Goal: Transaction & Acquisition: Purchase product/service

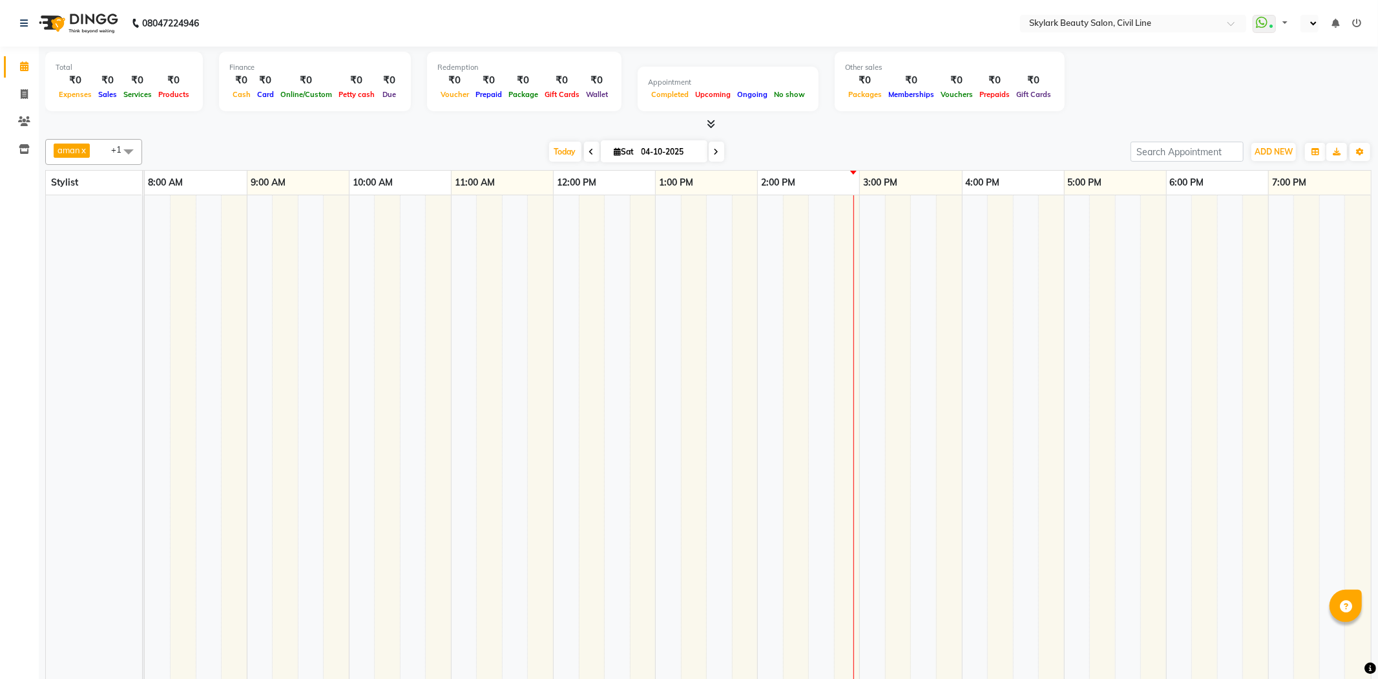
select select "en"
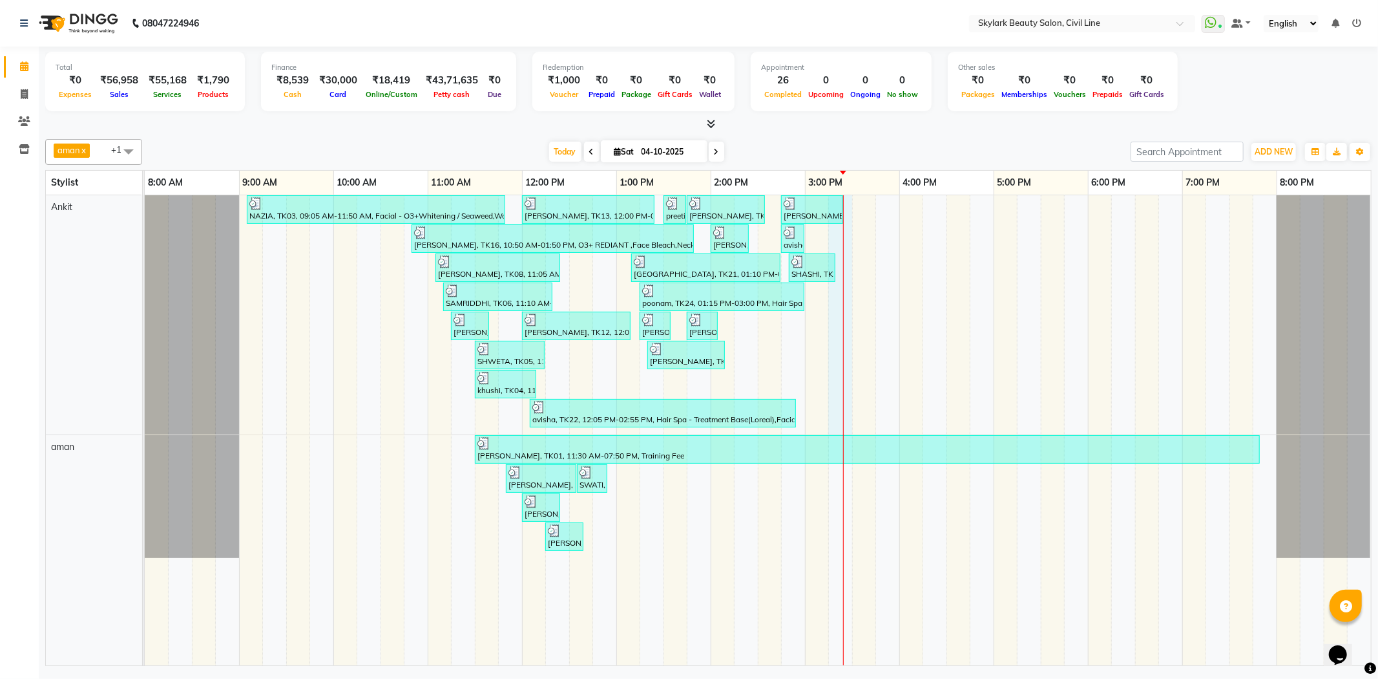
click at [851, 218] on div "NAZIA, TK03, 09:05 AM-11:50 AM, Facial - O3+Whitening / Seaweed,Waxing - Undera…" at bounding box center [758, 430] width 1227 height 470
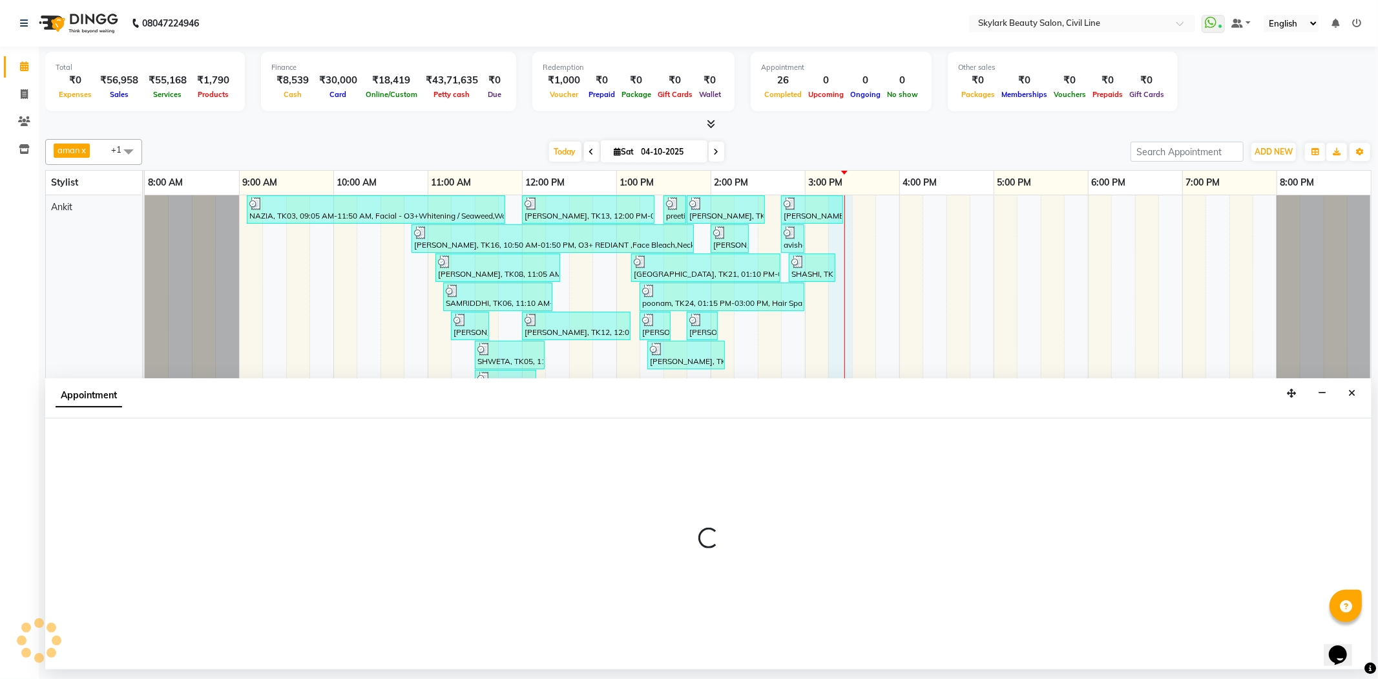
select select "28120"
select select "tentative"
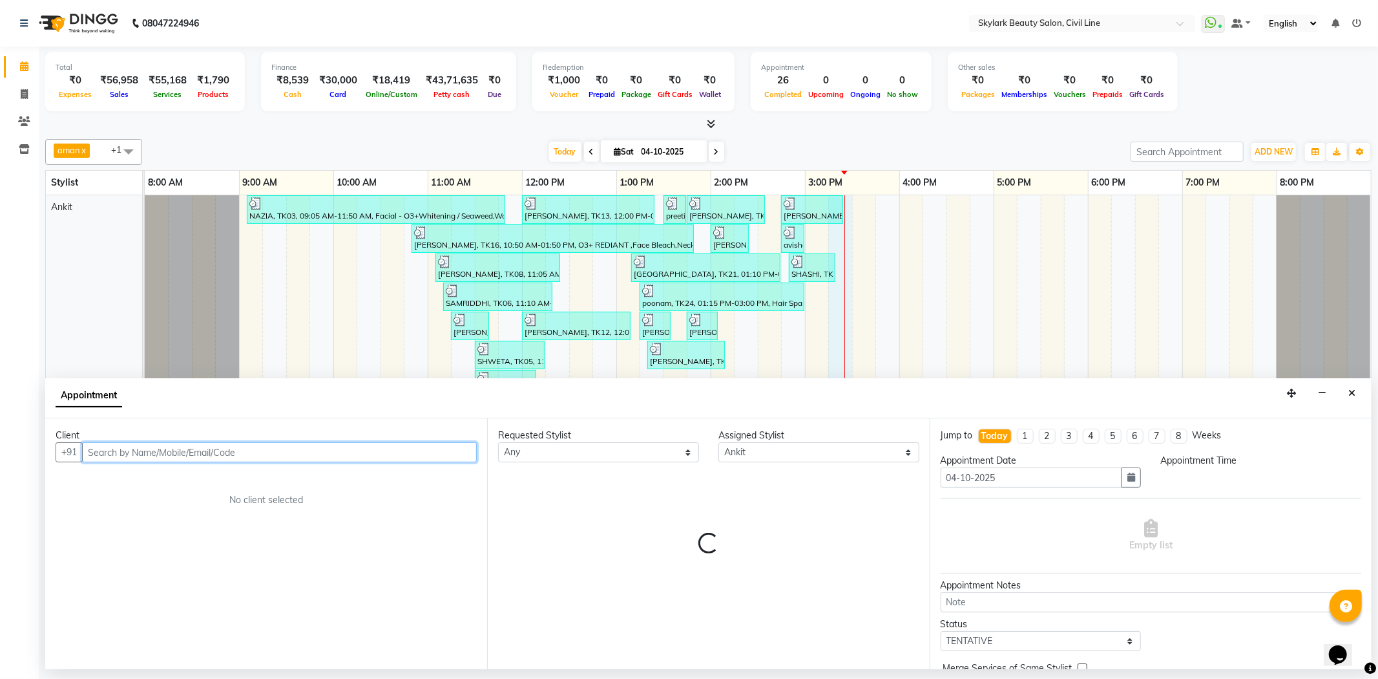
select select "915"
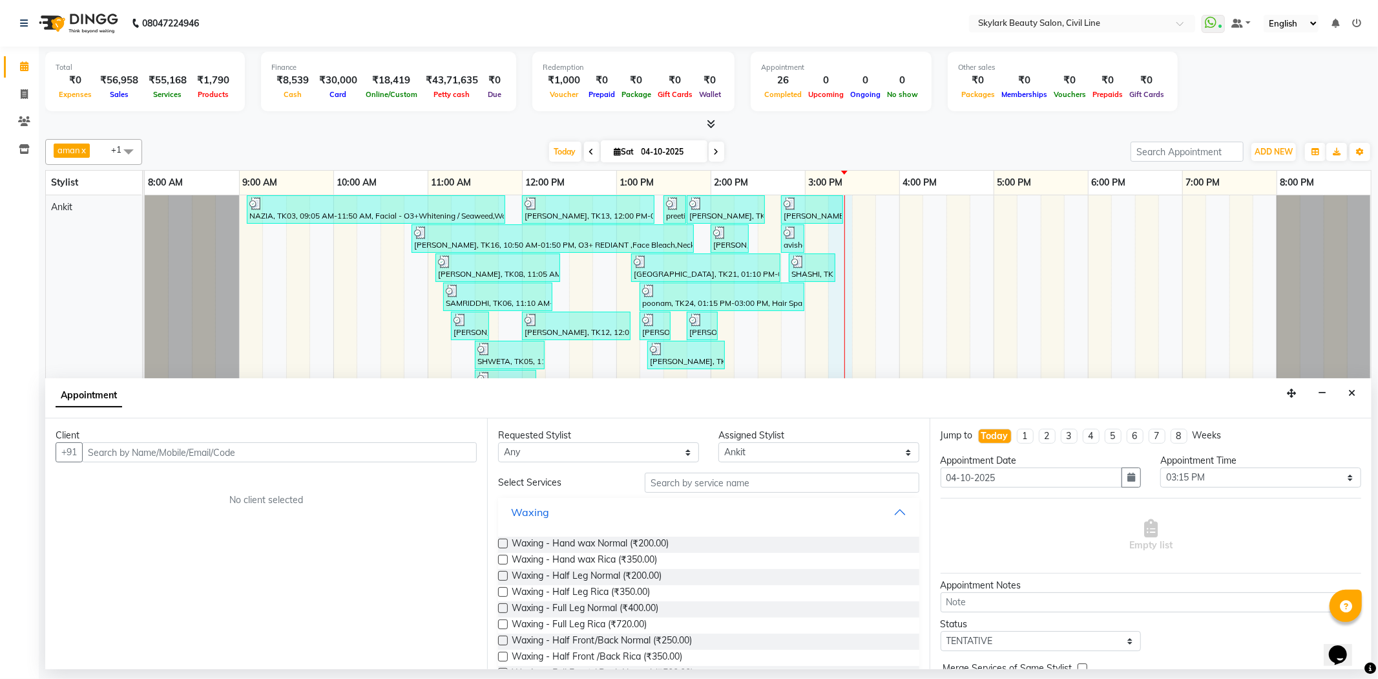
click at [728, 500] on button "Waxing" at bounding box center [708, 511] width 410 height 23
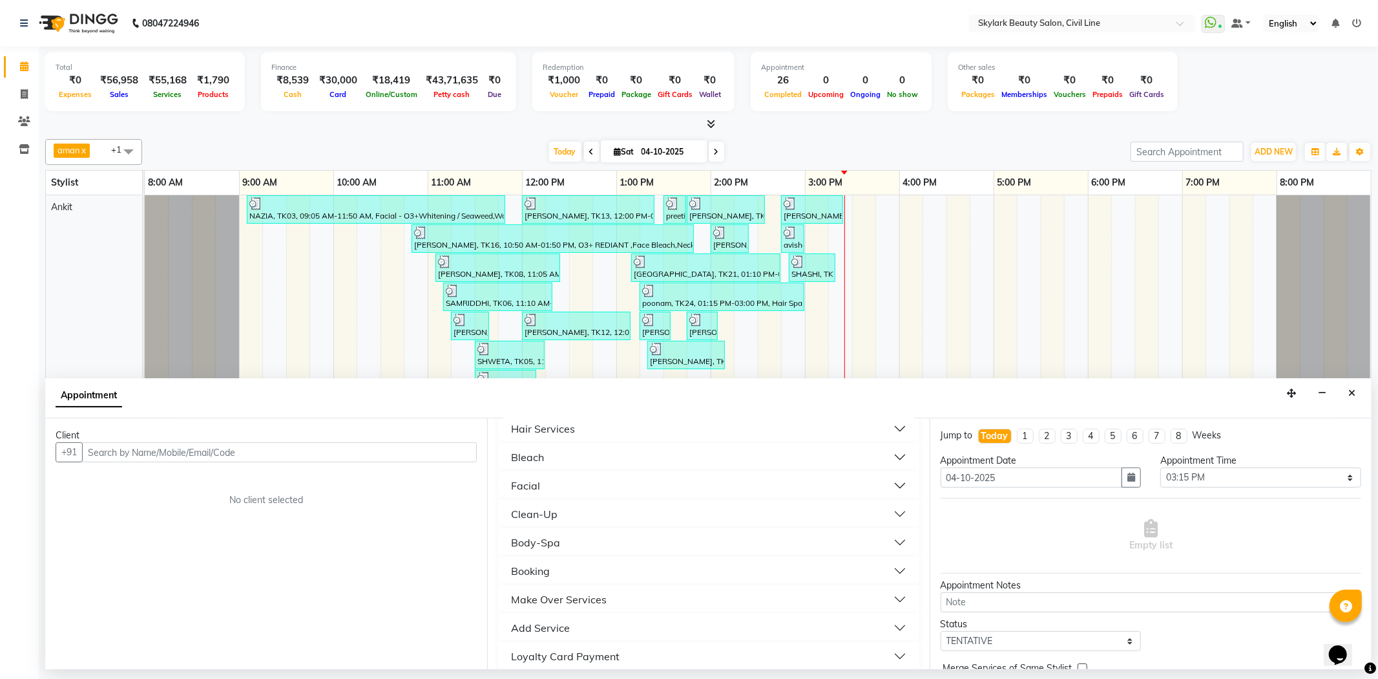
scroll to position [120, 0]
click at [563, 579] on button "Clean-Up" at bounding box center [708, 590] width 410 height 23
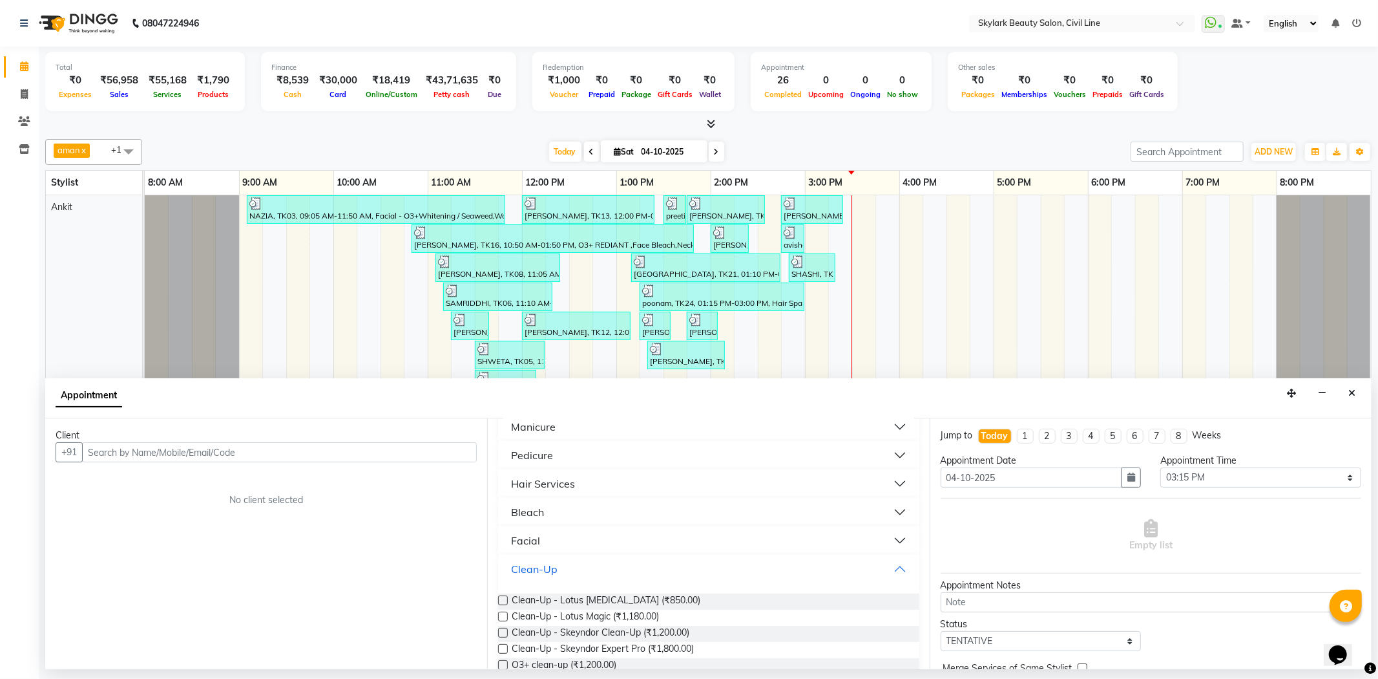
scroll to position [126, 0]
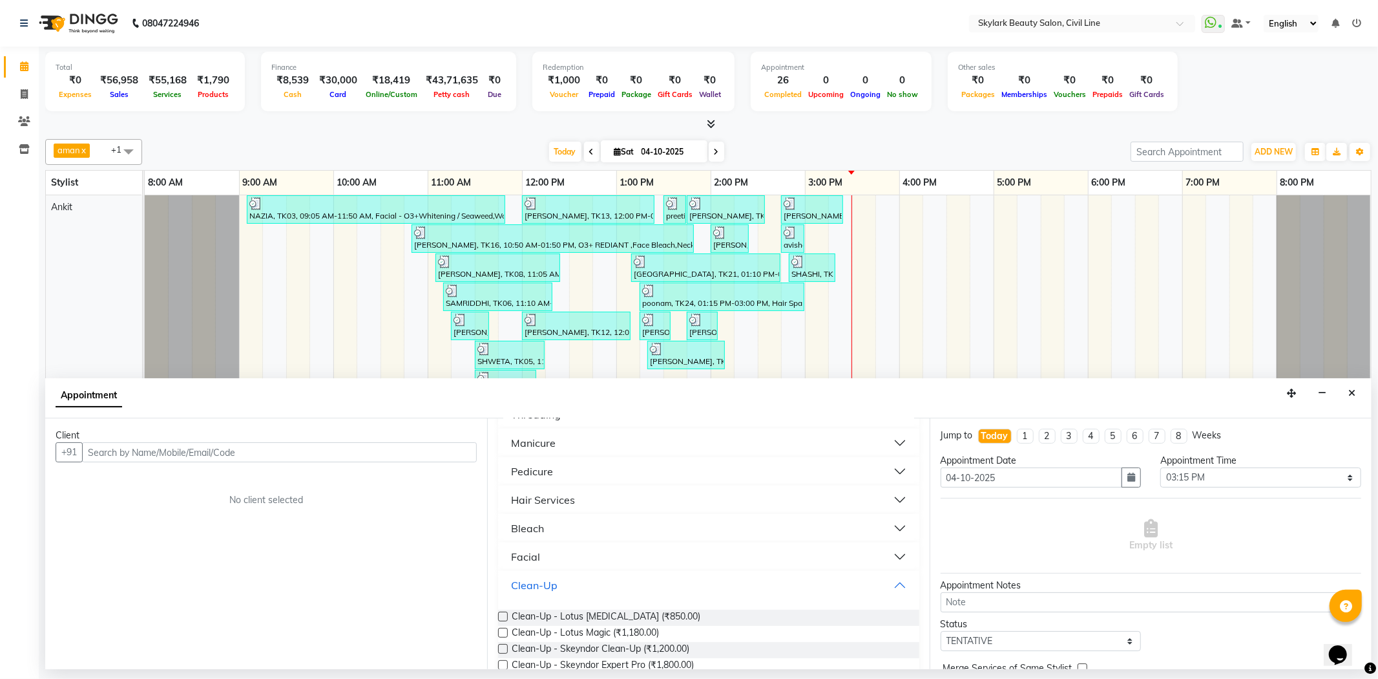
click at [702, 588] on button "Clean-Up" at bounding box center [708, 584] width 410 height 23
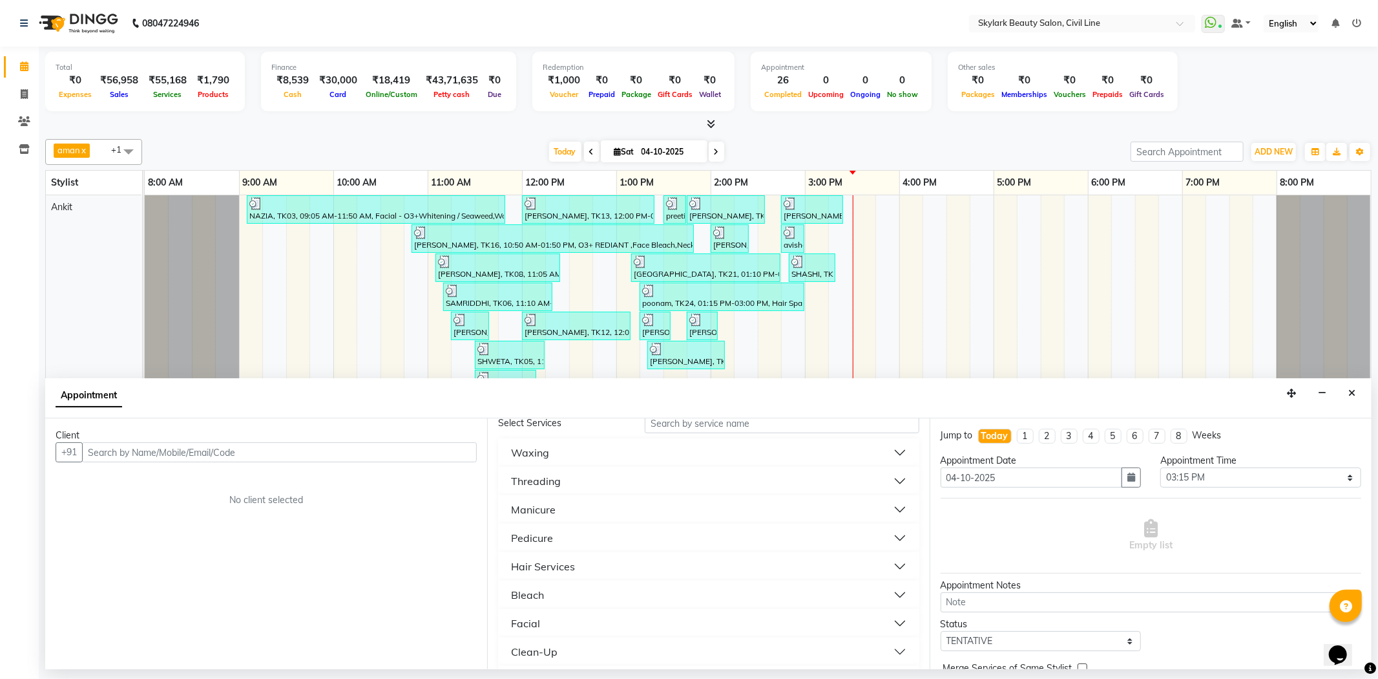
scroll to position [0, 0]
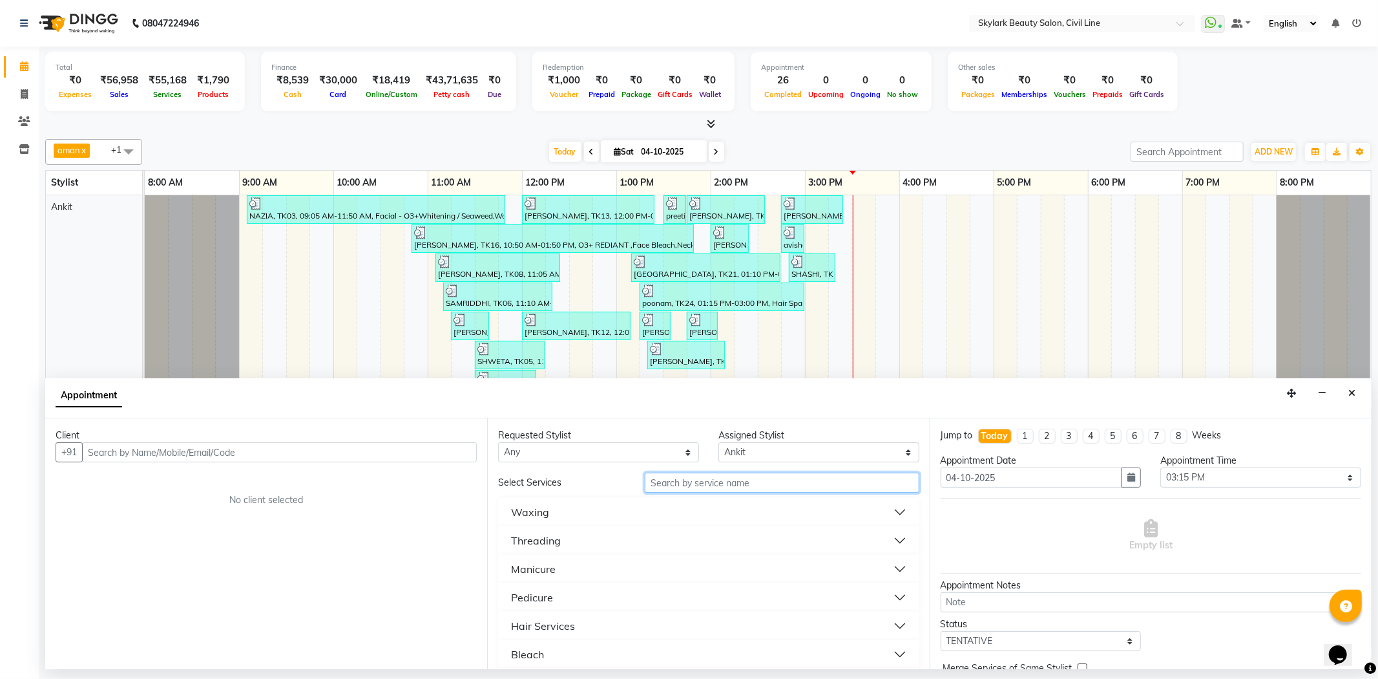
click at [787, 479] on input "text" at bounding box center [782, 482] width 274 height 20
type input "F"
type input "L"
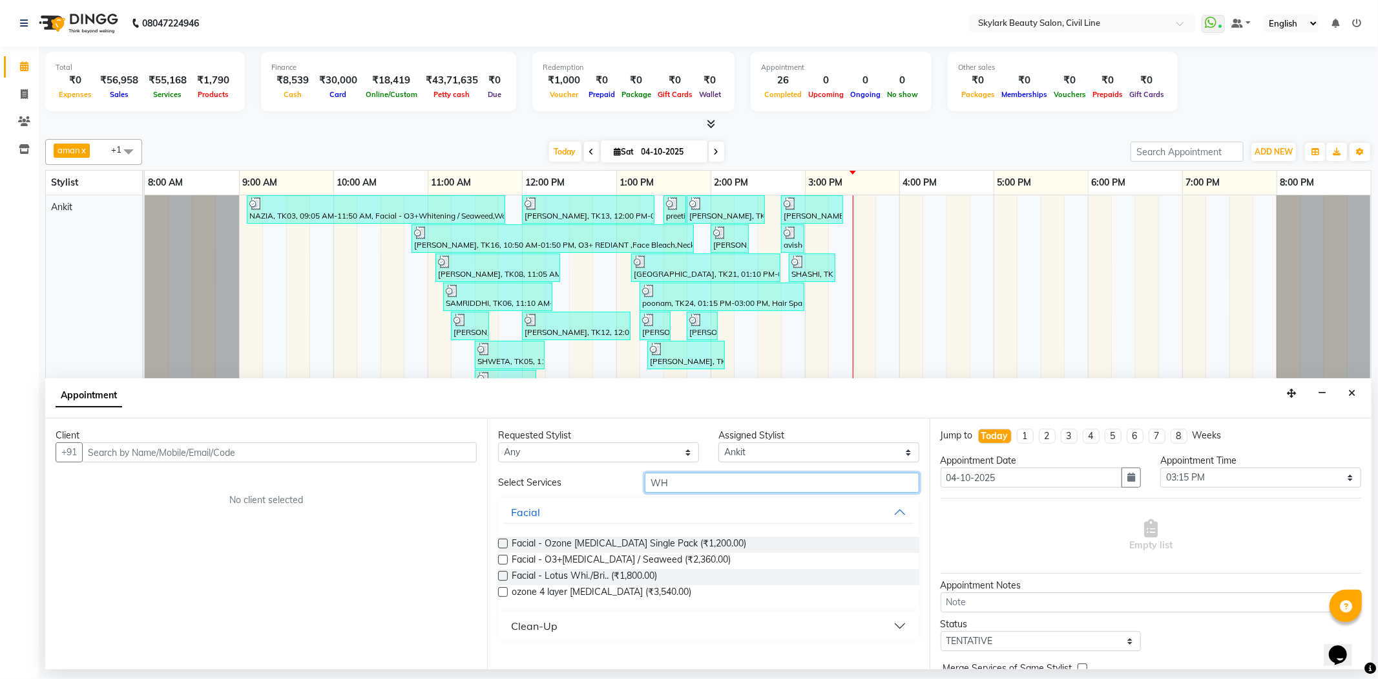
type input "W"
type input "A"
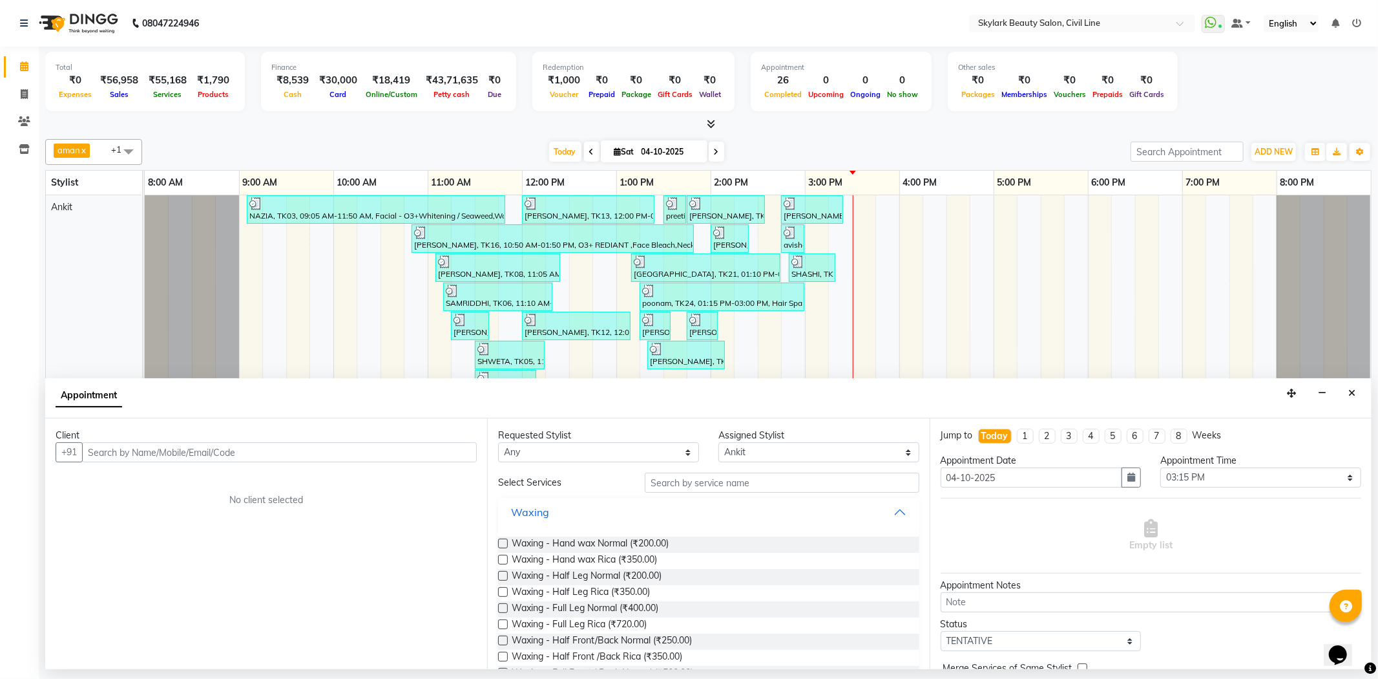
click at [778, 512] on button "Waxing" at bounding box center [708, 511] width 410 height 23
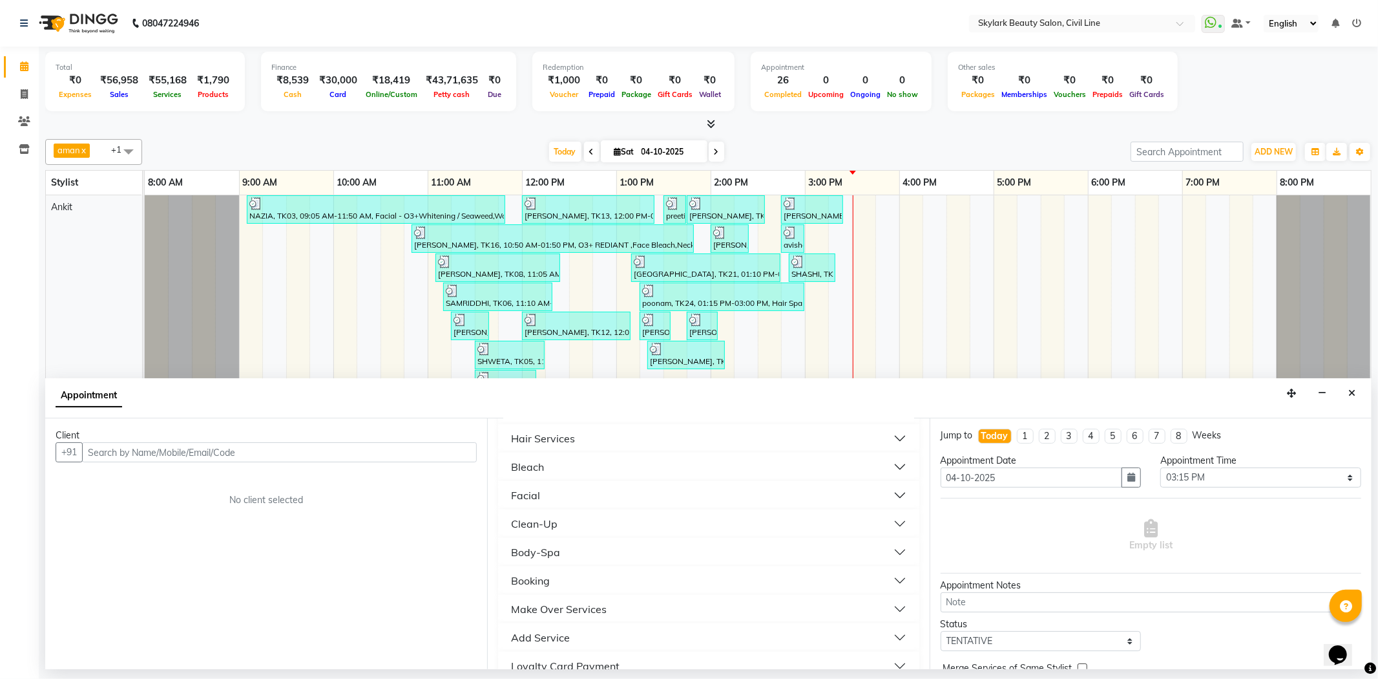
scroll to position [120, 0]
click at [611, 531] on button "Bleach" at bounding box center [708, 533] width 410 height 23
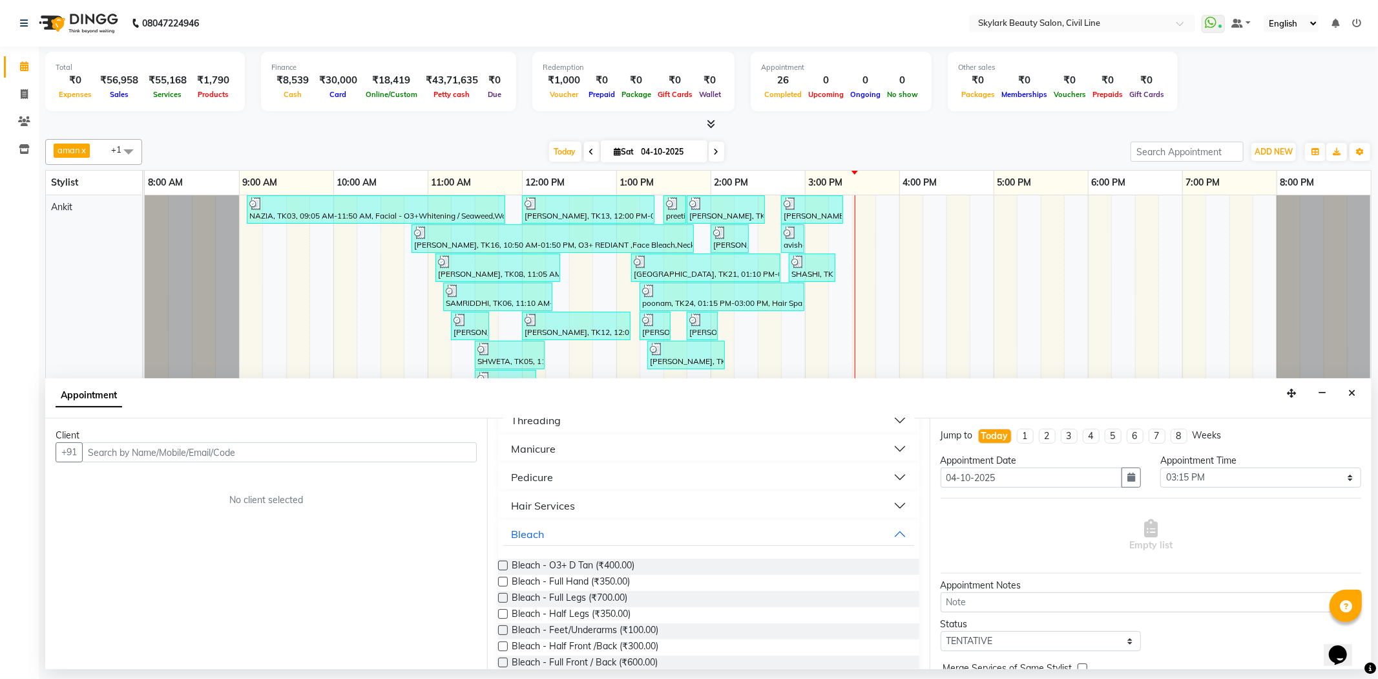
scroll to position [287, 0]
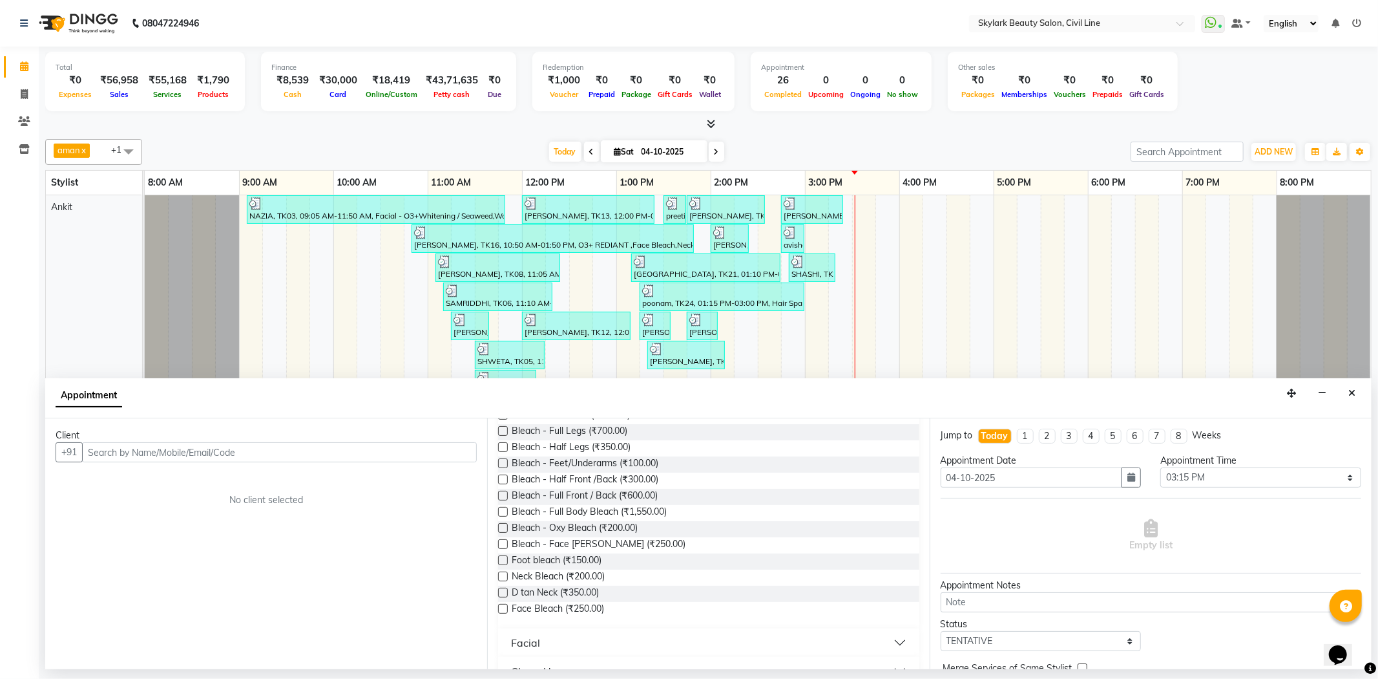
click at [505, 604] on label at bounding box center [503, 609] width 10 height 10
click at [505, 606] on input "checkbox" at bounding box center [502, 610] width 8 height 8
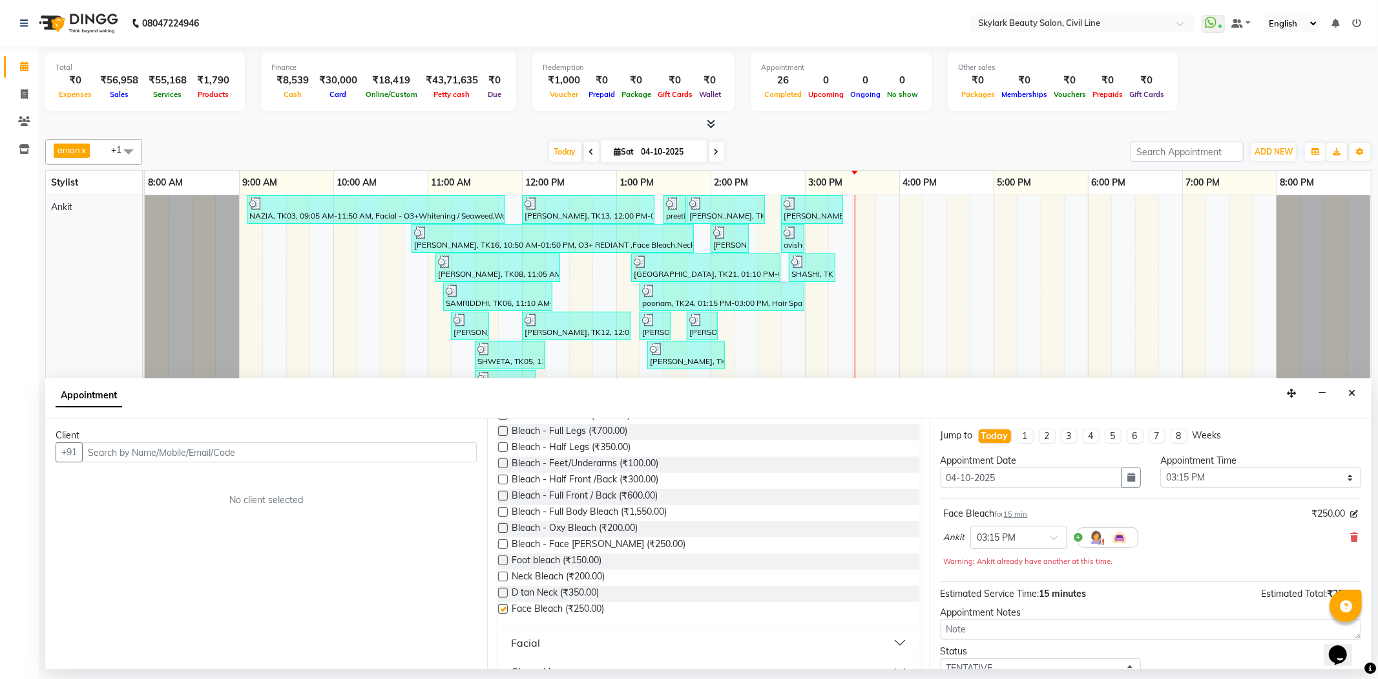
checkbox input "false"
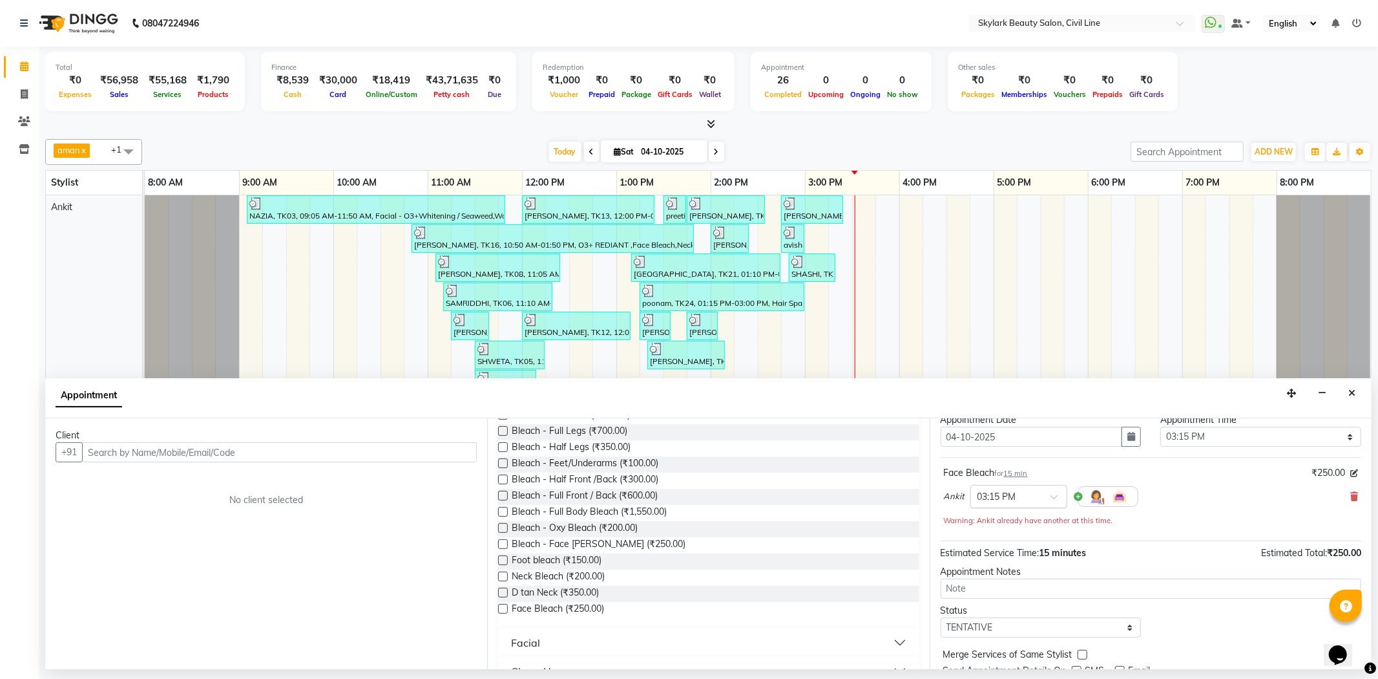
scroll to position [92, 0]
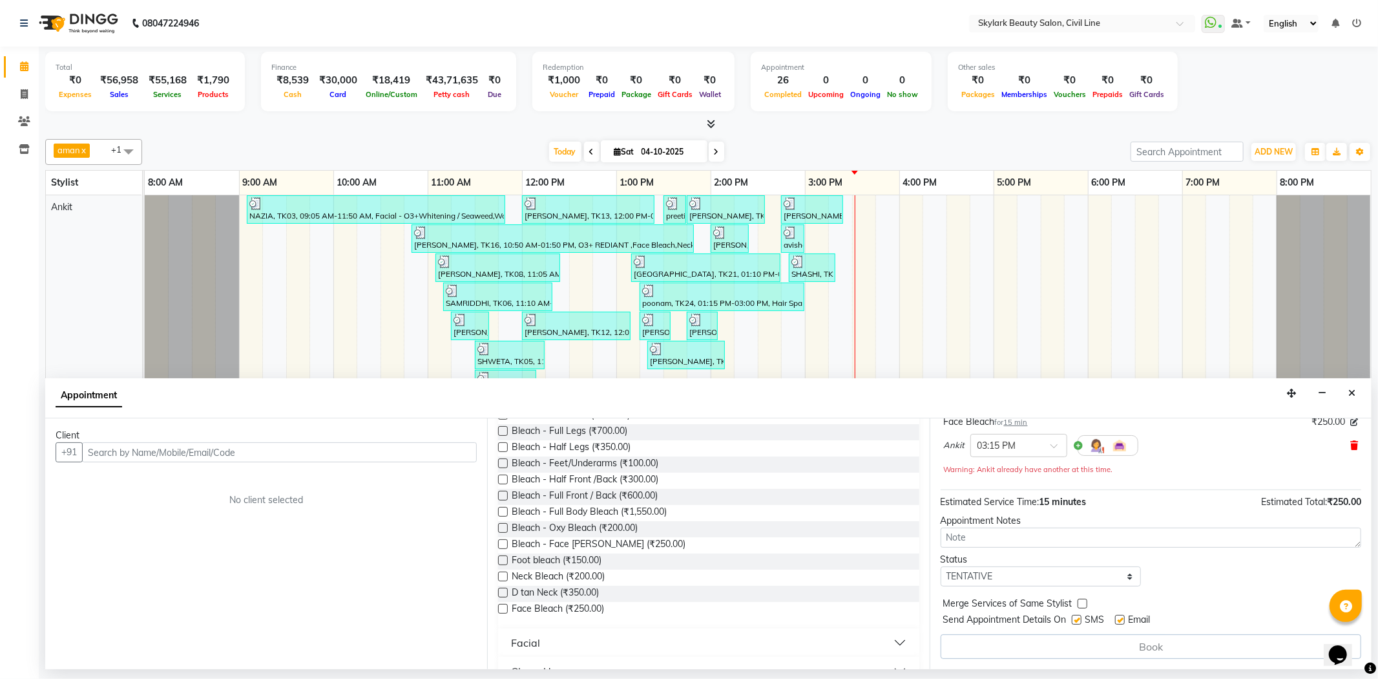
click at [1351, 443] on icon at bounding box center [1355, 445] width 8 height 9
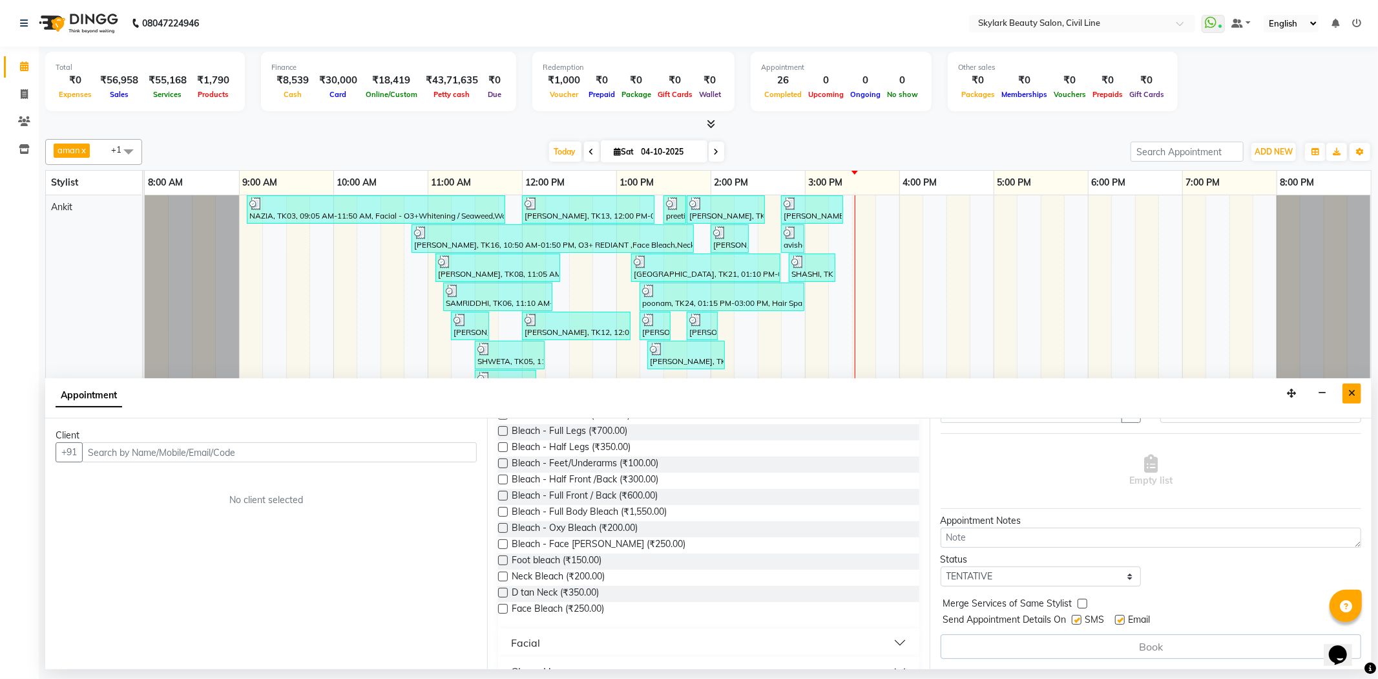
click at [1358, 388] on button "Close" at bounding box center [1352, 393] width 19 height 20
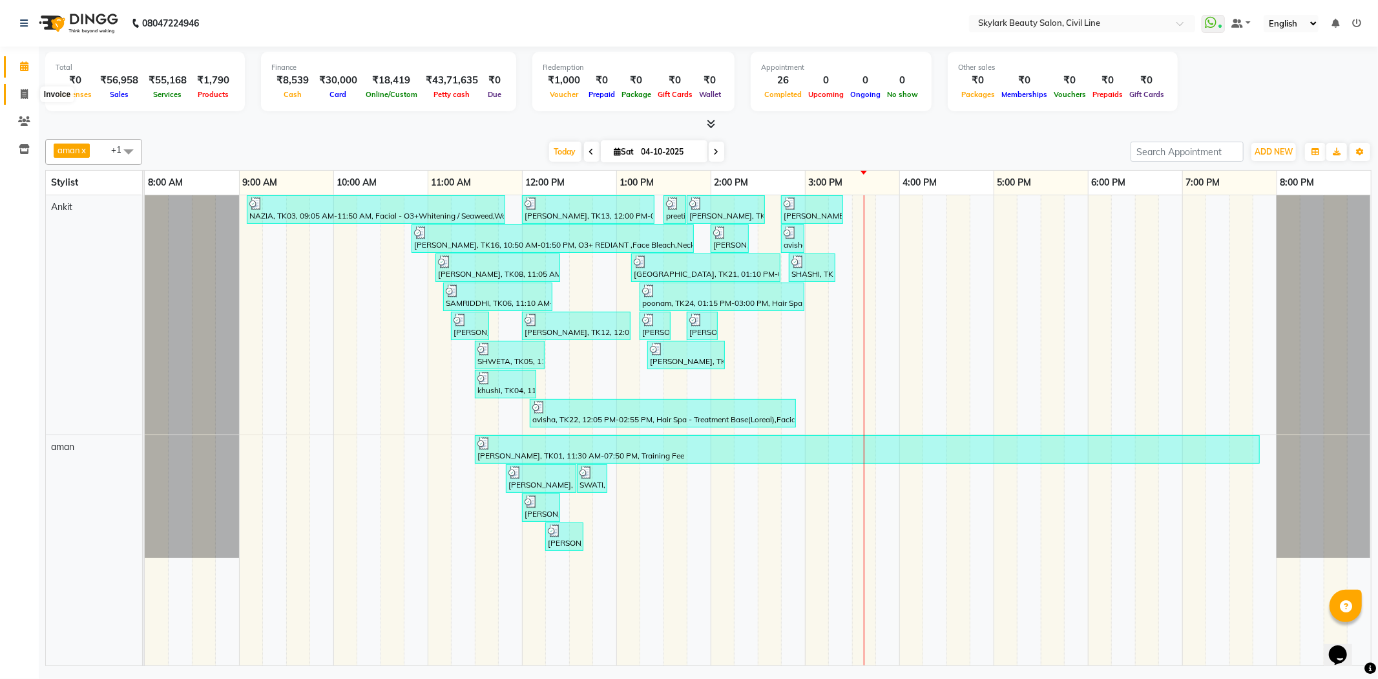
click at [23, 95] on icon at bounding box center [24, 94] width 7 height 10
select select "service"
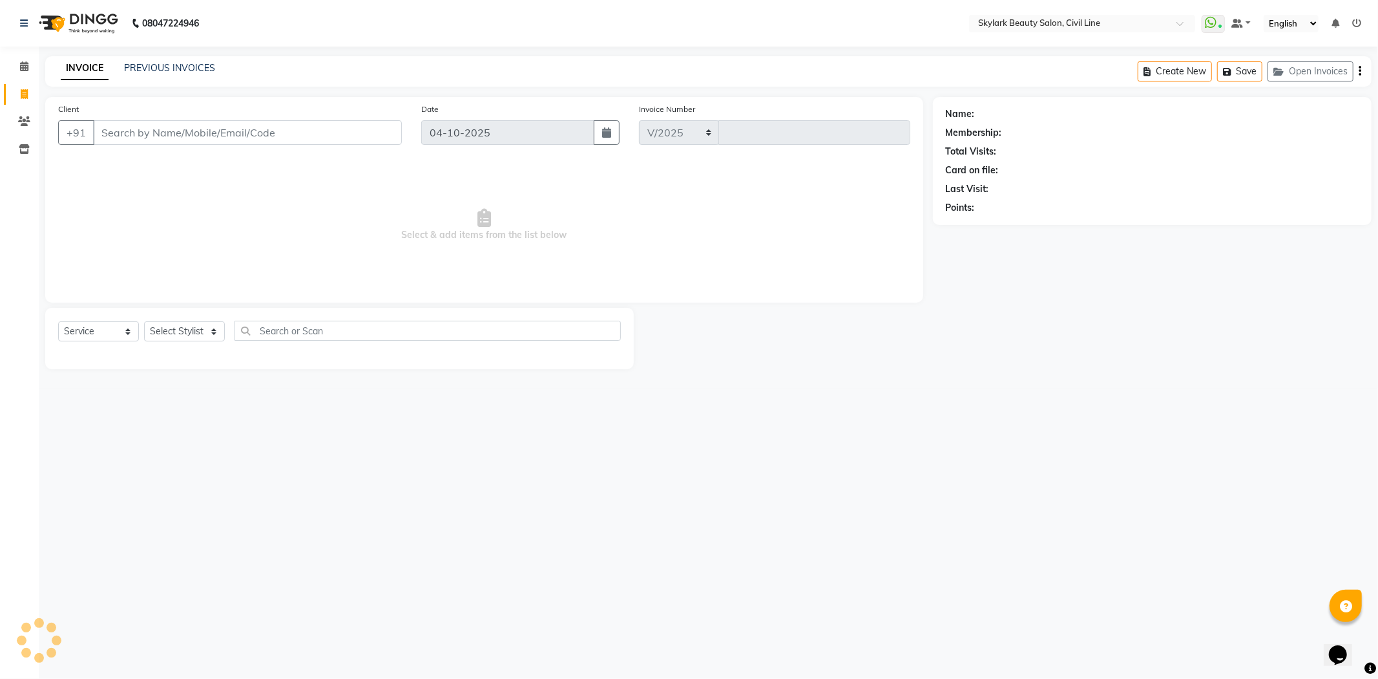
select select "4588"
type input "7173"
click at [201, 331] on select "Select Stylist aman Ankit GAGAN WAHLA GURWINDER SINGH WASU" at bounding box center [184, 331] width 81 height 20
select select "85071"
click at [144, 322] on select "Select Stylist aman Ankit GAGAN WAHLA GURWINDER SINGH WASU" at bounding box center [184, 331] width 81 height 20
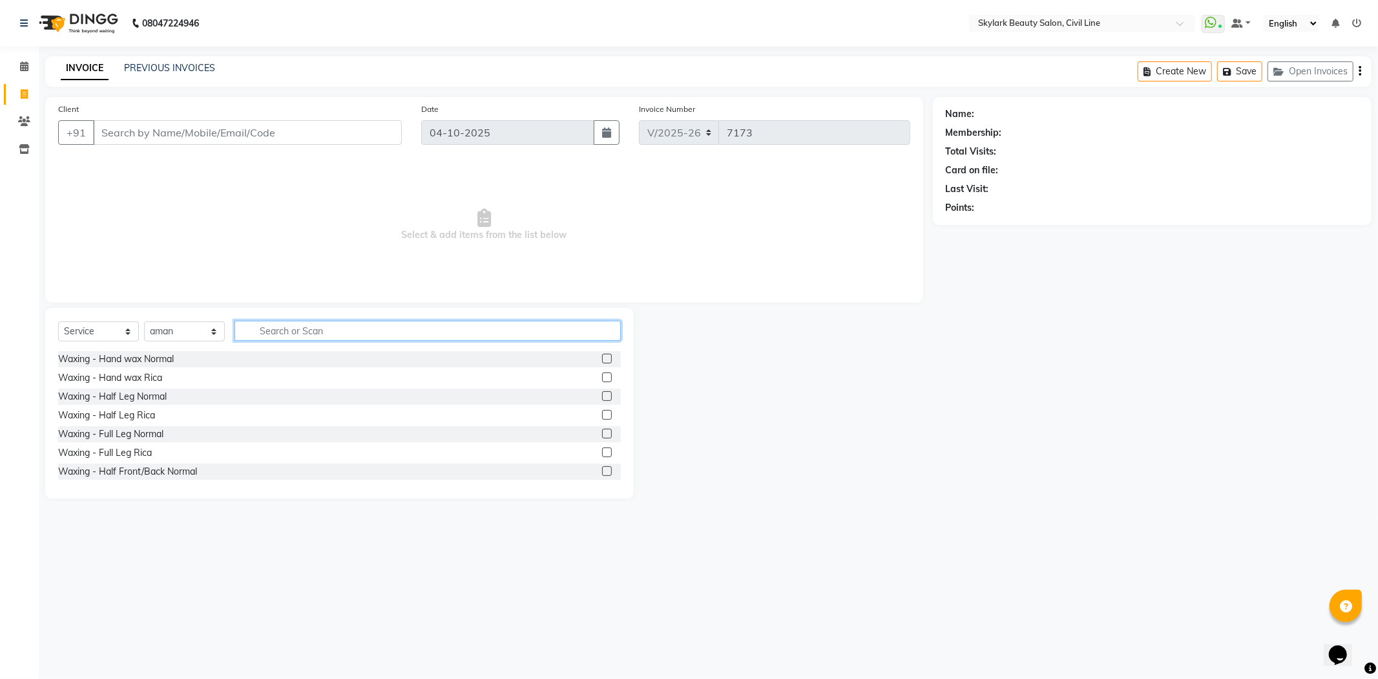
click at [375, 336] on input "text" at bounding box center [428, 331] width 386 height 20
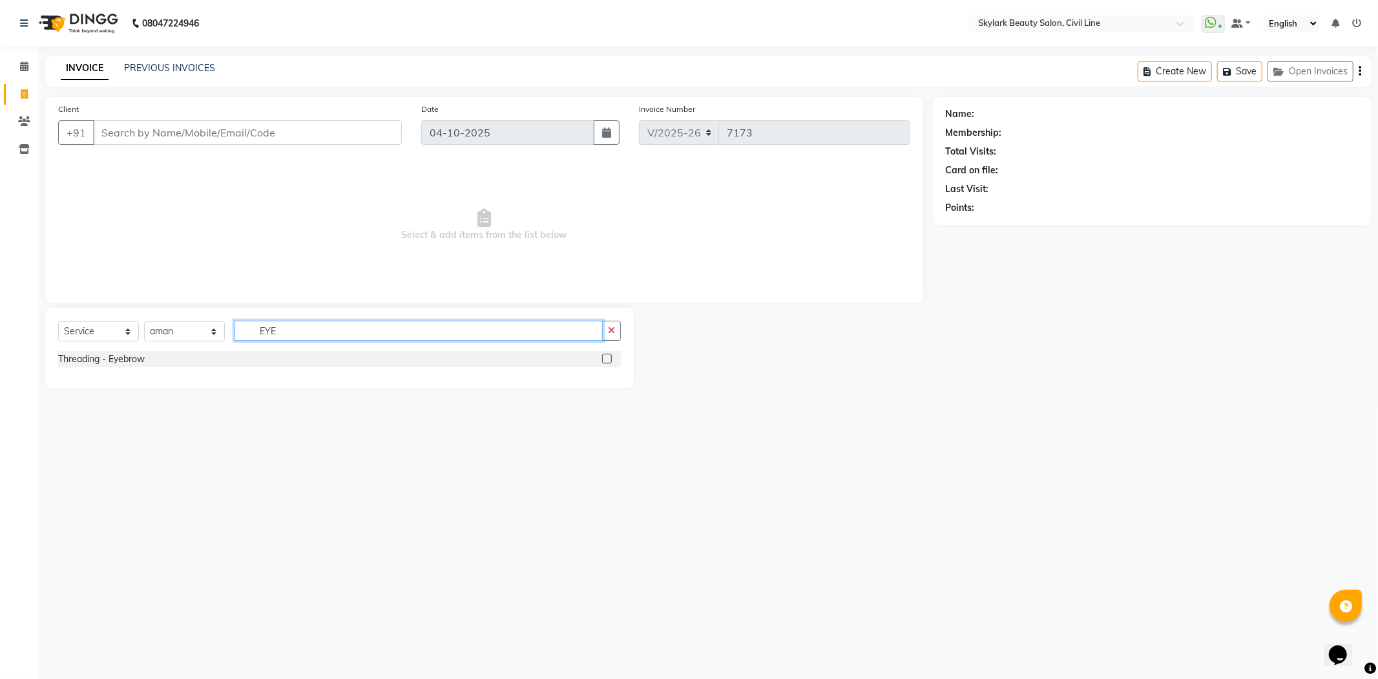
type input "EYE"
click at [603, 360] on label at bounding box center [607, 358] width 10 height 10
click at [603, 360] on input "checkbox" at bounding box center [606, 359] width 8 height 8
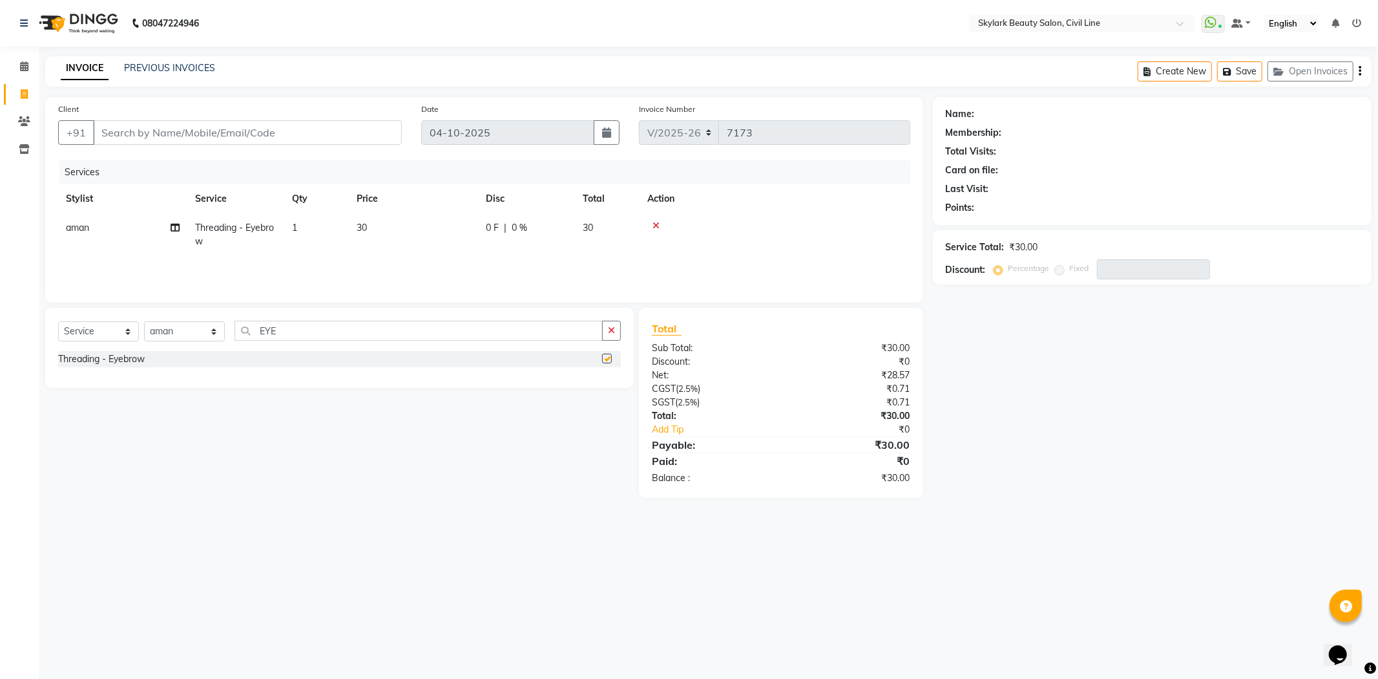
checkbox input "false"
click at [505, 328] on input "EYE" at bounding box center [419, 331] width 368 height 20
type input "E"
type input "G"
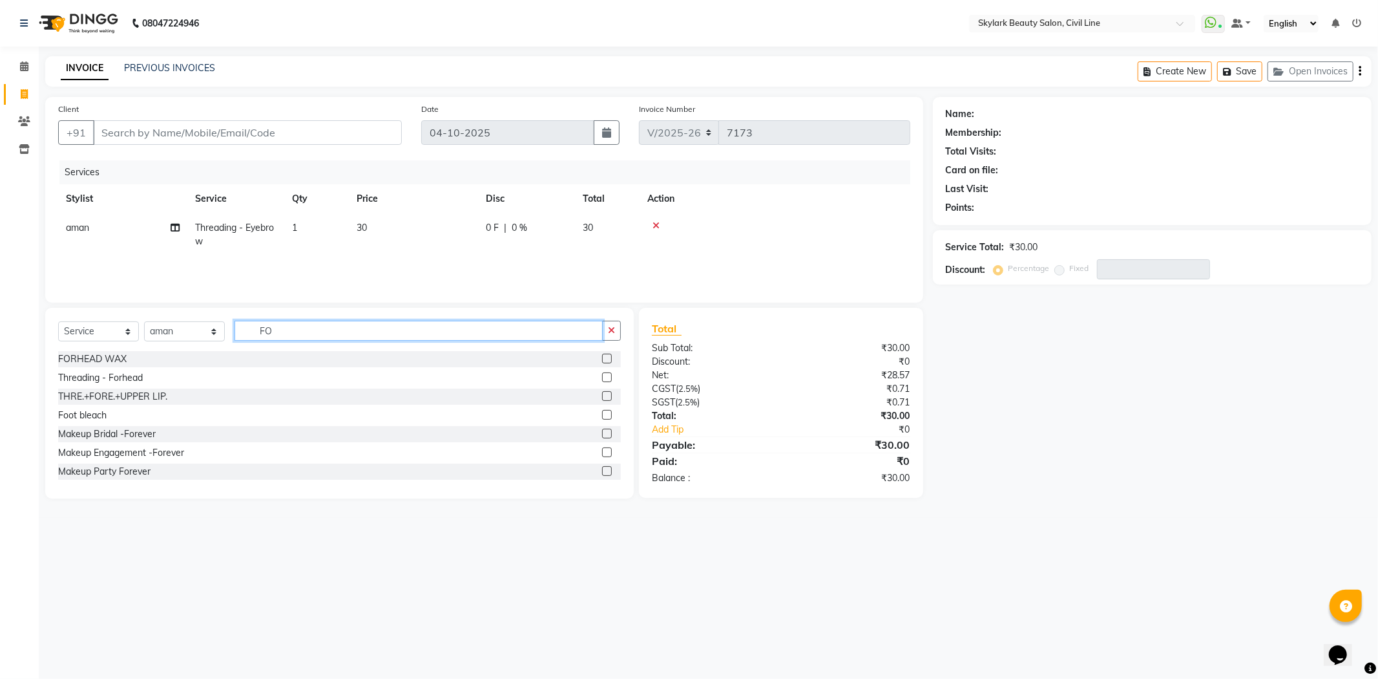
type input "FO"
click at [602, 377] on label at bounding box center [607, 377] width 10 height 10
click at [602, 377] on input "checkbox" at bounding box center [606, 378] width 8 height 8
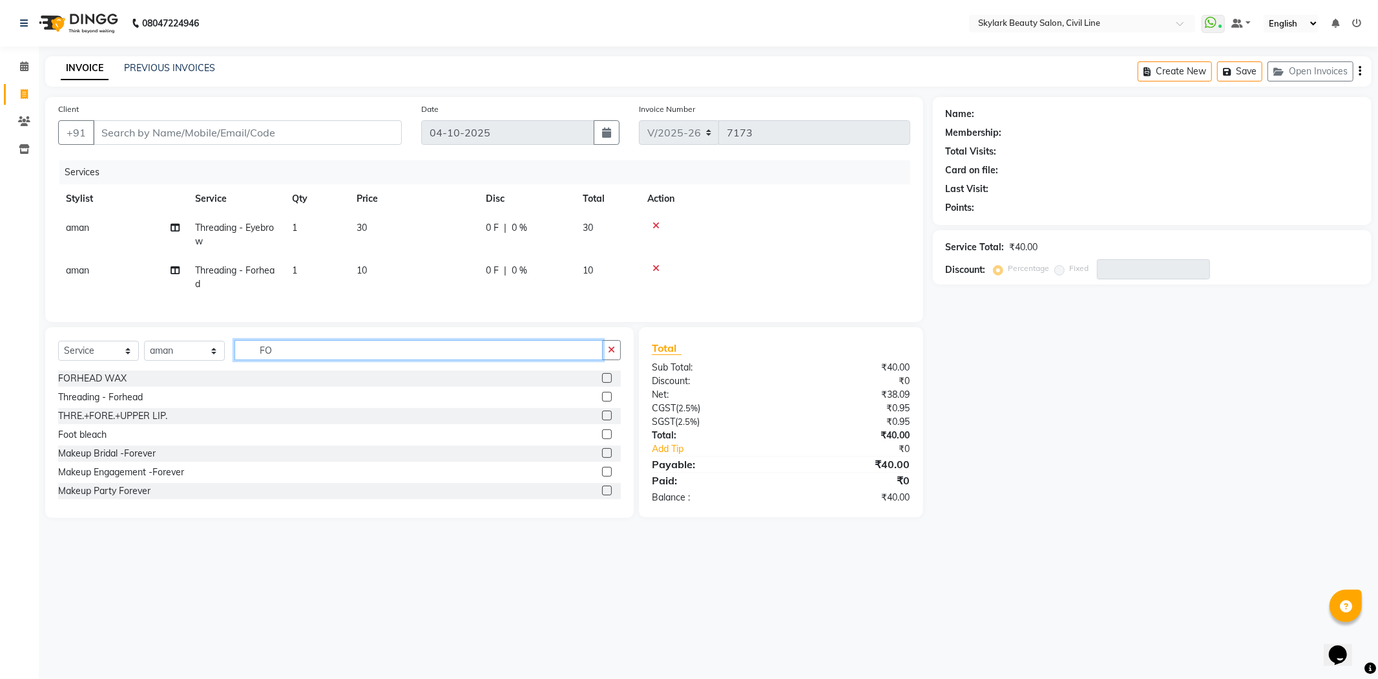
checkbox input "false"
click at [553, 360] on input "FO" at bounding box center [419, 350] width 368 height 20
type input "F"
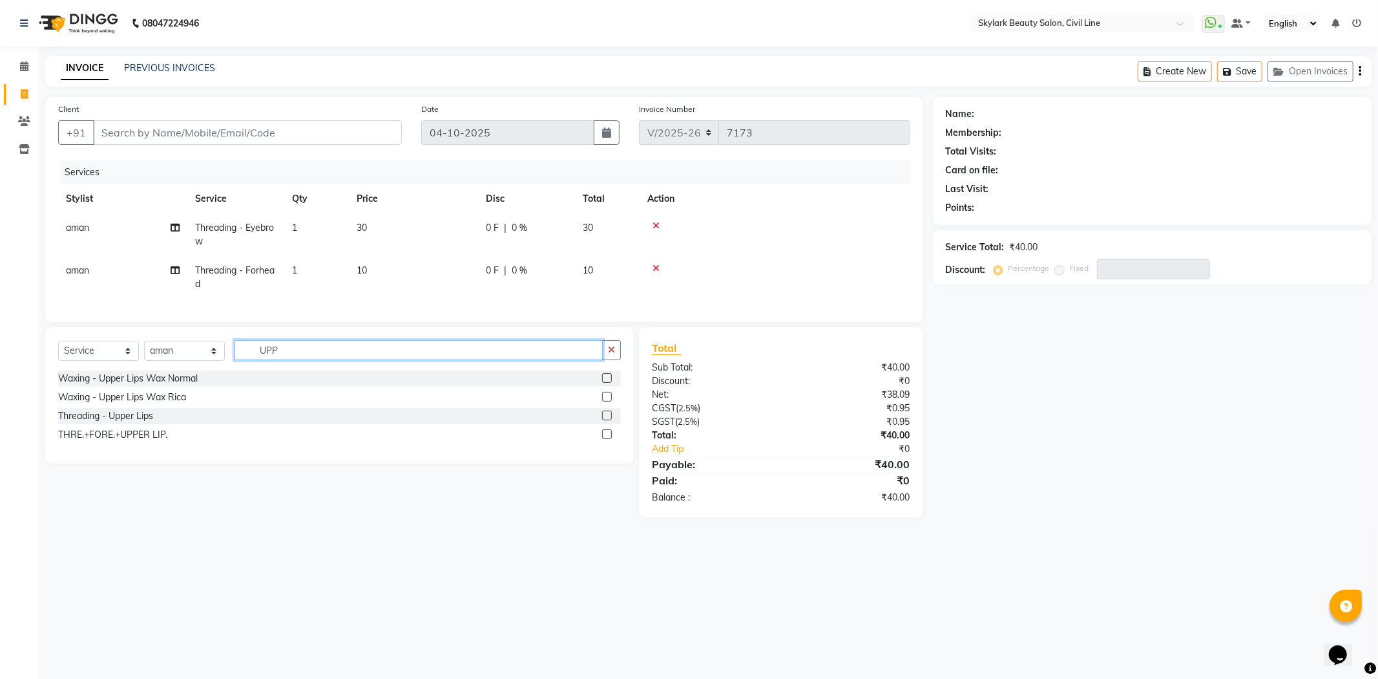
type input "UPP"
click at [609, 420] on label at bounding box center [607, 415] width 10 height 10
click at [609, 420] on input "checkbox" at bounding box center [606, 416] width 8 height 8
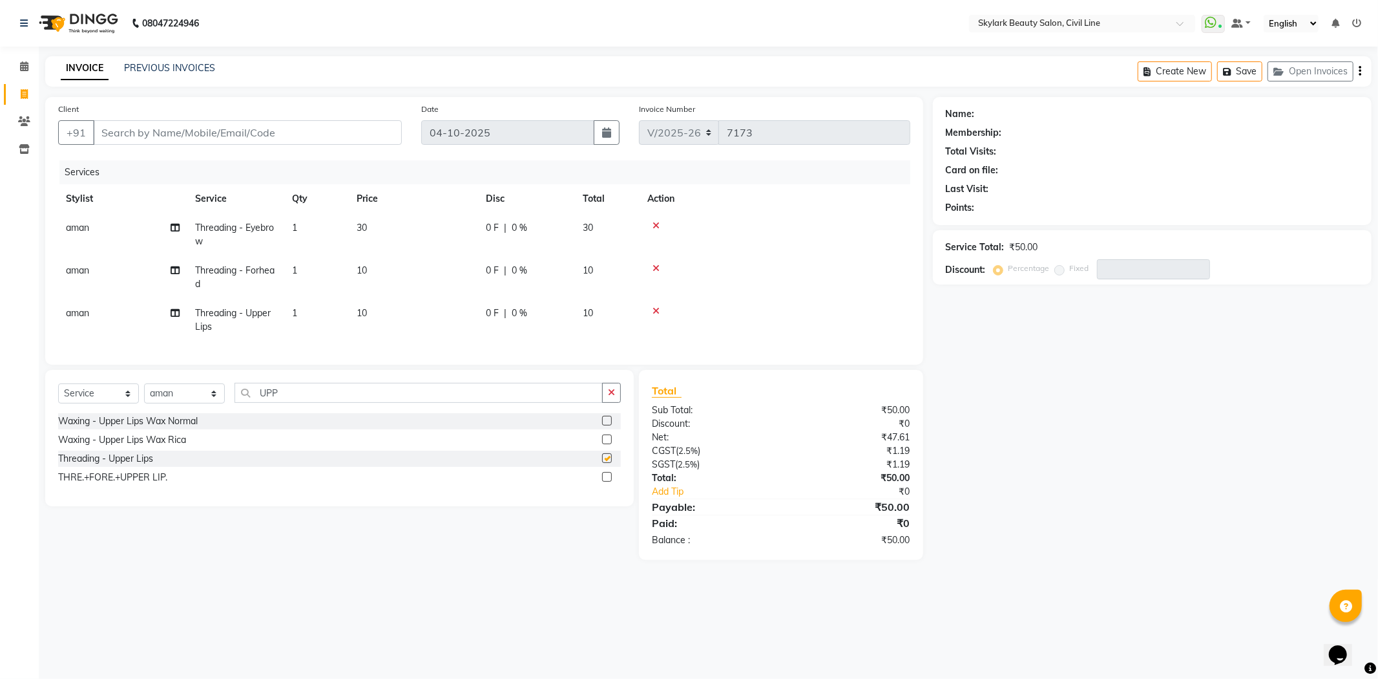
checkbox input "false"
click at [607, 444] on label at bounding box center [607, 439] width 10 height 10
click at [607, 444] on input "checkbox" at bounding box center [606, 440] width 8 height 8
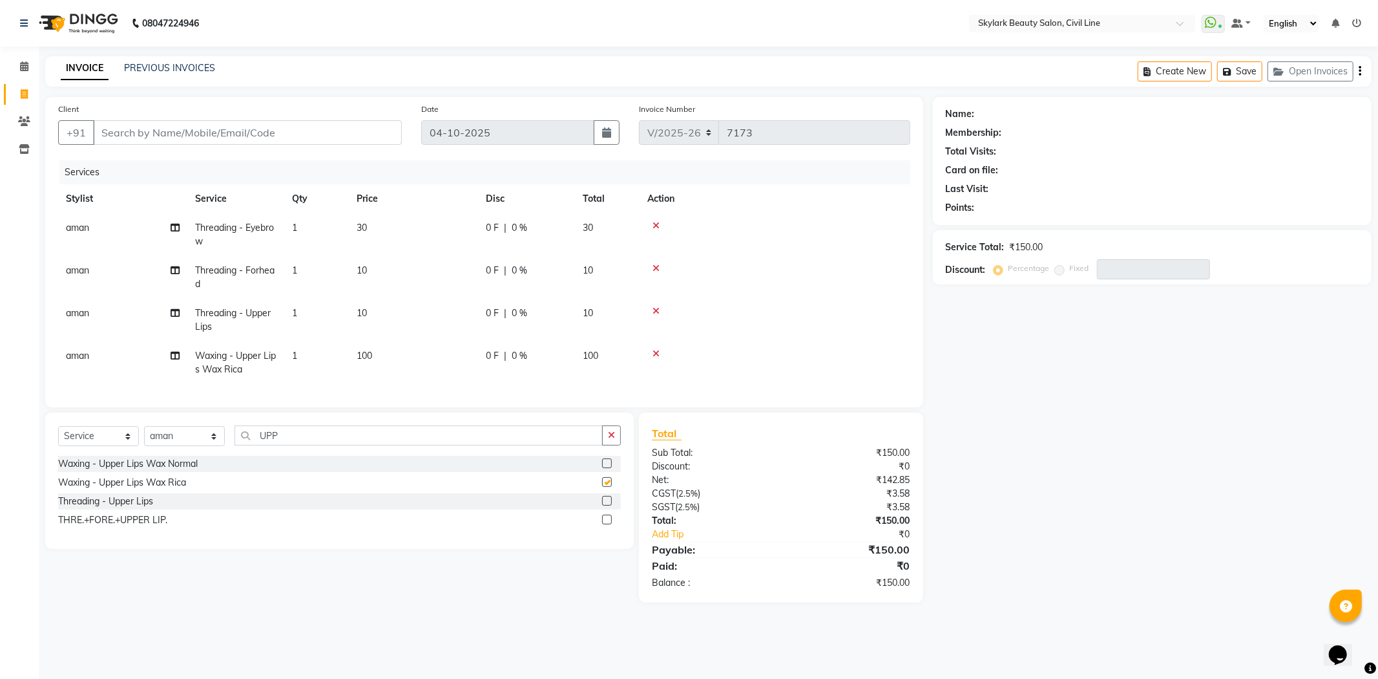
checkbox input "false"
click at [653, 310] on icon at bounding box center [656, 310] width 7 height 9
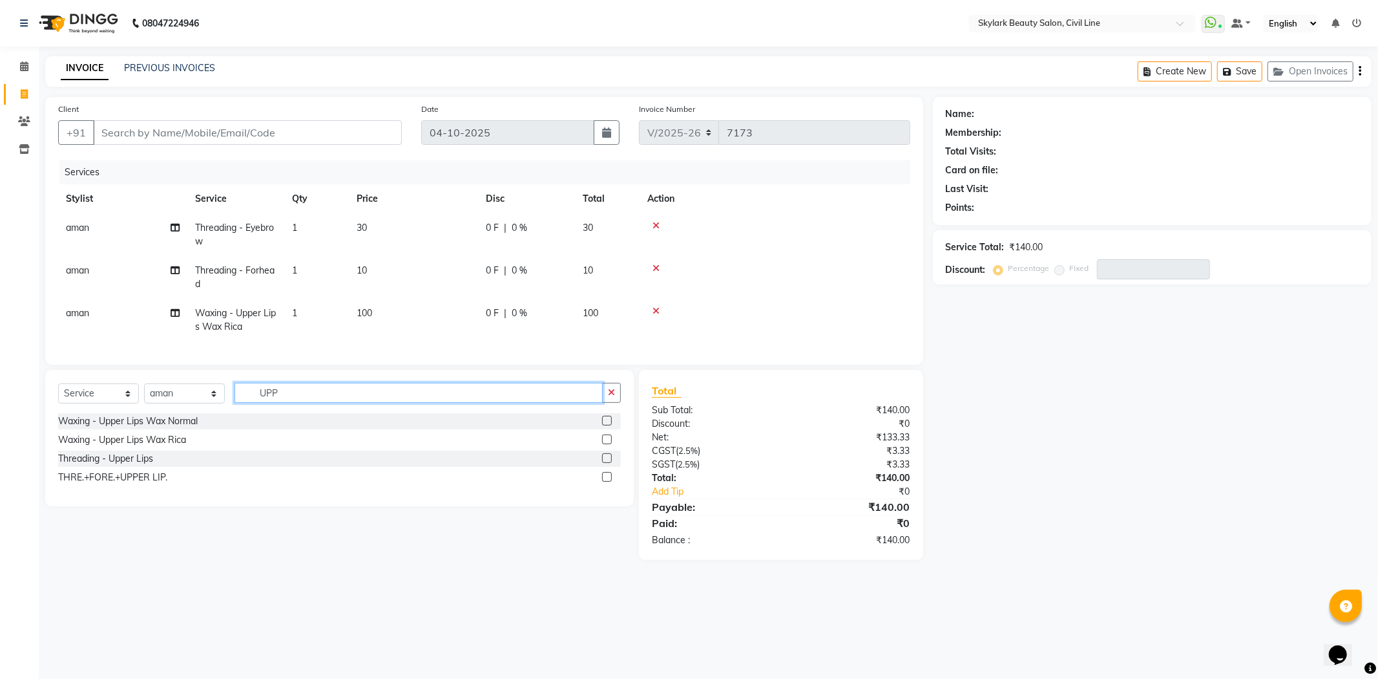
click at [531, 403] on input "UPP" at bounding box center [419, 393] width 368 height 20
type input "U"
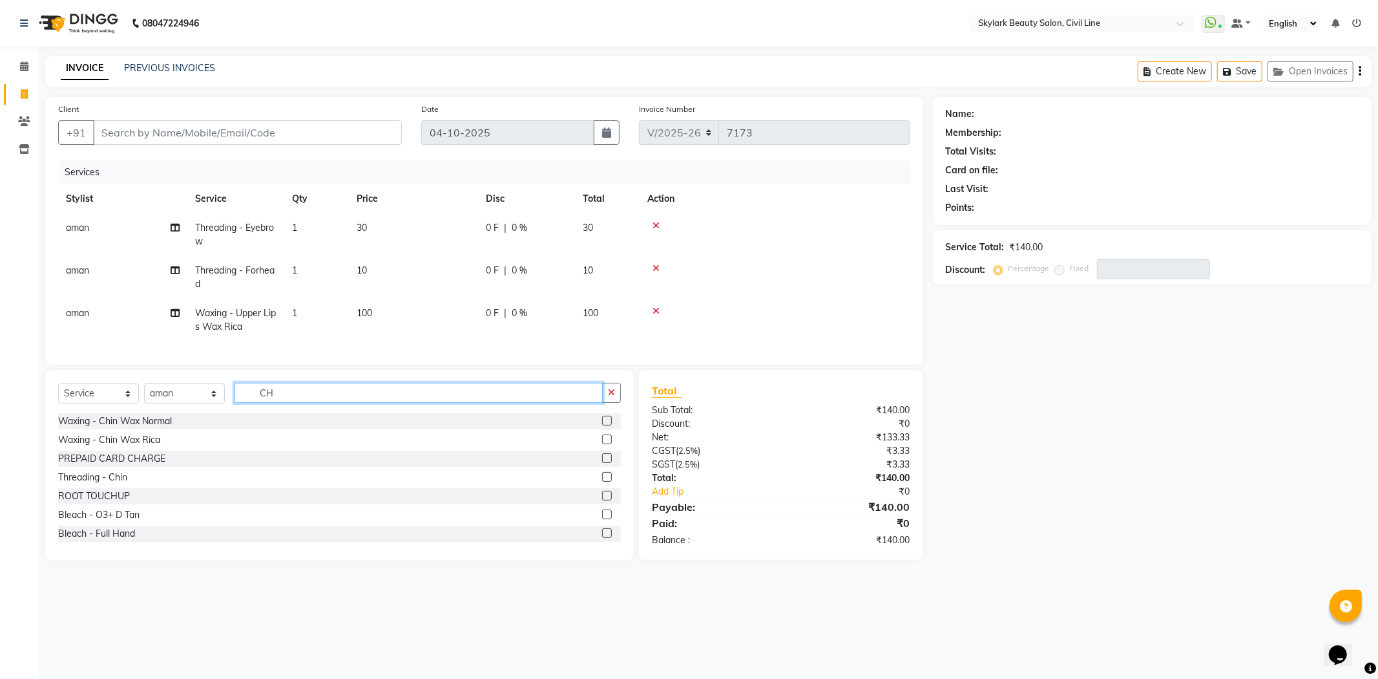
type input "CH"
click at [602, 444] on label at bounding box center [607, 439] width 10 height 10
click at [602, 444] on input "checkbox" at bounding box center [606, 440] width 8 height 8
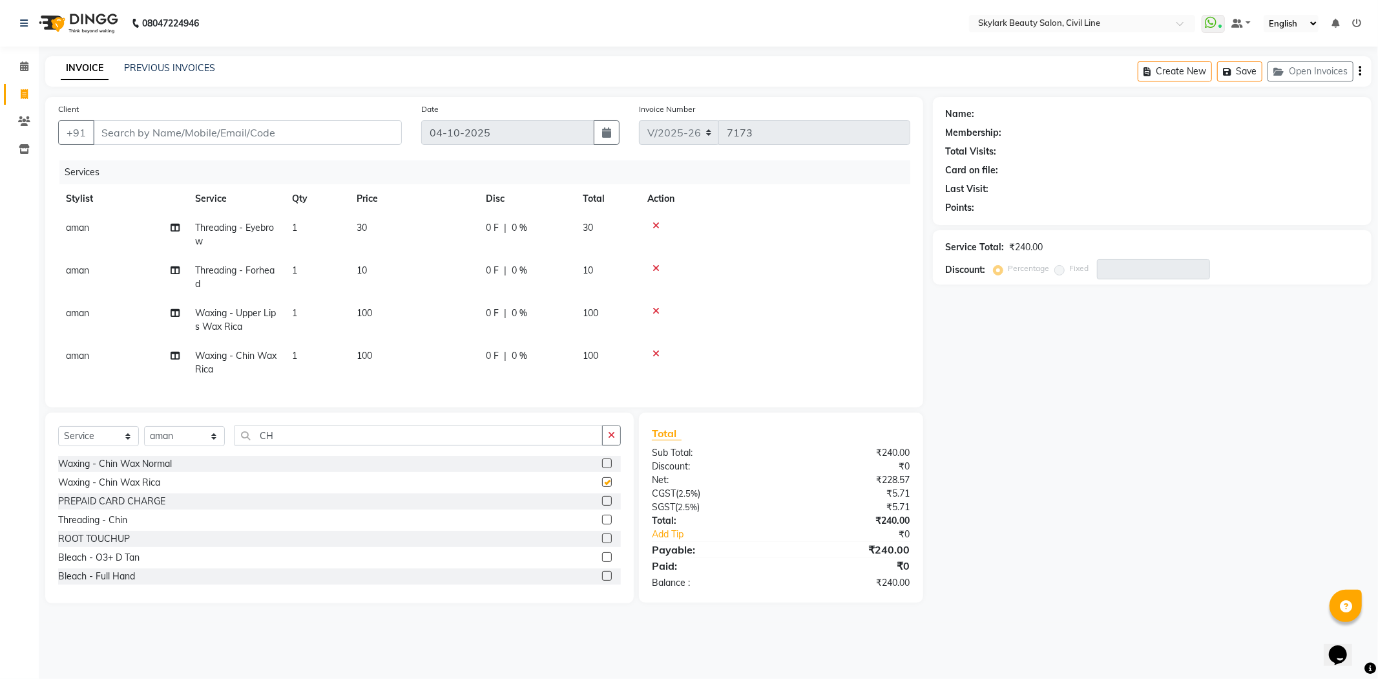
checkbox input "false"
click at [509, 445] on input "CH" at bounding box center [419, 435] width 368 height 20
type input "C"
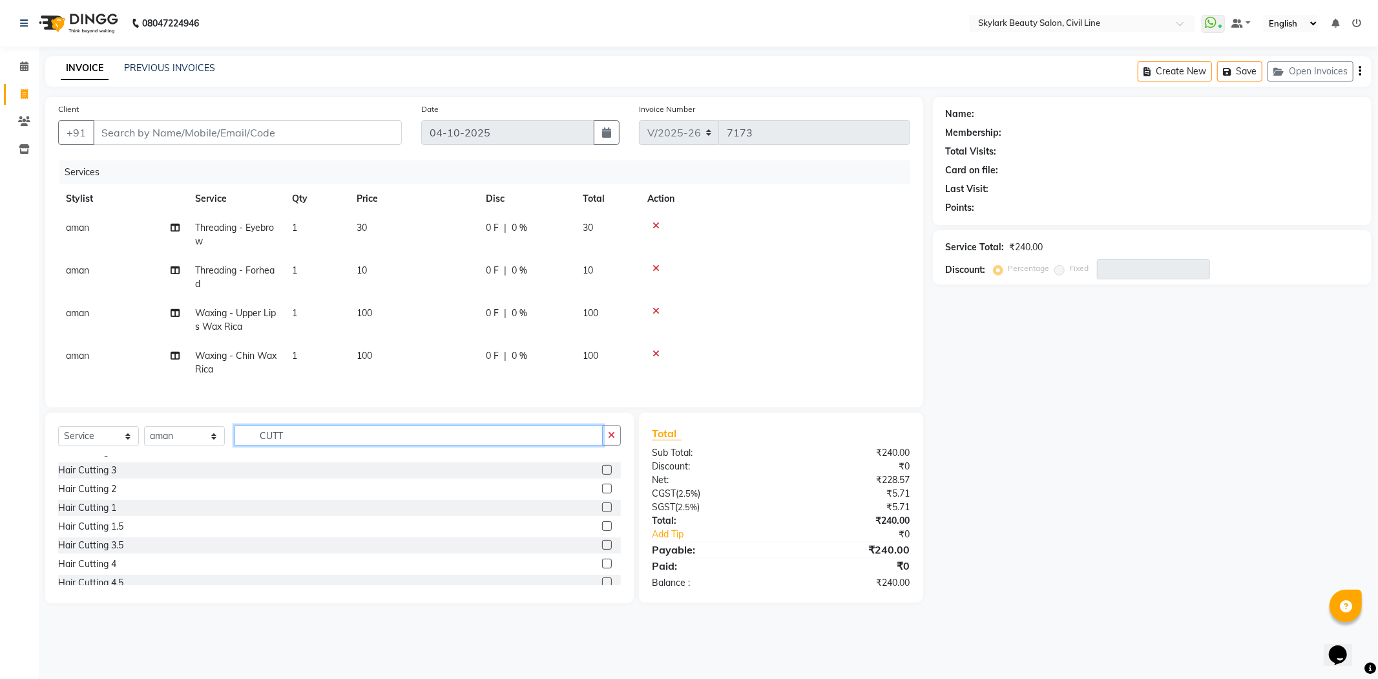
scroll to position [76, 0]
type input "CUTT"
click at [602, 560] on label at bounding box center [607, 556] width 10 height 10
click at [602, 560] on input "checkbox" at bounding box center [606, 556] width 8 height 8
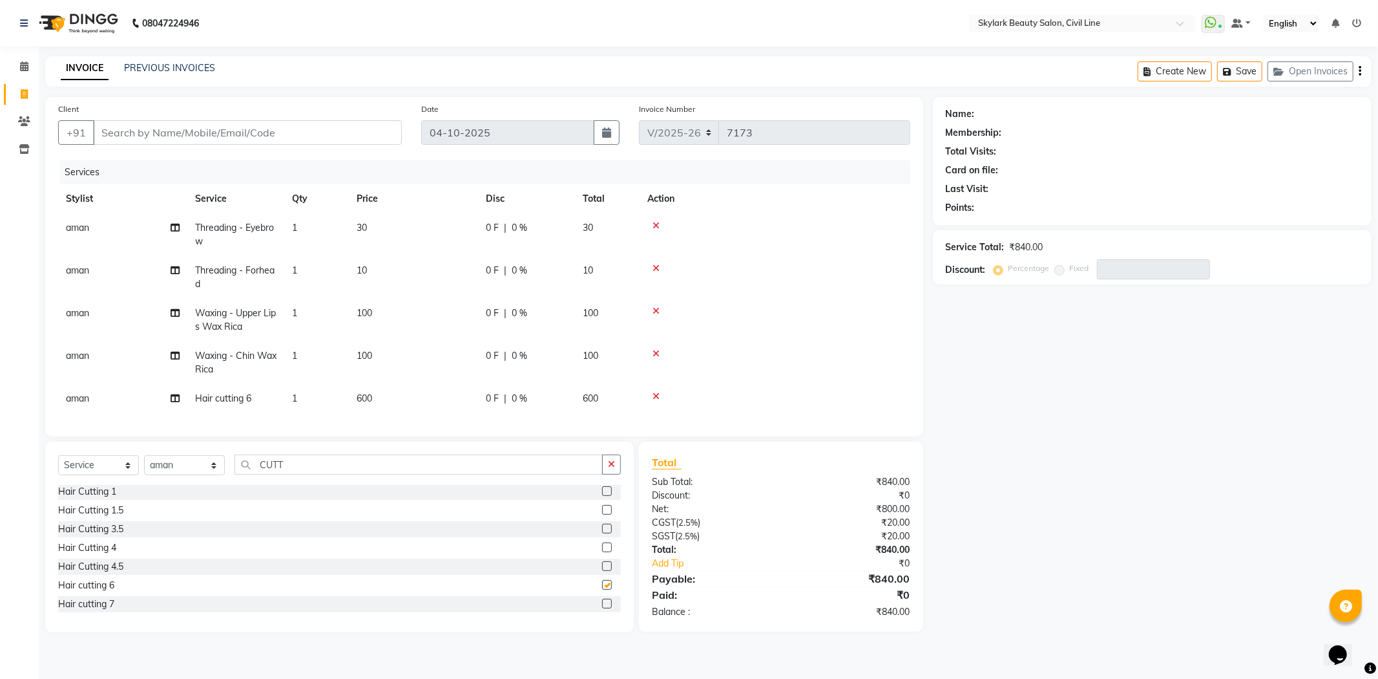
checkbox input "false"
click at [339, 136] on input "Client" at bounding box center [247, 132] width 309 height 25
type input "8"
type input "0"
type input "8932813684"
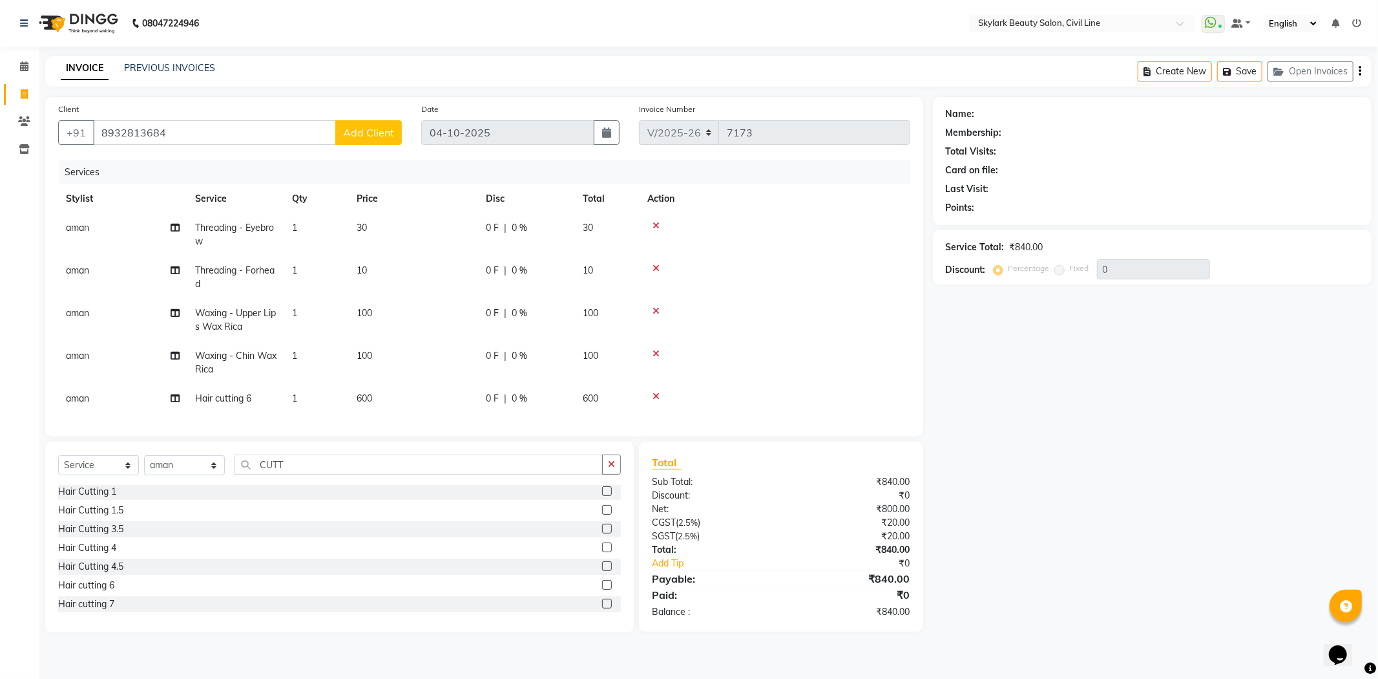
click at [375, 134] on span "Add Client" at bounding box center [368, 132] width 51 height 13
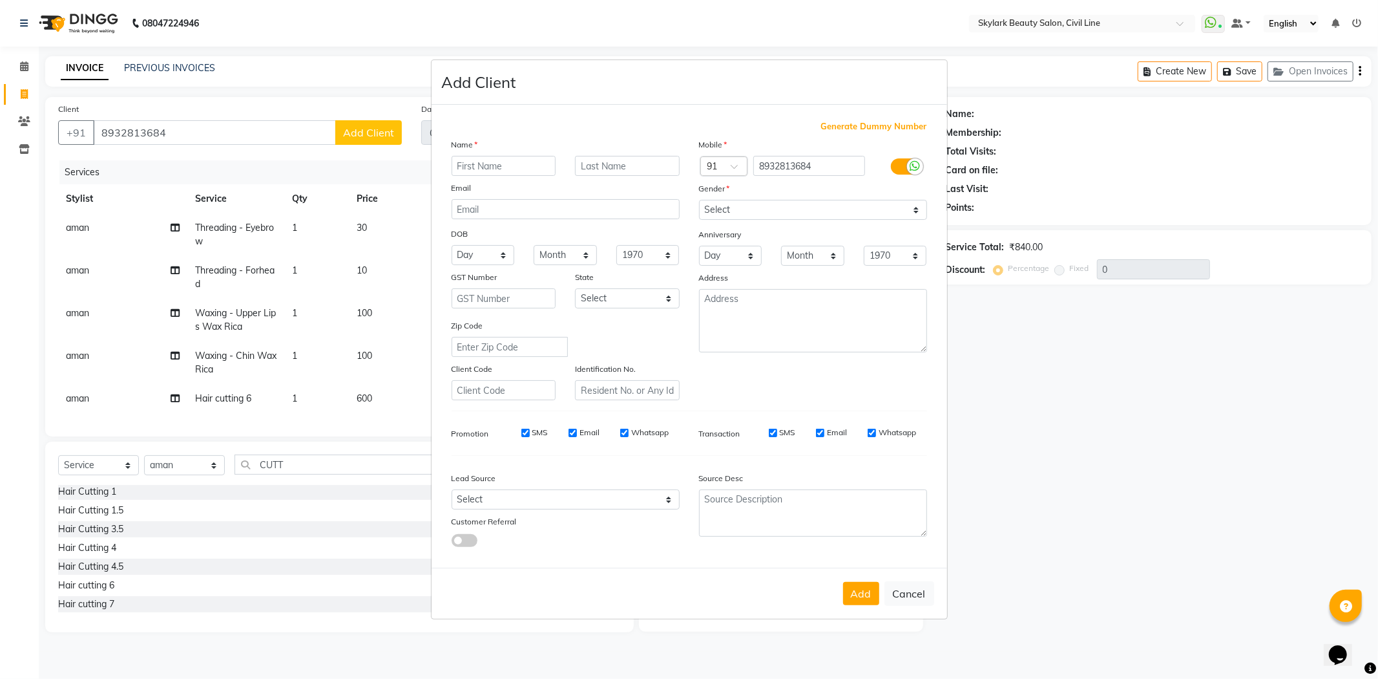
click at [488, 158] on input "text" at bounding box center [504, 166] width 105 height 20
type input "ASHRAD"
click at [751, 207] on select "Select Male Female Other Prefer Not To Say" at bounding box center [813, 210] width 228 height 20
select select "male"
click at [699, 200] on select "Select Male Female Other Prefer Not To Say" at bounding box center [813, 210] width 228 height 20
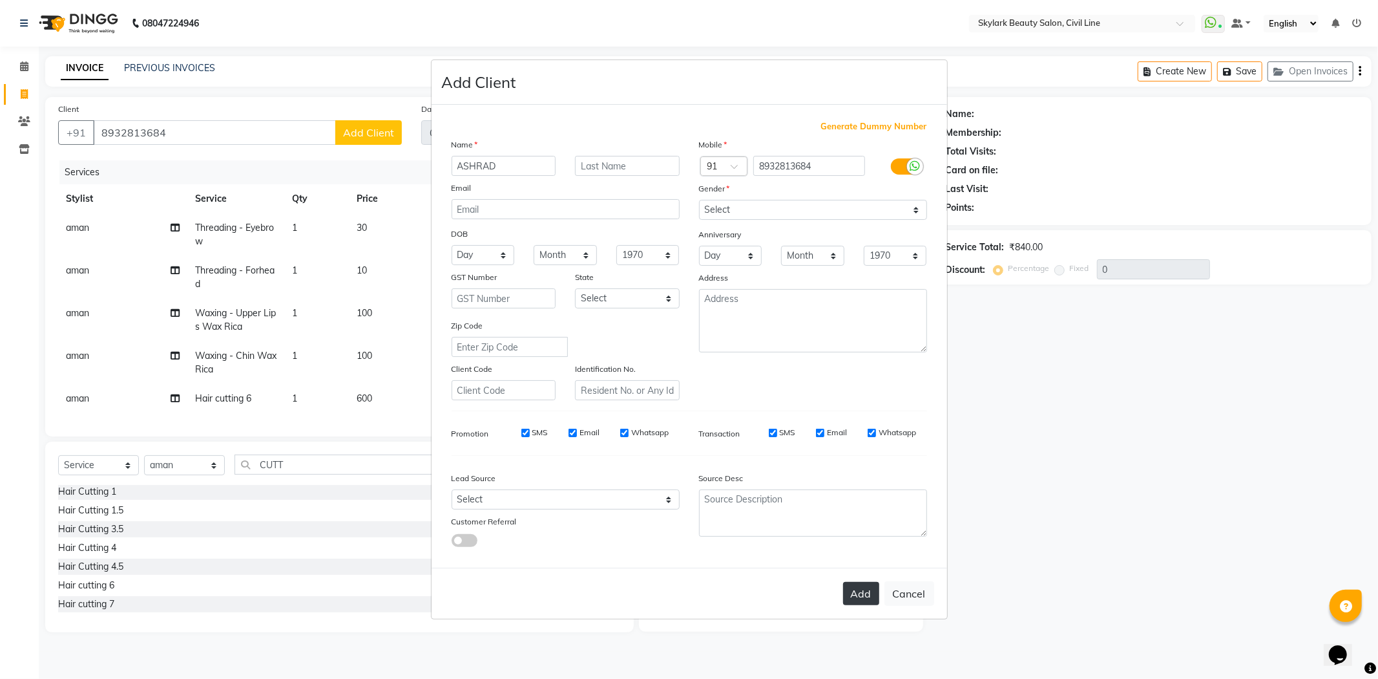
click at [854, 600] on button "Add" at bounding box center [861, 593] width 36 height 23
select select
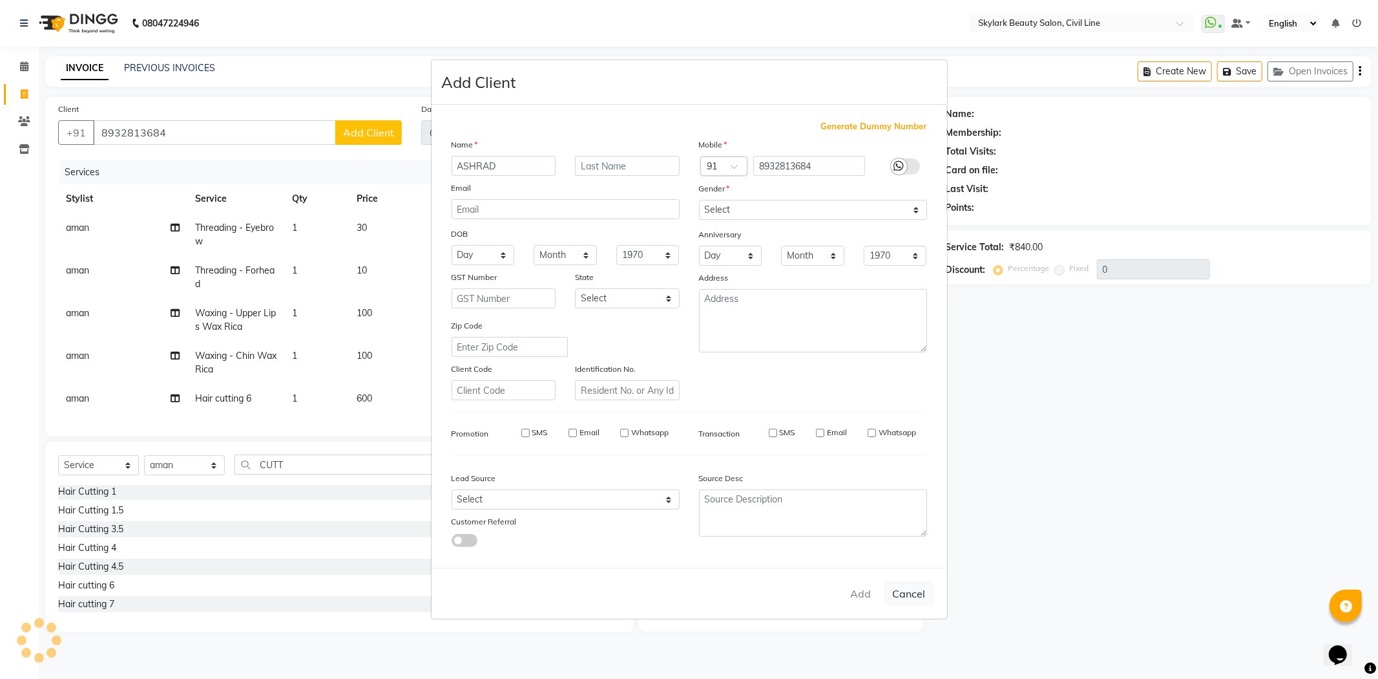
select select
checkbox input "false"
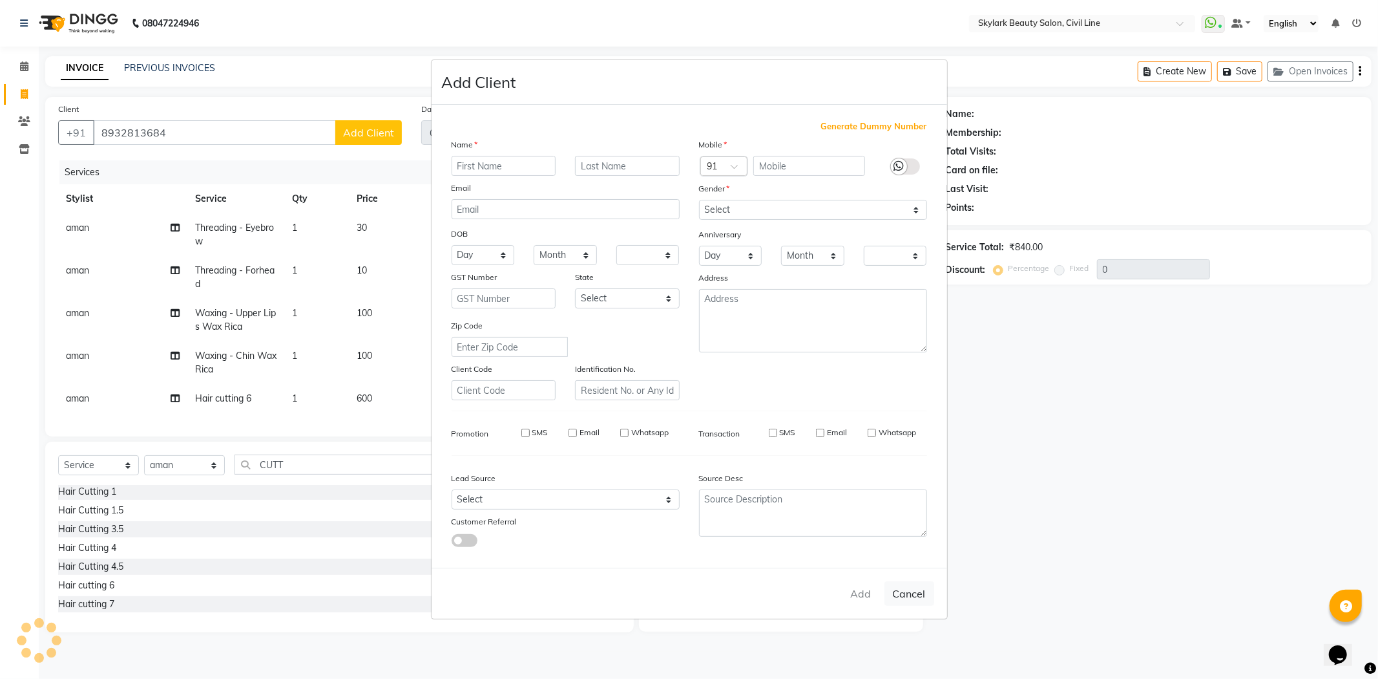
checkbox input "false"
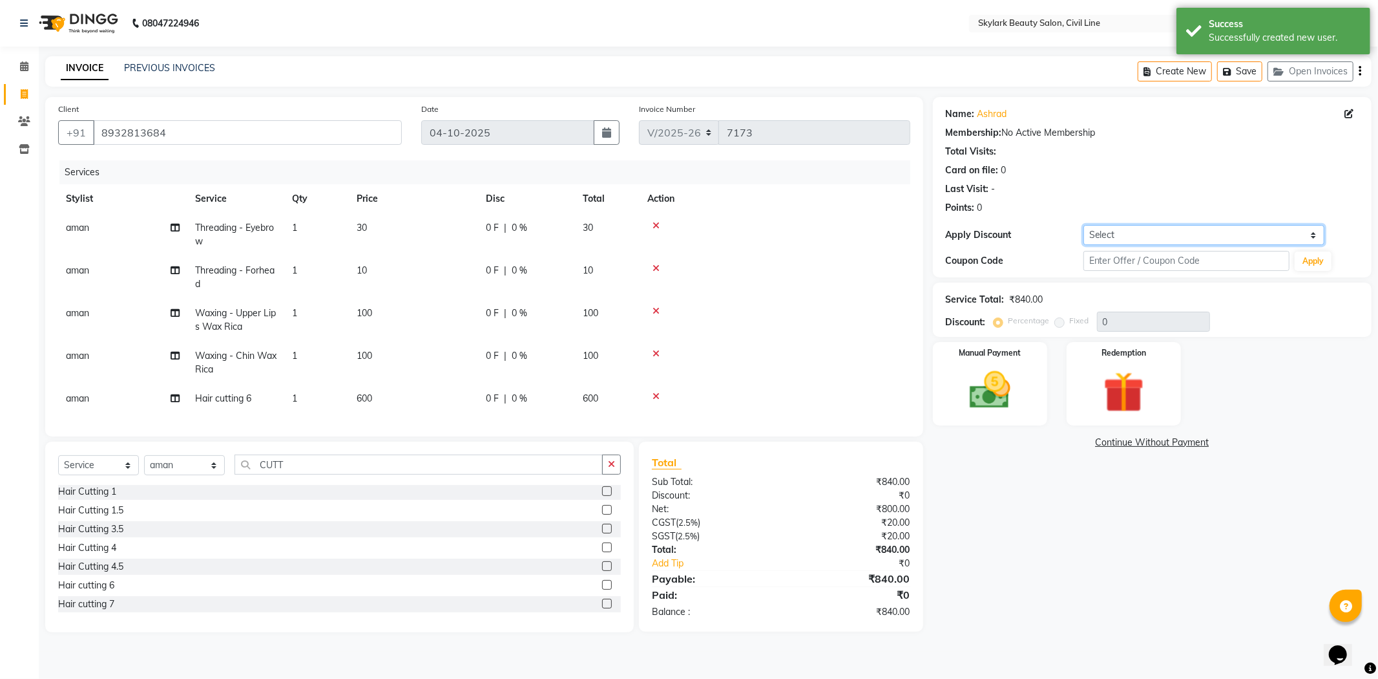
click at [1192, 233] on select "Select Coupon → Karwa 10 Coupon → Karwa 20 Coupon → Karwa 30 Coupon → Package 1…" at bounding box center [1204, 235] width 241 height 20
select select "1: Object"
click at [1084, 225] on select "Select Coupon → Karwa 10 Coupon → Karwa 20 Coupon → Karwa 30 Coupon → Package 1…" at bounding box center [1204, 235] width 241 height 20
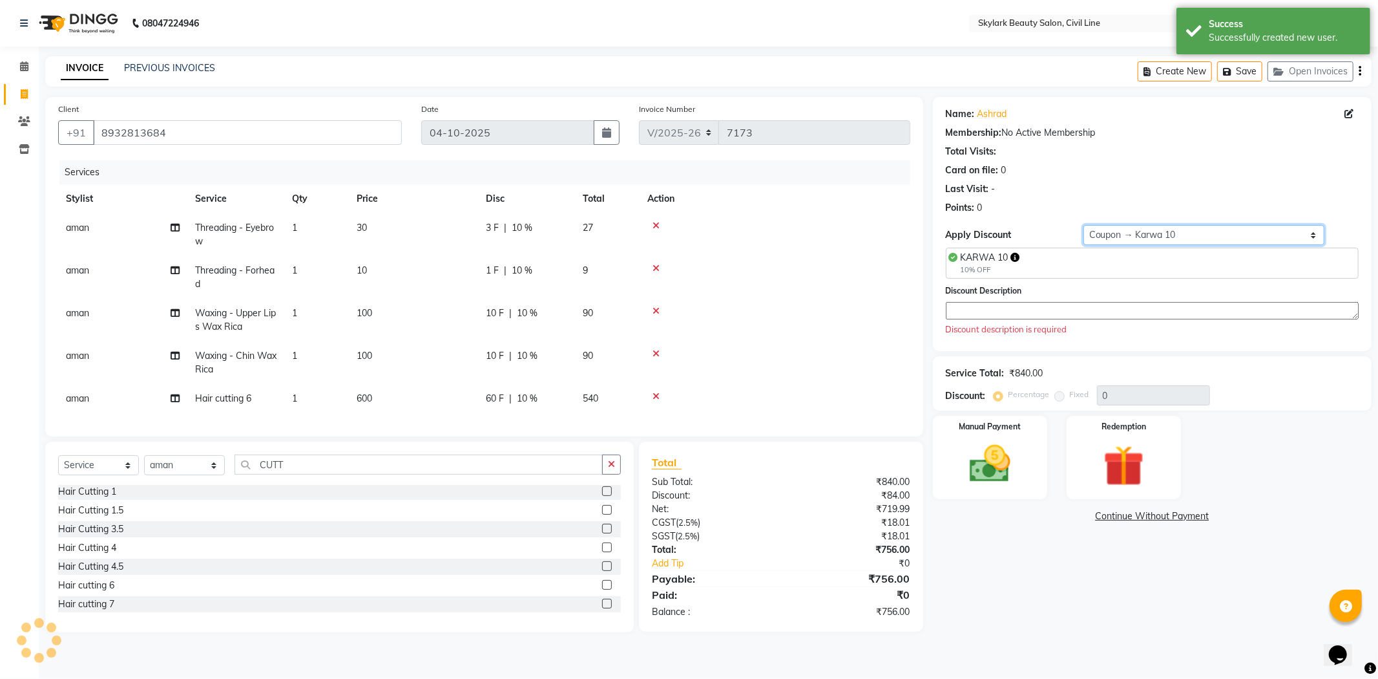
type input "10"
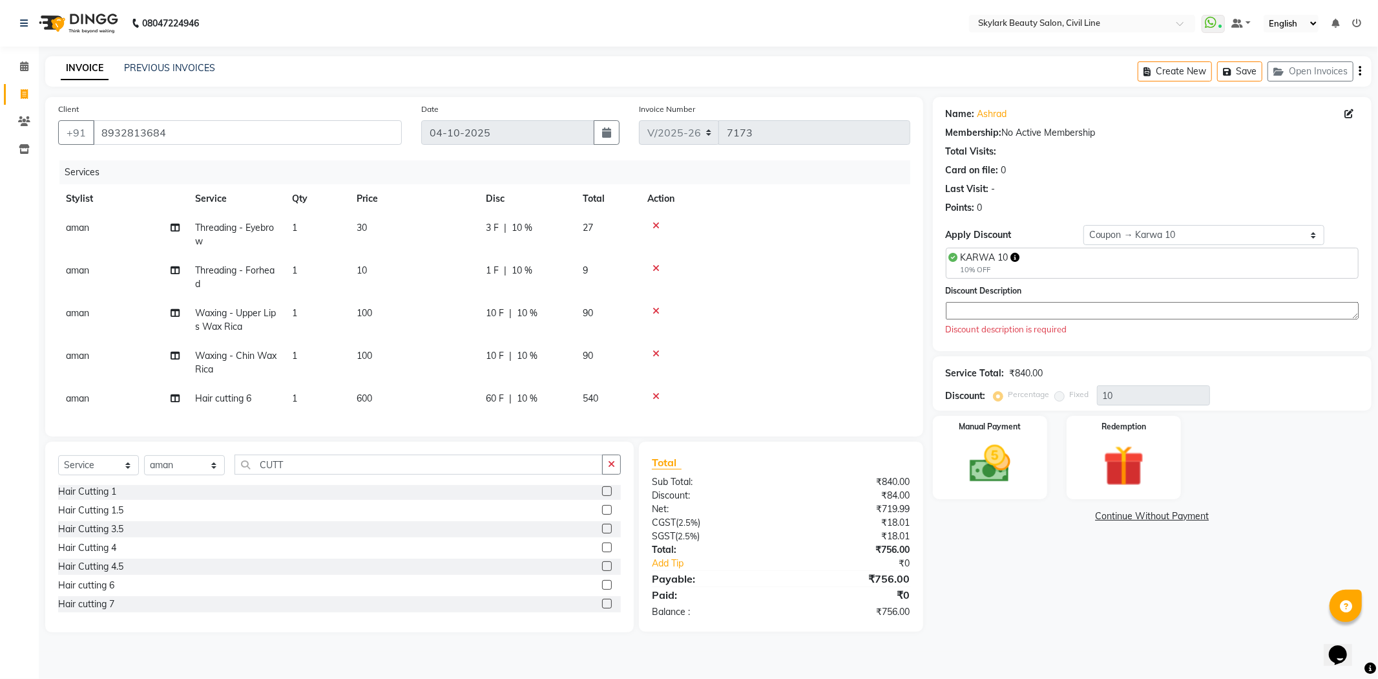
click at [1100, 309] on textarea at bounding box center [1152, 310] width 413 height 17
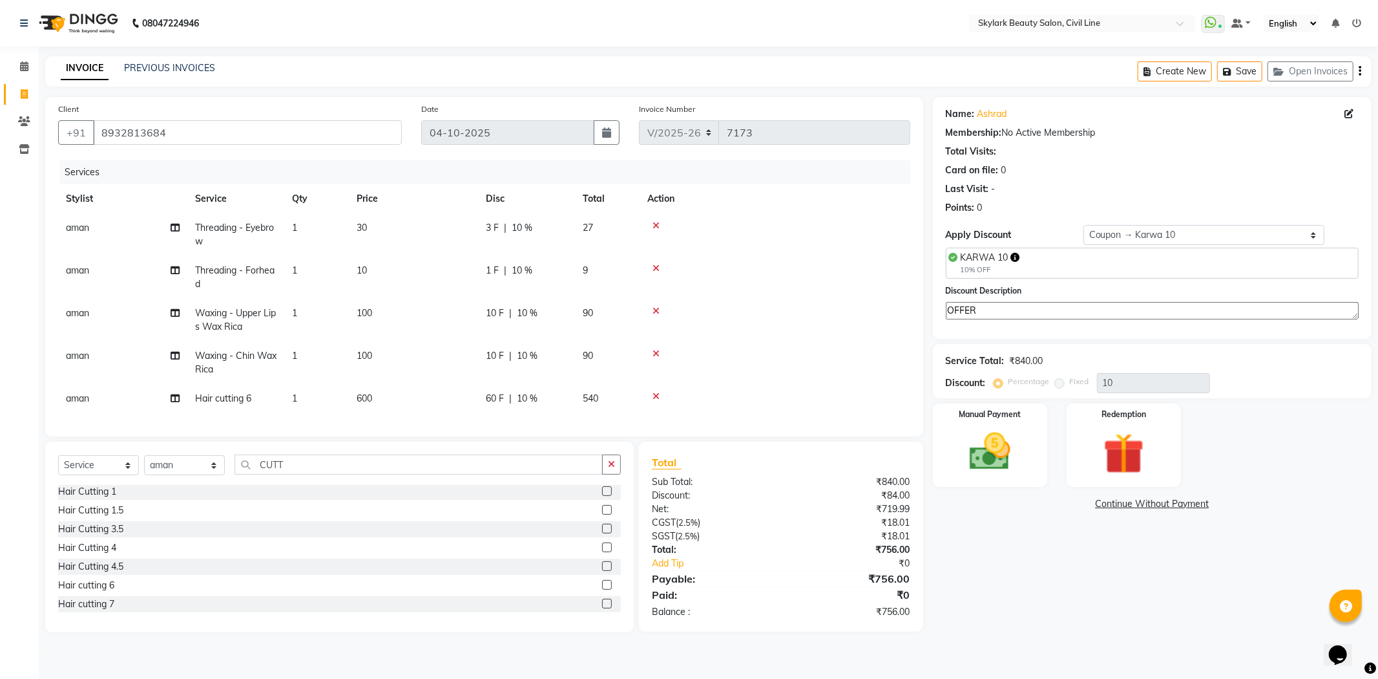
type textarea "OFFER"
click at [1300, 378] on div "Discount: Percentage Fixed 10" at bounding box center [1152, 383] width 413 height 20
click at [1002, 440] on img at bounding box center [990, 451] width 69 height 49
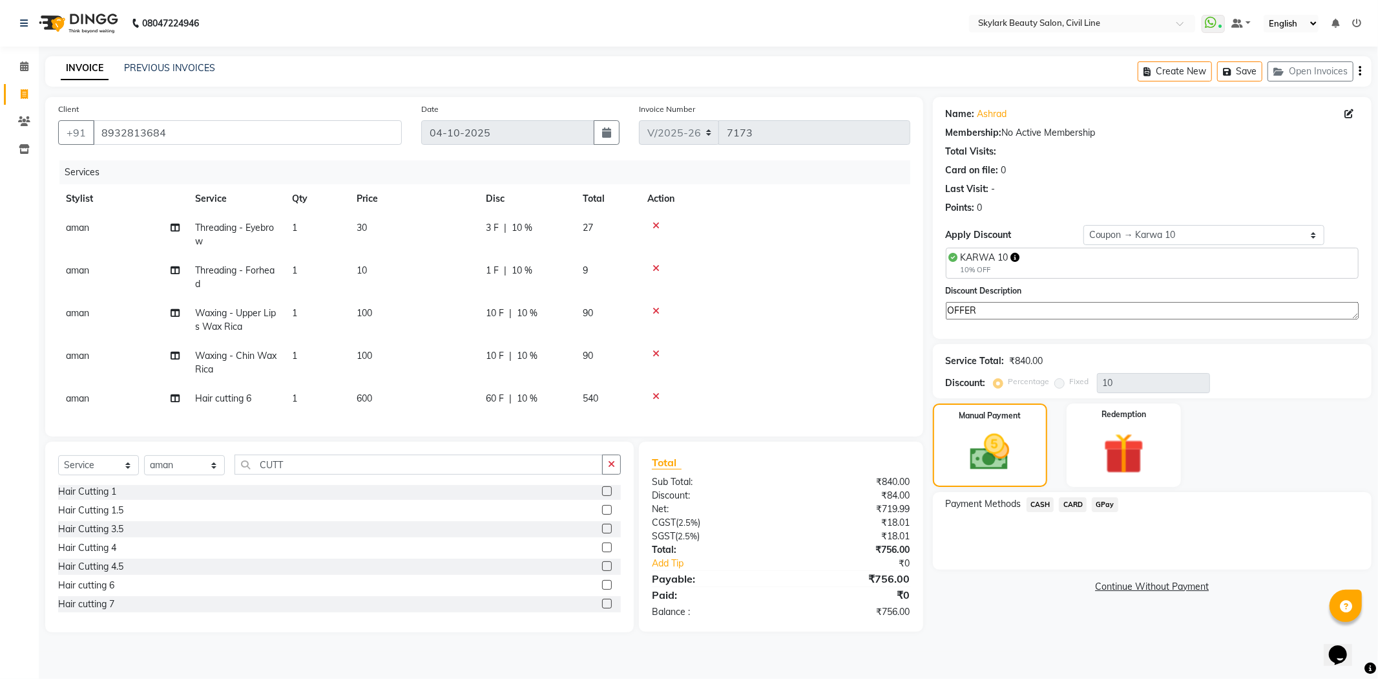
drag, startPoint x: 1031, startPoint y: 503, endPoint x: 1042, endPoint y: 507, distance: 11.7
click at [1032, 503] on span "CASH" at bounding box center [1041, 504] width 28 height 15
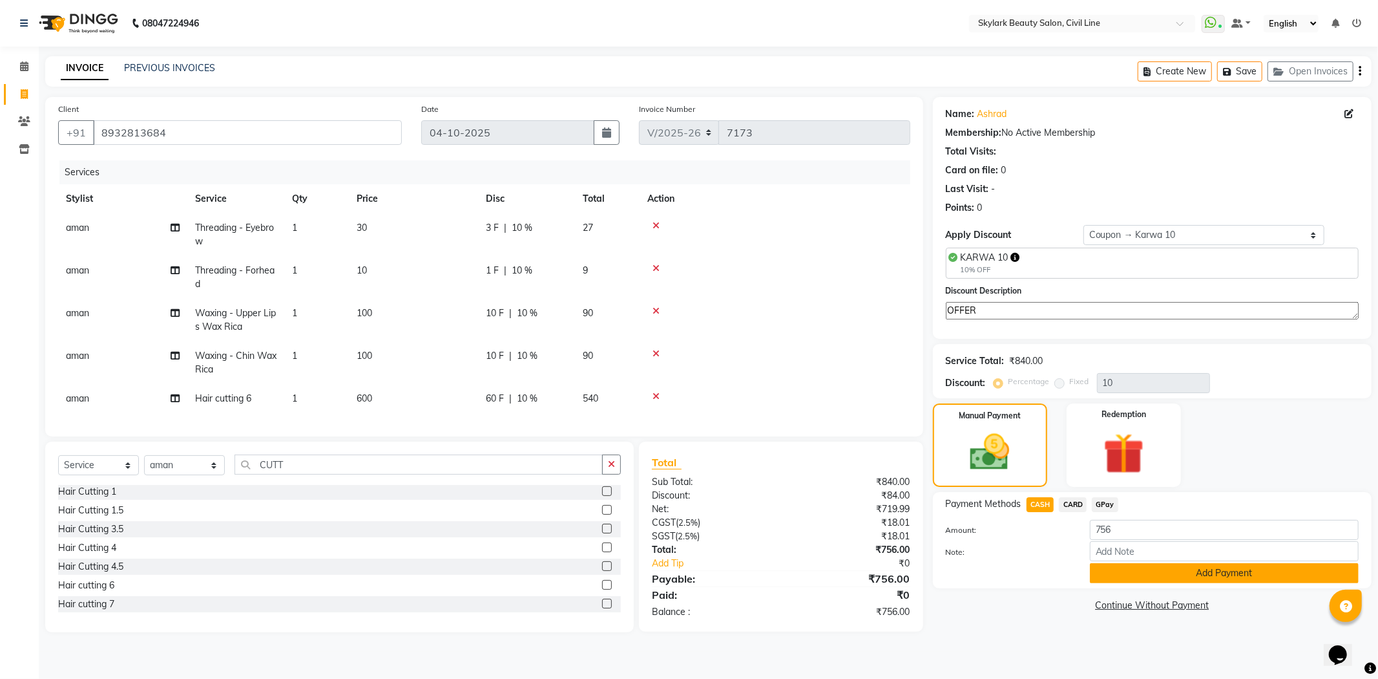
click at [1230, 567] on button "Add Payment" at bounding box center [1224, 573] width 269 height 20
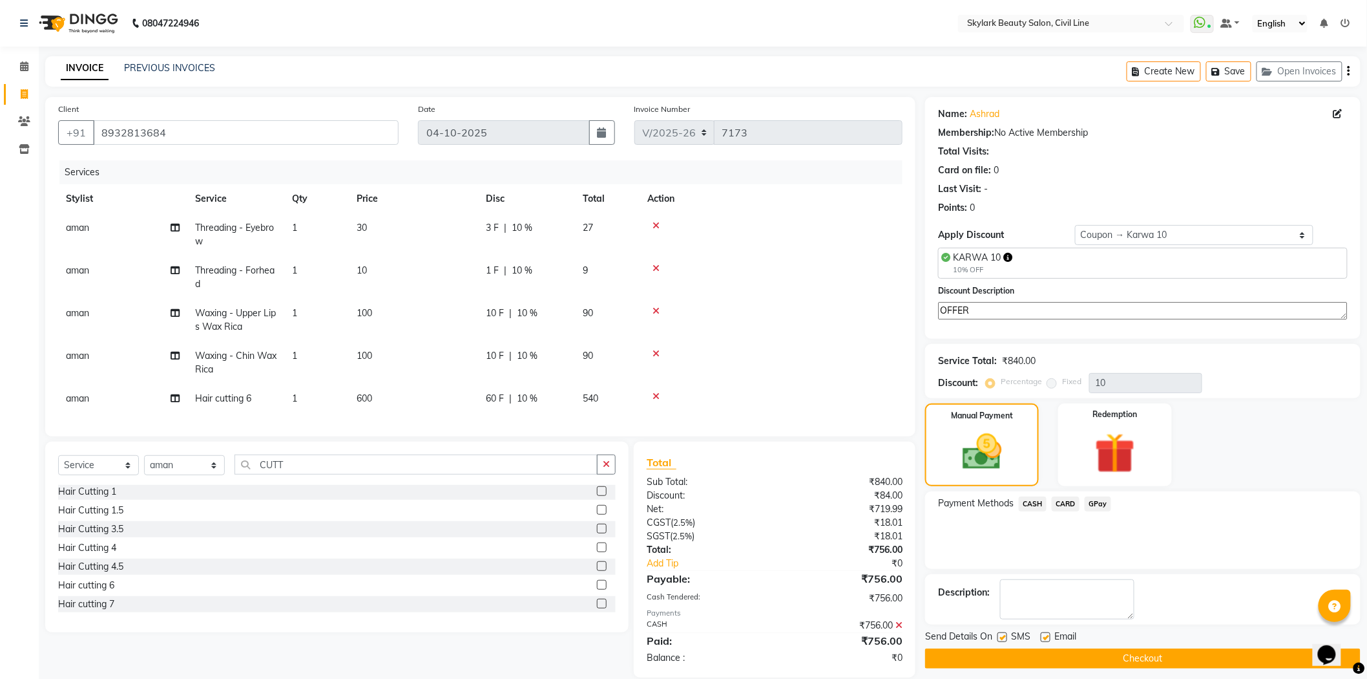
click at [1076, 648] on button "Checkout" at bounding box center [1143, 658] width 436 height 20
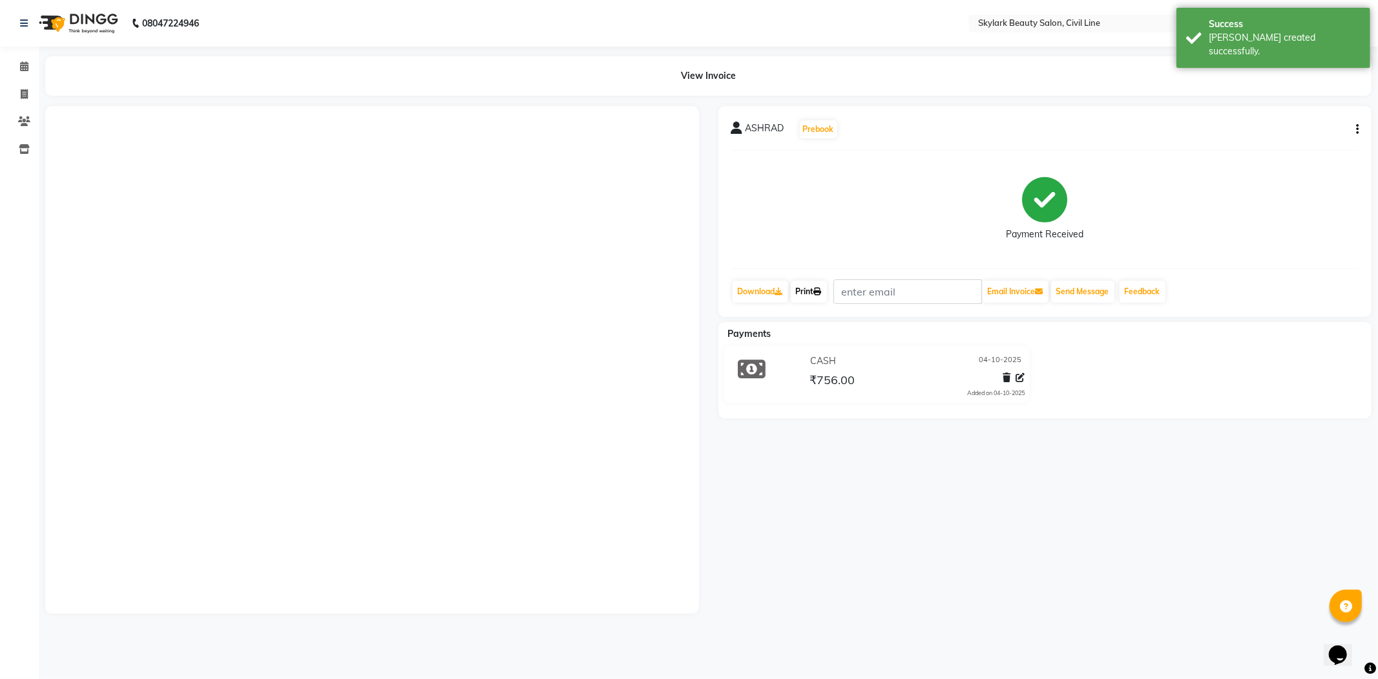
click at [819, 292] on icon at bounding box center [818, 292] width 8 height 8
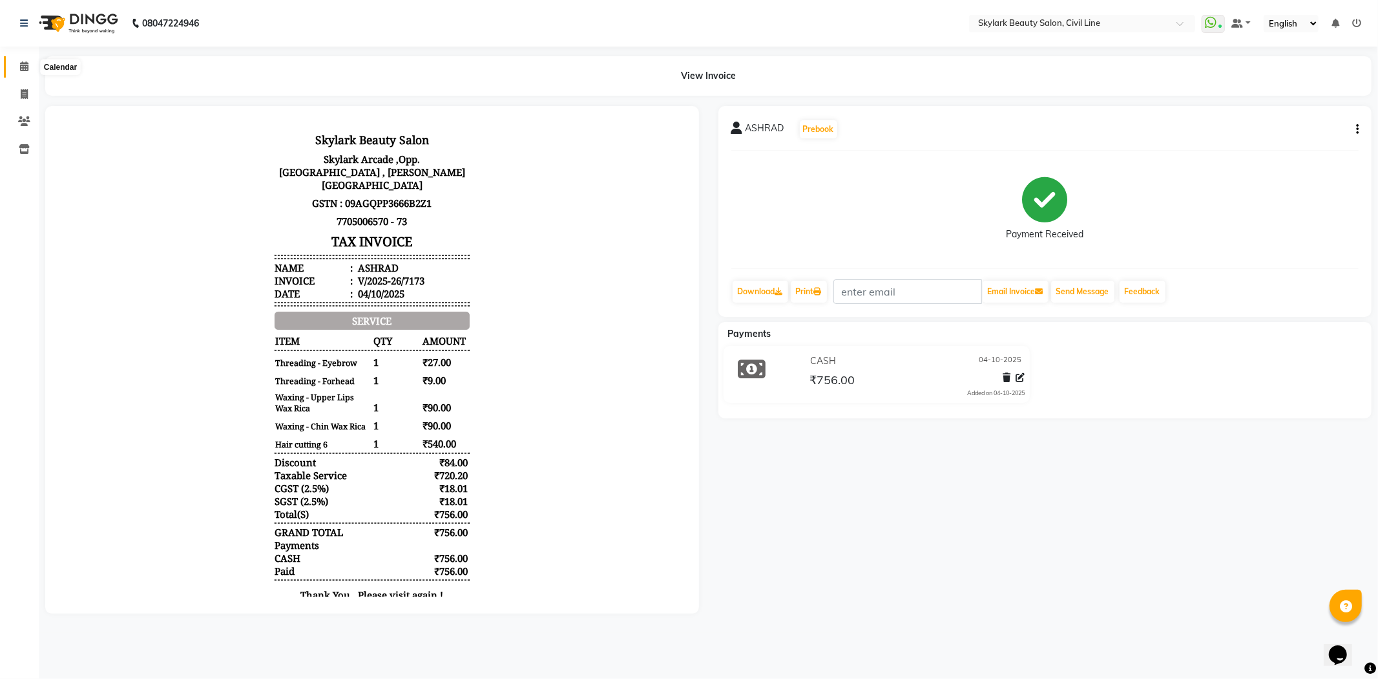
click at [25, 65] on icon at bounding box center [24, 66] width 8 height 10
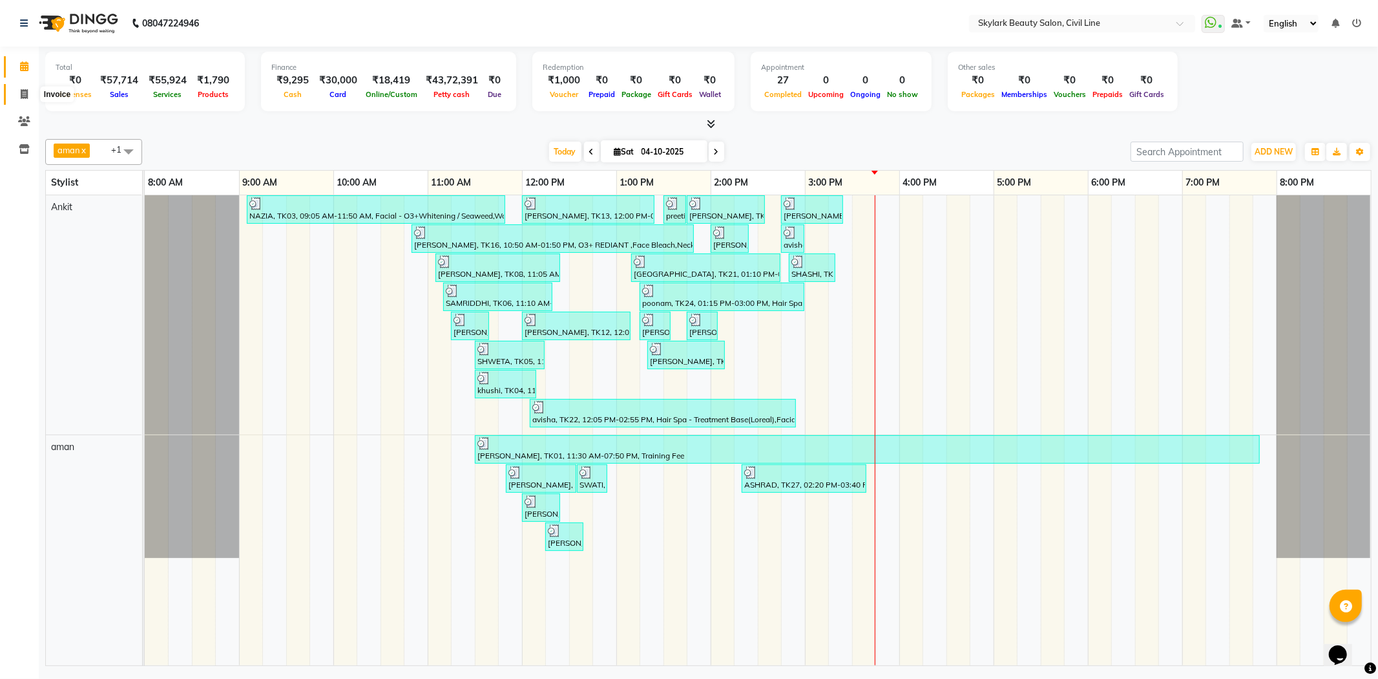
click at [18, 94] on span at bounding box center [24, 94] width 23 height 15
select select "service"
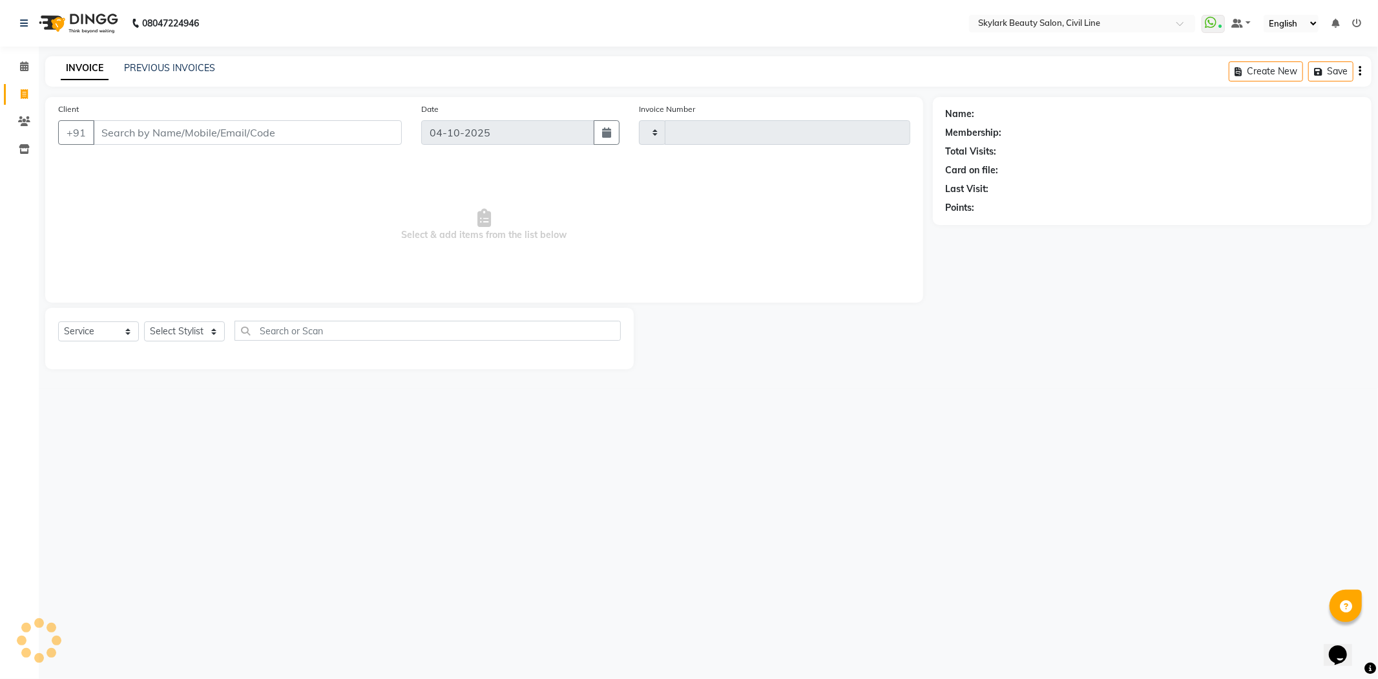
type input "7174"
select select "4588"
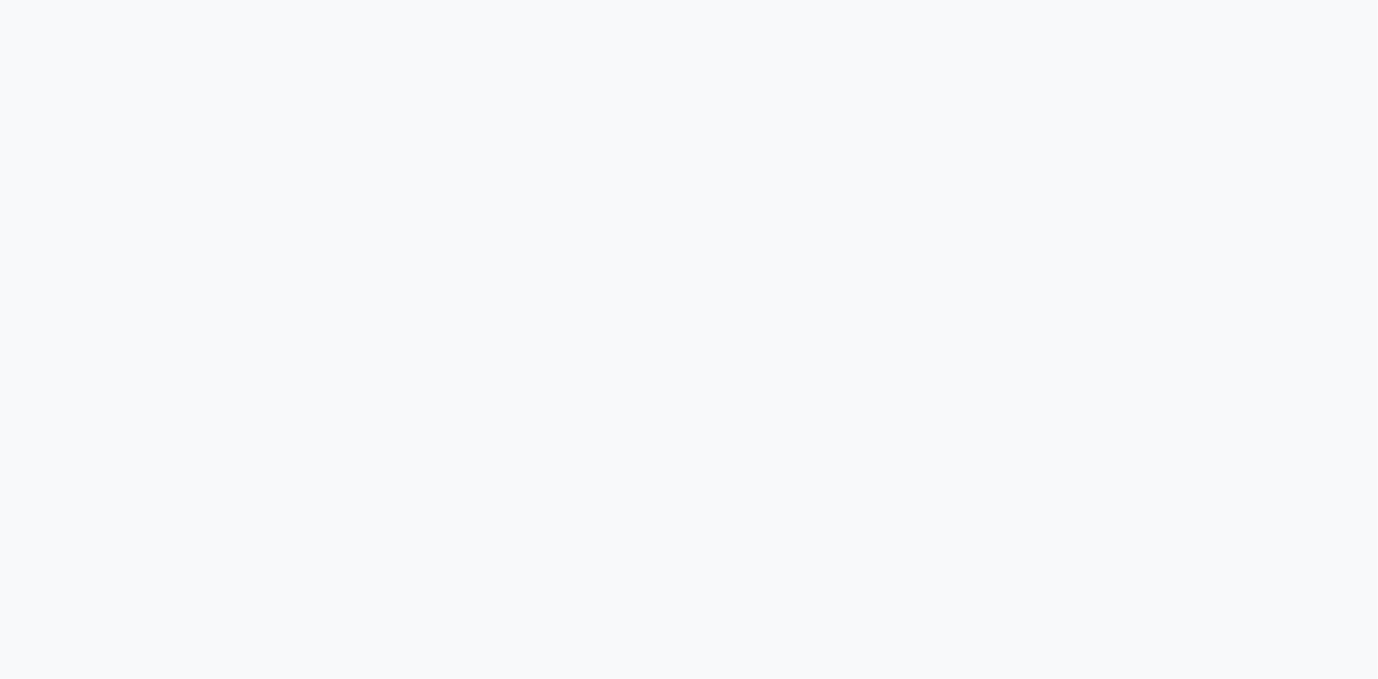
select select "service"
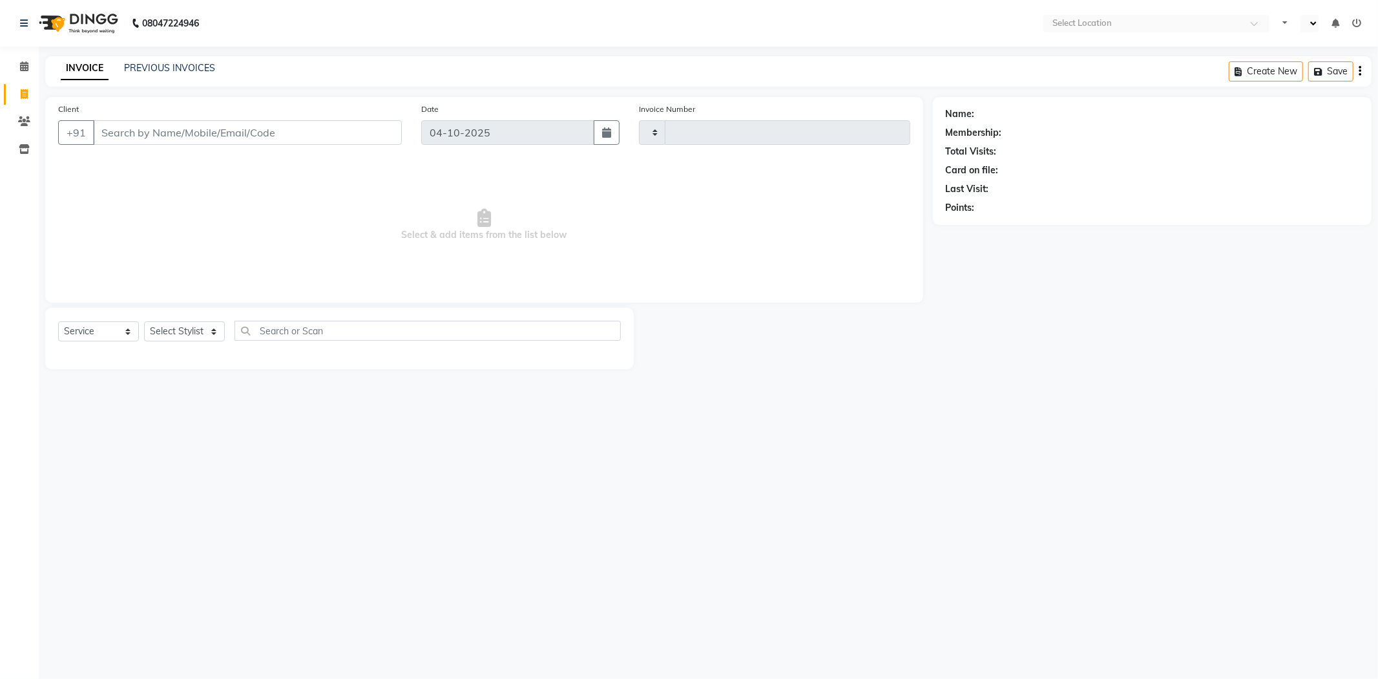
type input "7174"
select select "en"
select select "4588"
click at [147, 61] on div "PREVIOUS INVOICES" at bounding box center [169, 68] width 91 height 14
click at [176, 70] on link "PREVIOUS INVOICES" at bounding box center [169, 68] width 91 height 12
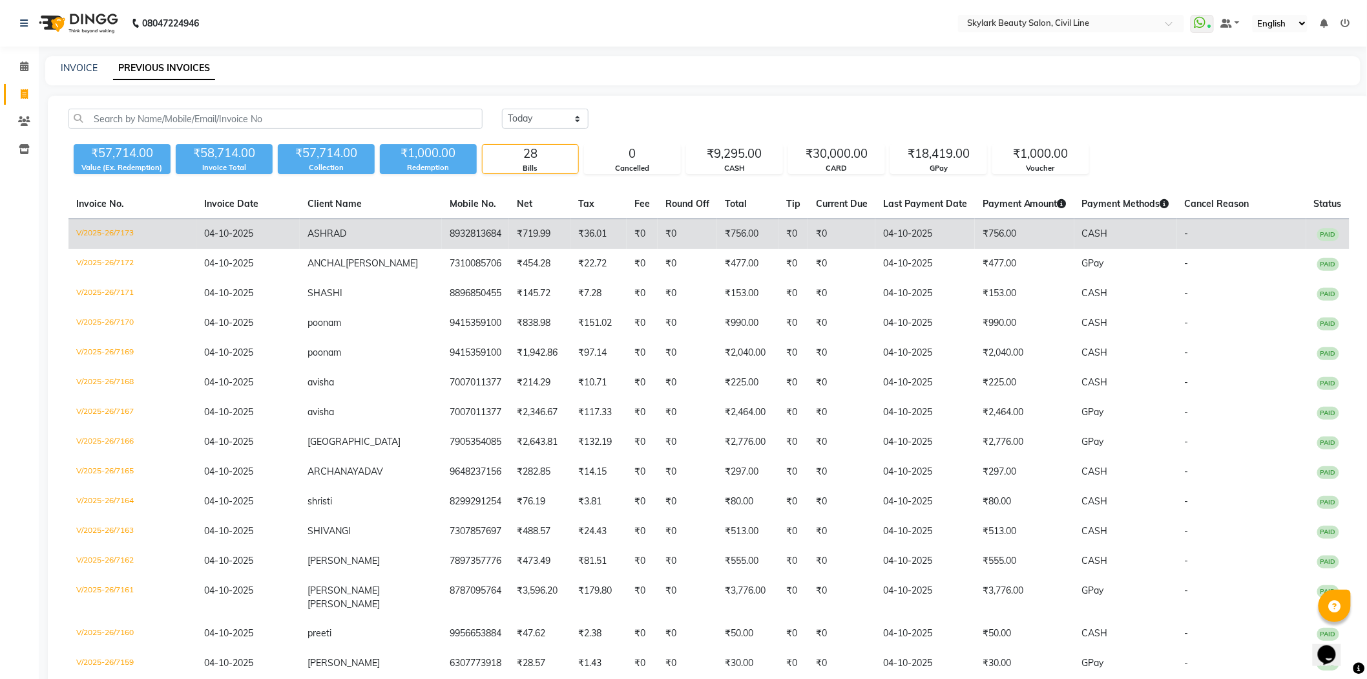
click at [876, 234] on td "04-10-2025" at bounding box center [926, 234] width 100 height 30
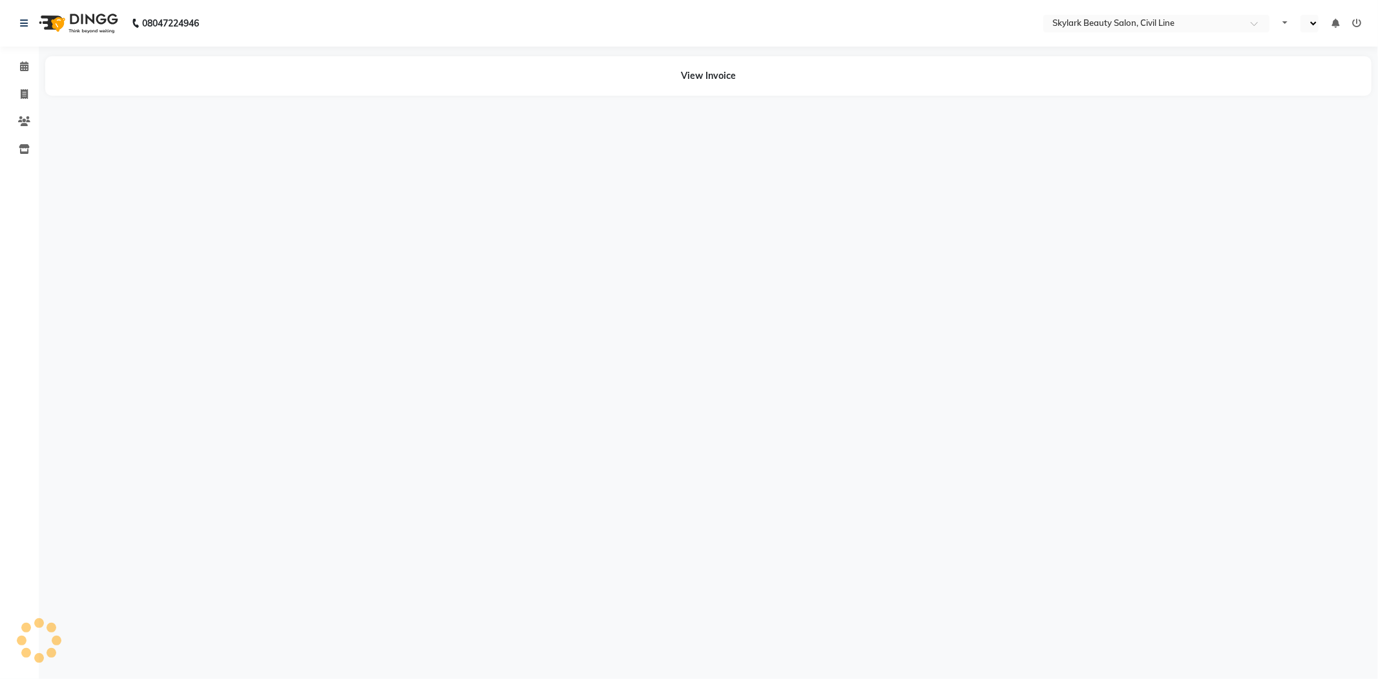
select select "en"
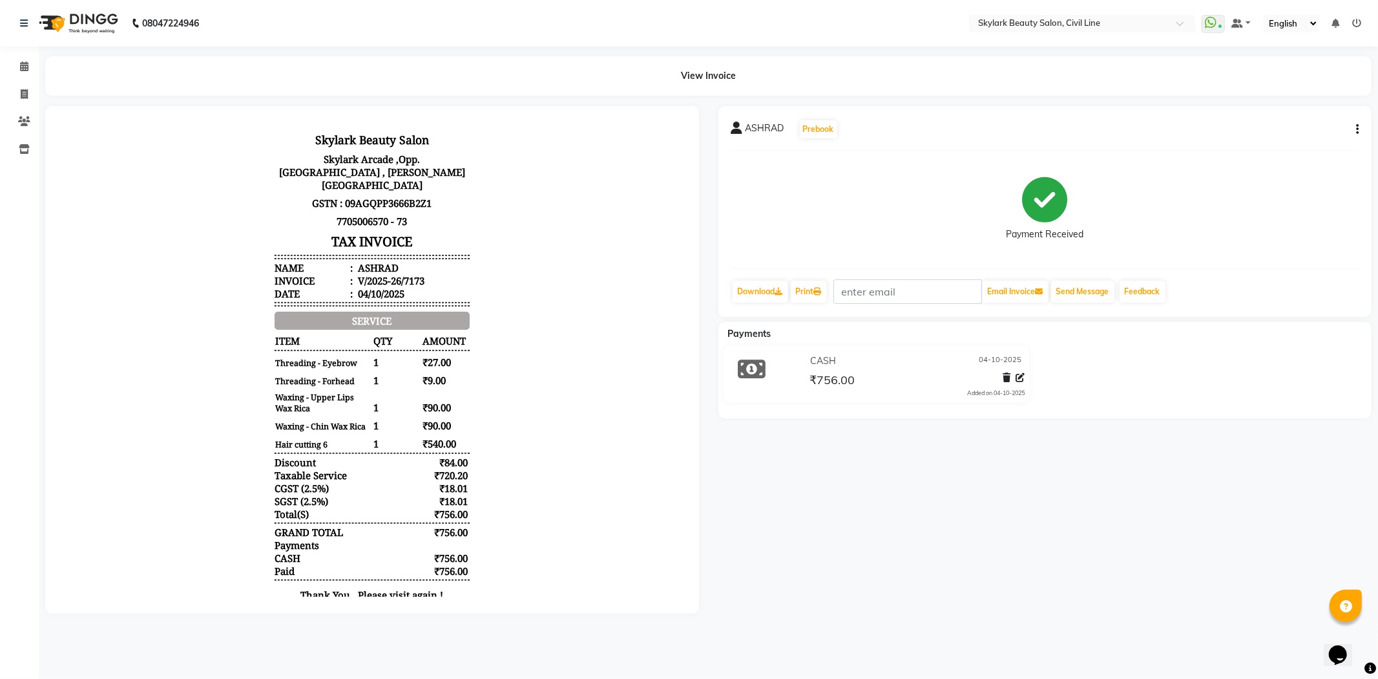
click at [1354, 131] on button "button" at bounding box center [1355, 130] width 8 height 14
click at [1292, 131] on div "Split Service Amount" at bounding box center [1293, 129] width 89 height 16
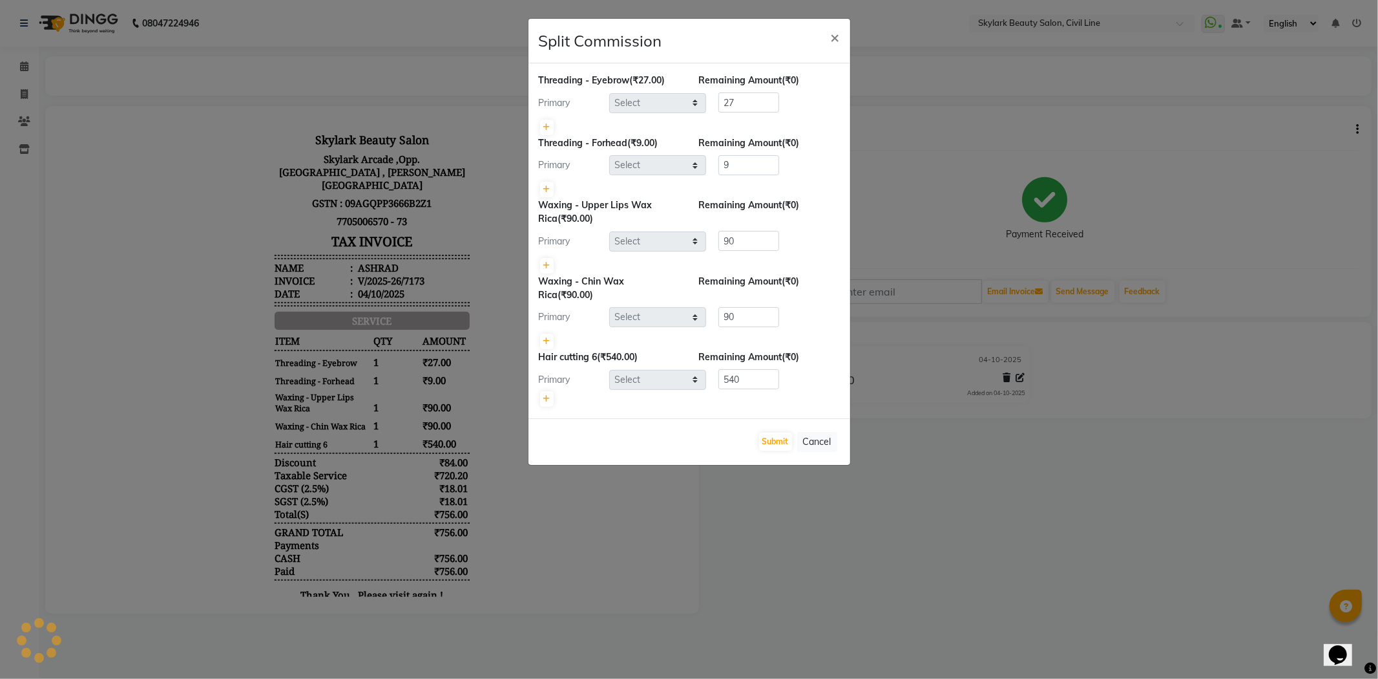
select select "85071"
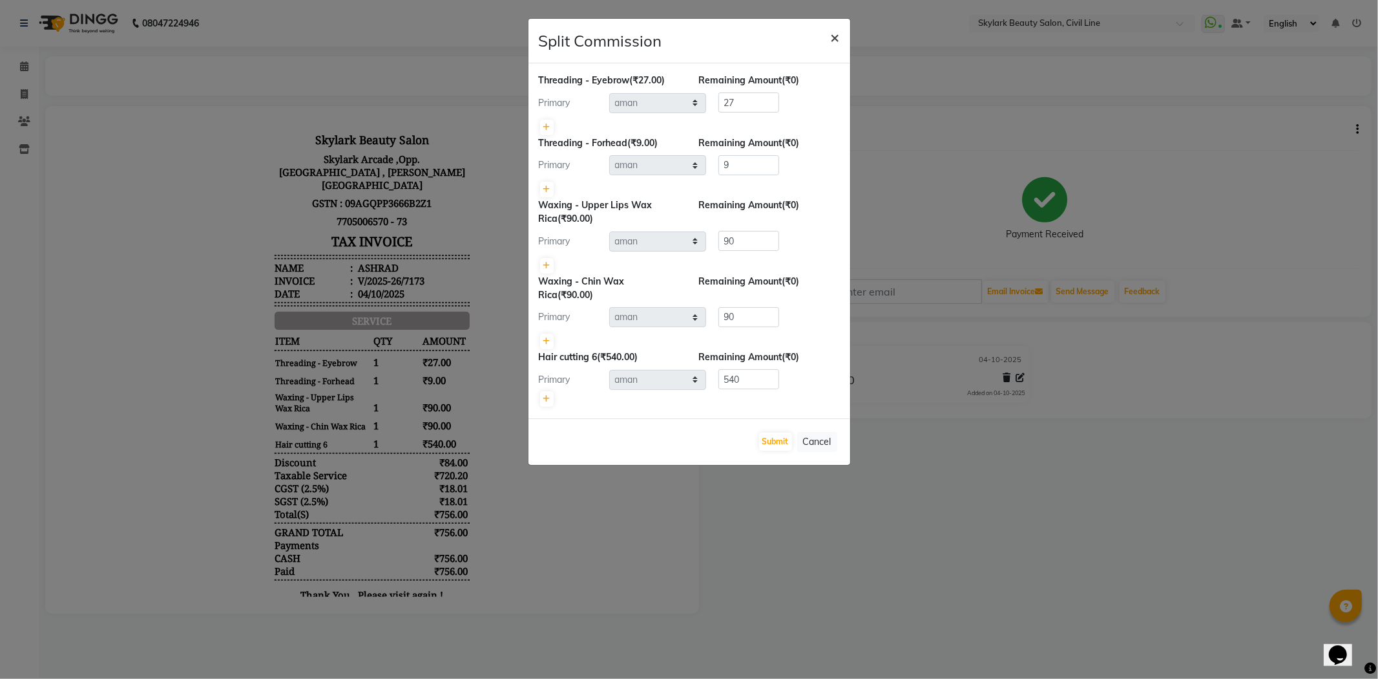
click at [832, 37] on span "×" at bounding box center [835, 36] width 9 height 19
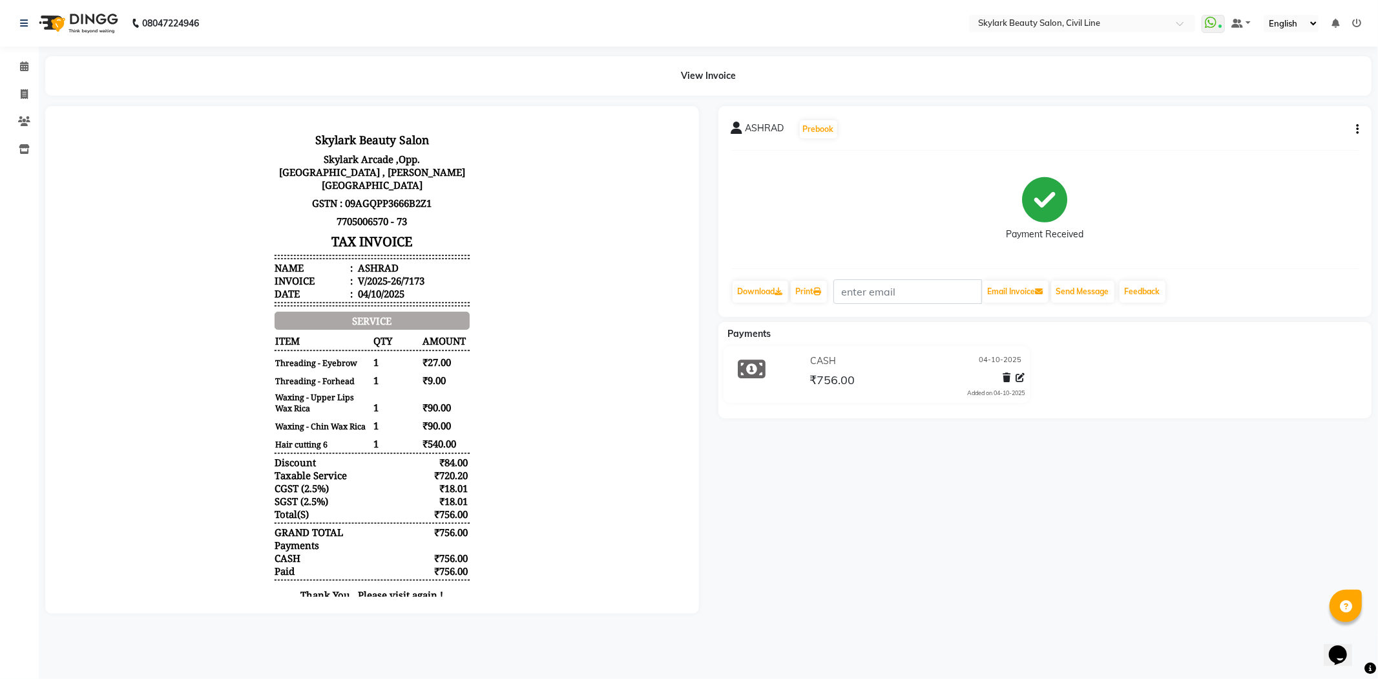
click at [1069, 370] on div "CASH 04-10-2025 ₹756.00 Added on 04-10-2025" at bounding box center [1045, 377] width 673 height 62
click at [28, 67] on span at bounding box center [24, 66] width 23 height 15
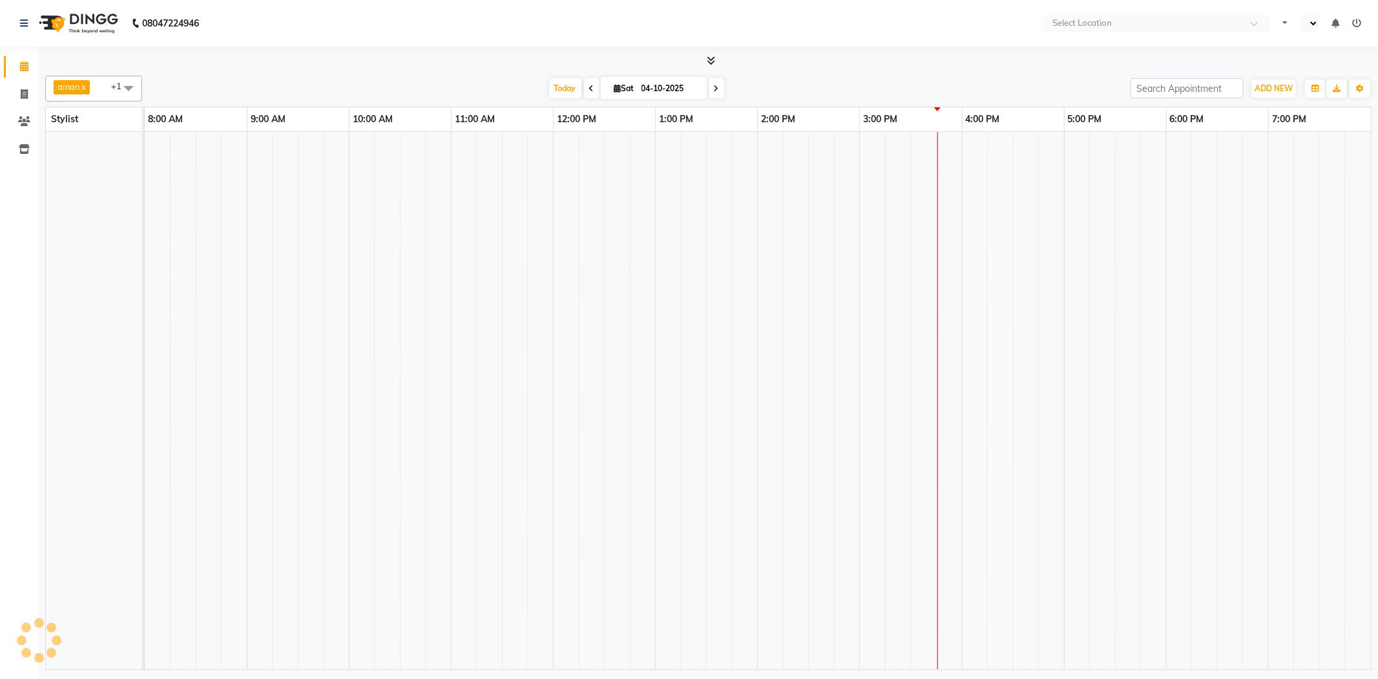
select select "en"
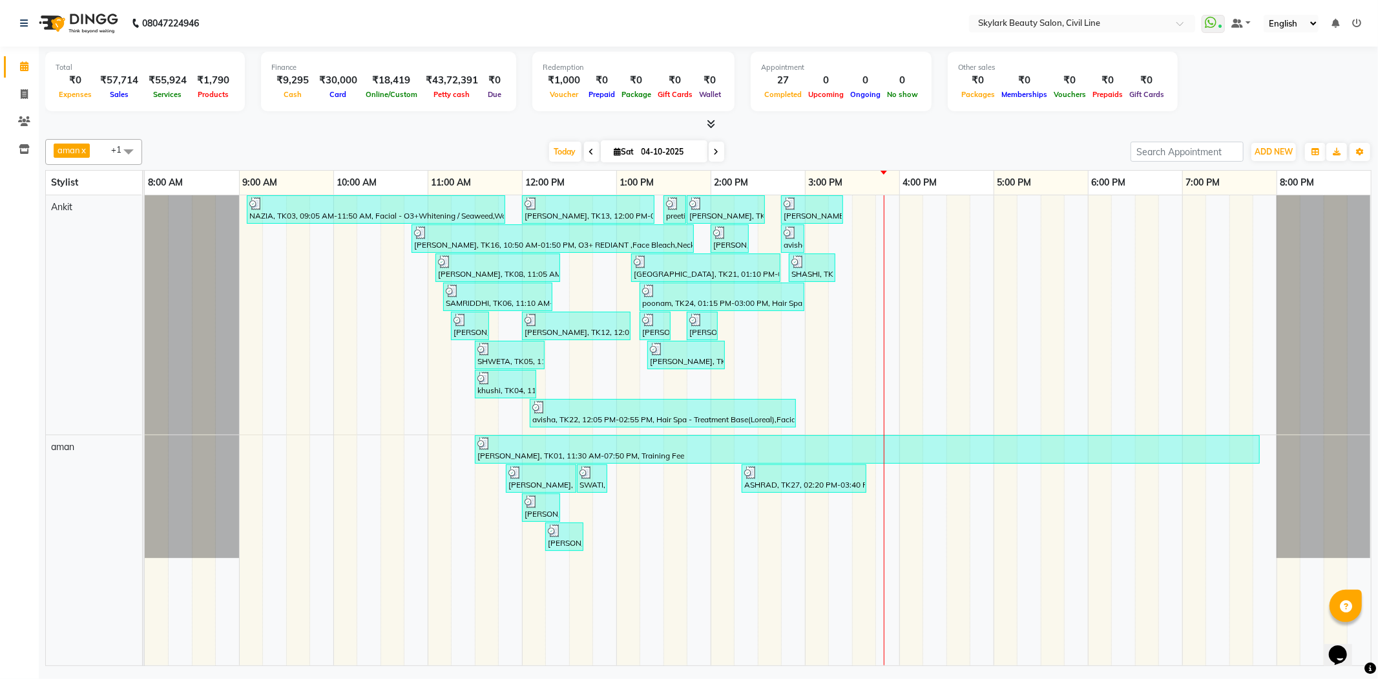
click at [330, 149] on div "aman x Ankit x +1 Select All aman Ankit GAGAN WAHLA GURWINDER SINGH WASU Today …" at bounding box center [708, 152] width 1327 height 26
click at [330, 153] on div "Today Sat 04-10-2025" at bounding box center [637, 151] width 976 height 19
click at [330, 156] on div "Today Sat 04-10-2025" at bounding box center [637, 151] width 976 height 19
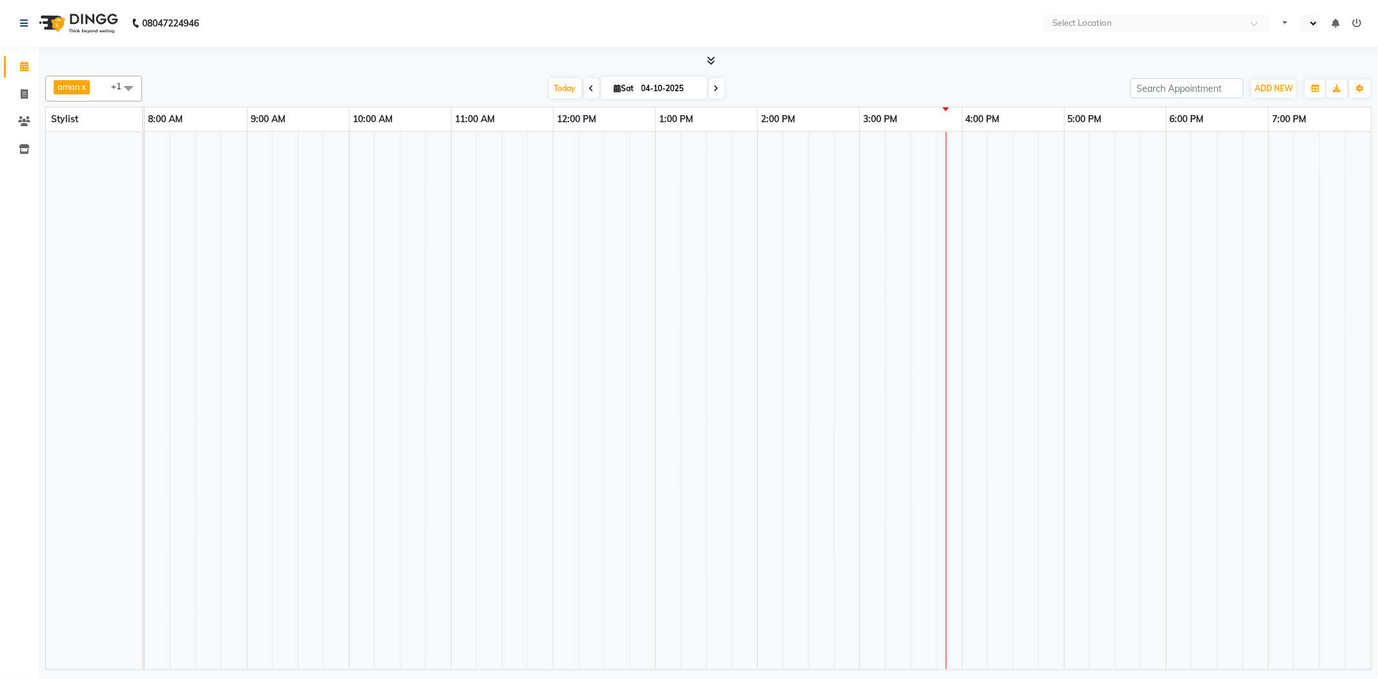
select select "en"
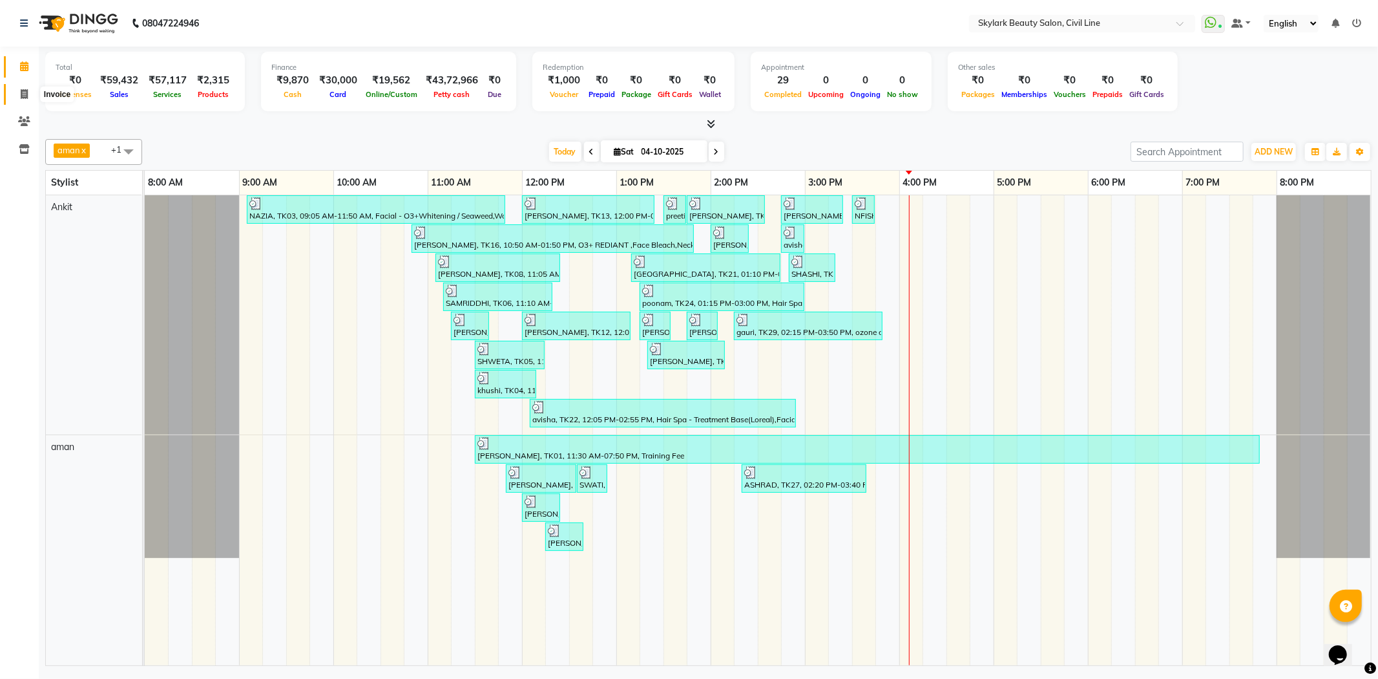
click at [29, 95] on span at bounding box center [24, 94] width 23 height 15
select select "4588"
select select "service"
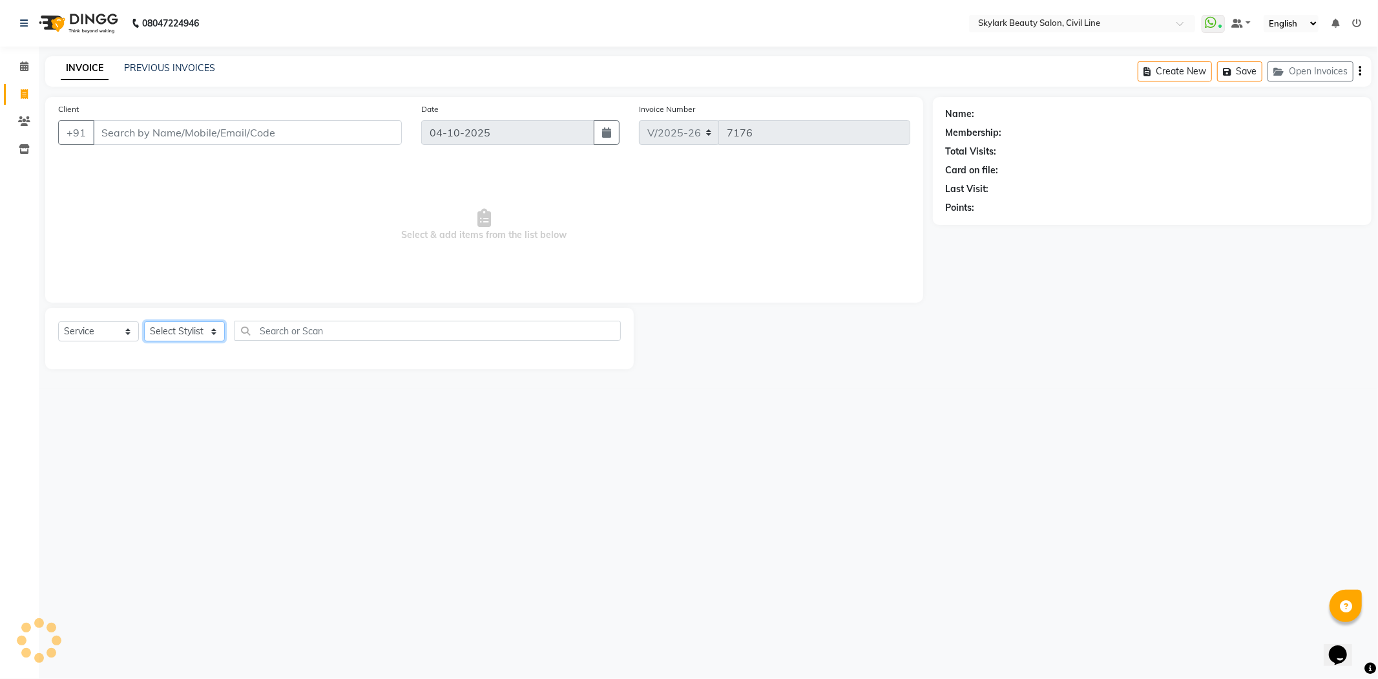
click at [169, 326] on select "Select Stylist" at bounding box center [184, 331] width 81 height 20
select select "85071"
click at [144, 322] on select "Select Stylist aman Ankit GAGAN WAHLA GURWINDER SINGH WASU" at bounding box center [184, 331] width 81 height 20
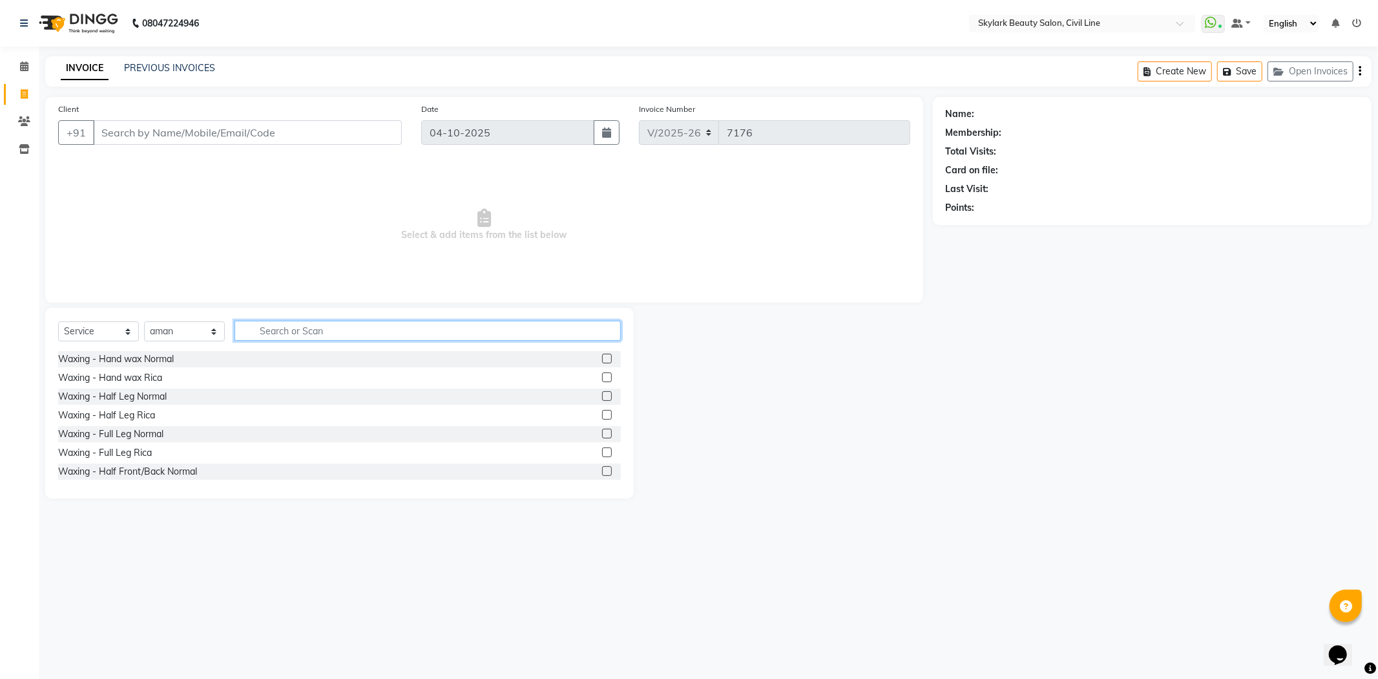
click at [328, 332] on input "text" at bounding box center [428, 331] width 386 height 20
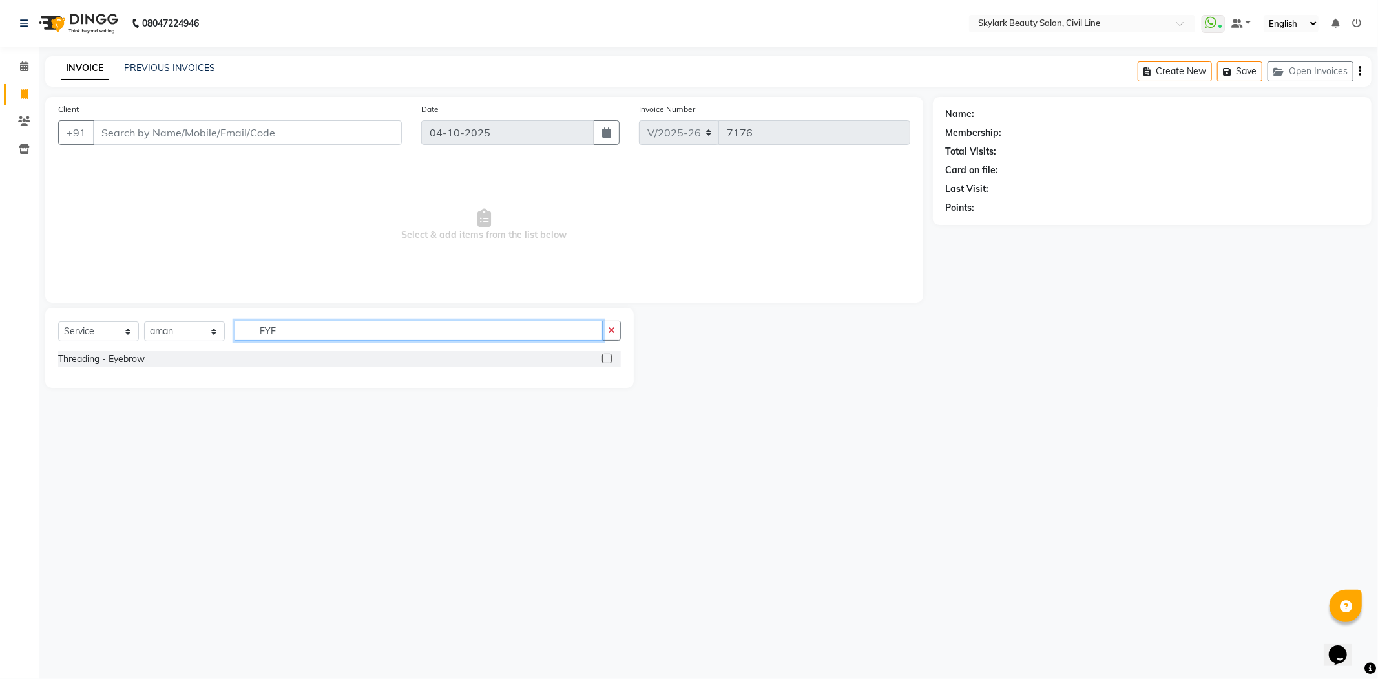
type input "EYE"
click at [606, 359] on label at bounding box center [607, 358] width 10 height 10
click at [606, 359] on input "checkbox" at bounding box center [606, 359] width 8 height 8
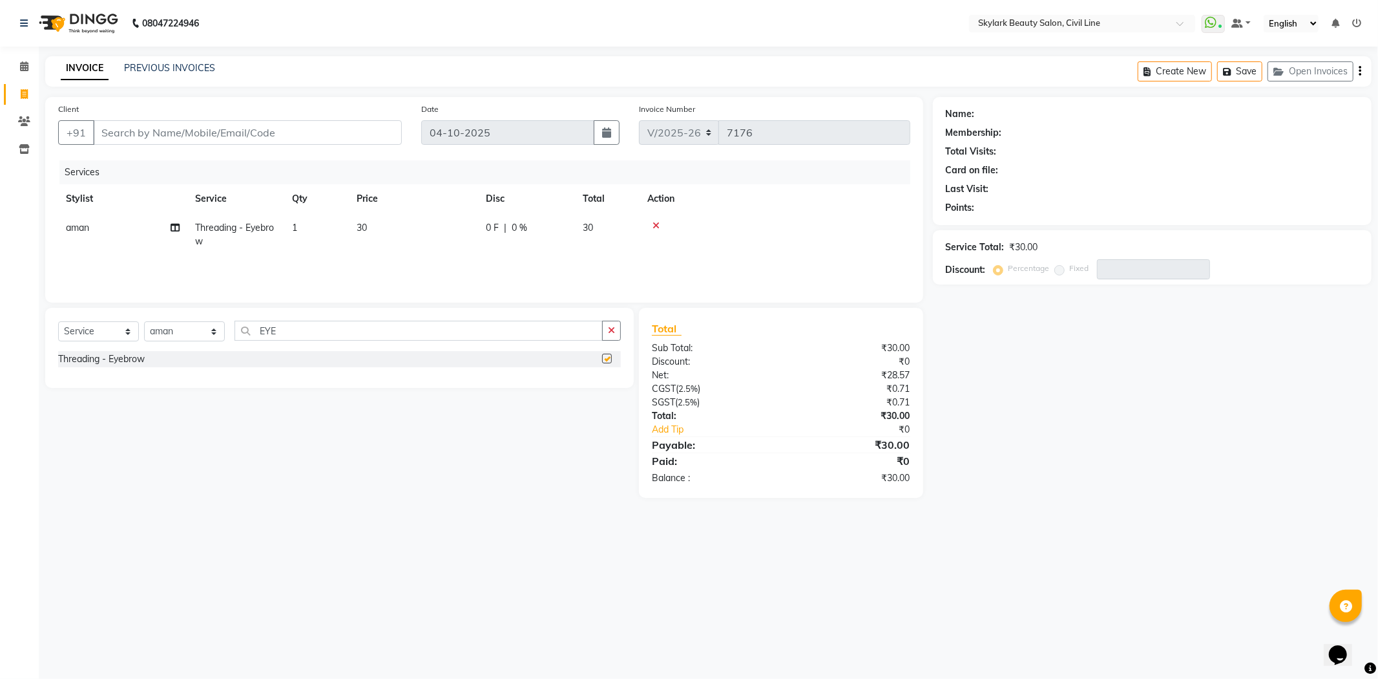
checkbox input "false"
click at [302, 140] on input "Client" at bounding box center [247, 132] width 309 height 25
type input "6"
type input "0"
click at [150, 164] on span "priyanka" at bounding box center [130, 162] width 43 height 13
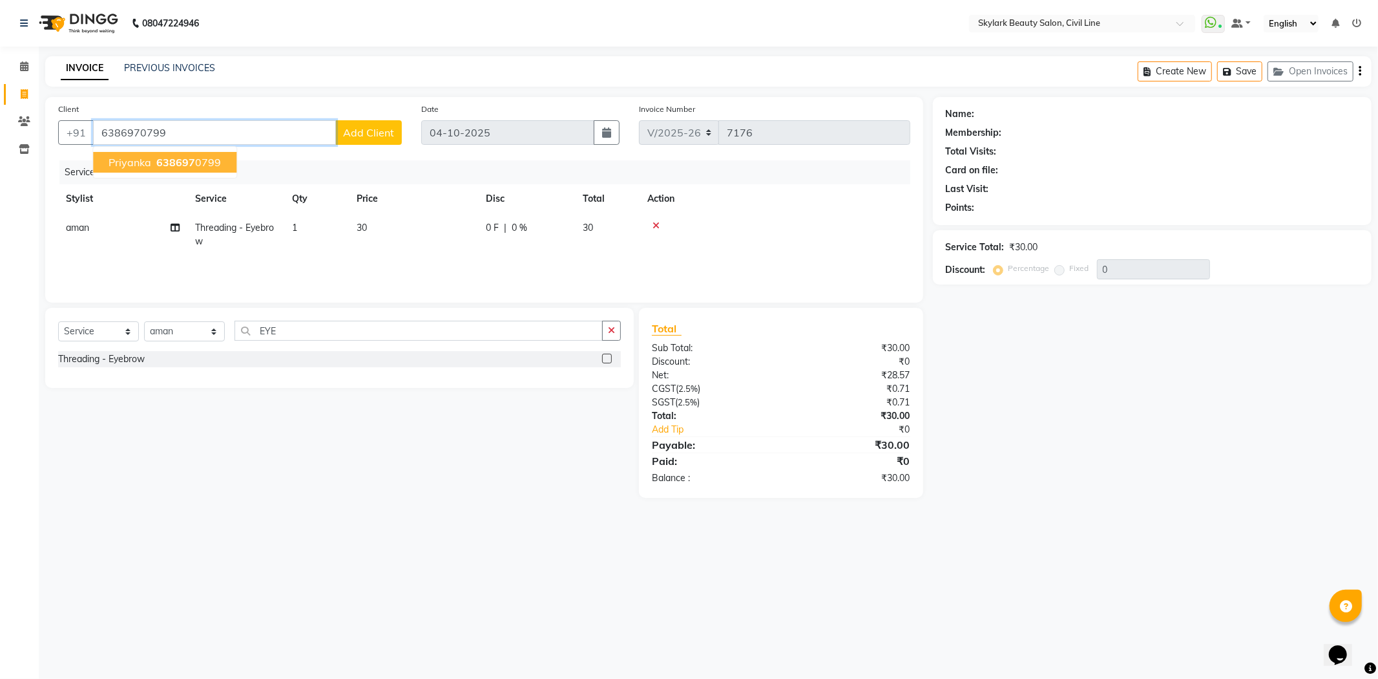
type input "6386970799"
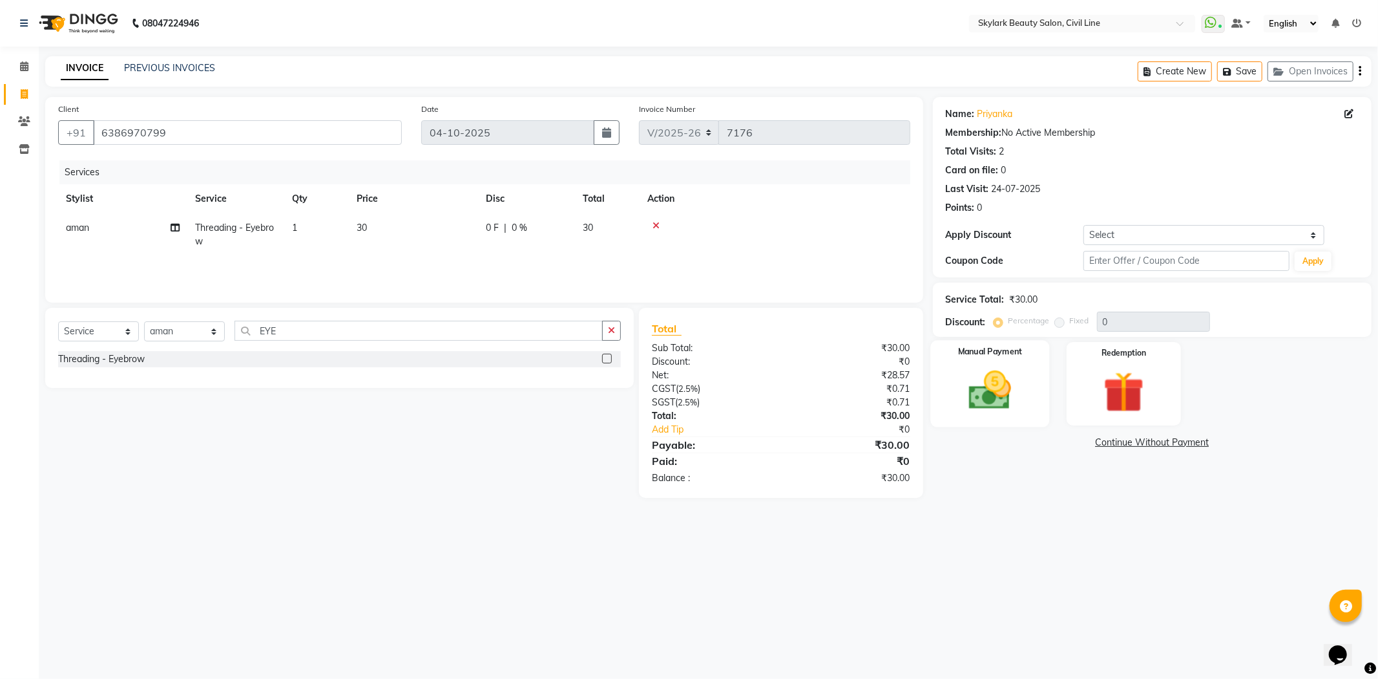
click at [965, 377] on img at bounding box center [990, 390] width 69 height 49
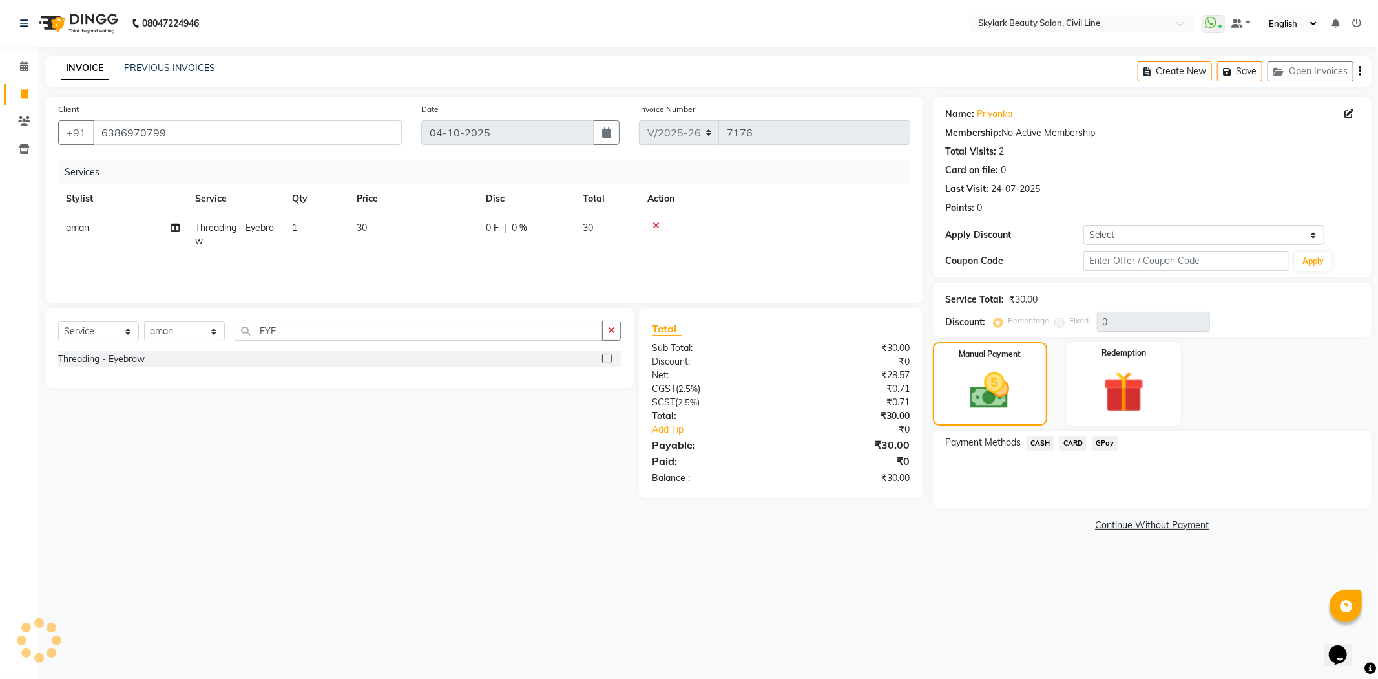
click at [1033, 443] on span "CASH" at bounding box center [1041, 443] width 28 height 15
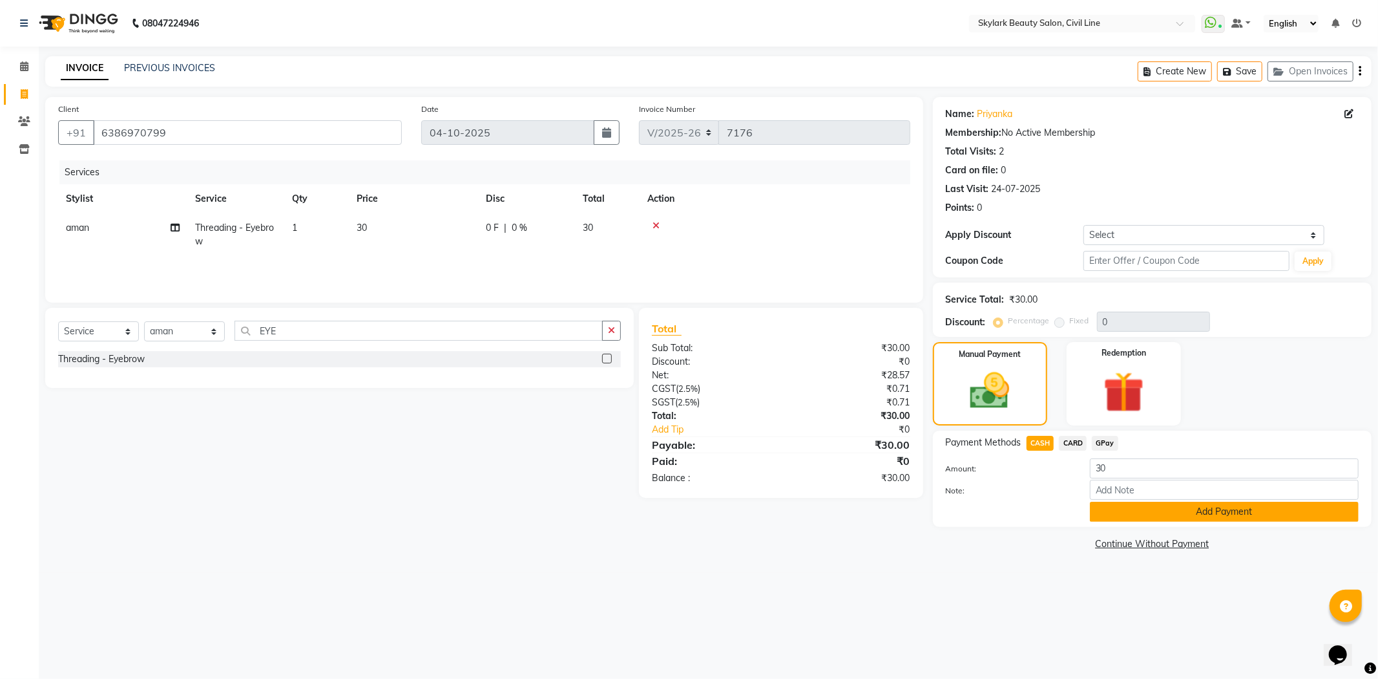
click at [1119, 518] on button "Add Payment" at bounding box center [1224, 511] width 269 height 20
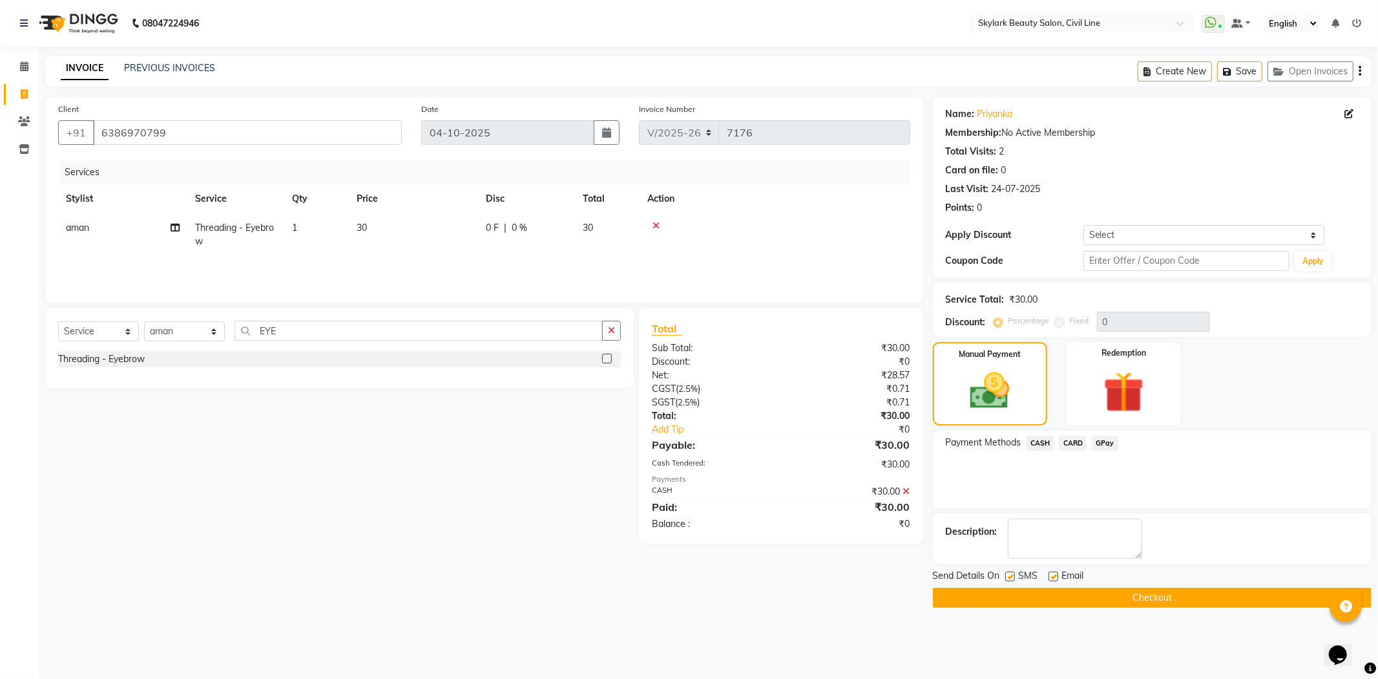
click at [1159, 598] on button "Checkout" at bounding box center [1152, 597] width 439 height 20
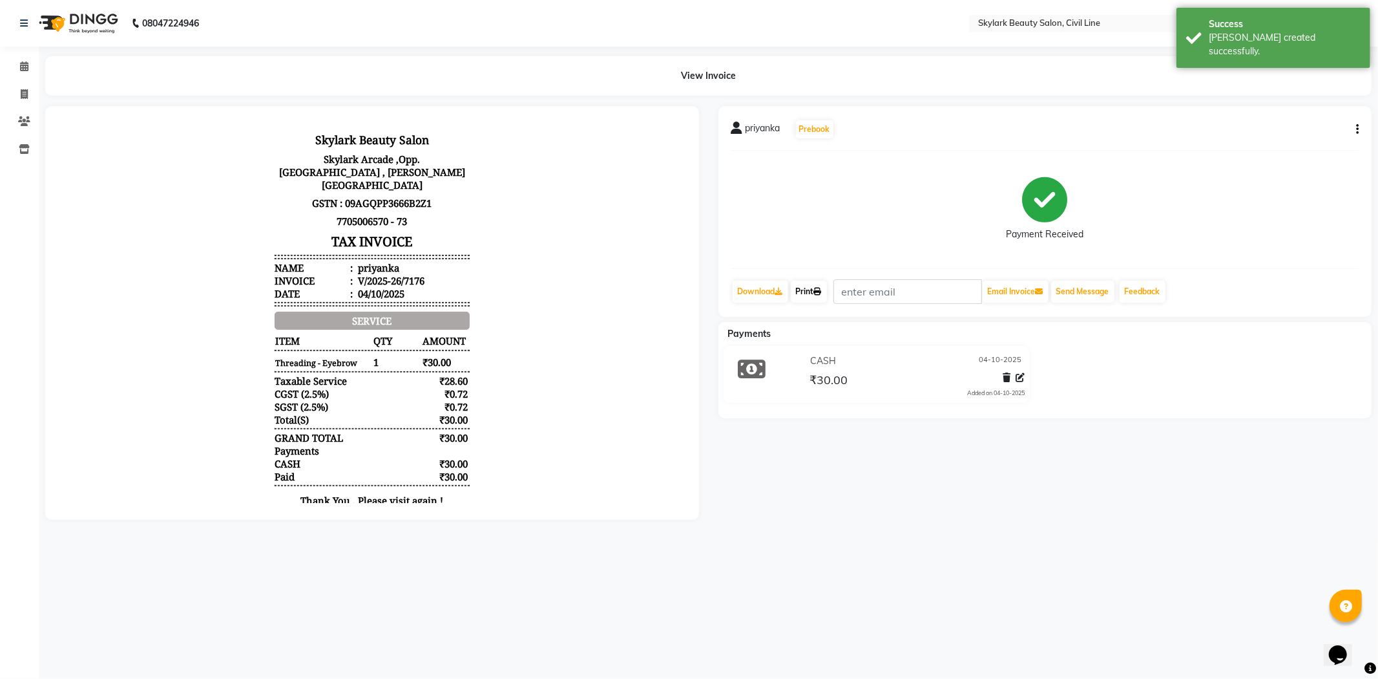
click at [808, 287] on link "Print" at bounding box center [809, 291] width 36 height 22
click at [26, 73] on span at bounding box center [24, 66] width 23 height 15
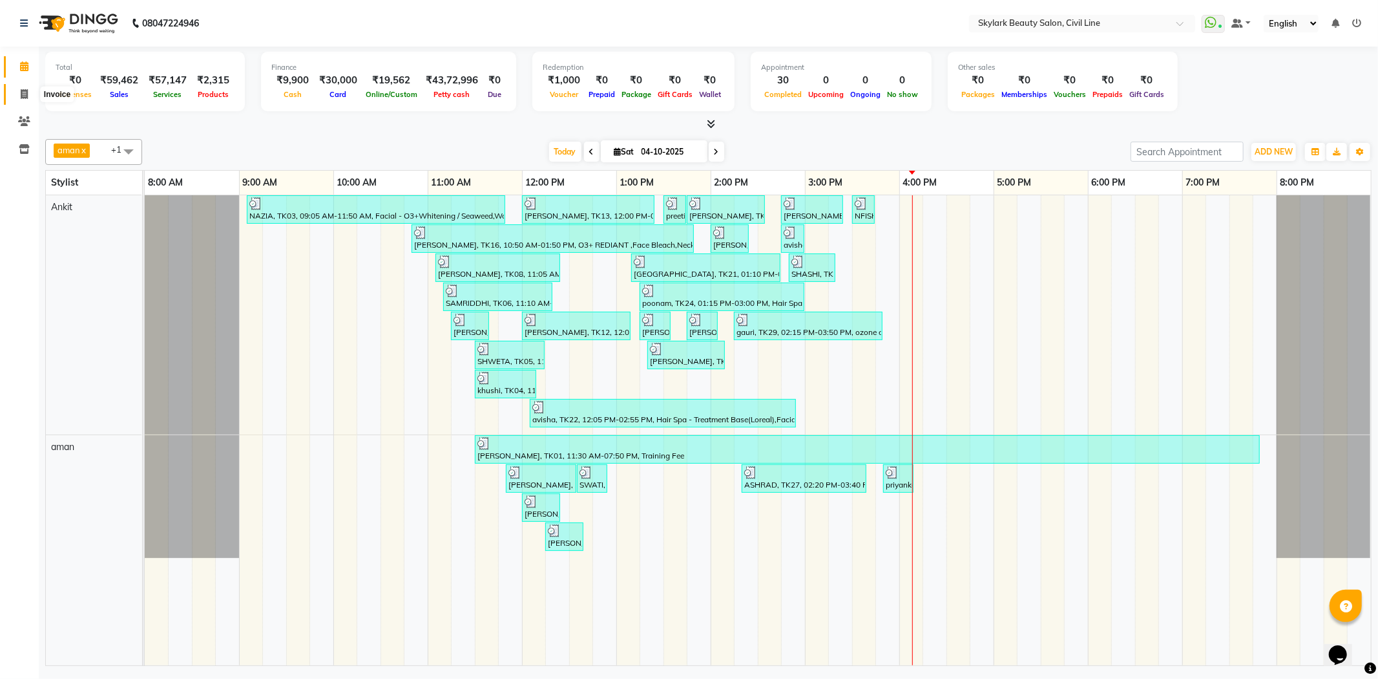
click at [16, 92] on span at bounding box center [24, 94] width 23 height 15
select select "service"
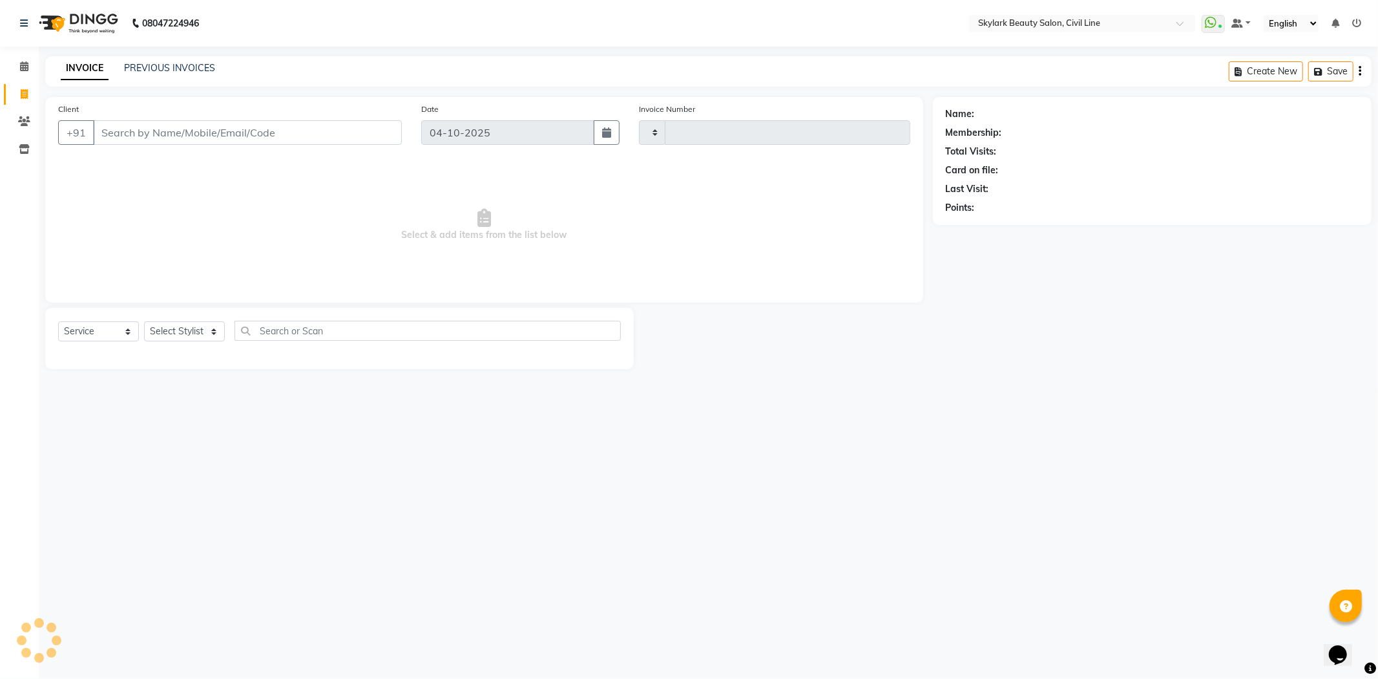
type input "7178"
select select "4588"
click at [194, 332] on select "Select Stylist aman Ankit GAGAN WAHLA GURWINDER SINGH WASU" at bounding box center [184, 331] width 81 height 20
select select "85071"
click at [144, 322] on select "Select Stylist aman Ankit GAGAN WAHLA GURWINDER SINGH WASU" at bounding box center [184, 331] width 81 height 20
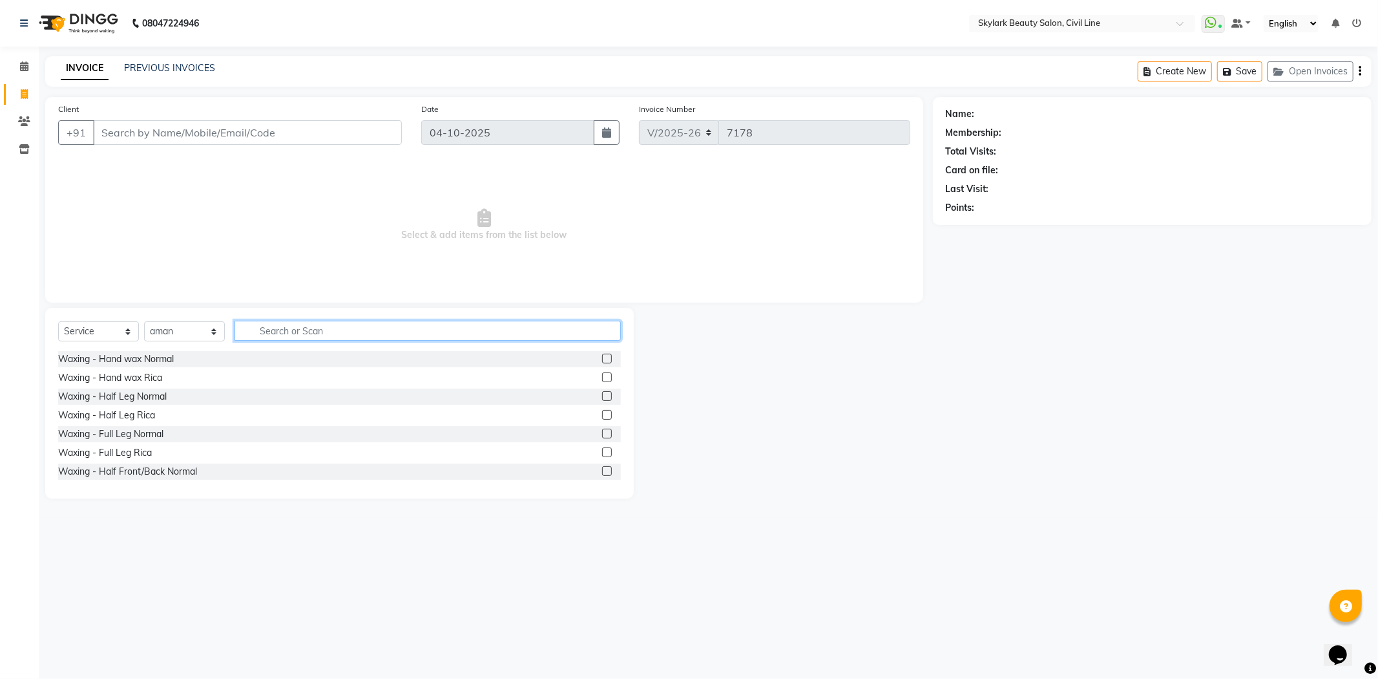
click at [409, 332] on input "text" at bounding box center [428, 331] width 386 height 20
type input "NAI"
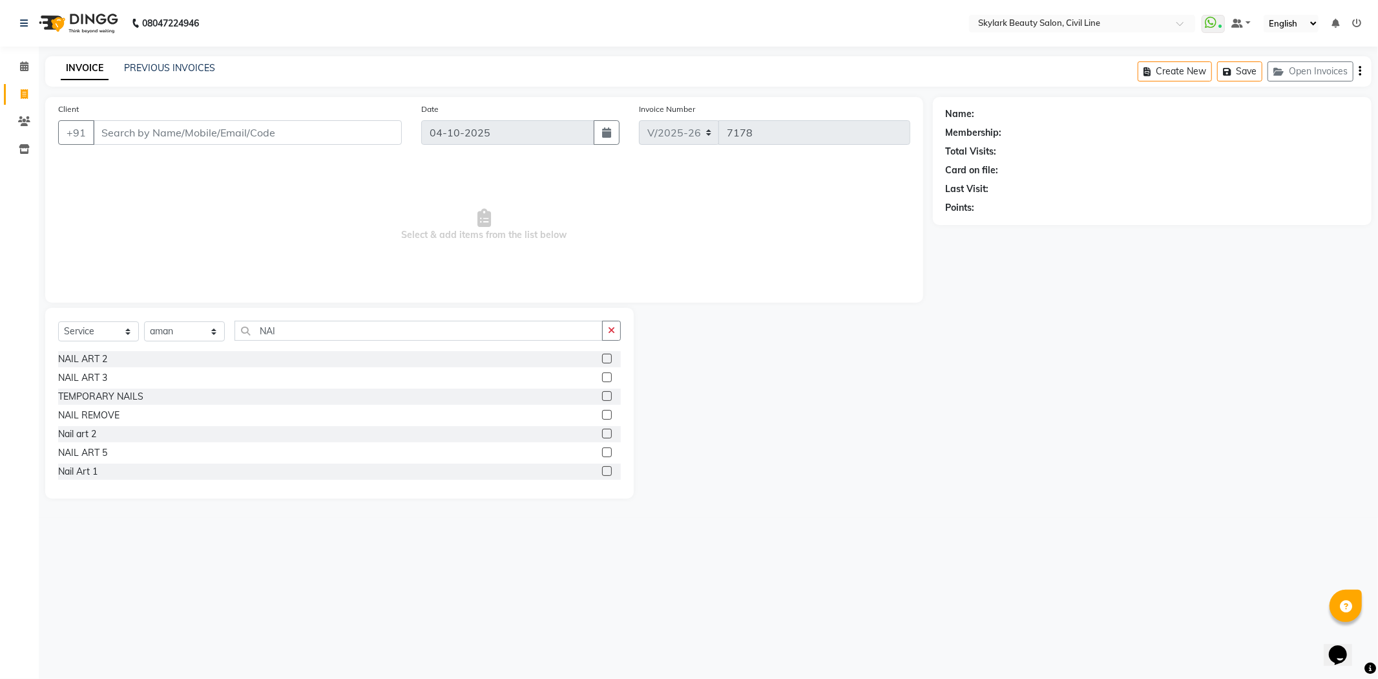
click at [602, 355] on label at bounding box center [607, 358] width 10 height 10
click at [602, 355] on input "checkbox" at bounding box center [606, 359] width 8 height 8
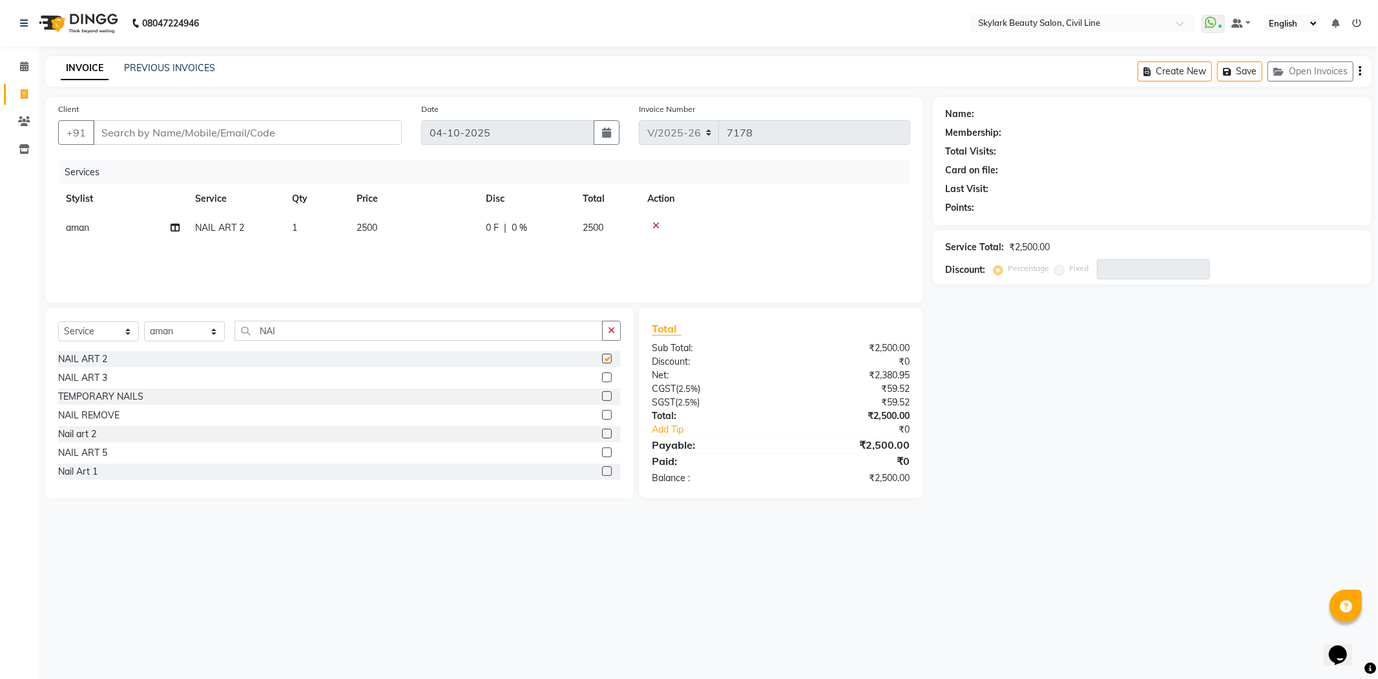
checkbox input "false"
click at [403, 227] on td "2500" at bounding box center [413, 227] width 129 height 29
click at [476, 228] on input "2500" at bounding box center [474, 231] width 114 height 20
type input "2000"
click at [475, 257] on div "Services Stylist Service Qty Price Disc Total Action aman Ankit GAGAN WAHLA GUR…" at bounding box center [484, 224] width 852 height 129
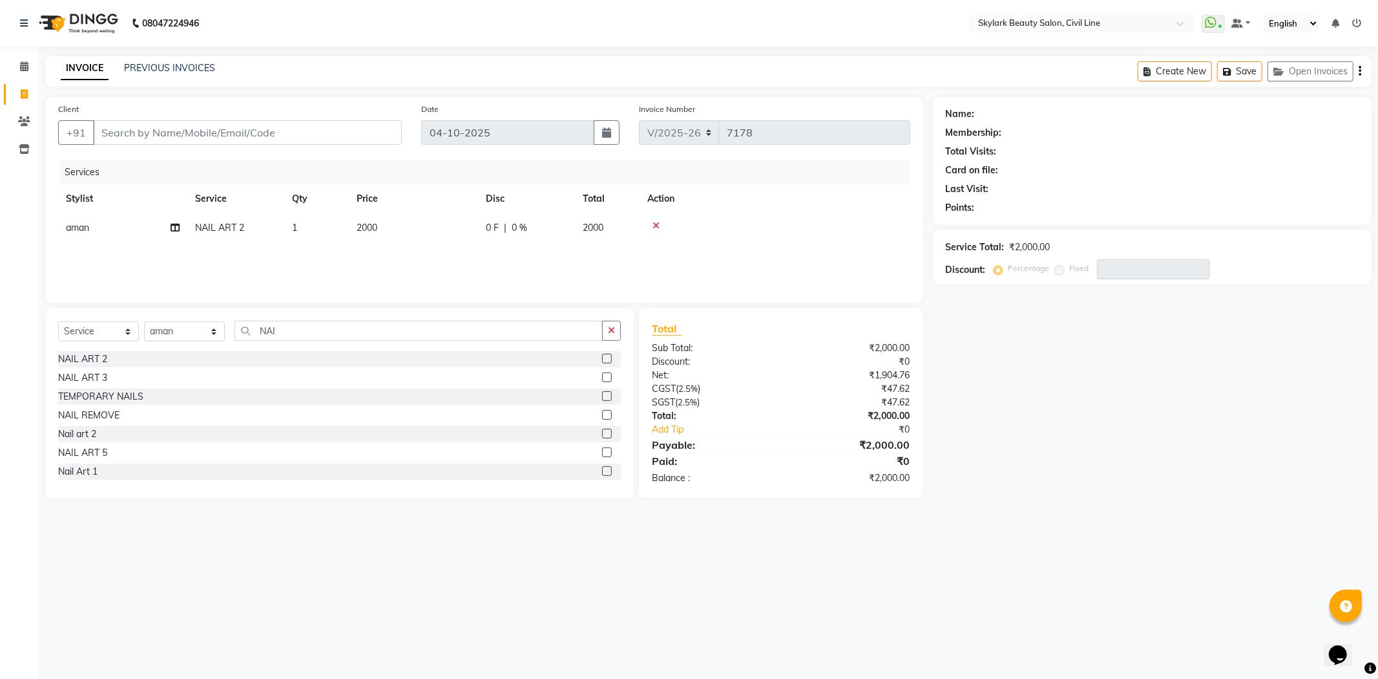
click at [602, 375] on label at bounding box center [607, 377] width 10 height 10
click at [602, 375] on input "checkbox" at bounding box center [606, 378] width 8 height 8
checkbox input "false"
click at [392, 253] on td "3000" at bounding box center [413, 256] width 129 height 29
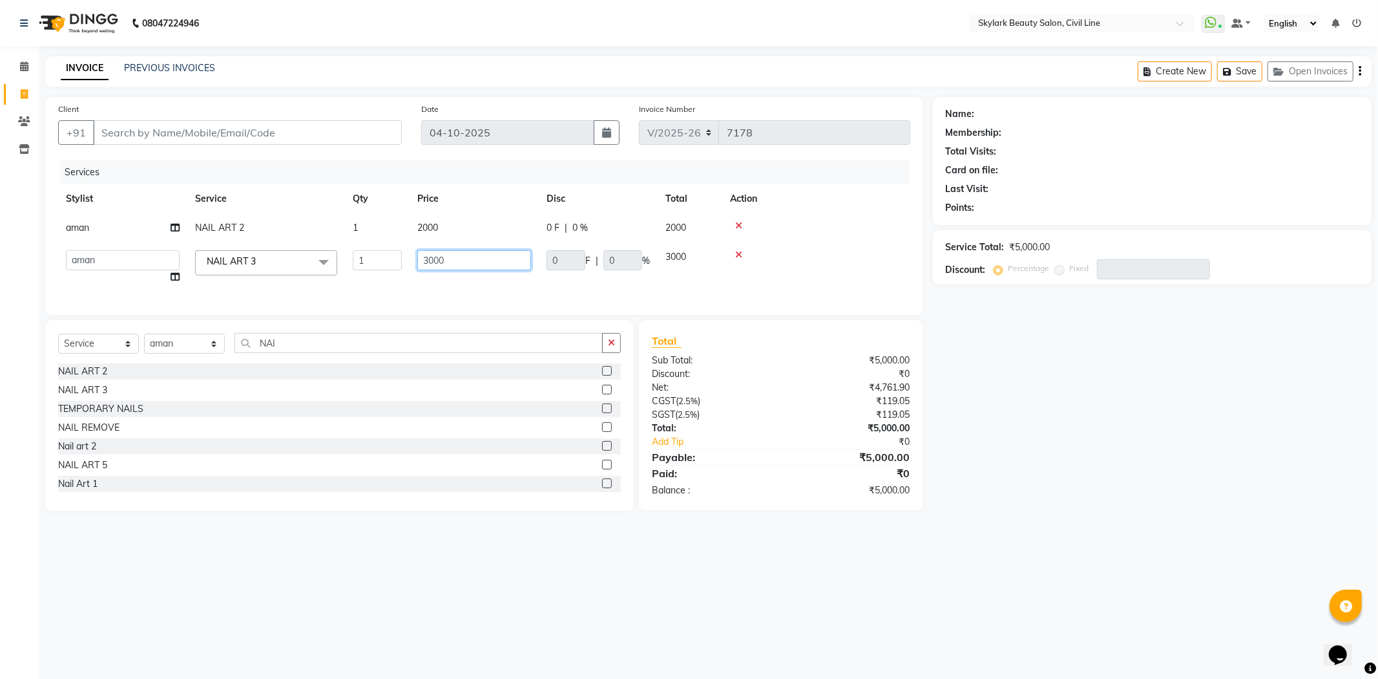
click at [460, 256] on input "3000" at bounding box center [474, 260] width 114 height 20
type input "3"
type input "1800"
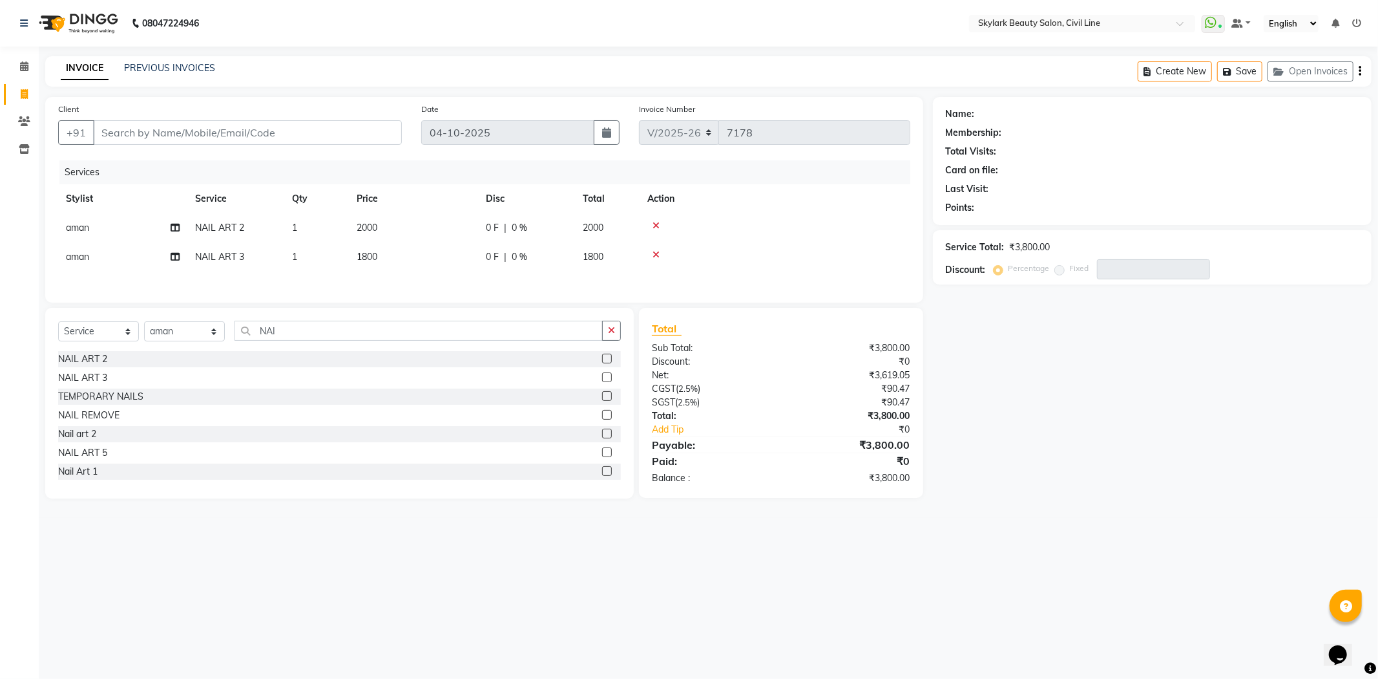
click at [441, 290] on div "Services Stylist Service Qty Price Disc Total Action aman NAIL ART 2 1 2000 0 F…" at bounding box center [484, 224] width 852 height 129
click at [288, 132] on input "Client" at bounding box center [247, 132] width 309 height 25
type input "9"
type input "0"
click at [183, 159] on span "99353933" at bounding box center [164, 162] width 52 height 13
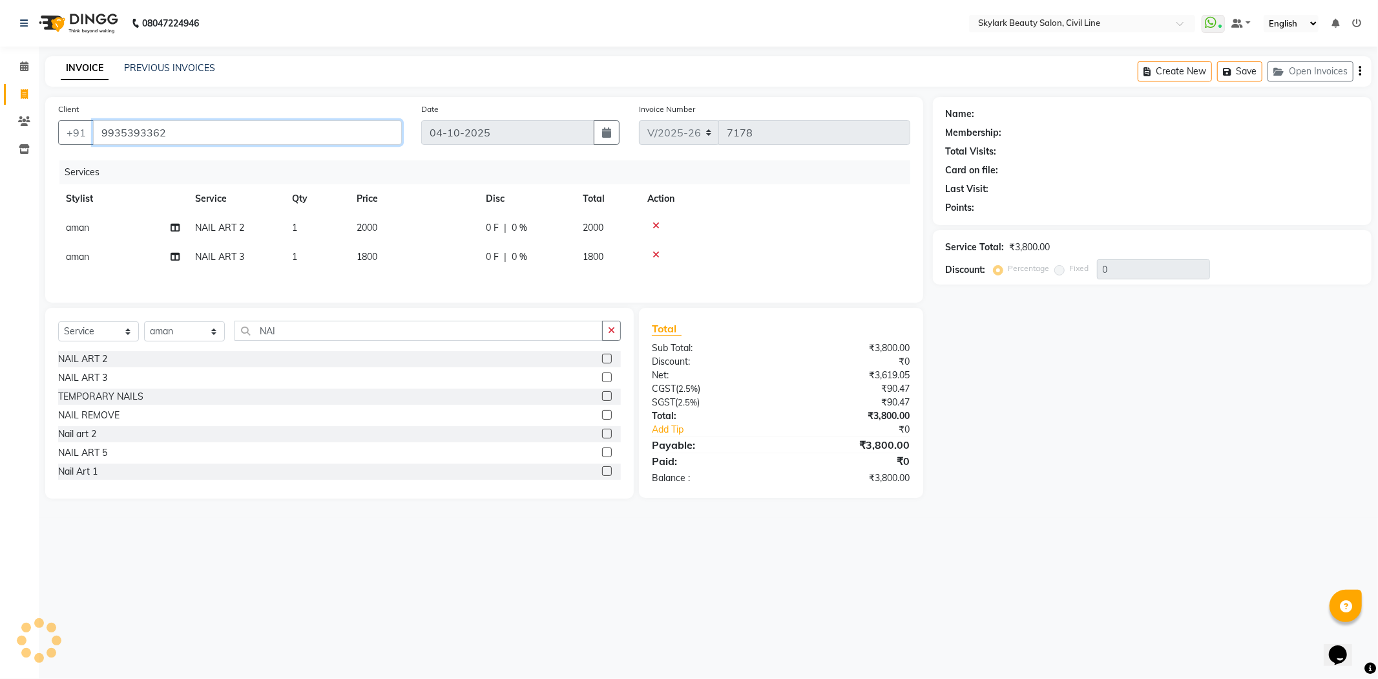
type input "9935393362"
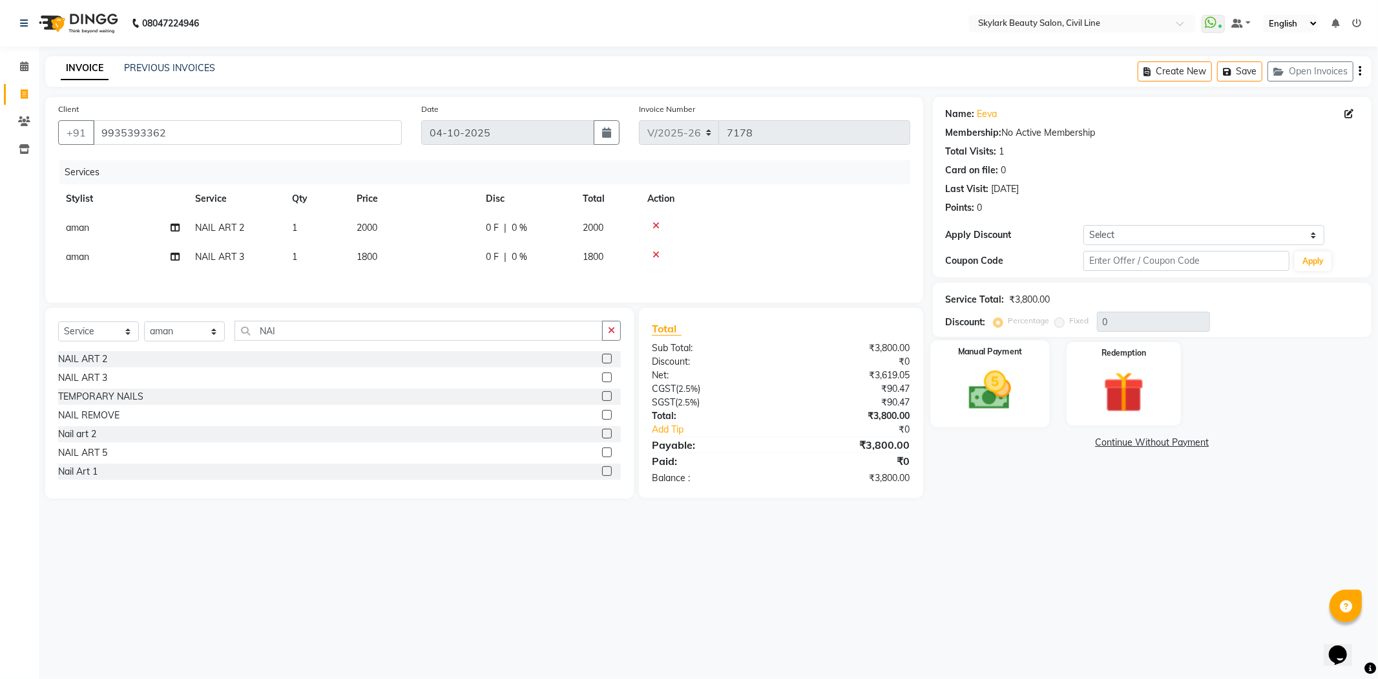
click at [1019, 385] on img at bounding box center [990, 390] width 69 height 49
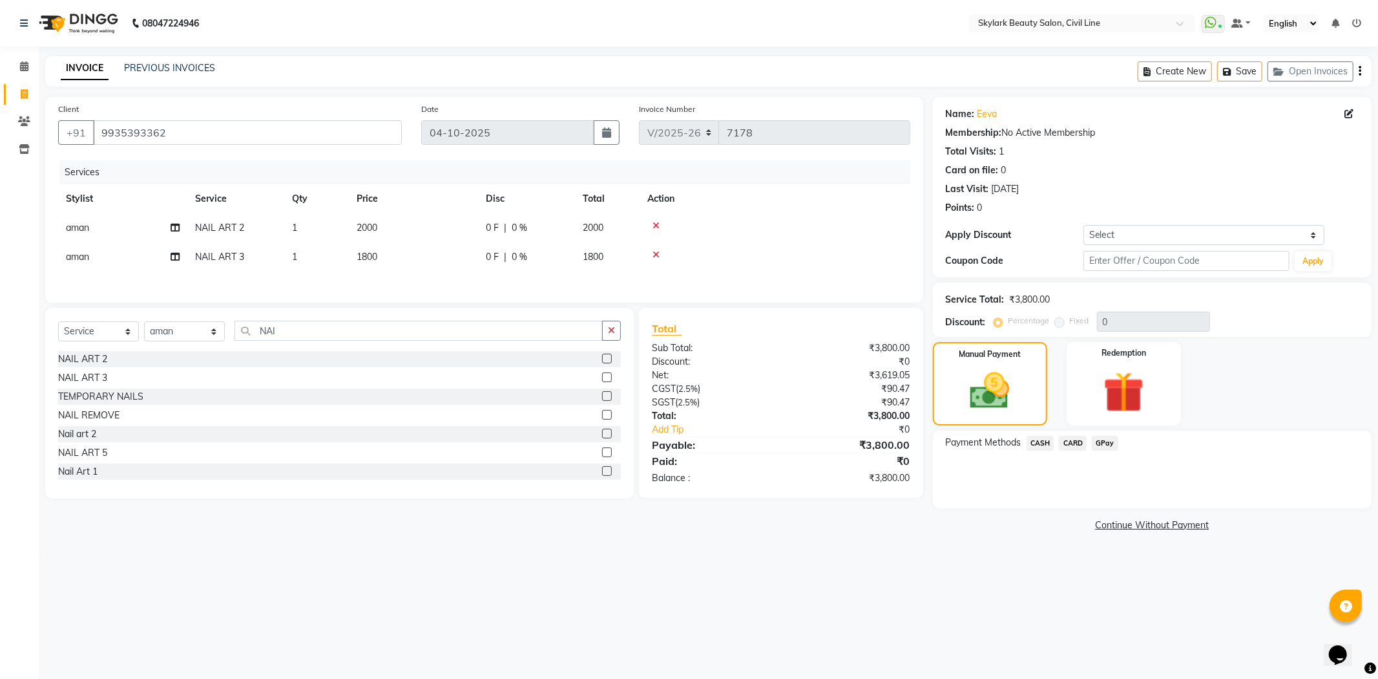
click at [1102, 441] on span "GPay" at bounding box center [1105, 443] width 26 height 15
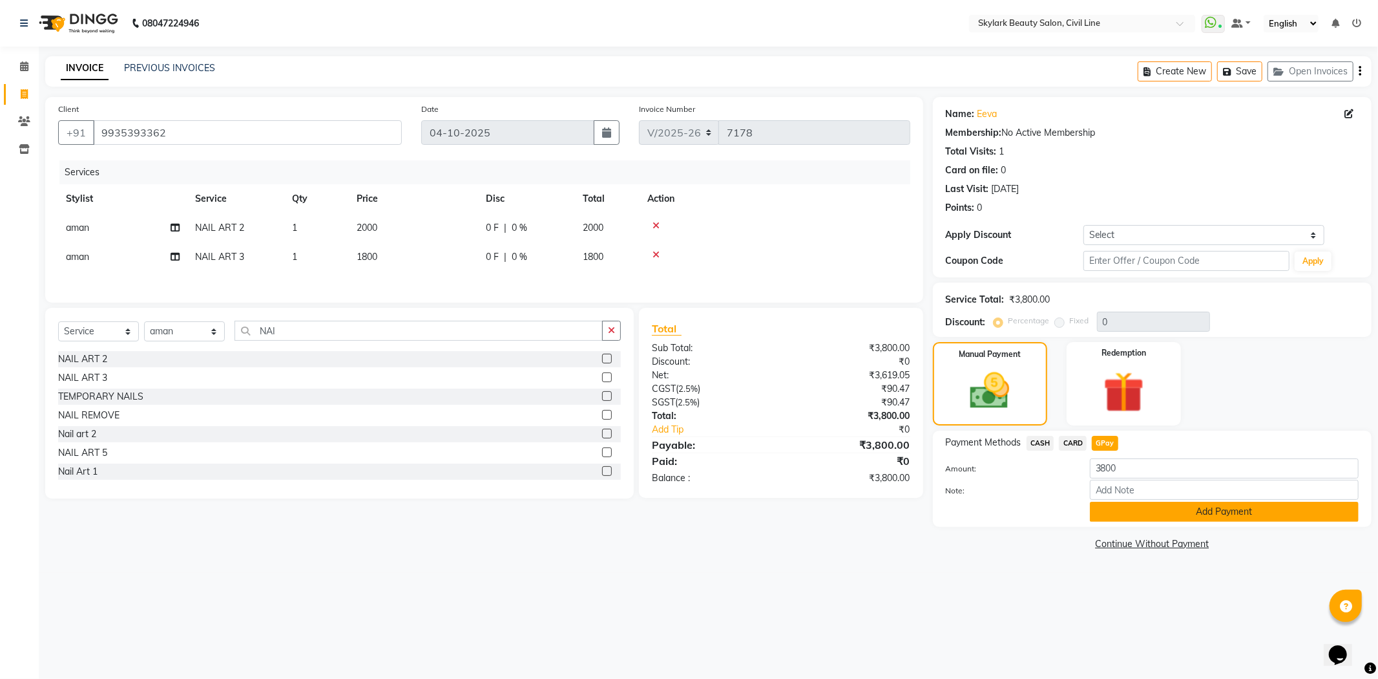
click at [1154, 518] on button "Add Payment" at bounding box center [1224, 511] width 269 height 20
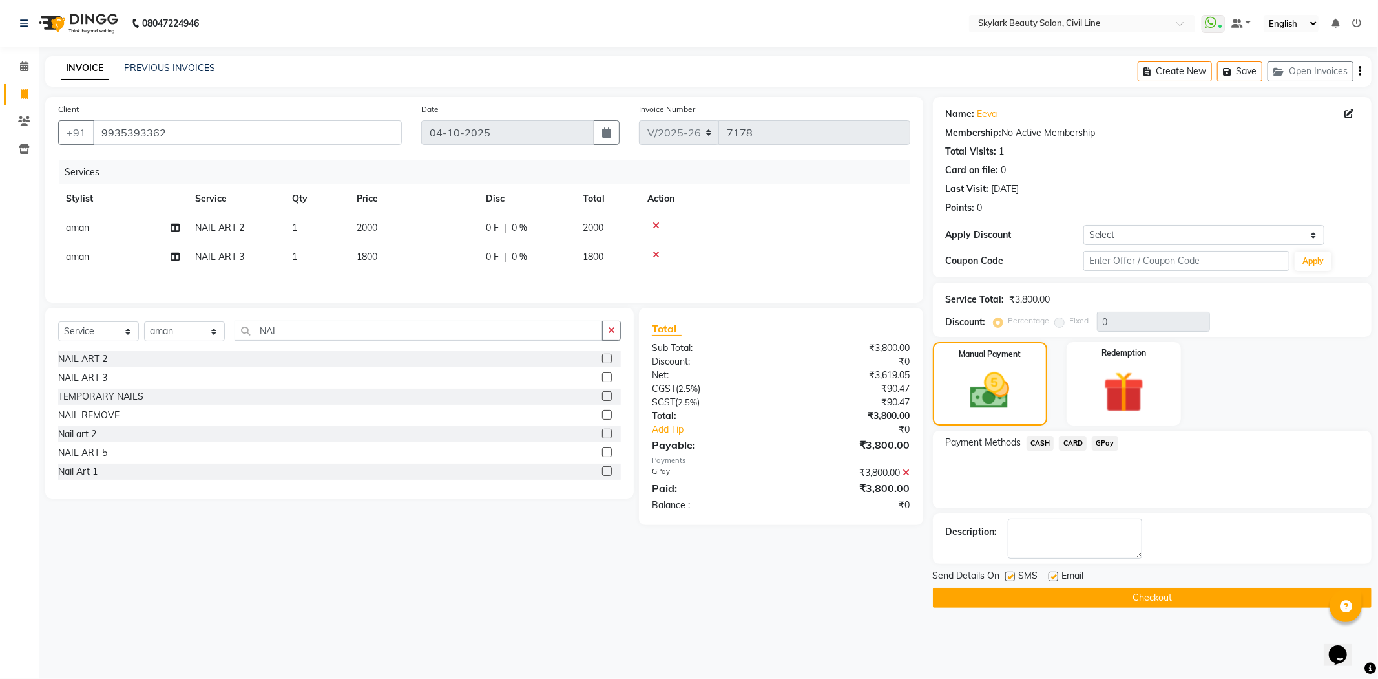
click at [1177, 600] on button "Checkout" at bounding box center [1152, 597] width 439 height 20
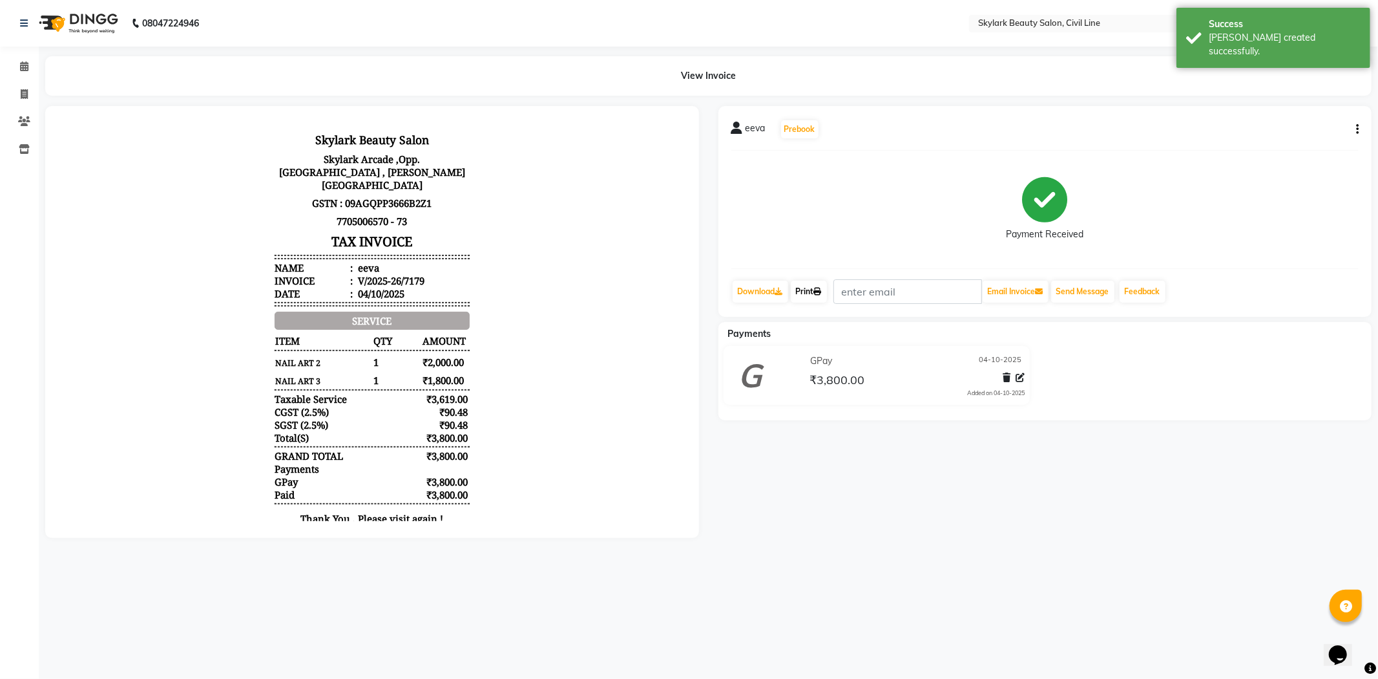
click at [822, 291] on icon at bounding box center [818, 292] width 8 height 8
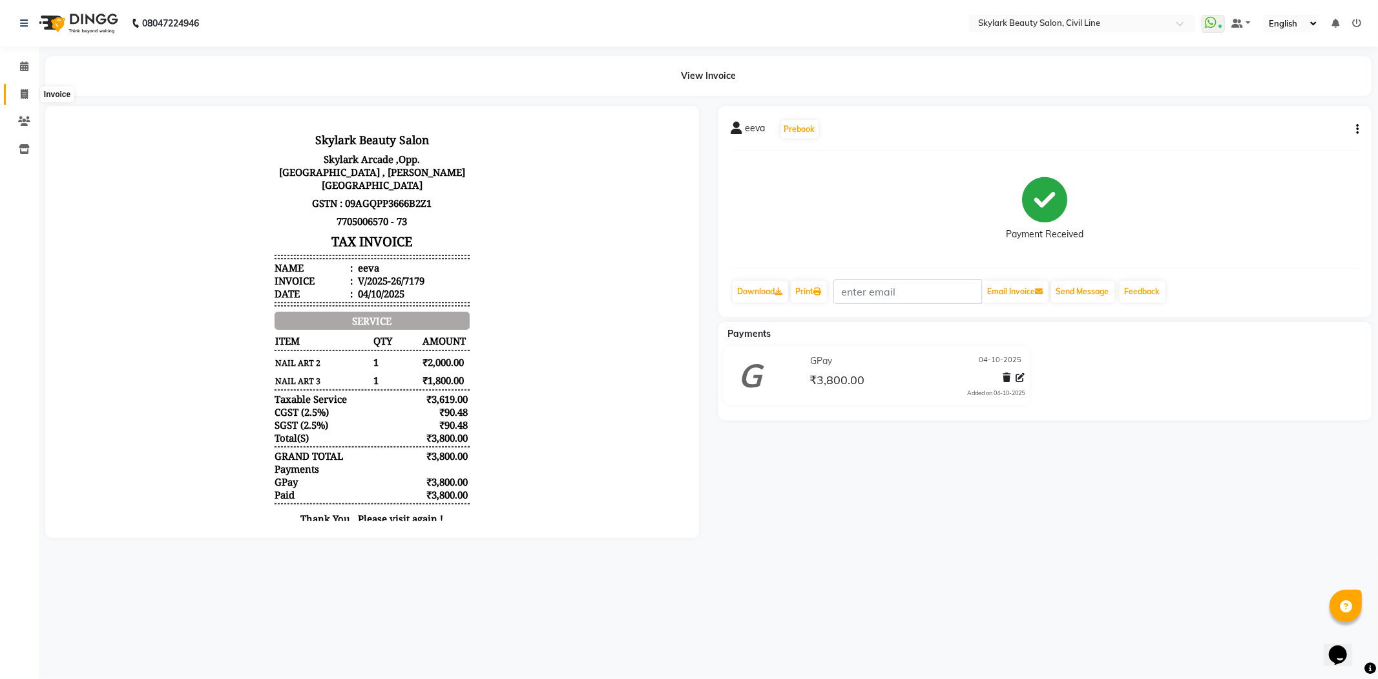
click at [22, 98] on icon at bounding box center [24, 94] width 7 height 10
select select "service"
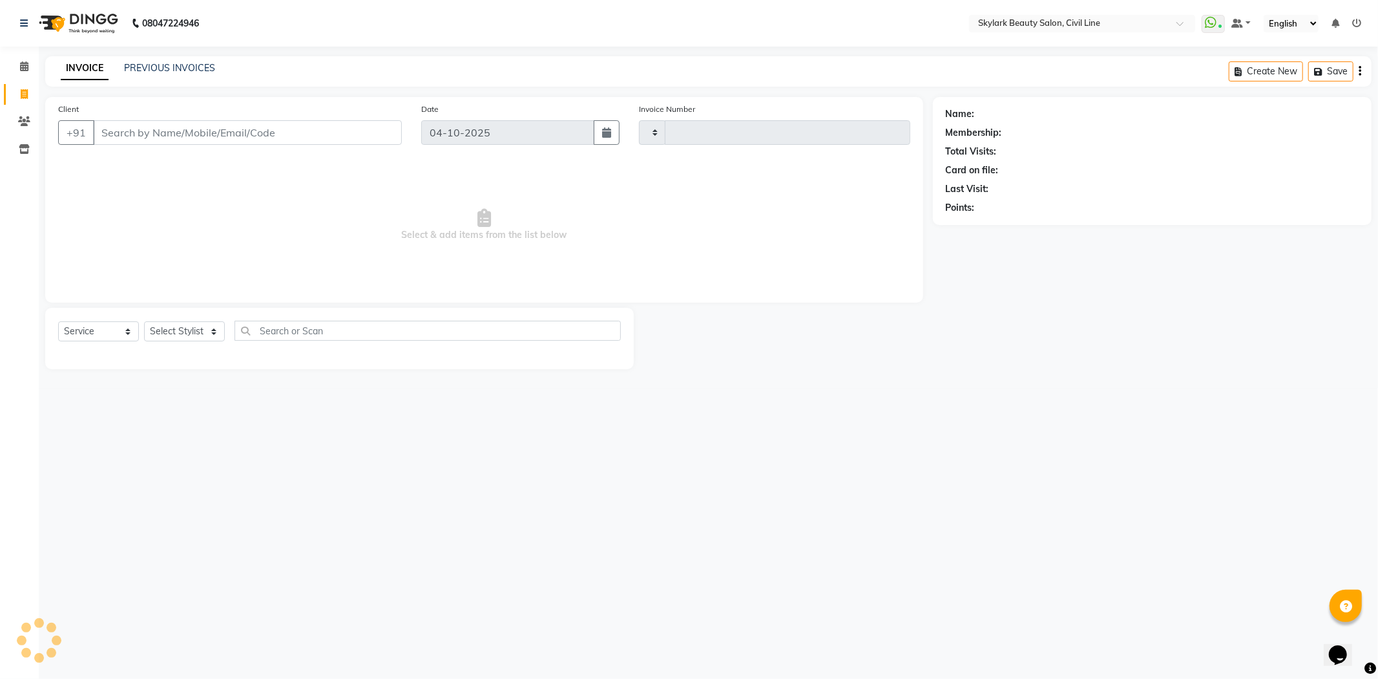
type input "7180"
select select "4588"
click at [199, 334] on select "Select Stylist aman Ankit GAGAN WAHLA GURWINDER SINGH WASU" at bounding box center [184, 331] width 81 height 20
select select "85071"
click at [144, 322] on select "Select Stylist aman Ankit GAGAN WAHLA GURWINDER SINGH WASU" at bounding box center [184, 331] width 81 height 20
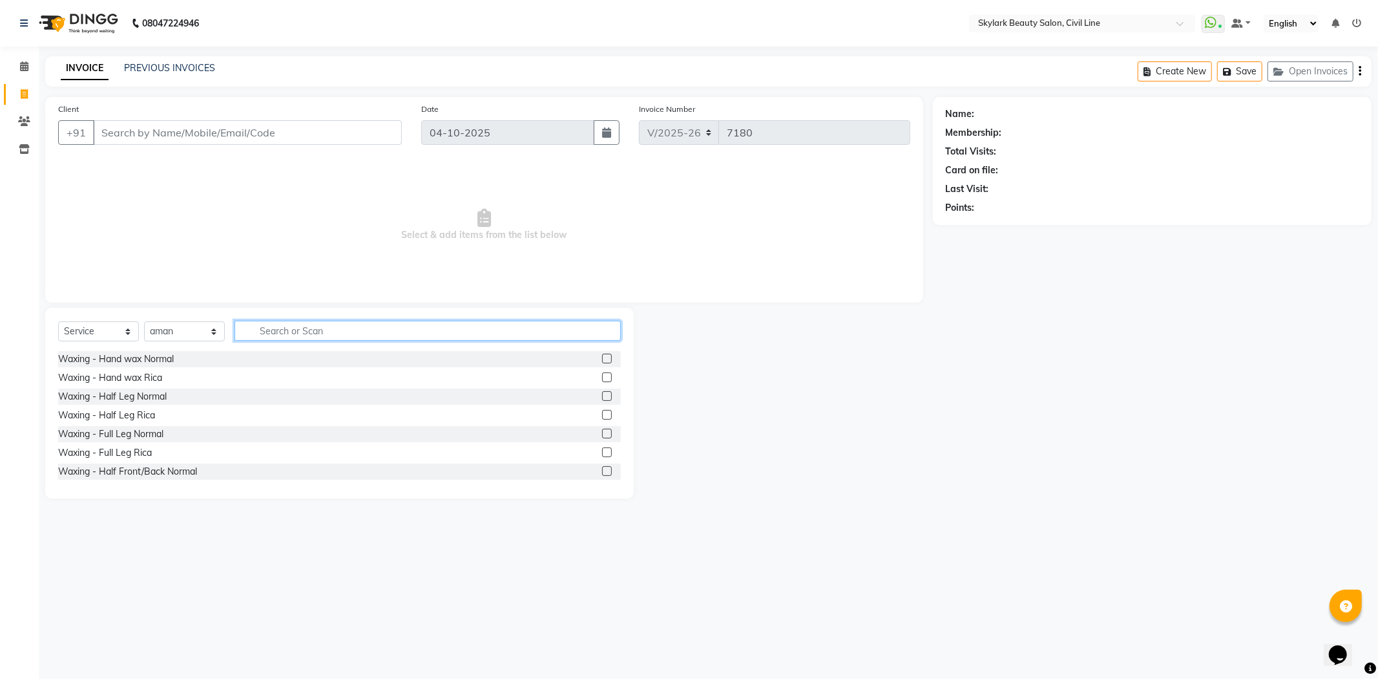
click at [280, 328] on input "text" at bounding box center [428, 331] width 386 height 20
type input "NAI"
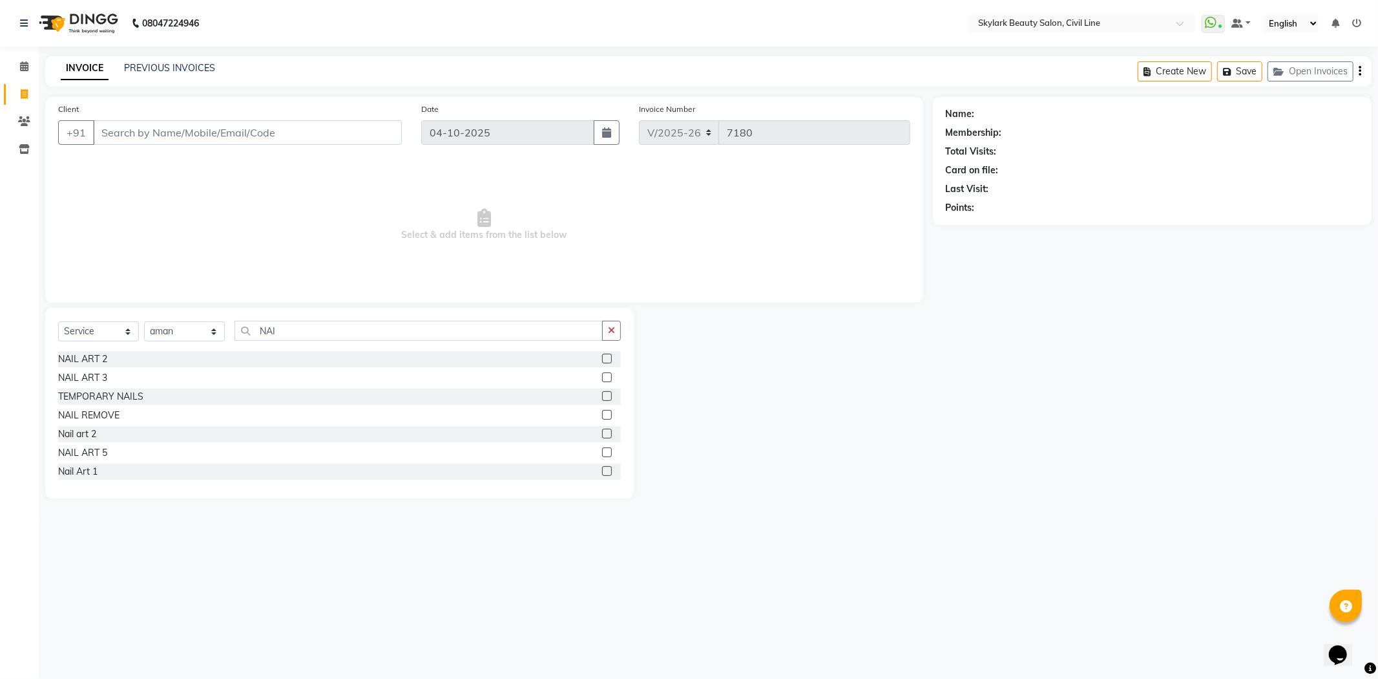
click at [602, 357] on label at bounding box center [607, 358] width 10 height 10
click at [602, 357] on input "checkbox" at bounding box center [606, 359] width 8 height 8
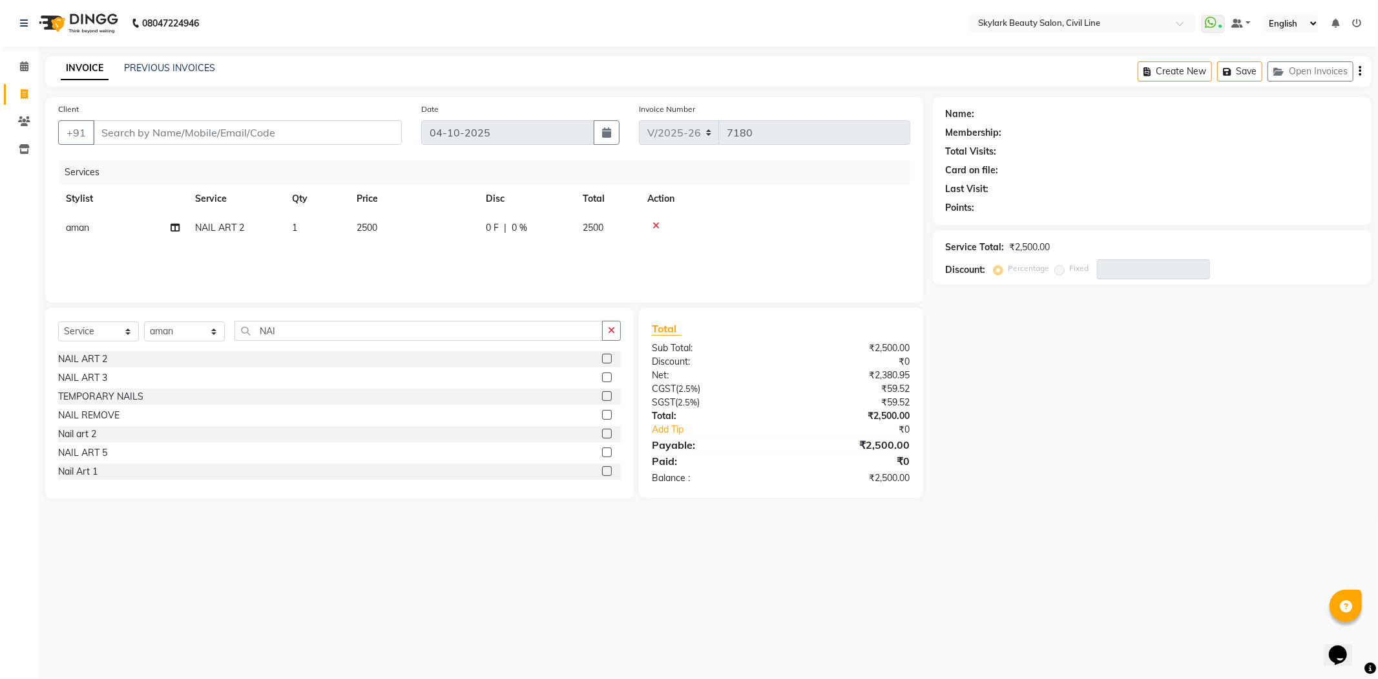
click at [602, 357] on label at bounding box center [607, 358] width 10 height 10
click at [602, 357] on input "checkbox" at bounding box center [606, 359] width 8 height 8
checkbox input "false"
click at [399, 225] on td "2500" at bounding box center [413, 227] width 129 height 29
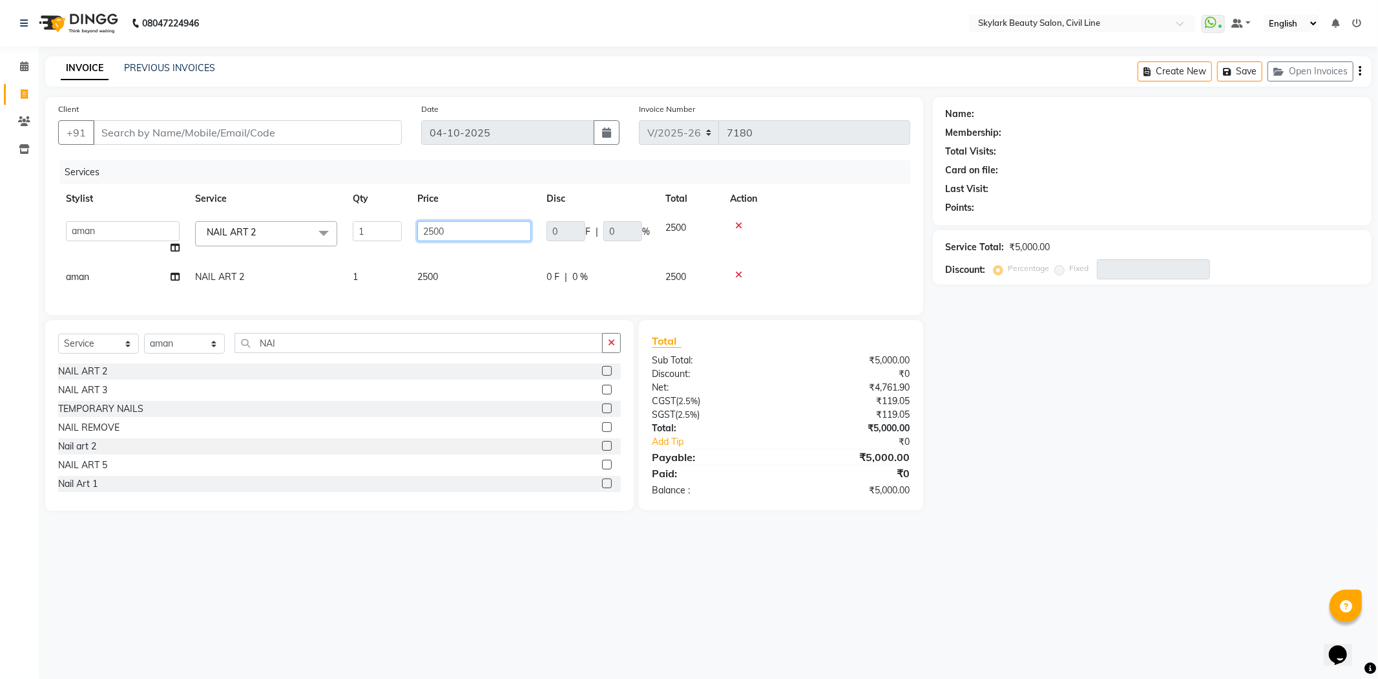
click at [472, 229] on input "2500" at bounding box center [474, 231] width 114 height 20
type input "2"
type input "1800"
click at [477, 270] on td "2500" at bounding box center [474, 276] width 129 height 29
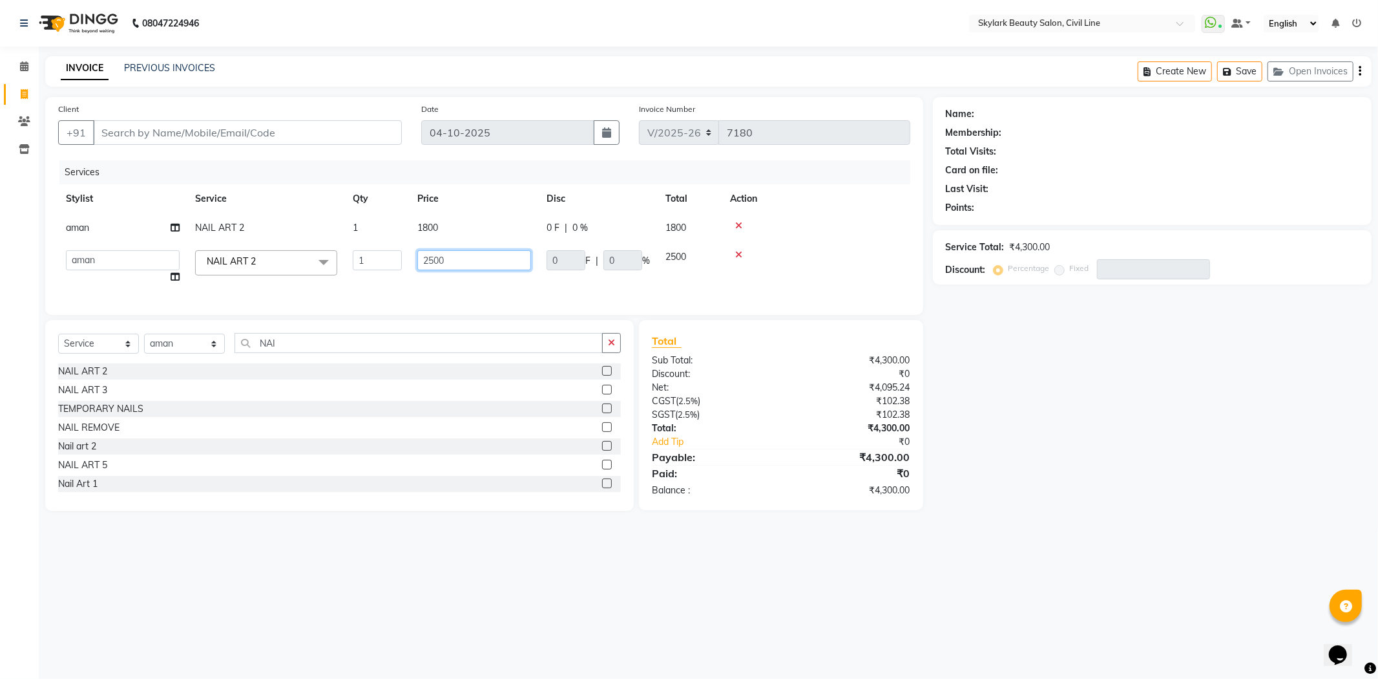
click at [485, 250] on input "2500" at bounding box center [474, 260] width 114 height 20
type input "2"
type input "1800"
click at [498, 287] on div "Services Stylist Service Qty Price Disc Total Action aman NAIL ART 2 1 1800 0 F…" at bounding box center [484, 231] width 852 height 142
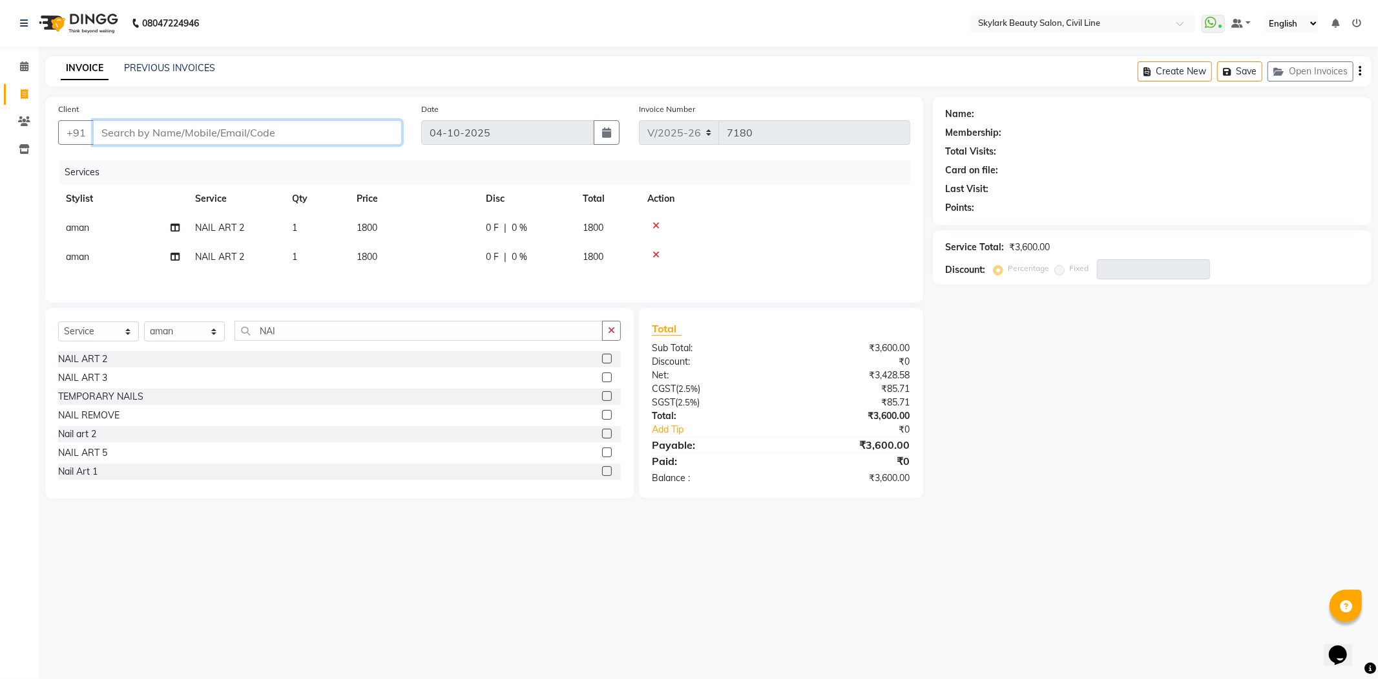
click at [275, 136] on input "Client" at bounding box center [247, 132] width 309 height 25
click at [178, 62] on link "PREVIOUS INVOICES" at bounding box center [169, 68] width 91 height 12
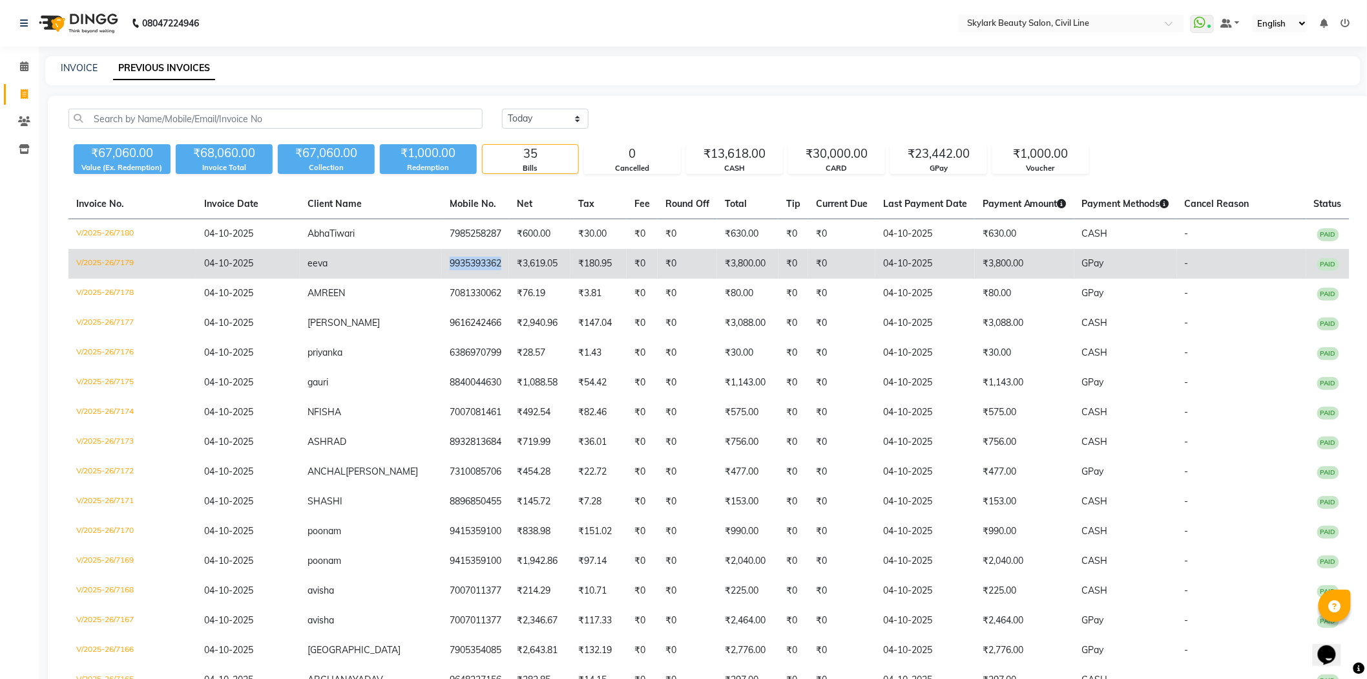
drag, startPoint x: 459, startPoint y: 260, endPoint x: 401, endPoint y: 258, distance: 58.8
click at [442, 258] on td "9935393362" at bounding box center [475, 264] width 67 height 30
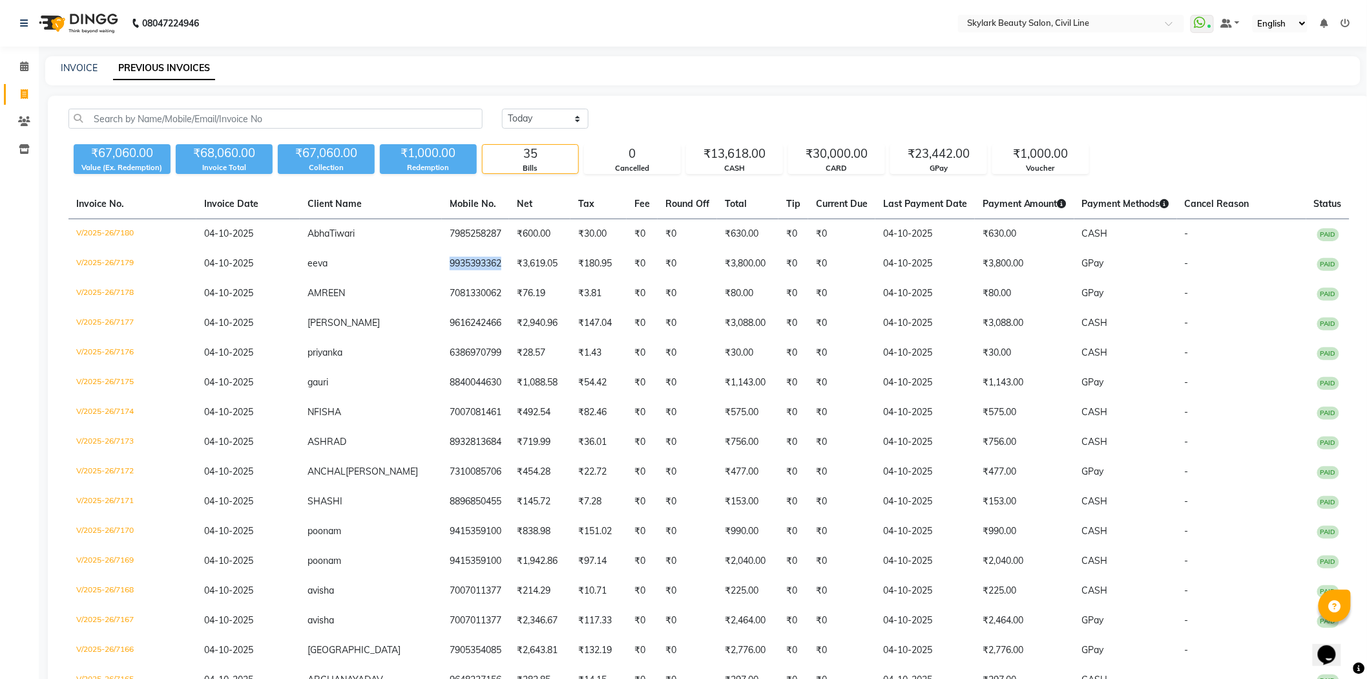
copy td "9935393362"
click at [56, 71] on div "INVOICE PREVIOUS INVOICES" at bounding box center [695, 68] width 1300 height 14
click at [101, 65] on div "INVOICE PREVIOUS INVOICES" at bounding box center [695, 68] width 1300 height 14
click at [92, 65] on link "INVOICE" at bounding box center [79, 68] width 37 height 12
select select "service"
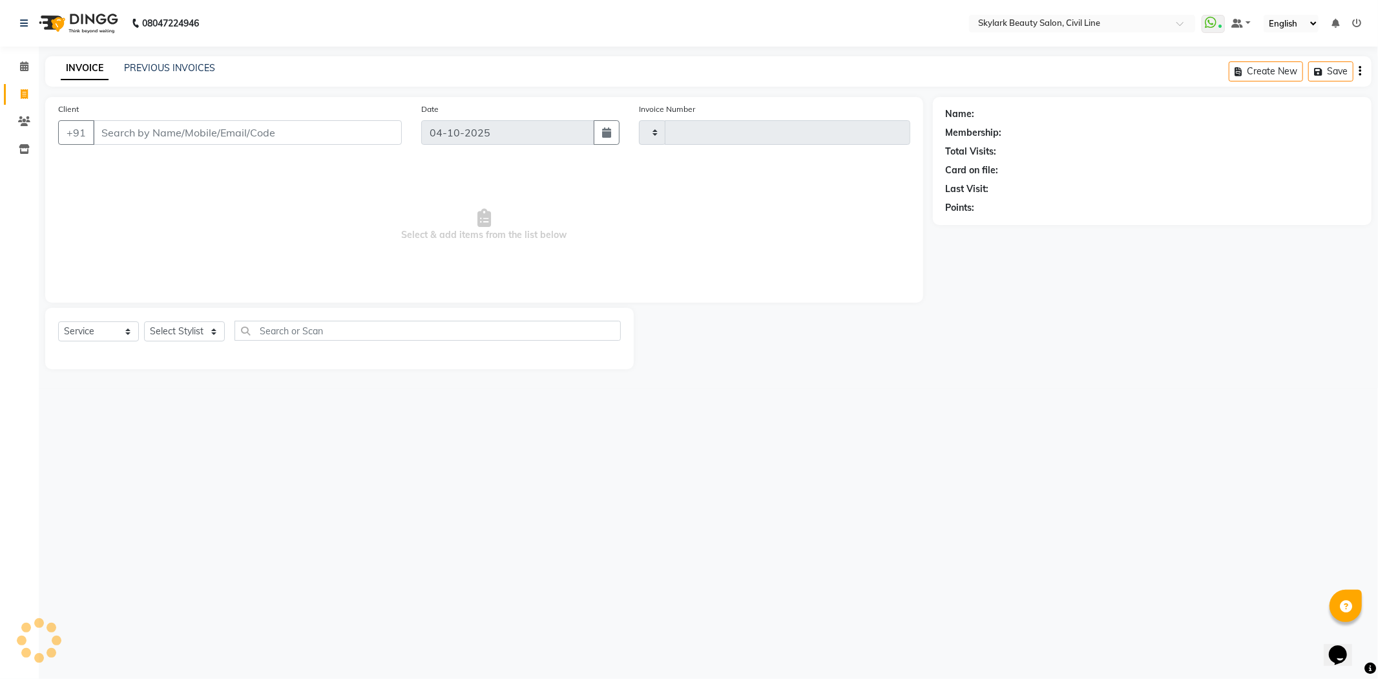
type input "7181"
select select "4588"
click at [146, 133] on input "Client" at bounding box center [247, 132] width 309 height 25
type input "9935393362"
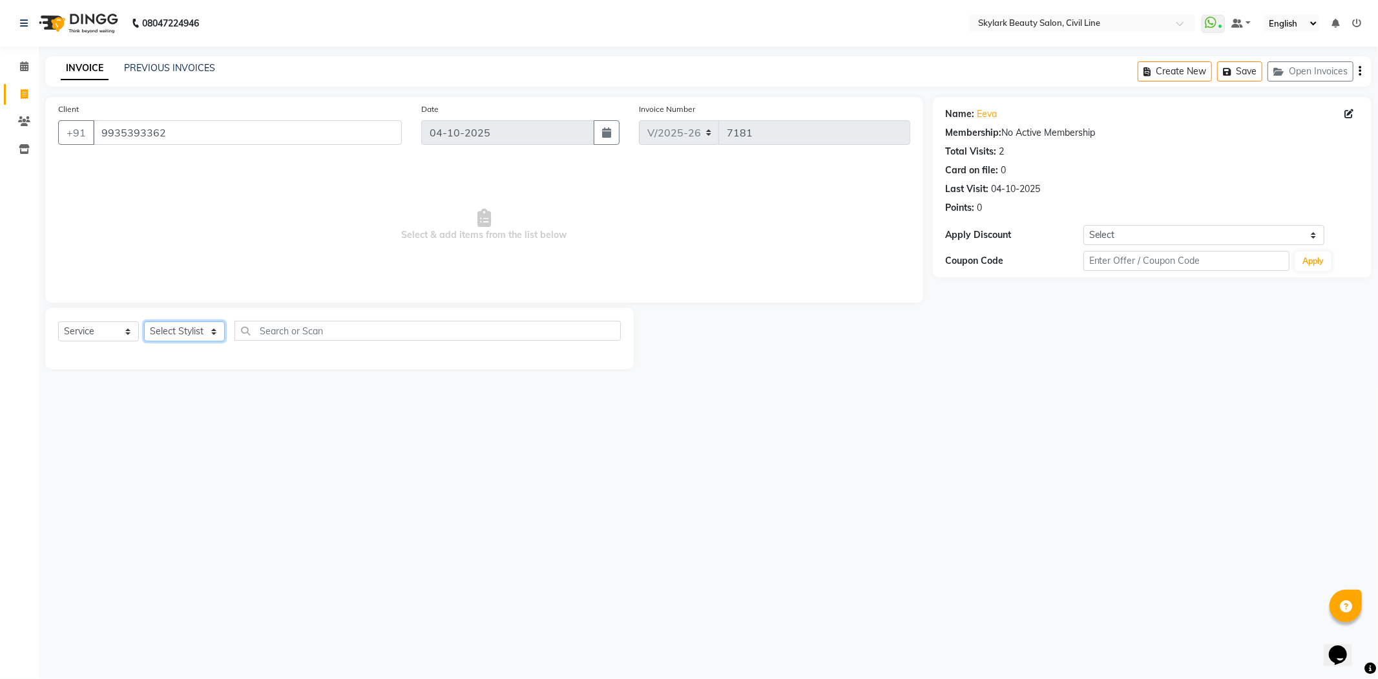
click at [192, 330] on select "Select Stylist [PERSON_NAME] [PERSON_NAME] [PERSON_NAME] WASU" at bounding box center [184, 331] width 81 height 20
select select "85071"
click at [144, 322] on select "Select Stylist [PERSON_NAME] [PERSON_NAME] [PERSON_NAME] WASU" at bounding box center [184, 331] width 81 height 20
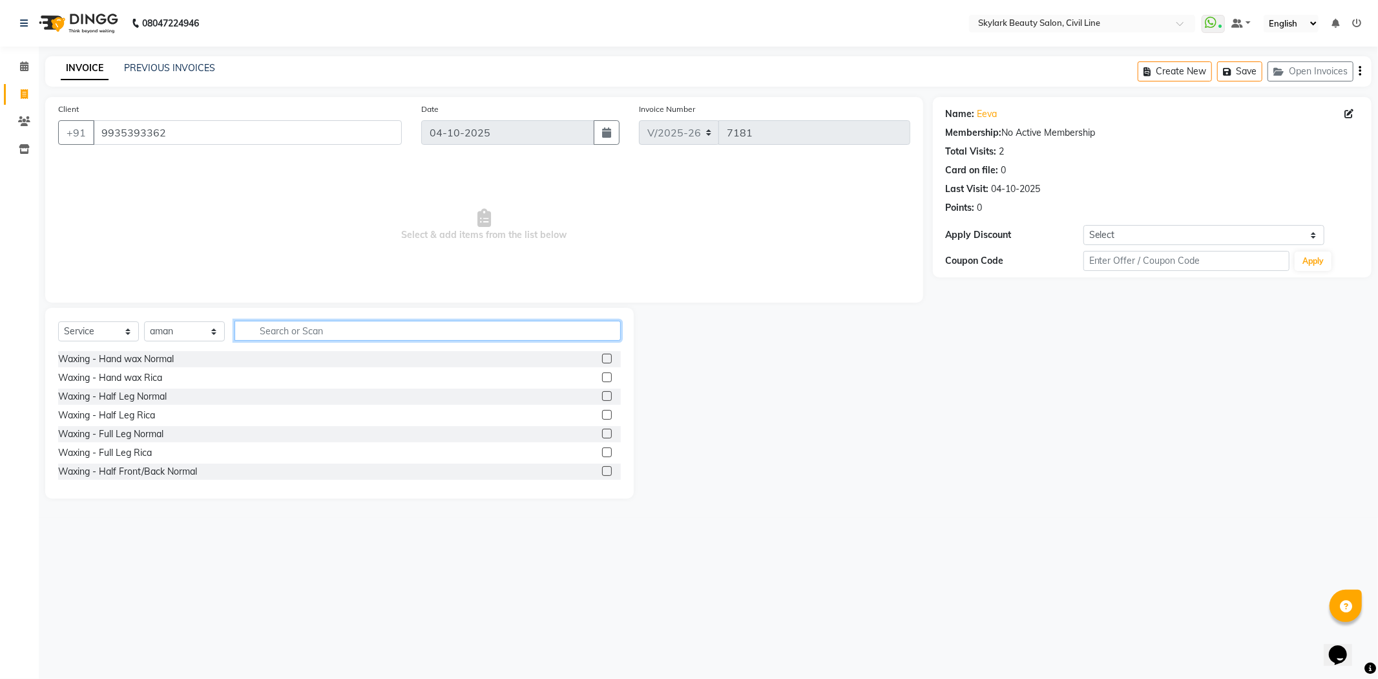
click at [301, 328] on input "text" at bounding box center [428, 331] width 386 height 20
type input "NAIL"
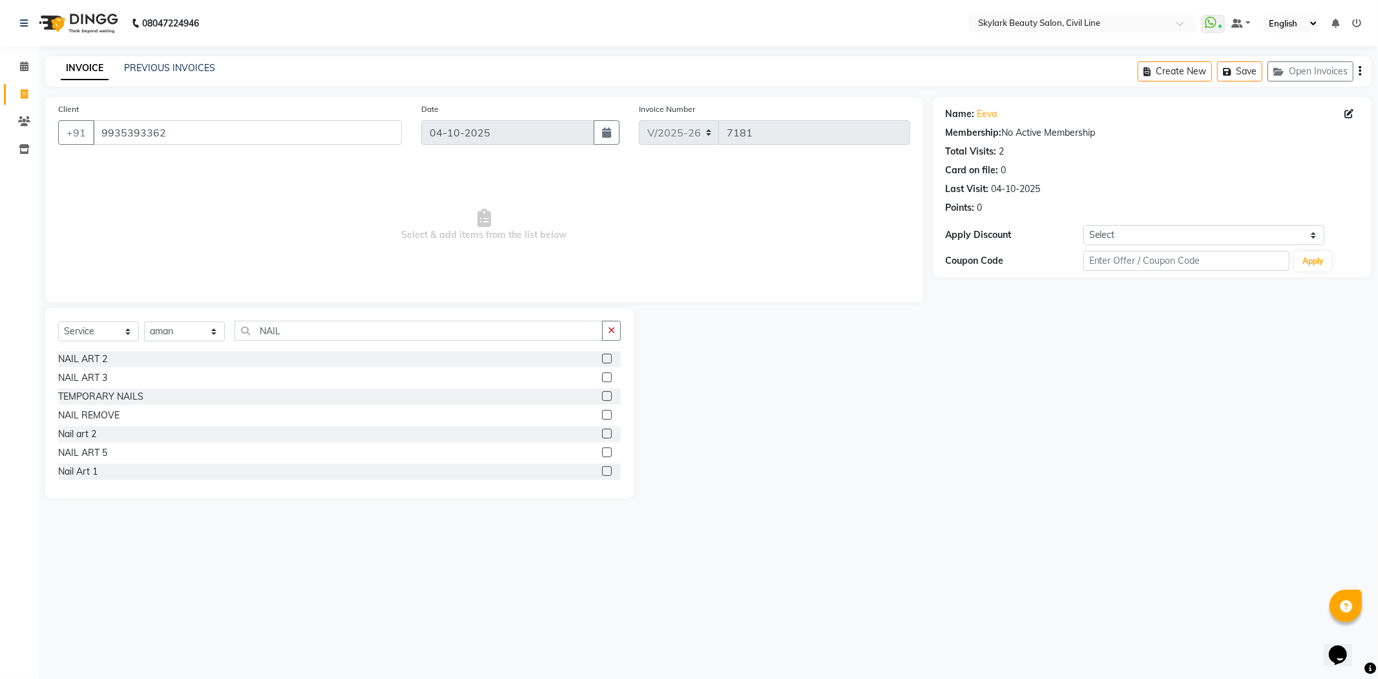
click at [602, 357] on label at bounding box center [607, 358] width 10 height 10
click at [602, 357] on input "checkbox" at bounding box center [606, 359] width 8 height 8
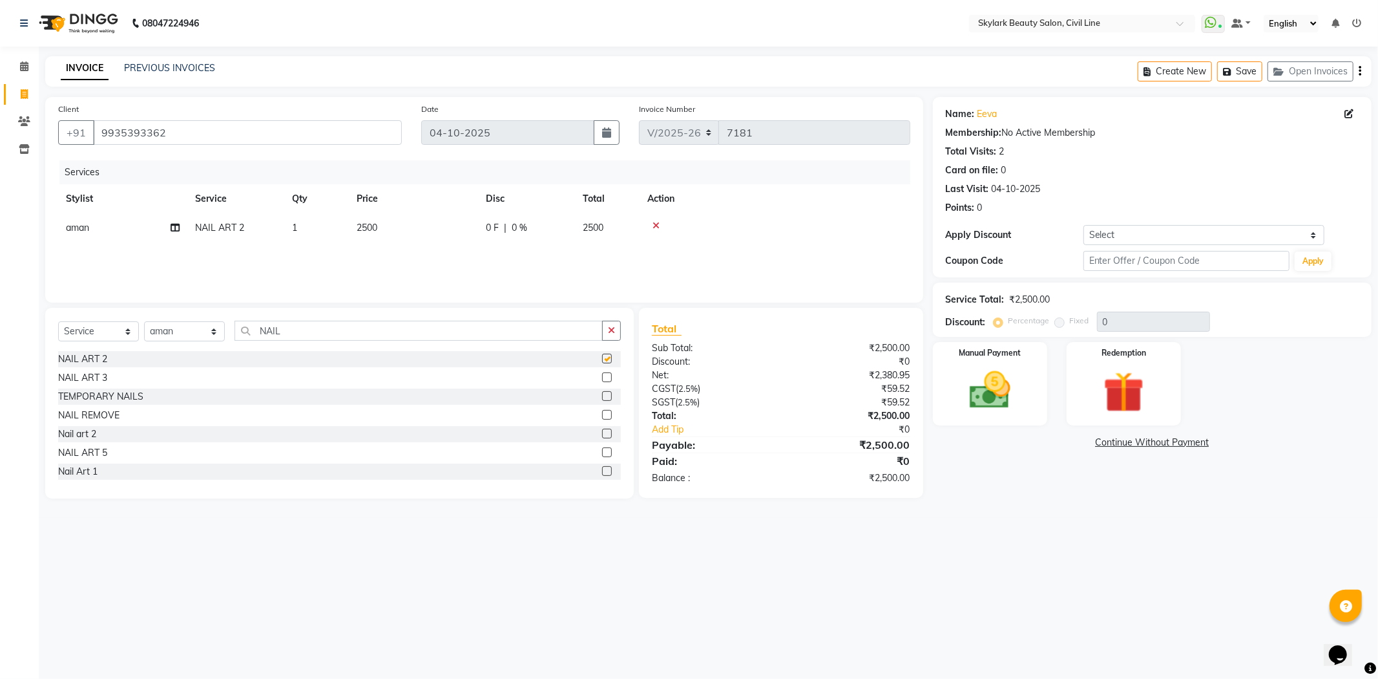
checkbox input "false"
click at [406, 228] on td "2500" at bounding box center [413, 227] width 129 height 29
click at [455, 231] on input "2500" at bounding box center [474, 231] width 114 height 20
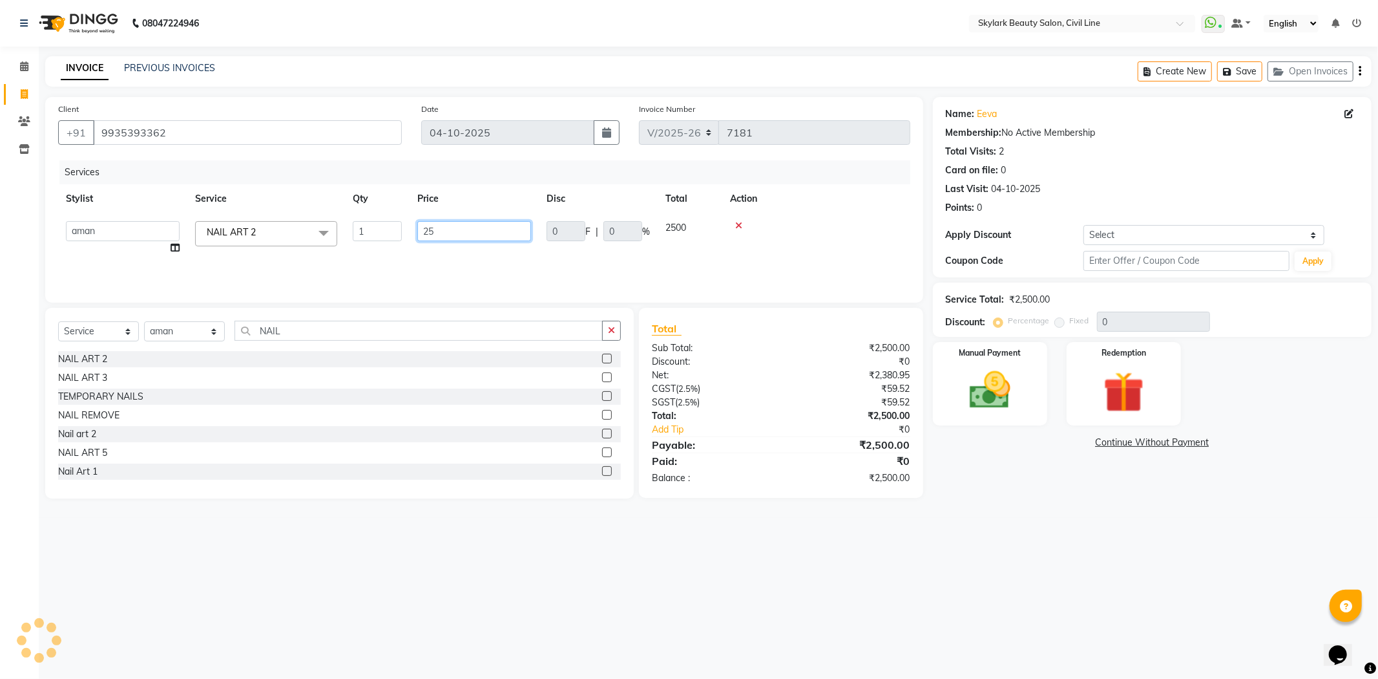
type input "2"
type input "1800"
click at [456, 254] on div "Services Stylist Service Qty Price Disc Total Action aman Ankit GAGAN WAHLA GUR…" at bounding box center [484, 224] width 852 height 129
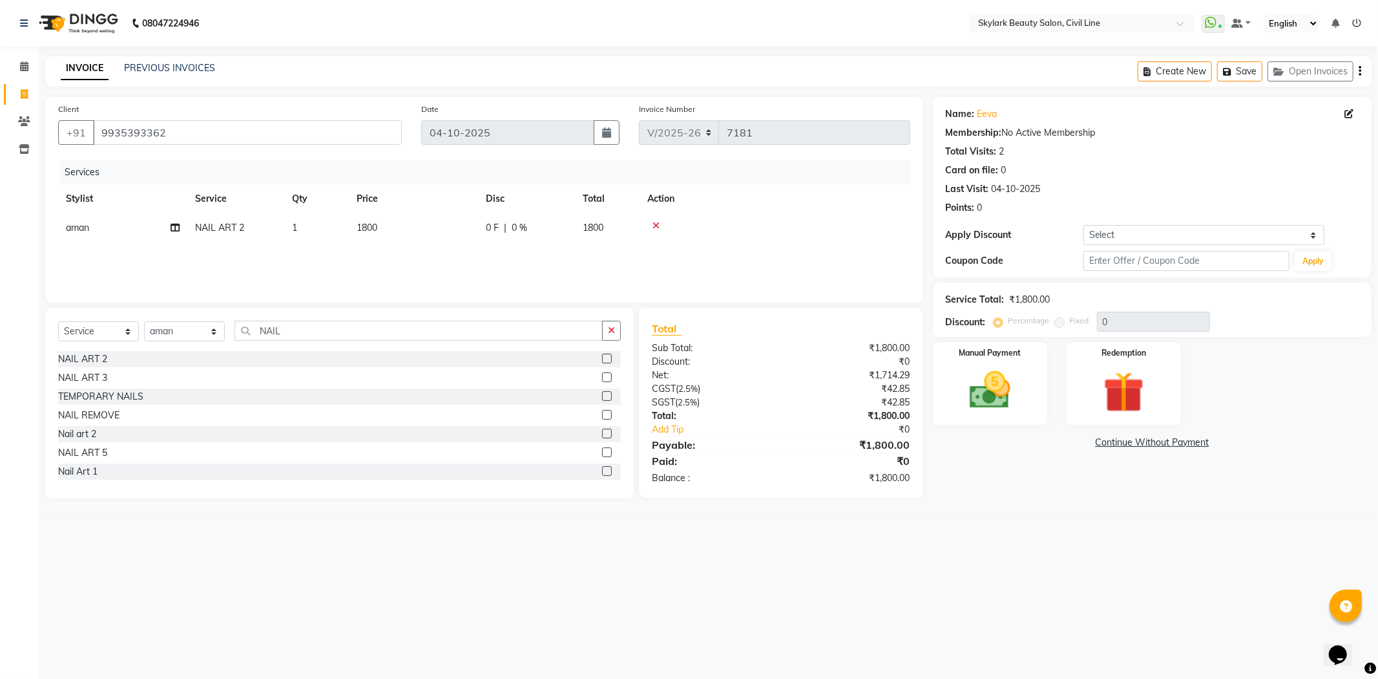
click at [602, 358] on label at bounding box center [607, 358] width 10 height 10
click at [602, 358] on input "checkbox" at bounding box center [606, 359] width 8 height 8
checkbox input "false"
click at [421, 257] on td "2500" at bounding box center [413, 256] width 129 height 29
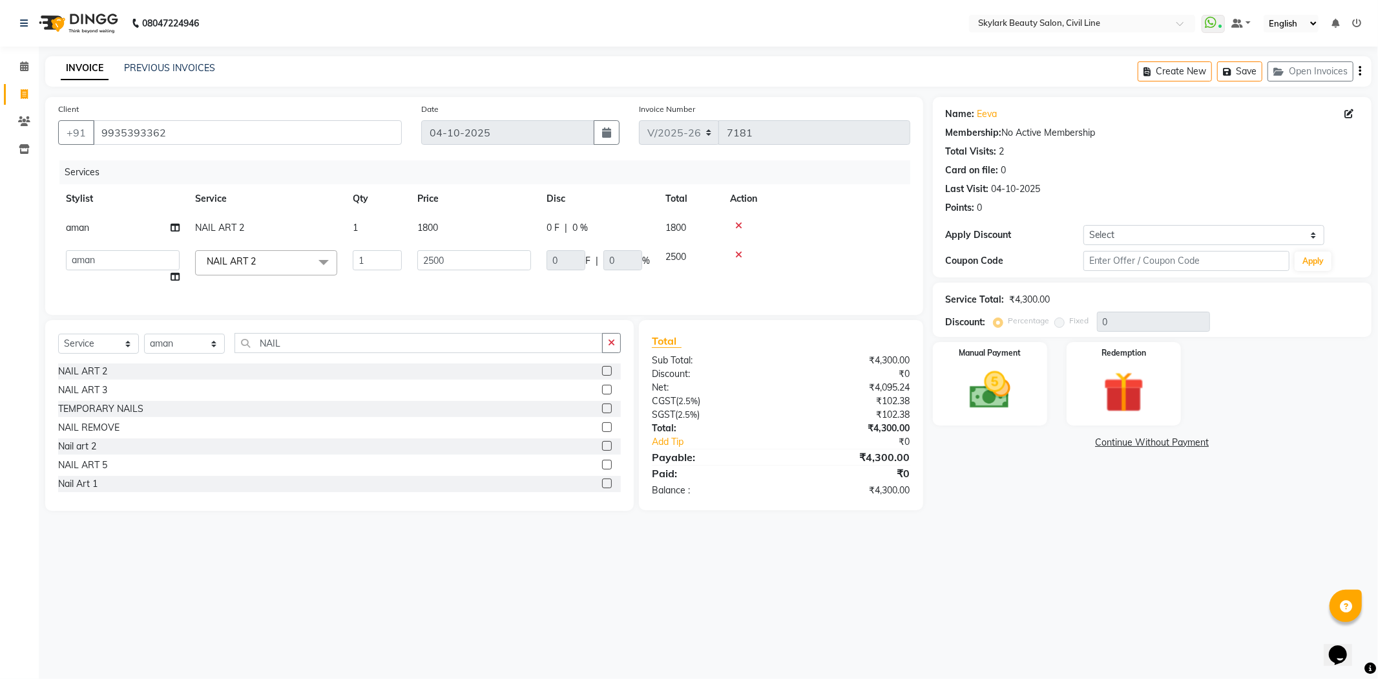
click at [467, 271] on td "2500" at bounding box center [474, 266] width 129 height 49
click at [468, 265] on input "2500" at bounding box center [474, 260] width 114 height 20
type input "2"
type input "1800"
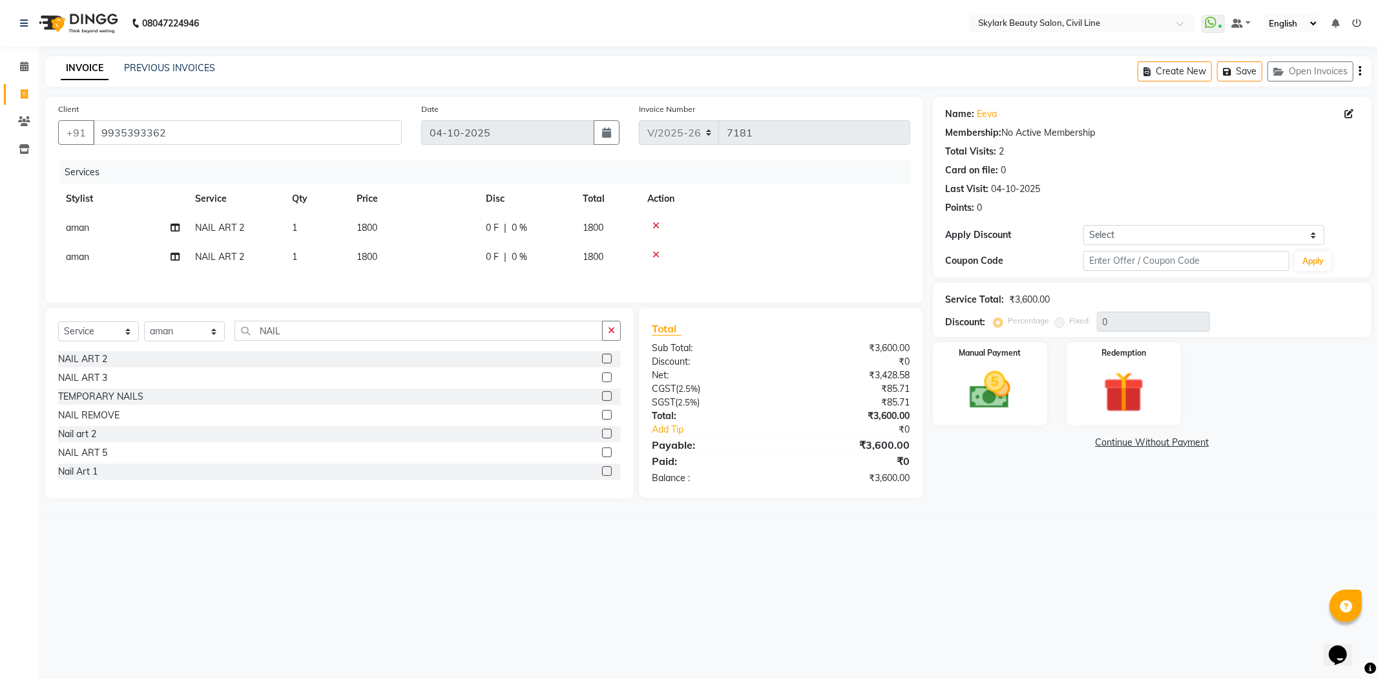
click at [494, 290] on div "Services Stylist Service Qty Price Disc Total Action aman NAIL ART 2 1 1800 0 F…" at bounding box center [484, 224] width 852 height 129
click at [993, 405] on img at bounding box center [990, 390] width 69 height 49
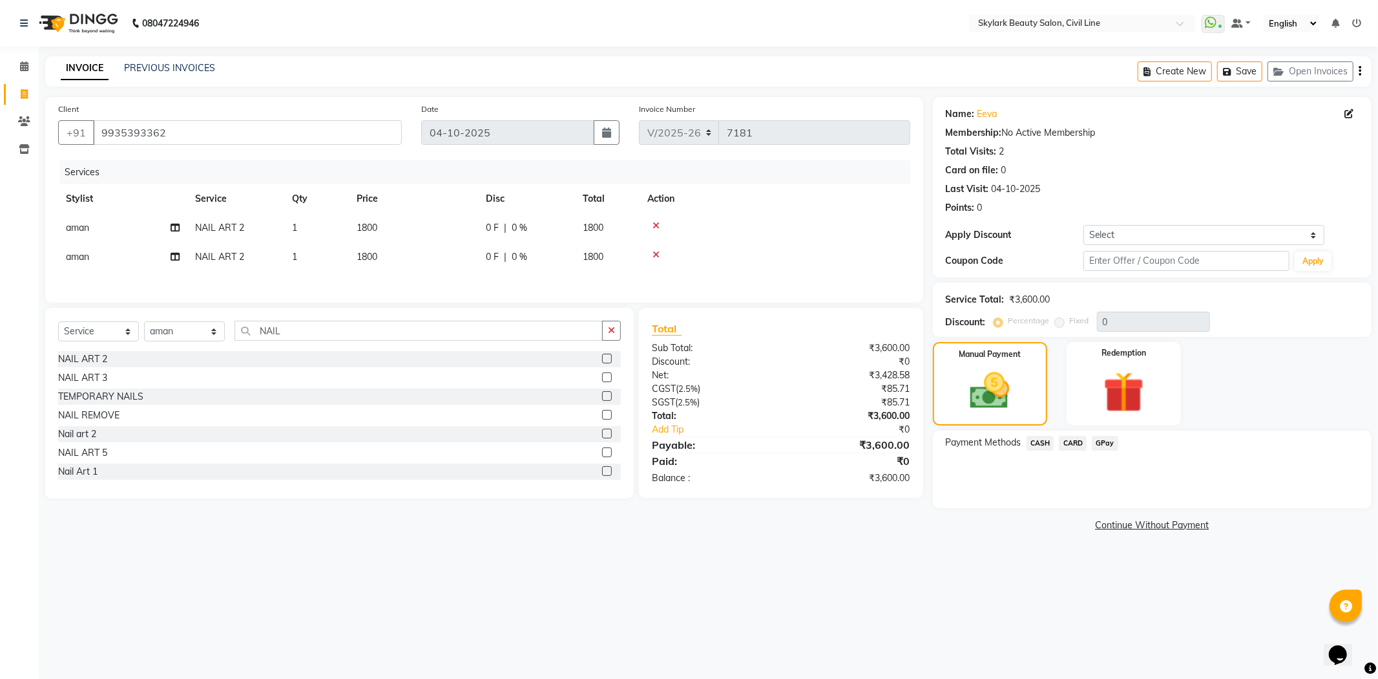
click at [1107, 442] on span "GPay" at bounding box center [1105, 443] width 26 height 15
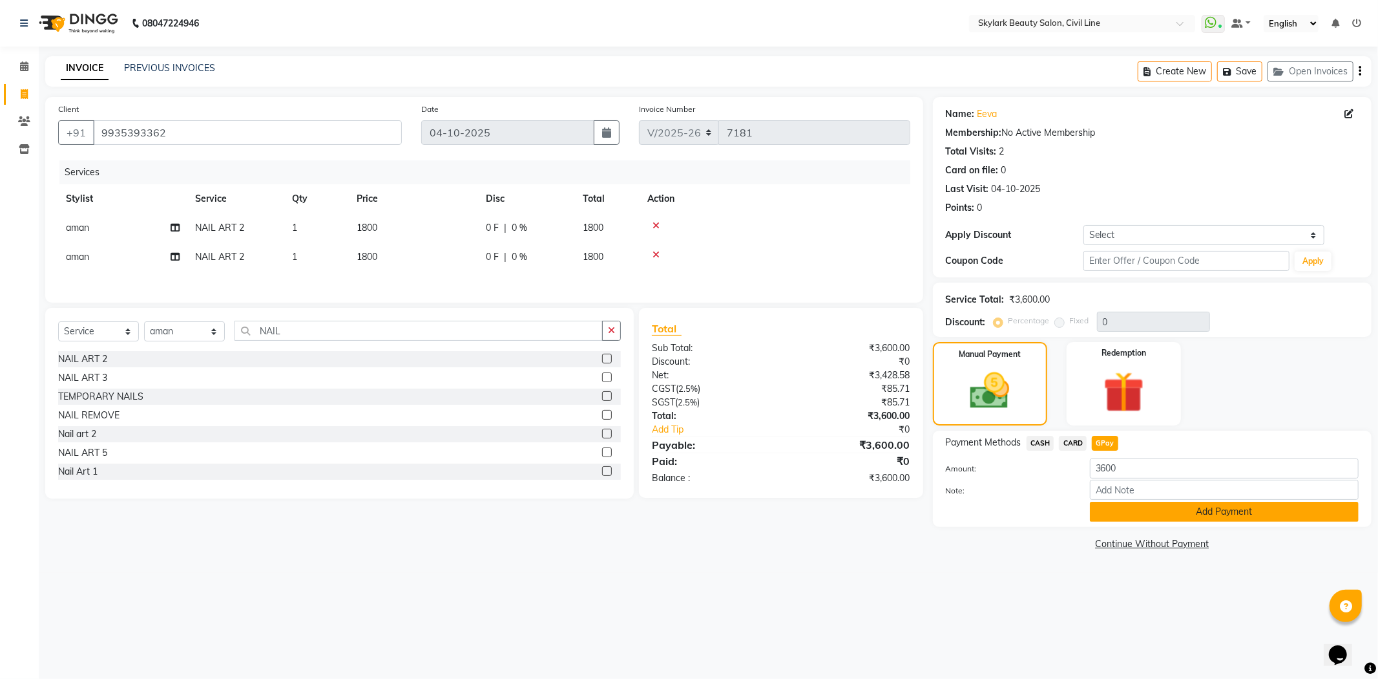
click at [1131, 509] on button "Add Payment" at bounding box center [1224, 511] width 269 height 20
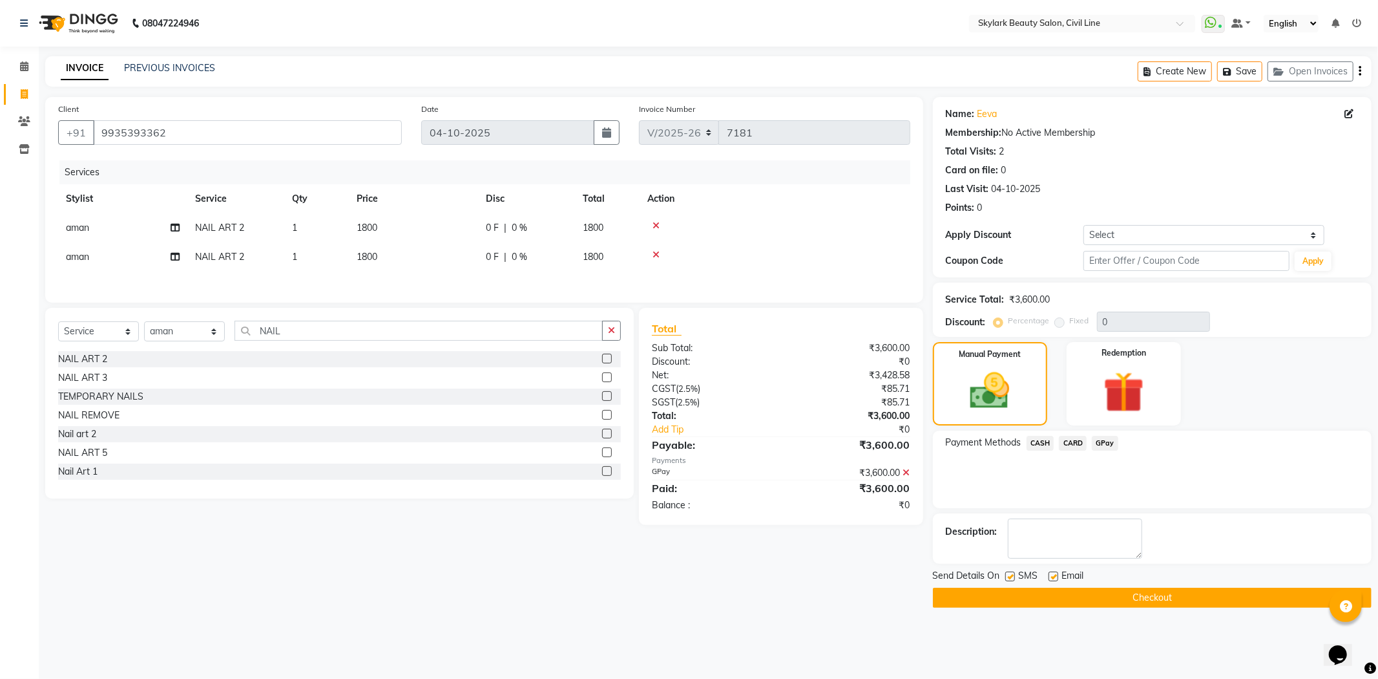
click at [1108, 621] on main "INVOICE PREVIOUS INVOICES Create New Save Open Invoices Client +91 9935393362 D…" at bounding box center [709, 341] width 1340 height 571
click at [1113, 592] on button "Checkout" at bounding box center [1152, 597] width 439 height 20
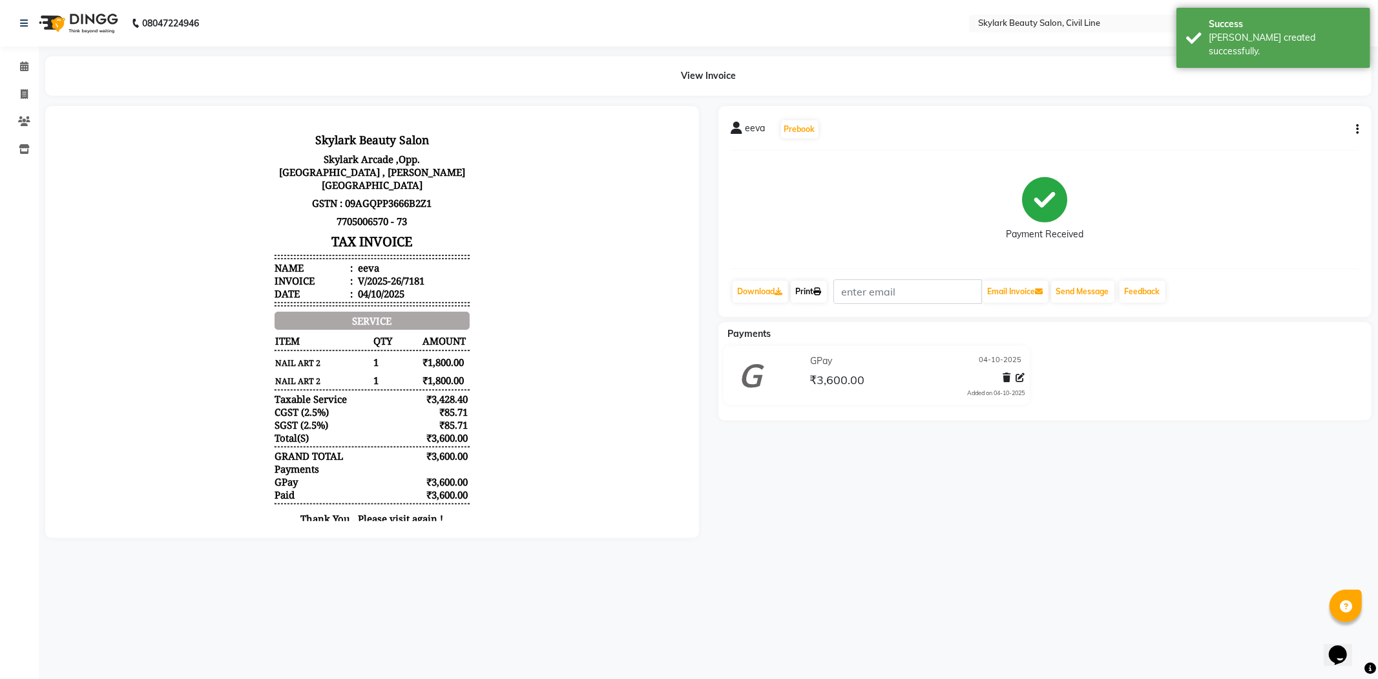
click at [816, 292] on link "Print" at bounding box center [809, 291] width 36 height 22
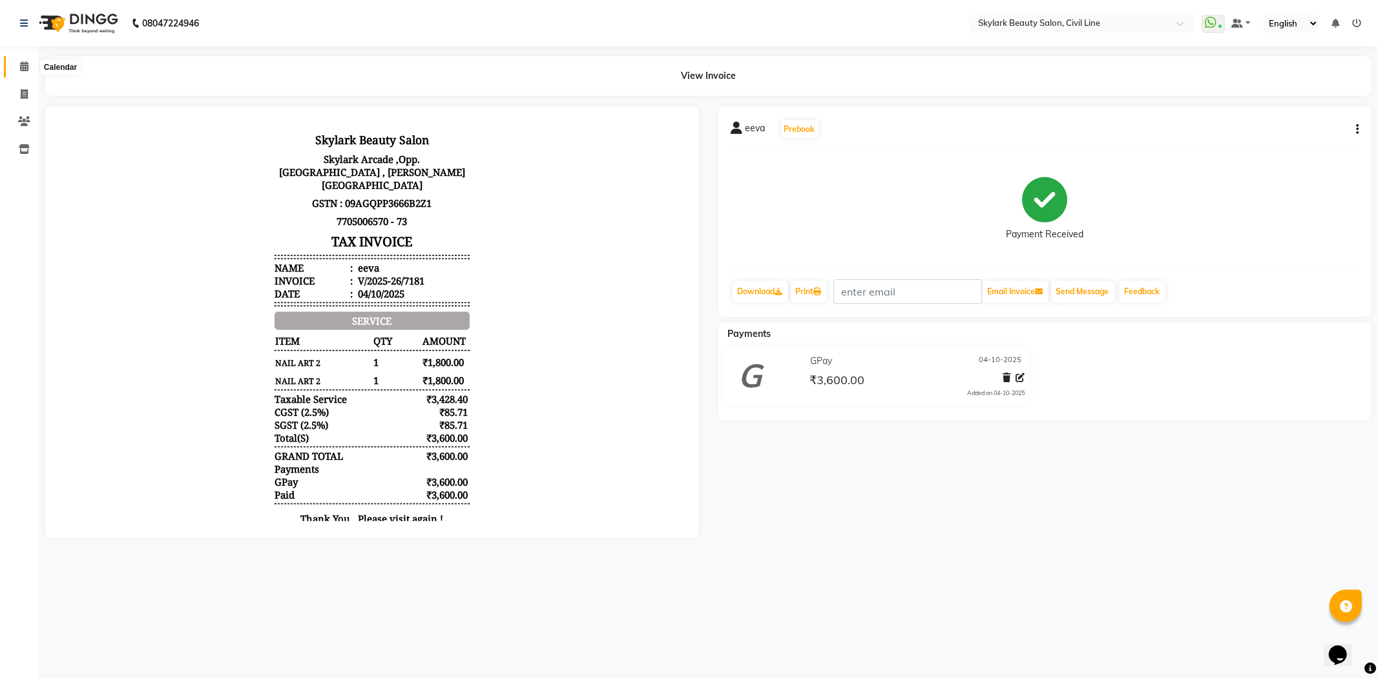
click at [15, 71] on span at bounding box center [24, 66] width 23 height 15
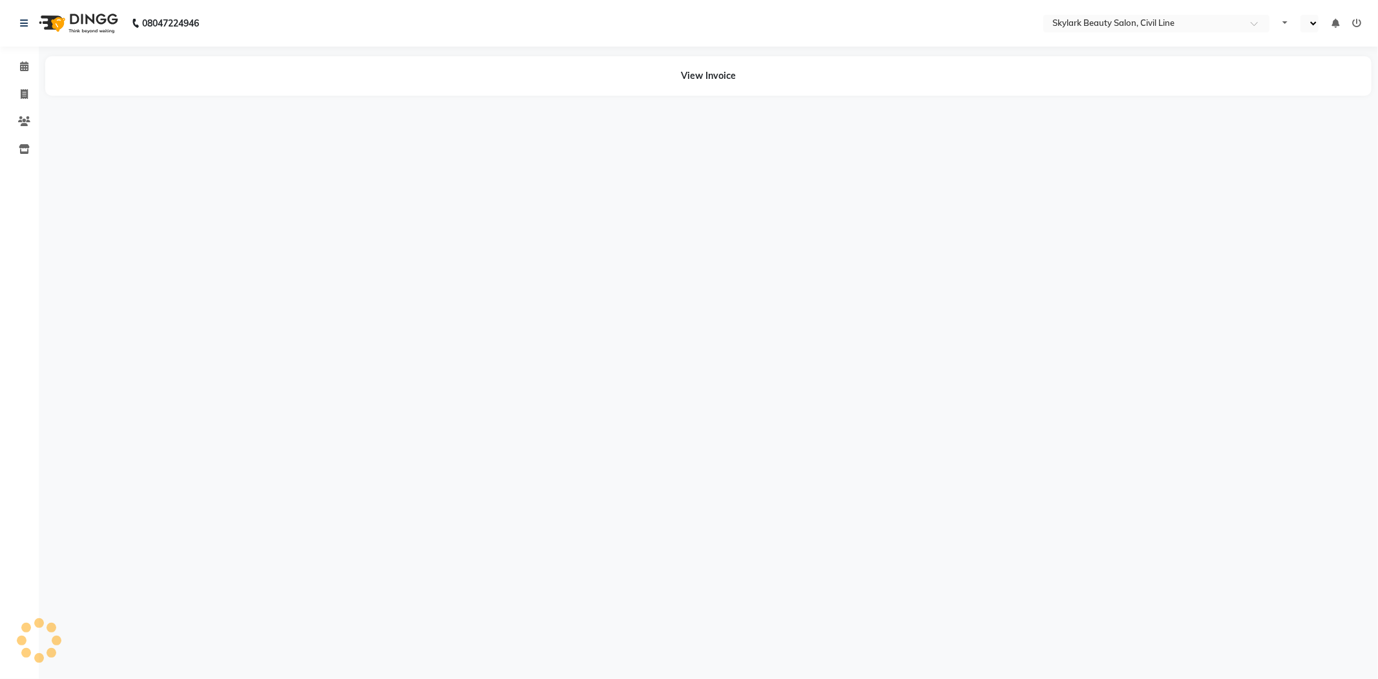
select select "en"
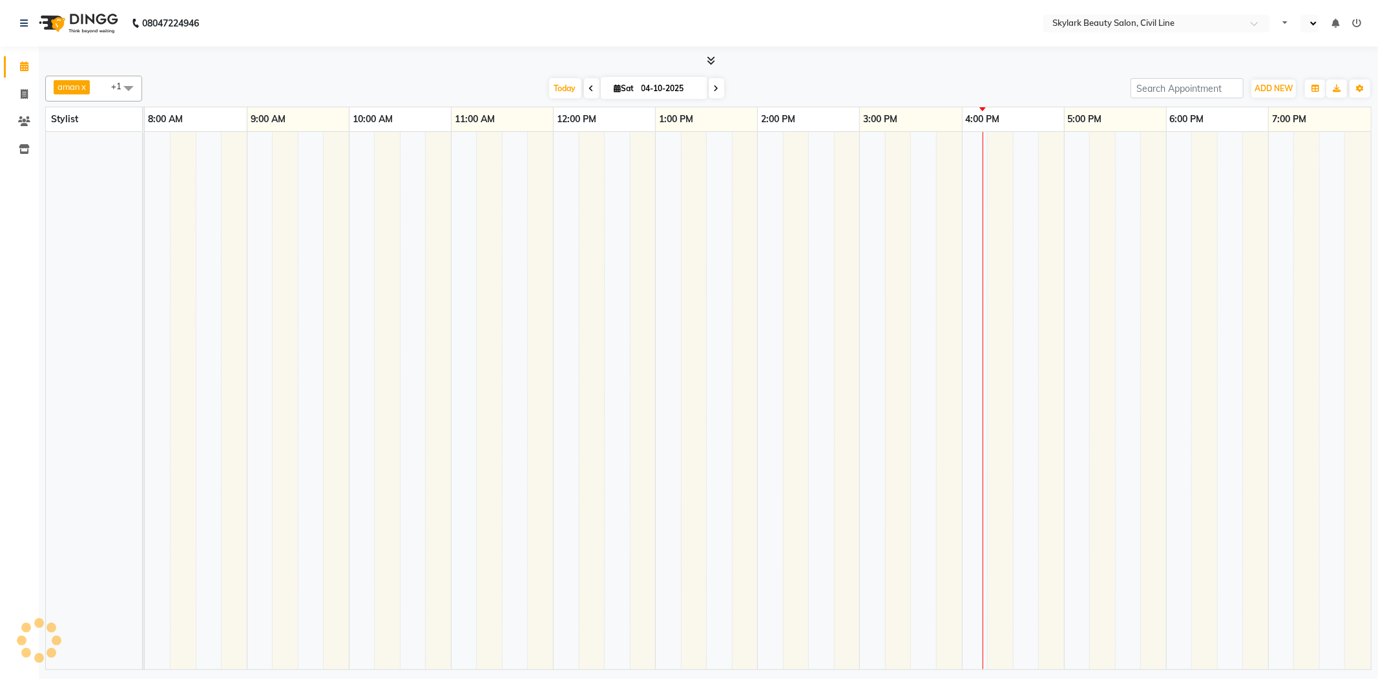
select select "en"
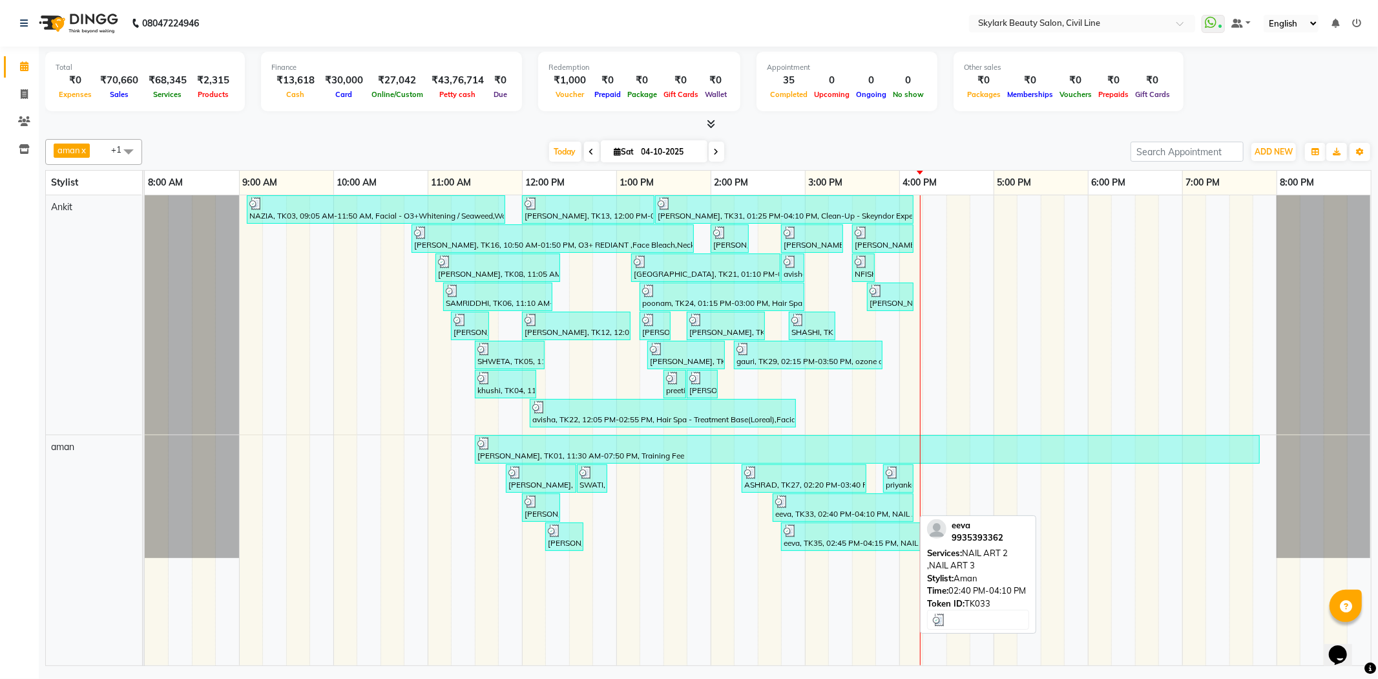
click at [860, 504] on div at bounding box center [843, 501] width 136 height 13
select select "3"
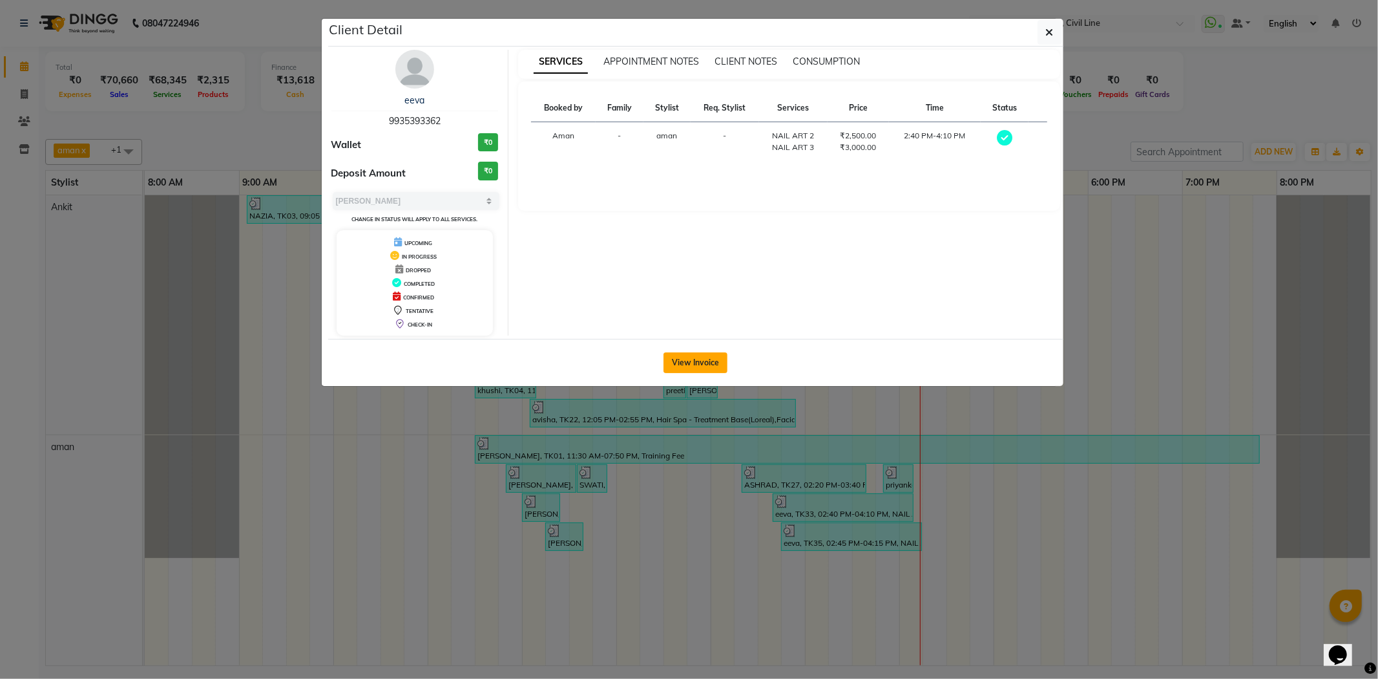
click at [708, 359] on button "View Invoice" at bounding box center [696, 362] width 64 height 21
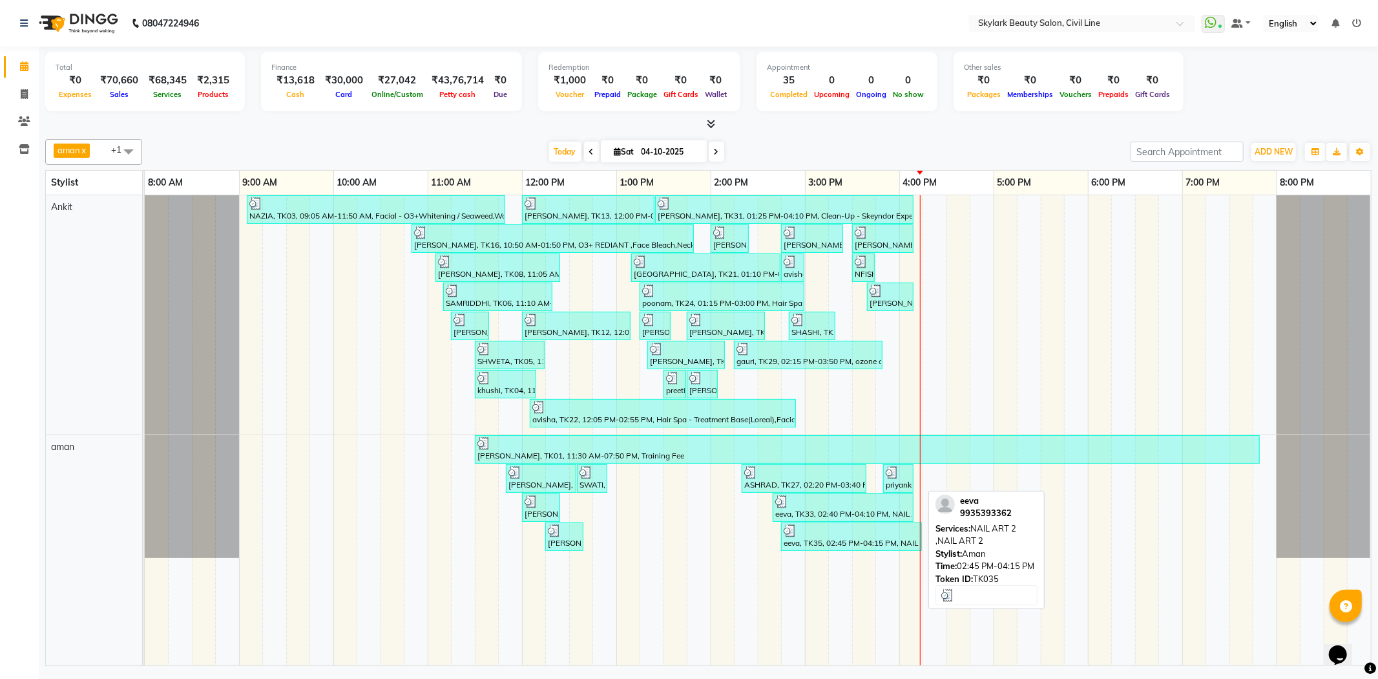
click at [856, 532] on div at bounding box center [852, 530] width 136 height 13
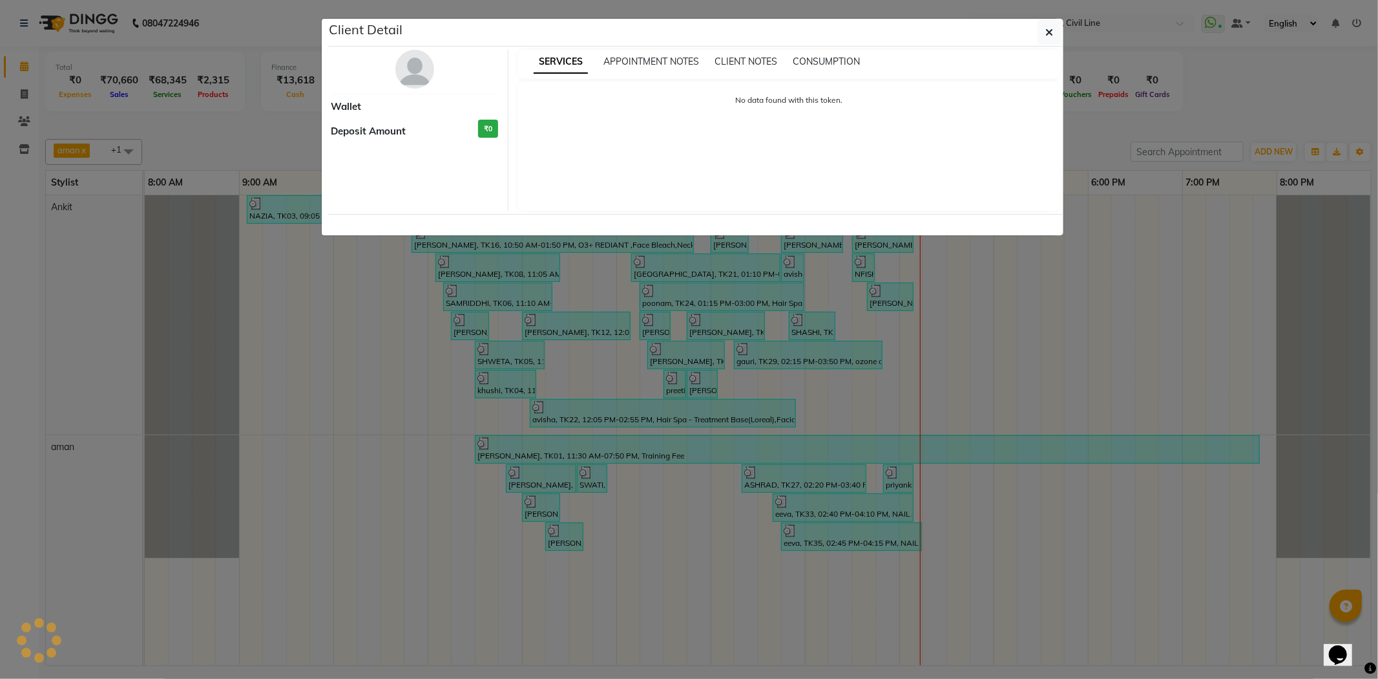
select select "3"
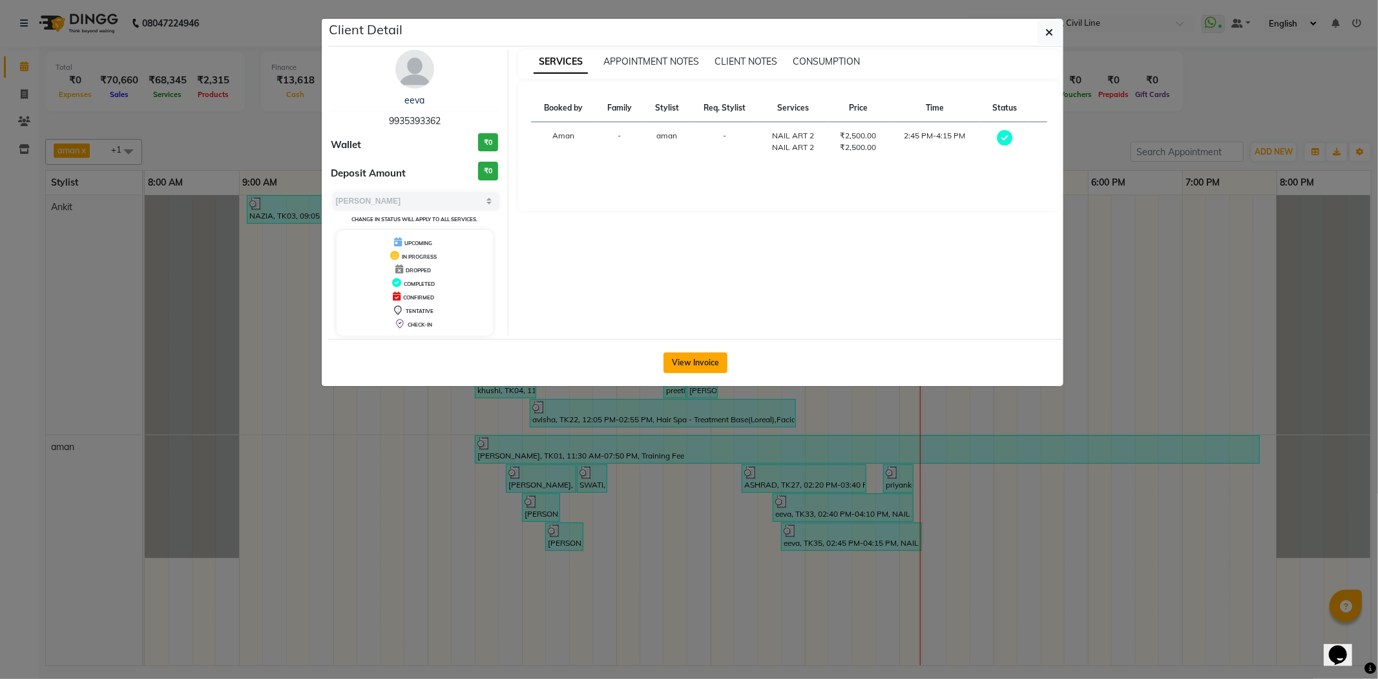
click at [677, 353] on button "View Invoice" at bounding box center [696, 362] width 64 height 21
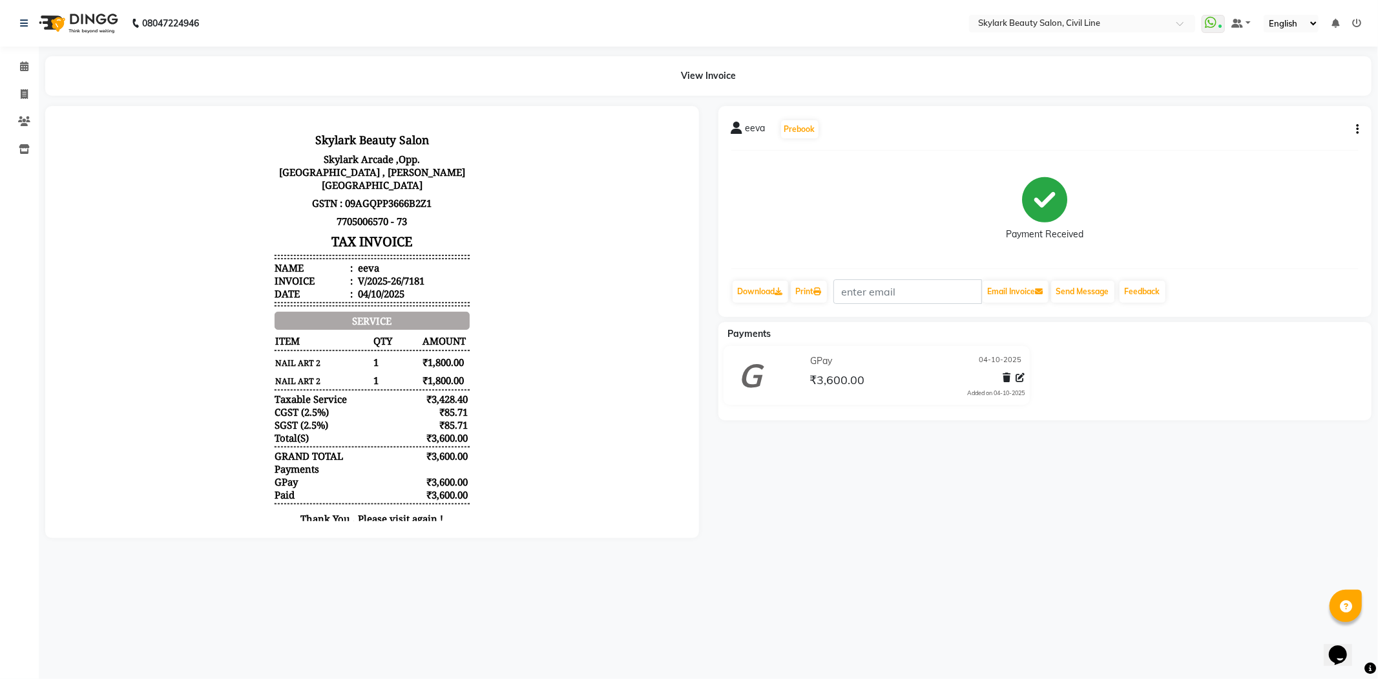
drag, startPoint x: 804, startPoint y: 466, endPoint x: 783, endPoint y: 461, distance: 21.8
click at [804, 469] on div "eeva Prebook Payment Received Download Print Email Invoice Send Message Feedbac…" at bounding box center [1045, 322] width 673 height 432
click at [25, 67] on icon at bounding box center [24, 66] width 8 height 10
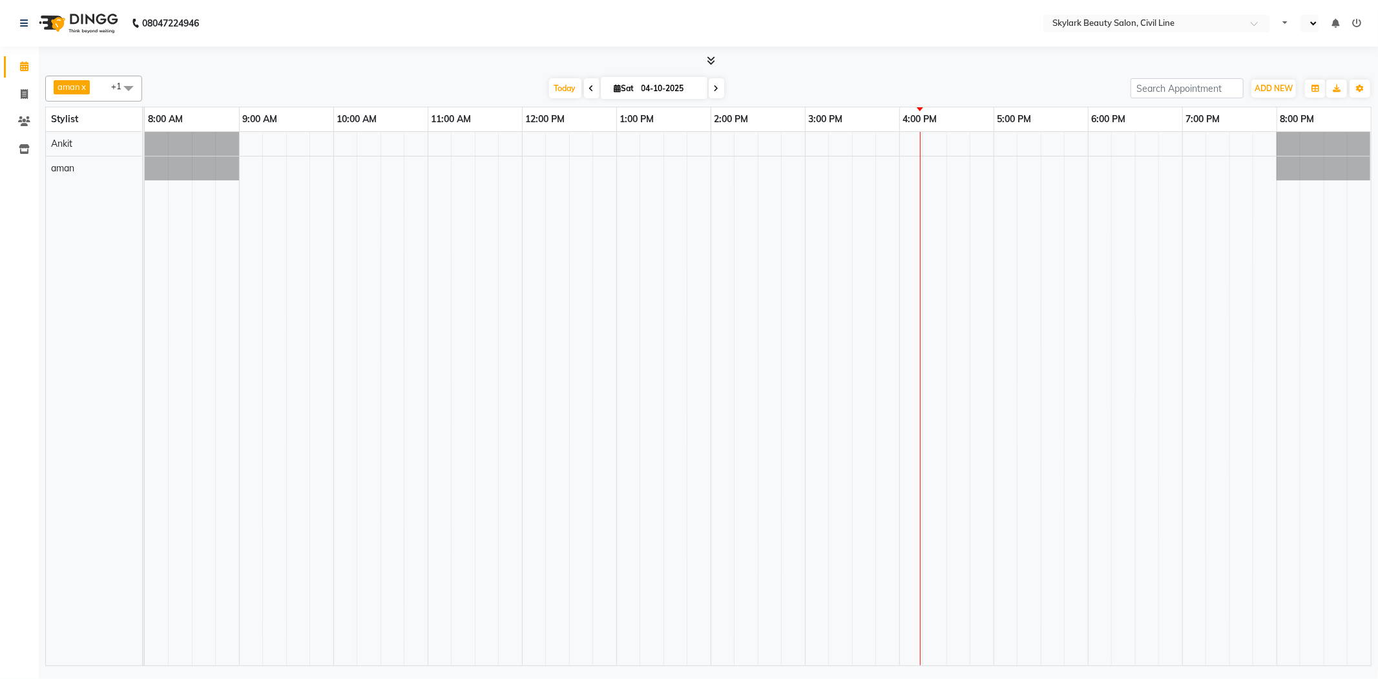
select select "en"
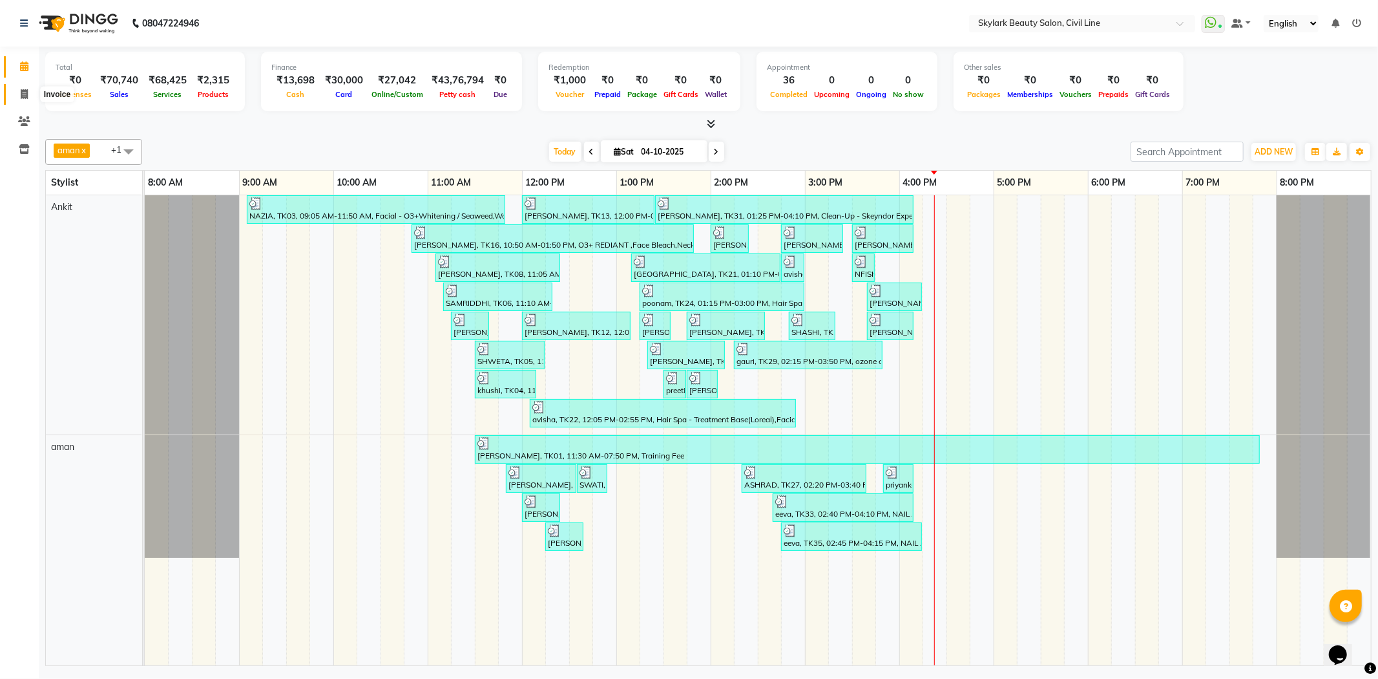
click at [21, 89] on icon at bounding box center [24, 94] width 7 height 10
select select "4588"
select select "service"
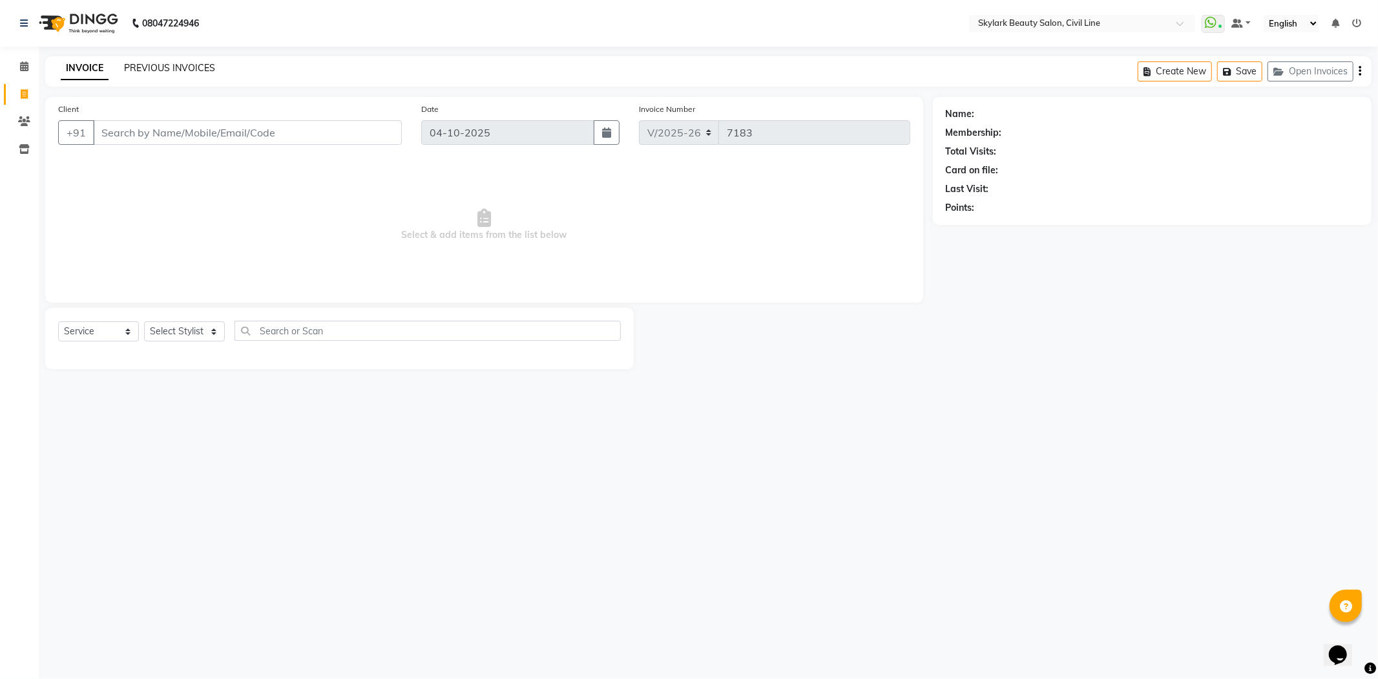
click at [153, 70] on link "PREVIOUS INVOICES" at bounding box center [169, 68] width 91 height 12
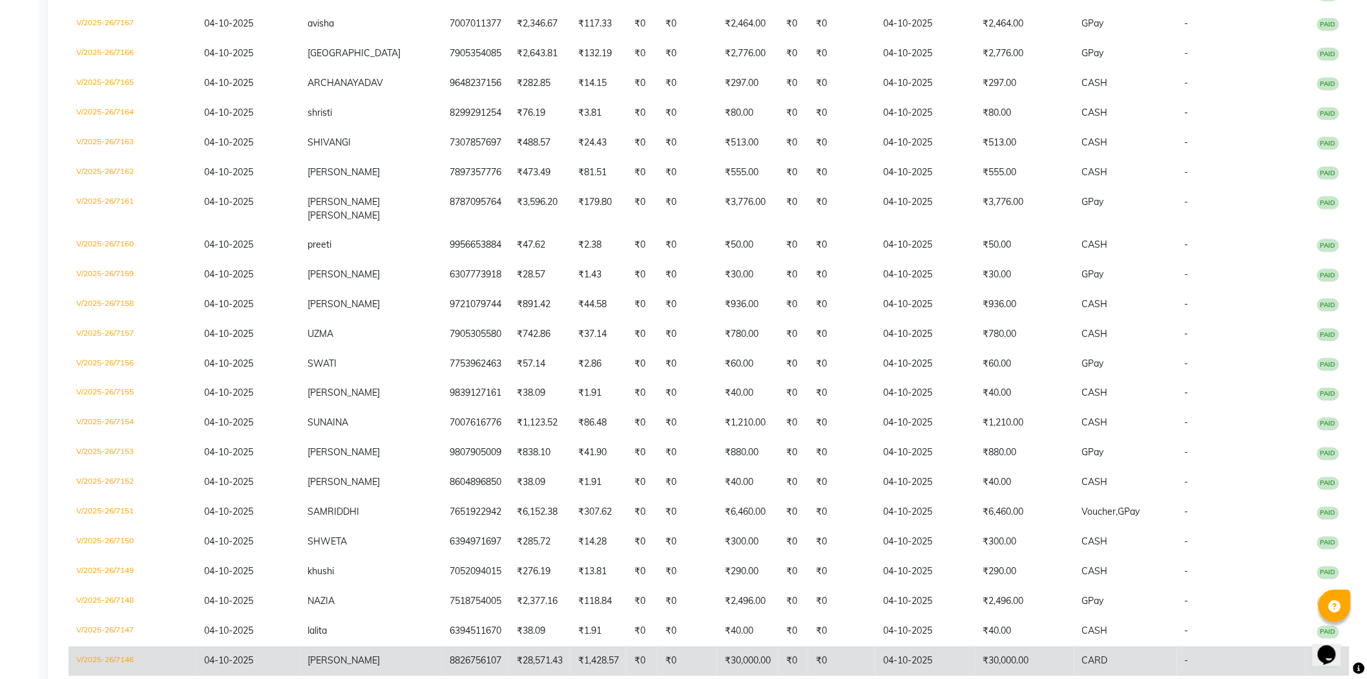
scroll to position [631, 0]
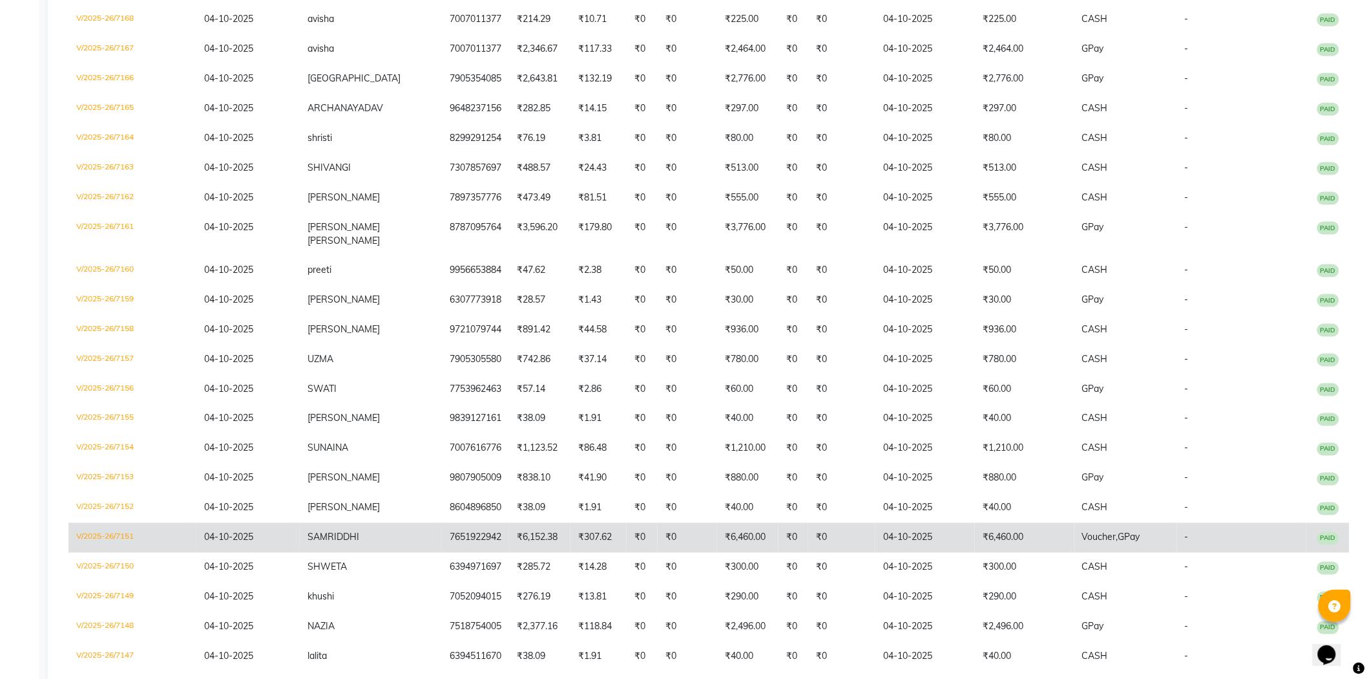
click at [344, 523] on td "SAMRIDDHI" at bounding box center [371, 538] width 142 height 30
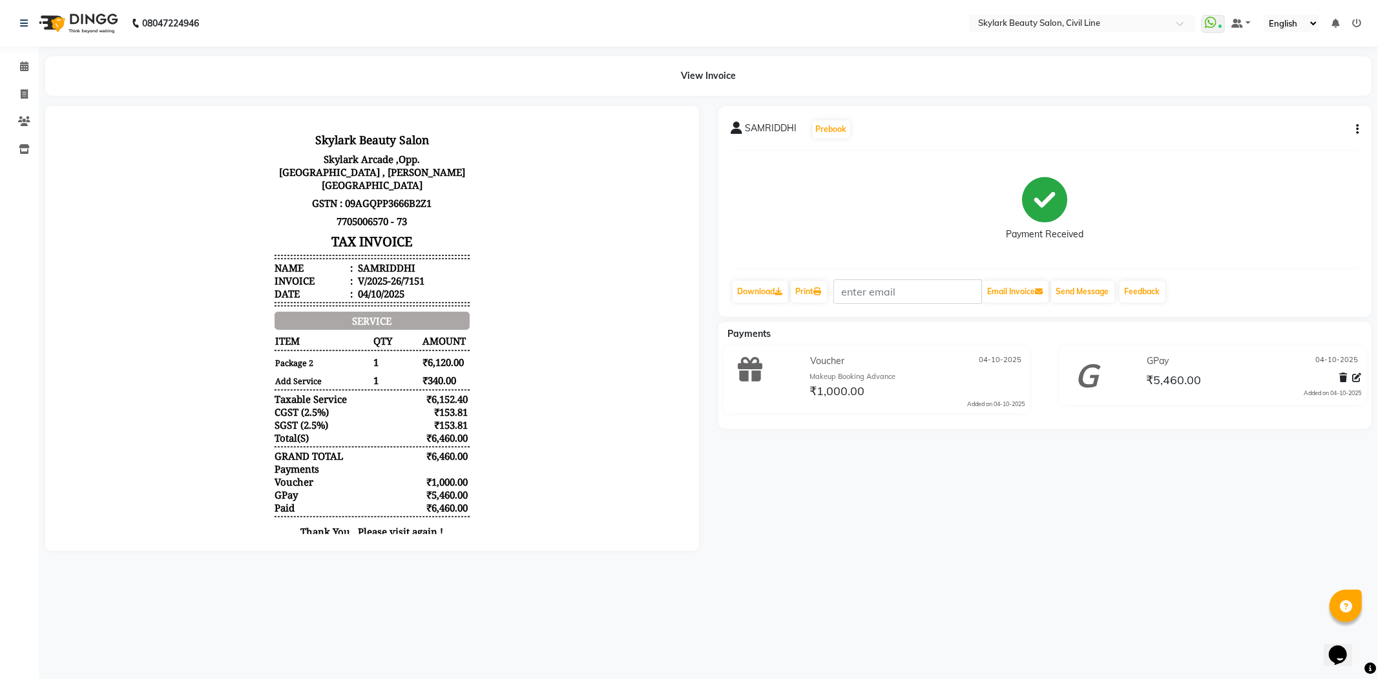
drag, startPoint x: 408, startPoint y: 416, endPoint x: 1255, endPoint y: 157, distance: 885.3
click at [1255, 157] on div "SAMRIDDHI Prebook Payment Received Download Print Email Invoice Send Message Fe…" at bounding box center [1046, 211] width 654 height 211
click at [27, 71] on icon at bounding box center [24, 66] width 8 height 10
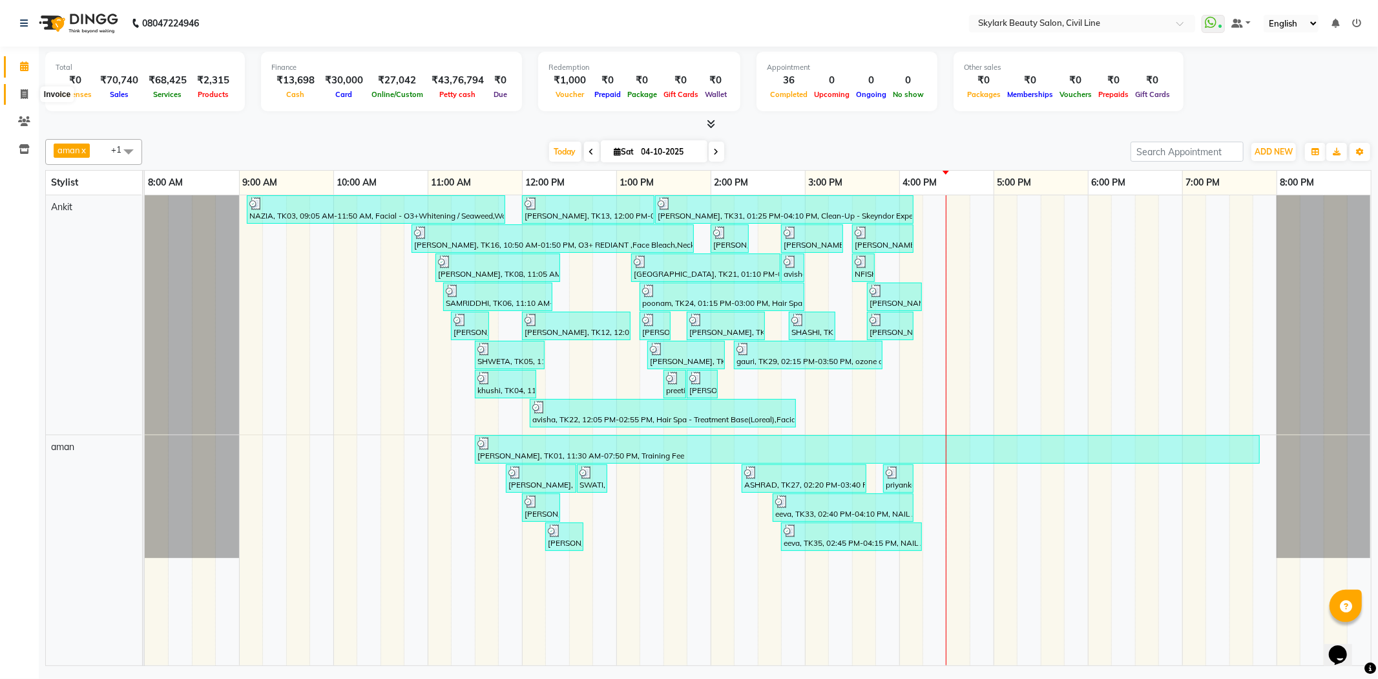
click at [23, 94] on icon at bounding box center [24, 94] width 7 height 10
select select "service"
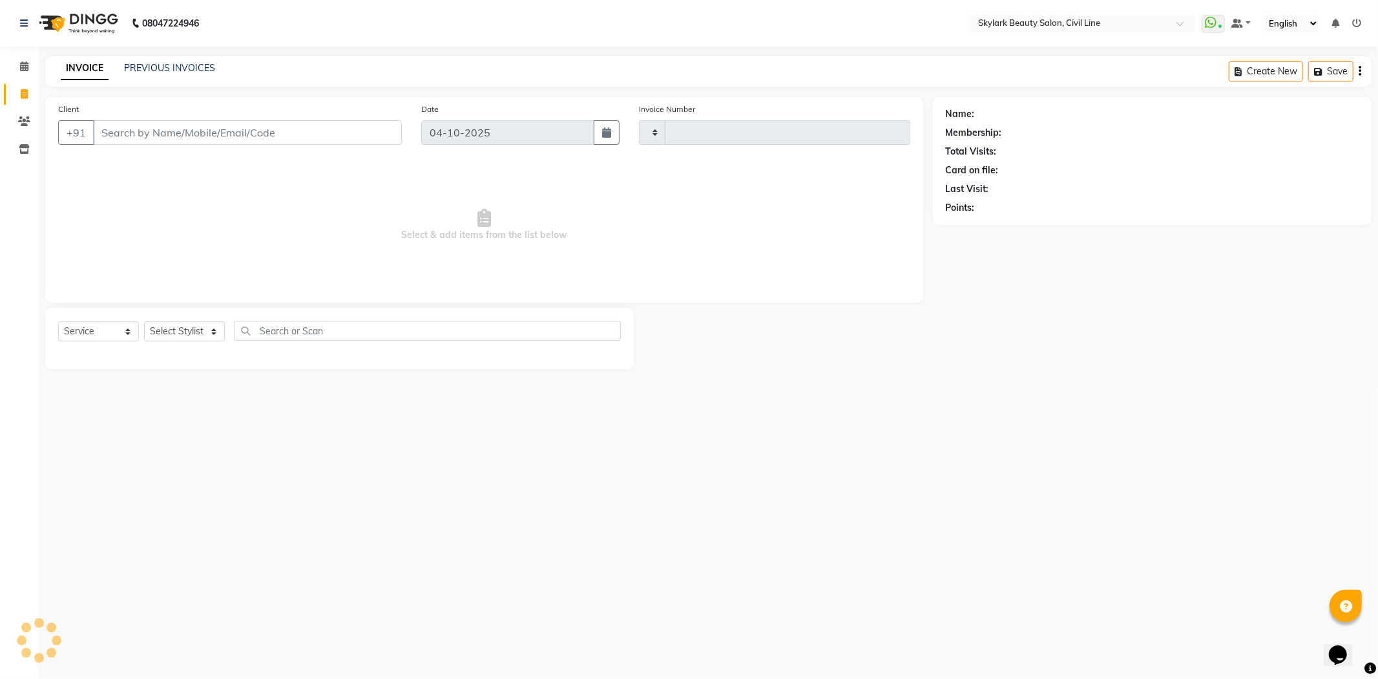
type input "7184"
select select "4588"
click at [146, 62] on link "PREVIOUS INVOICES" at bounding box center [169, 68] width 91 height 12
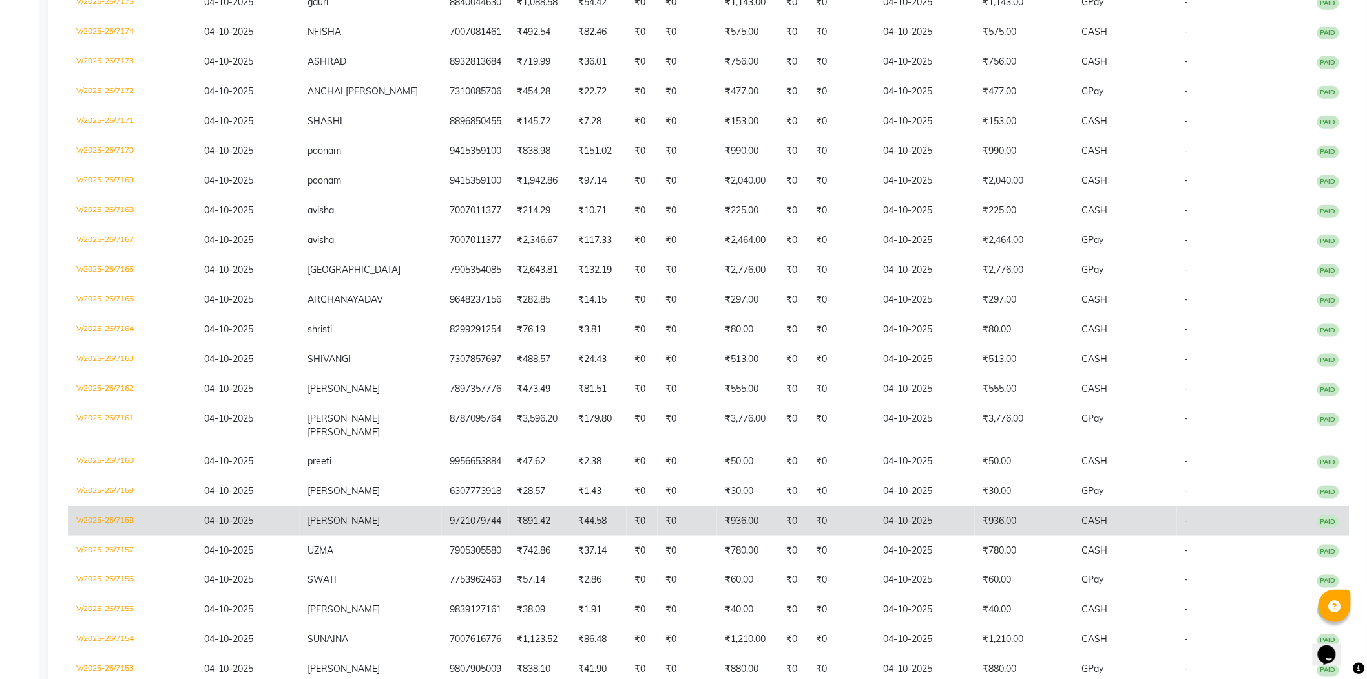
scroll to position [718, 0]
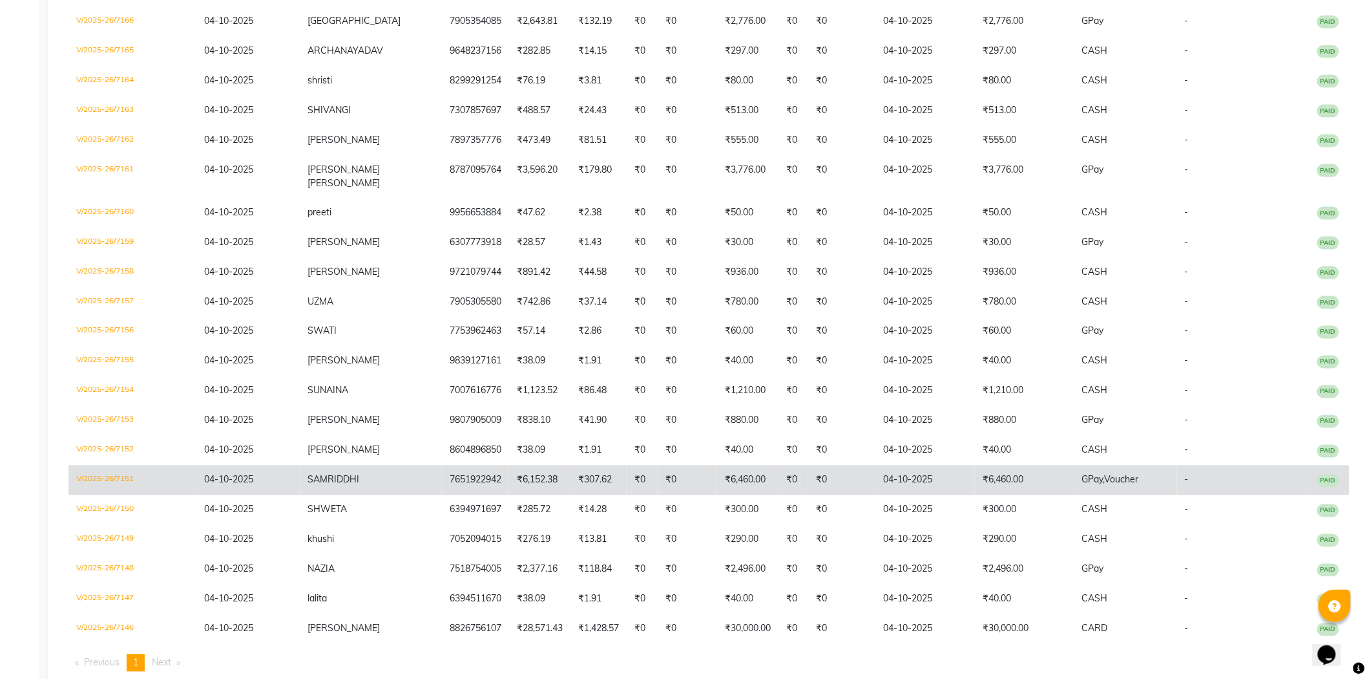
click at [324, 474] on span "SAMRIDDHI" at bounding box center [334, 480] width 52 height 12
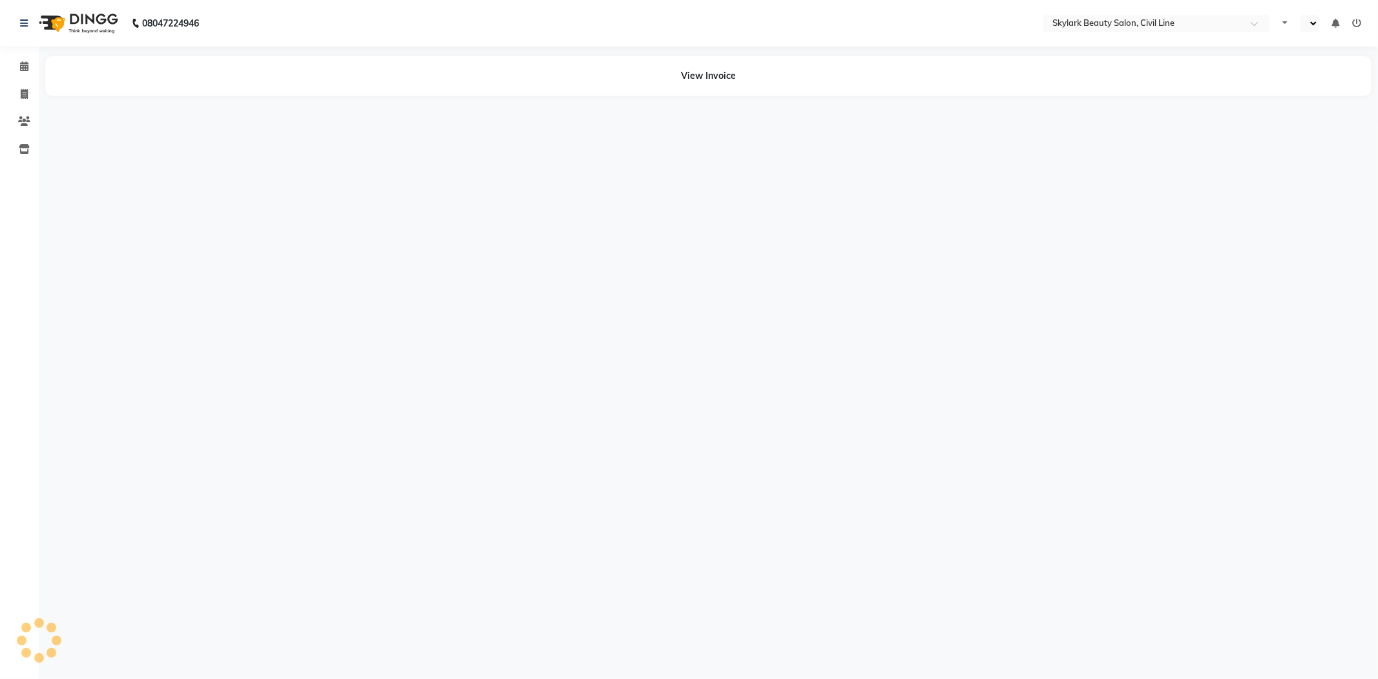
select select "en"
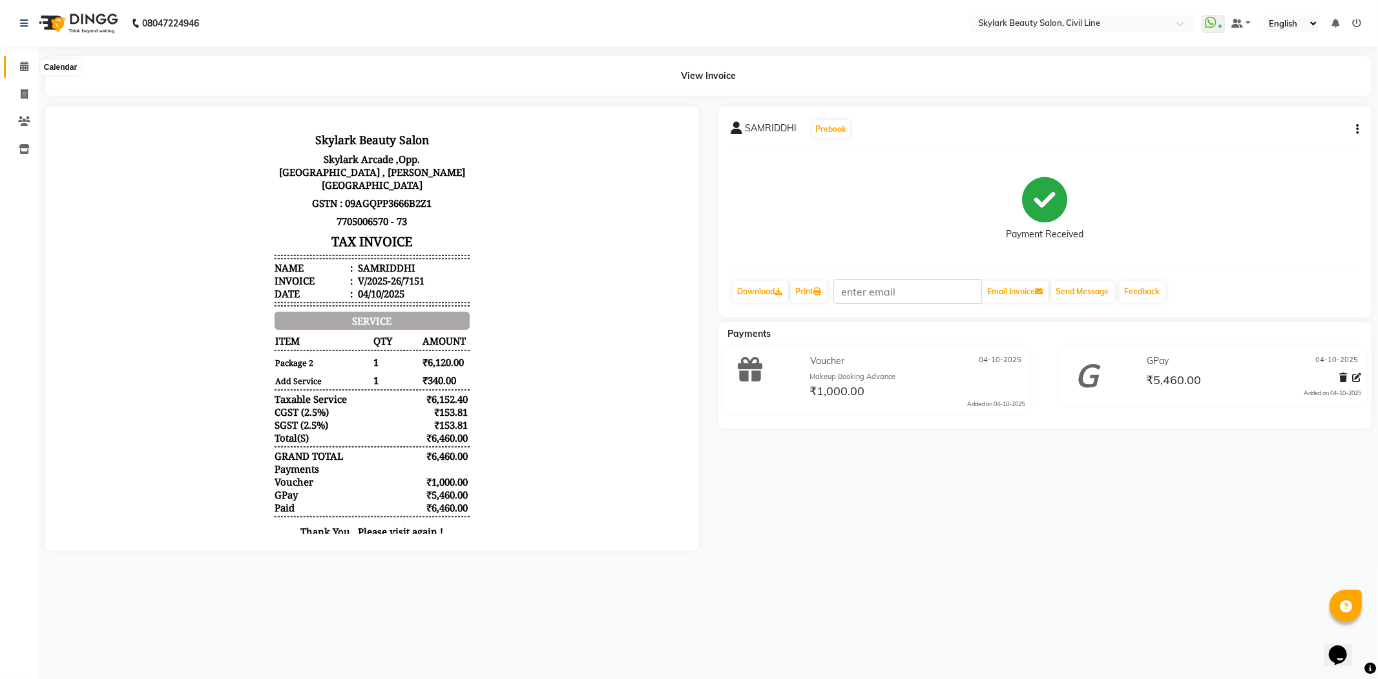
drag, startPoint x: 29, startPoint y: 50, endPoint x: 28, endPoint y: 67, distance: 16.8
click at [28, 67] on div "Calendar Invoice Clients Inventory Completed InProgress Upcoming Dropped Tentat…" at bounding box center [87, 348] width 174 height 622
click at [24, 70] on icon at bounding box center [24, 66] width 8 height 10
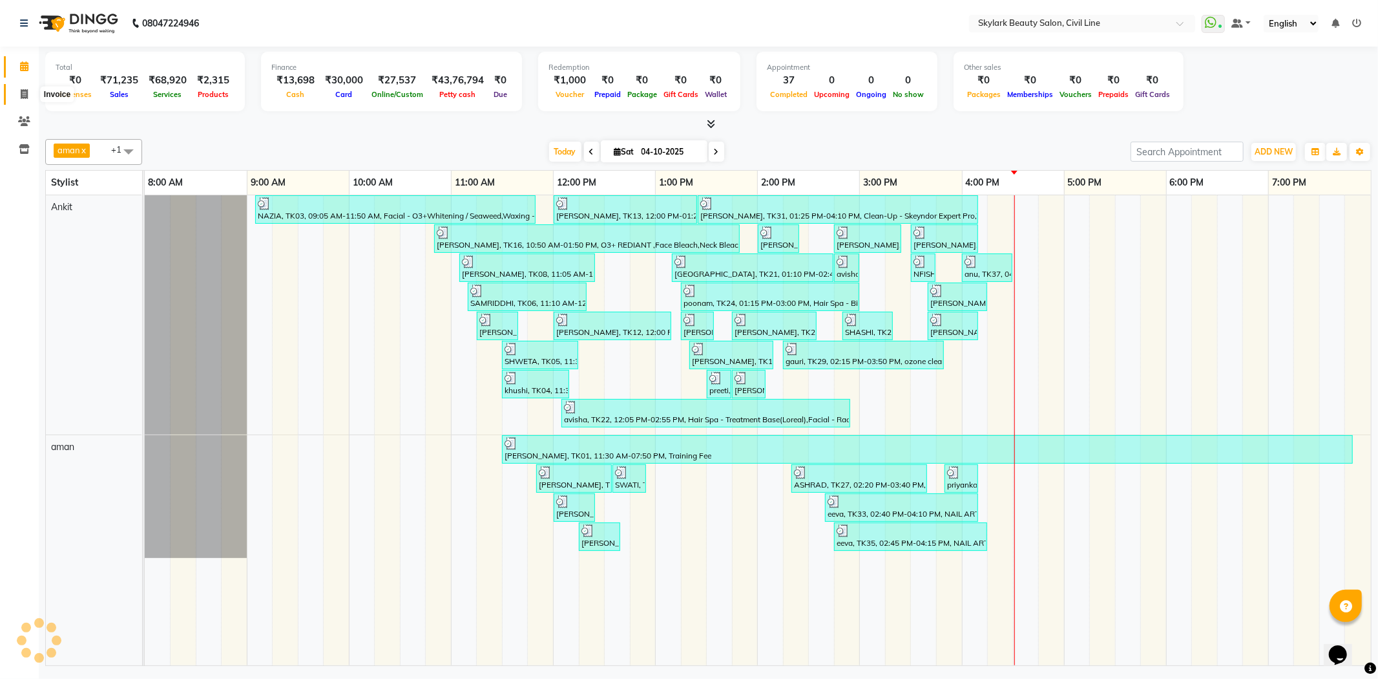
drag, startPoint x: 26, startPoint y: 94, endPoint x: 40, endPoint y: 90, distance: 14.1
click at [28, 94] on span at bounding box center [24, 94] width 23 height 15
select select "service"
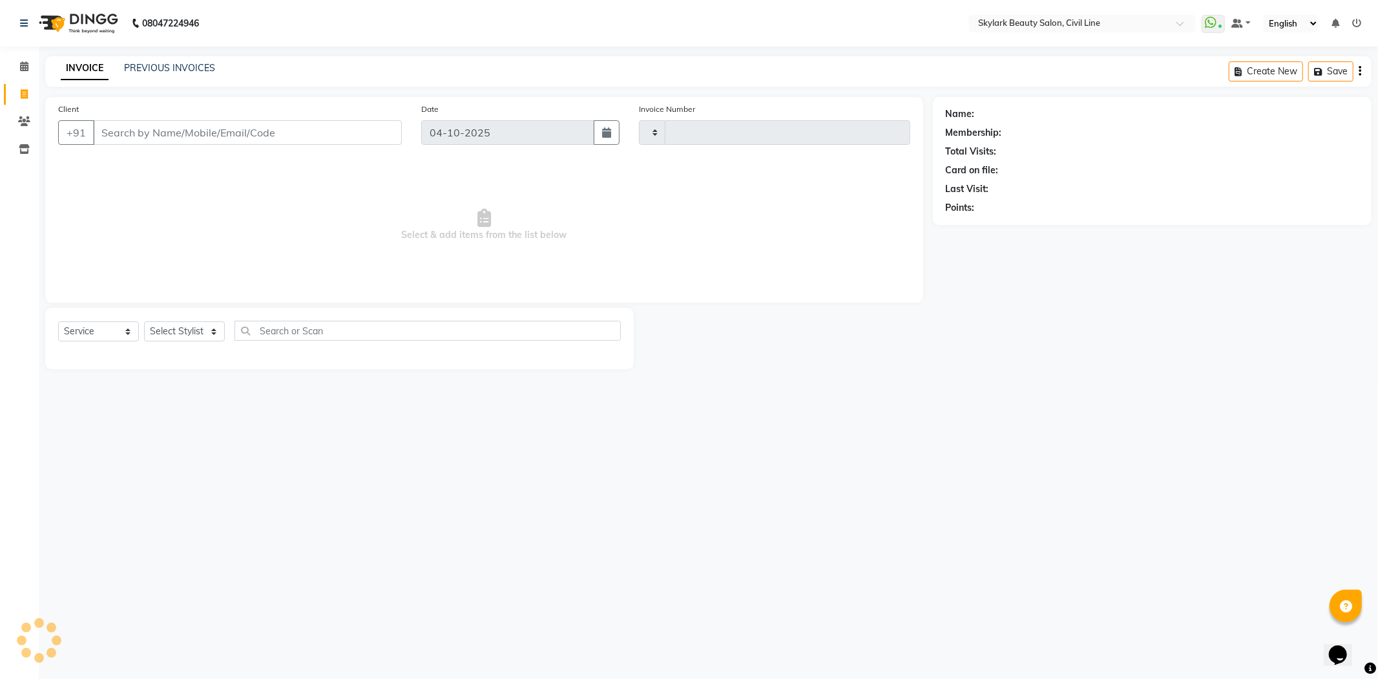
type input "7184"
select select "4588"
click at [124, 72] on link "PREVIOUS INVOICES" at bounding box center [169, 68] width 91 height 12
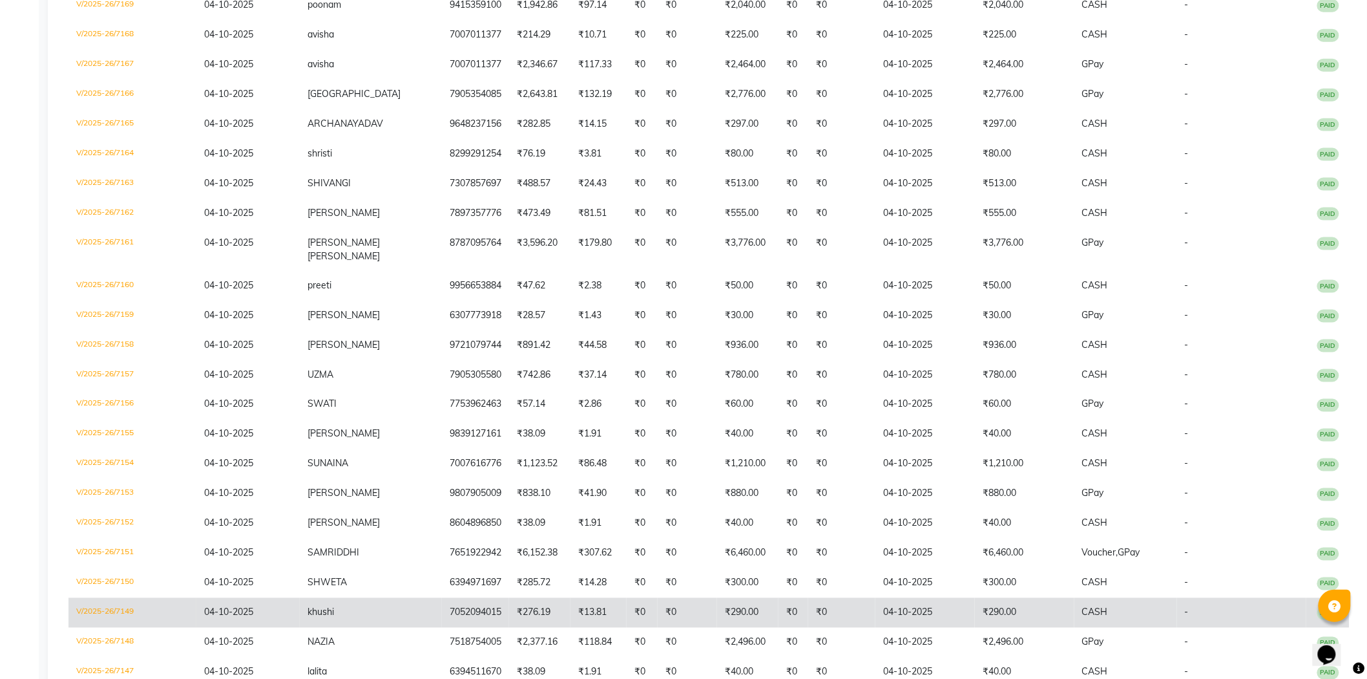
scroll to position [732, 0]
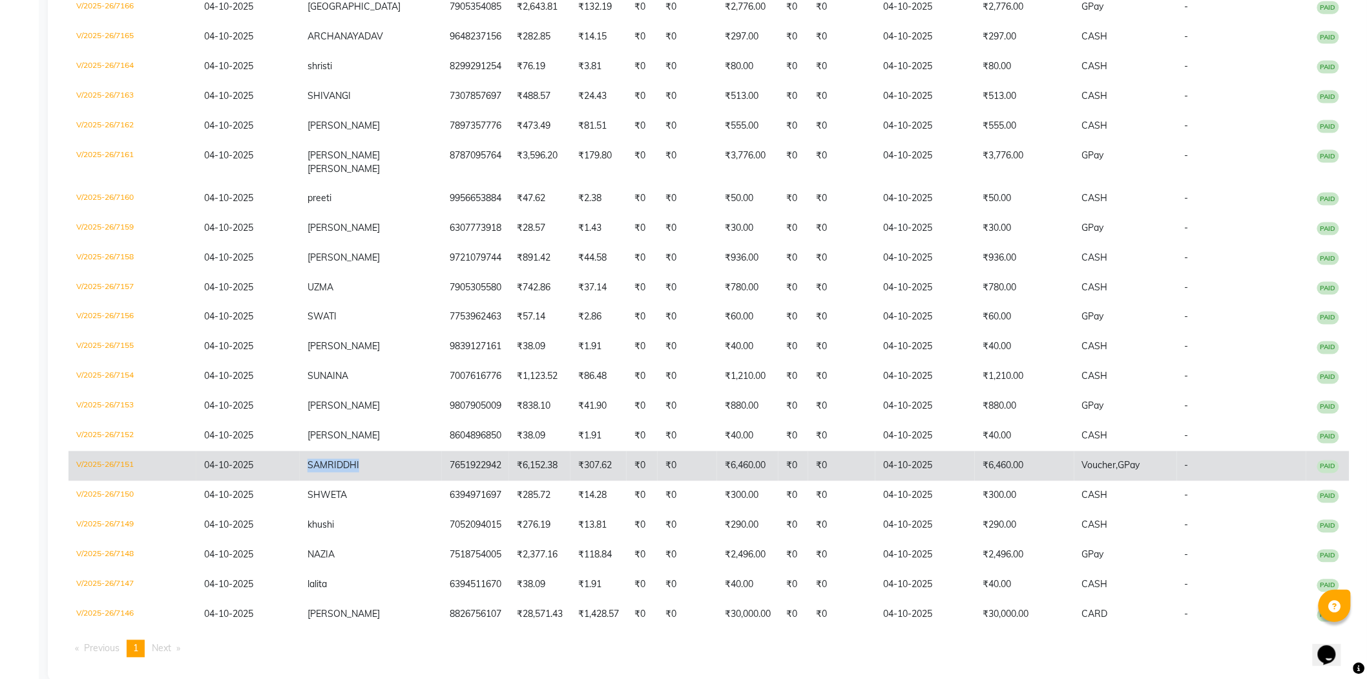
drag, startPoint x: 359, startPoint y: 441, endPoint x: 298, endPoint y: 447, distance: 61.1
click at [300, 451] on td "SAMRIDDHI" at bounding box center [371, 466] width 142 height 30
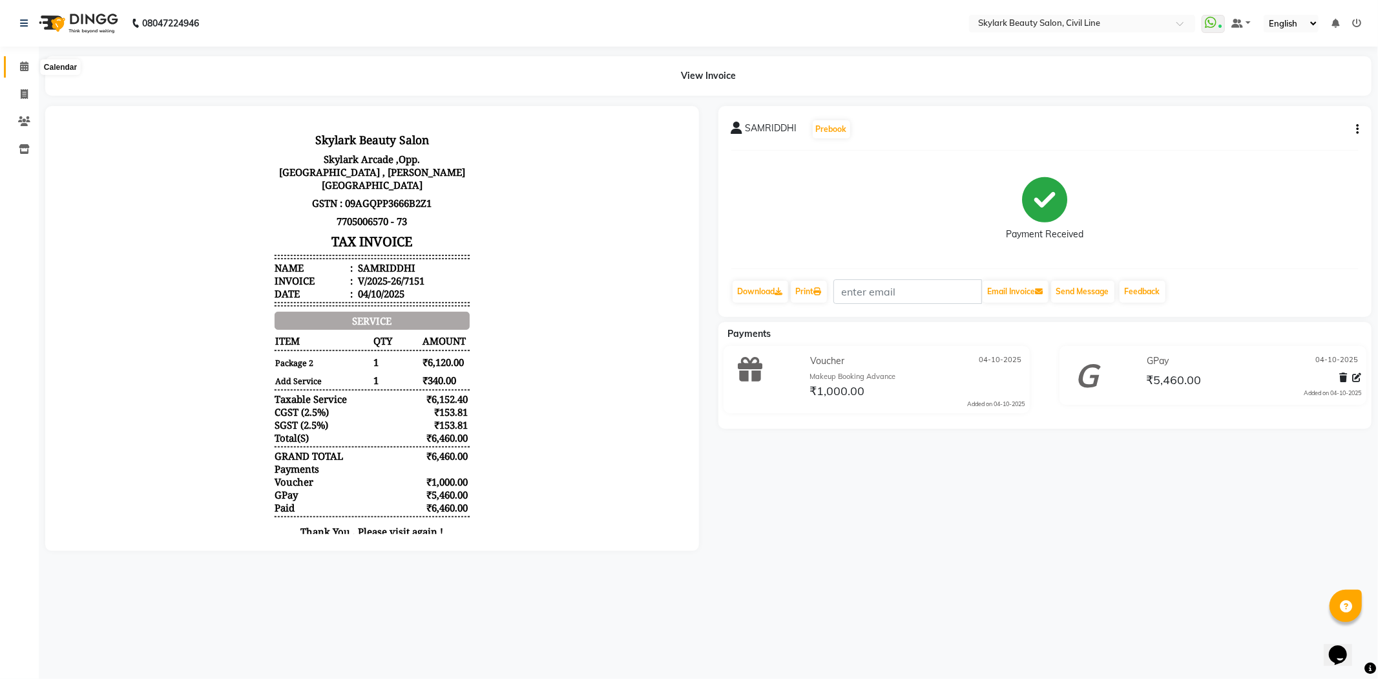
click at [26, 69] on icon at bounding box center [24, 66] width 8 height 10
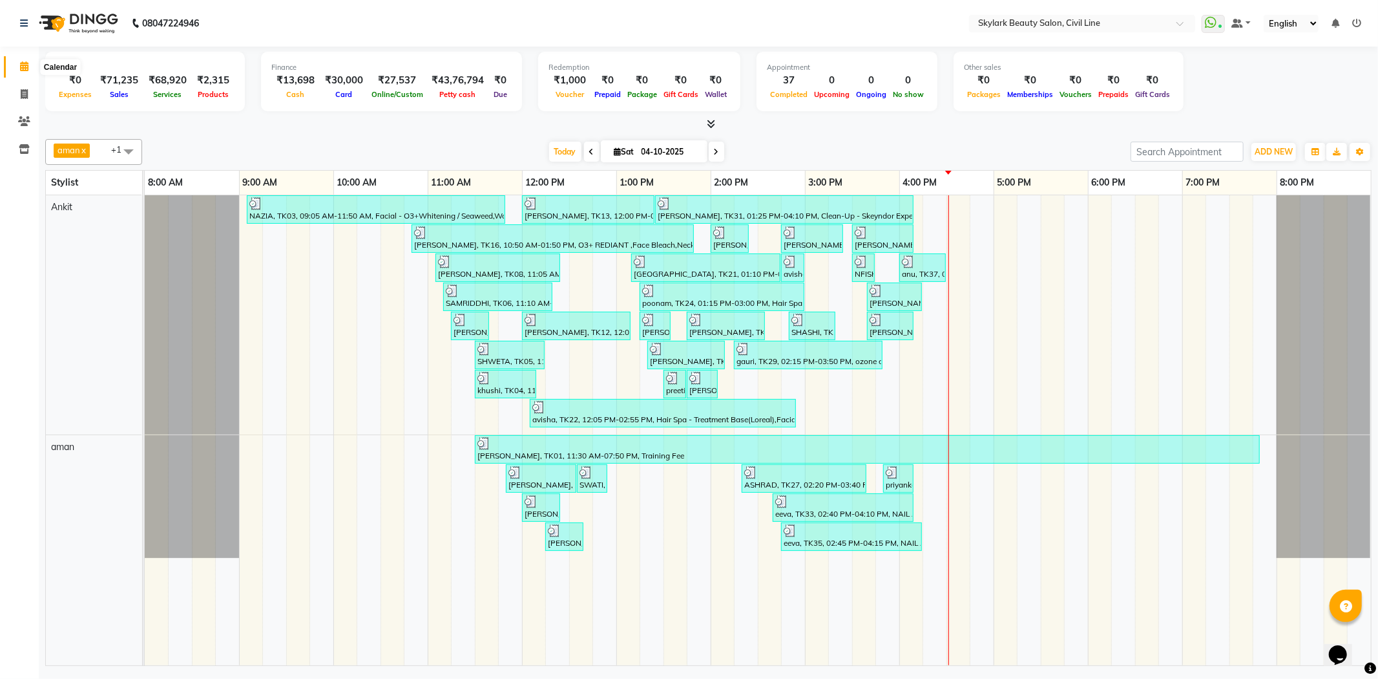
click at [23, 65] on icon at bounding box center [24, 66] width 8 height 10
click at [22, 89] on icon at bounding box center [24, 94] width 7 height 10
select select "service"
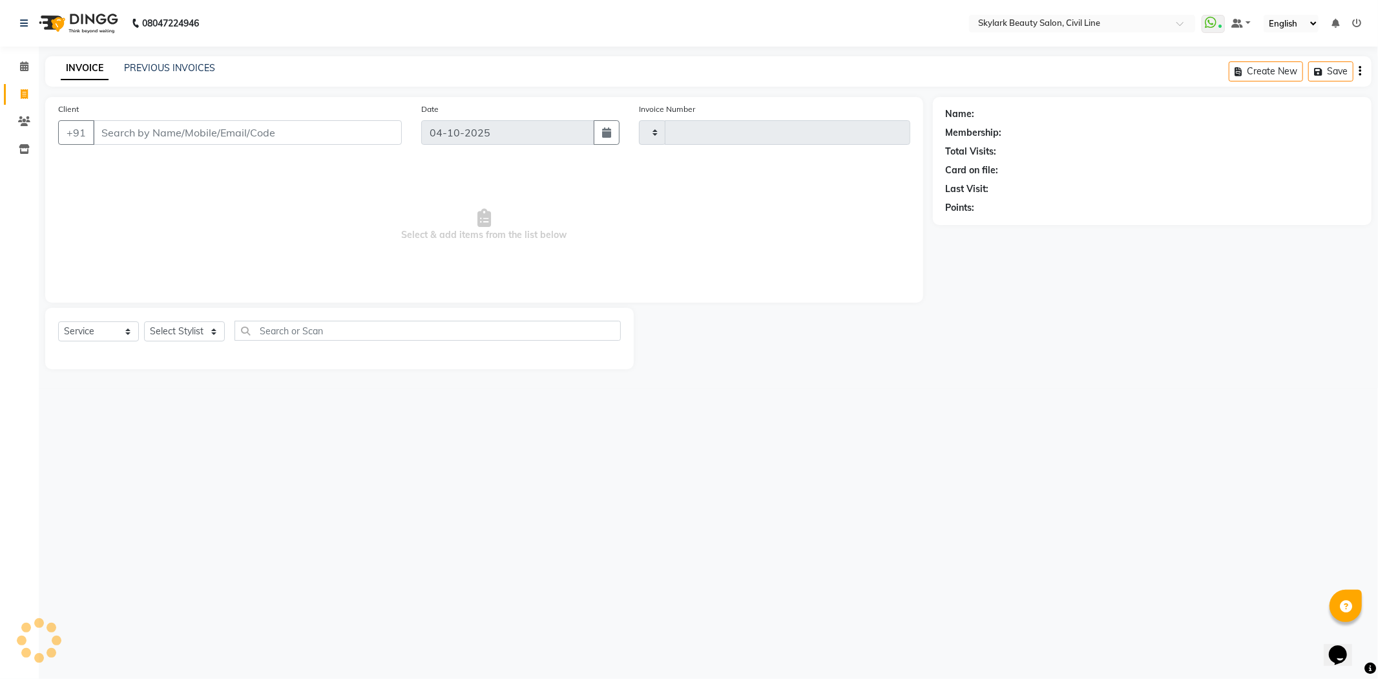
type input "7184"
select select "4588"
click at [170, 133] on input "Client" at bounding box center [247, 132] width 309 height 25
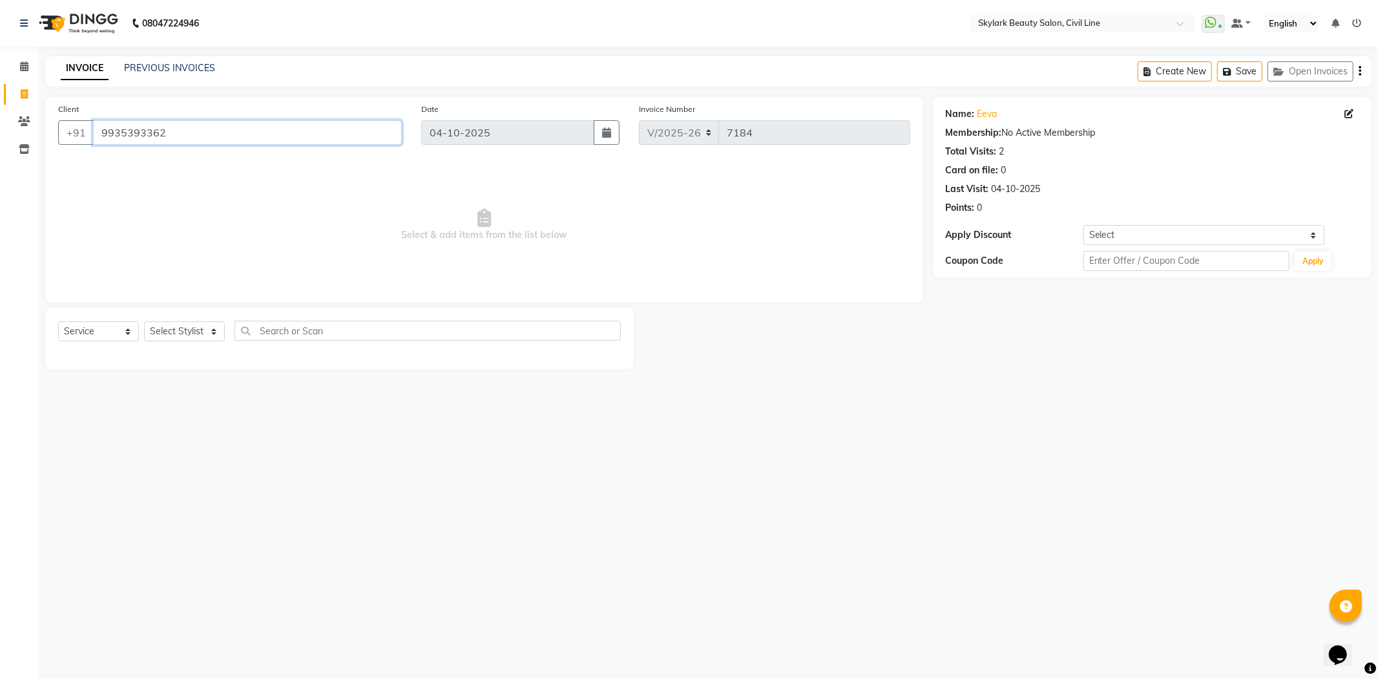
click at [231, 134] on input "9935393362" at bounding box center [247, 132] width 309 height 25
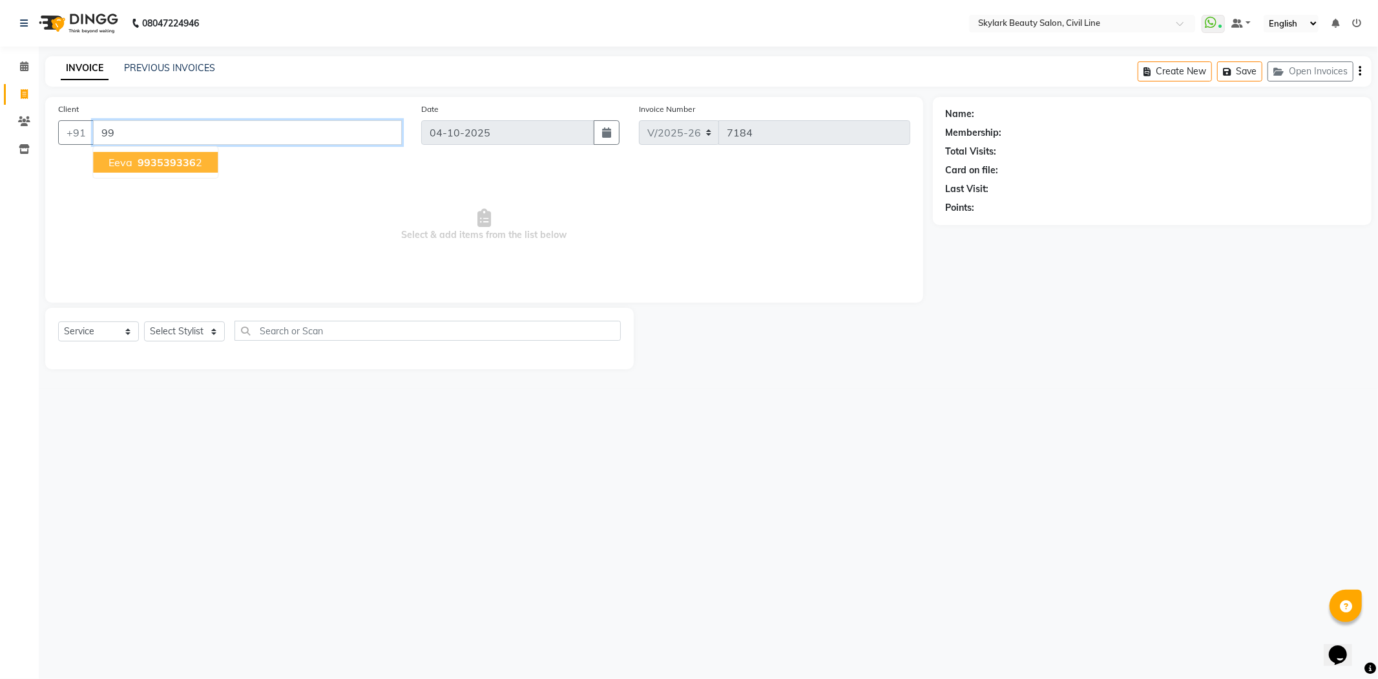
type input "9"
click at [178, 62] on link "PREVIOUS INVOICES" at bounding box center [169, 68] width 91 height 12
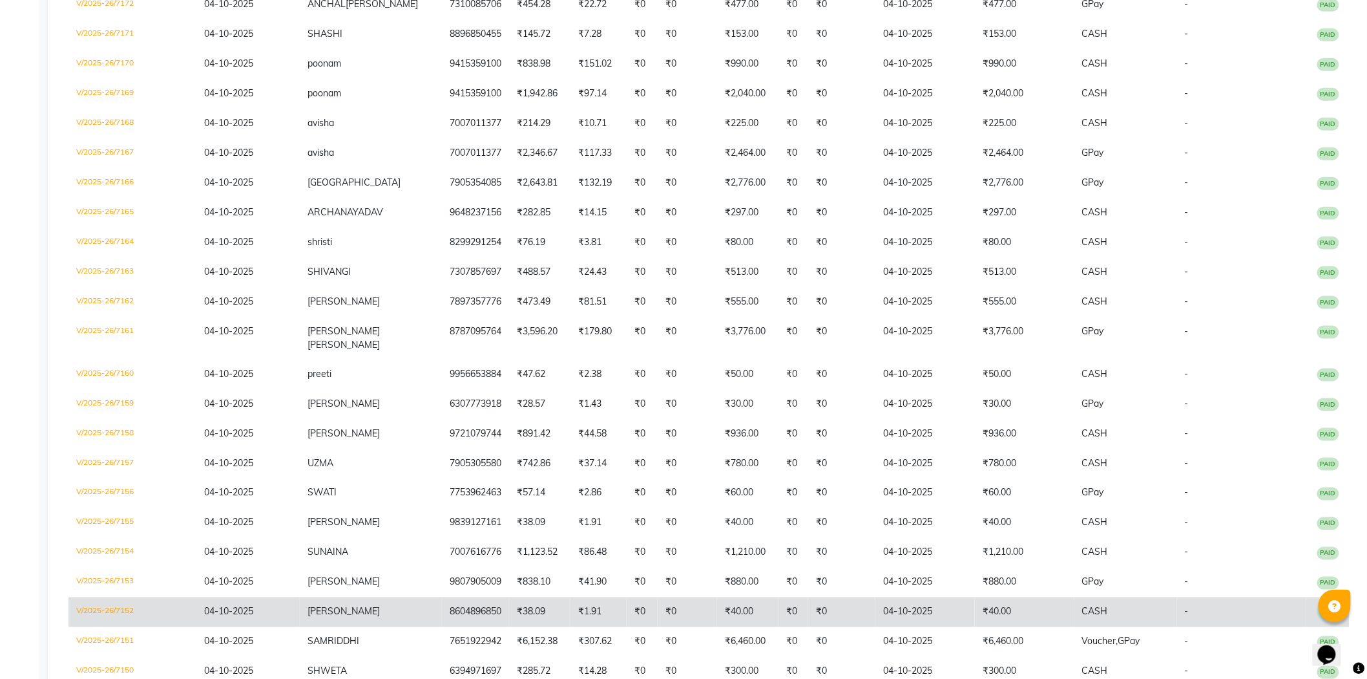
scroll to position [732, 0]
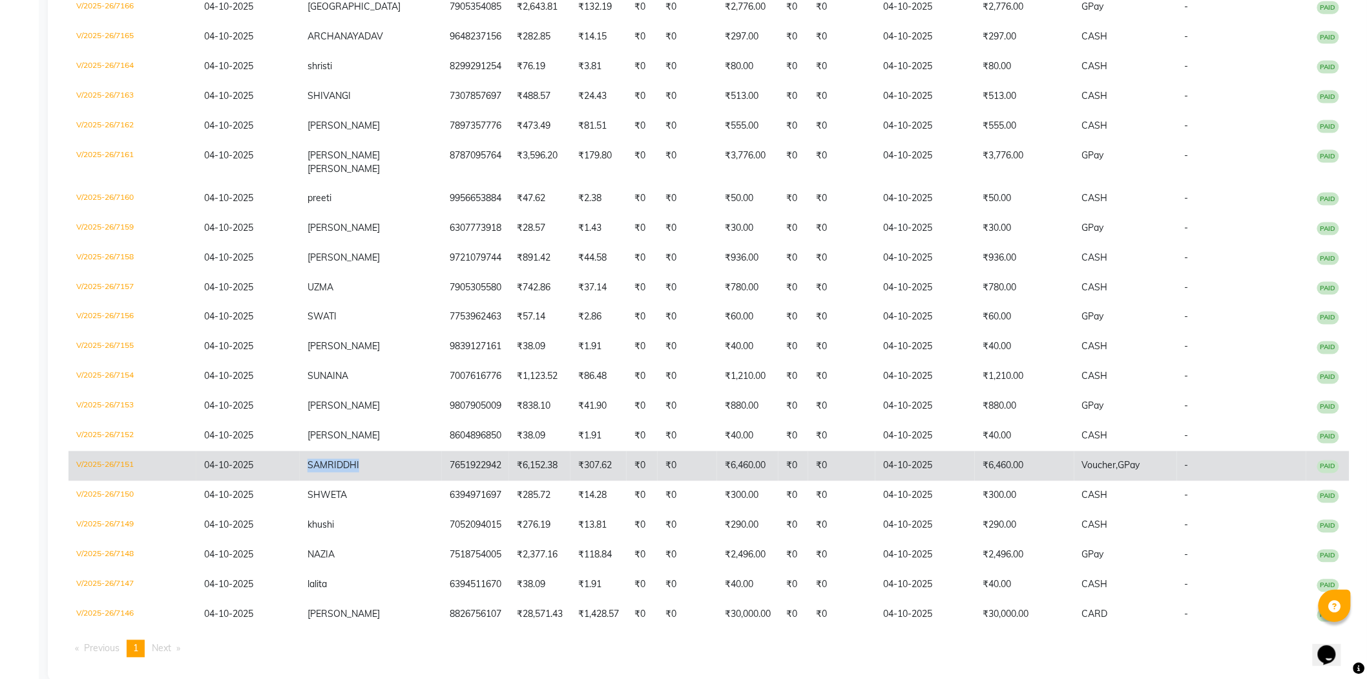
drag, startPoint x: 361, startPoint y: 441, endPoint x: 278, endPoint y: 447, distance: 82.9
click at [278, 451] on tr "V/2025-26/7151 [DATE] SAMRIDDHI 7651922942 ₹6,152.38 ₹307.62 ₹0 ₹0 ₹6,460.00 ₹0…" at bounding box center [709, 466] width 1281 height 30
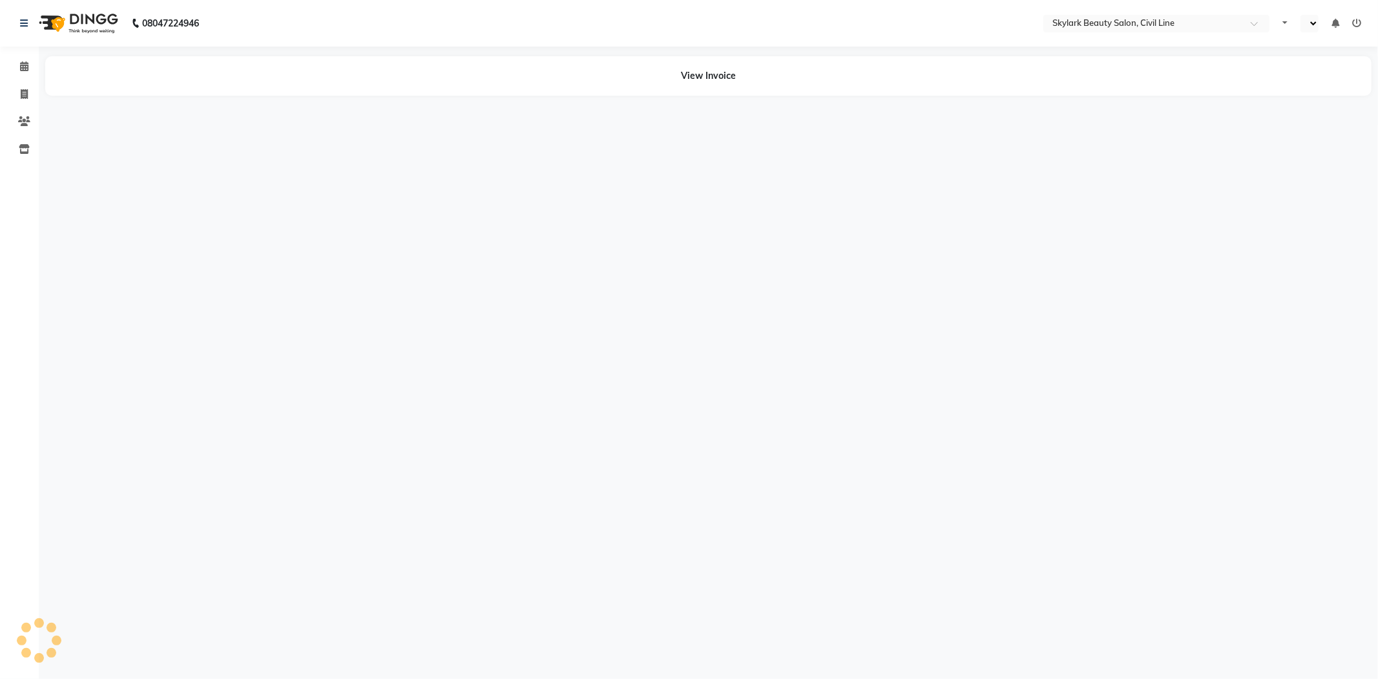
select select "en"
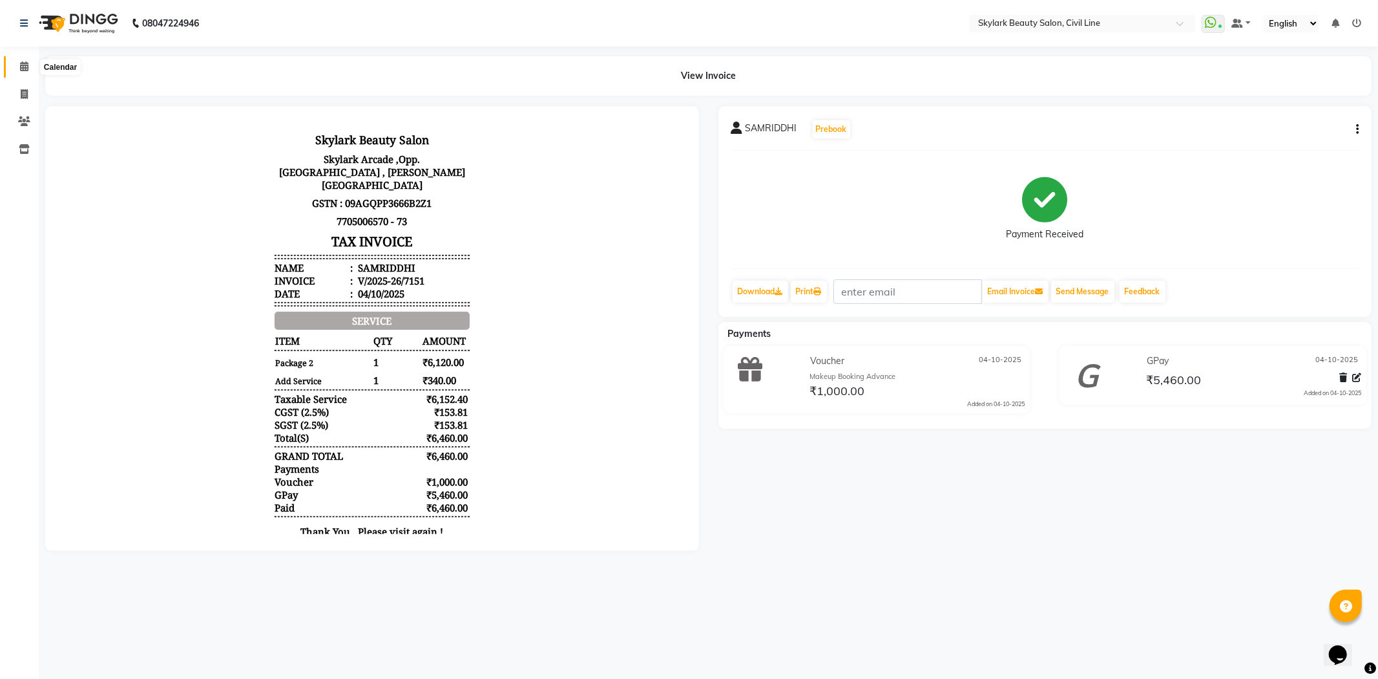
click at [29, 67] on span at bounding box center [24, 66] width 23 height 15
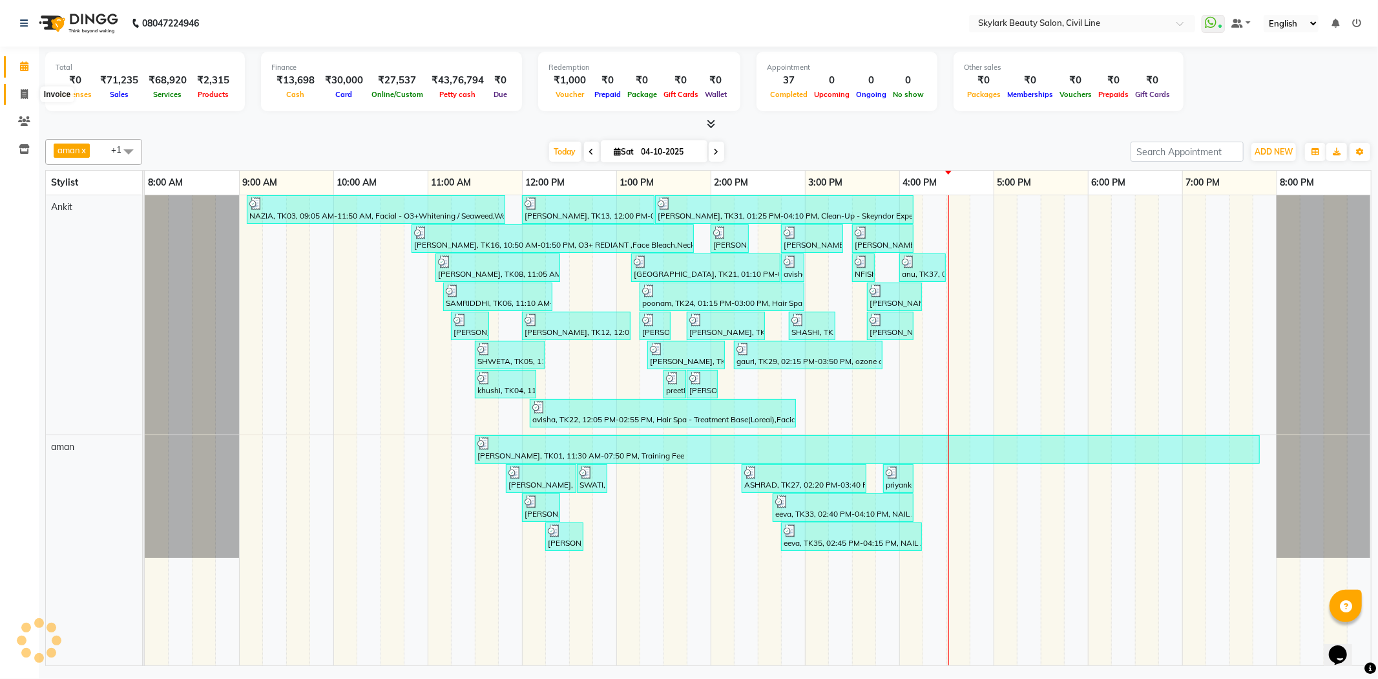
drag, startPoint x: 23, startPoint y: 92, endPoint x: 32, endPoint y: 92, distance: 9.0
click at [24, 92] on icon at bounding box center [24, 94] width 7 height 10
select select "4588"
select select "service"
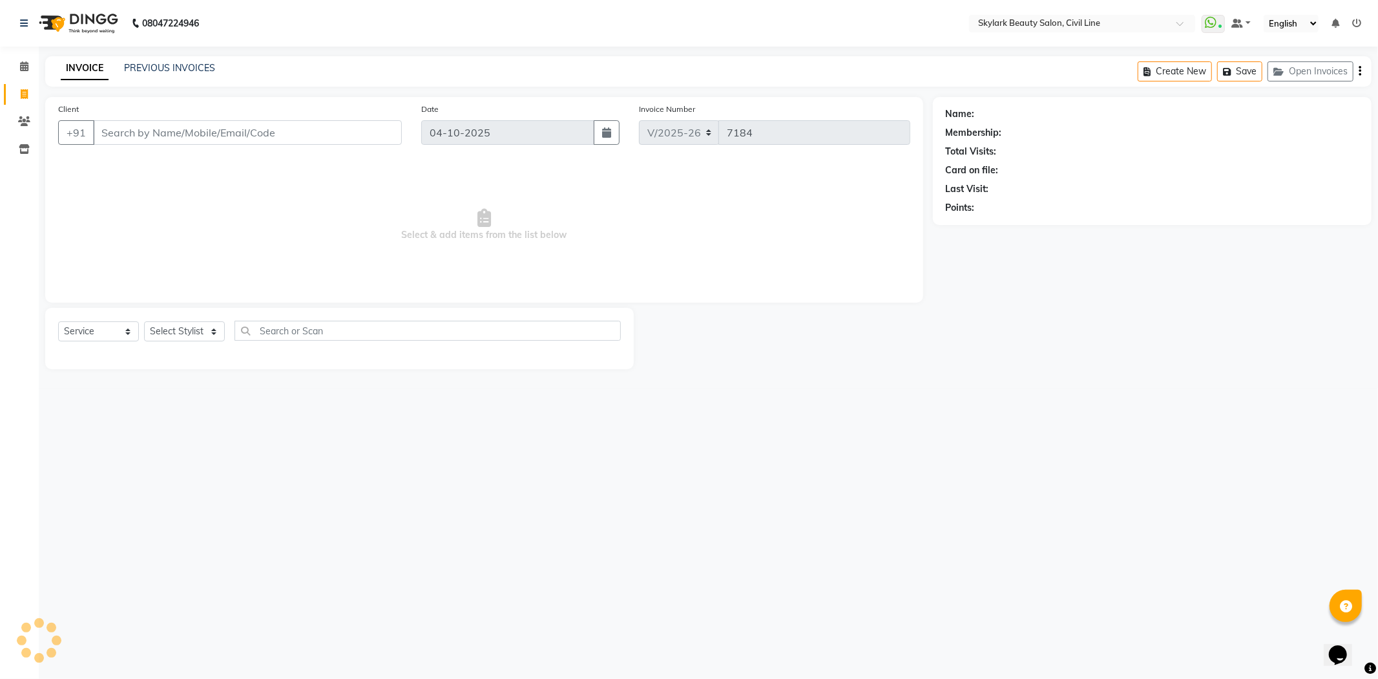
click at [180, 132] on input "Client" at bounding box center [247, 132] width 309 height 25
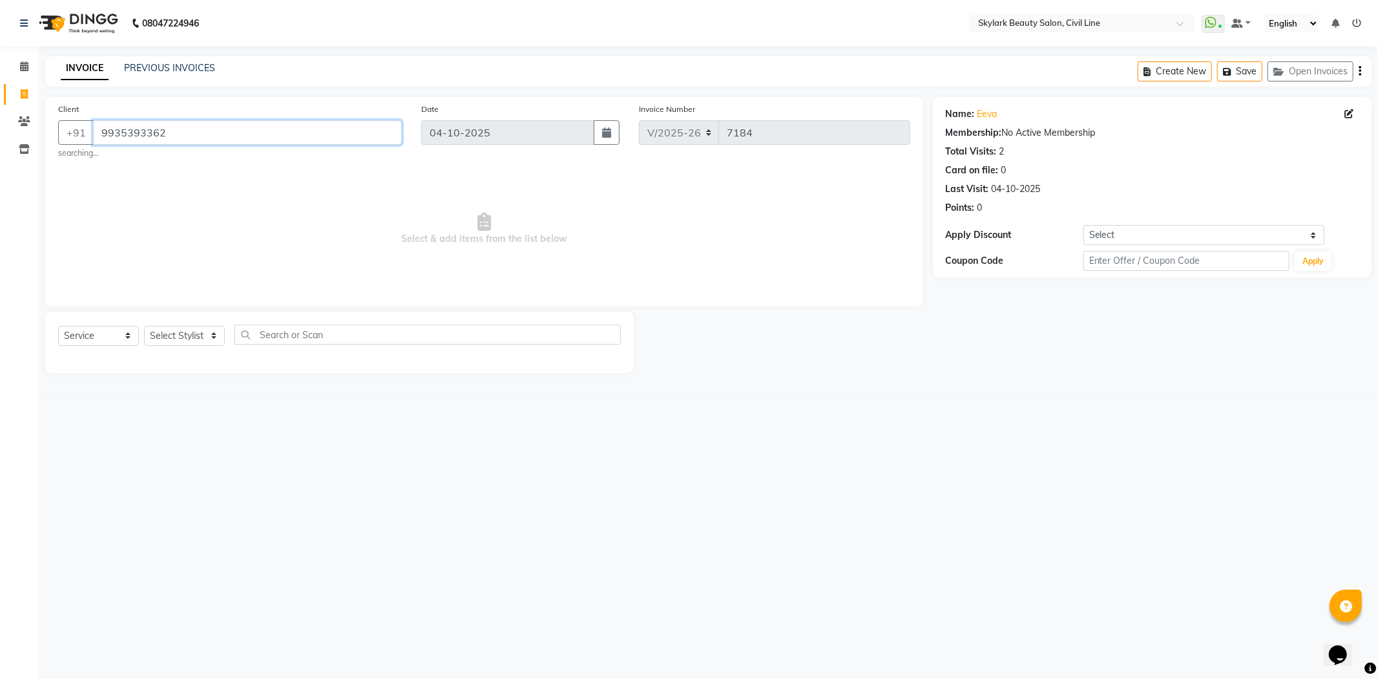
click at [199, 140] on input "9935393362" at bounding box center [247, 132] width 309 height 25
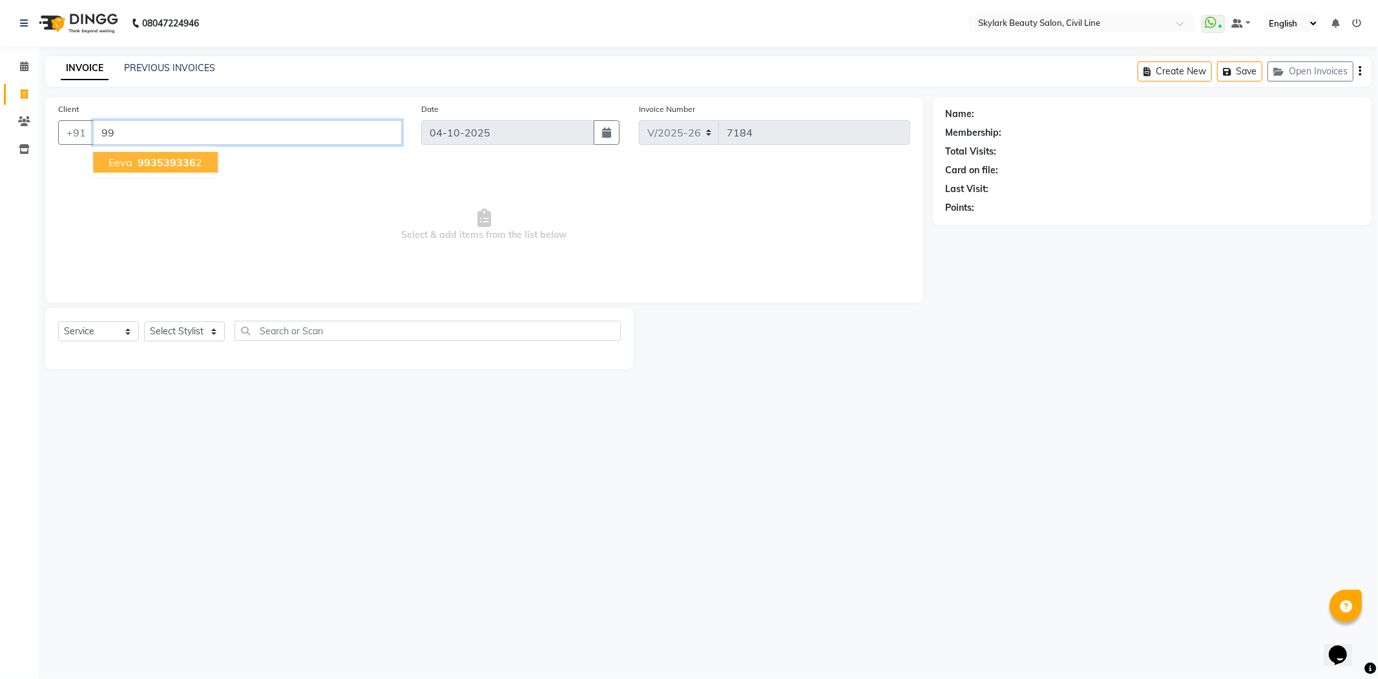
type input "9"
click at [21, 63] on icon at bounding box center [24, 66] width 8 height 10
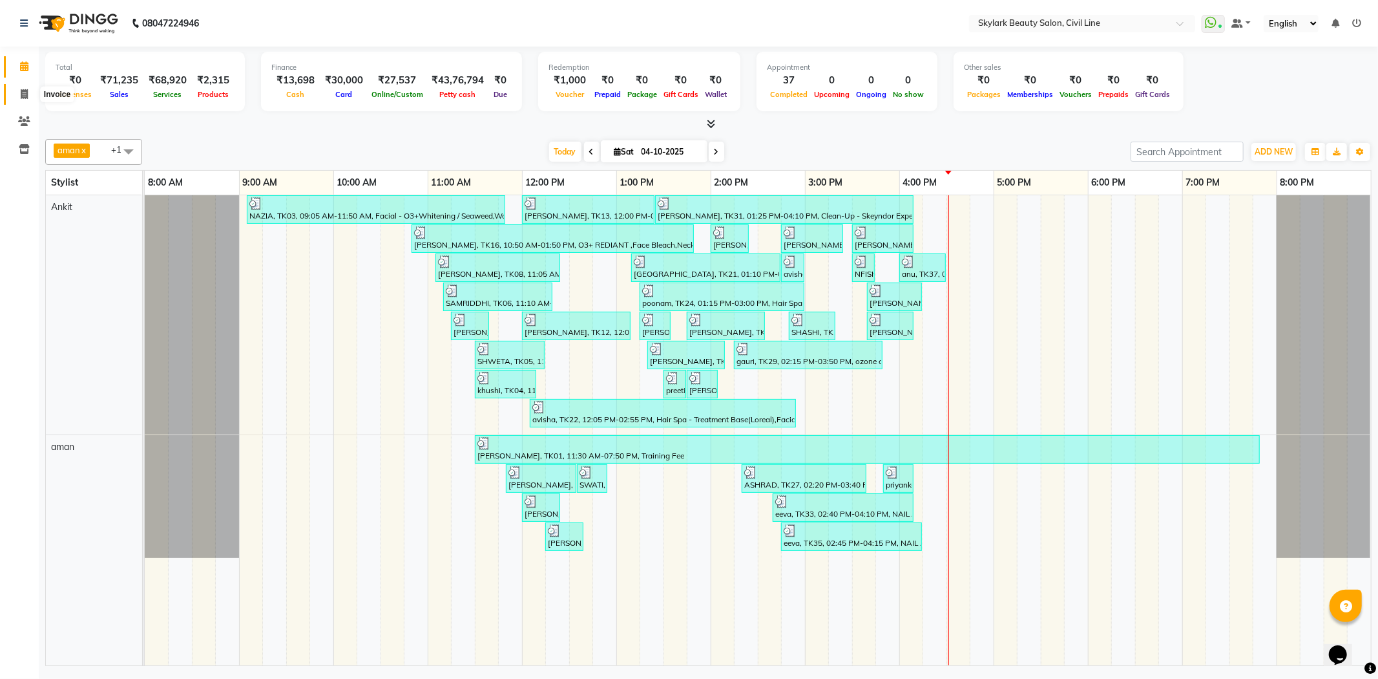
click at [26, 100] on span at bounding box center [24, 94] width 23 height 15
select select "service"
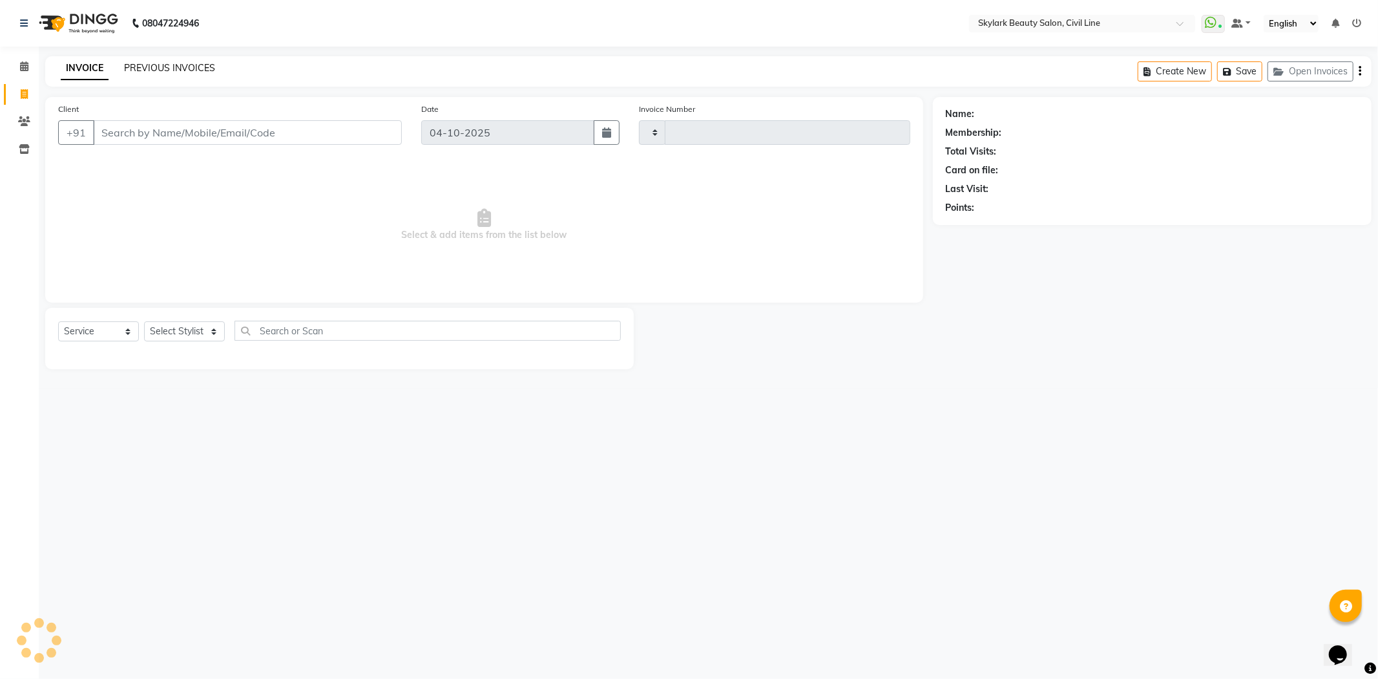
type input "7184"
select select "4588"
click at [168, 69] on link "PREVIOUS INVOICES" at bounding box center [169, 68] width 91 height 12
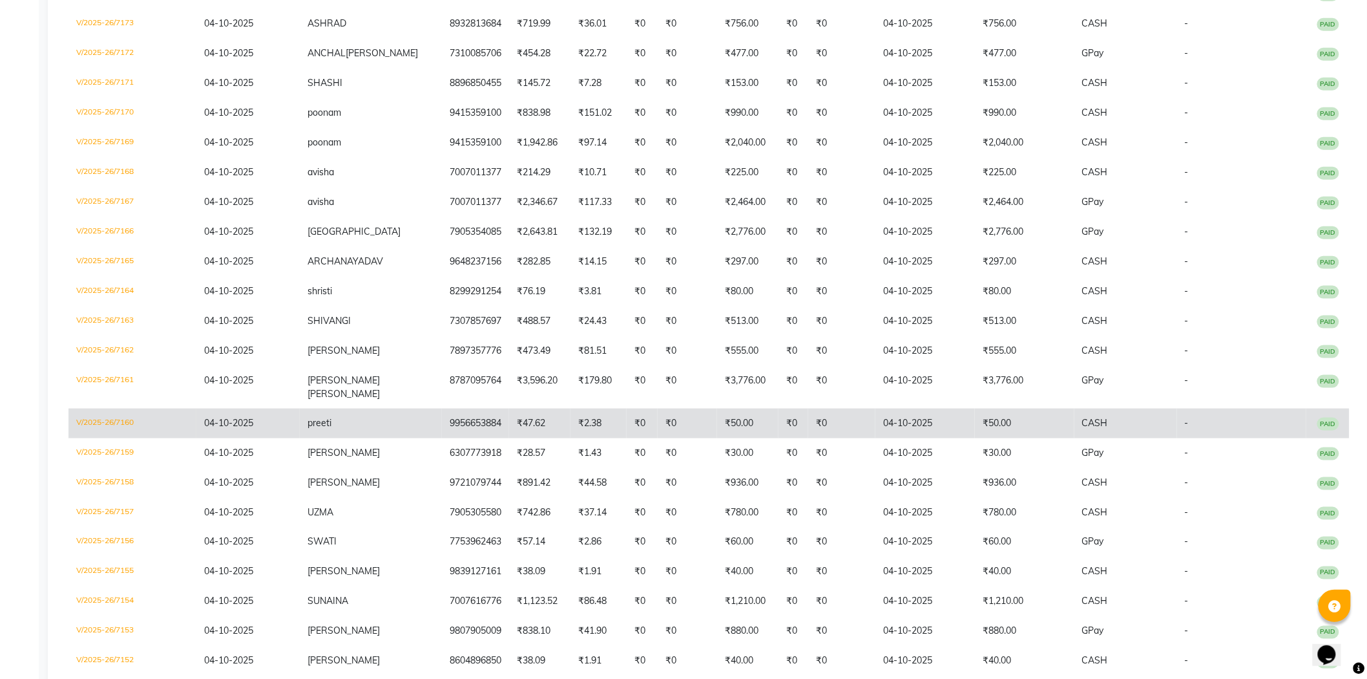
scroll to position [732, 0]
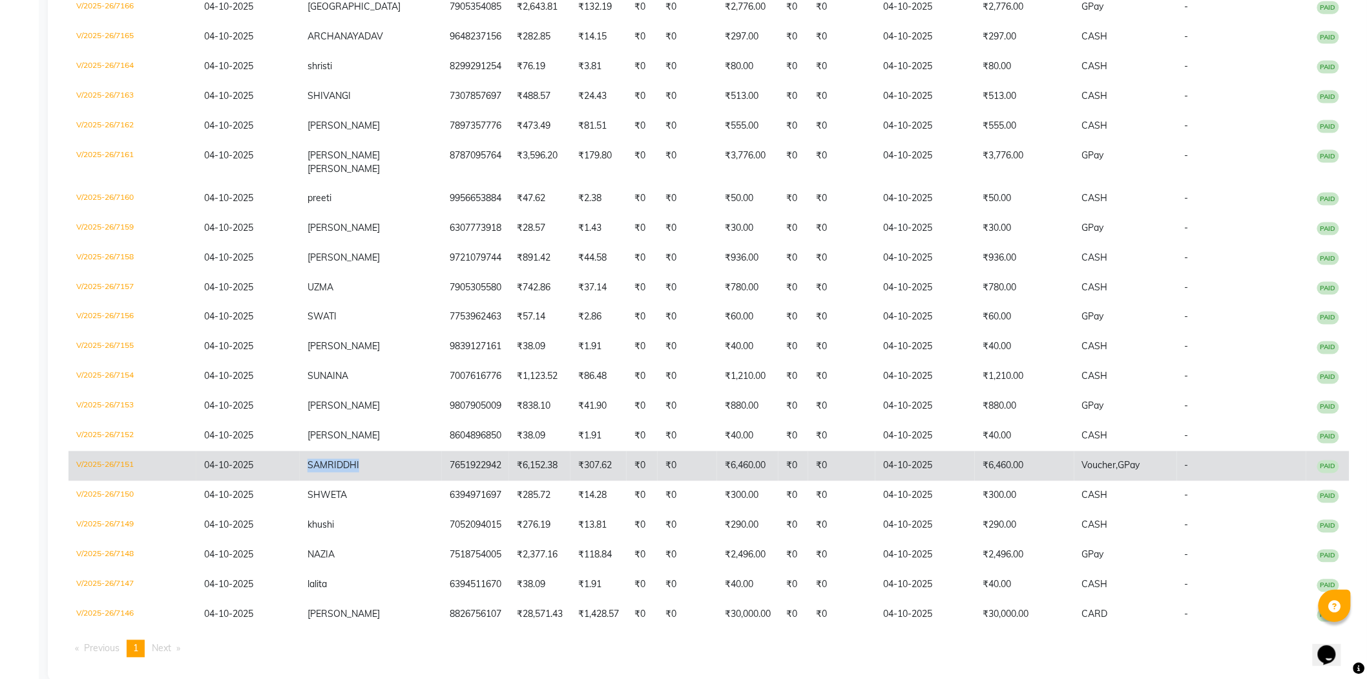
drag, startPoint x: 364, startPoint y: 448, endPoint x: 278, endPoint y: 444, distance: 86.7
click at [278, 451] on tr "V/2025-26/7151 04-10-2025 SAMRIDDHI 7651922942 ₹6,152.38 ₹307.62 ₹0 ₹0 ₹6,460.0…" at bounding box center [709, 466] width 1281 height 30
copy tr "SAMRIDDHI"
click at [363, 451] on td "SAMRIDDHI" at bounding box center [371, 466] width 142 height 30
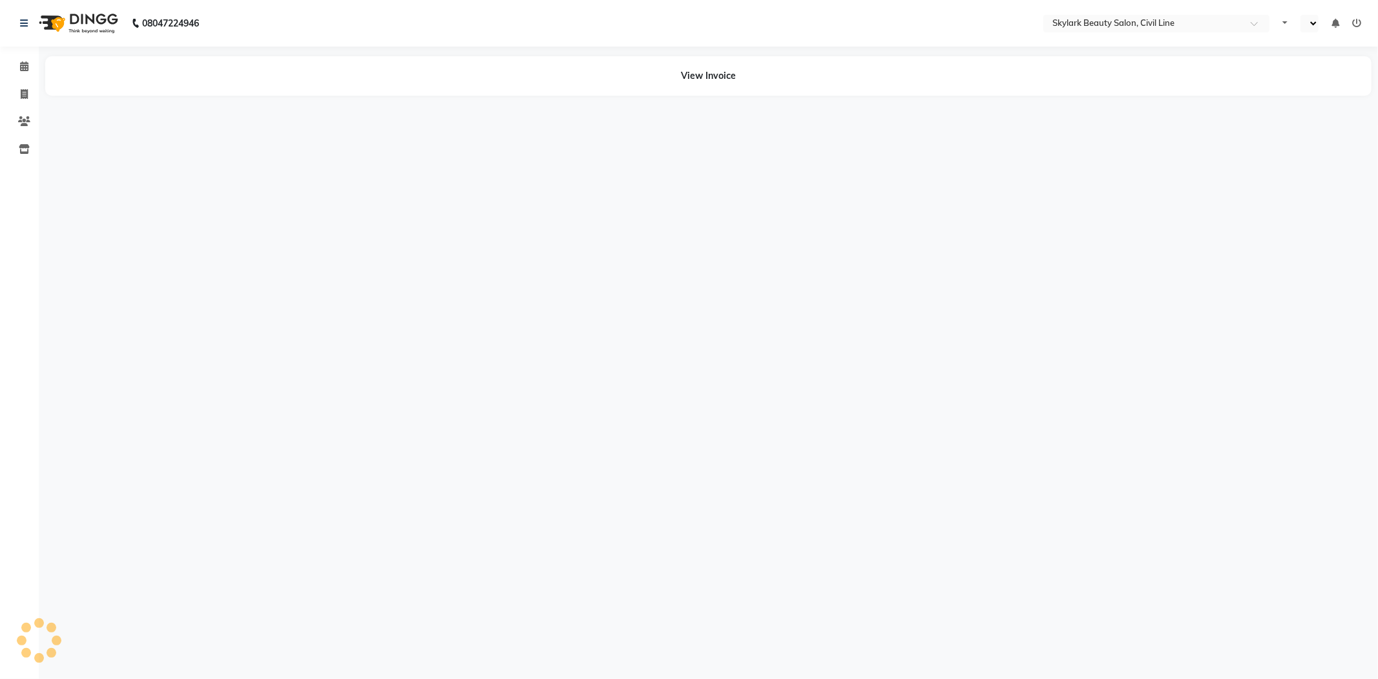
select select "en"
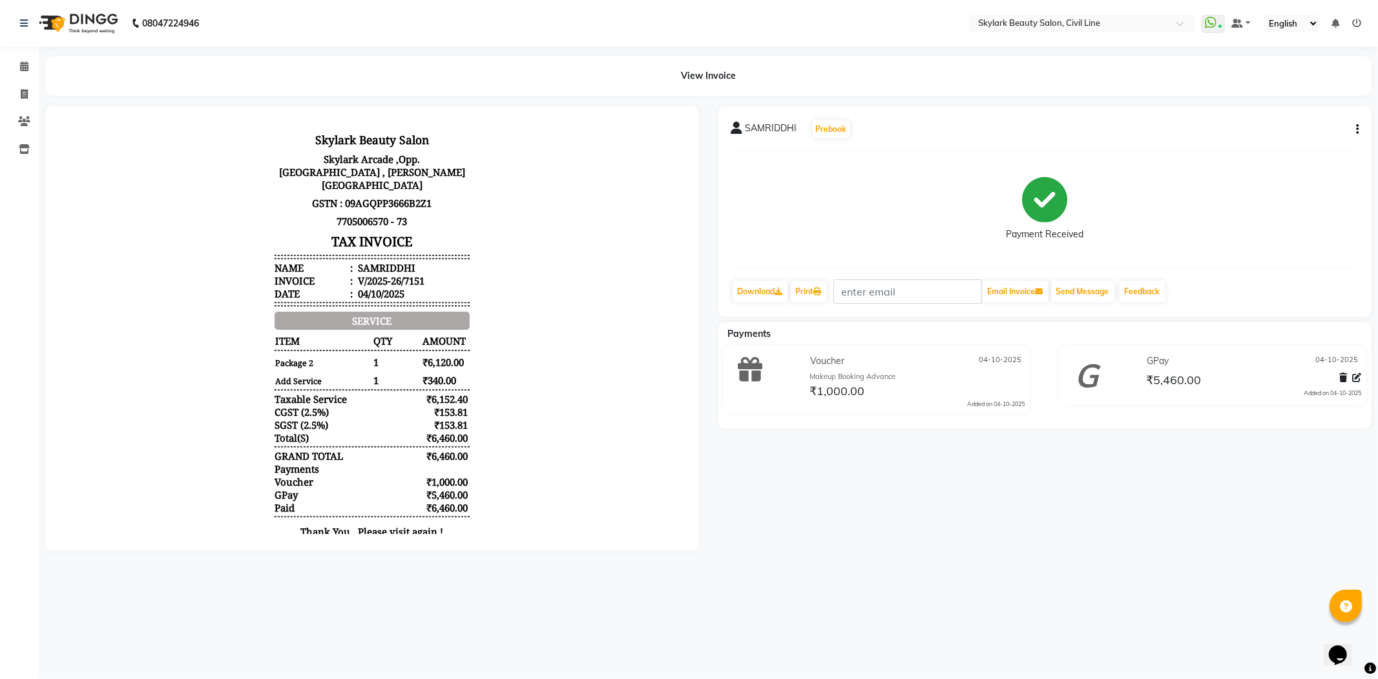
click at [1357, 130] on icon "button" at bounding box center [1357, 129] width 3 height 1
click at [1298, 127] on div "Split Service Amount" at bounding box center [1293, 129] width 89 height 16
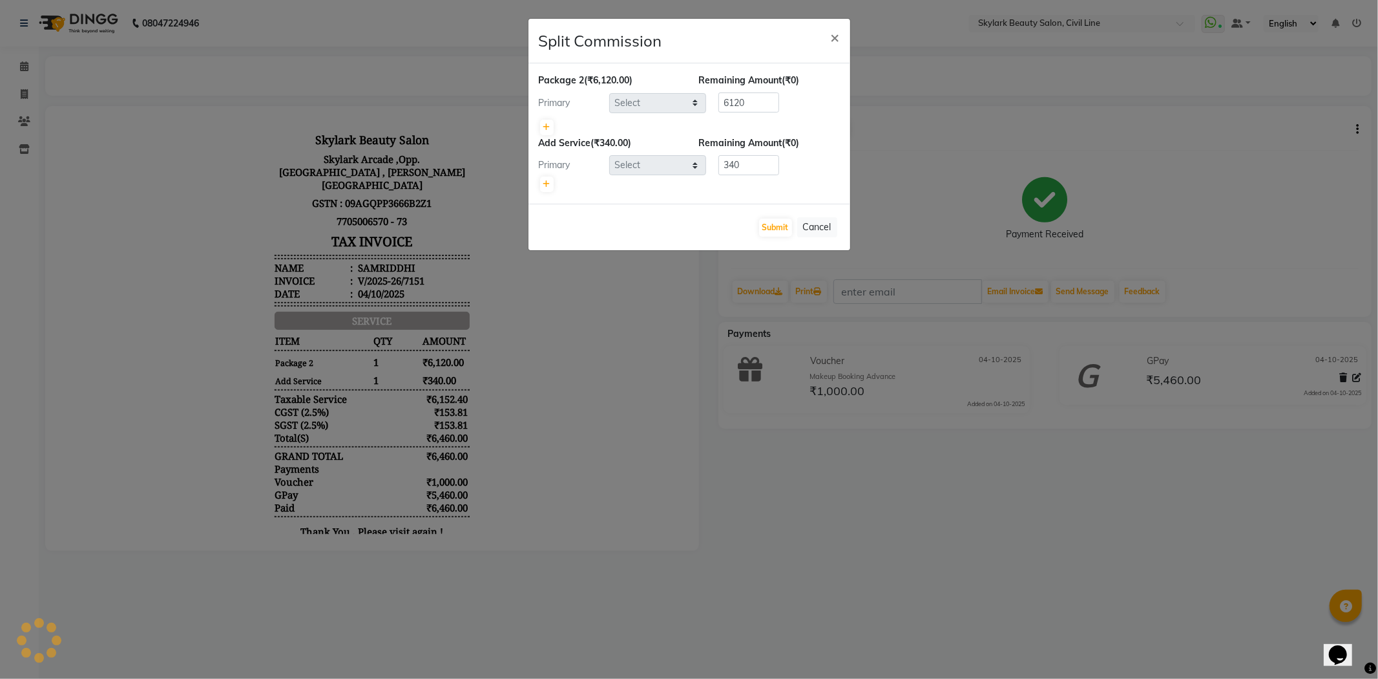
select select "28120"
click at [835, 40] on span "×" at bounding box center [835, 36] width 9 height 19
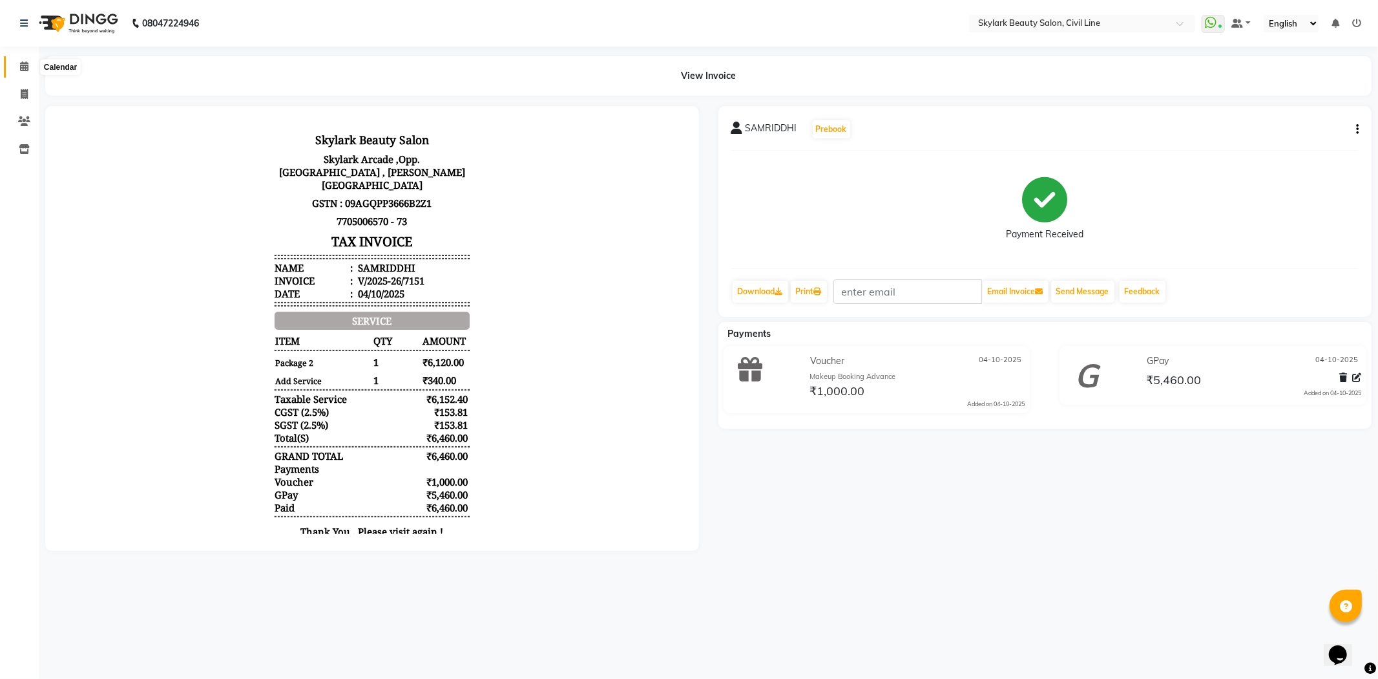
click at [26, 69] on icon at bounding box center [24, 66] width 8 height 10
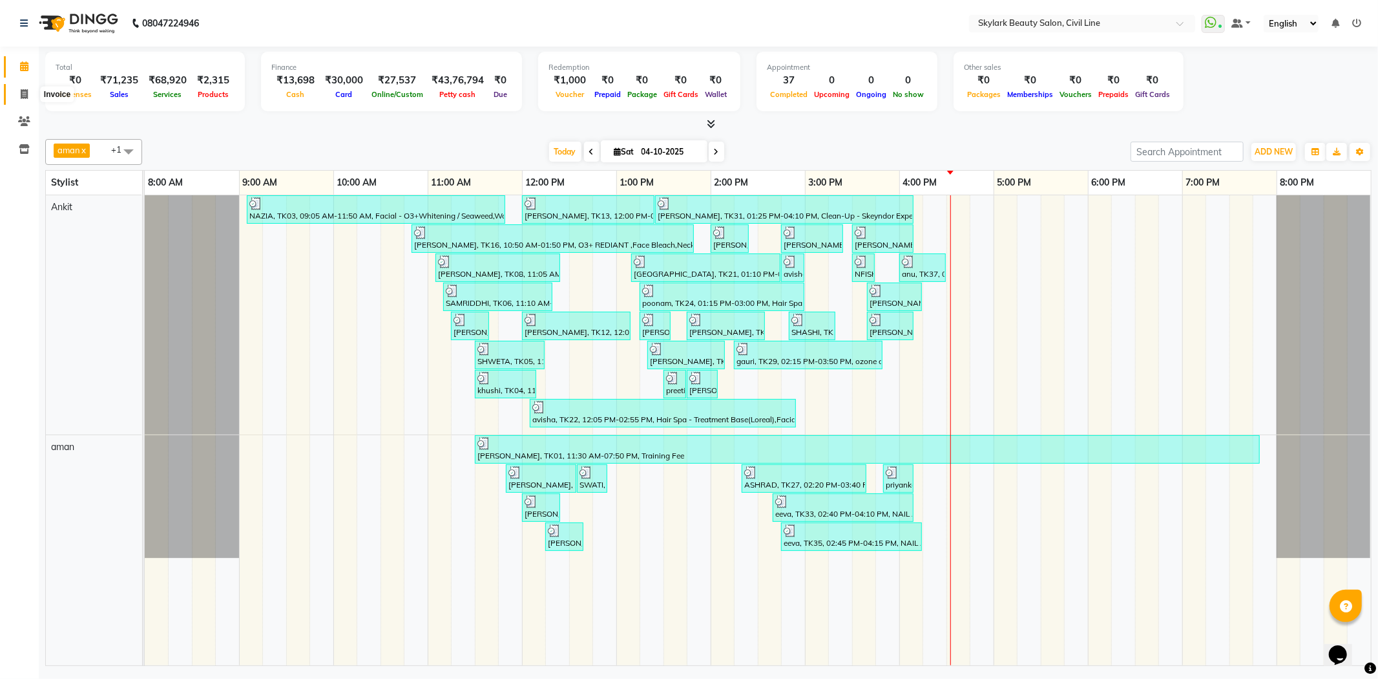
click at [21, 92] on icon at bounding box center [24, 94] width 7 height 10
select select "service"
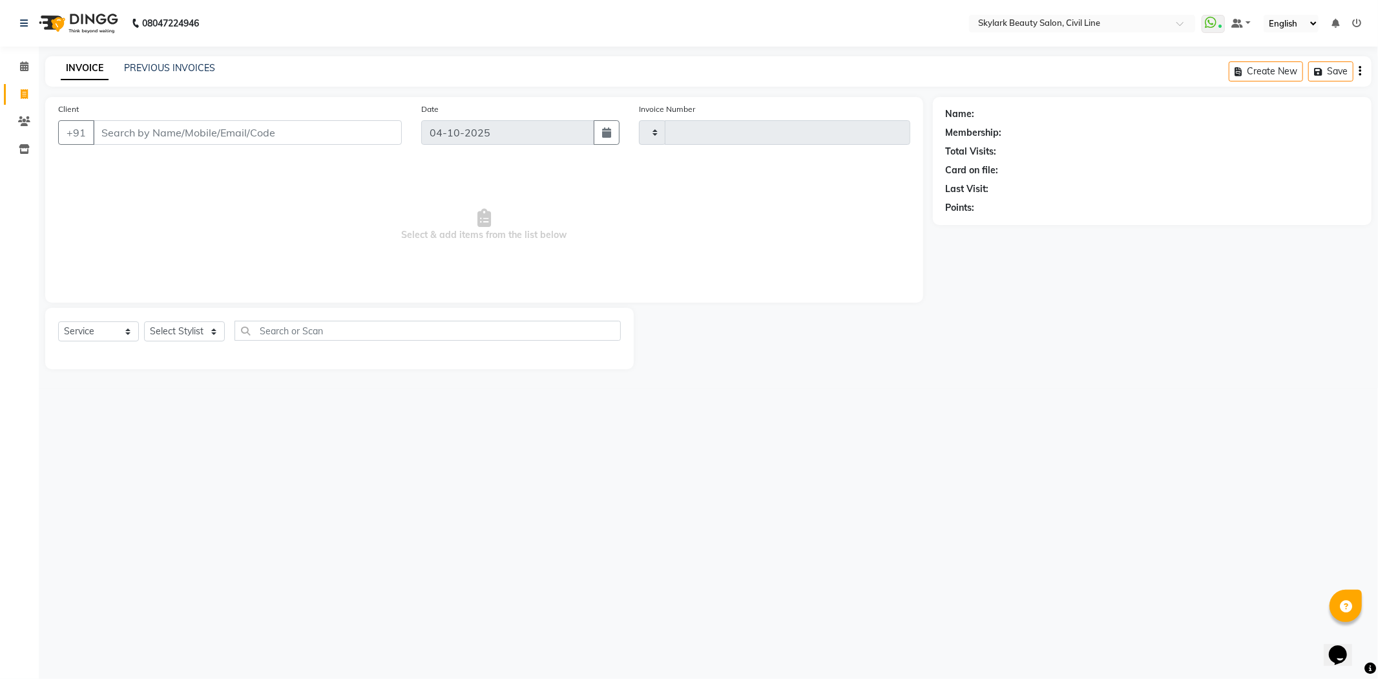
type input "7184"
select select "4588"
click at [158, 140] on input "Client" at bounding box center [247, 132] width 309 height 25
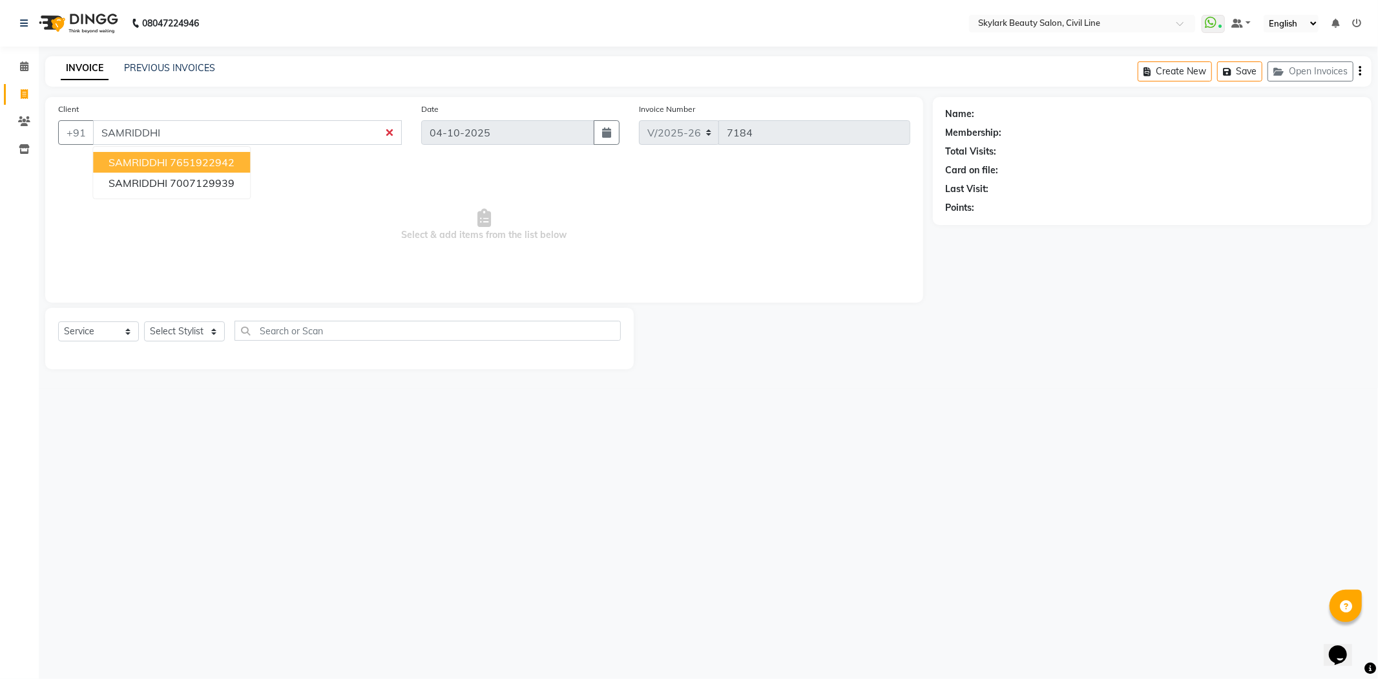
click at [209, 160] on ngb-highlight "7651922942" at bounding box center [202, 162] width 65 height 13
type input "7651922942"
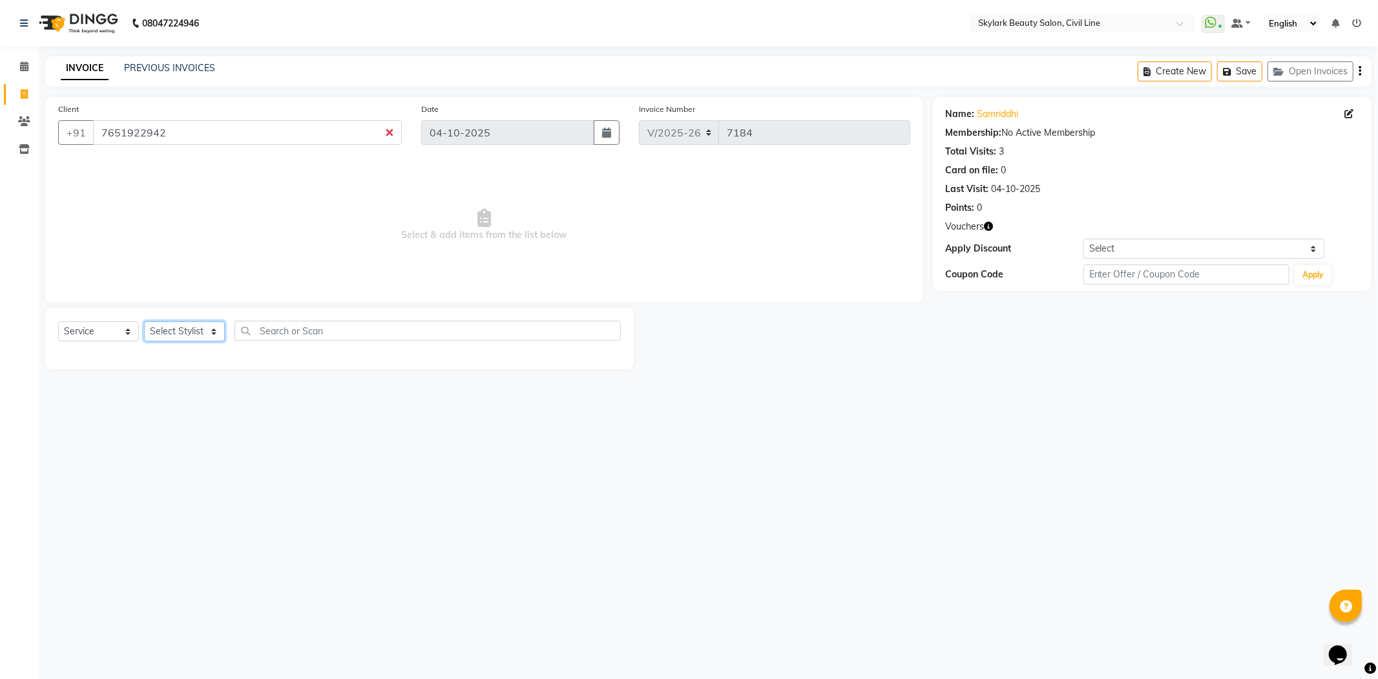
click at [210, 333] on select "Select Stylist aman Ankit GAGAN WAHLA GURWINDER SINGH WASU" at bounding box center [184, 331] width 81 height 20
select select "85071"
click at [144, 322] on select "Select Stylist aman Ankit GAGAN WAHLA GURWINDER SINGH WASU" at bounding box center [184, 331] width 81 height 20
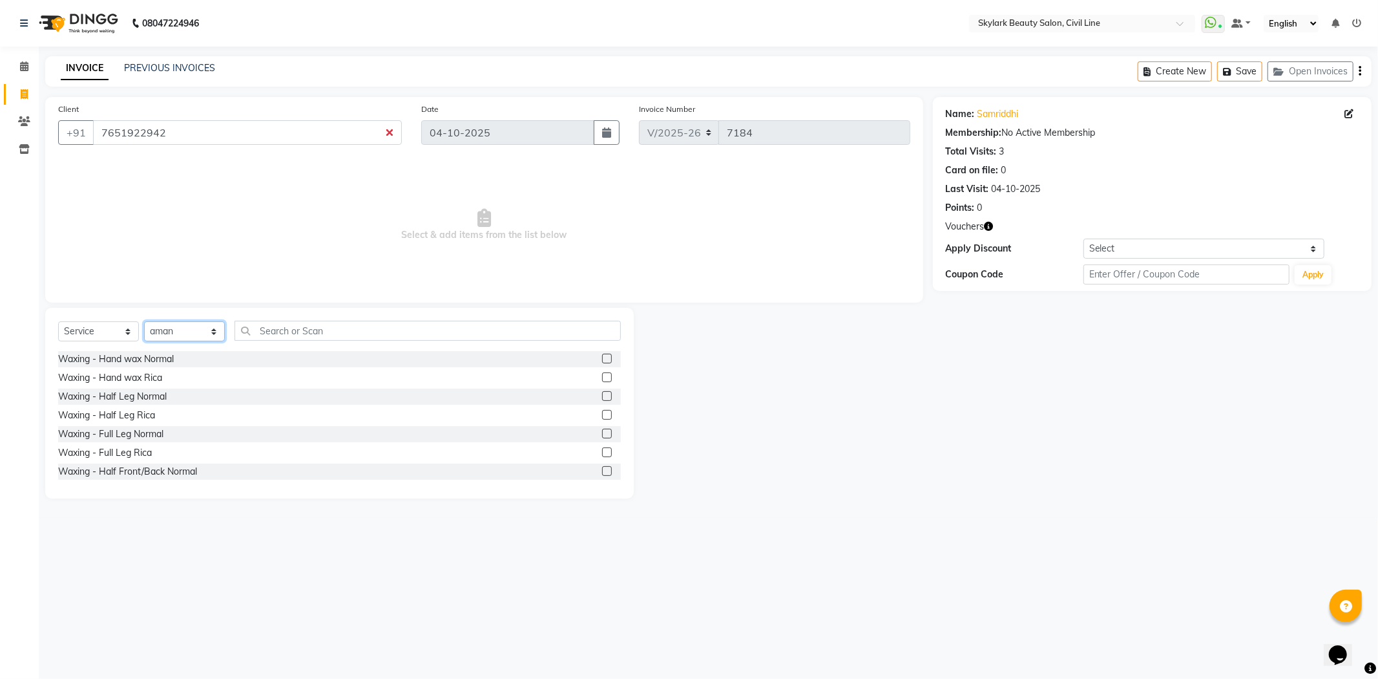
click at [194, 328] on select "Select Stylist aman Ankit GAGAN WAHLA GURWINDER SINGH WASU" at bounding box center [184, 331] width 81 height 20
click at [144, 322] on select "Select Stylist aman Ankit GAGAN WAHLA GURWINDER SINGH WASU" at bounding box center [184, 331] width 81 height 20
drag, startPoint x: 402, startPoint y: 372, endPoint x: 427, endPoint y: 370, distance: 25.3
click at [404, 372] on div "Waxing - Hand wax Rica" at bounding box center [339, 378] width 563 height 16
drag, startPoint x: 454, startPoint y: 369, endPoint x: 500, endPoint y: 358, distance: 46.6
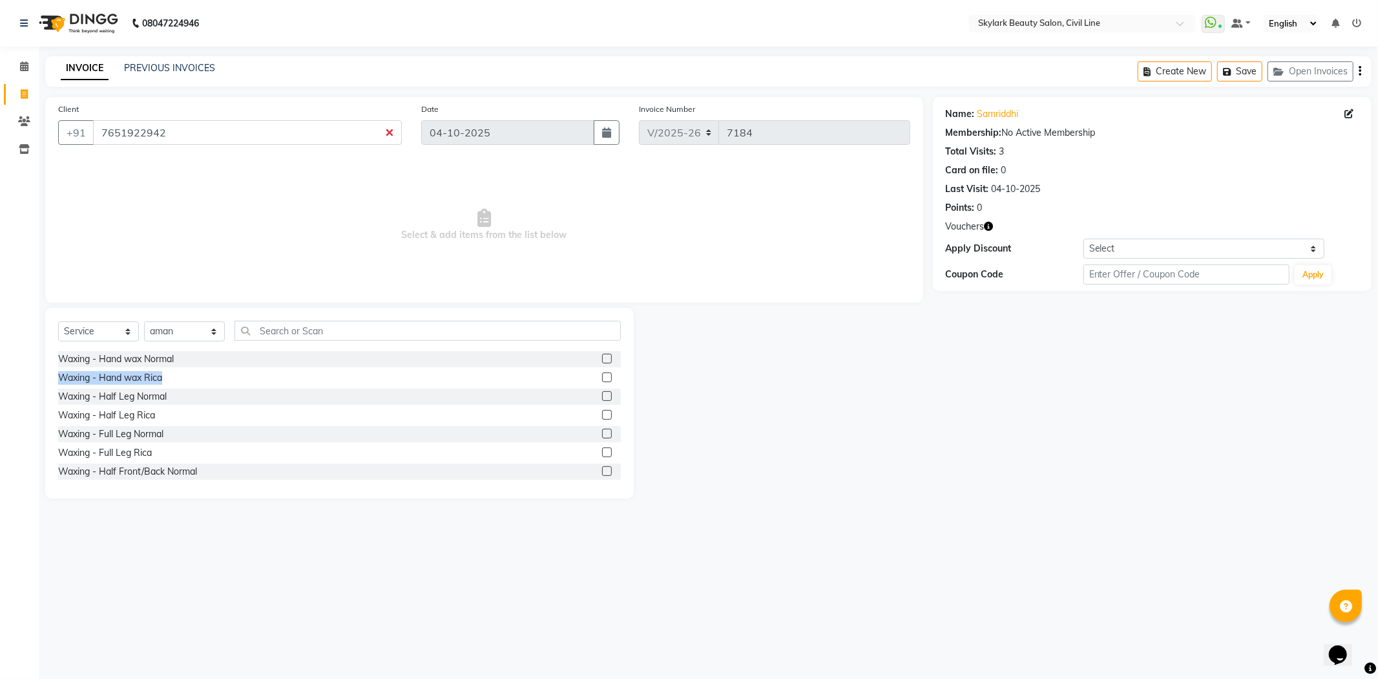
click at [483, 358] on div "Waxing - Hand wax Normal Waxing - Hand wax Rica Waxing - Half Leg Normal Waxing…" at bounding box center [339, 415] width 563 height 129
click at [520, 358] on div "Waxing - Hand wax Normal" at bounding box center [339, 359] width 563 height 16
click at [602, 357] on label at bounding box center [607, 358] width 10 height 10
click at [602, 357] on input "checkbox" at bounding box center [606, 359] width 8 height 8
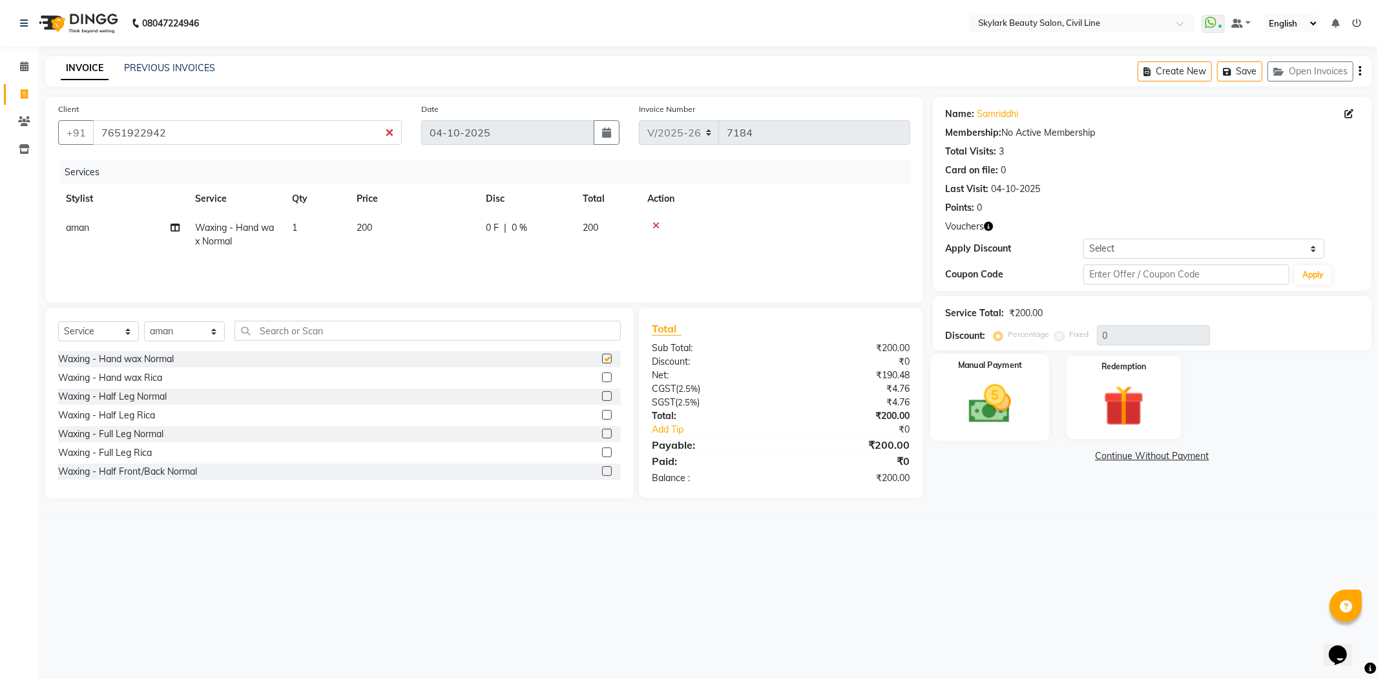
checkbox input "false"
click at [1082, 427] on div "Redemption" at bounding box center [1123, 396] width 119 height 87
click at [1094, 457] on span "1" at bounding box center [1093, 459] width 7 height 8
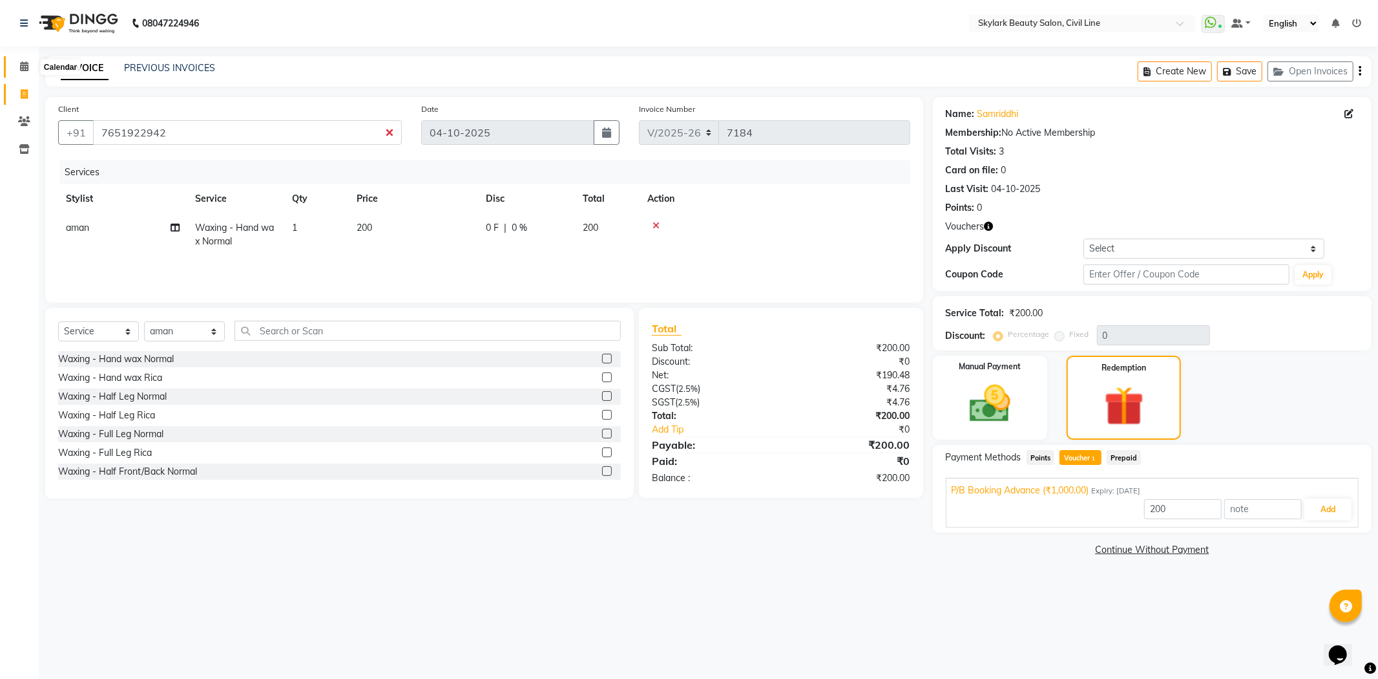
click at [21, 61] on span at bounding box center [24, 66] width 23 height 15
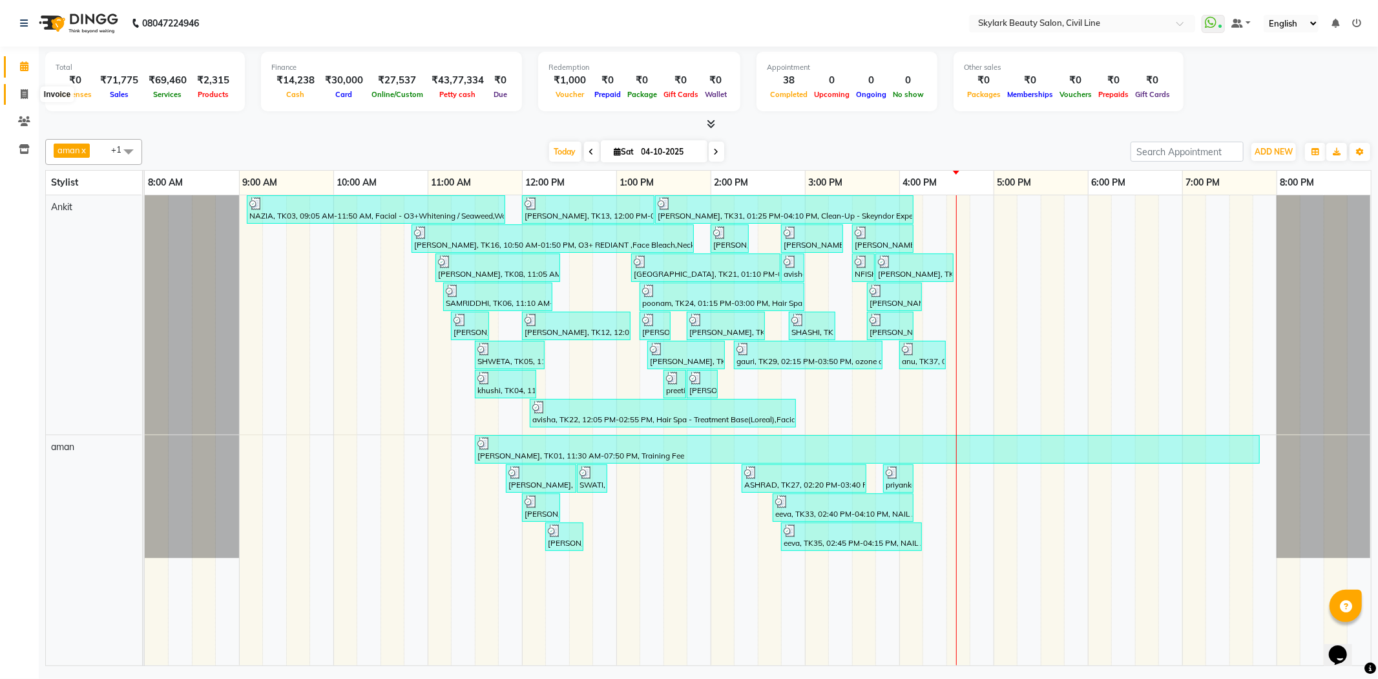
click at [26, 92] on icon at bounding box center [24, 94] width 7 height 10
select select "service"
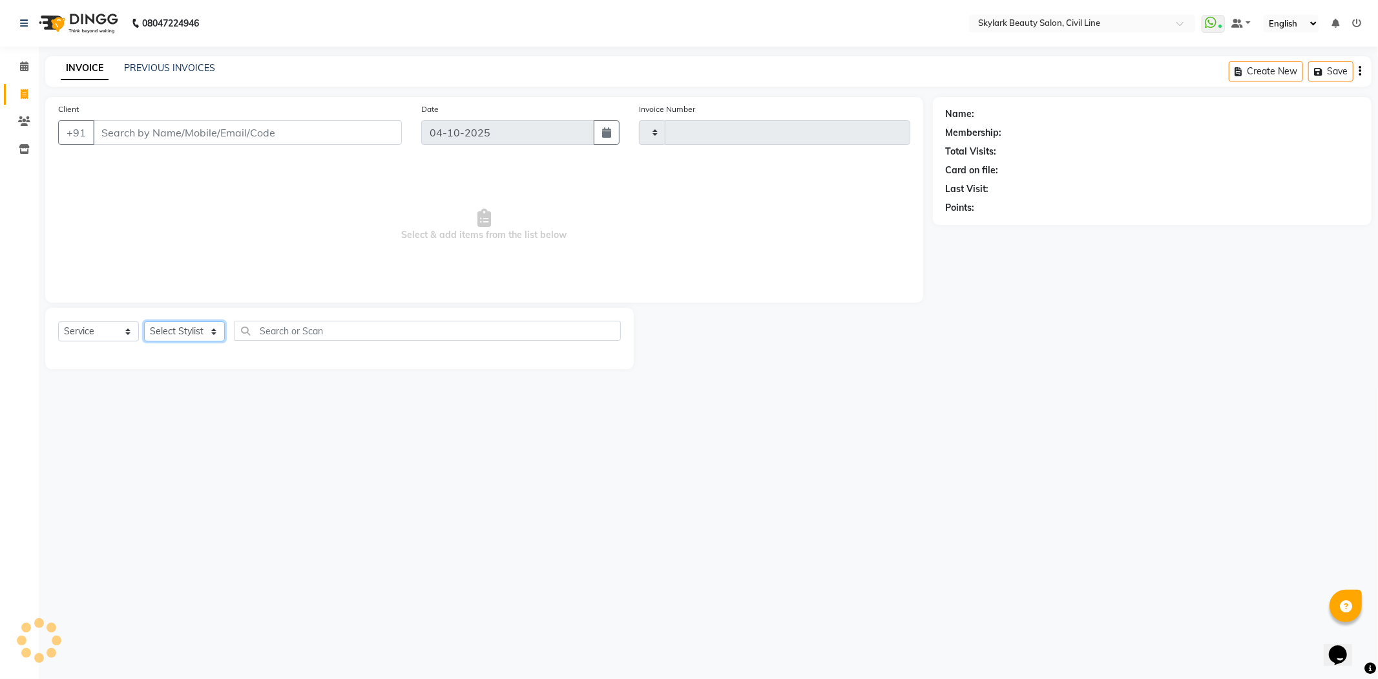
click at [176, 326] on select "Select Stylist" at bounding box center [184, 331] width 81 height 20
type input "7185"
select select "4588"
click at [194, 336] on select "Select Stylist" at bounding box center [184, 331] width 81 height 20
click at [190, 334] on select "Select Stylist" at bounding box center [184, 331] width 81 height 20
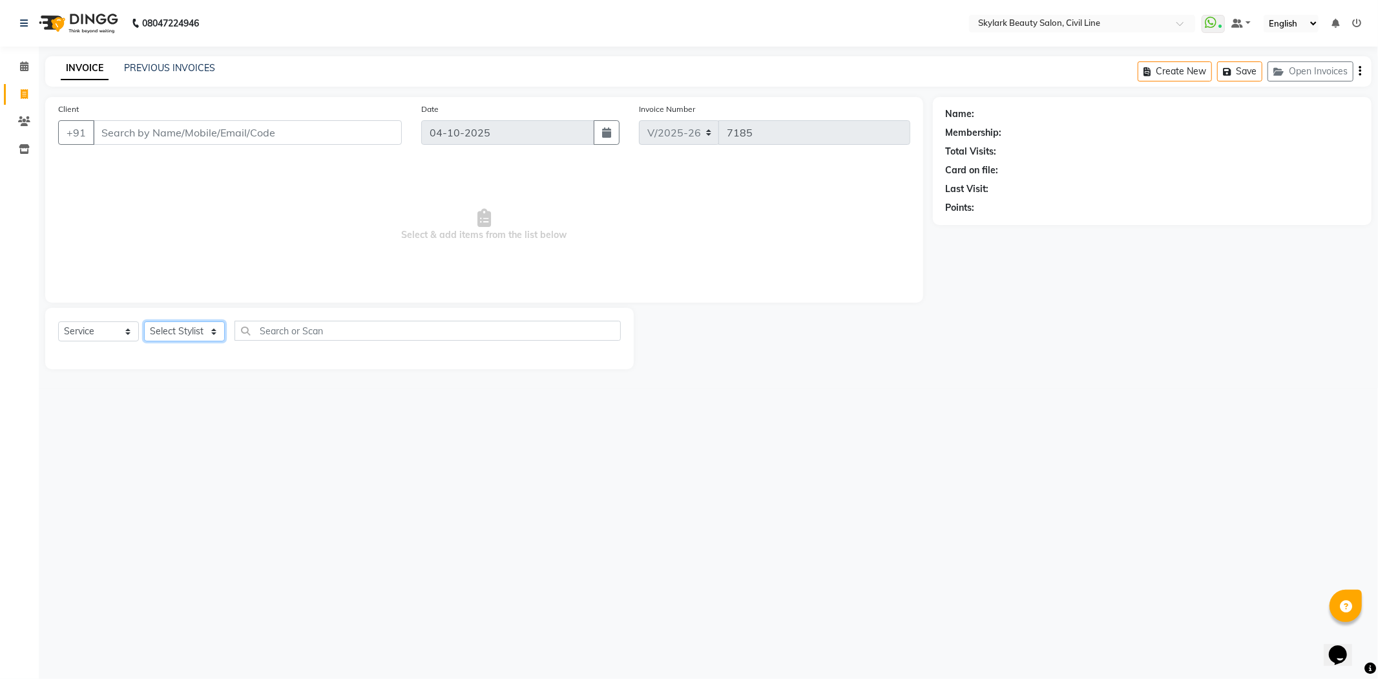
select select "85071"
click at [144, 322] on select "Select Stylist aman Ankit GAGAN WAHLA GURWINDER SINGH WASU" at bounding box center [184, 331] width 81 height 20
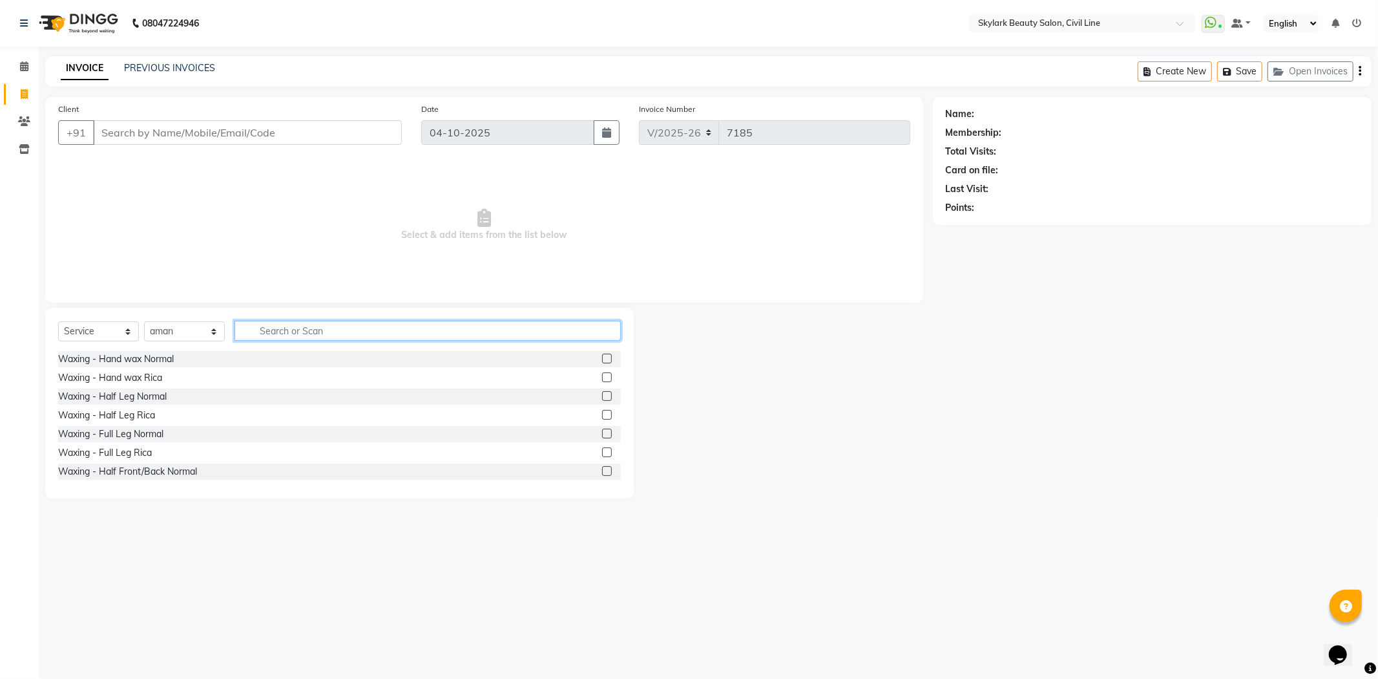
click at [301, 328] on input "text" at bounding box center [428, 331] width 386 height 20
type input "TH"
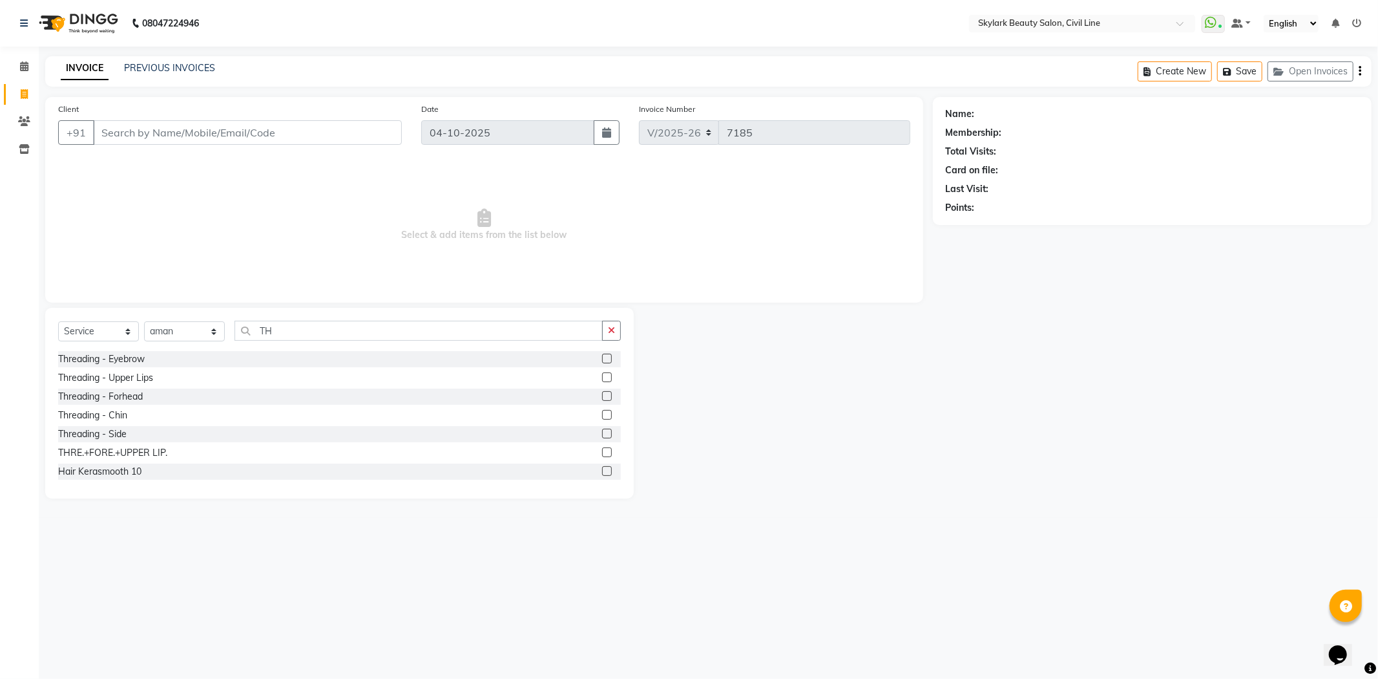
click at [602, 453] on label at bounding box center [607, 452] width 10 height 10
click at [602, 453] on input "checkbox" at bounding box center [606, 452] width 8 height 8
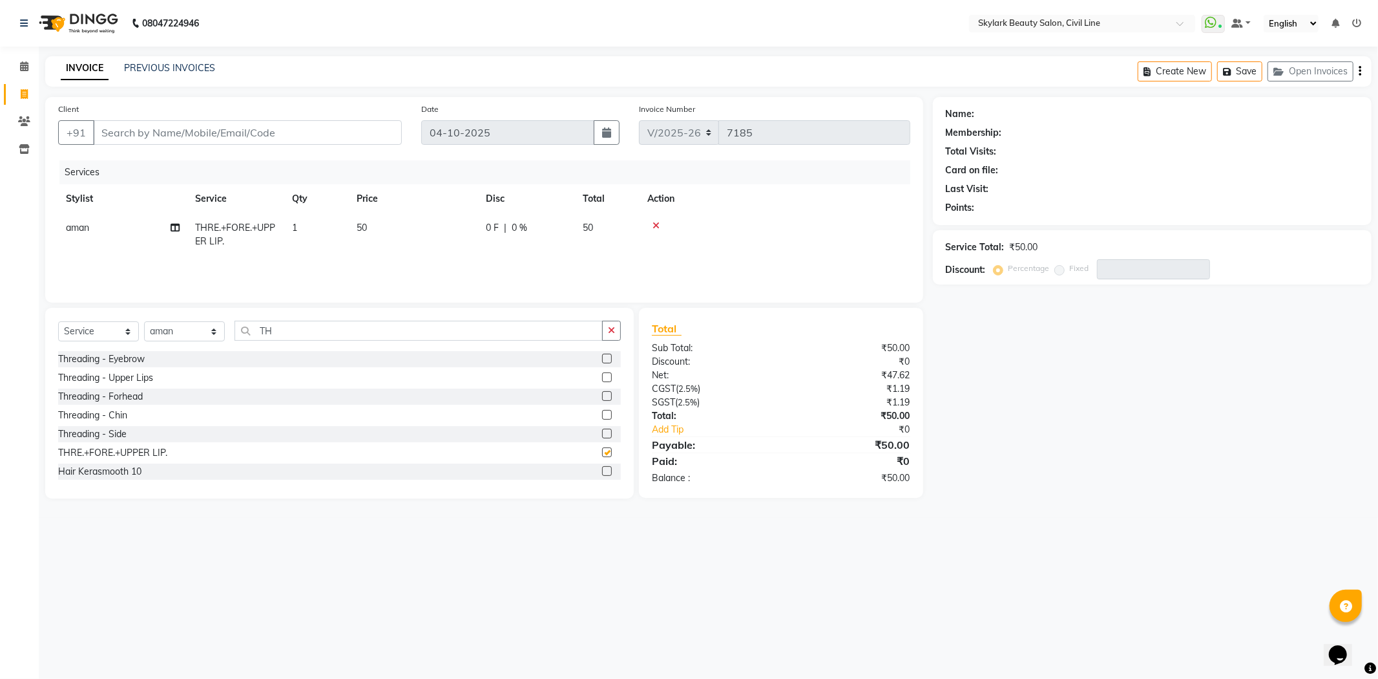
checkbox input "false"
click at [370, 326] on input "TH" at bounding box center [419, 331] width 368 height 20
type input "T"
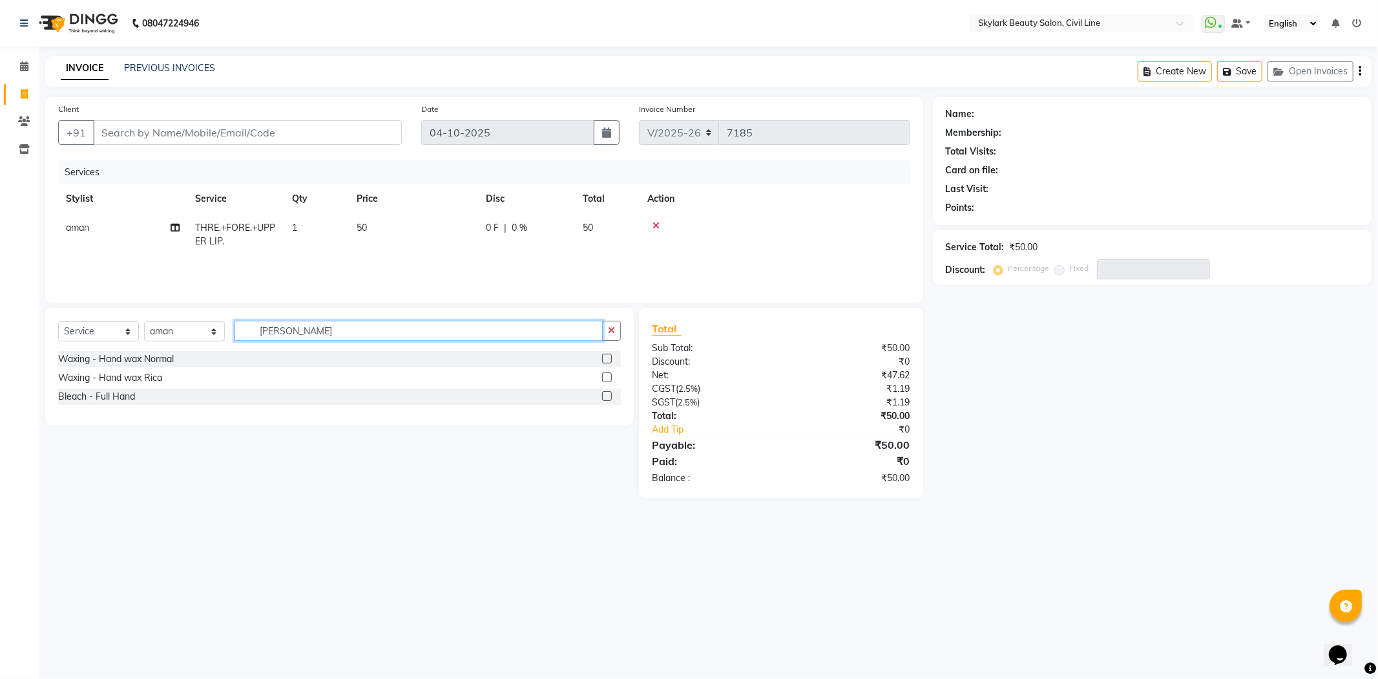
type input "Han"
click at [606, 357] on label at bounding box center [607, 358] width 10 height 10
click at [606, 357] on input "checkbox" at bounding box center [606, 359] width 8 height 8
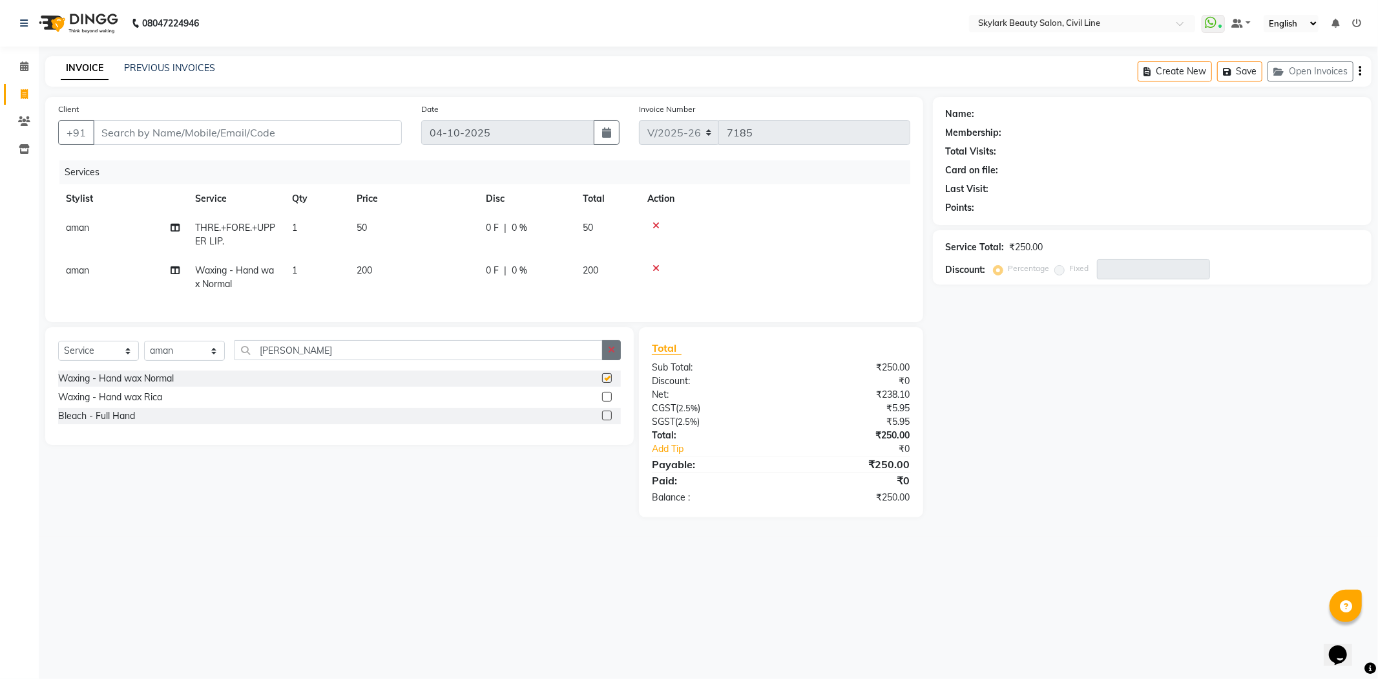
checkbox input "false"
click at [218, 123] on input "Client" at bounding box center [247, 132] width 309 height 25
type input "9"
type input "0"
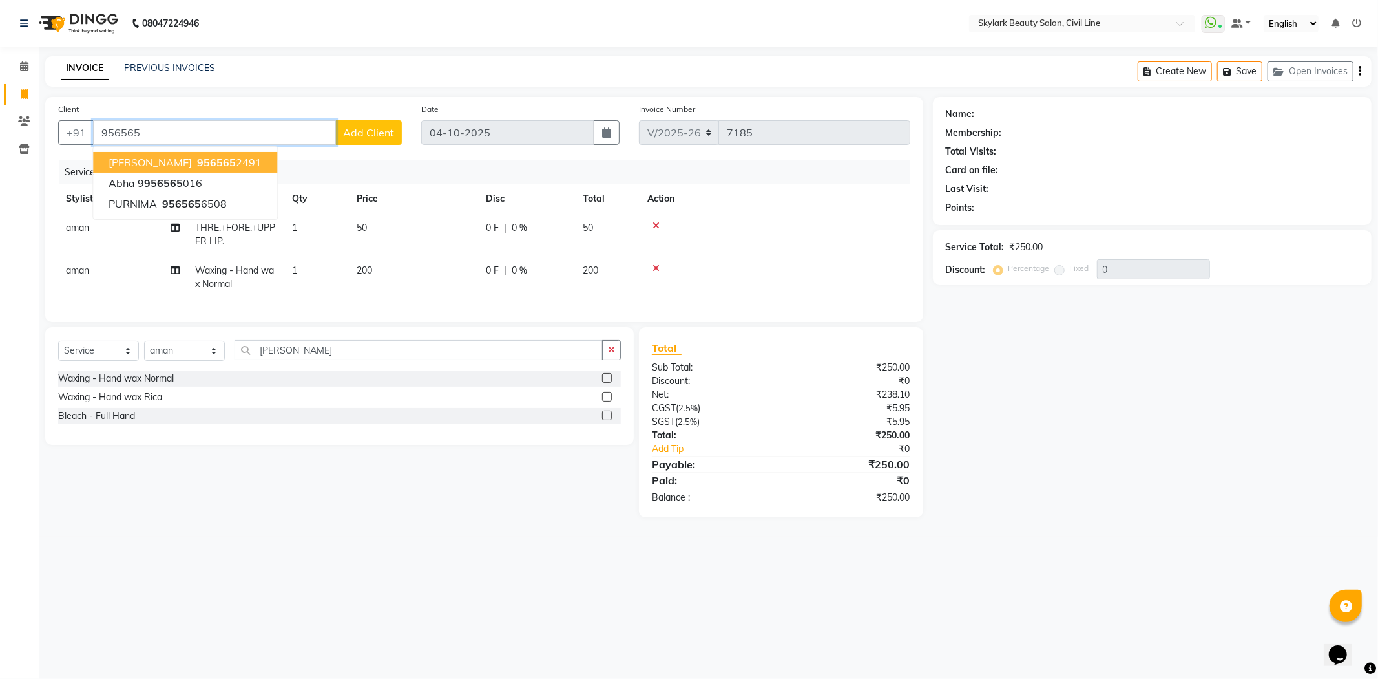
click at [197, 163] on span "956565" at bounding box center [216, 162] width 39 height 13
type input "9565652491"
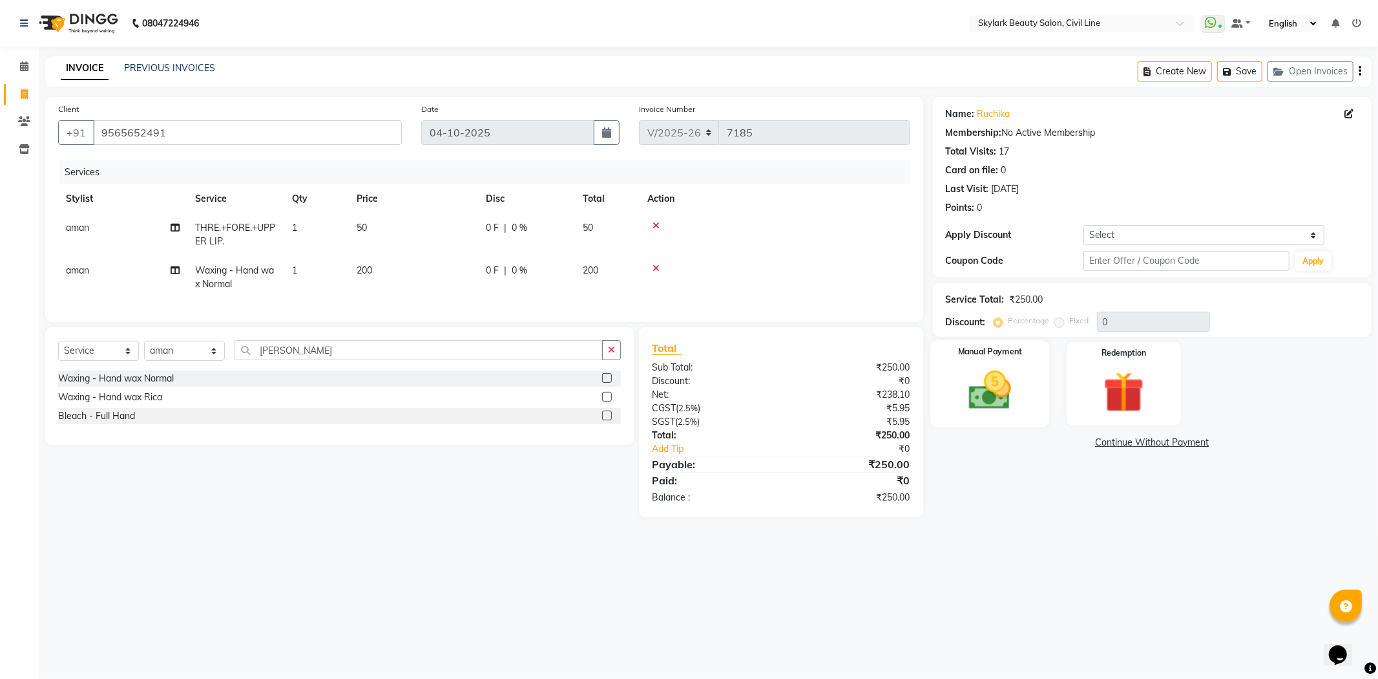
click at [1002, 366] on img at bounding box center [990, 390] width 69 height 49
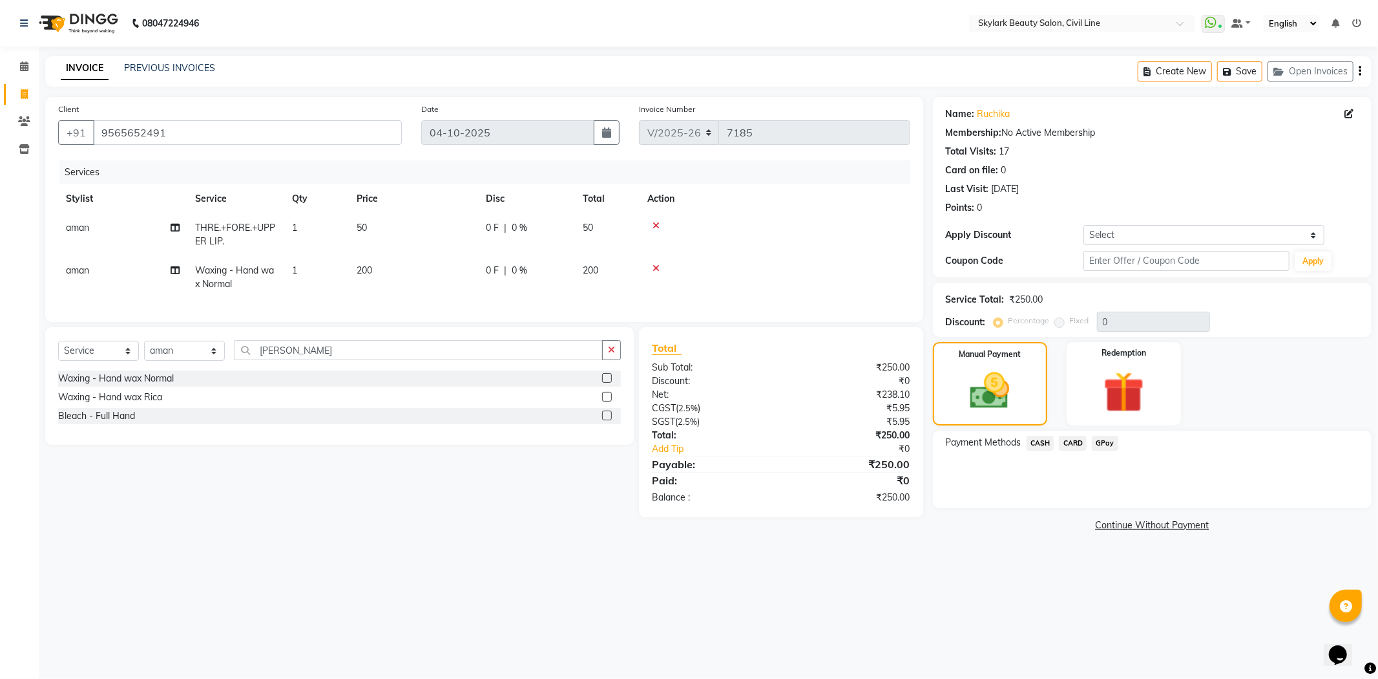
click at [1037, 441] on span "CASH" at bounding box center [1041, 443] width 28 height 15
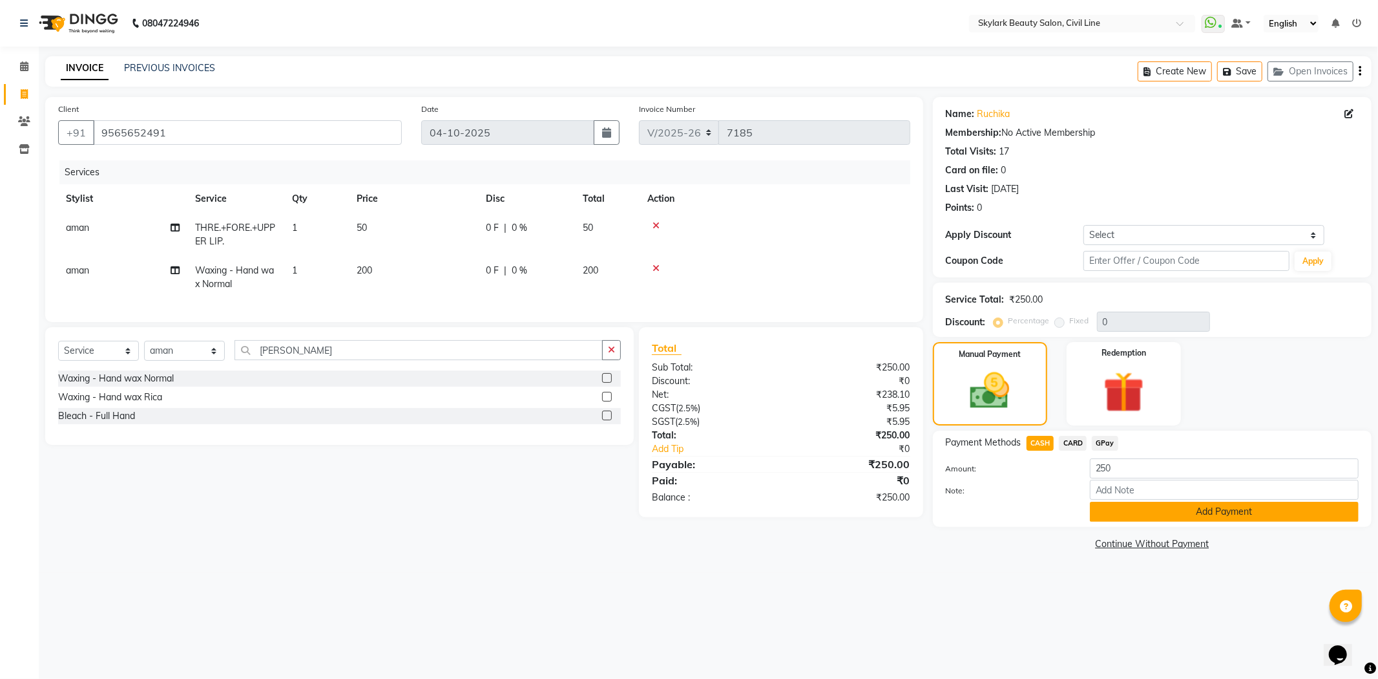
click at [1128, 513] on button "Add Payment" at bounding box center [1224, 511] width 269 height 20
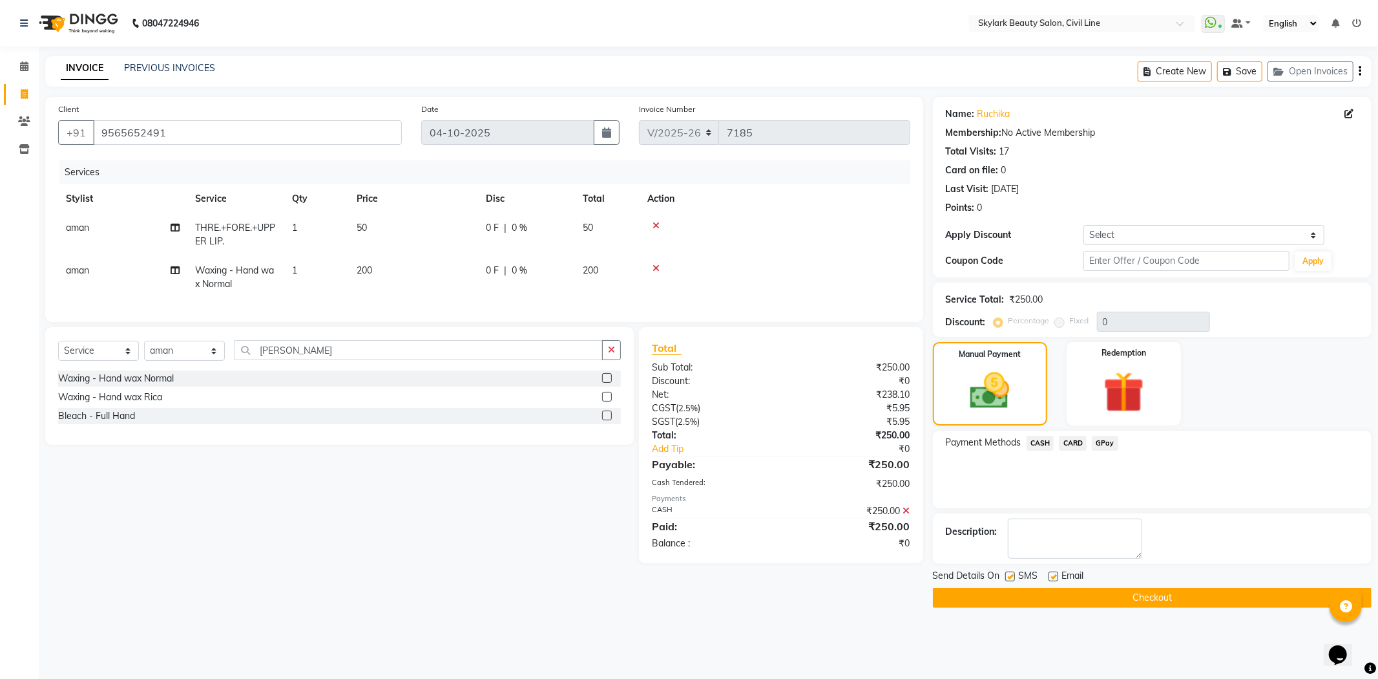
click at [1135, 602] on button "Checkout" at bounding box center [1152, 597] width 439 height 20
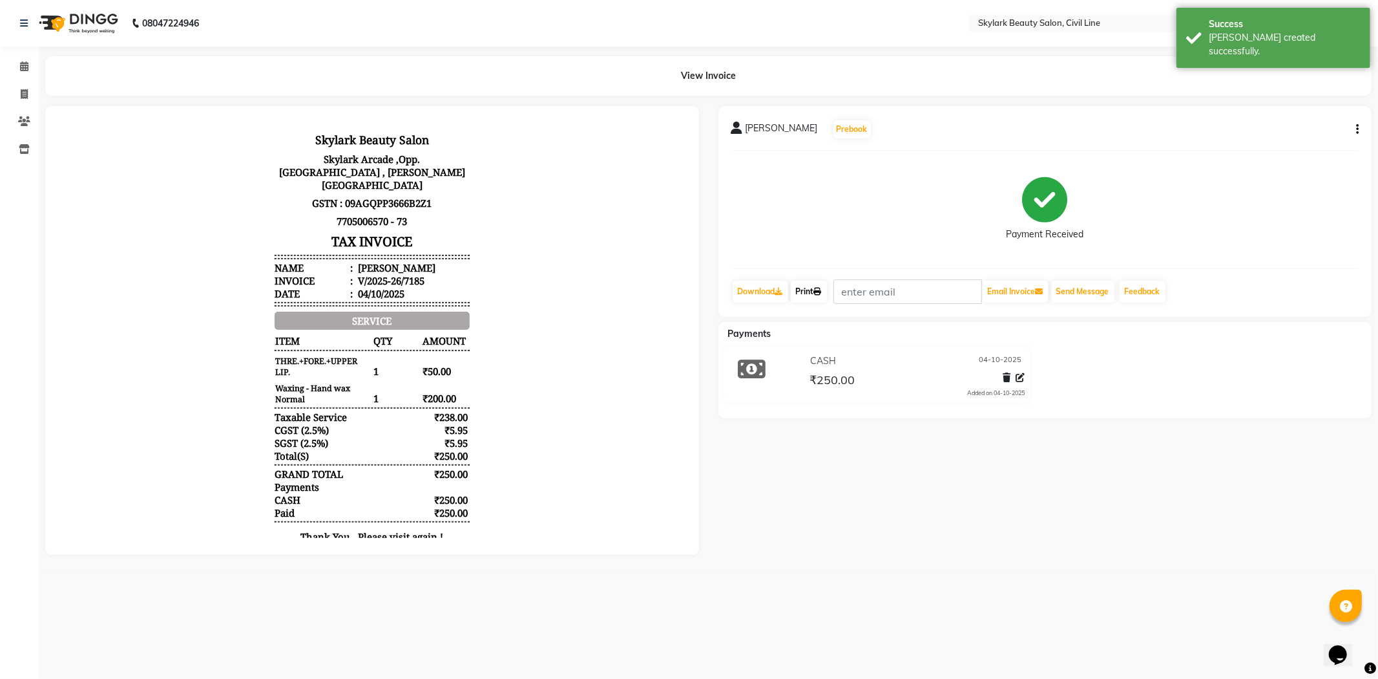
click at [815, 293] on link "Print" at bounding box center [809, 291] width 36 height 22
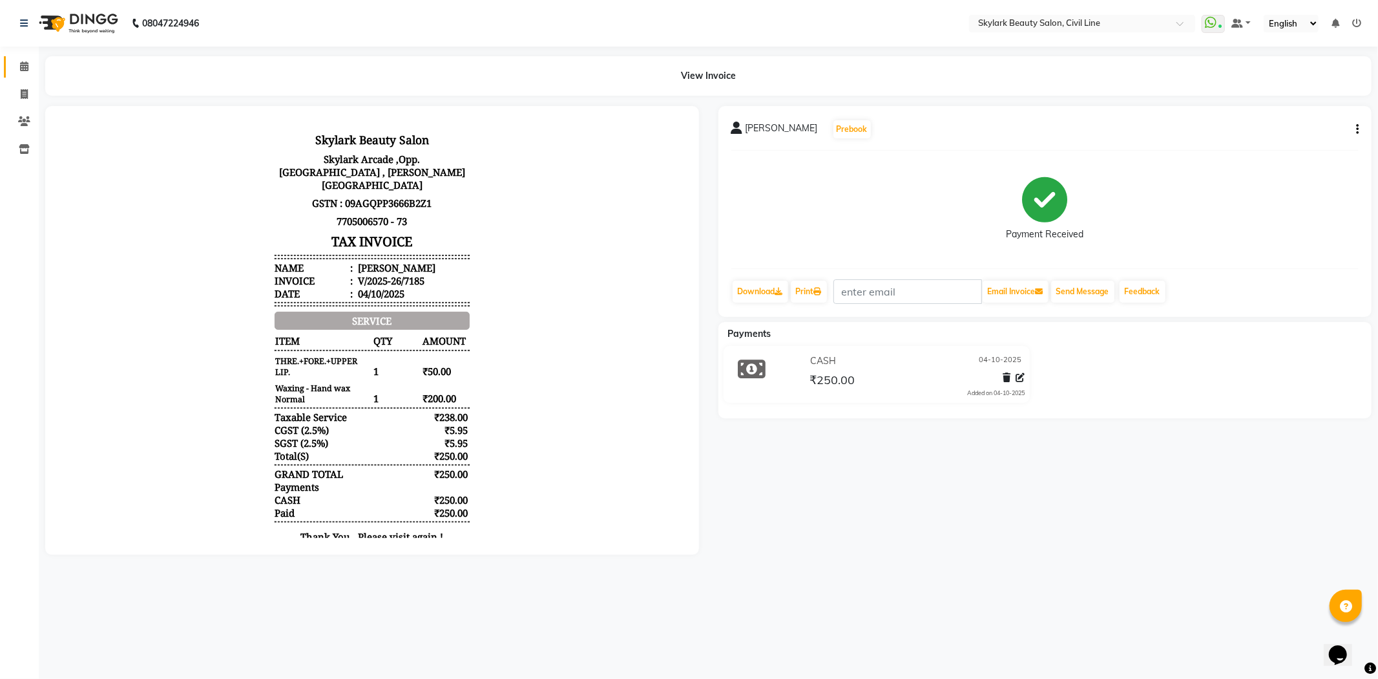
click at [20, 58] on link "Calendar" at bounding box center [19, 66] width 31 height 21
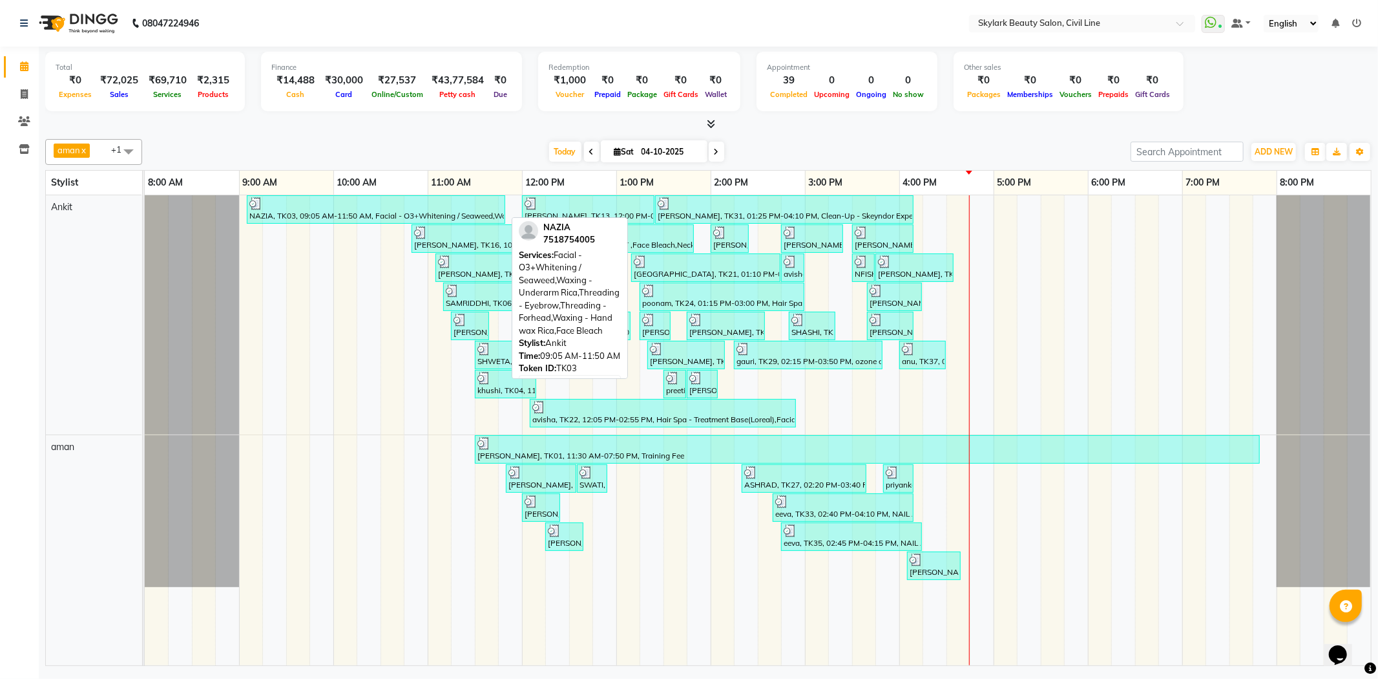
click at [326, 211] on div "NAZIA, TK03, 09:05 AM-11:50 AM, Facial - O3+Whitening / Seaweed,Waxing - Undera…" at bounding box center [376, 209] width 256 height 25
select select "3"
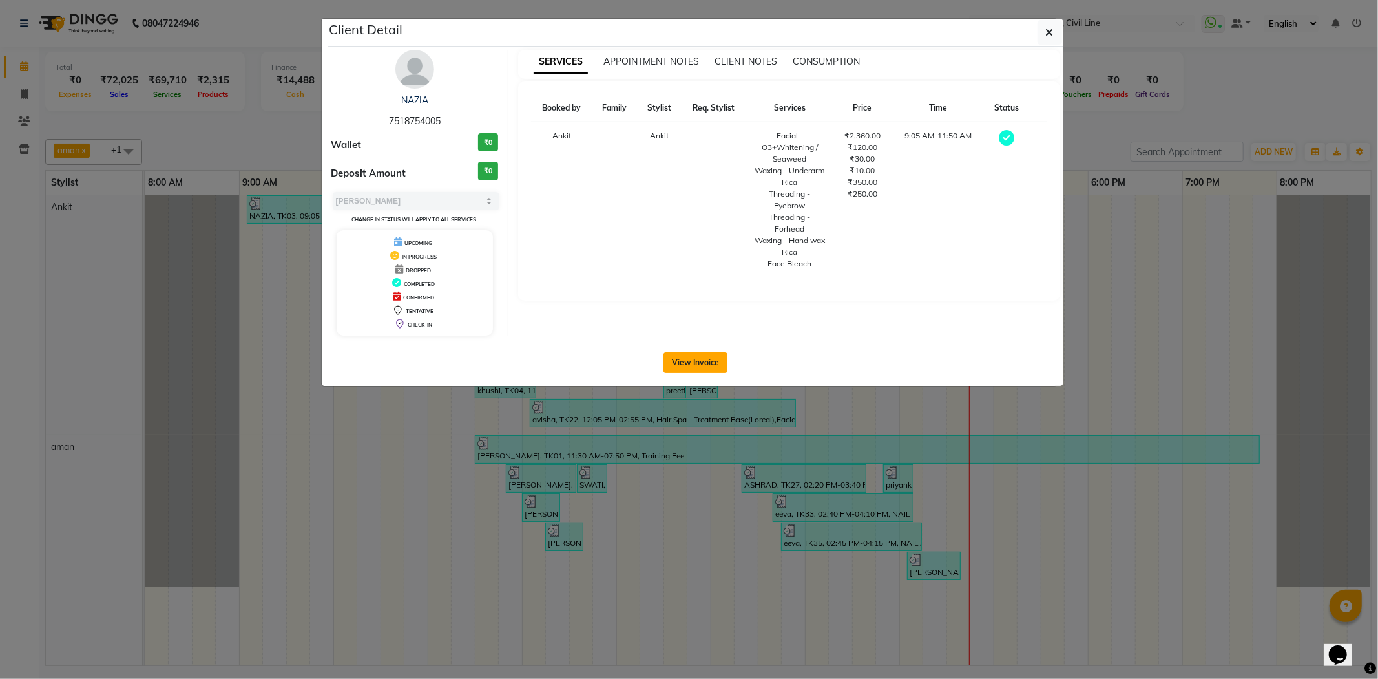
click at [681, 368] on button "View Invoice" at bounding box center [696, 362] width 64 height 21
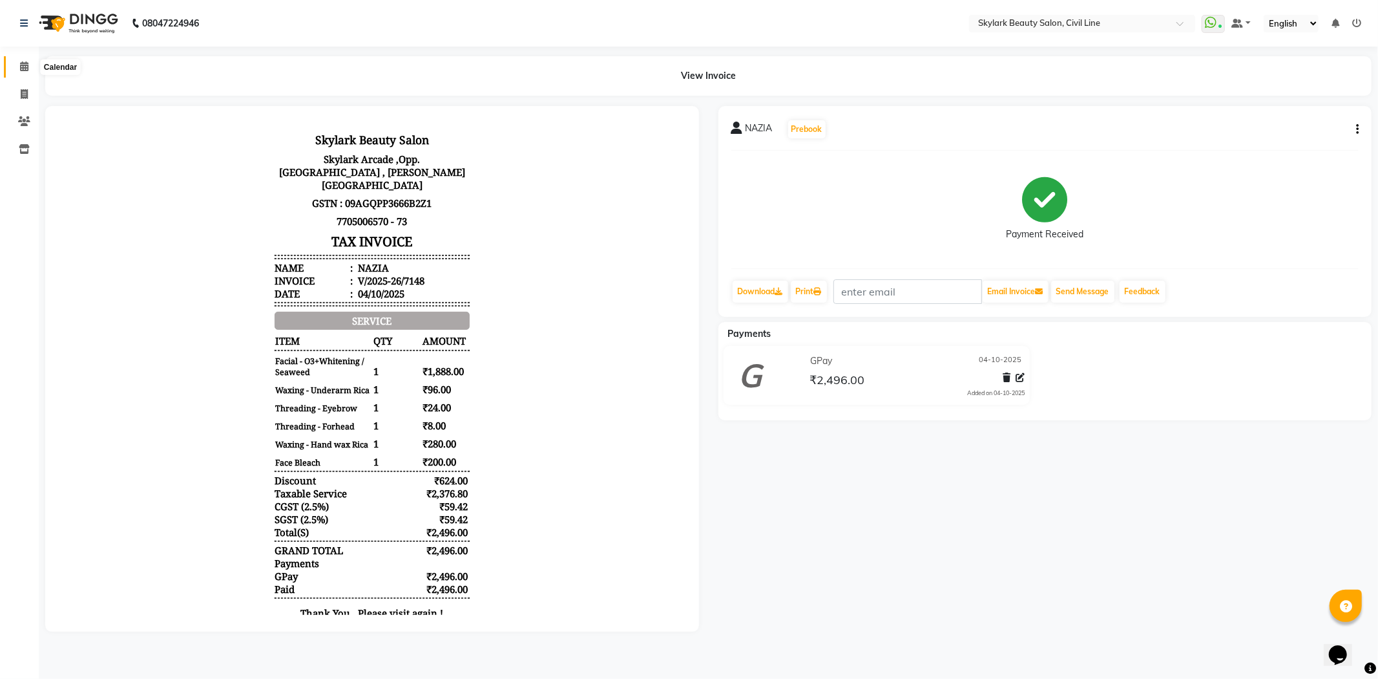
click at [21, 69] on icon at bounding box center [24, 66] width 8 height 10
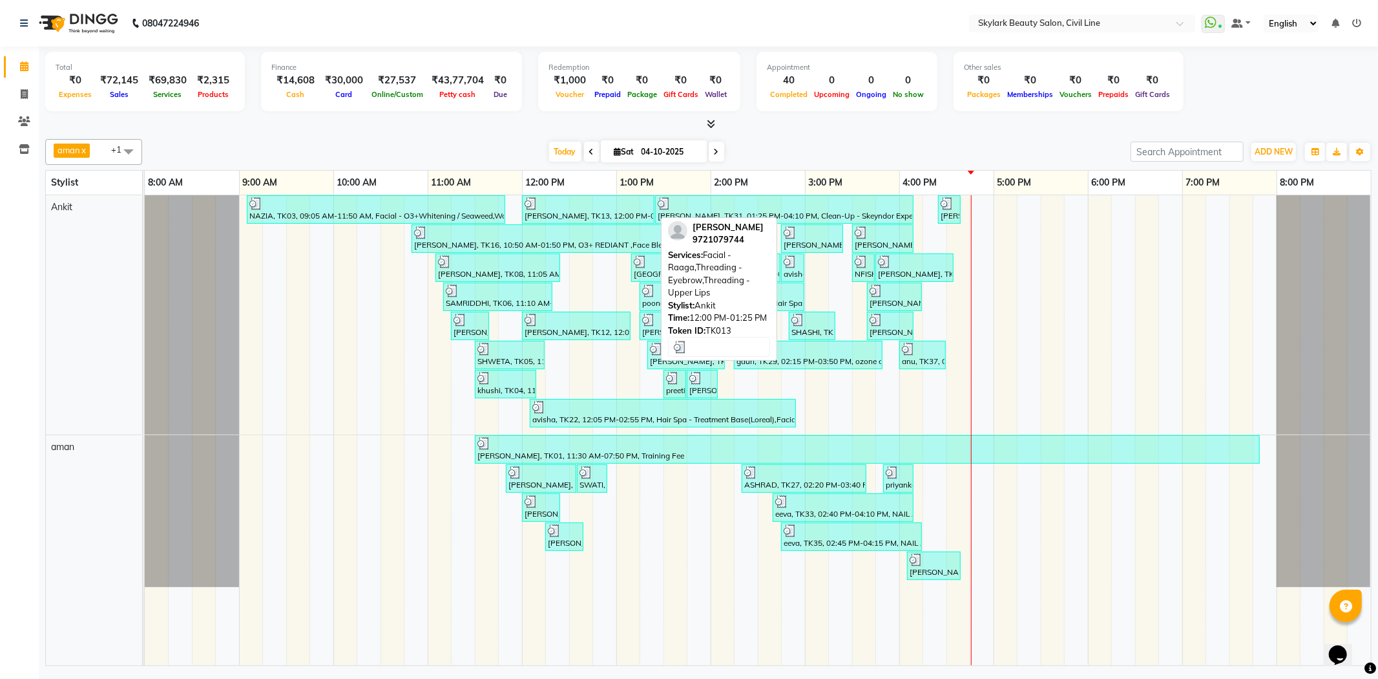
click at [573, 207] on div at bounding box center [588, 203] width 127 height 13
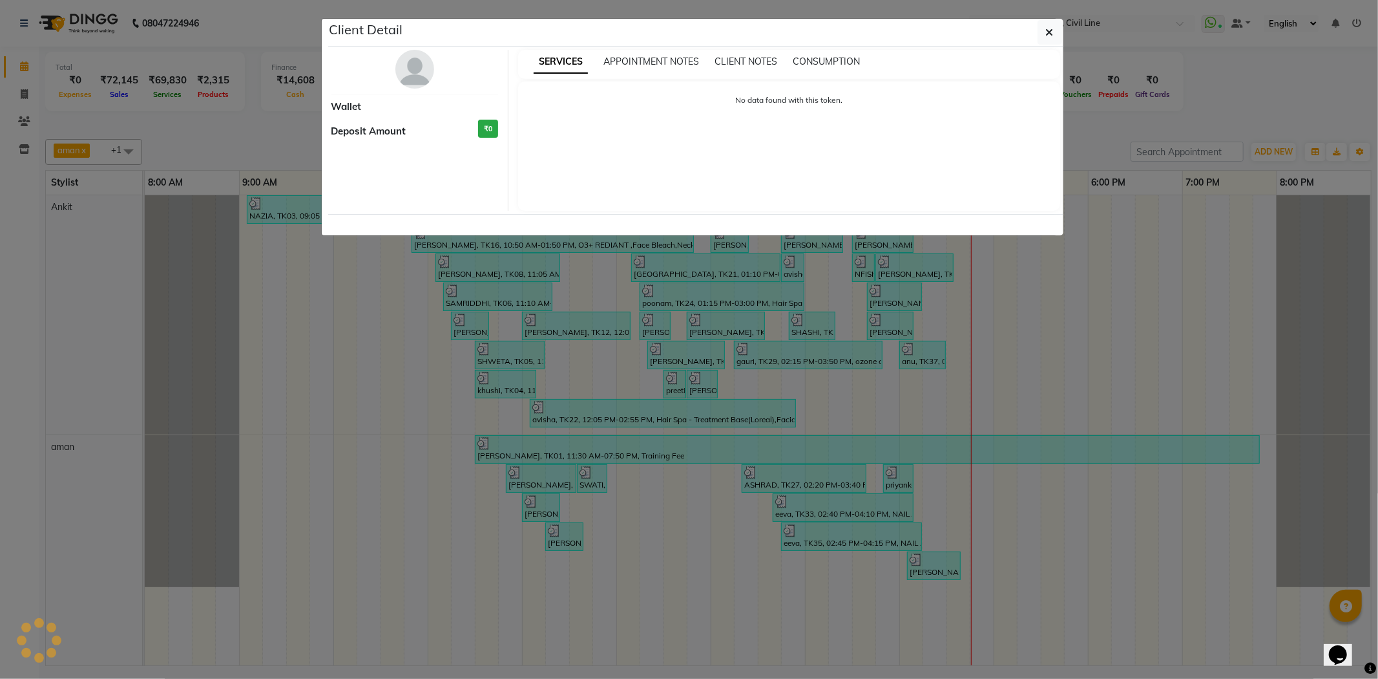
select select "3"
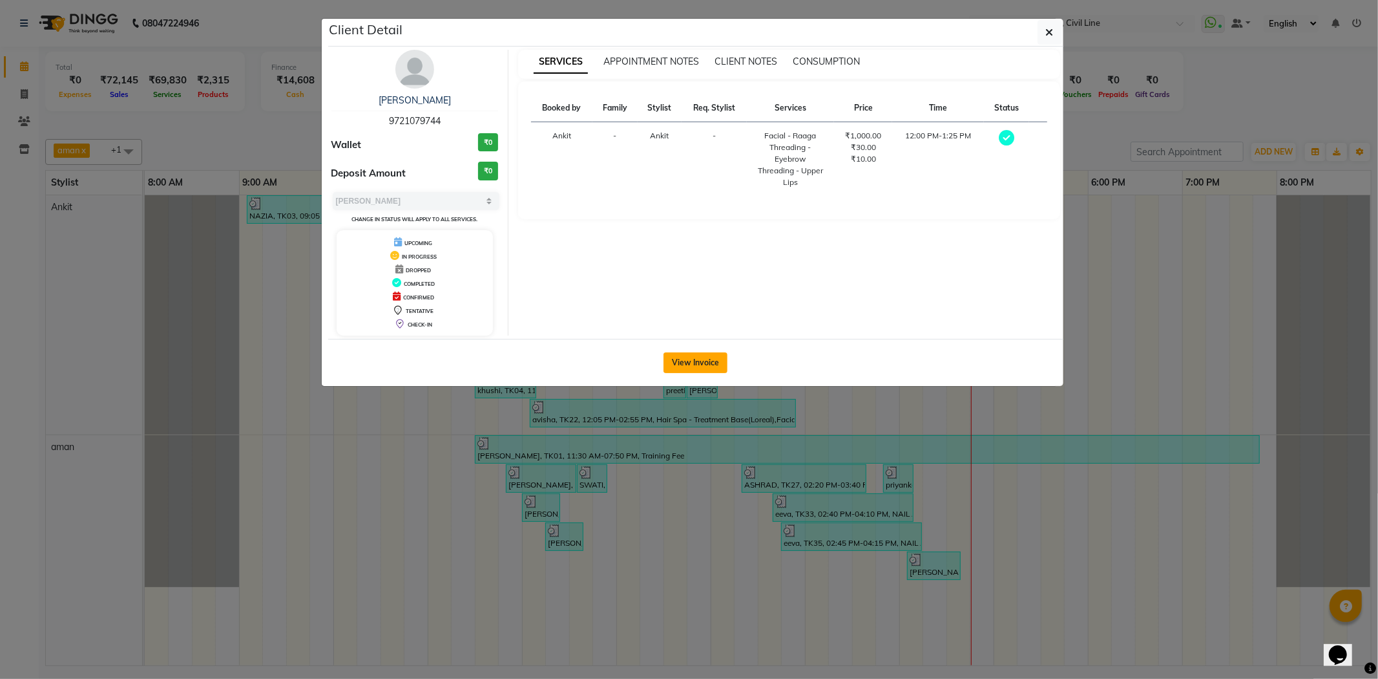
click at [698, 368] on button "View Invoice" at bounding box center [696, 362] width 64 height 21
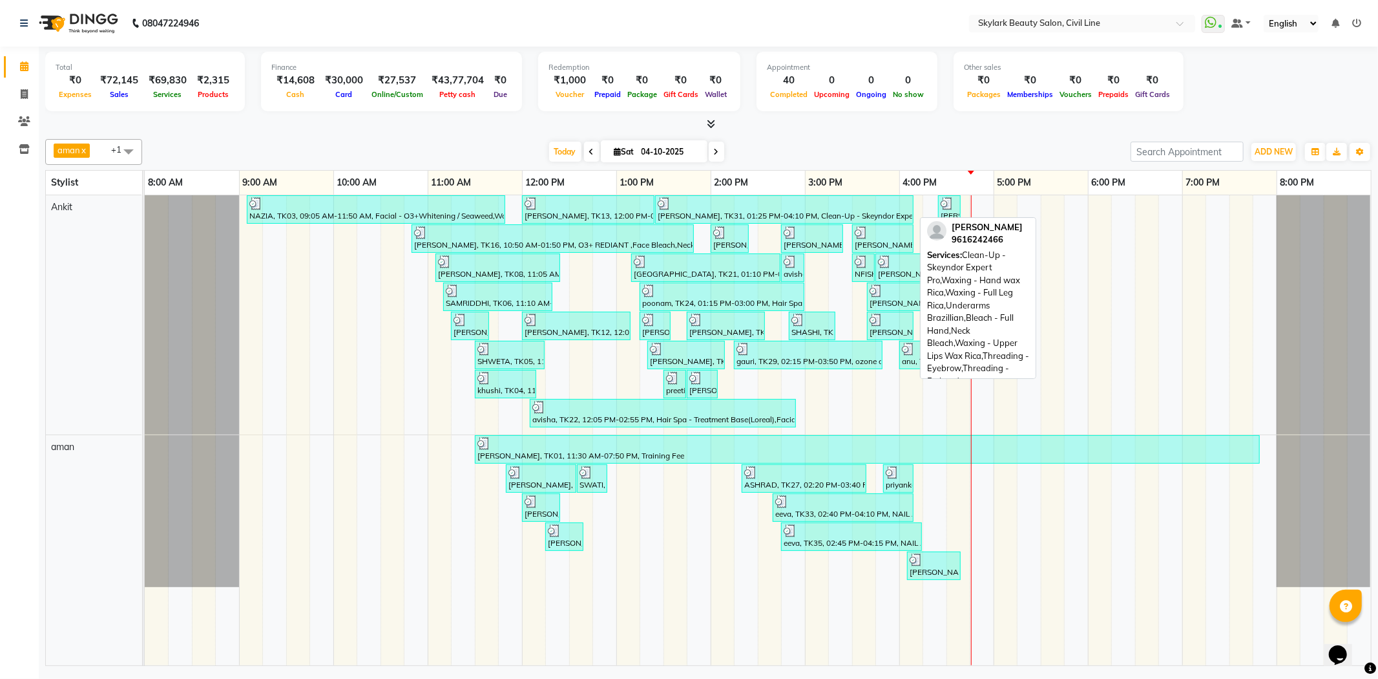
click at [714, 204] on div at bounding box center [784, 203] width 253 height 13
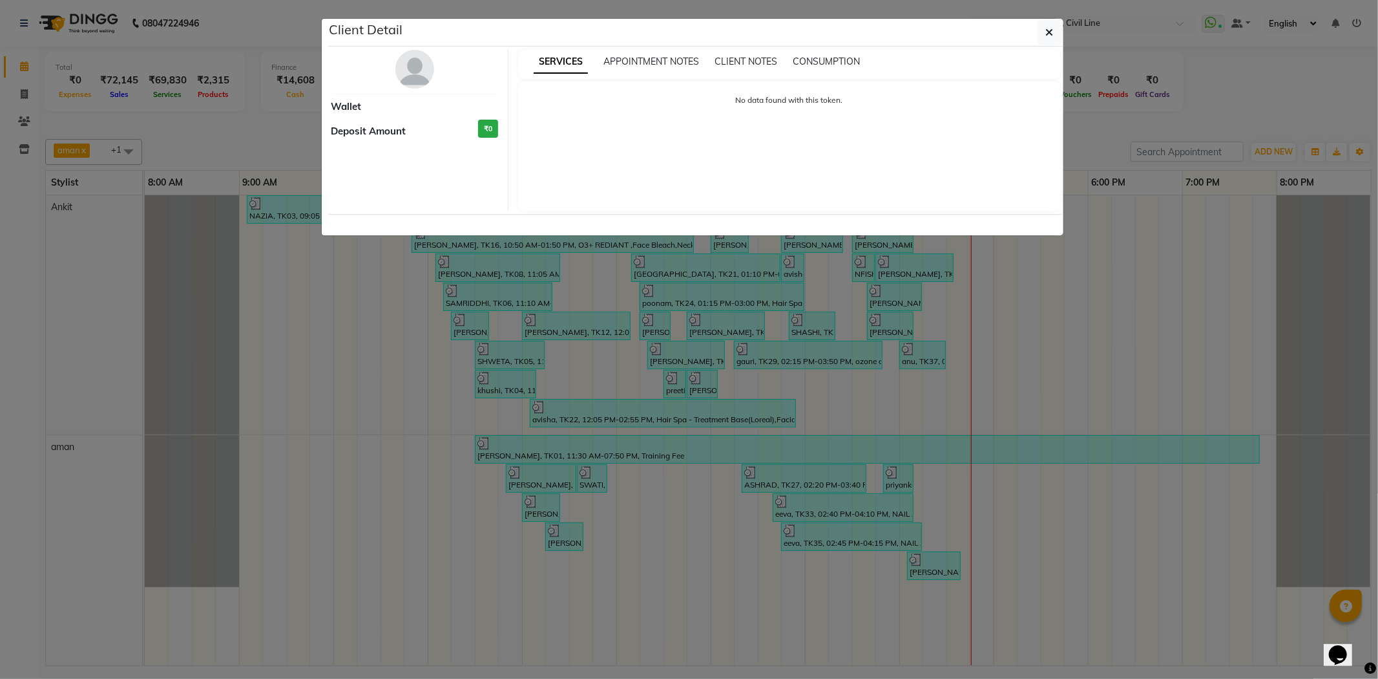
select select "3"
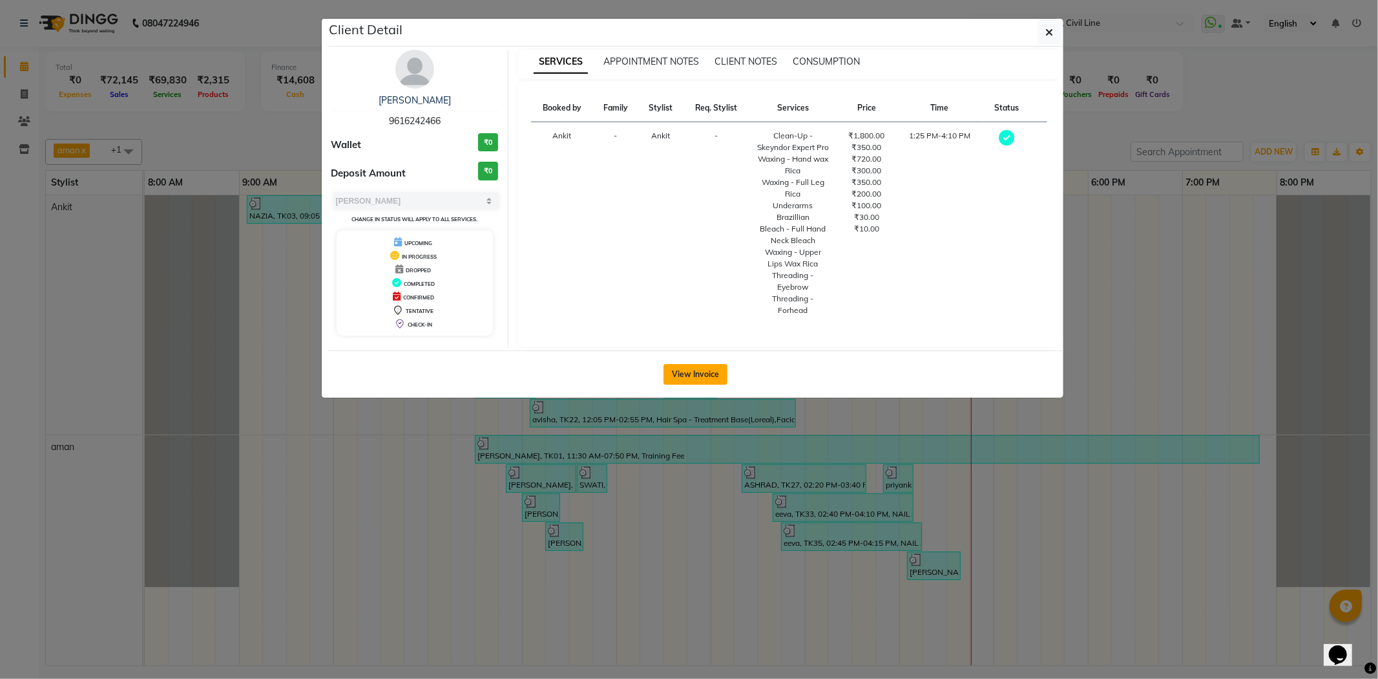
click at [707, 371] on button "View Invoice" at bounding box center [696, 374] width 64 height 21
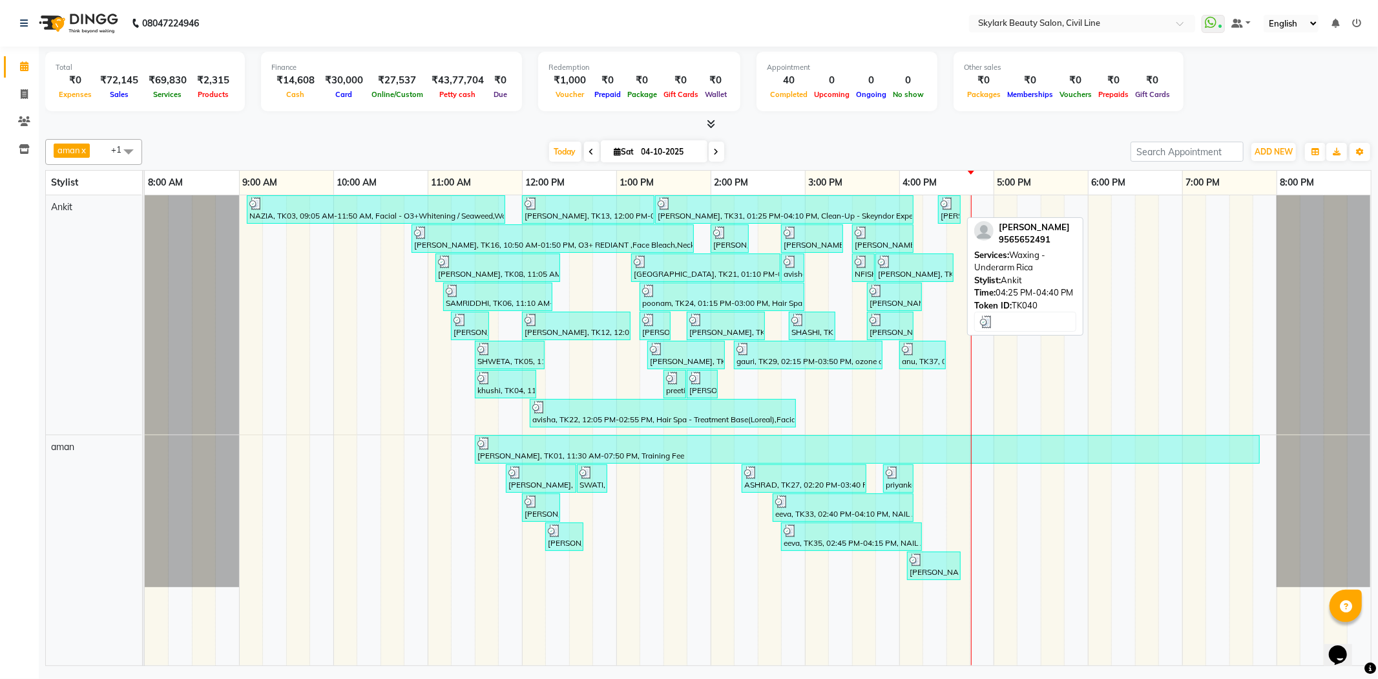
click at [947, 206] on img at bounding box center [947, 203] width 13 height 13
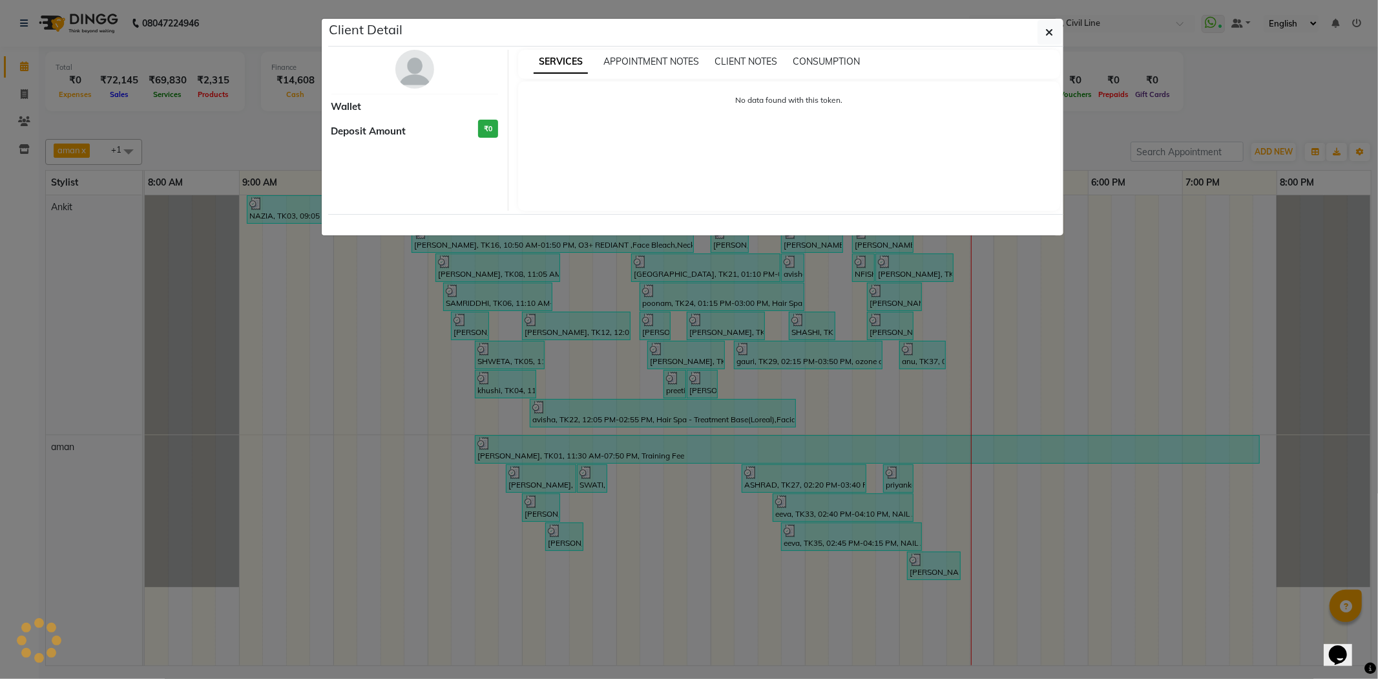
select select "3"
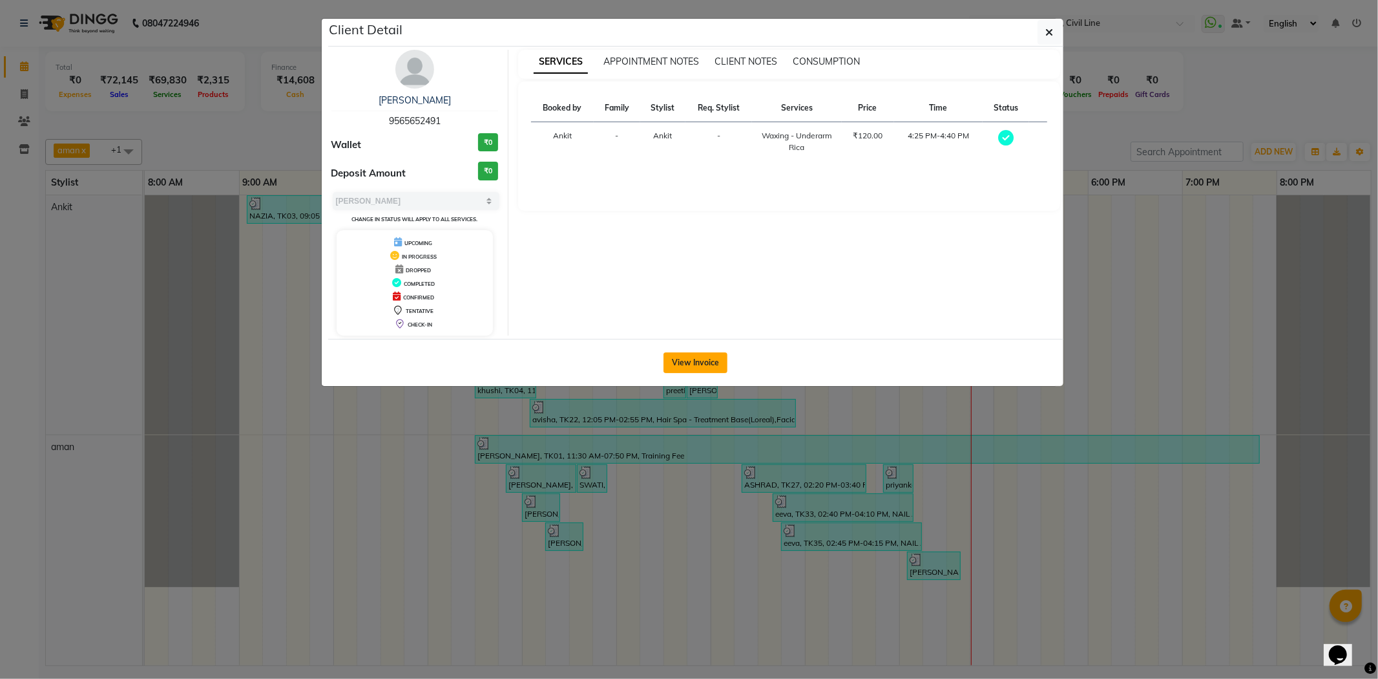
click at [705, 358] on button "View Invoice" at bounding box center [696, 362] width 64 height 21
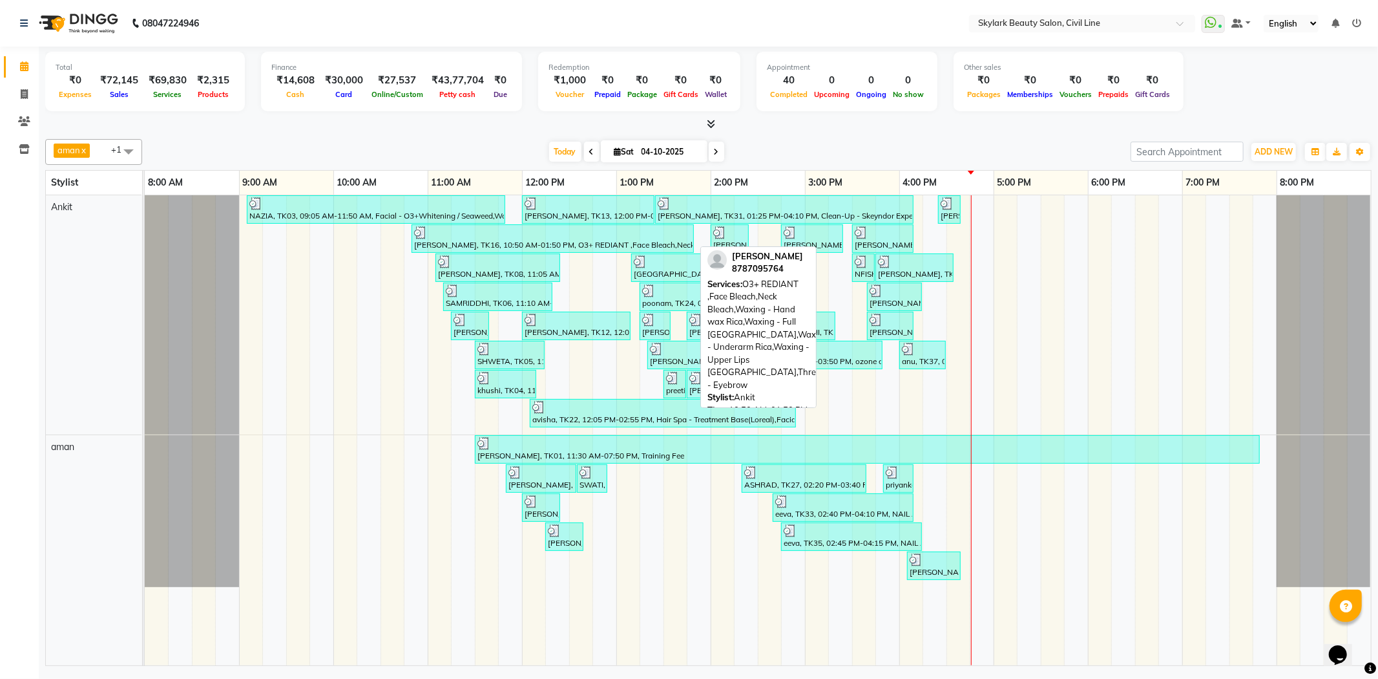
click at [469, 235] on div at bounding box center [552, 232] width 277 height 13
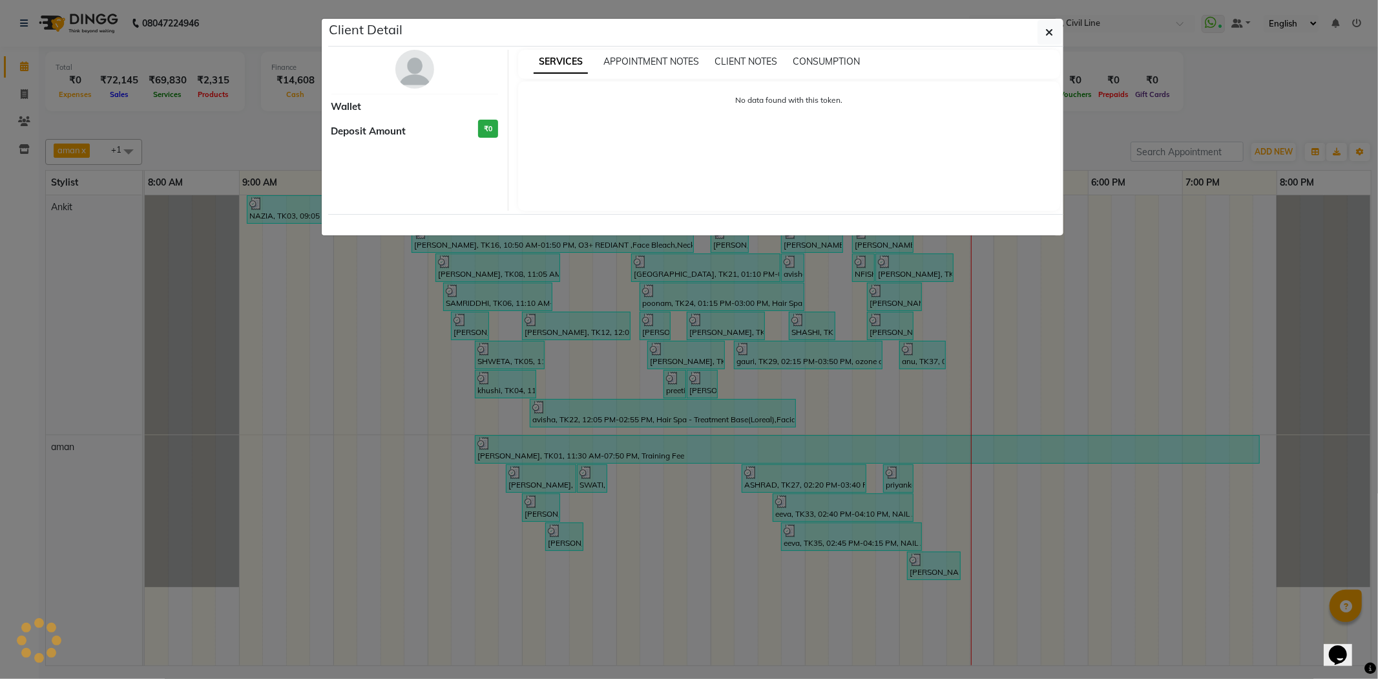
select select "3"
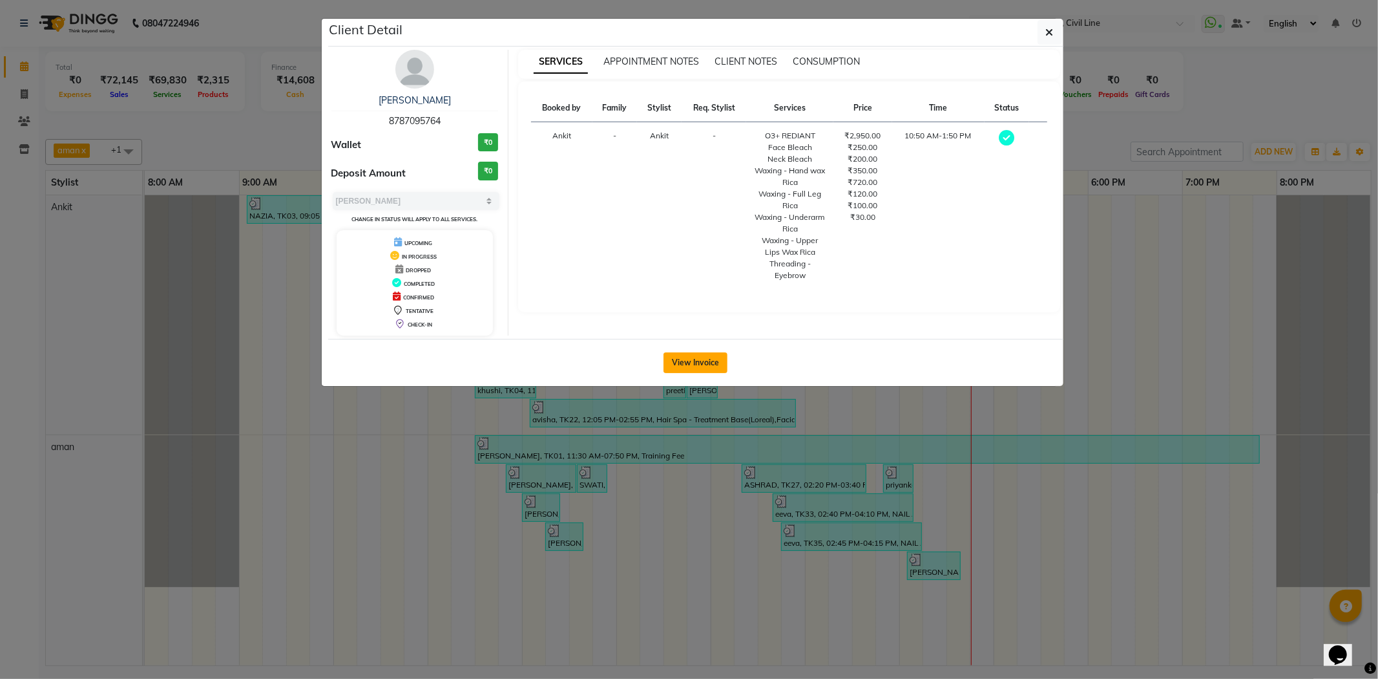
click at [685, 356] on button "View Invoice" at bounding box center [696, 362] width 64 height 21
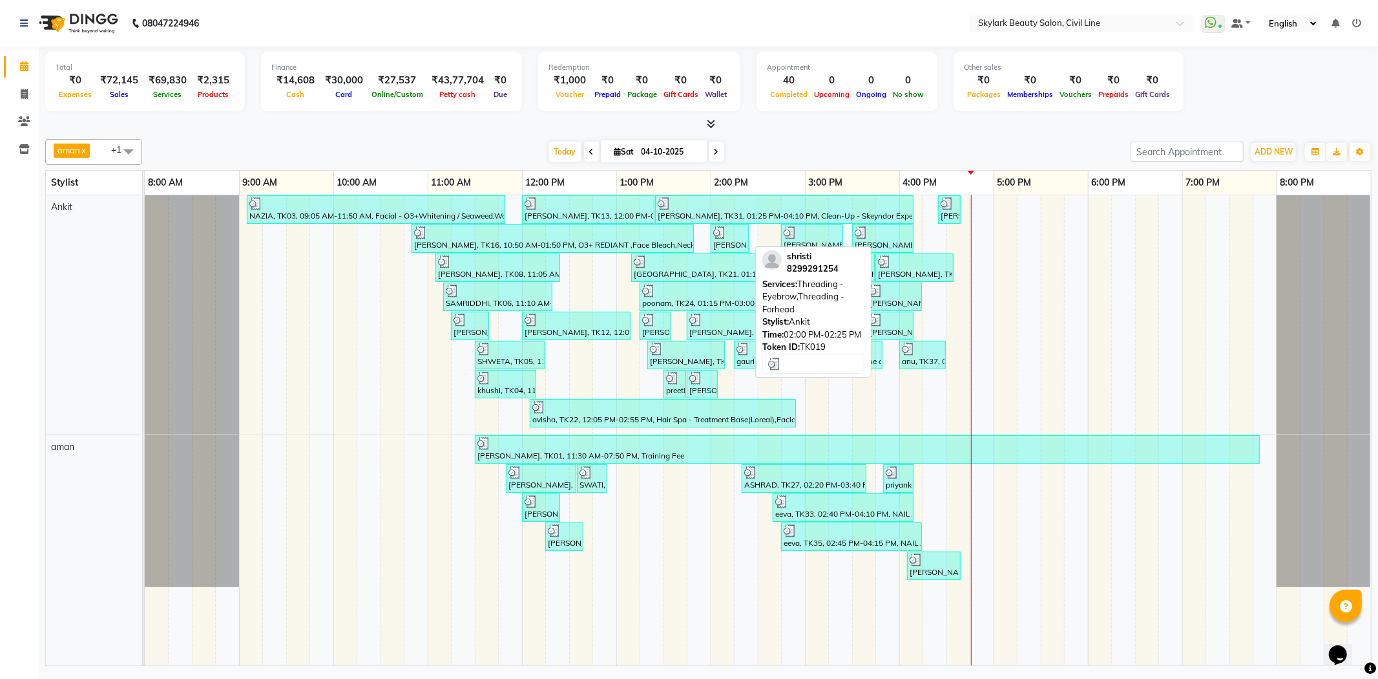
click at [738, 233] on div at bounding box center [729, 232] width 33 height 13
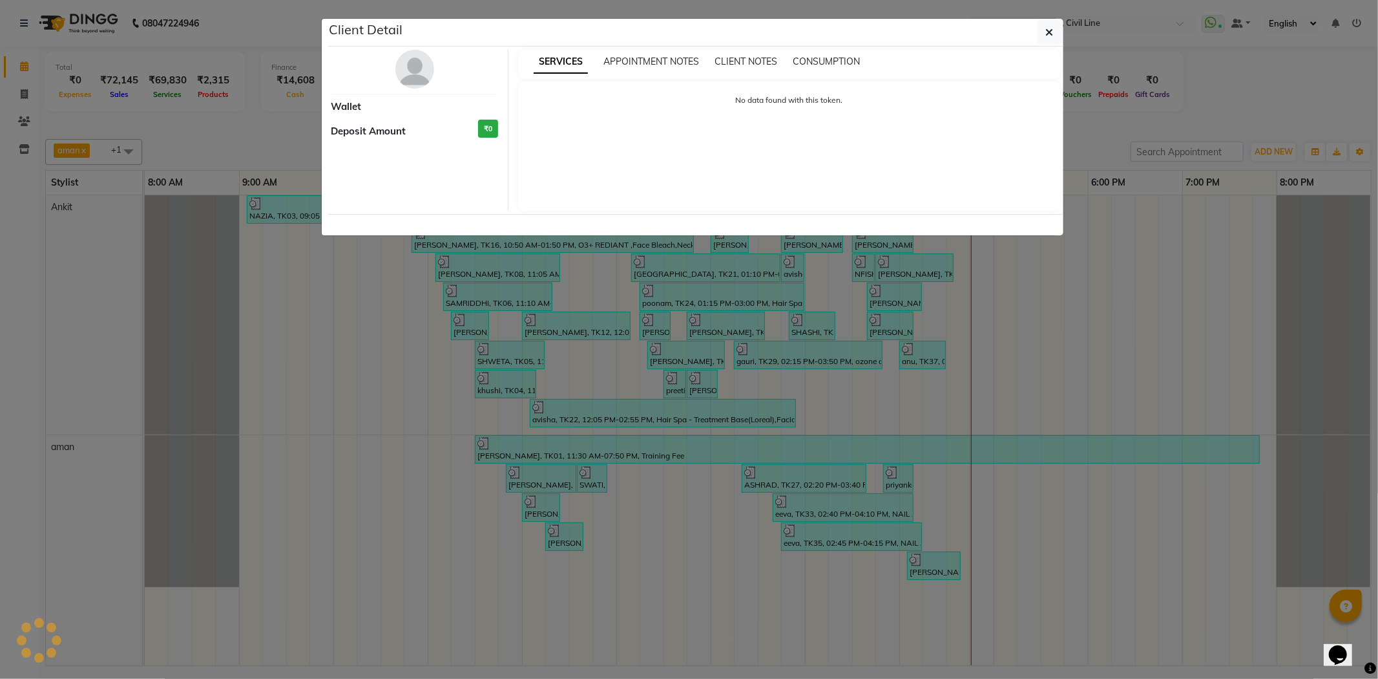
select select "3"
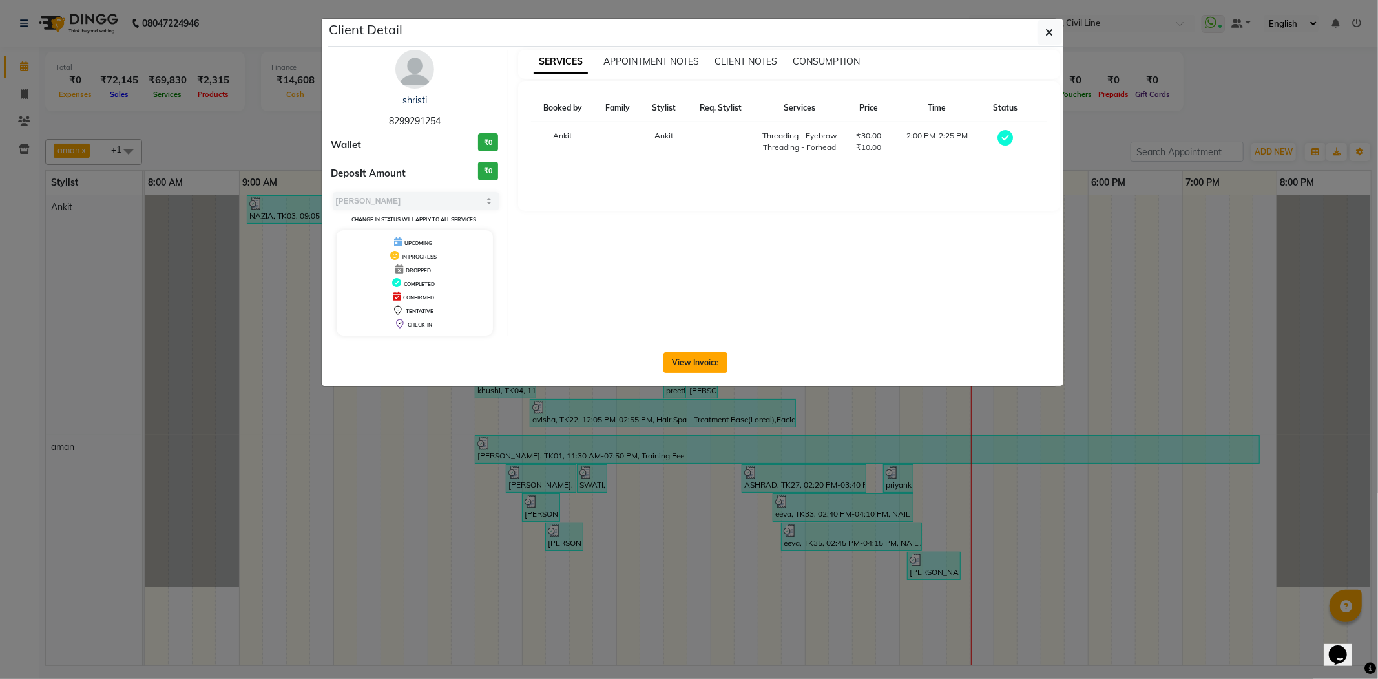
click at [712, 359] on button "View Invoice" at bounding box center [696, 362] width 64 height 21
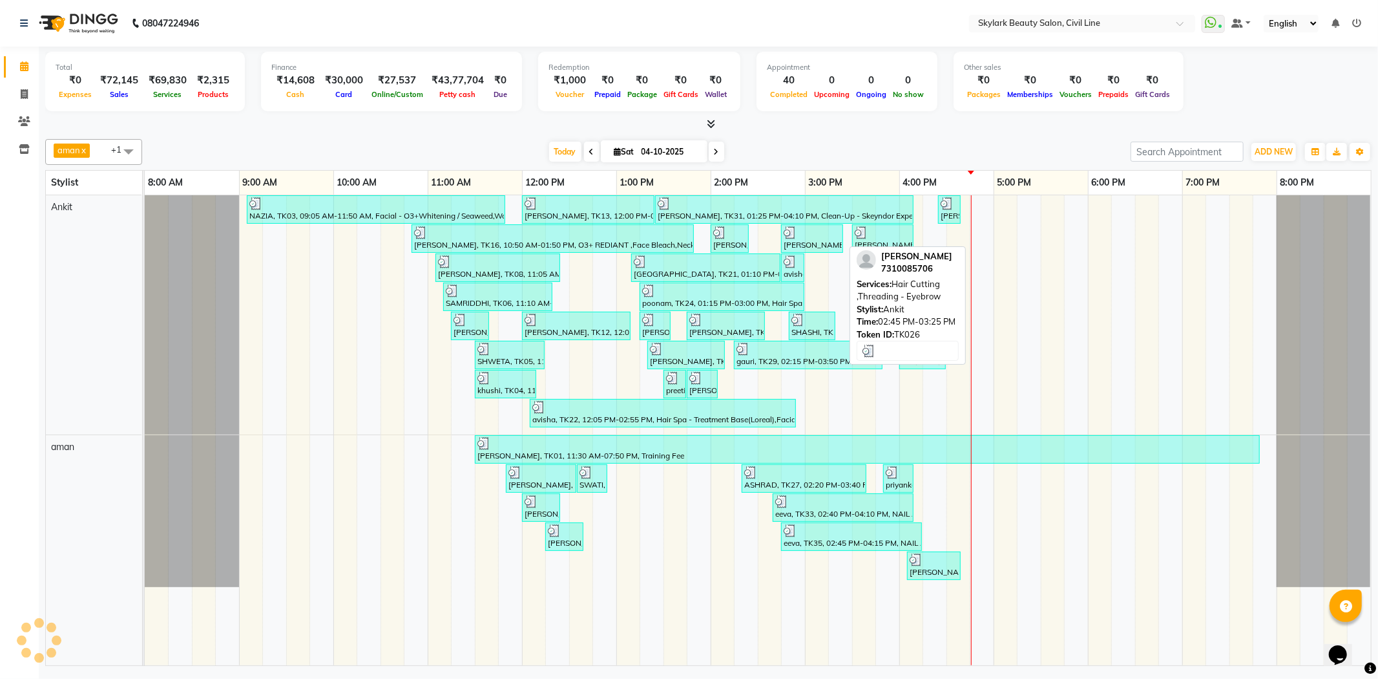
click at [828, 231] on div at bounding box center [812, 232] width 57 height 13
select select "3"
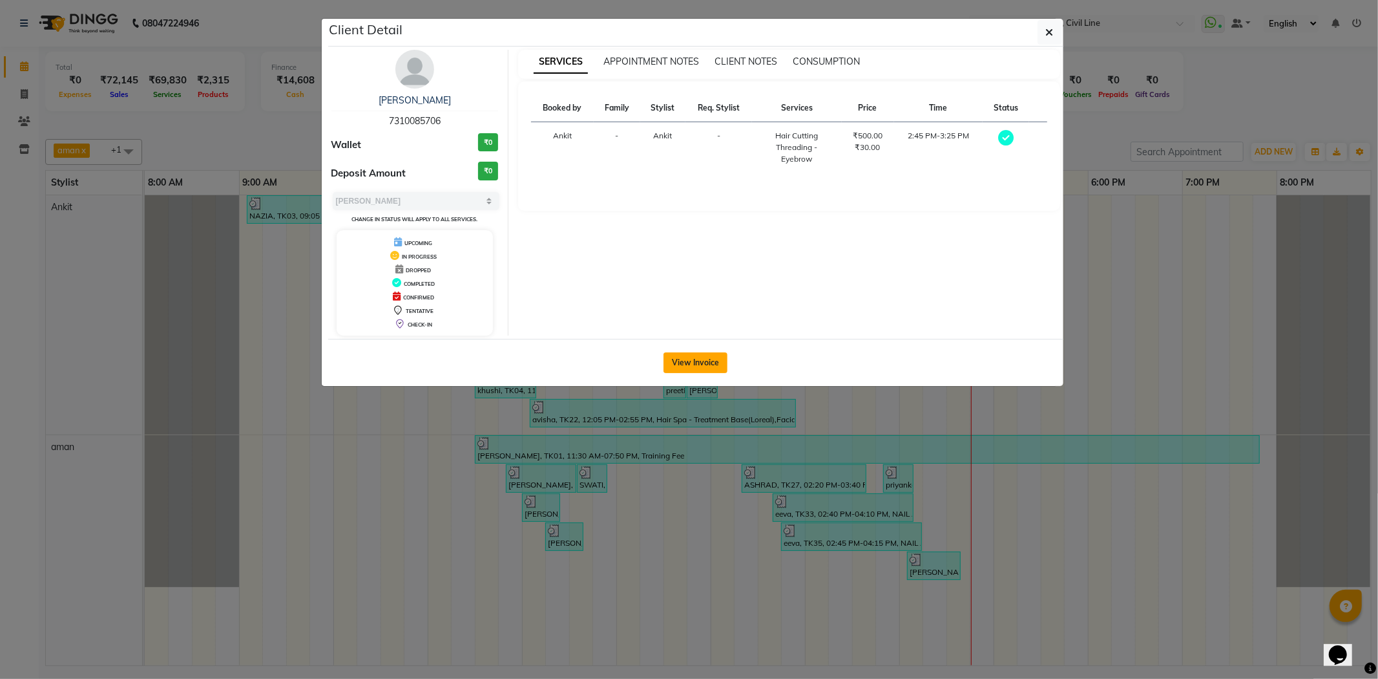
click at [703, 356] on button "View Invoice" at bounding box center [696, 362] width 64 height 21
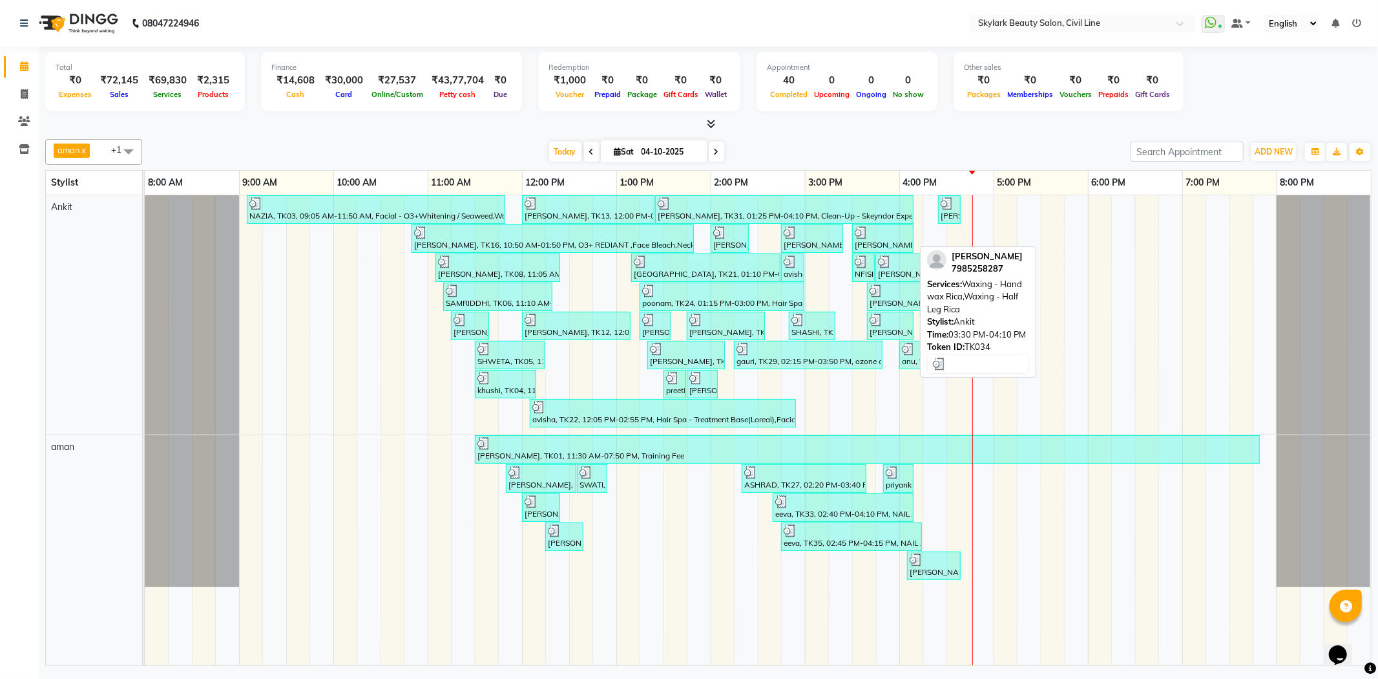
click at [892, 236] on div at bounding box center [883, 232] width 56 height 13
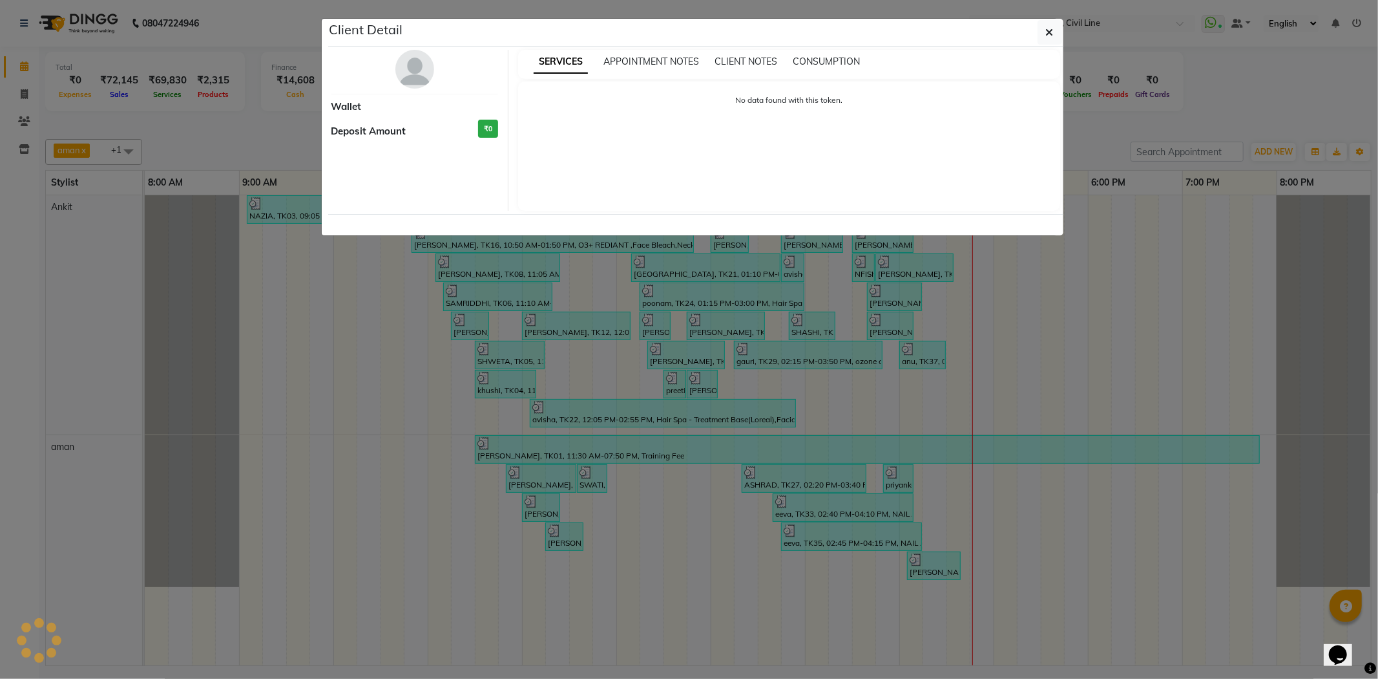
select select "3"
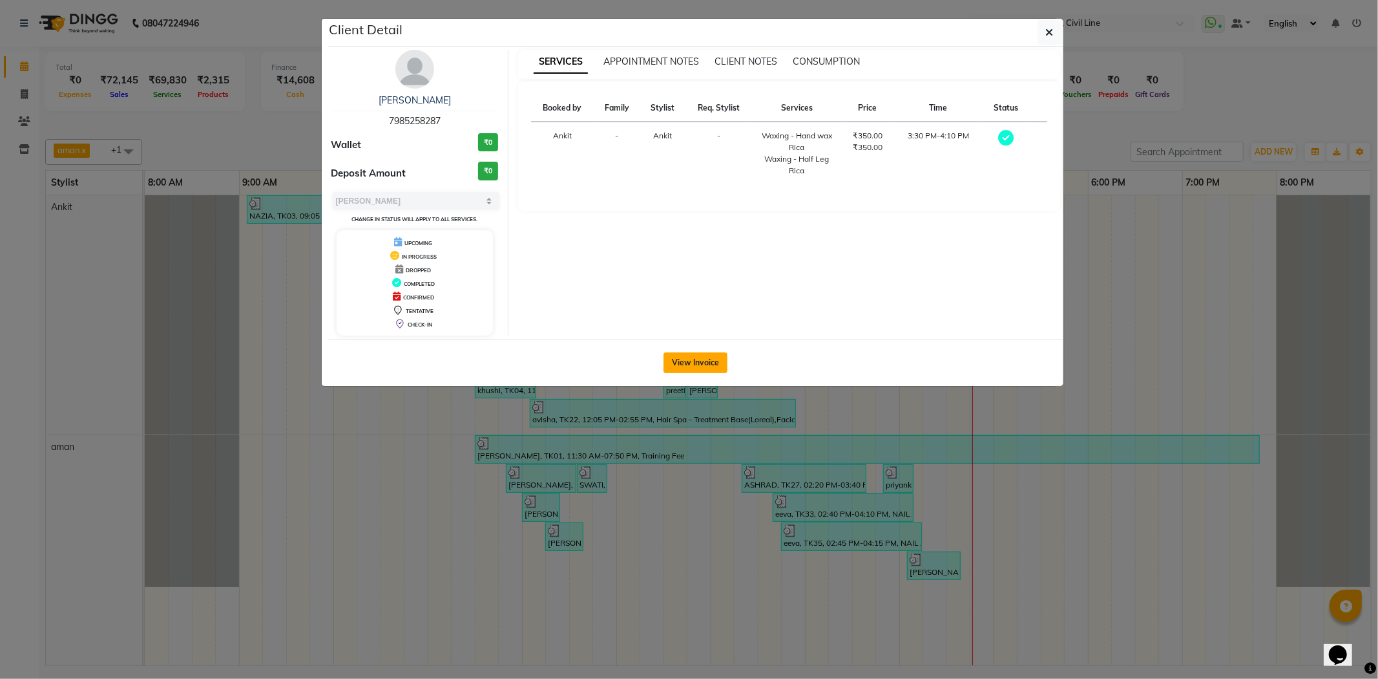
click at [718, 355] on button "View Invoice" at bounding box center [696, 362] width 64 height 21
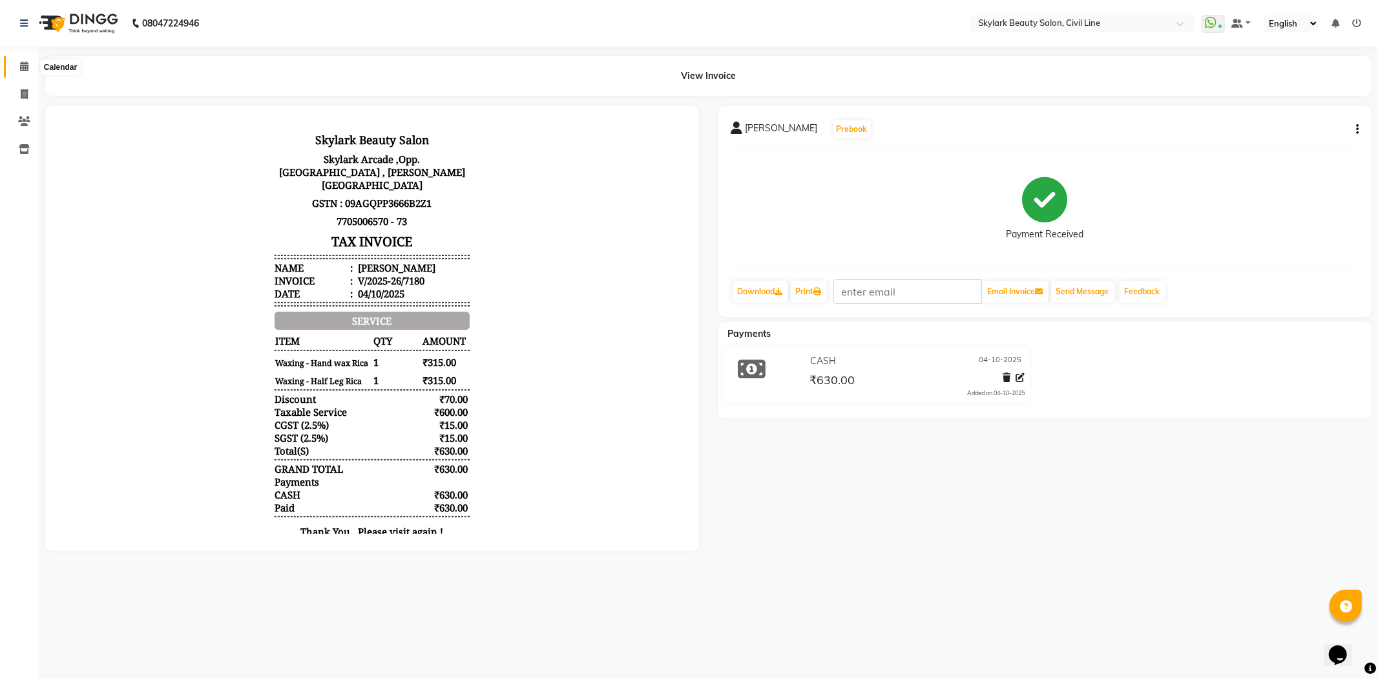
click at [27, 70] on icon at bounding box center [24, 66] width 8 height 10
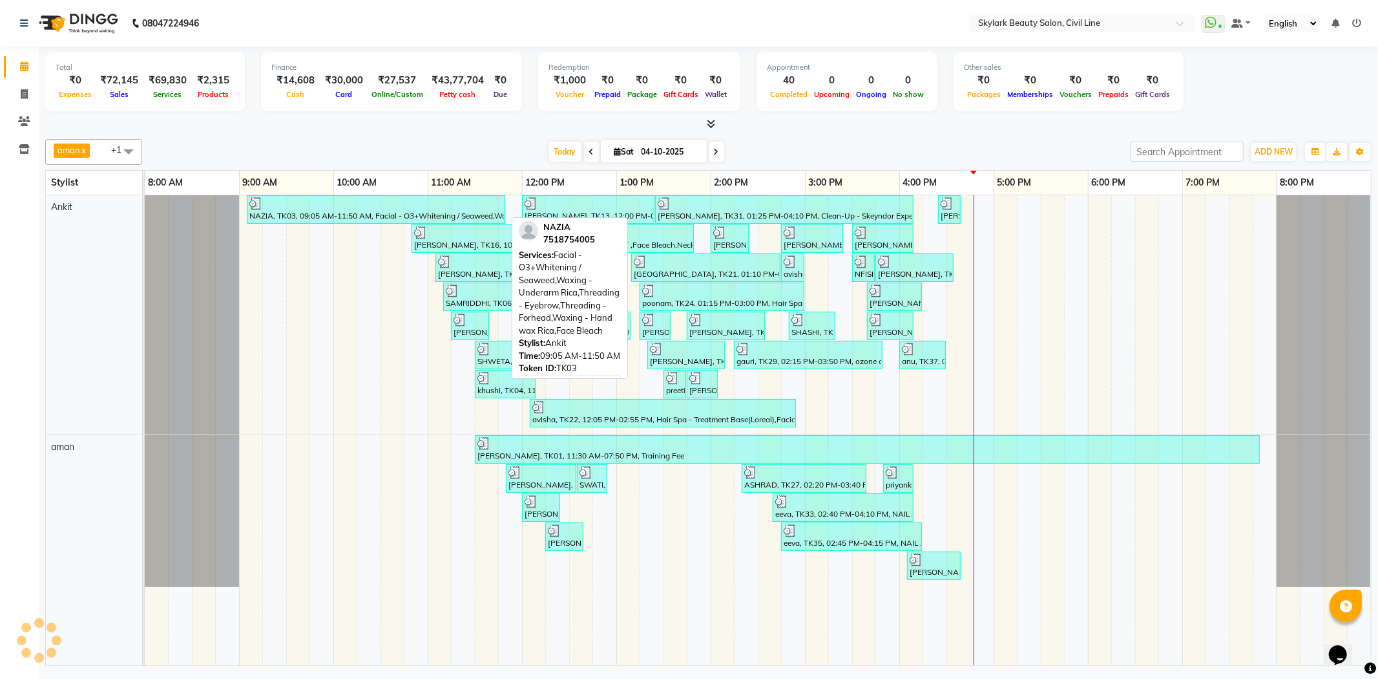
click at [332, 209] on div at bounding box center [375, 203] width 253 height 13
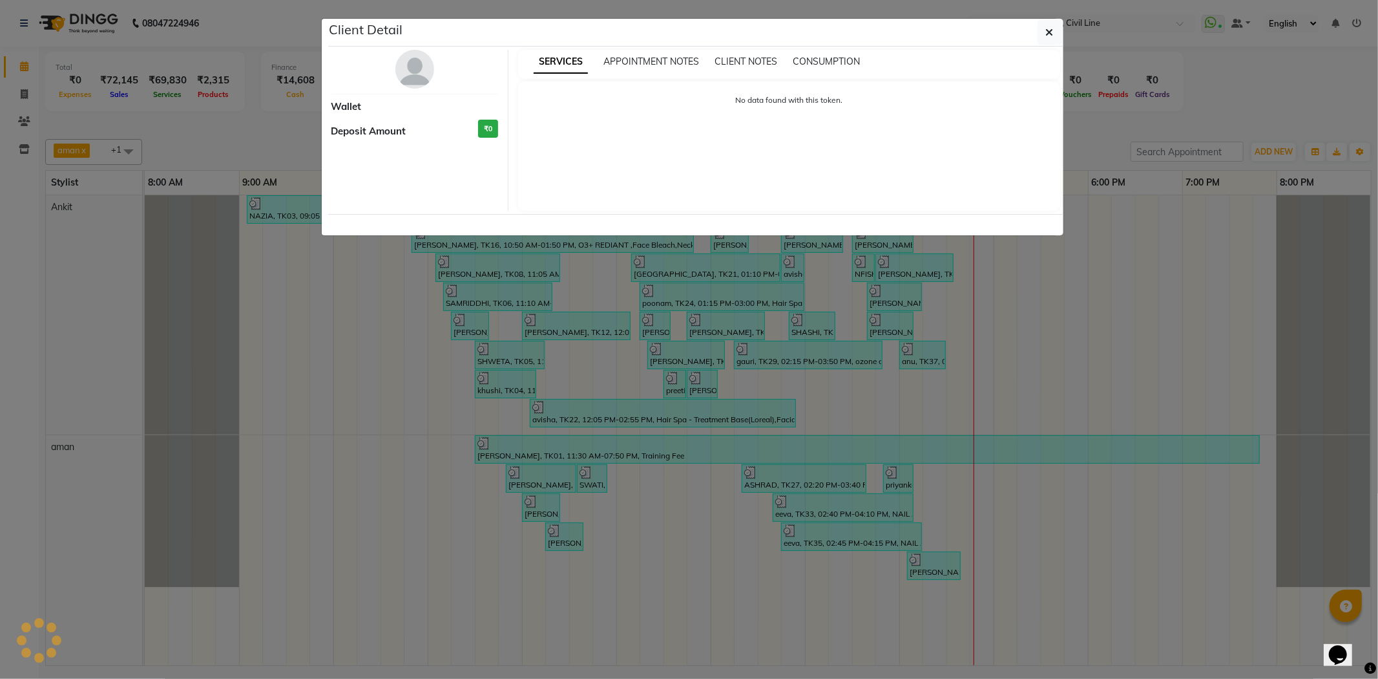
select select "3"
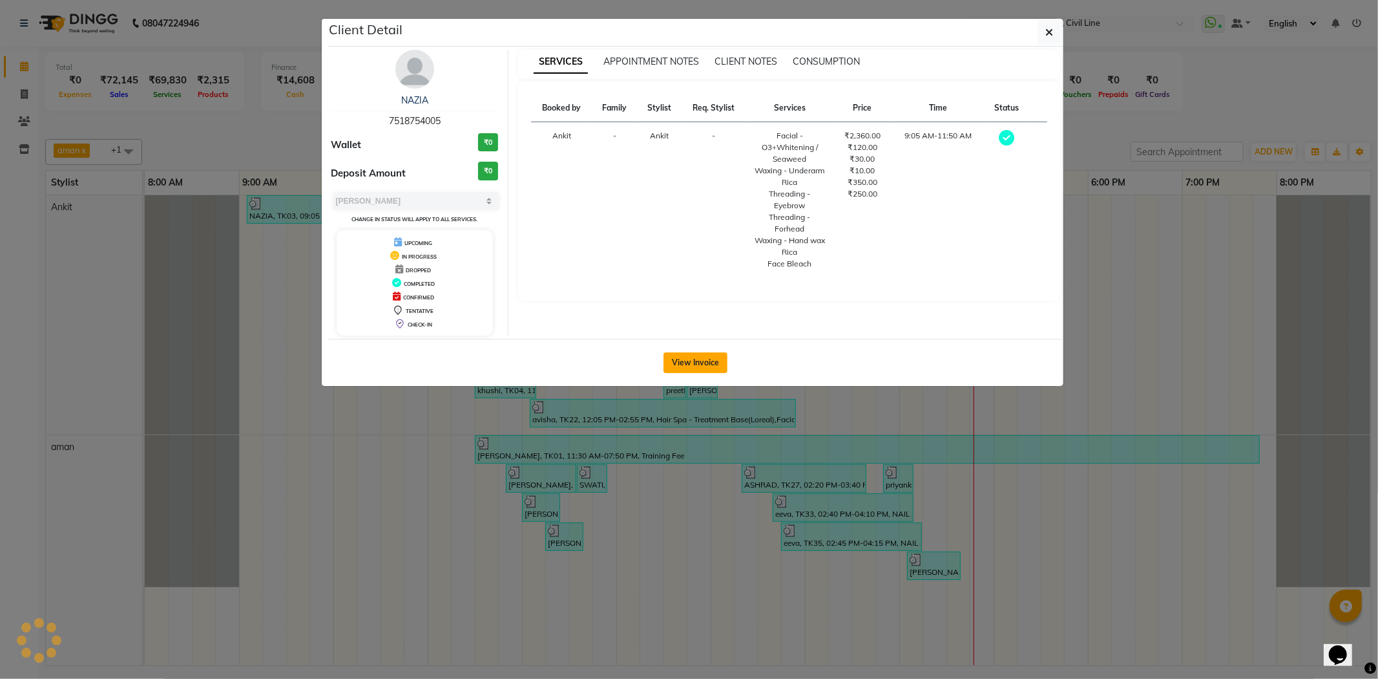
click at [701, 364] on button "View Invoice" at bounding box center [696, 362] width 64 height 21
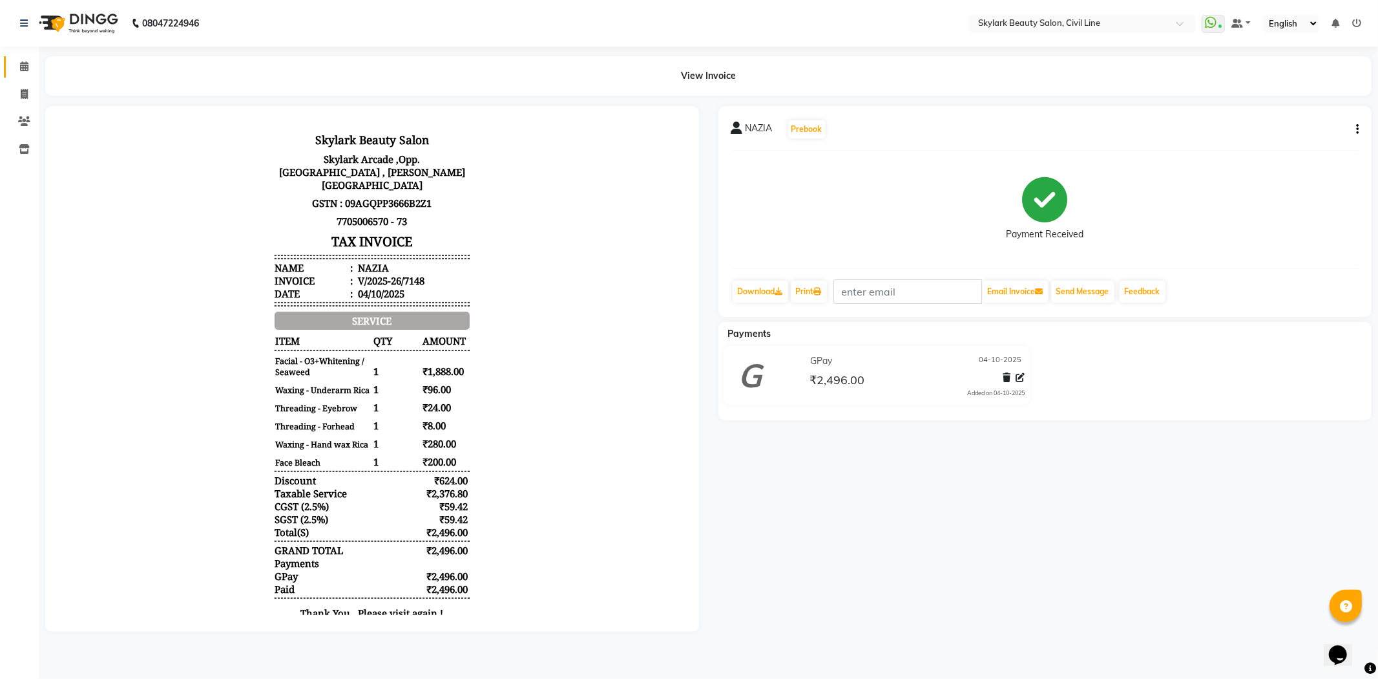
click at [21, 75] on link "Calendar" at bounding box center [19, 66] width 31 height 21
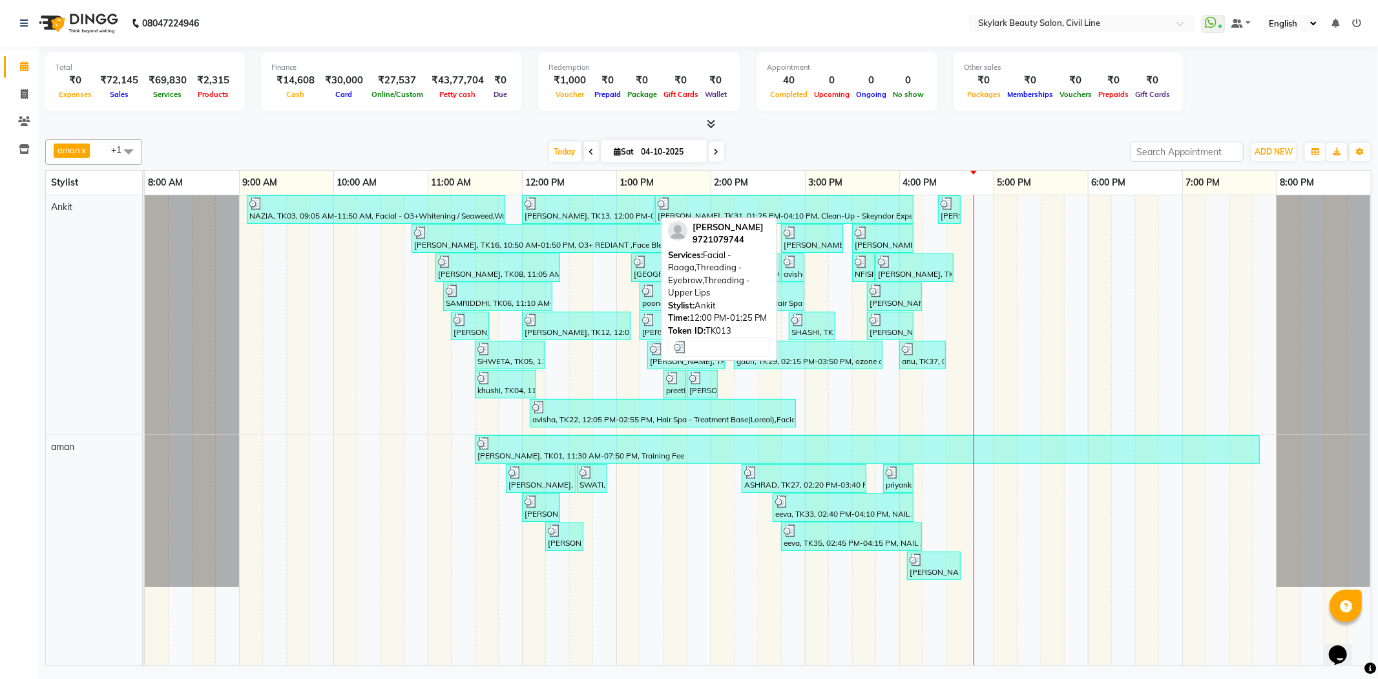
click at [610, 208] on div at bounding box center [588, 203] width 127 height 13
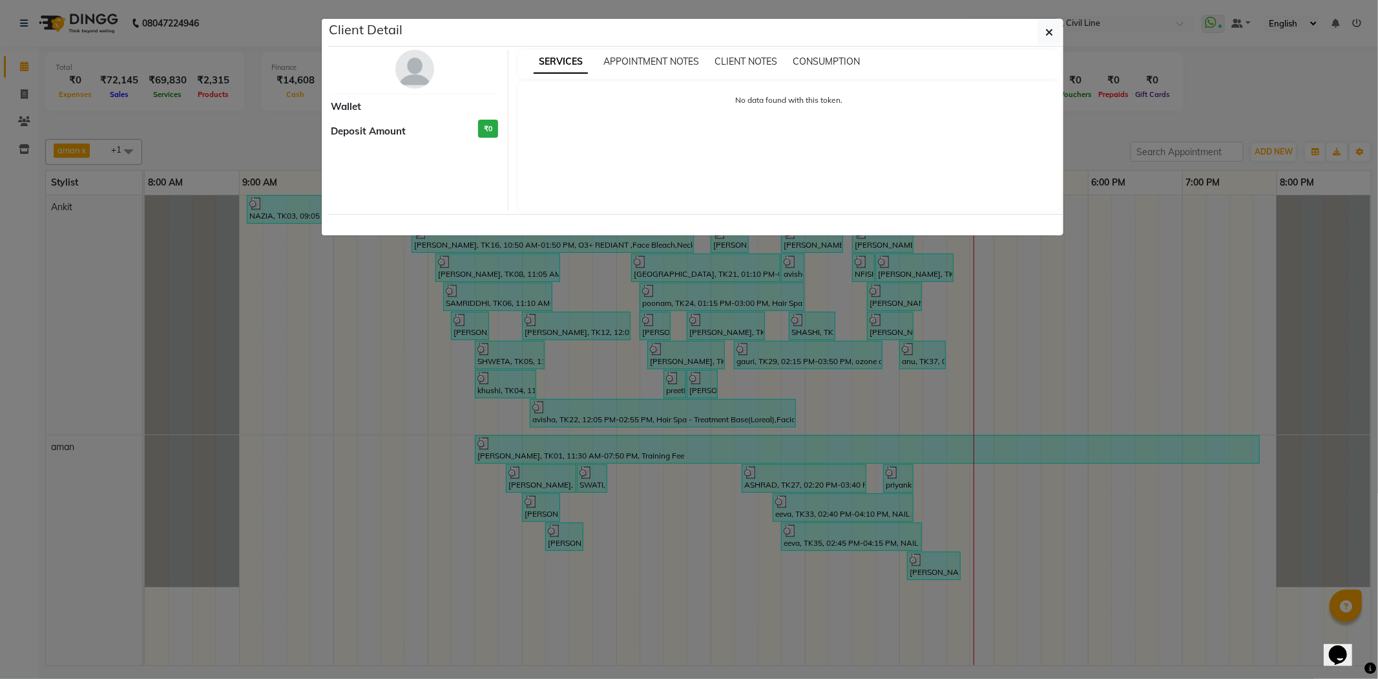
select select "3"
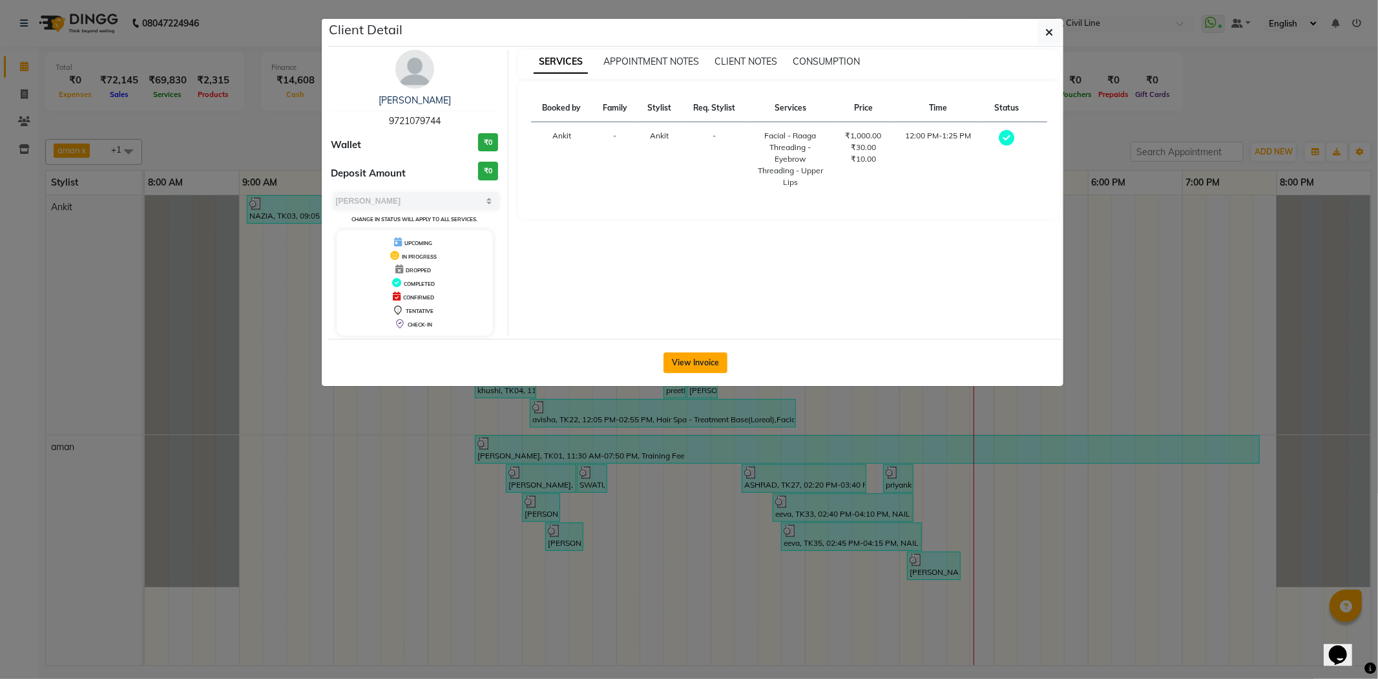
click at [702, 356] on button "View Invoice" at bounding box center [696, 362] width 64 height 21
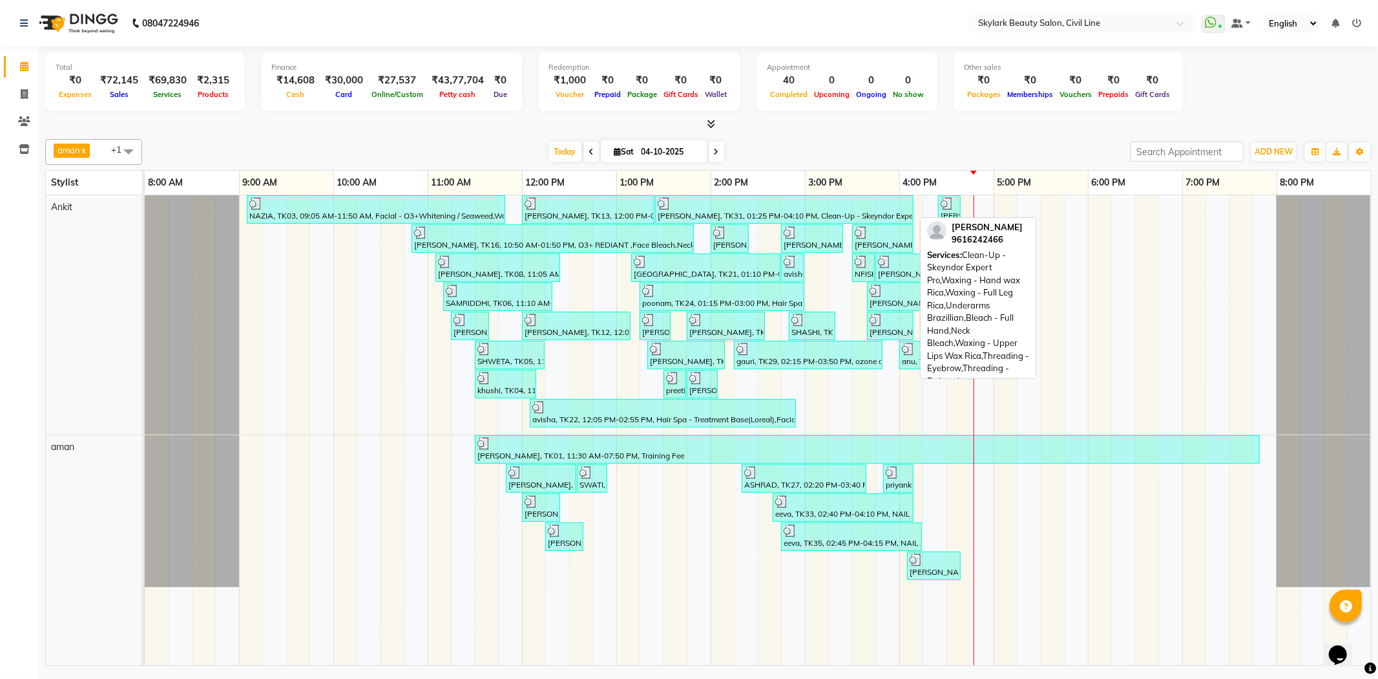
click at [722, 202] on div at bounding box center [784, 203] width 253 height 13
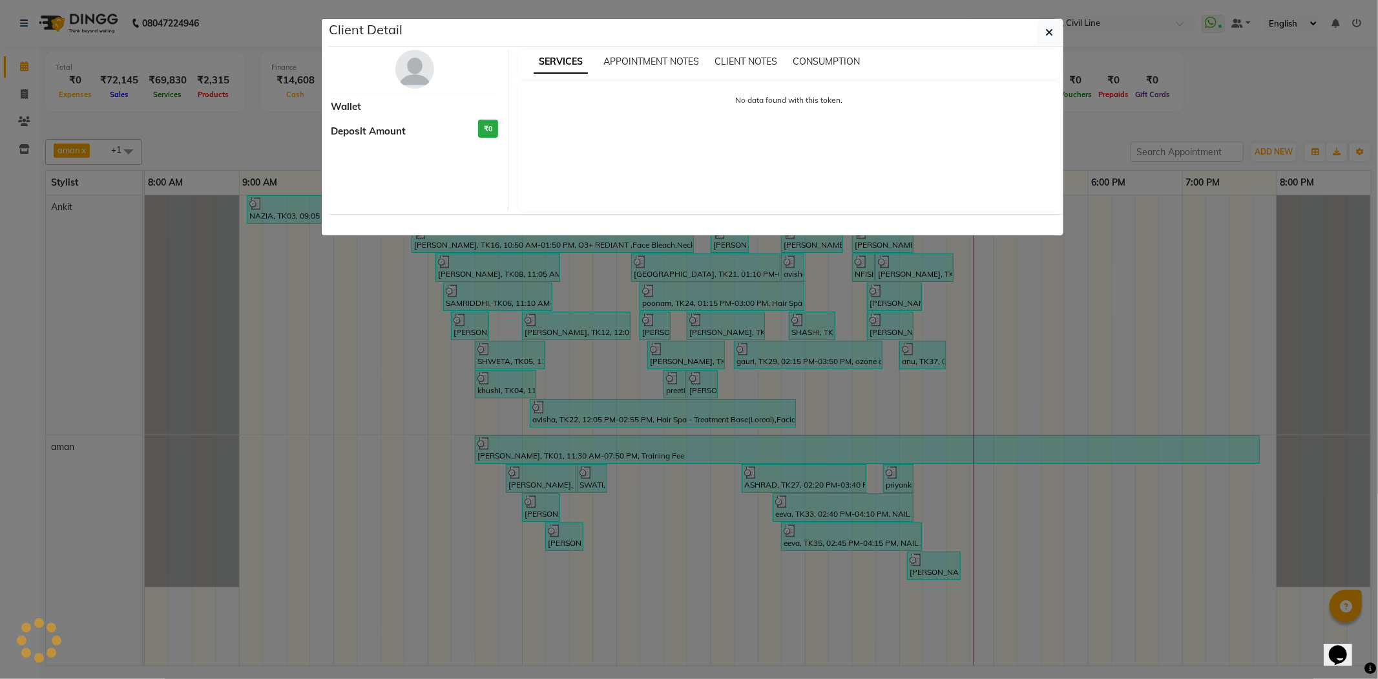
select select "3"
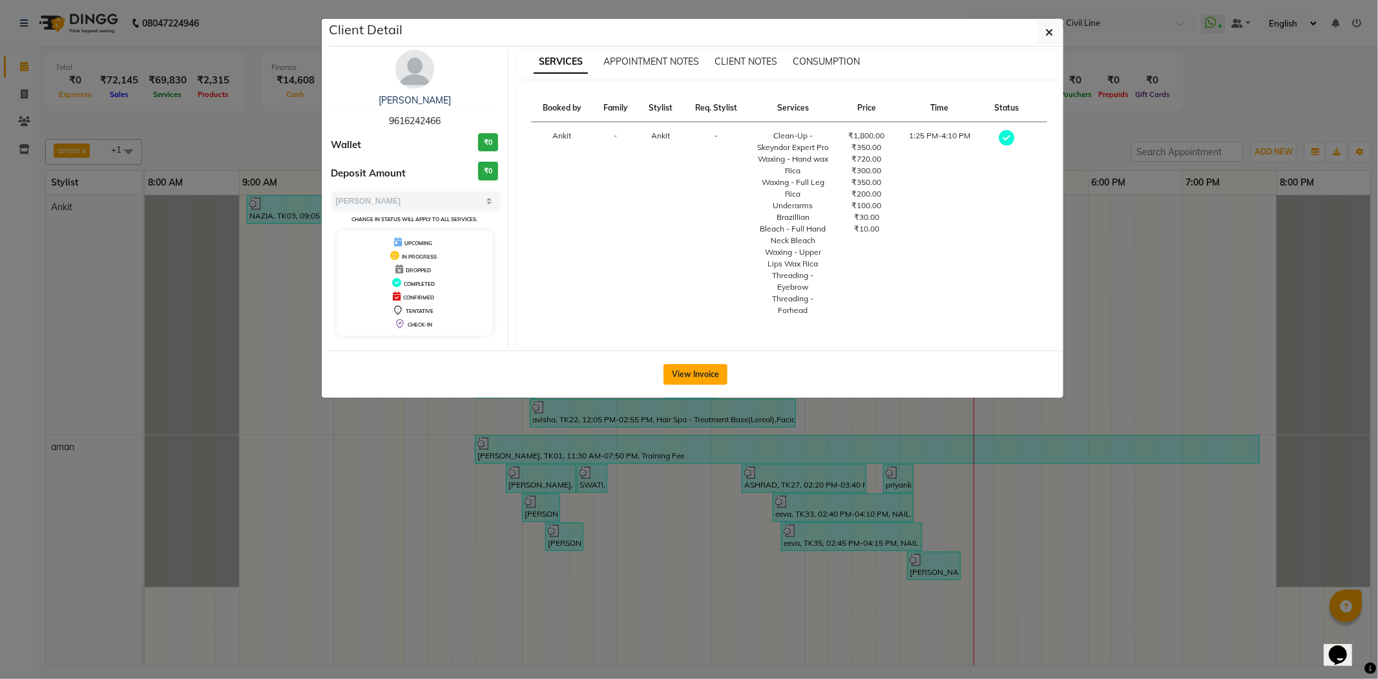
click at [699, 377] on button "View Invoice" at bounding box center [696, 374] width 64 height 21
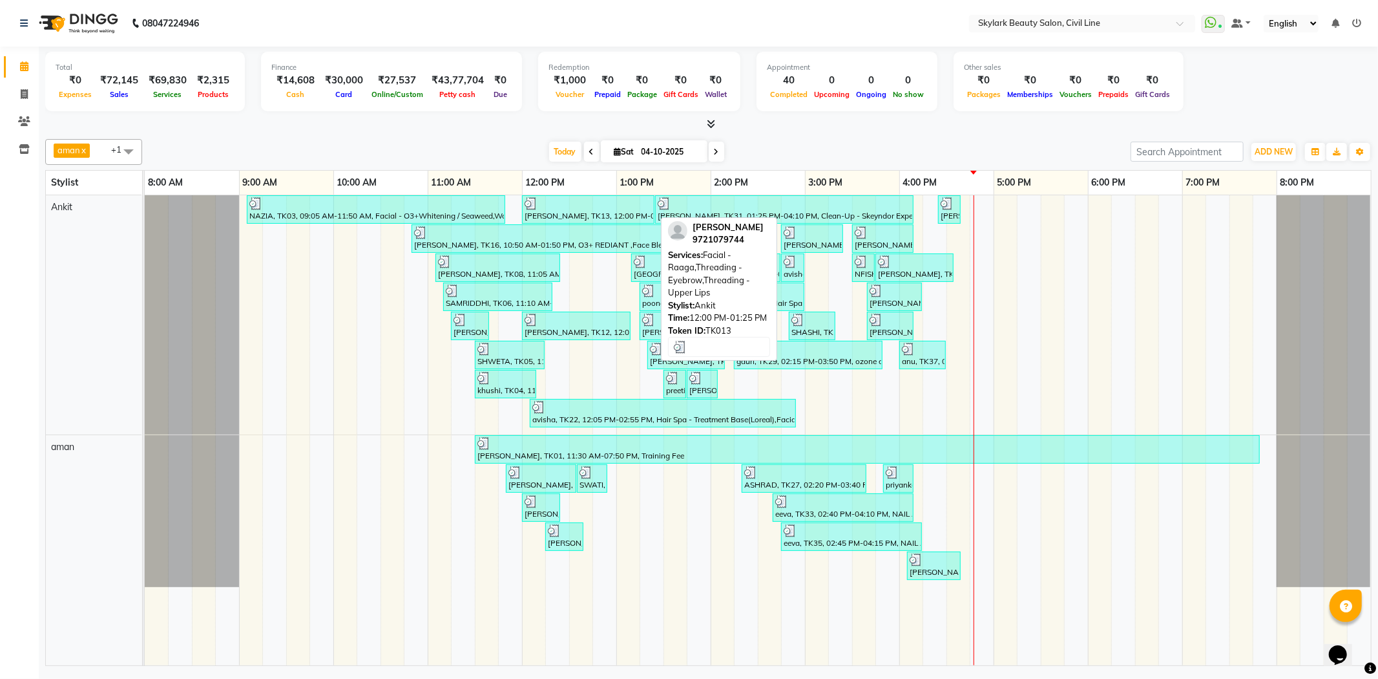
click at [584, 206] on div at bounding box center [588, 203] width 127 height 13
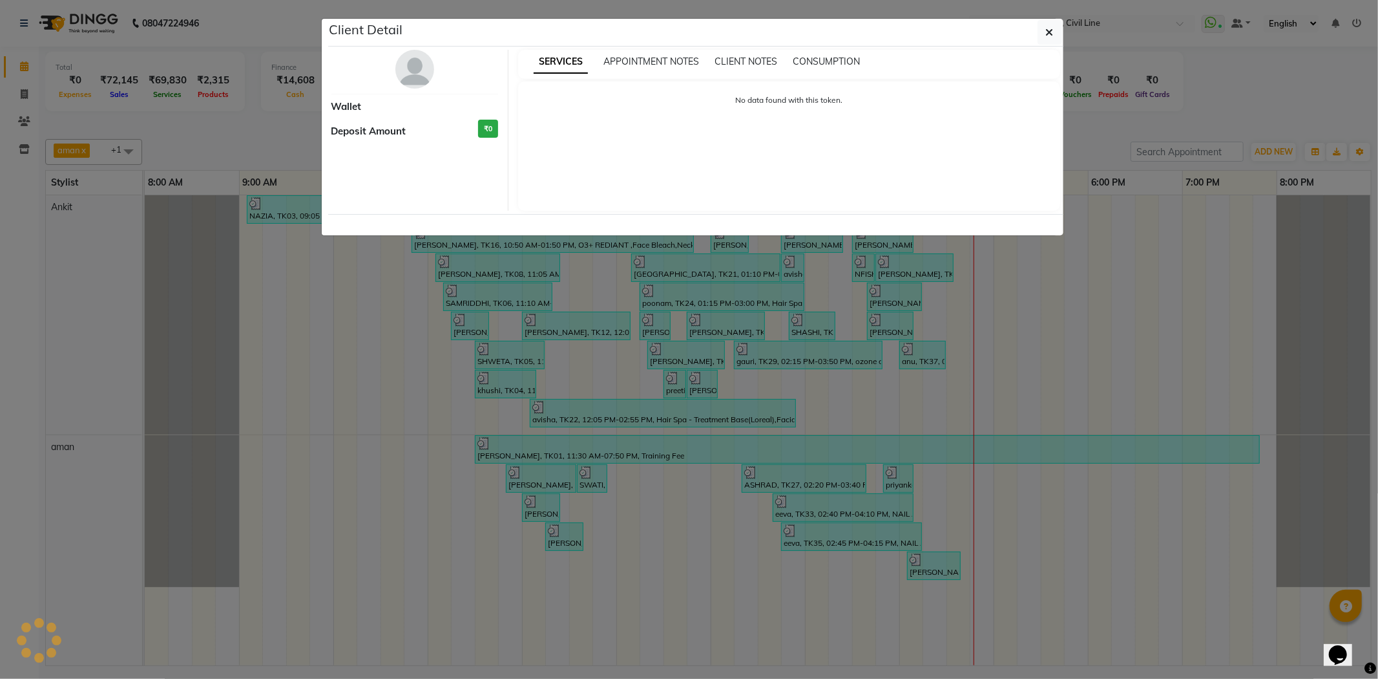
drag, startPoint x: 1207, startPoint y: 114, endPoint x: 842, endPoint y: 173, distance: 369.9
click at [1206, 114] on ngb-modal-window "Client Detail Wallet Deposit Amount ₹0 SERVICES APPOINTMENT NOTES CLIENT NOTES …" at bounding box center [689, 339] width 1378 height 679
select select "3"
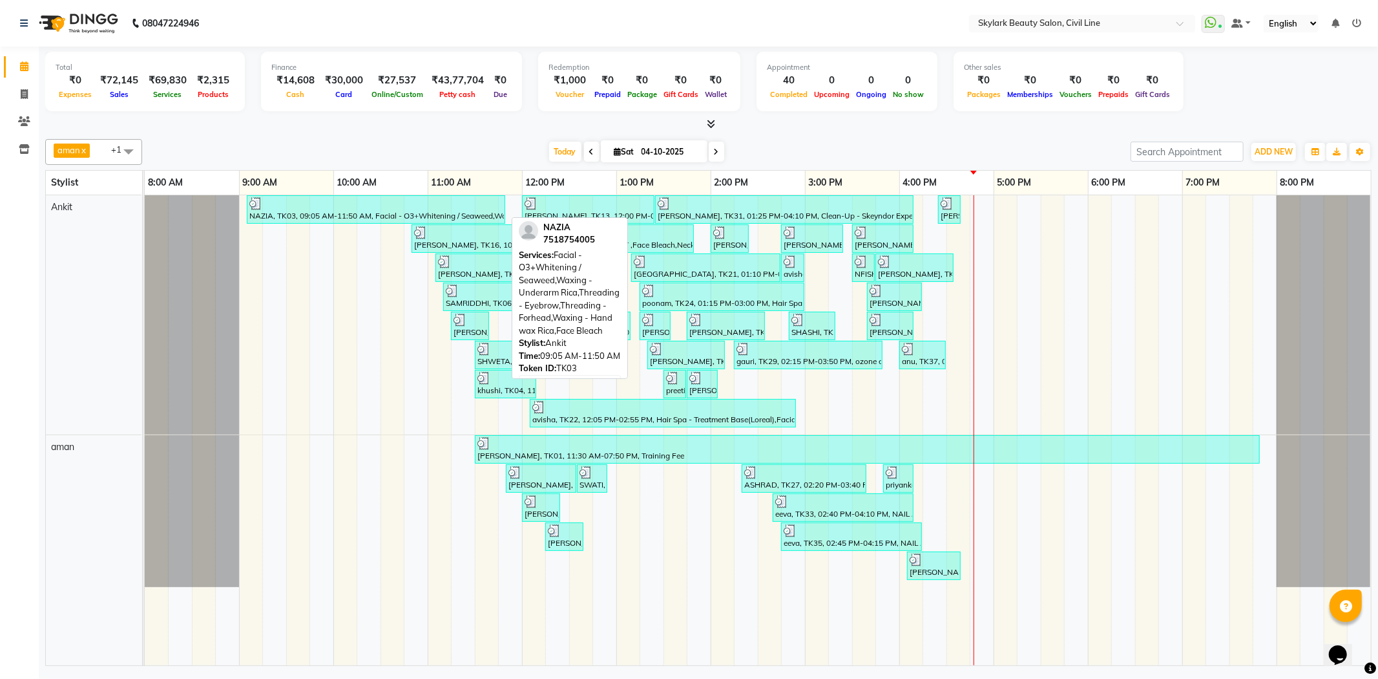
click at [397, 206] on div at bounding box center [375, 203] width 253 height 13
select select "3"
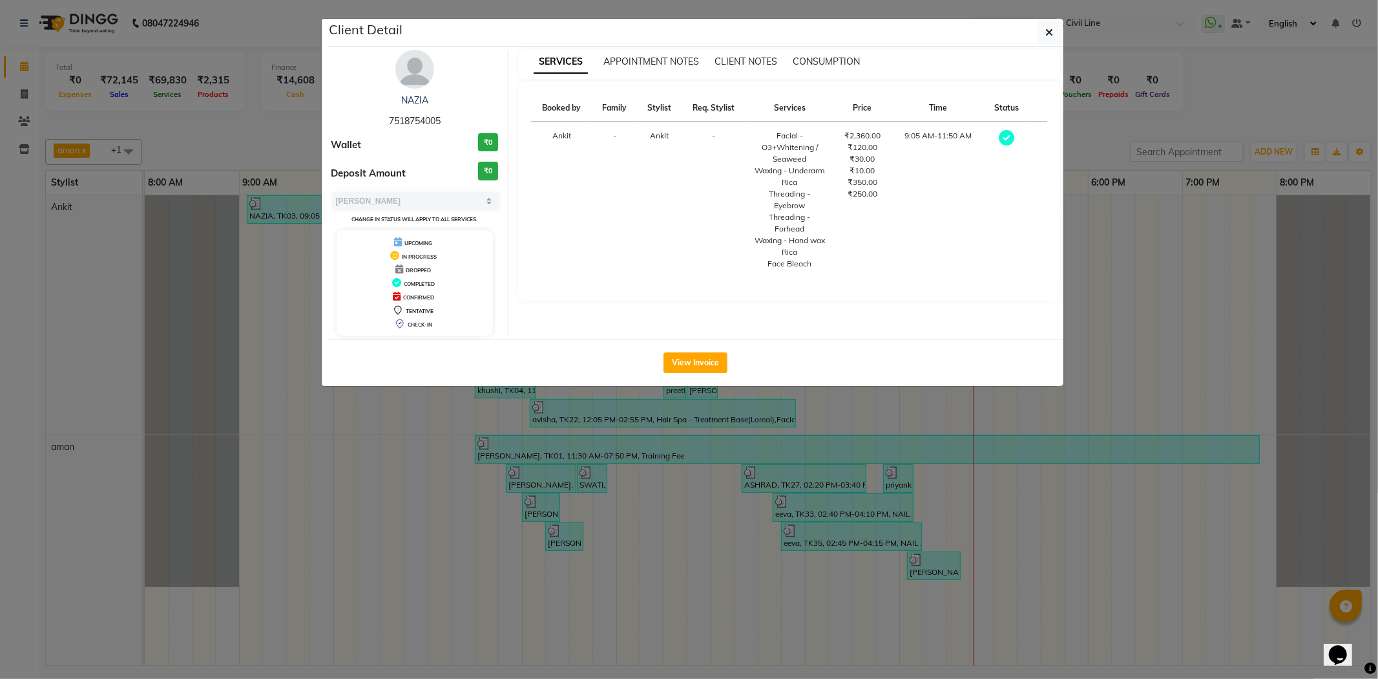
click at [685, 348] on div "View Invoice" at bounding box center [695, 362] width 735 height 47
click at [689, 362] on button "View Invoice" at bounding box center [696, 362] width 64 height 21
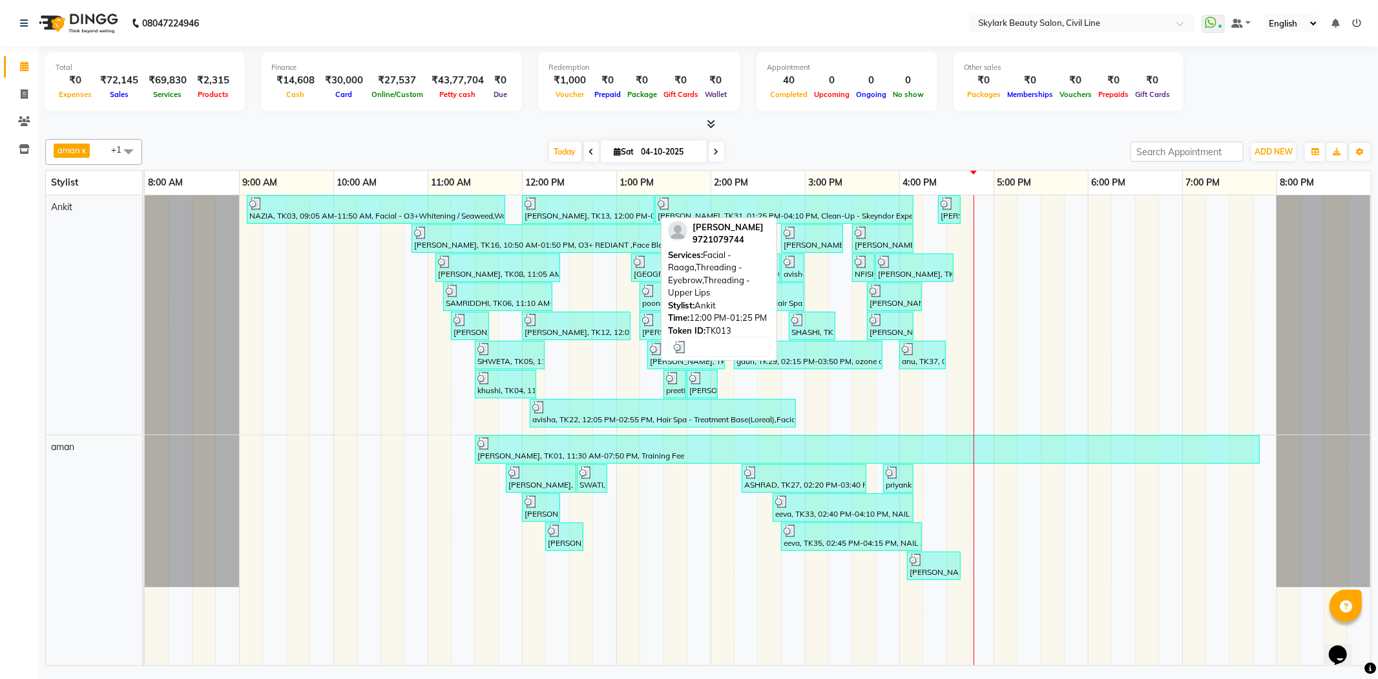
click at [551, 209] on div "[PERSON_NAME], TK13, 12:00 PM-01:25 PM, Facial - Raaga,Threading - Eyebrow,Thre…" at bounding box center [588, 209] width 130 height 25
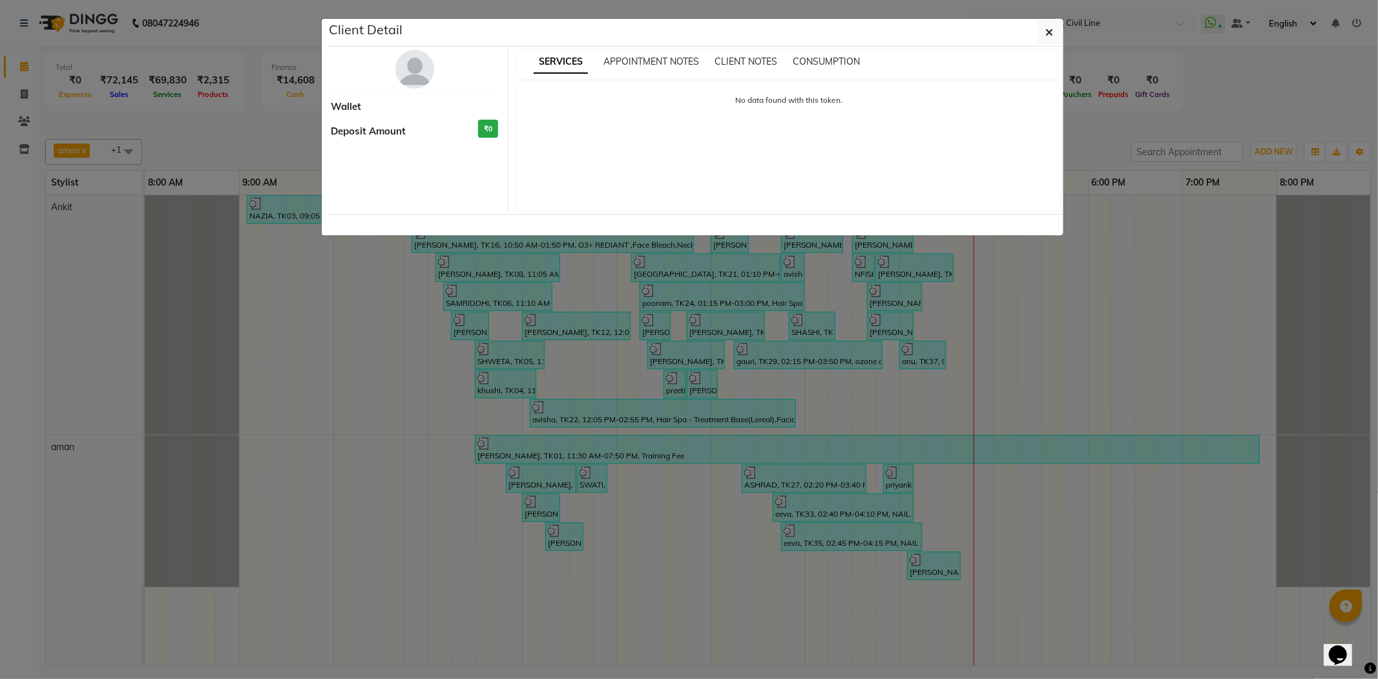
select select "3"
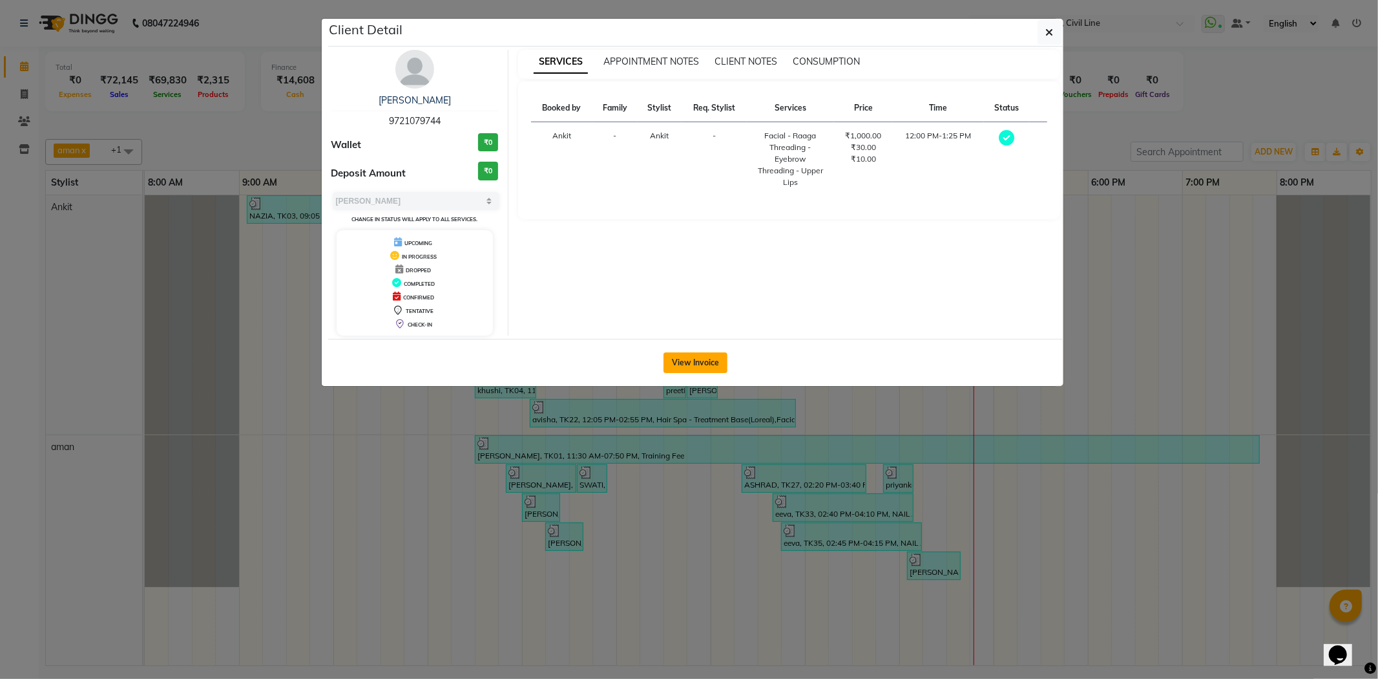
click at [715, 366] on button "View Invoice" at bounding box center [696, 362] width 64 height 21
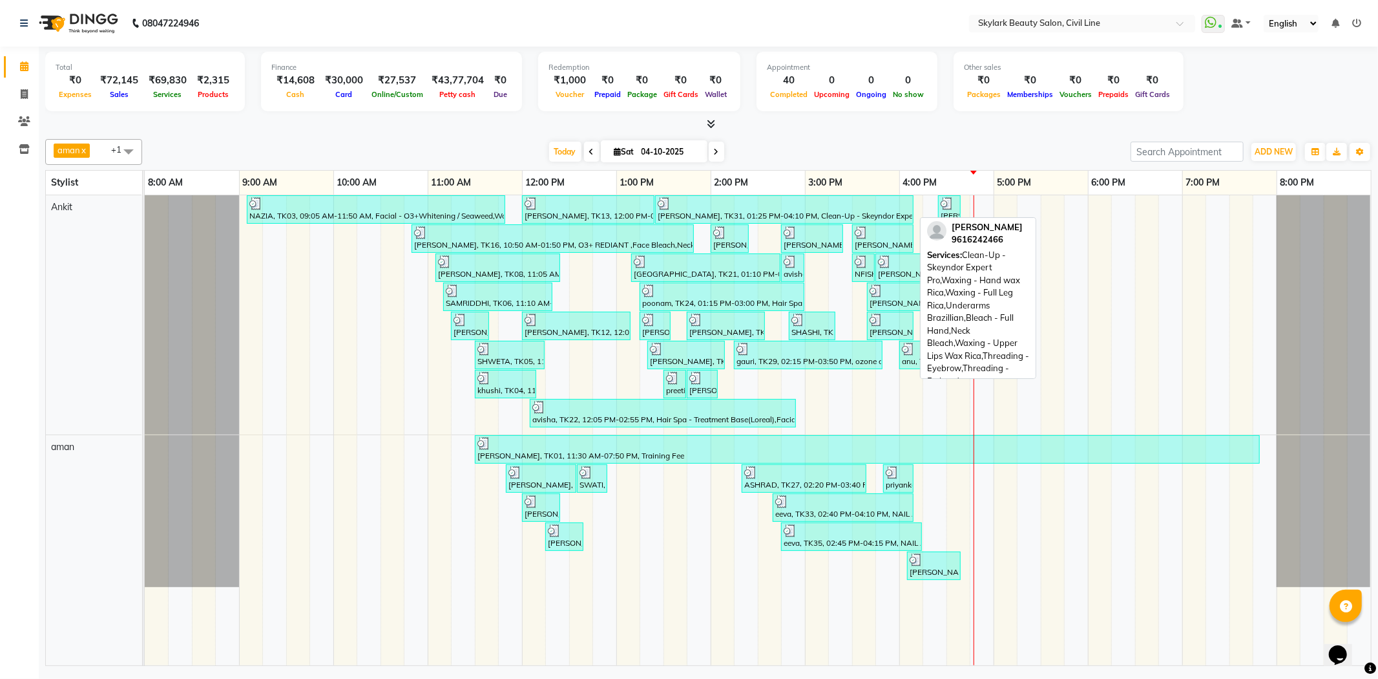
click at [690, 199] on div at bounding box center [784, 203] width 253 height 13
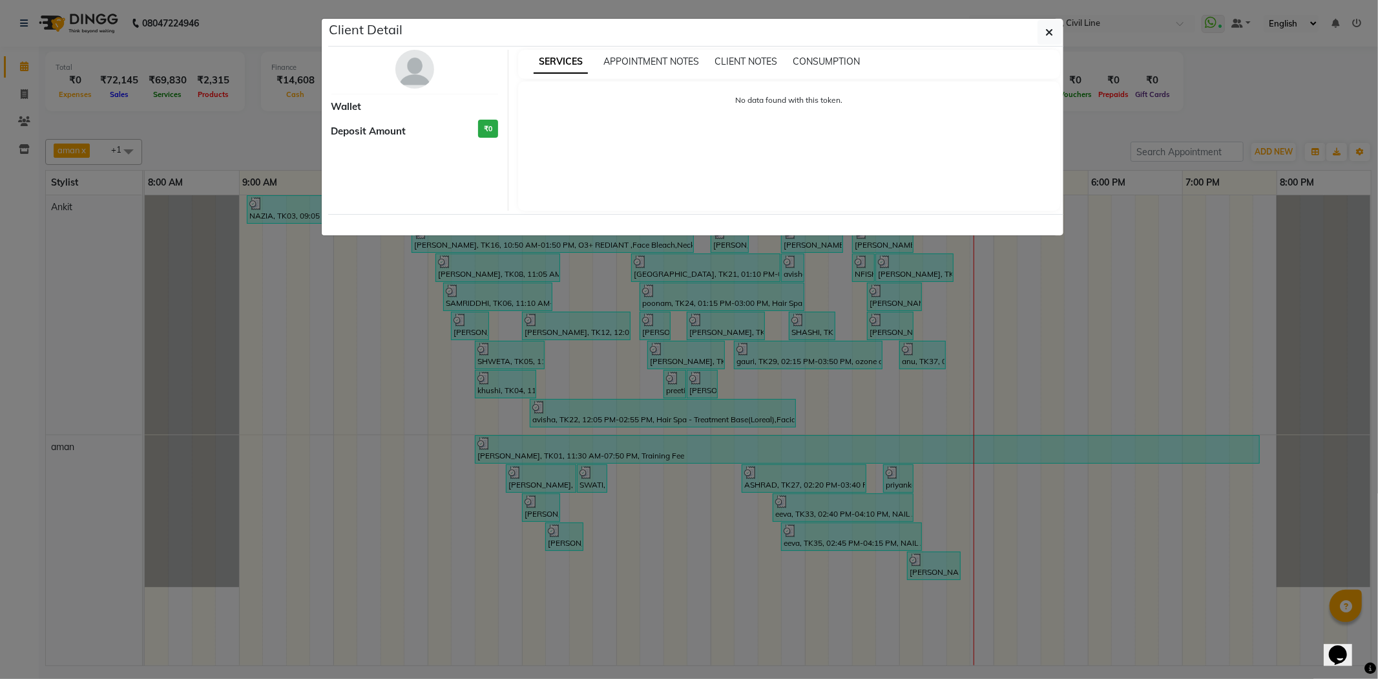
select select "3"
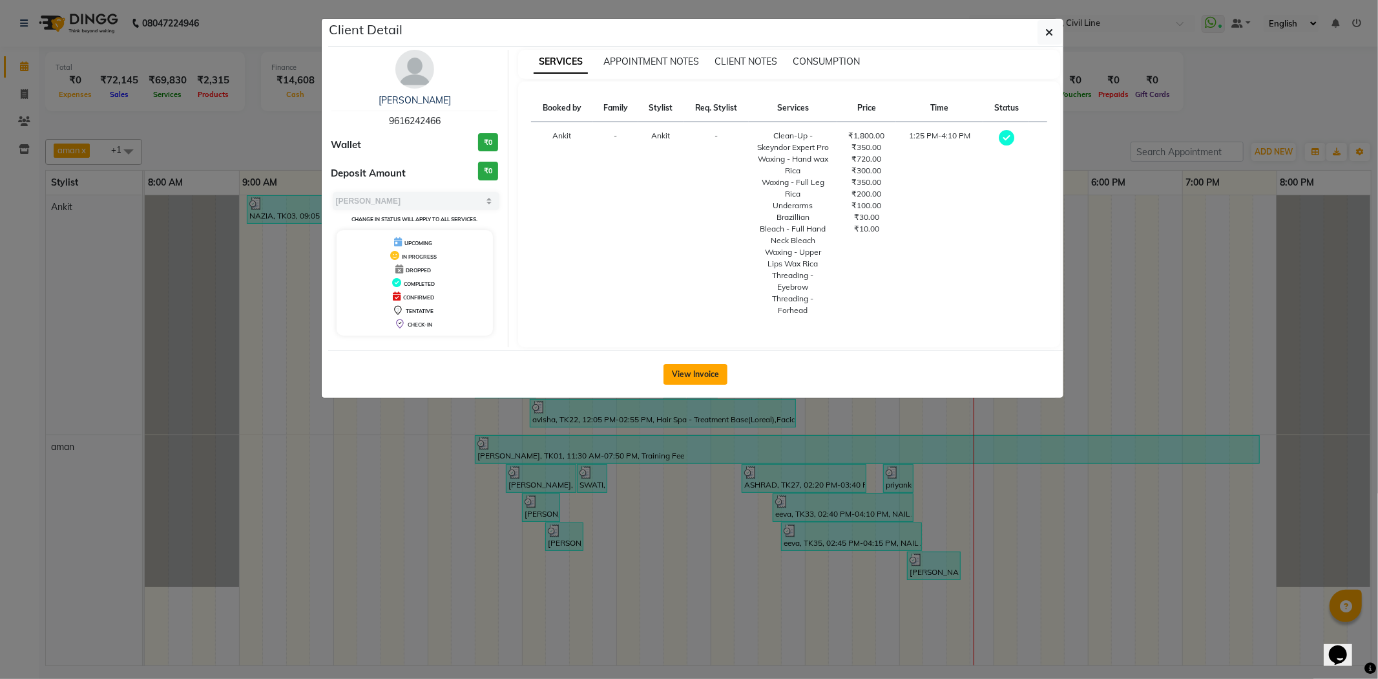
click at [688, 368] on button "View Invoice" at bounding box center [696, 374] width 64 height 21
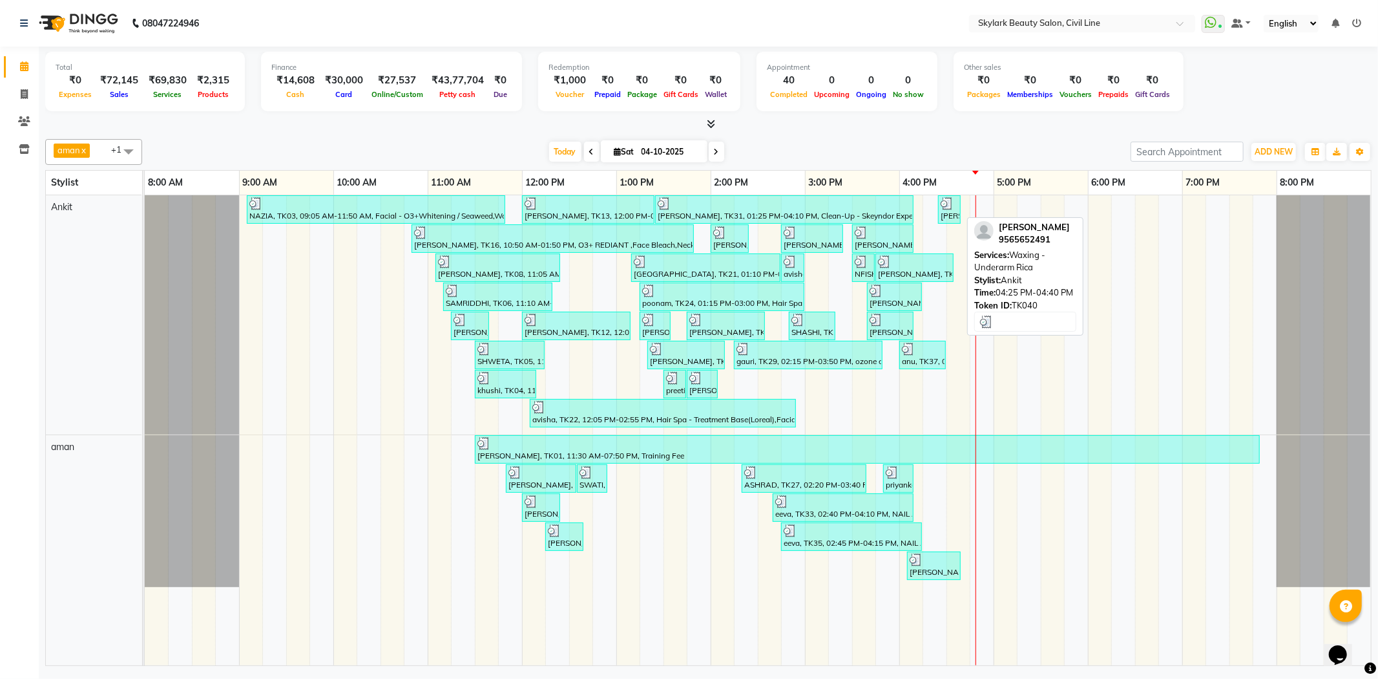
click at [958, 209] on div at bounding box center [949, 203] width 17 height 13
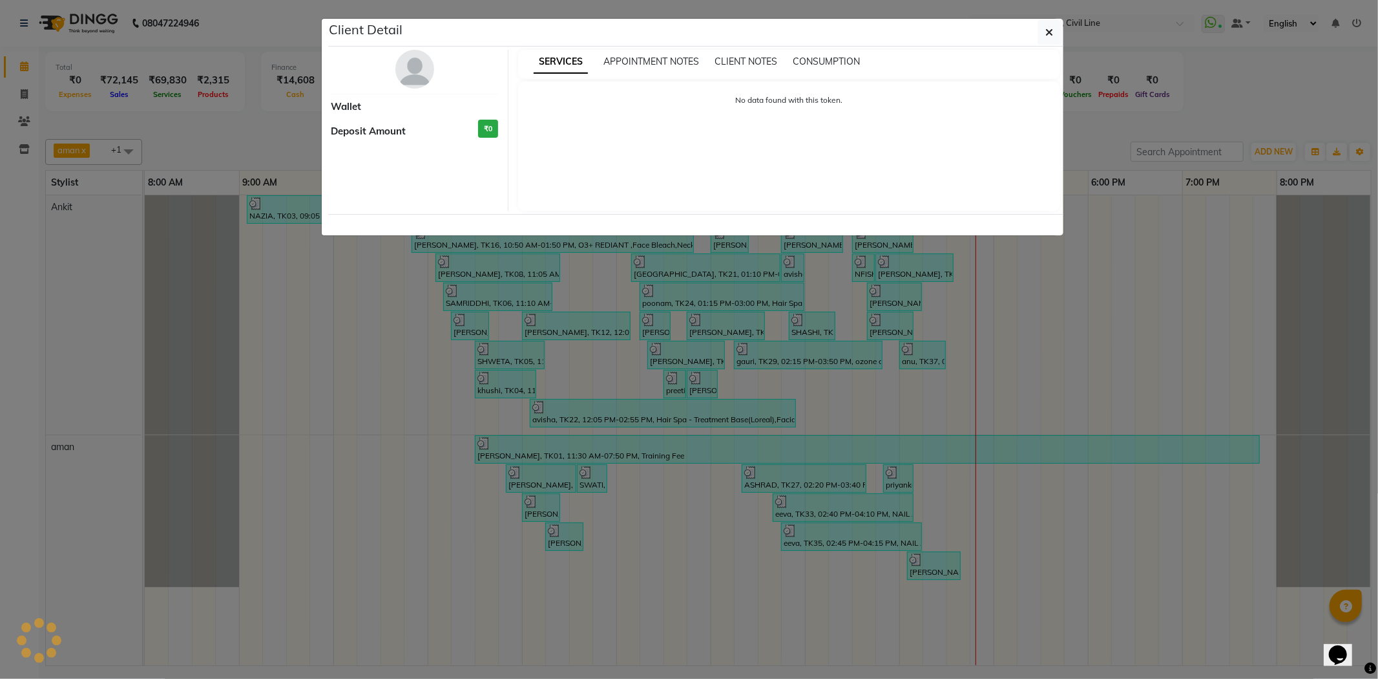
select select "3"
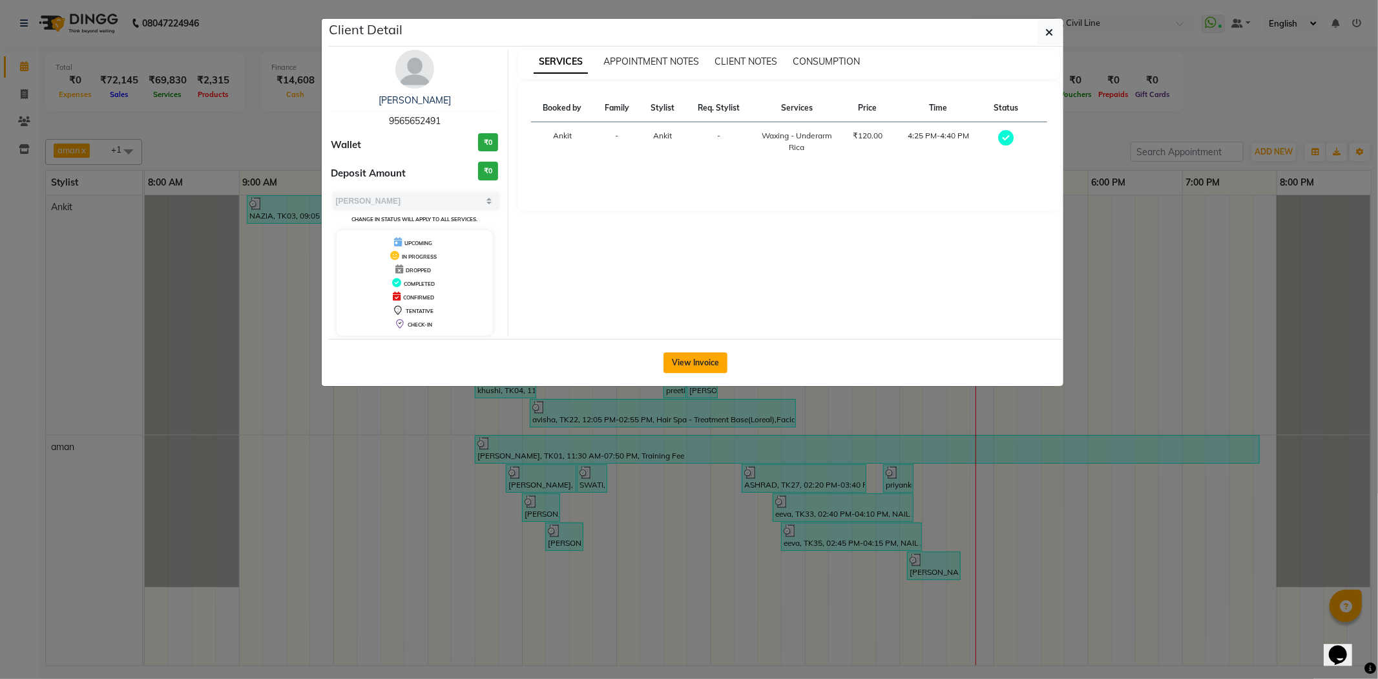
click at [714, 352] on button "View Invoice" at bounding box center [696, 362] width 64 height 21
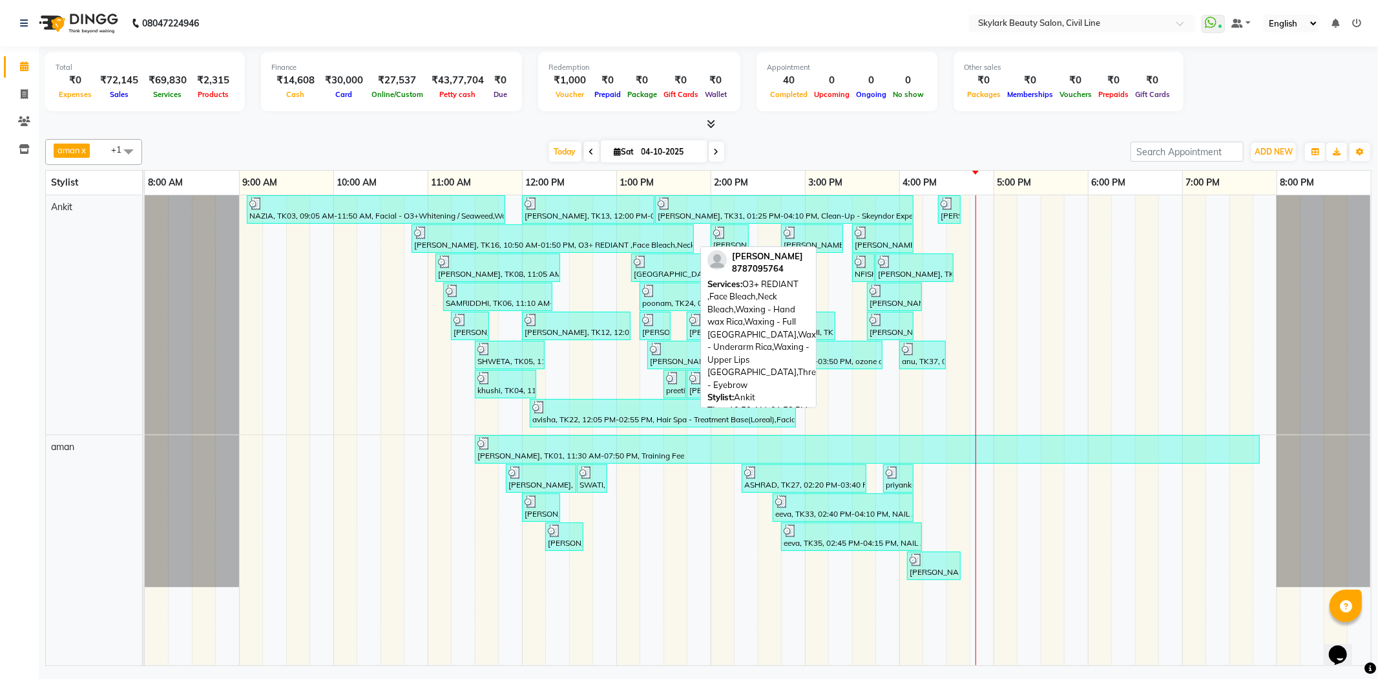
click at [485, 240] on div "[PERSON_NAME], TK16, 10:50 AM-01:50 PM, O3+ REDIANT ,Face Bleach,Neck Bleach,Wa…" at bounding box center [553, 238] width 280 height 25
select select "3"
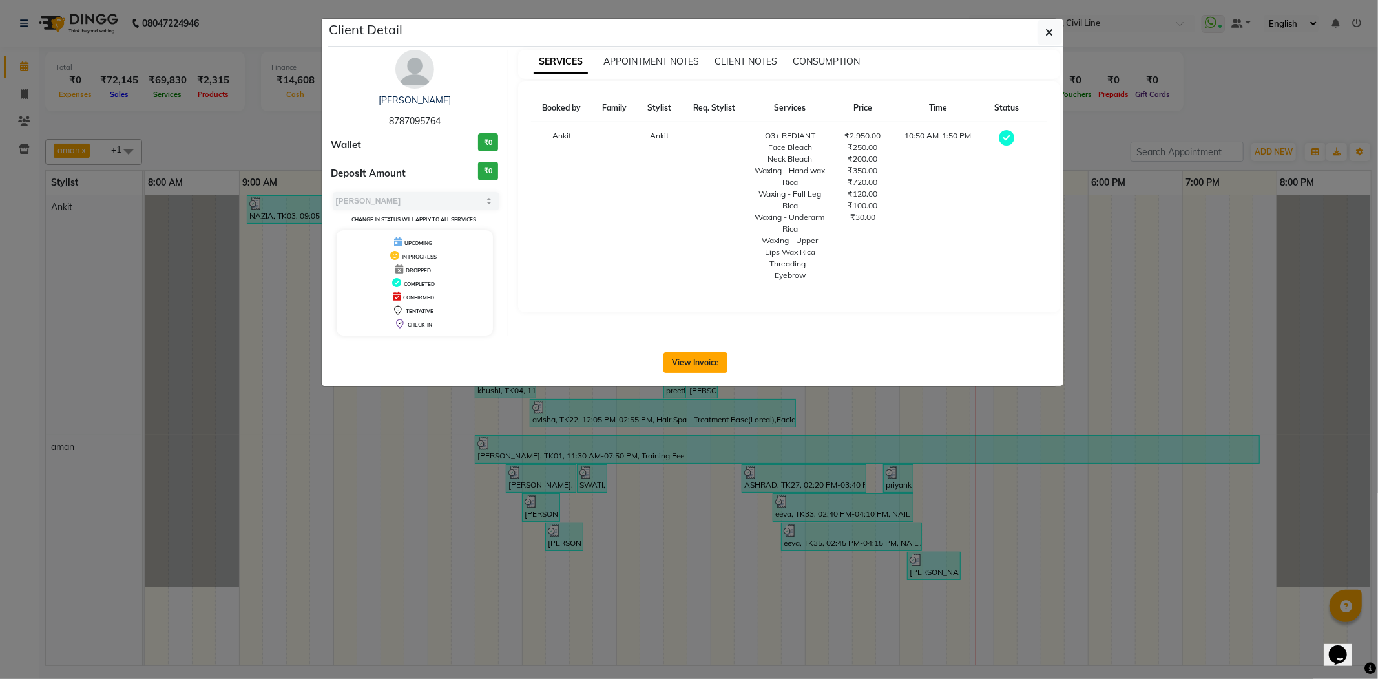
click at [690, 359] on button "View Invoice" at bounding box center [696, 362] width 64 height 21
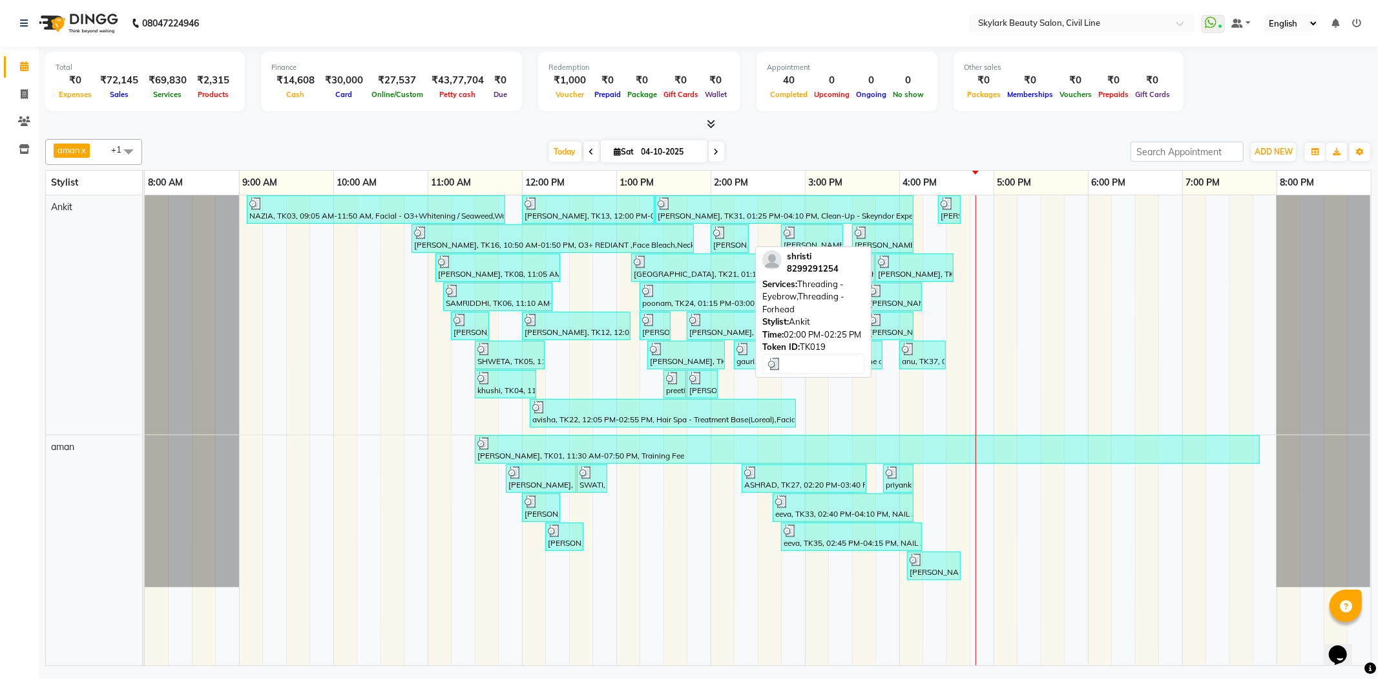
click at [730, 237] on div at bounding box center [729, 232] width 33 height 13
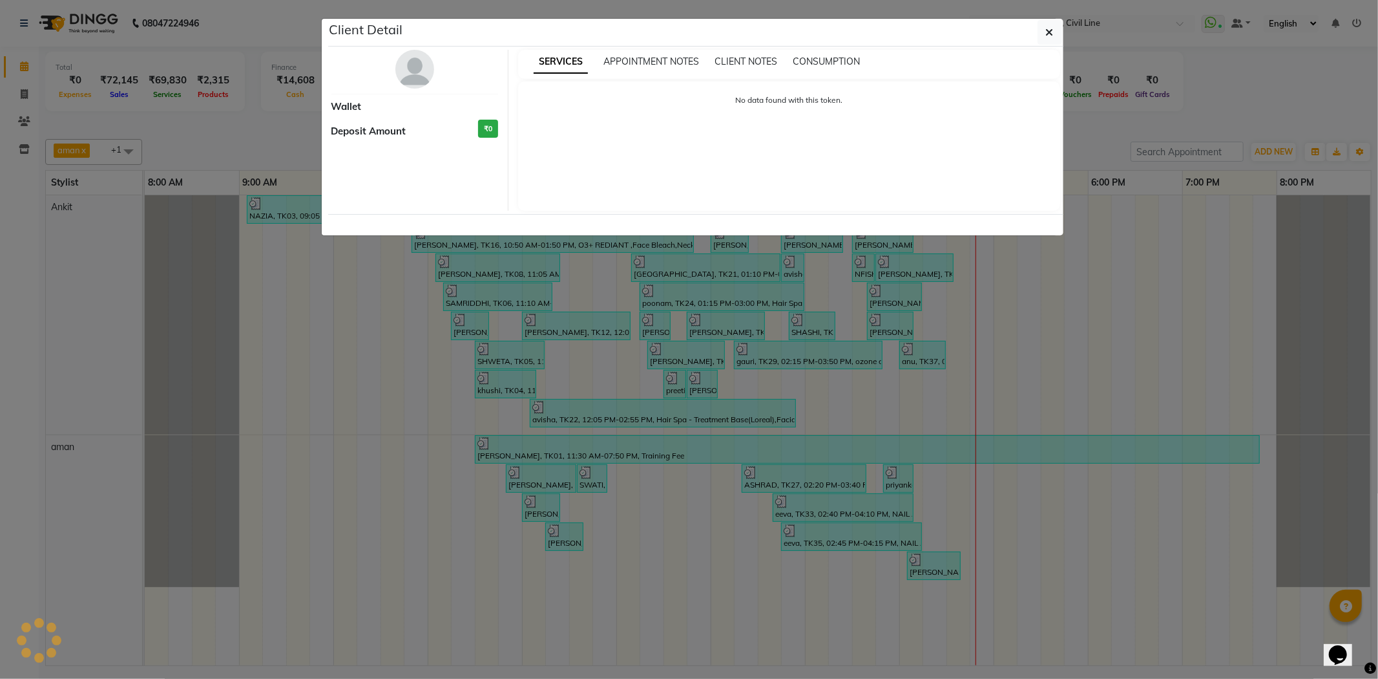
select select "3"
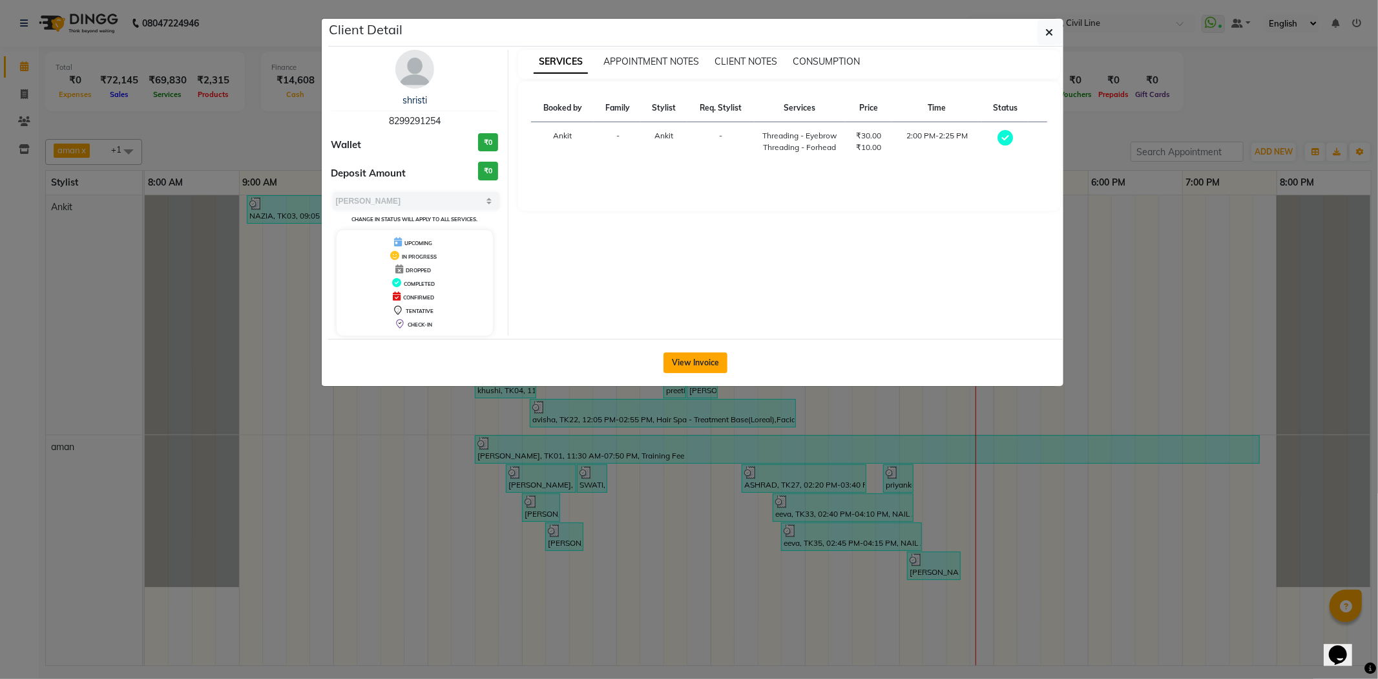
click at [675, 353] on button "View Invoice" at bounding box center [696, 362] width 64 height 21
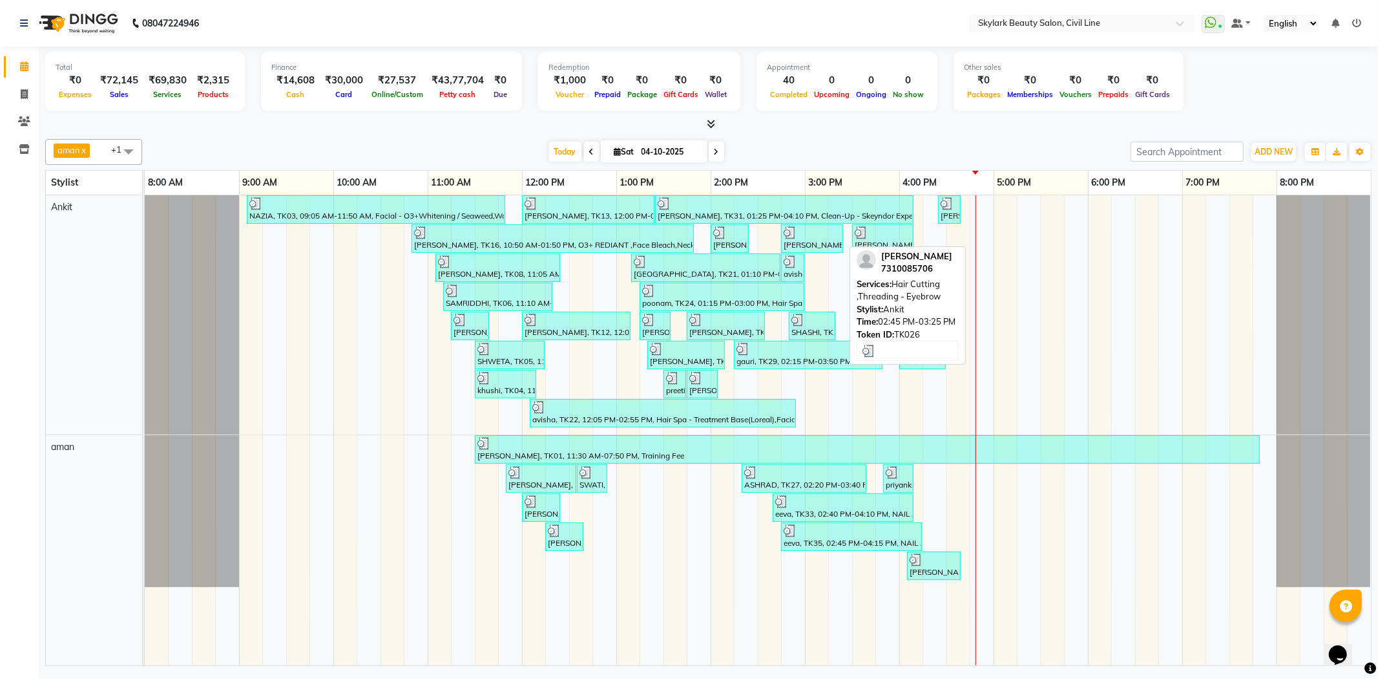
click at [831, 233] on div at bounding box center [812, 232] width 57 height 13
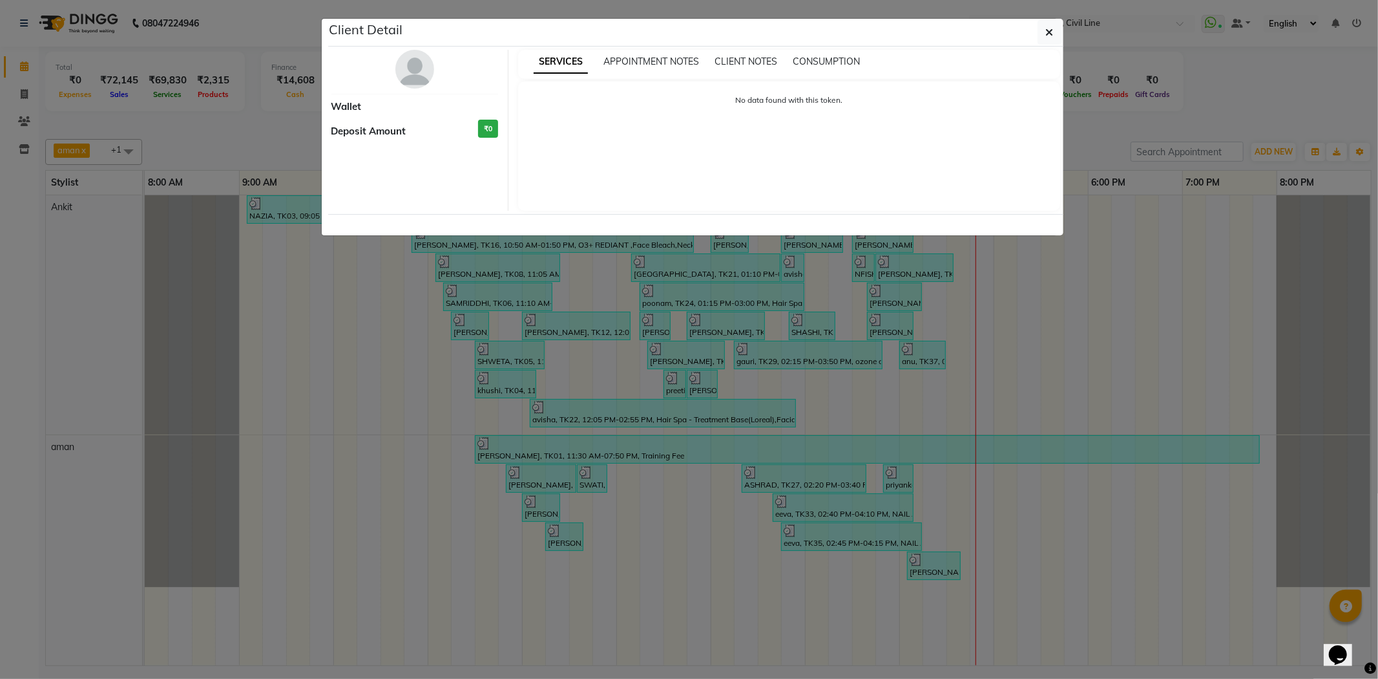
select select "3"
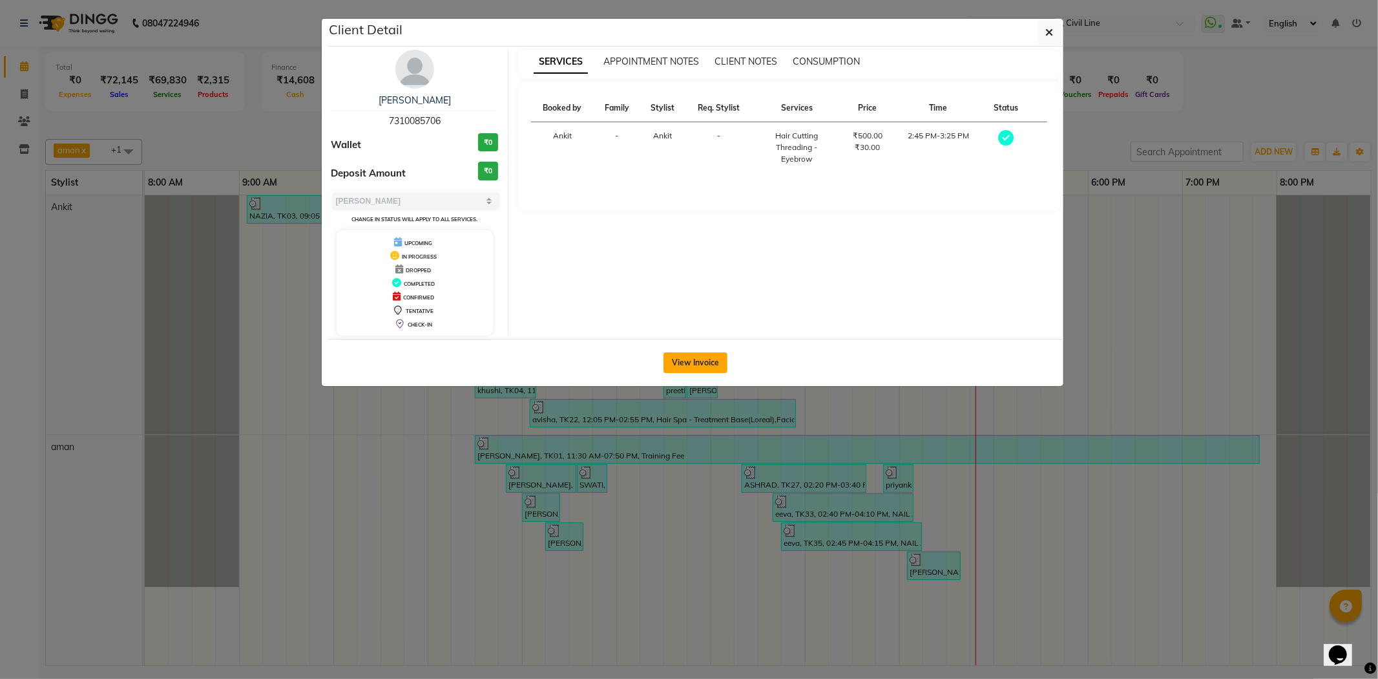
click at [695, 357] on button "View Invoice" at bounding box center [696, 362] width 64 height 21
click at [695, 357] on div "View Invoice" at bounding box center [695, 362] width 735 height 47
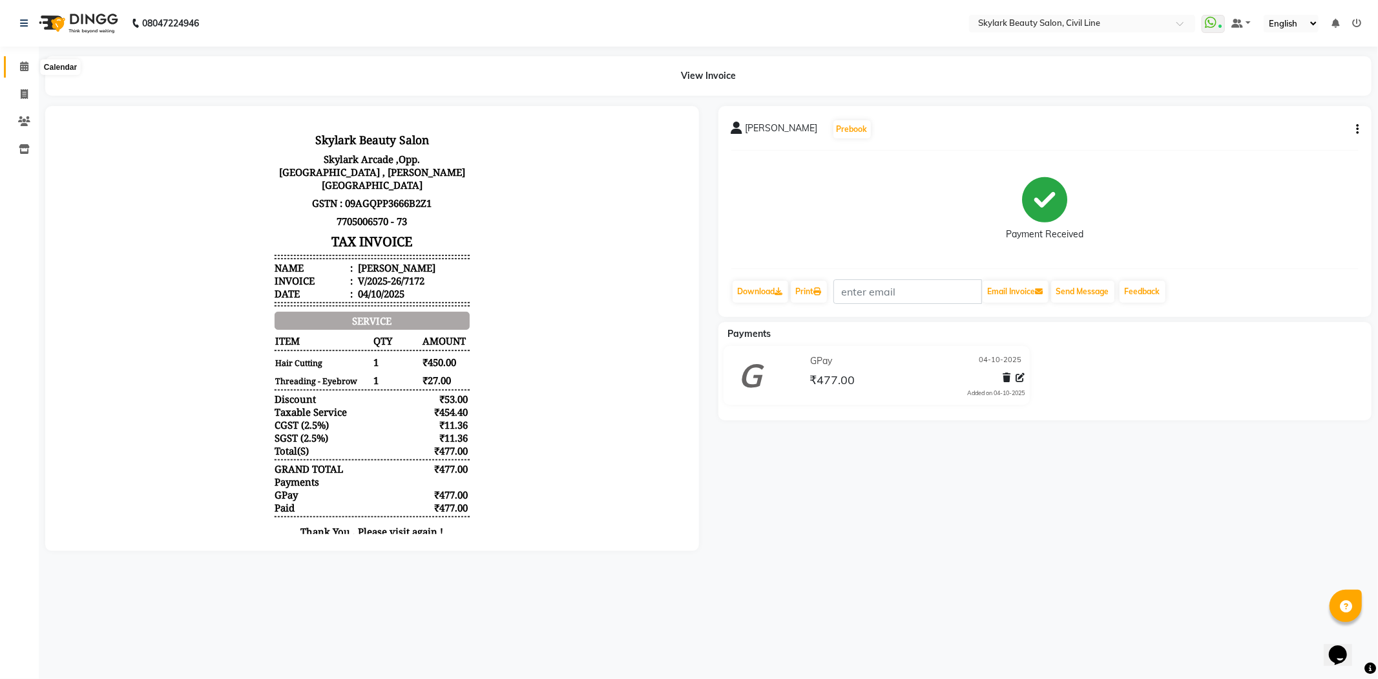
click at [30, 70] on span at bounding box center [24, 66] width 23 height 15
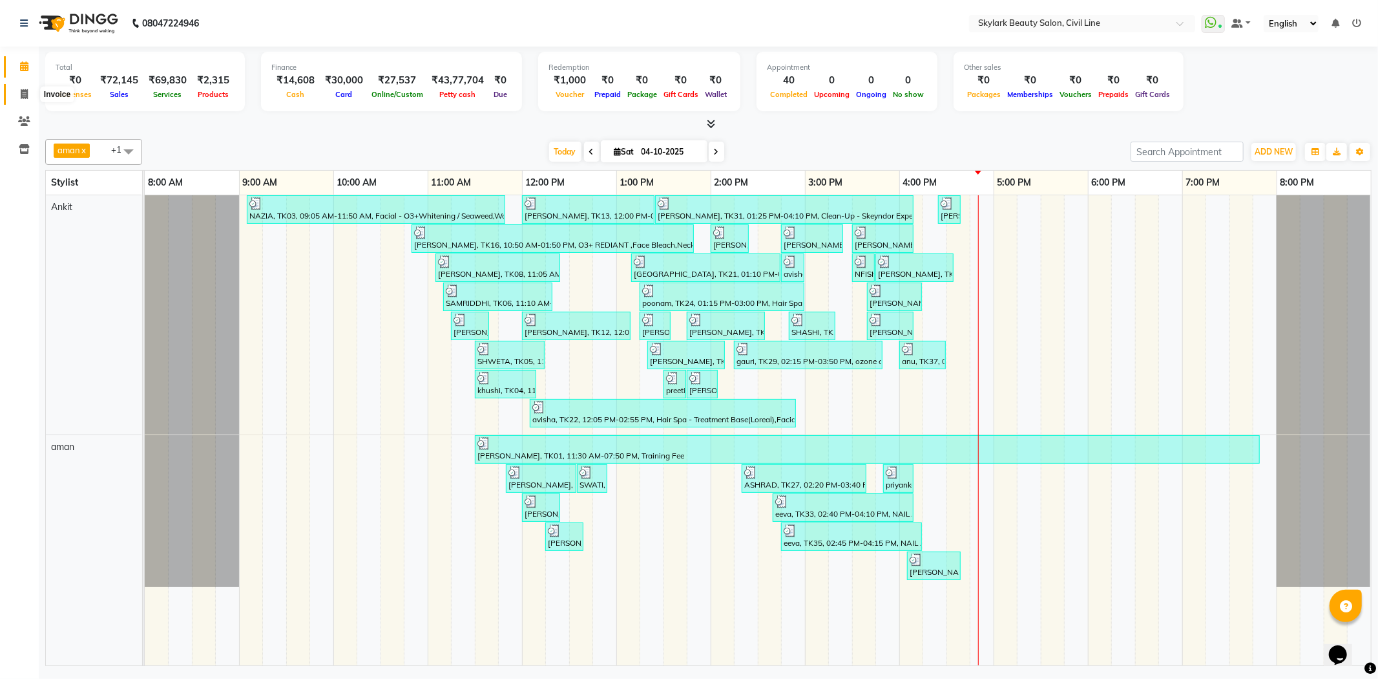
click at [28, 98] on span at bounding box center [24, 94] width 23 height 15
select select "service"
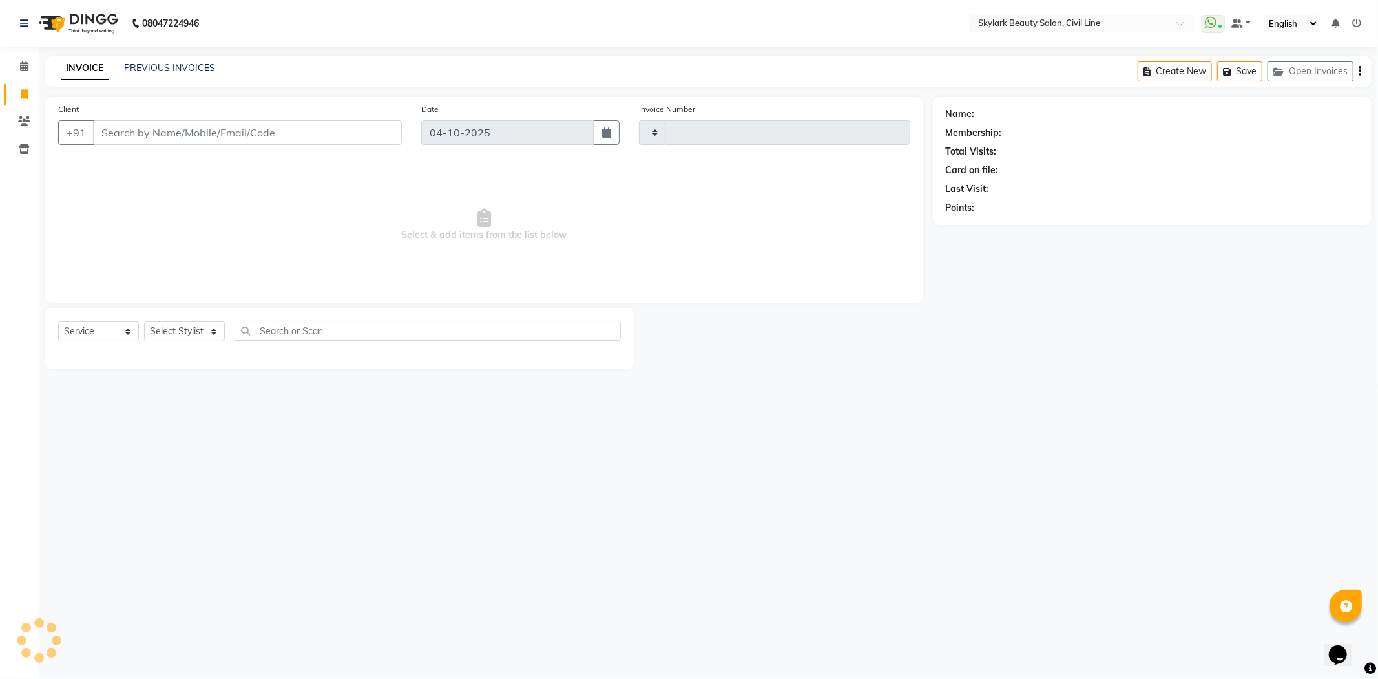
type input "7187"
select select "4588"
click at [207, 67] on link "PREVIOUS INVOICES" at bounding box center [169, 68] width 91 height 12
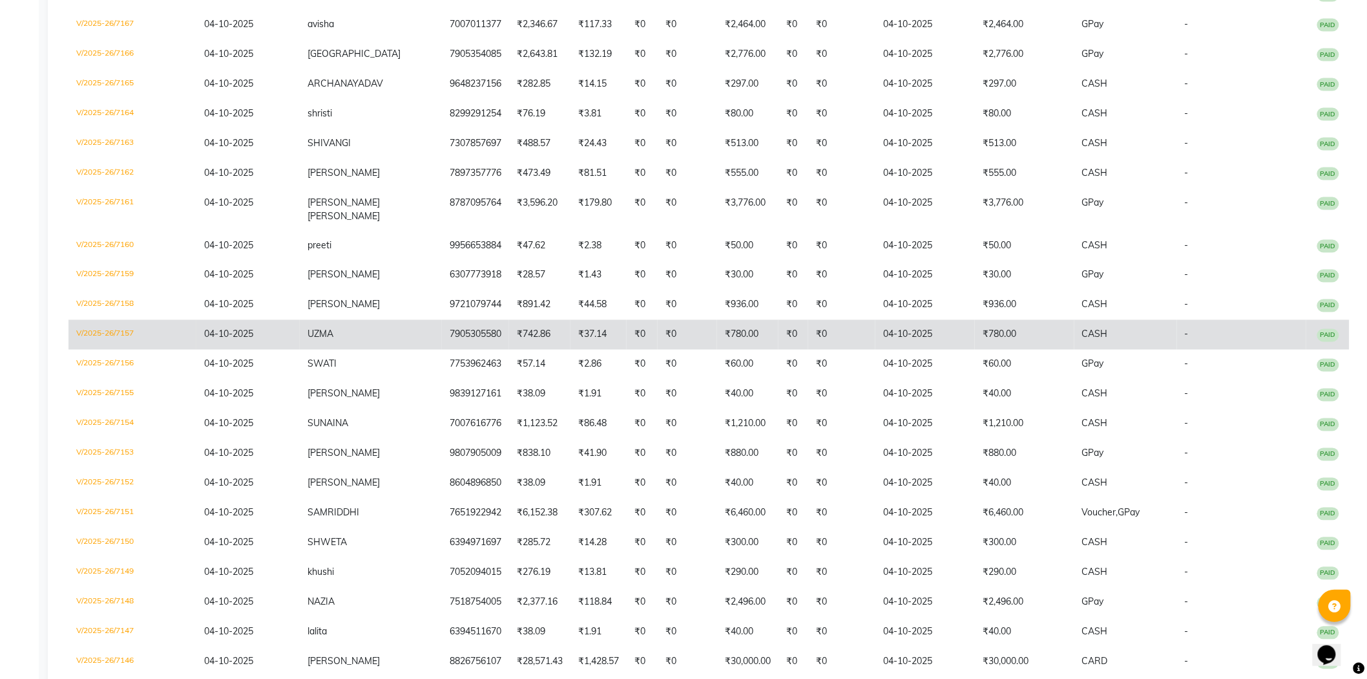
scroll to position [750, 0]
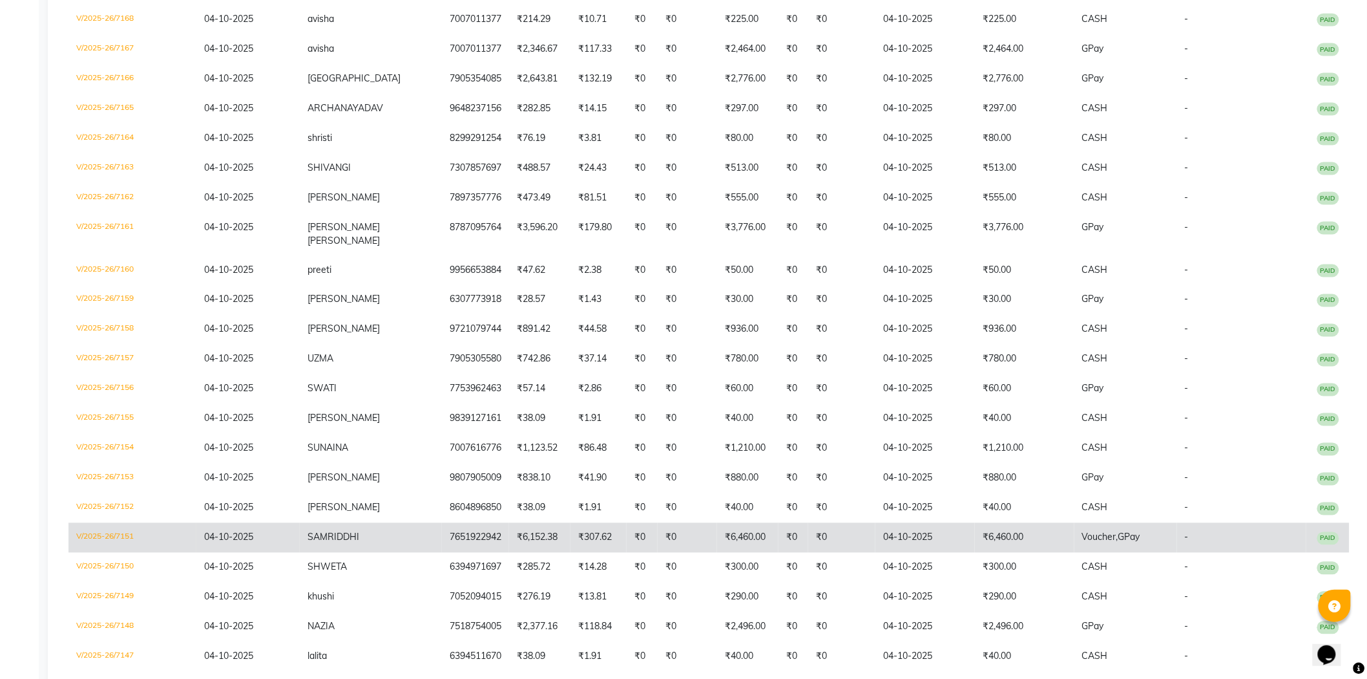
click at [334, 531] on span "SAMRIDDHI" at bounding box center [334, 537] width 52 height 12
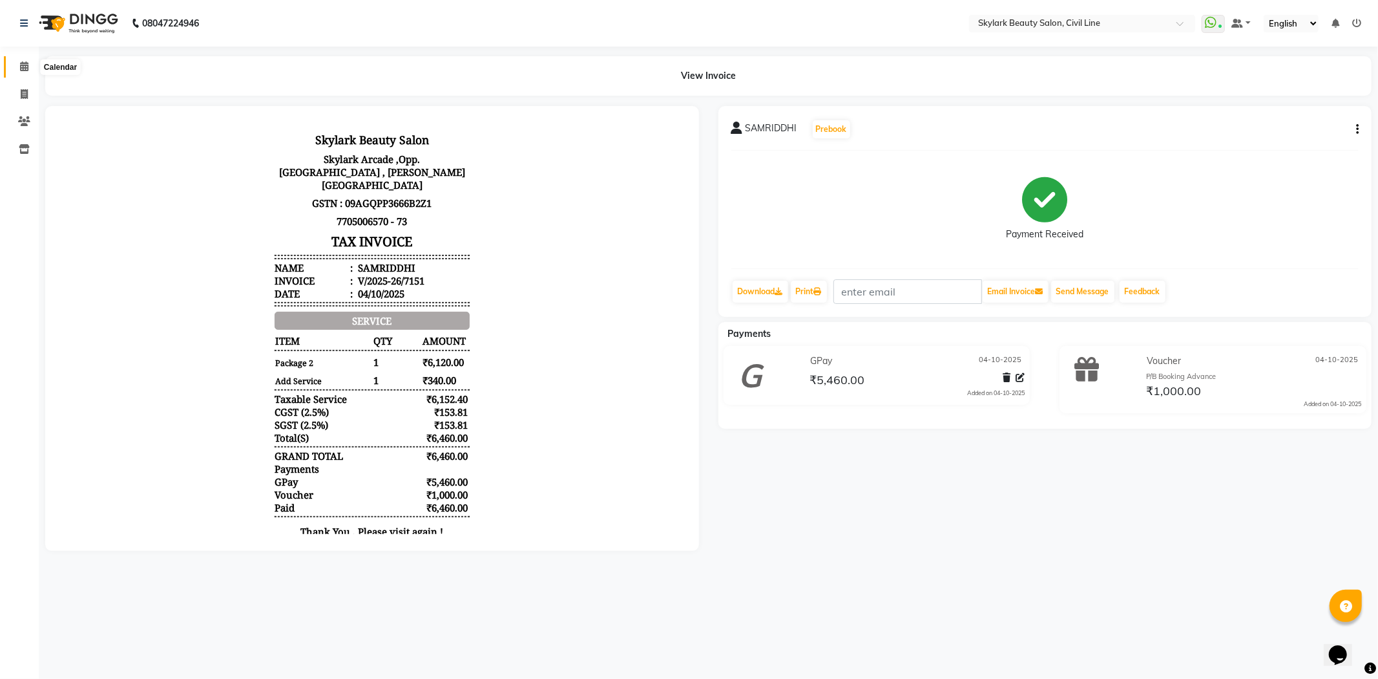
click at [13, 65] on span at bounding box center [24, 66] width 23 height 15
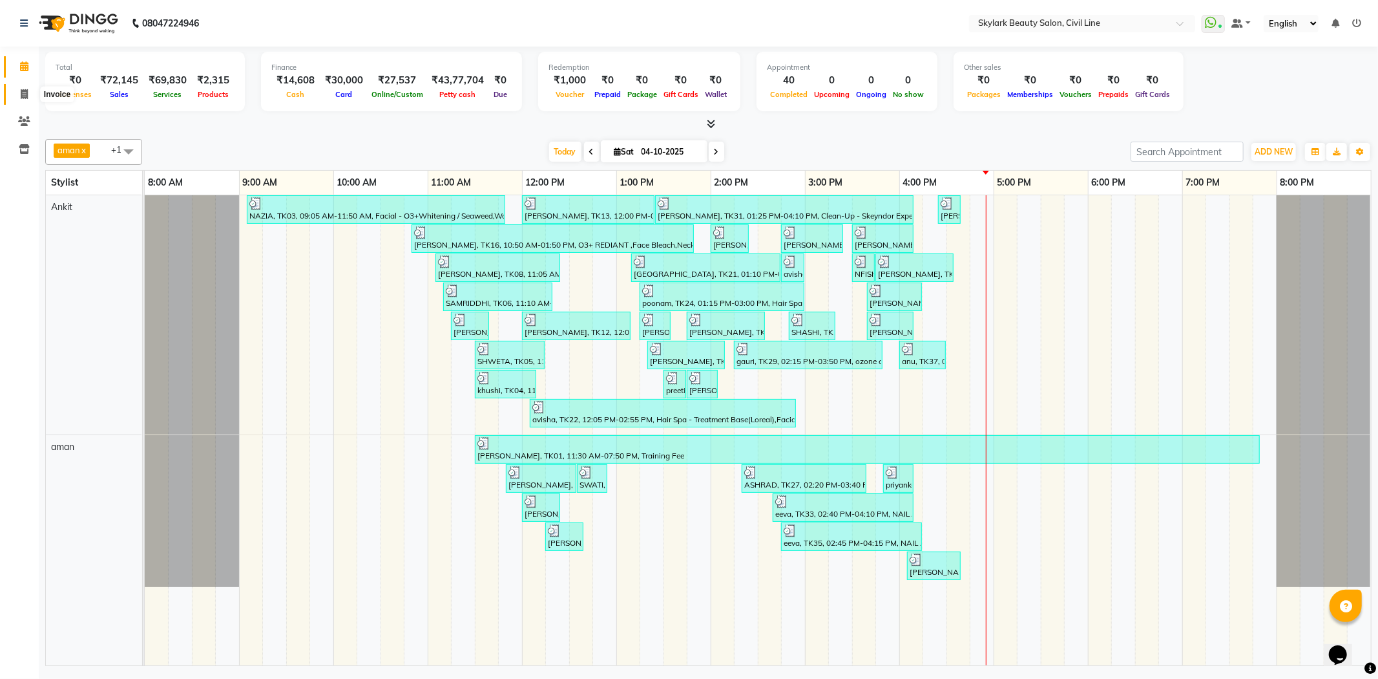
click at [21, 98] on icon at bounding box center [24, 94] width 7 height 10
select select "service"
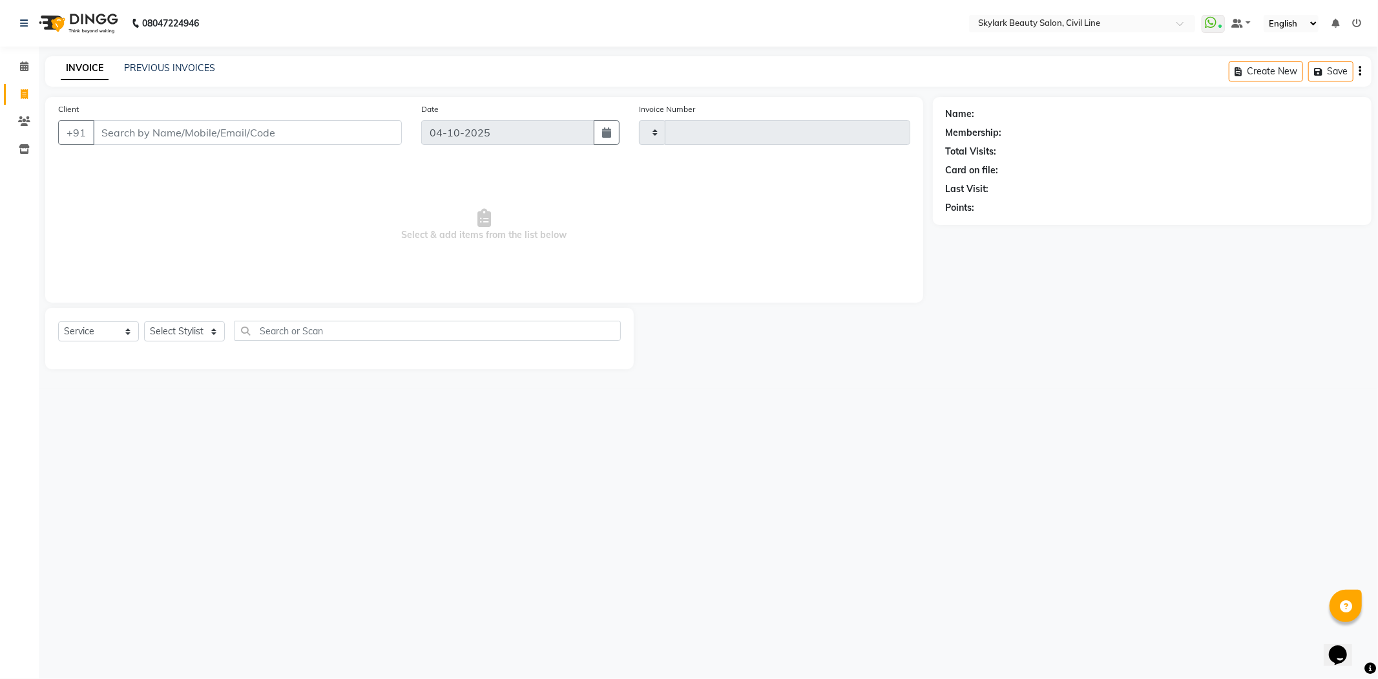
type input "7187"
select select "4588"
click at [180, 336] on select "Select Stylist [PERSON_NAME] [PERSON_NAME] [PERSON_NAME] WASU" at bounding box center [184, 331] width 81 height 20
select select "85071"
click at [144, 322] on select "Select Stylist [PERSON_NAME] [PERSON_NAME] [PERSON_NAME] WASU" at bounding box center [184, 331] width 81 height 20
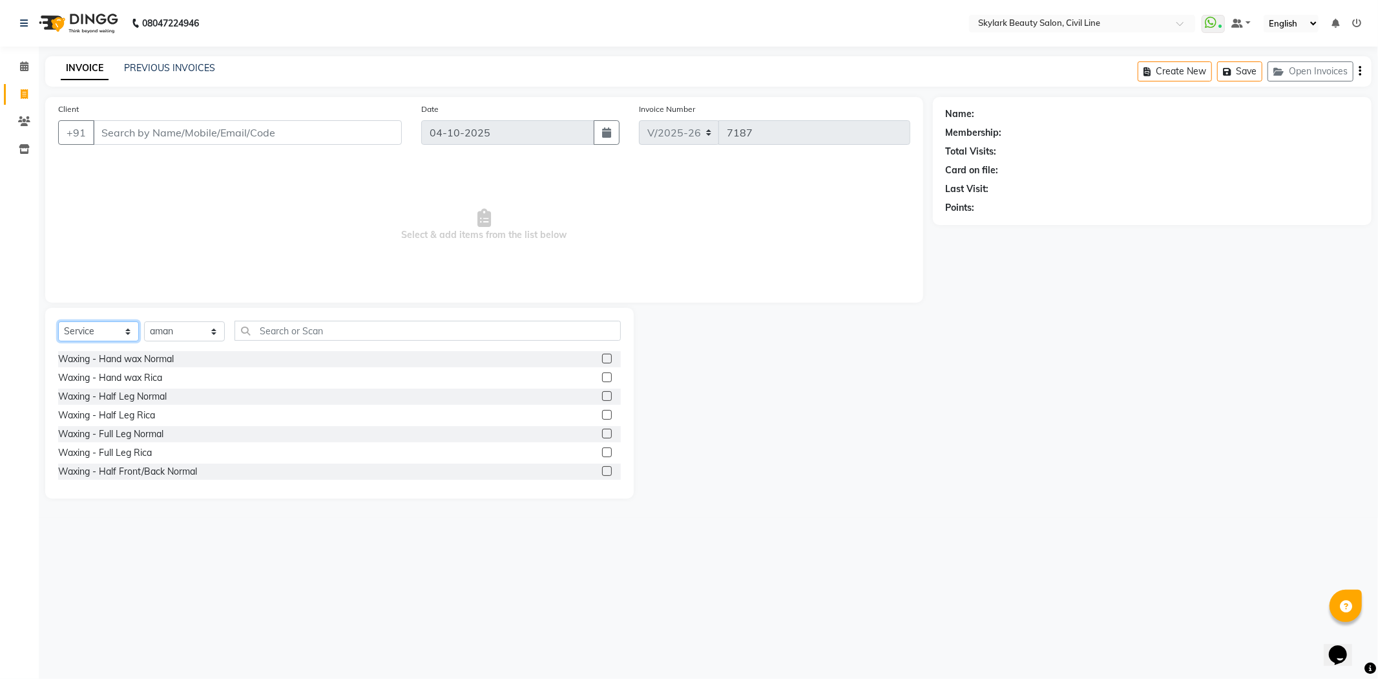
click at [105, 330] on select "Select Service Product Membership Package Voucher Prepaid Gift Card" at bounding box center [98, 331] width 81 height 20
select select "V"
click at [58, 322] on select "Select Service Product Membership Package Voucher Prepaid Gift Card" at bounding box center [98, 331] width 81 height 20
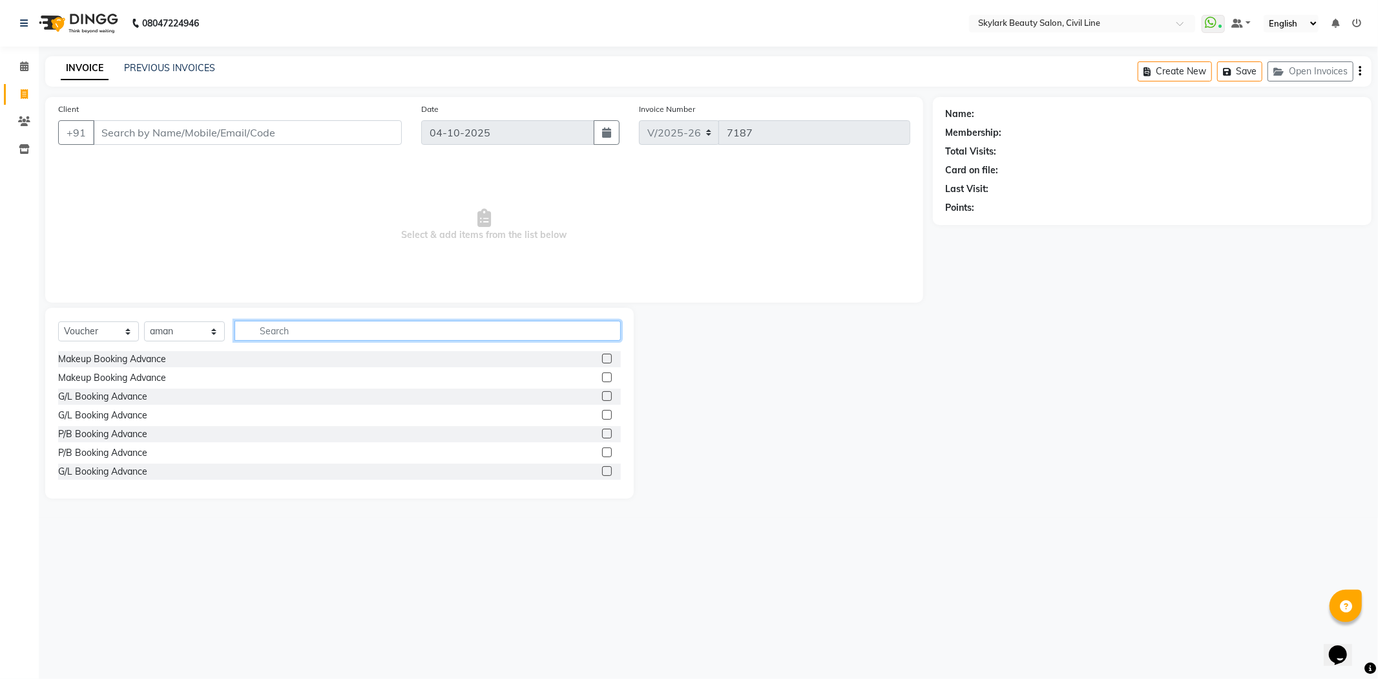
click at [312, 333] on input "text" at bounding box center [428, 331] width 386 height 20
click at [403, 331] on input "text" at bounding box center [428, 331] width 386 height 20
click at [23, 68] on icon at bounding box center [24, 66] width 8 height 10
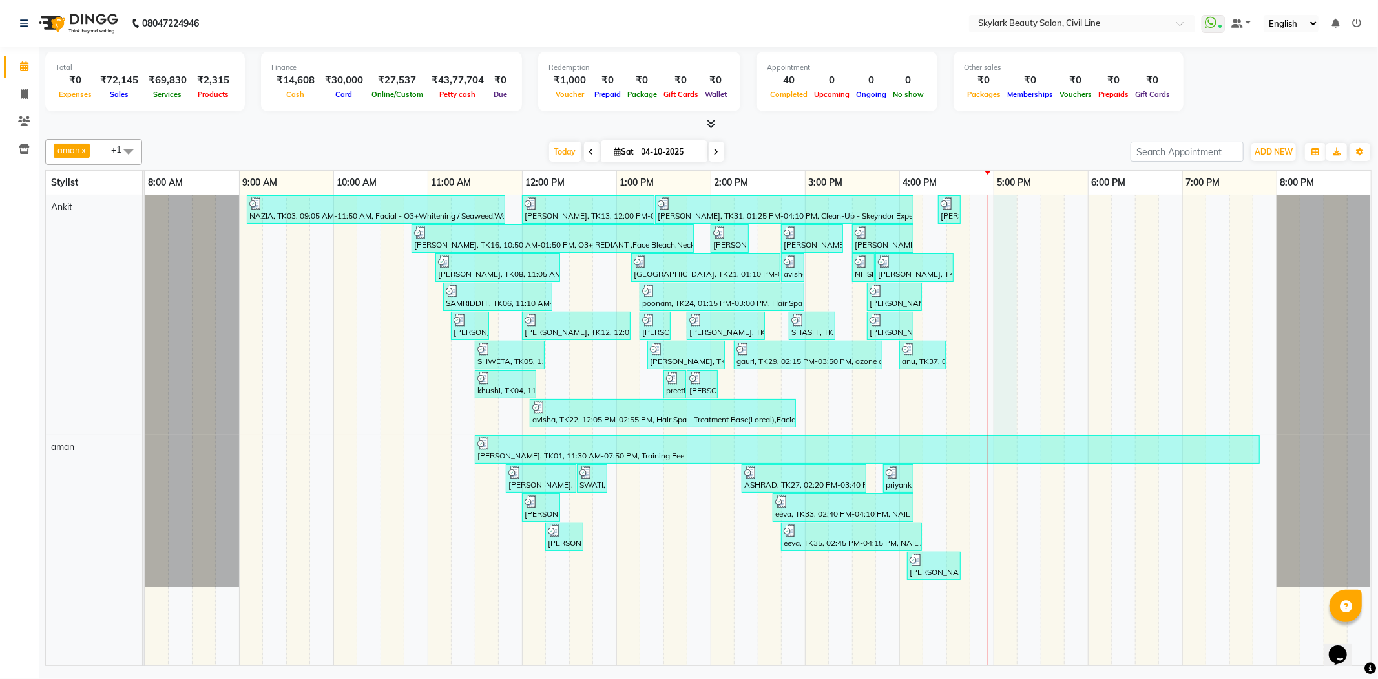
click at [994, 231] on div "NAZIA, TK03, 09:05 AM-11:50 AM, Facial - O3+[MEDICAL_DATA] / Seaweed,Waxing - U…" at bounding box center [758, 430] width 1227 height 470
select select "28120"
select select "tentative"
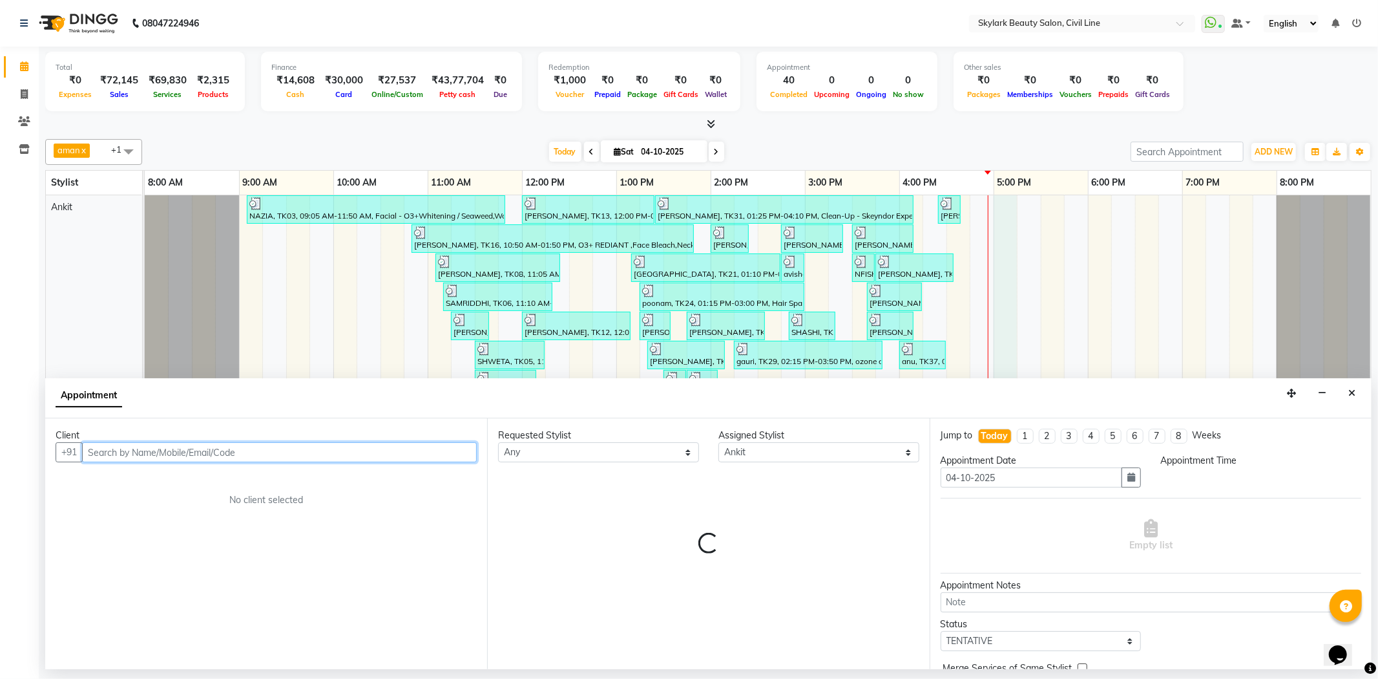
select select "1020"
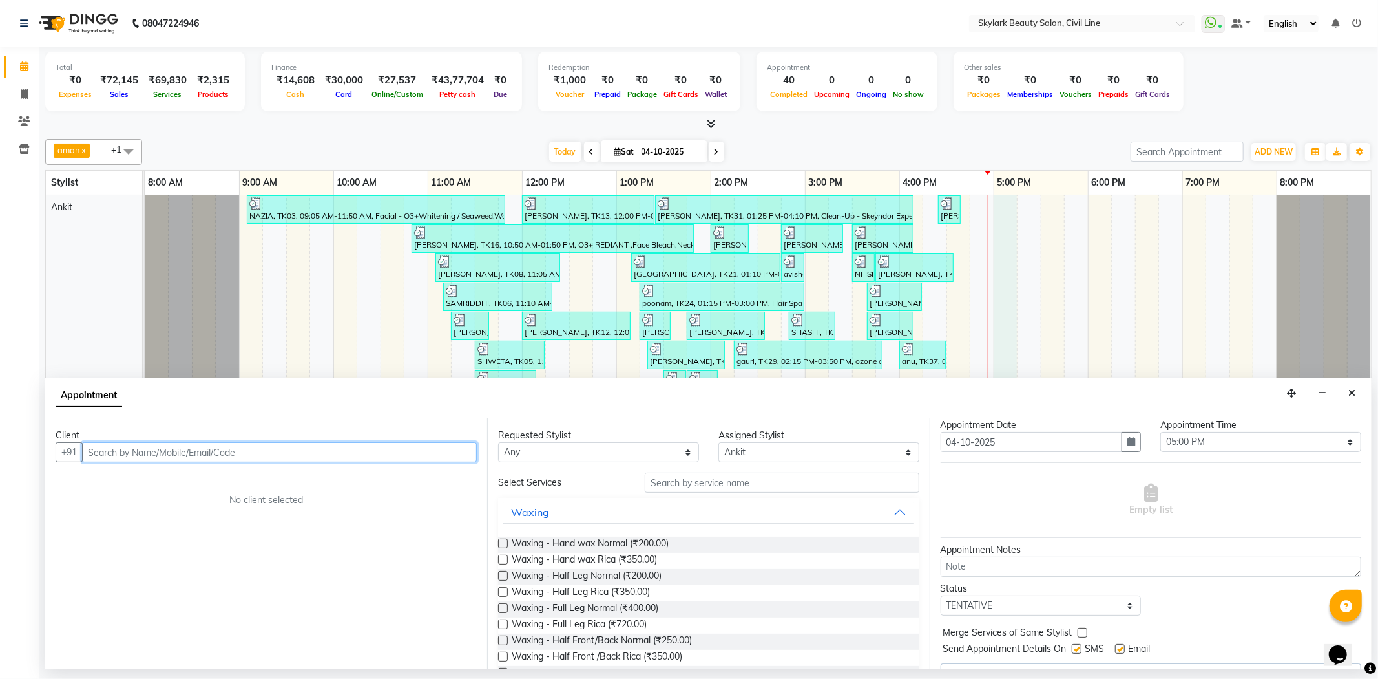
scroll to position [65, 0]
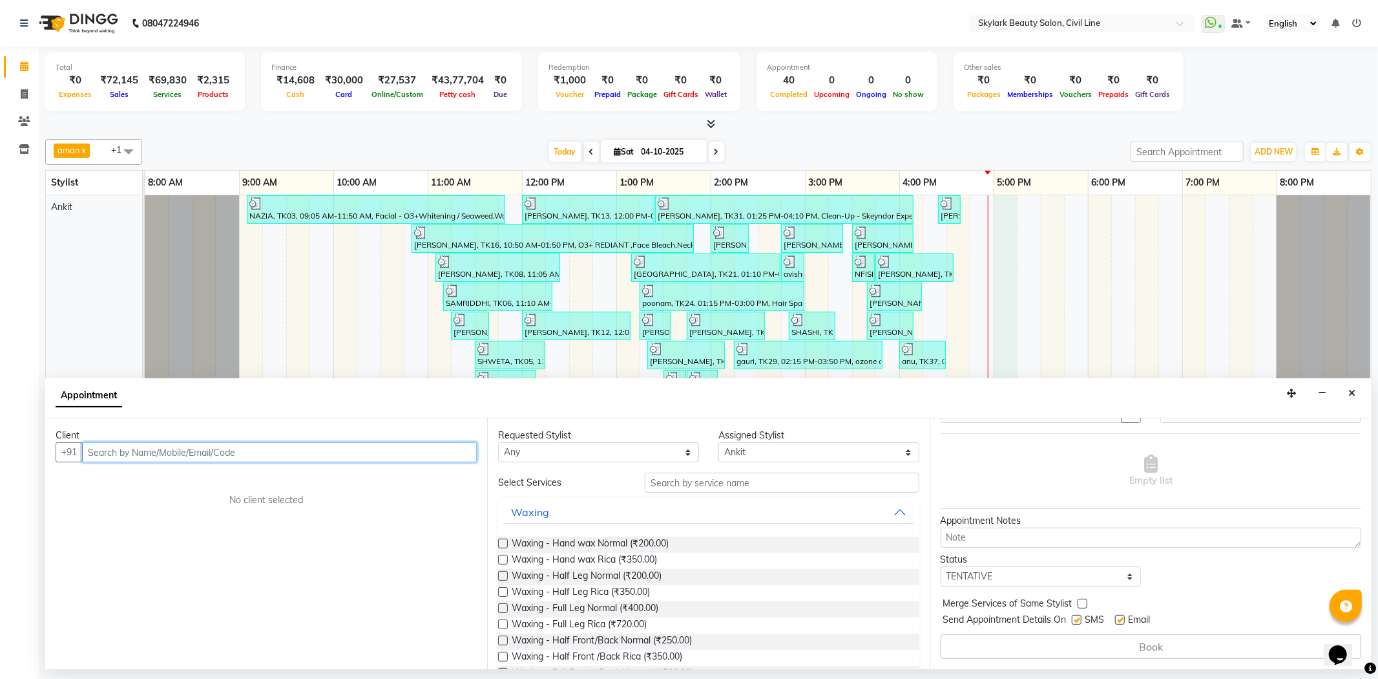
click at [1135, 287] on div "NAZIA, TK03, 09:05 AM-11:50 AM, Facial - O3+[MEDICAL_DATA] / Seaweed,Waxing - U…" at bounding box center [758, 430] width 1227 height 470
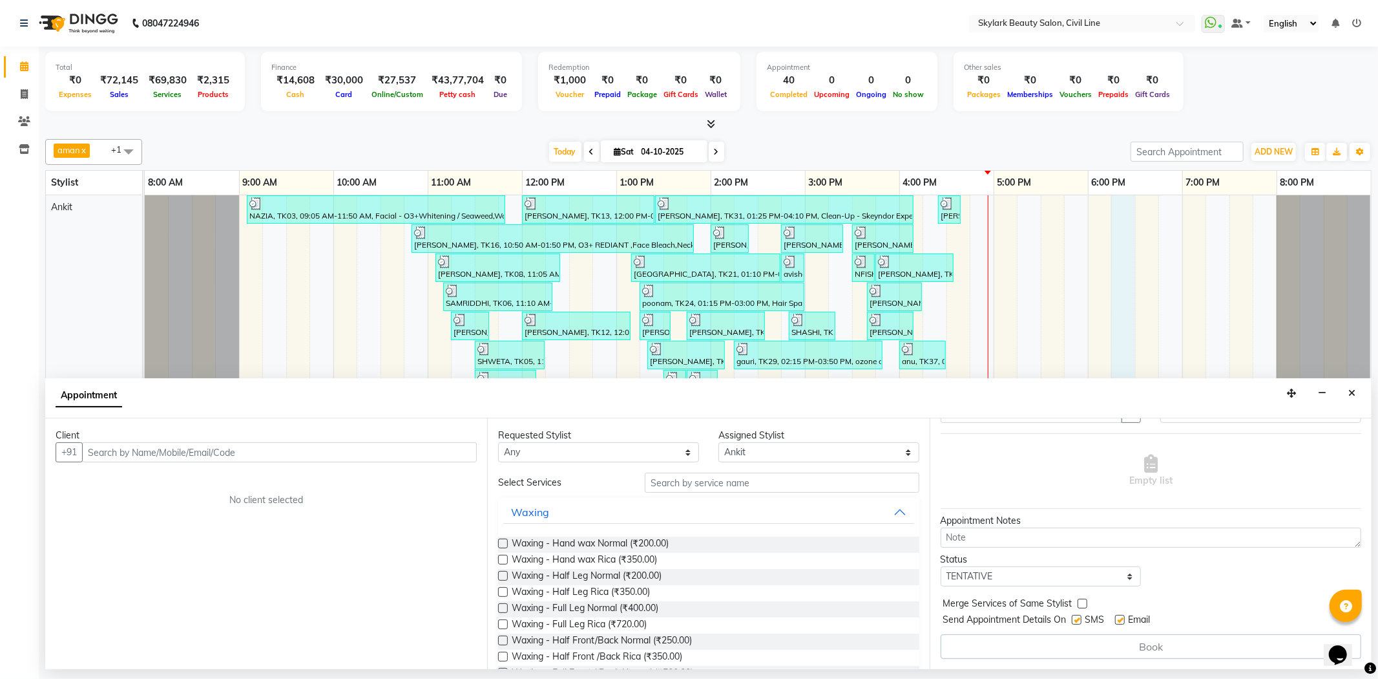
drag, startPoint x: 1349, startPoint y: 395, endPoint x: 876, endPoint y: 237, distance: 498.6
click at [1349, 394] on icon "Close" at bounding box center [1352, 392] width 7 height 9
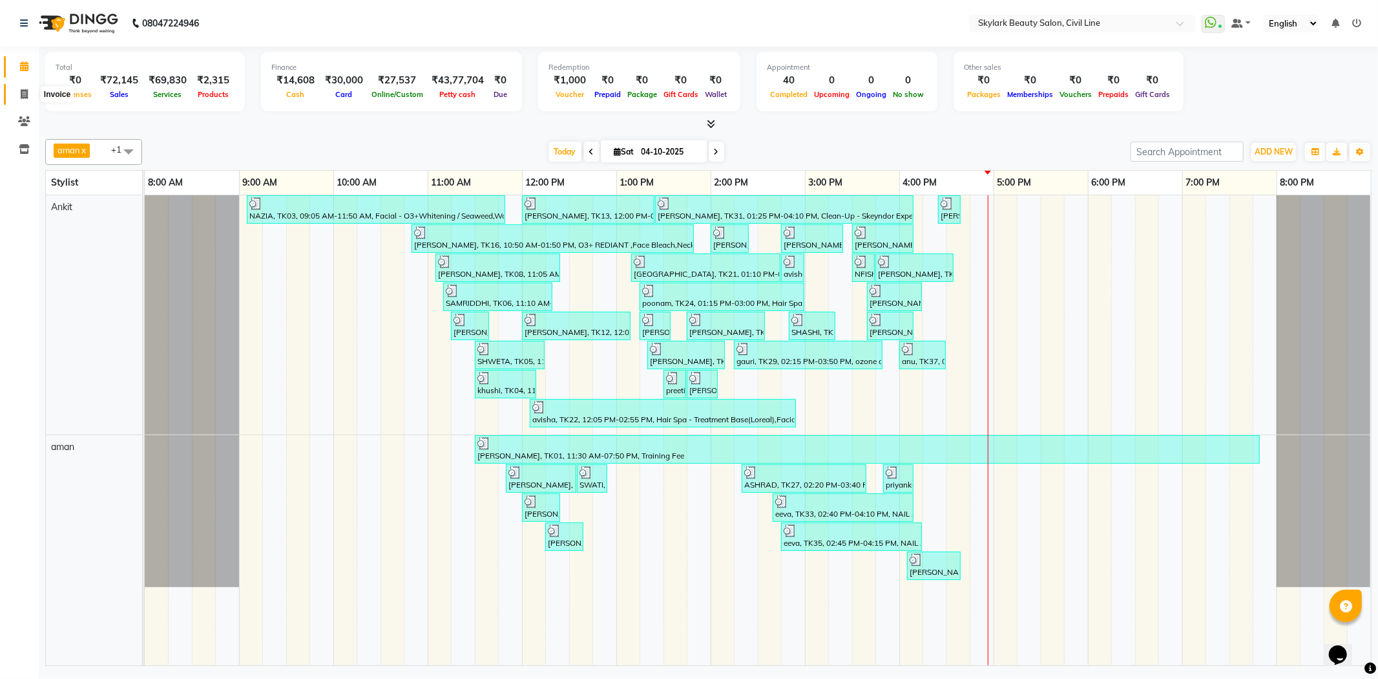
click at [21, 91] on icon at bounding box center [24, 94] width 7 height 10
select select "service"
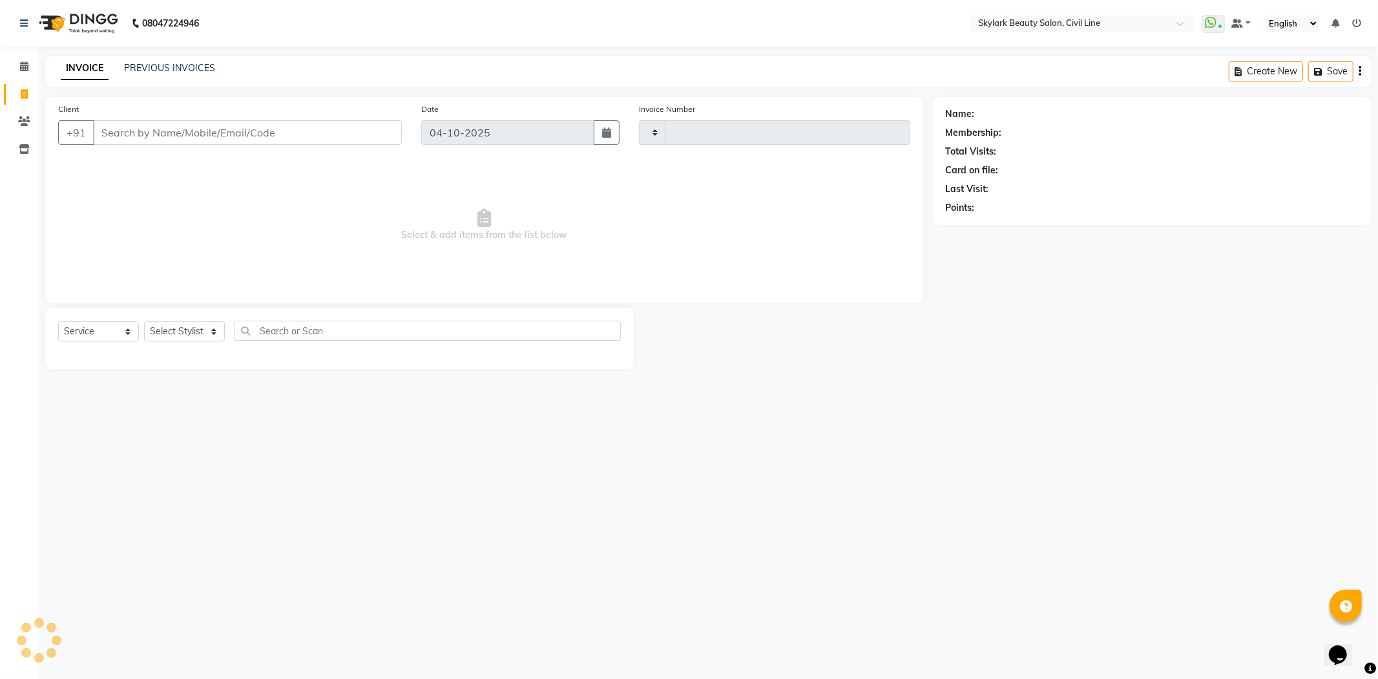
type input "7187"
select select "4588"
drag, startPoint x: 124, startPoint y: 326, endPoint x: 113, endPoint y: 331, distance: 11.9
click at [123, 327] on select "Select Service Product Membership Package Voucher Prepaid Gift Card" at bounding box center [98, 331] width 81 height 20
select select "package"
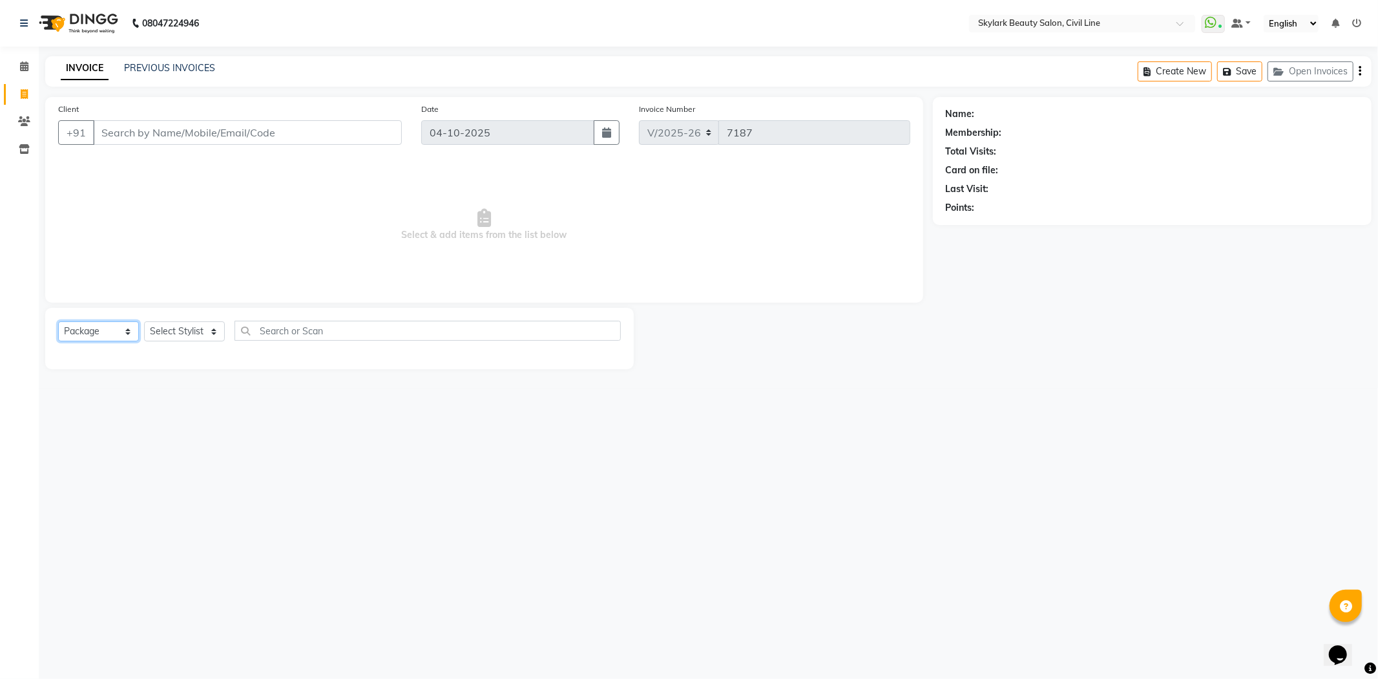
click at [58, 322] on select "Select Service Product Membership Package Voucher Prepaid Gift Card" at bounding box center [98, 331] width 81 height 20
click at [216, 324] on select "Select Stylist [PERSON_NAME] [PERSON_NAME] [PERSON_NAME] WASU" at bounding box center [184, 331] width 81 height 20
select select "85071"
click at [144, 322] on select "Select Stylist [PERSON_NAME] [PERSON_NAME] [PERSON_NAME] WASU" at bounding box center [184, 331] width 81 height 20
click at [306, 332] on input "text" at bounding box center [428, 331] width 386 height 20
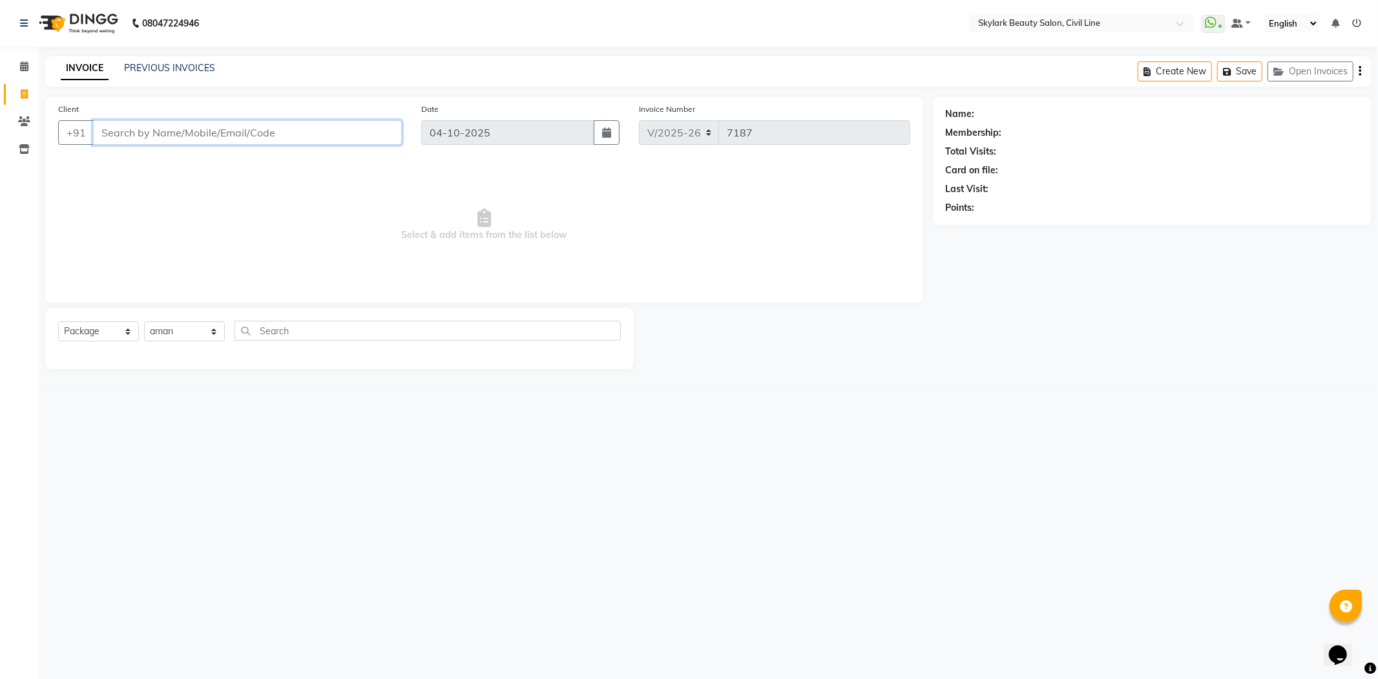
click at [253, 129] on input "Client" at bounding box center [247, 132] width 309 height 25
type input "7"
drag, startPoint x: 124, startPoint y: 337, endPoint x: 154, endPoint y: 263, distance: 79.4
click at [124, 333] on select "Select Service Product Membership Package Voucher Prepaid Gift Card" at bounding box center [98, 331] width 81 height 20
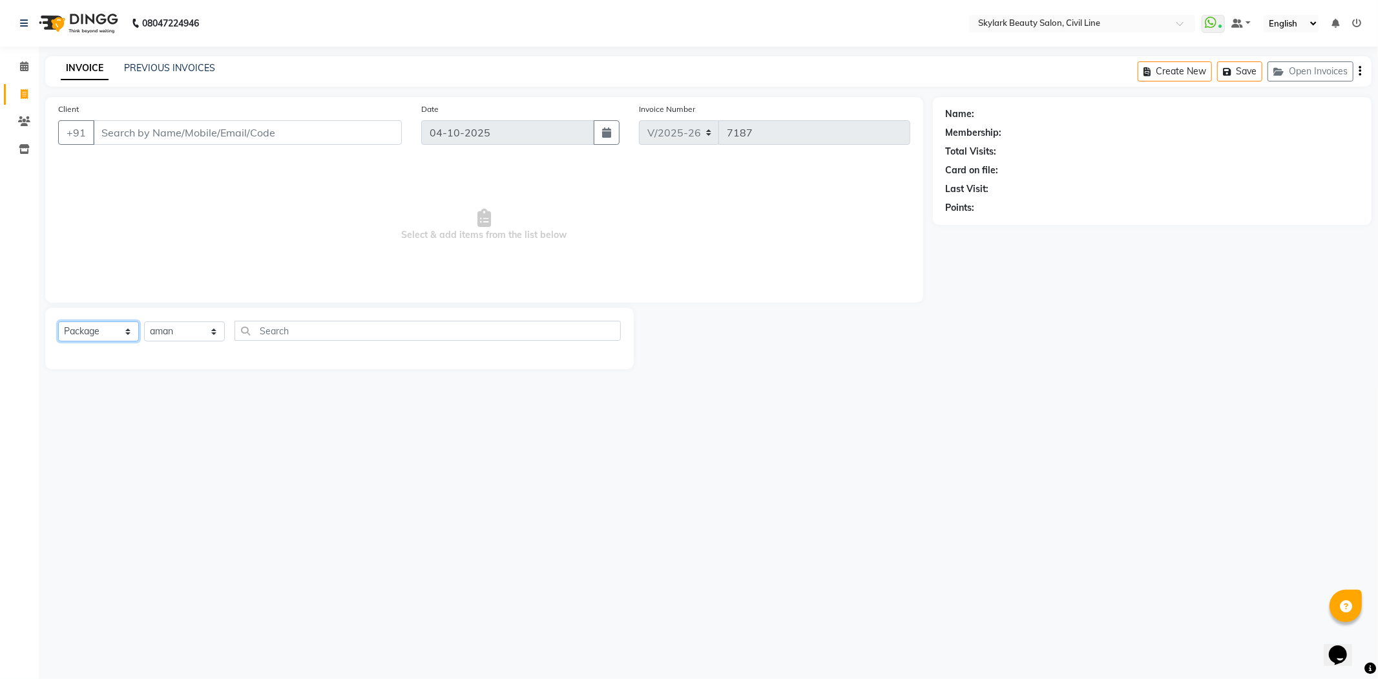
select select "V"
click at [58, 322] on select "Select Service Product Membership Package Voucher Prepaid Gift Card" at bounding box center [98, 331] width 81 height 20
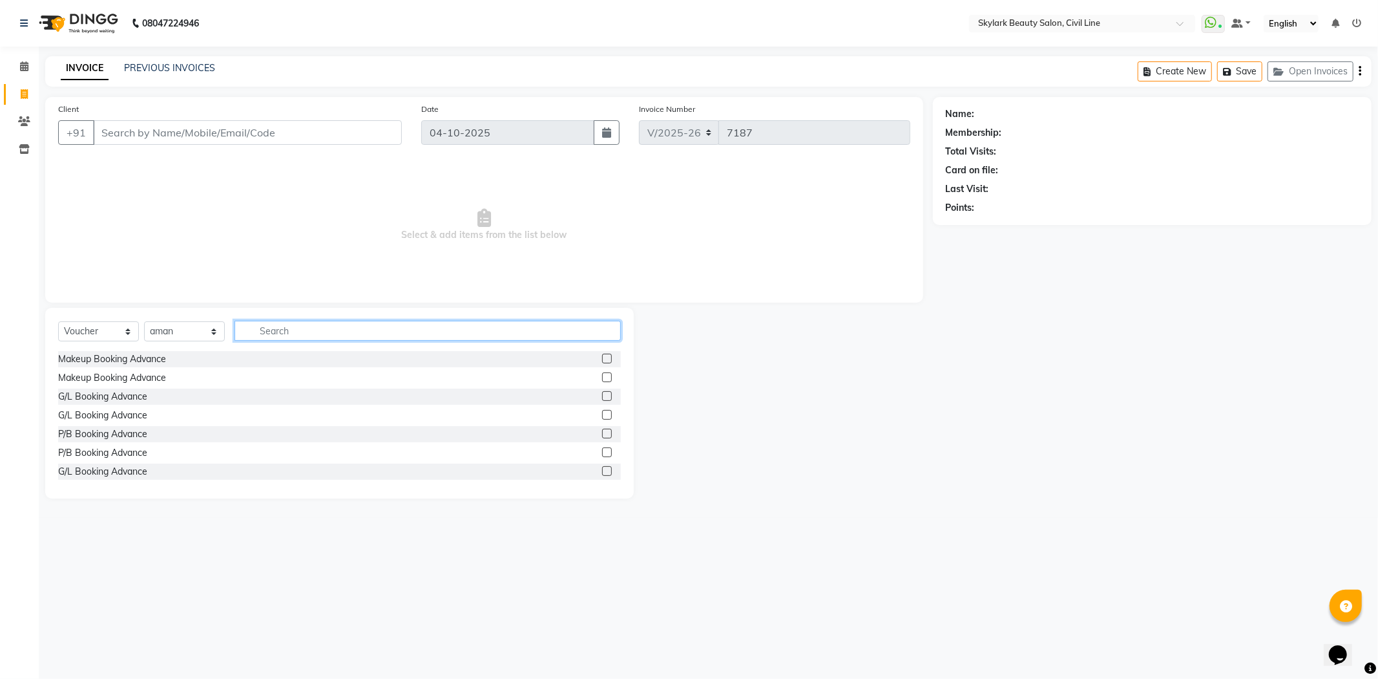
click at [280, 335] on input "text" at bounding box center [428, 331] width 386 height 20
click at [602, 360] on label at bounding box center [607, 358] width 10 height 10
click at [602, 360] on input "checkbox" at bounding box center [606, 359] width 8 height 8
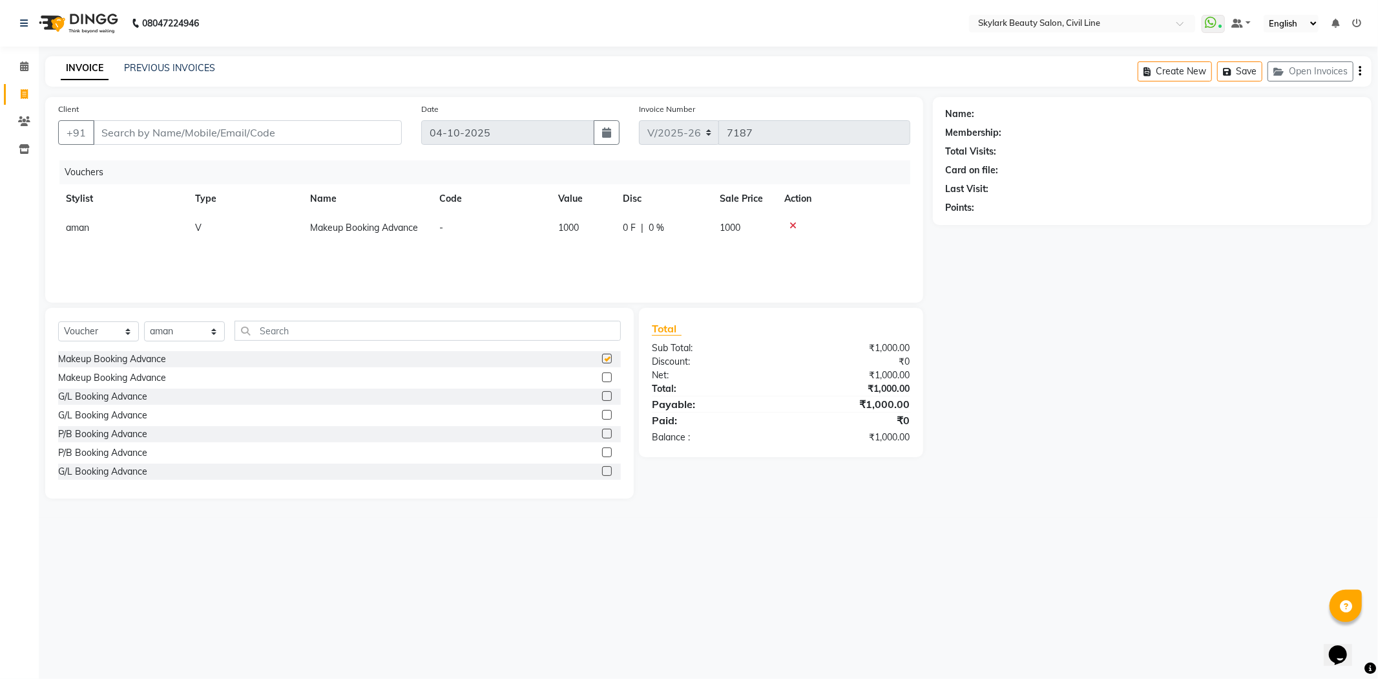
checkbox input "false"
click at [244, 136] on input "Client" at bounding box center [247, 132] width 309 height 25
click at [214, 163] on span "76519229" at bounding box center [199, 162] width 52 height 13
type input "7651922942"
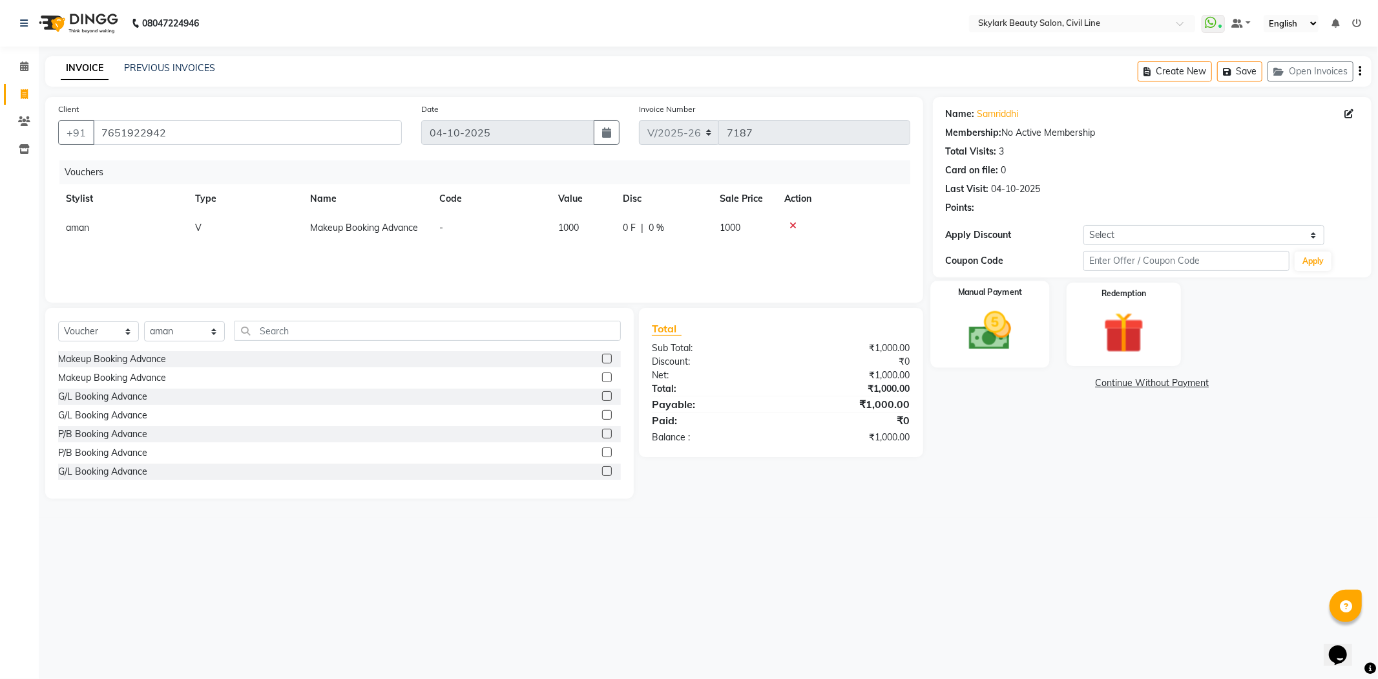
click at [1018, 300] on div "Manual Payment" at bounding box center [990, 323] width 119 height 87
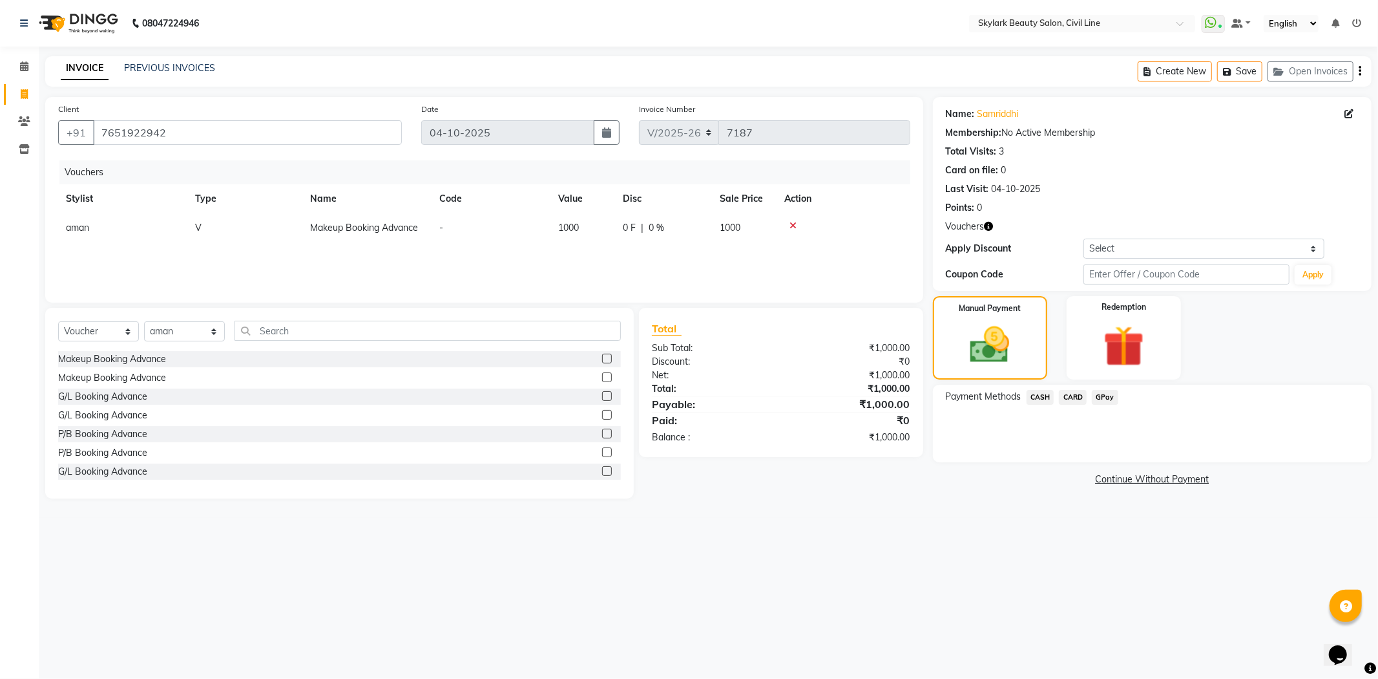
click at [1107, 401] on span "GPay" at bounding box center [1105, 397] width 26 height 15
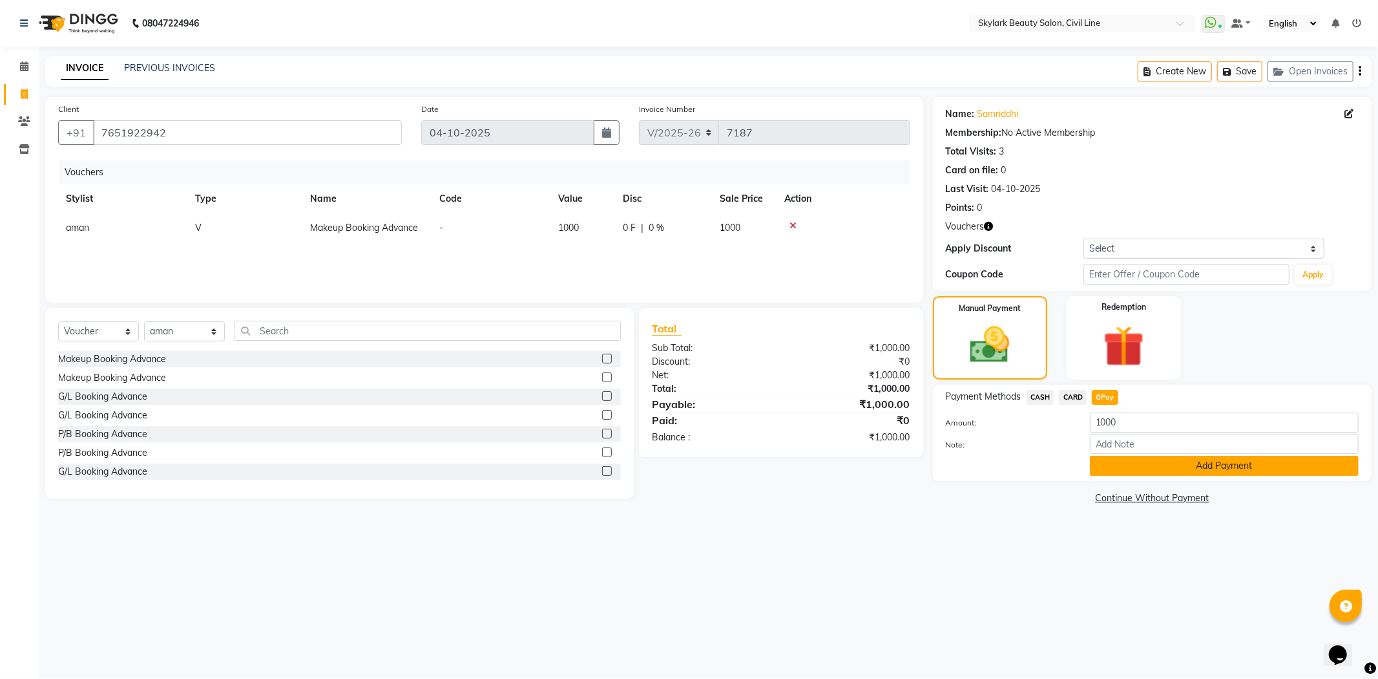
click at [1142, 472] on button "Add Payment" at bounding box center [1224, 466] width 269 height 20
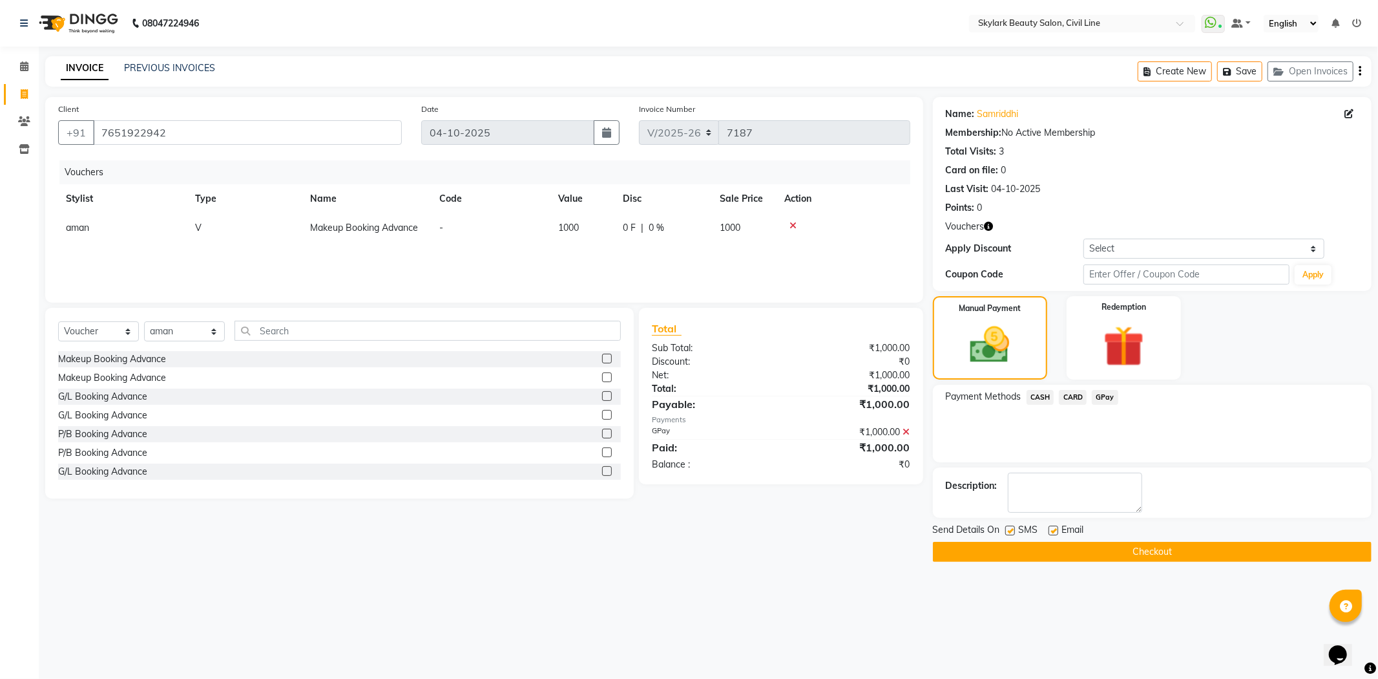
drag, startPoint x: 1151, startPoint y: 548, endPoint x: 1155, endPoint y: 556, distance: 8.7
click at [1155, 556] on button "Checkout" at bounding box center [1152, 552] width 439 height 20
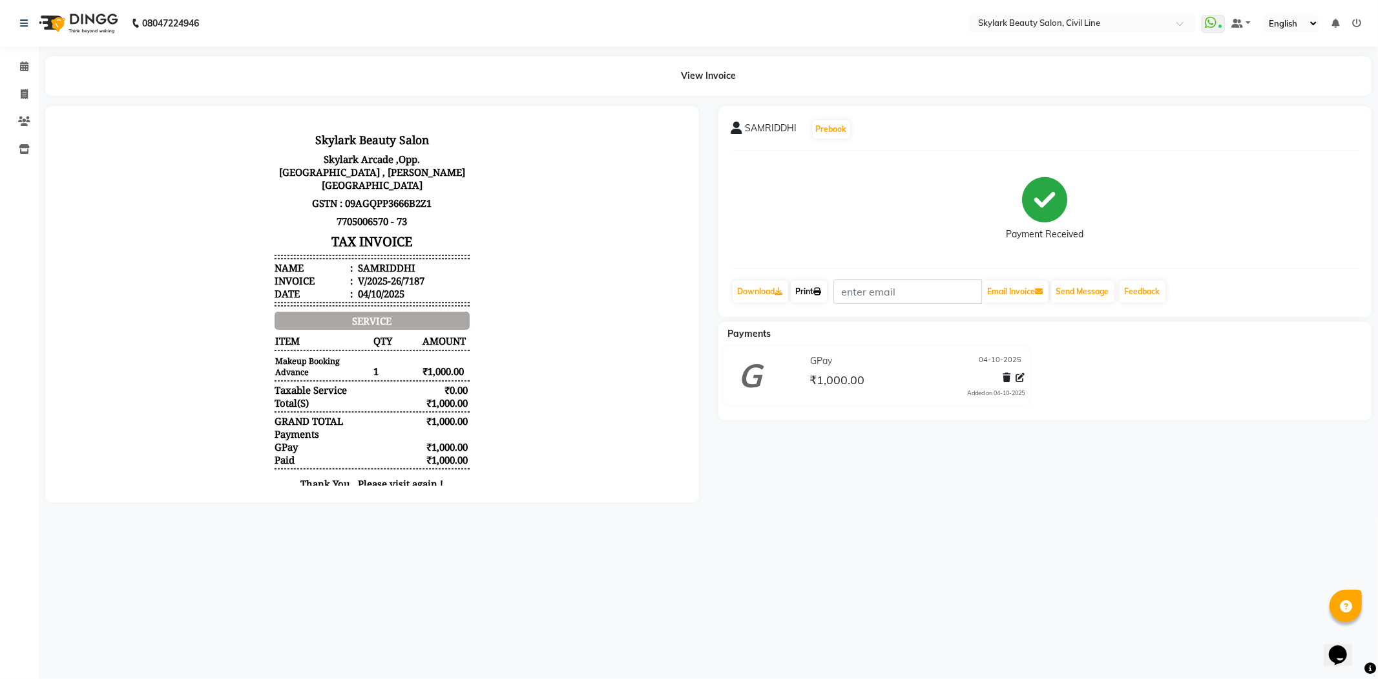
click at [821, 297] on link "Print" at bounding box center [809, 291] width 36 height 22
click at [26, 67] on icon at bounding box center [24, 66] width 8 height 10
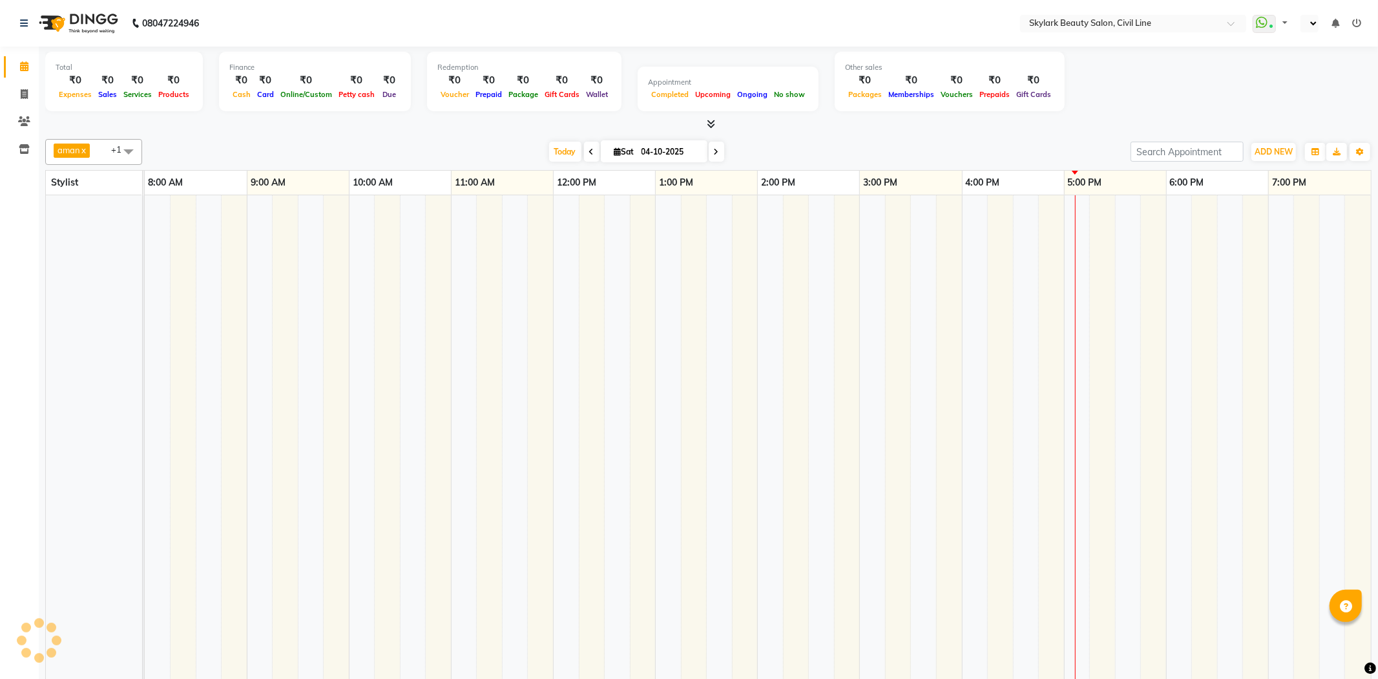
select select "en"
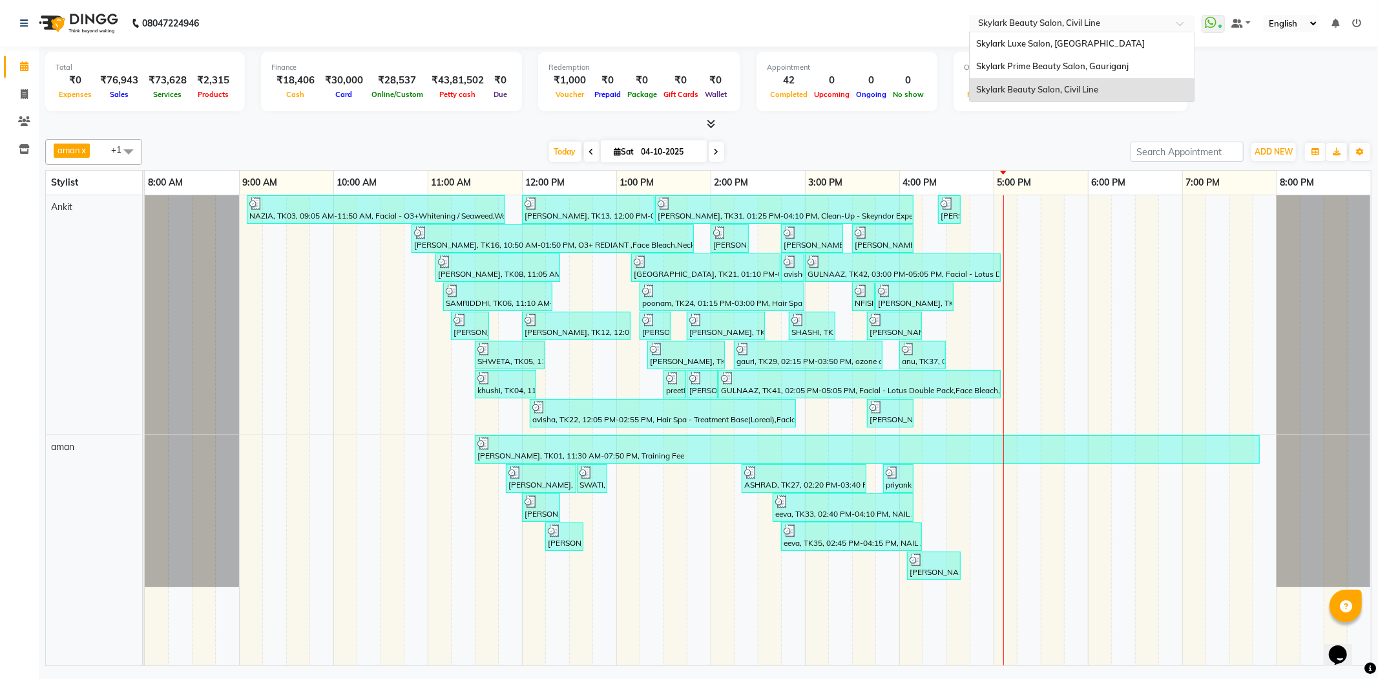
click at [1177, 16] on div "Select Location × Skylark Beauty Salon, Civil Line" at bounding box center [1082, 23] width 226 height 17
click at [1129, 70] on span "Skylark Prime Beauty Salon, Gauriganj" at bounding box center [1052, 66] width 153 height 10
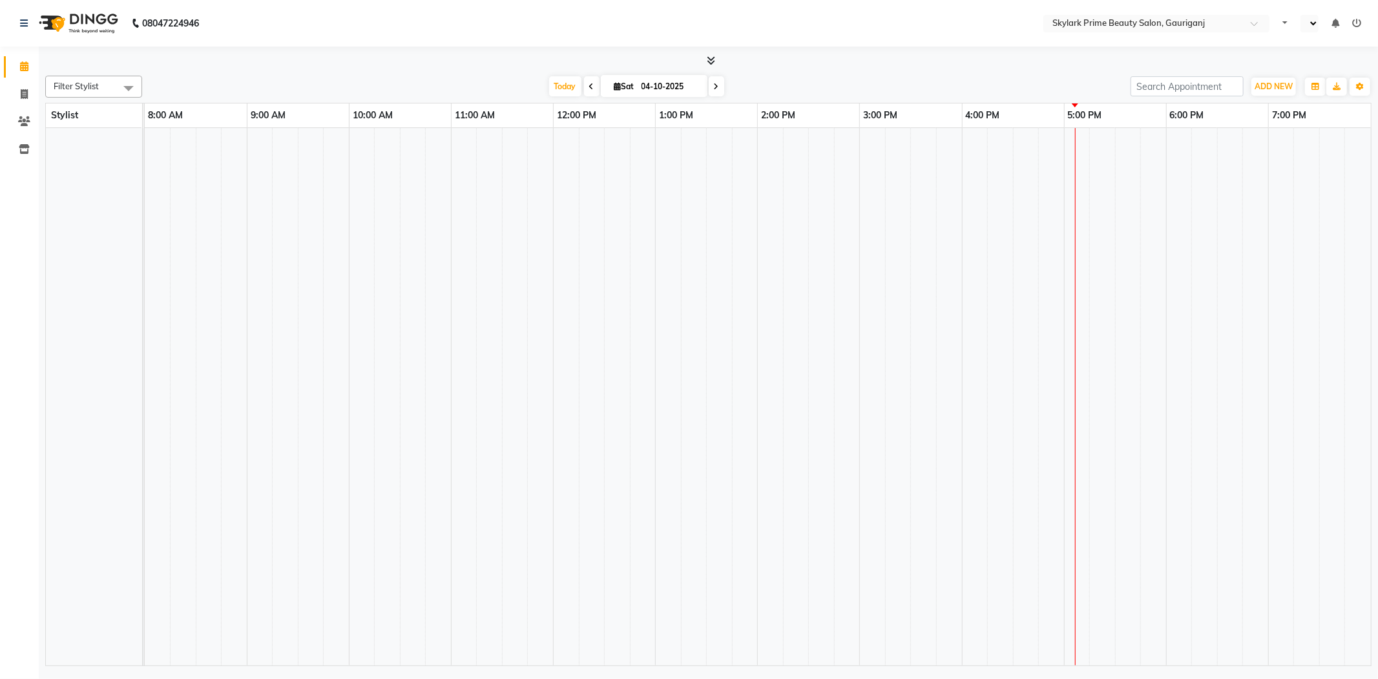
select select "en"
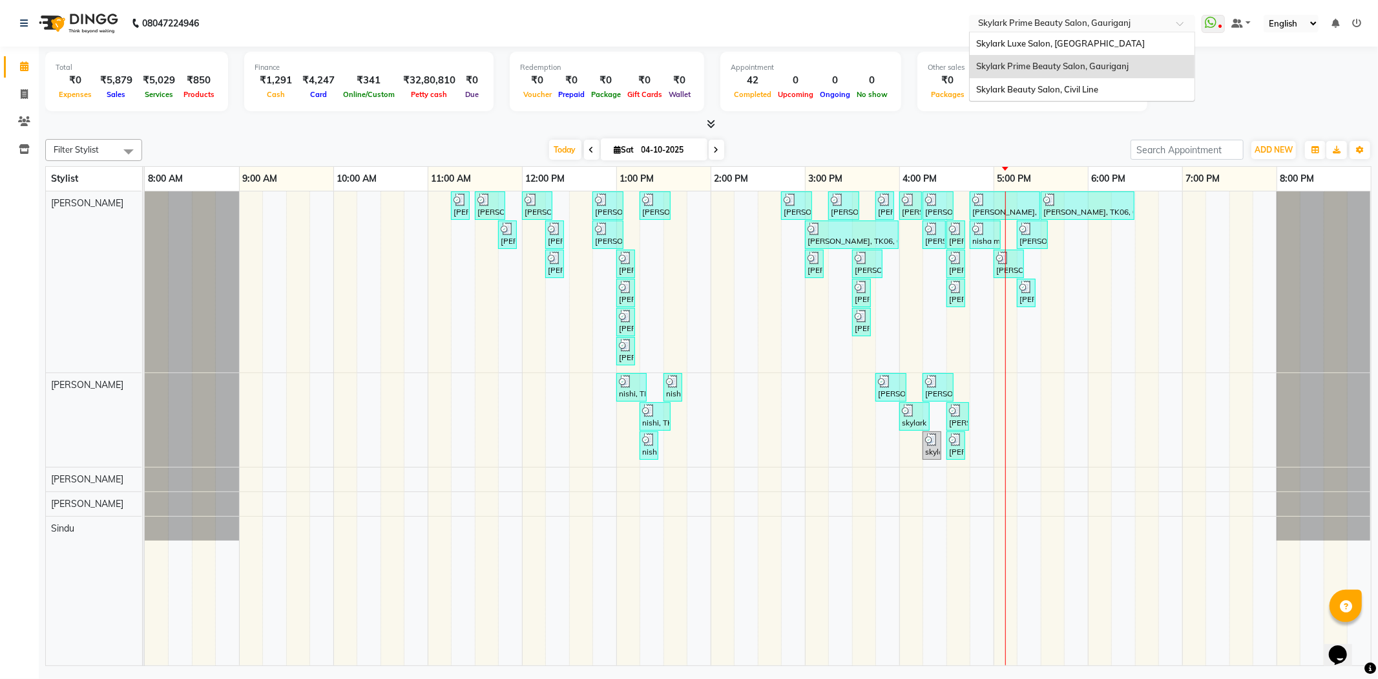
click at [1170, 26] on div at bounding box center [1082, 24] width 226 height 13
click at [1095, 86] on span "Skylark Beauty Salon, Civil Line" at bounding box center [1037, 89] width 122 height 10
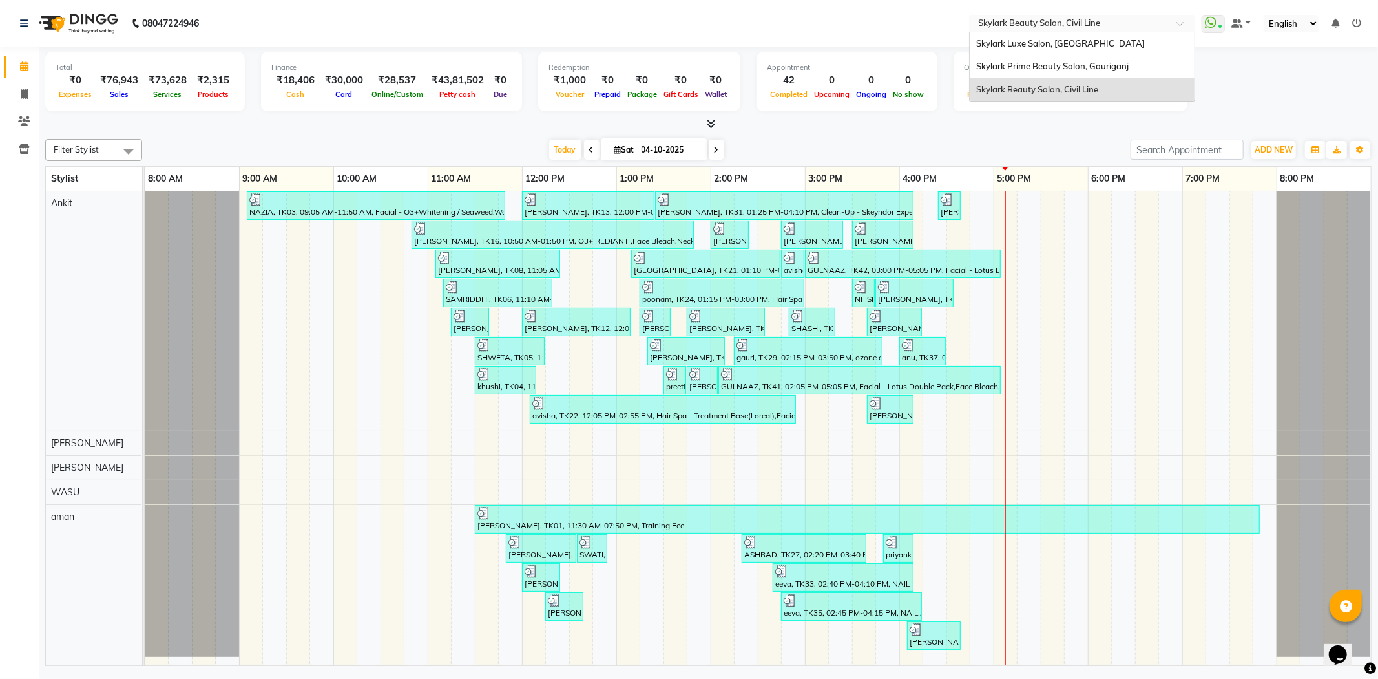
click at [1183, 27] on span at bounding box center [1185, 27] width 16 height 13
click at [1077, 39] on span "Skylark Luxe Salon, [GEOGRAPHIC_DATA]" at bounding box center [1060, 43] width 169 height 10
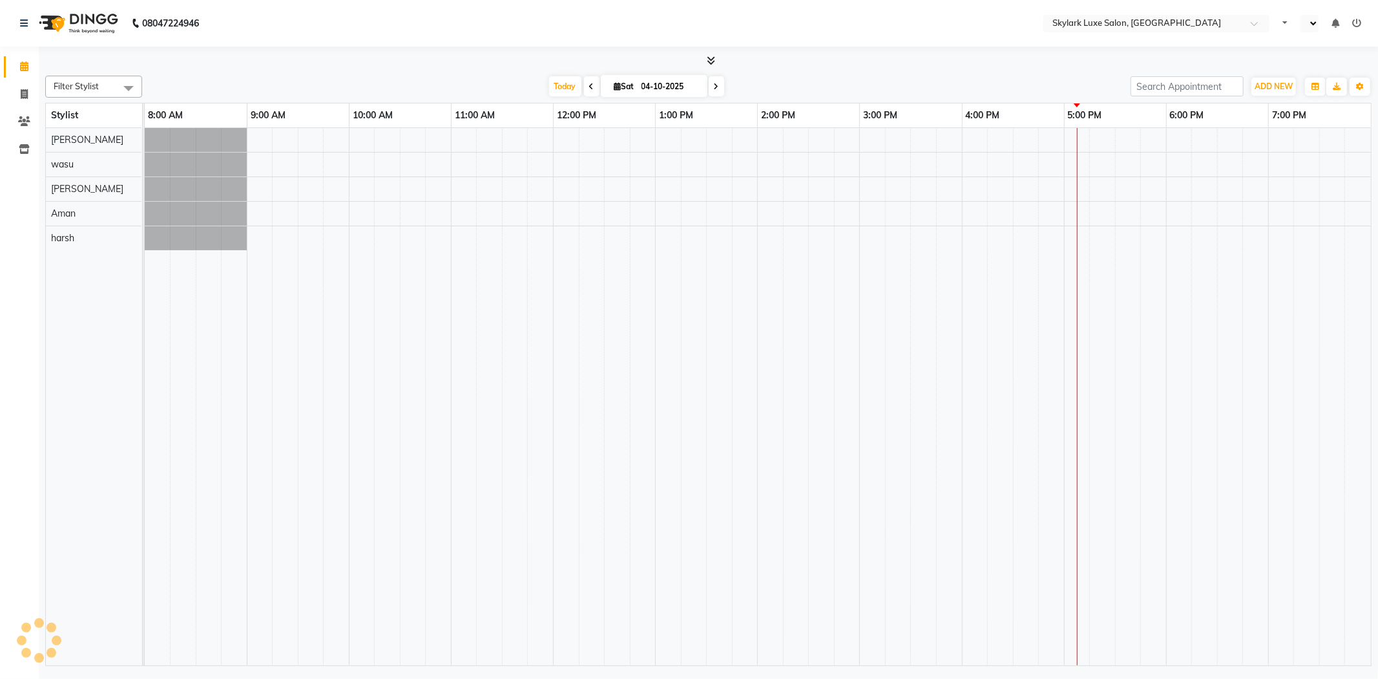
select select "en"
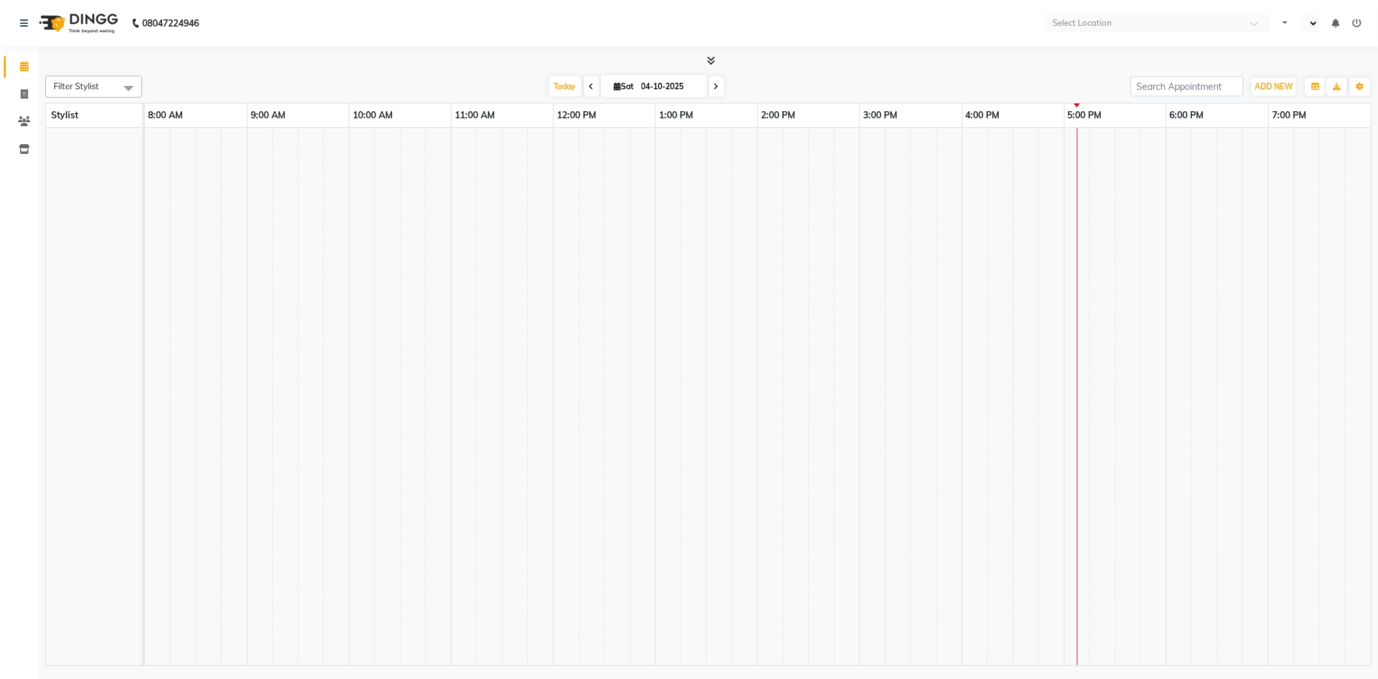
select select "en"
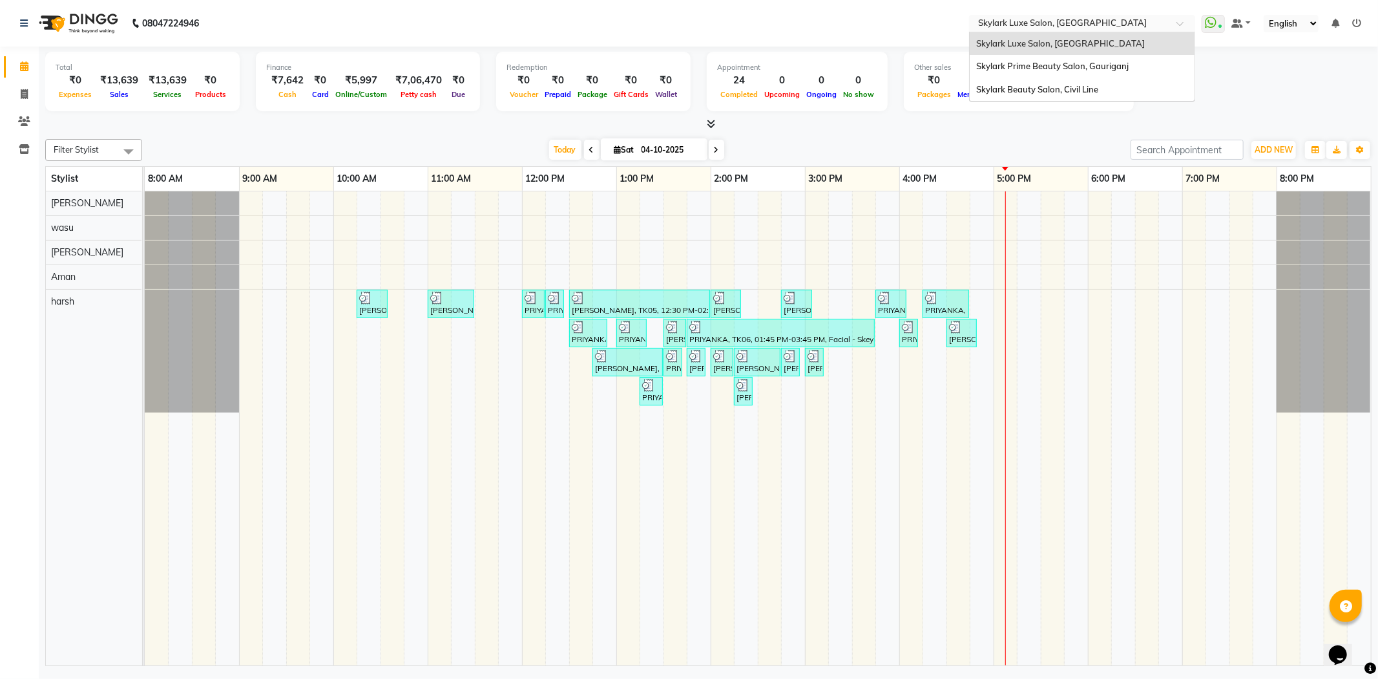
click at [1134, 27] on input "text" at bounding box center [1069, 24] width 187 height 13
click at [1096, 88] on span "Skylark Beauty Salon, Civil Line" at bounding box center [1037, 89] width 122 height 10
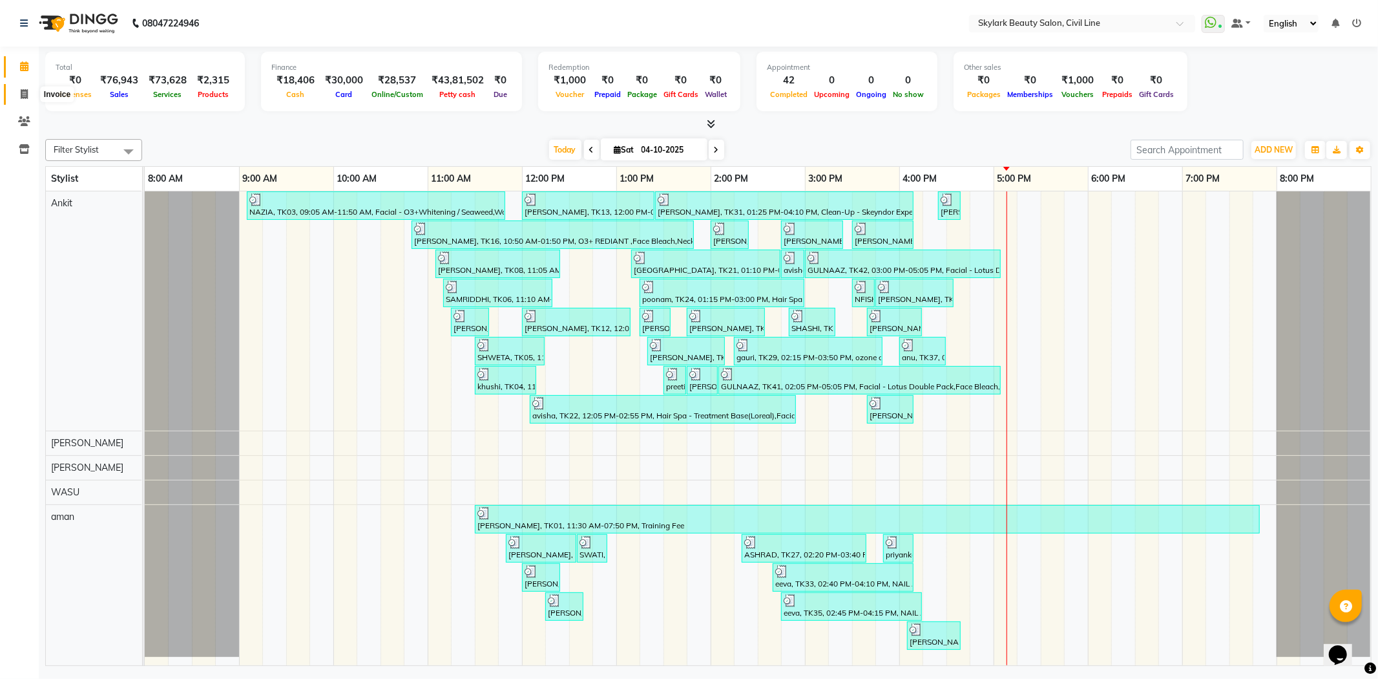
click at [24, 95] on icon at bounding box center [24, 94] width 7 height 10
select select "4588"
select select "service"
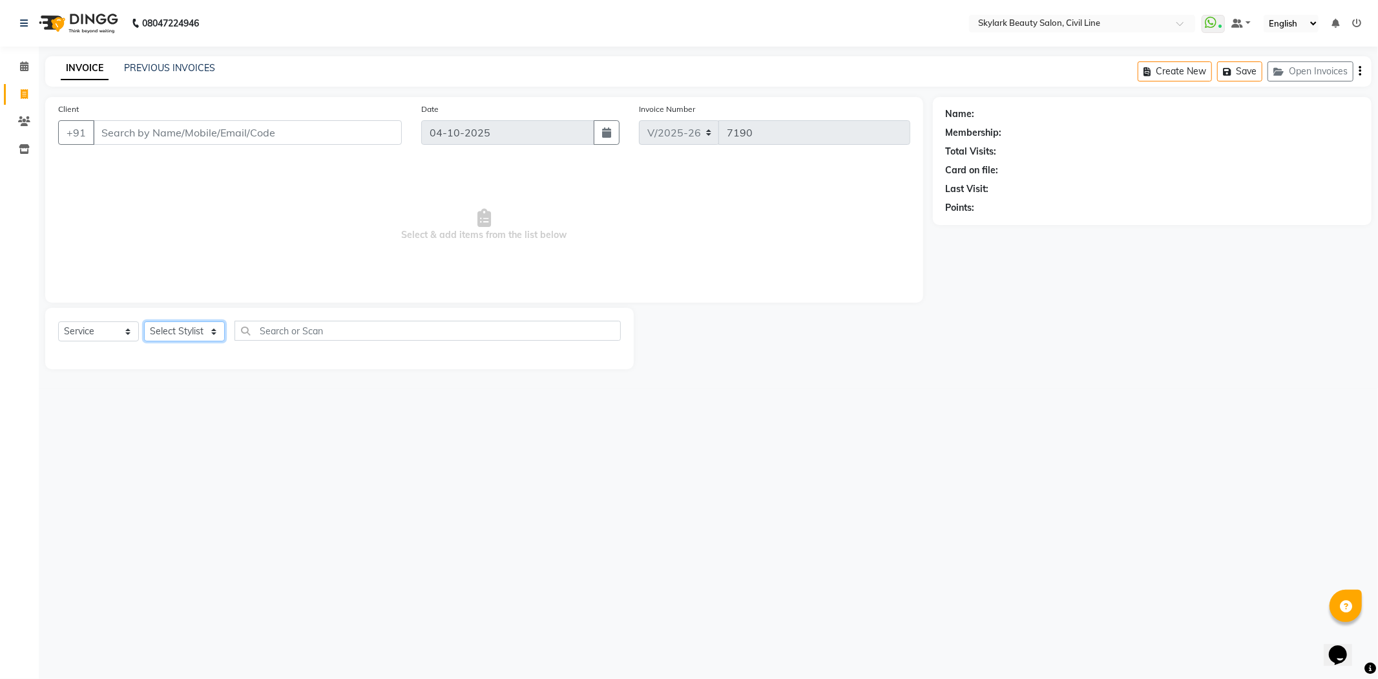
click at [173, 331] on select "Select Stylist" at bounding box center [184, 331] width 81 height 20
select select "85071"
click at [144, 322] on select "Select Stylist [PERSON_NAME] [PERSON_NAME] [PERSON_NAME] WASU" at bounding box center [184, 331] width 81 height 20
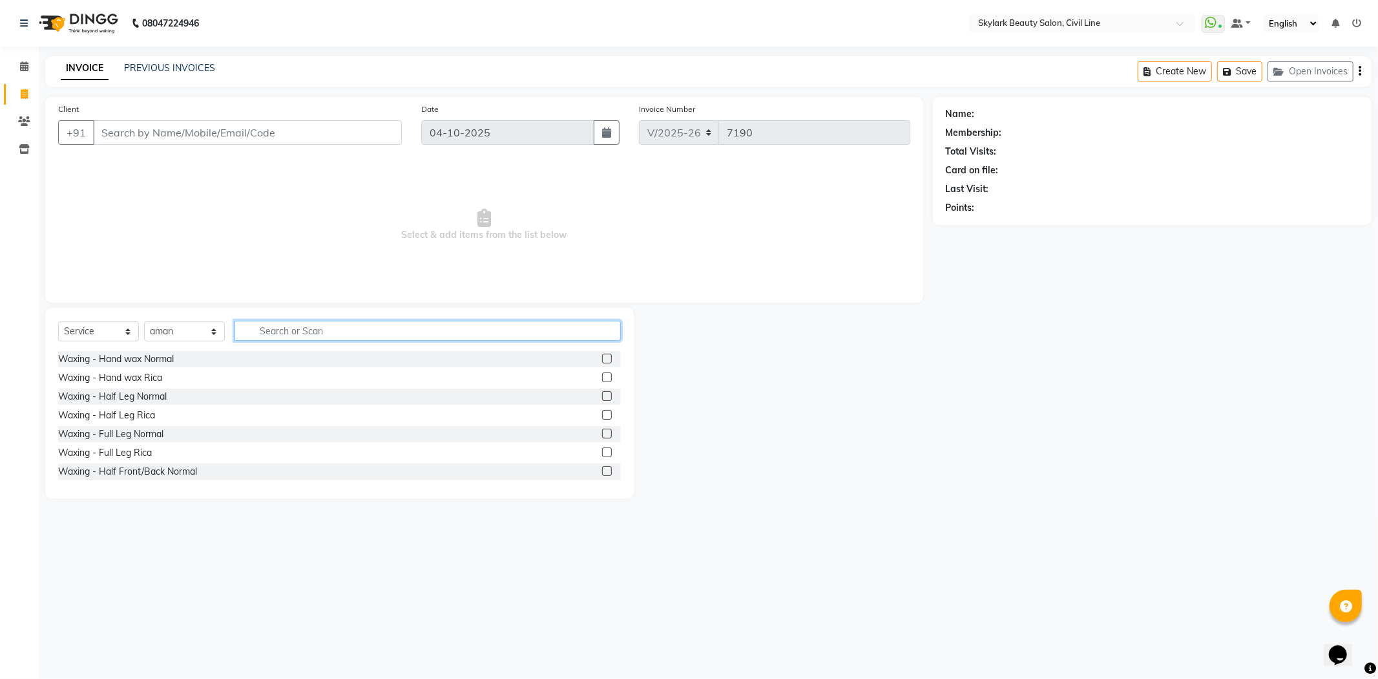
click at [312, 330] on input "text" at bounding box center [428, 331] width 386 height 20
type input "ey"
click at [602, 360] on label at bounding box center [607, 358] width 10 height 10
click at [602, 360] on input "checkbox" at bounding box center [606, 359] width 8 height 8
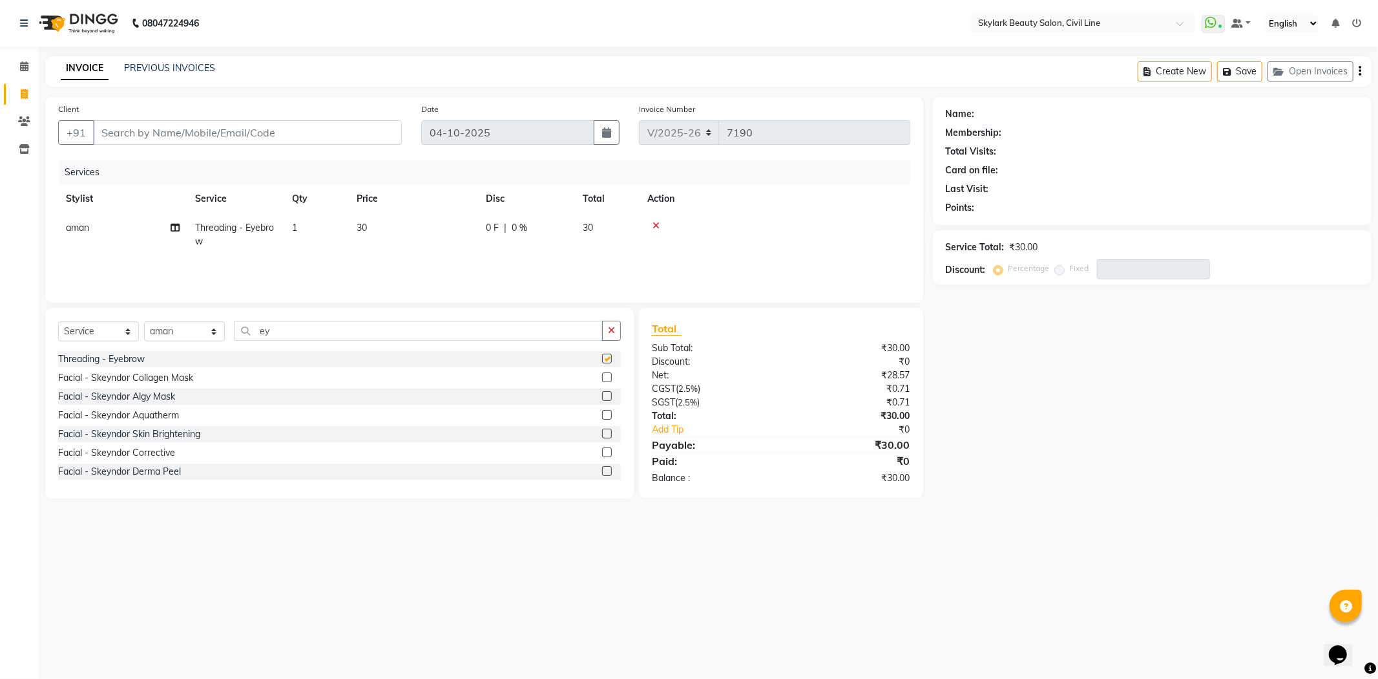
checkbox input "false"
click at [485, 324] on input "ey" at bounding box center [419, 331] width 368 height 20
click at [323, 228] on td "1" at bounding box center [316, 234] width 65 height 43
click at [375, 233] on input "1" at bounding box center [377, 231] width 49 height 20
type input "2"
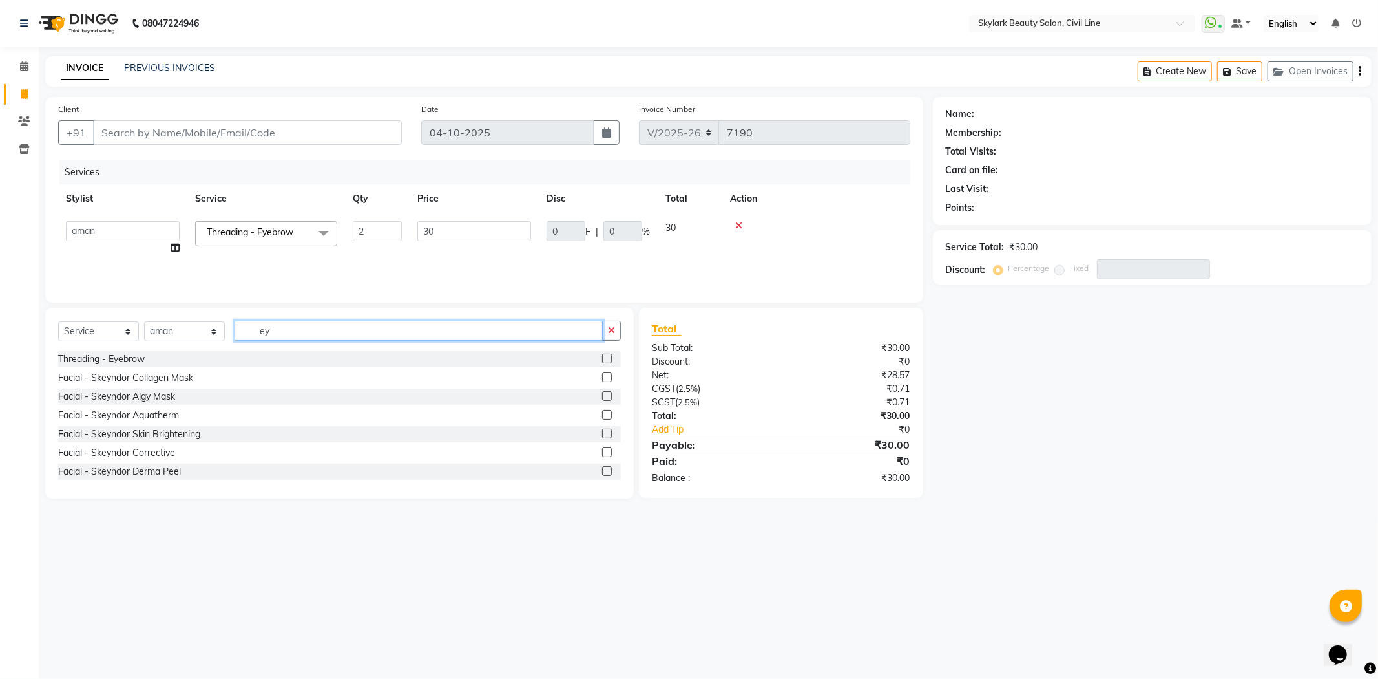
click at [353, 330] on input "ey" at bounding box center [419, 331] width 368 height 20
type input "e"
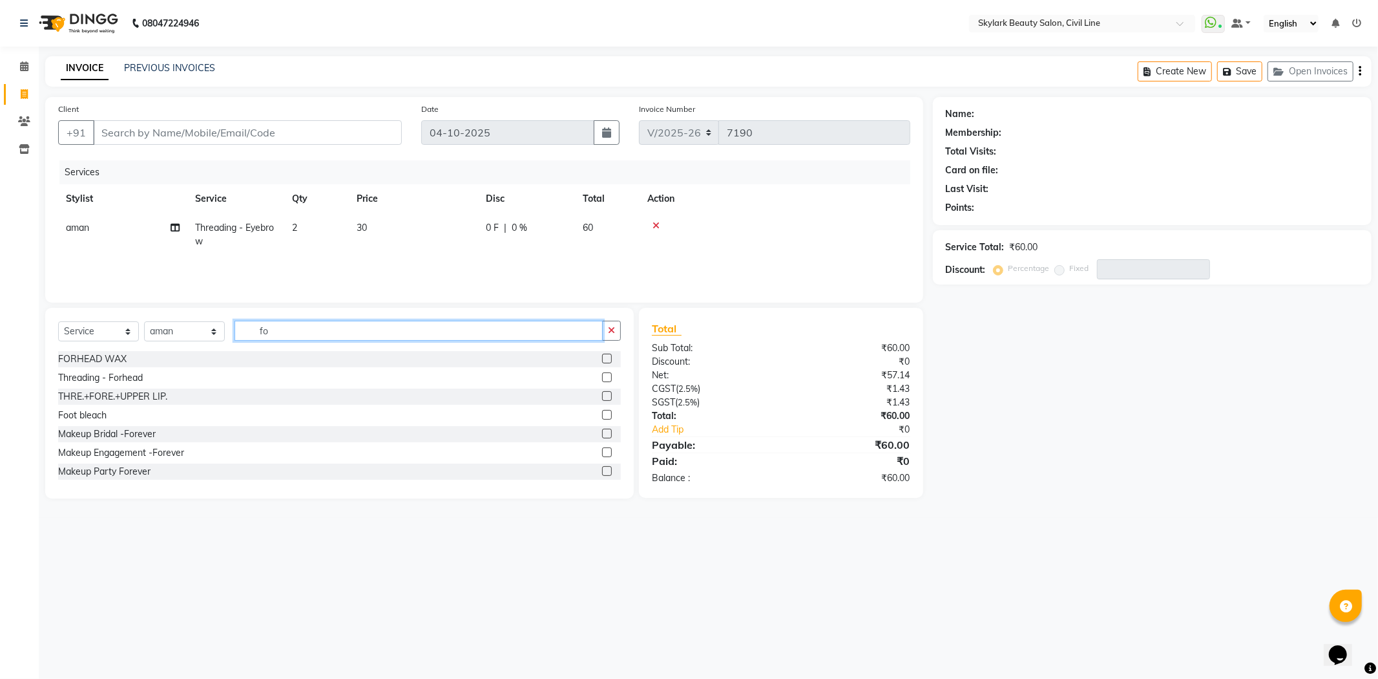
type input "fo"
click at [602, 375] on label at bounding box center [607, 377] width 10 height 10
click at [602, 375] on input "checkbox" at bounding box center [606, 378] width 8 height 8
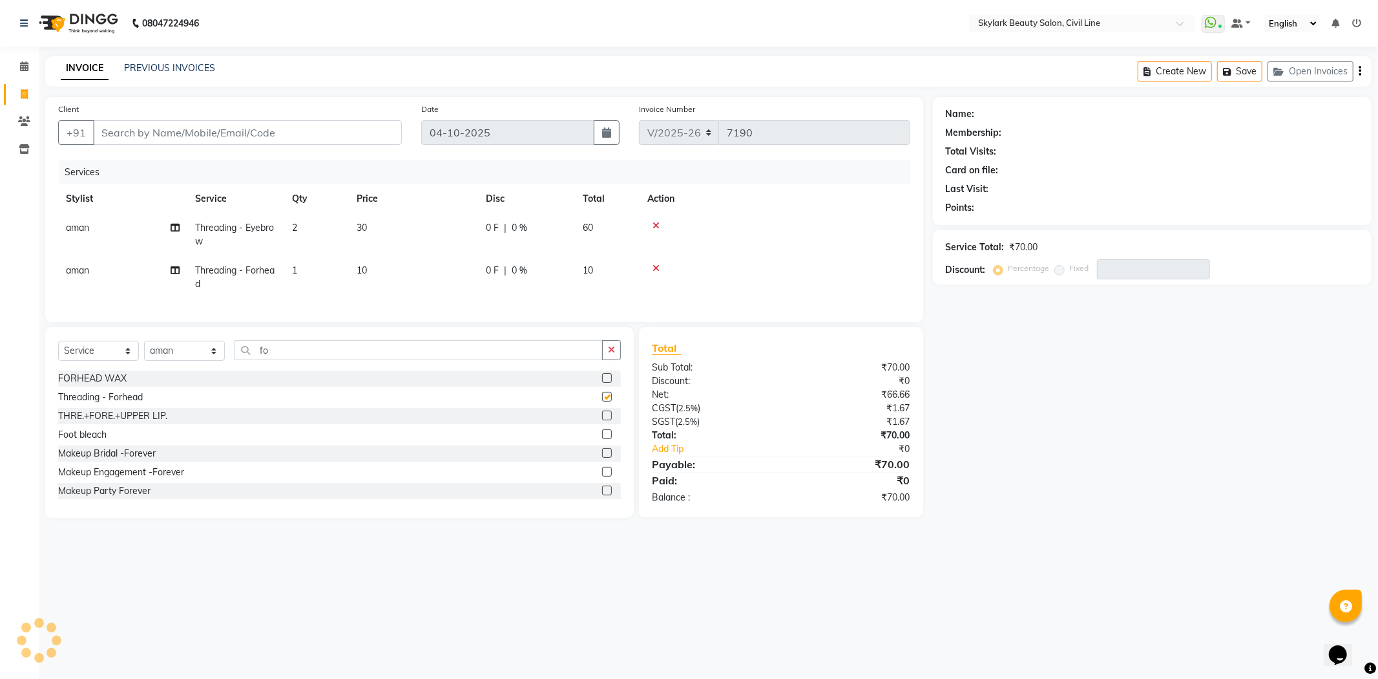
checkbox input "false"
click at [198, 126] on input "Client" at bounding box center [247, 132] width 309 height 25
type input "8"
type input "0"
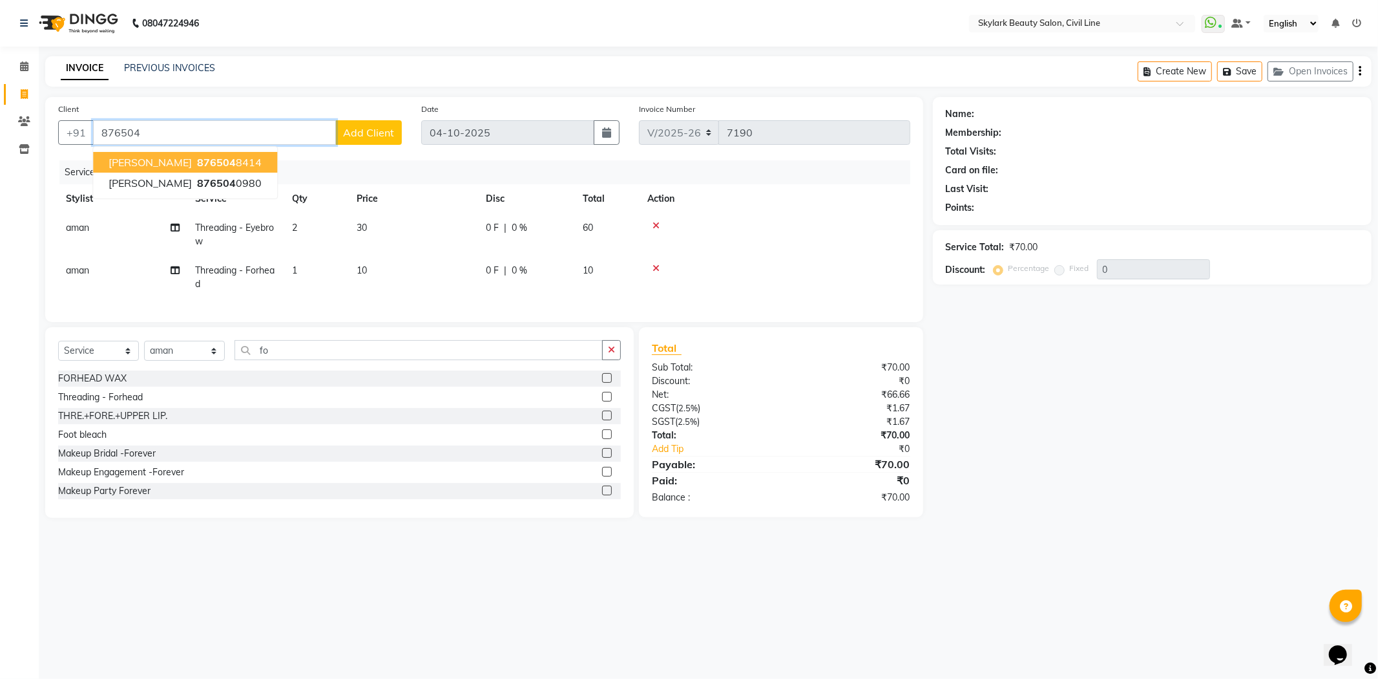
click at [249, 162] on button "MONA SINGH 876504 8414" at bounding box center [185, 162] width 184 height 21
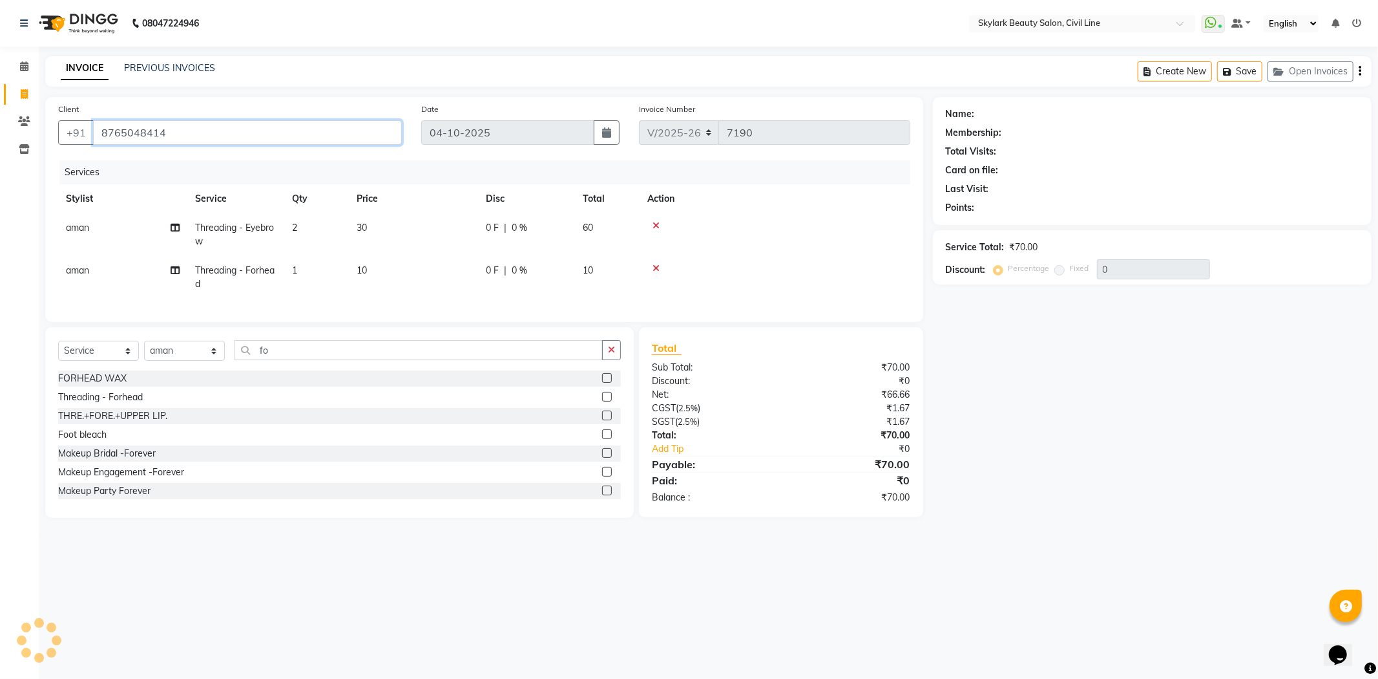
type input "8765048414"
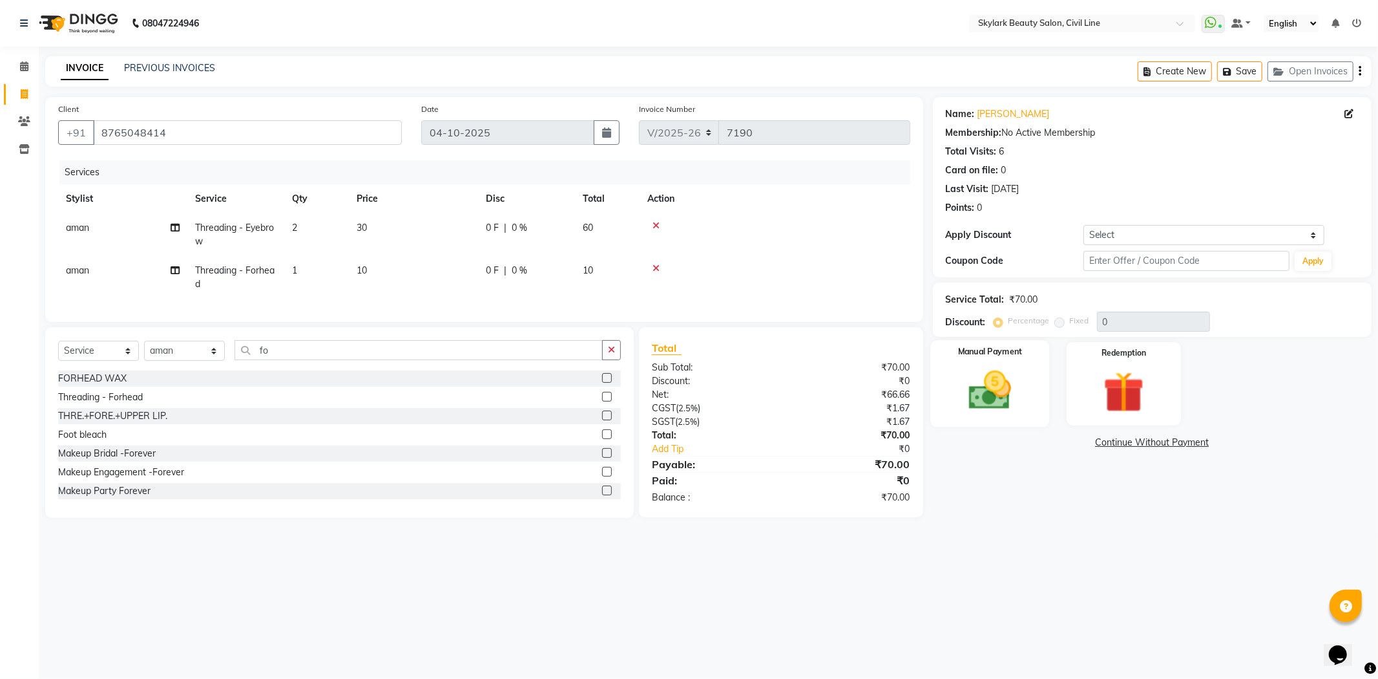
click at [986, 384] on img at bounding box center [990, 390] width 69 height 49
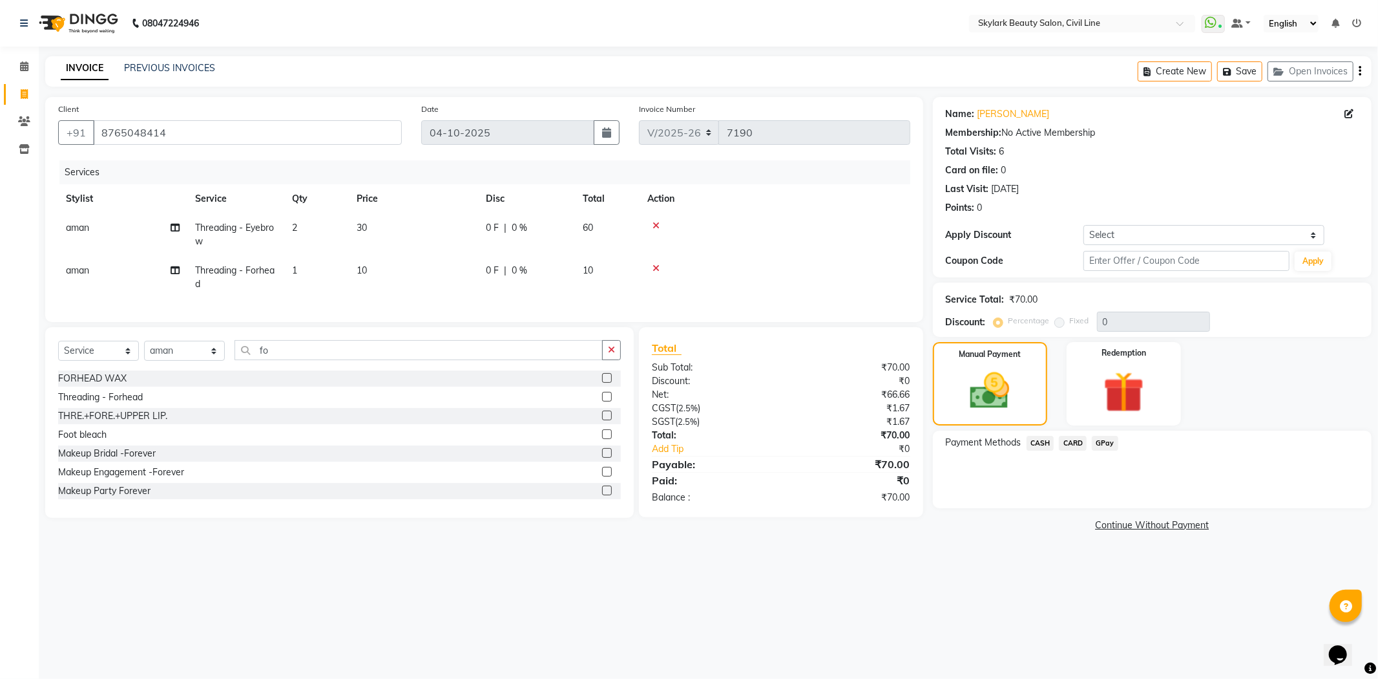
click at [1038, 438] on span "CASH" at bounding box center [1041, 443] width 28 height 15
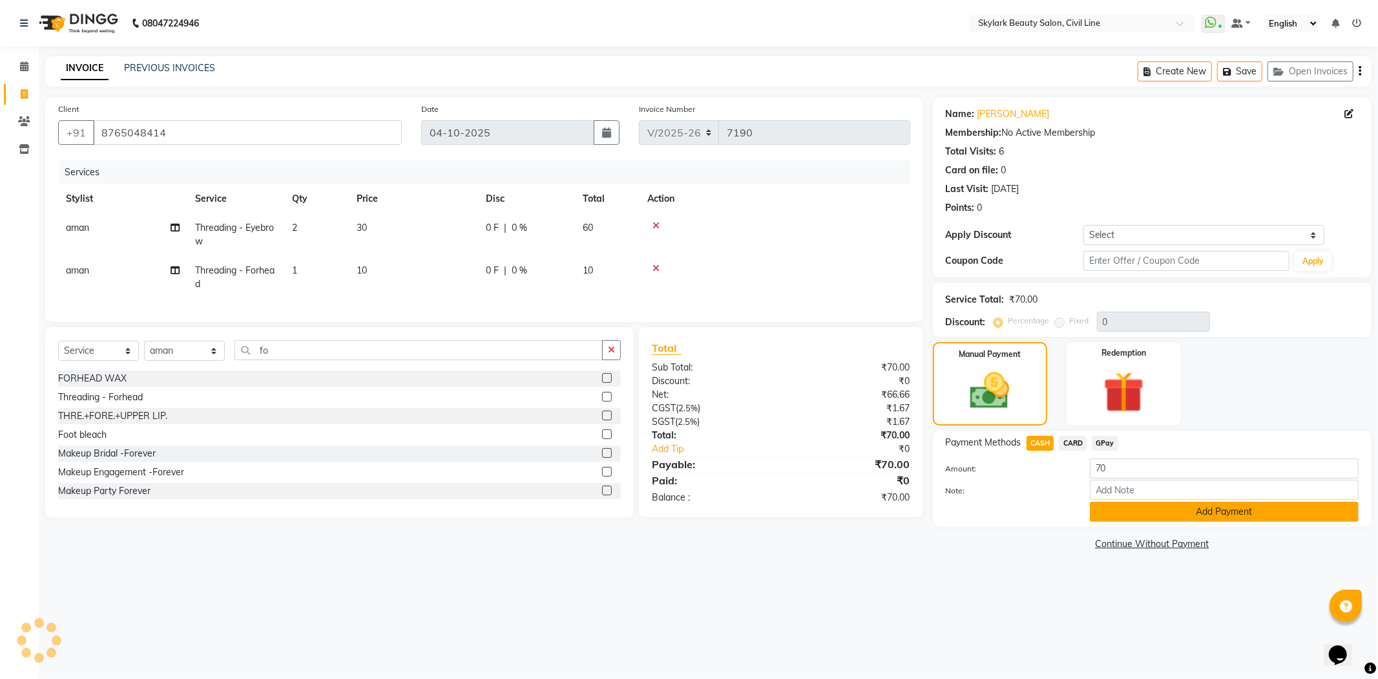
click at [1210, 509] on button "Add Payment" at bounding box center [1224, 511] width 269 height 20
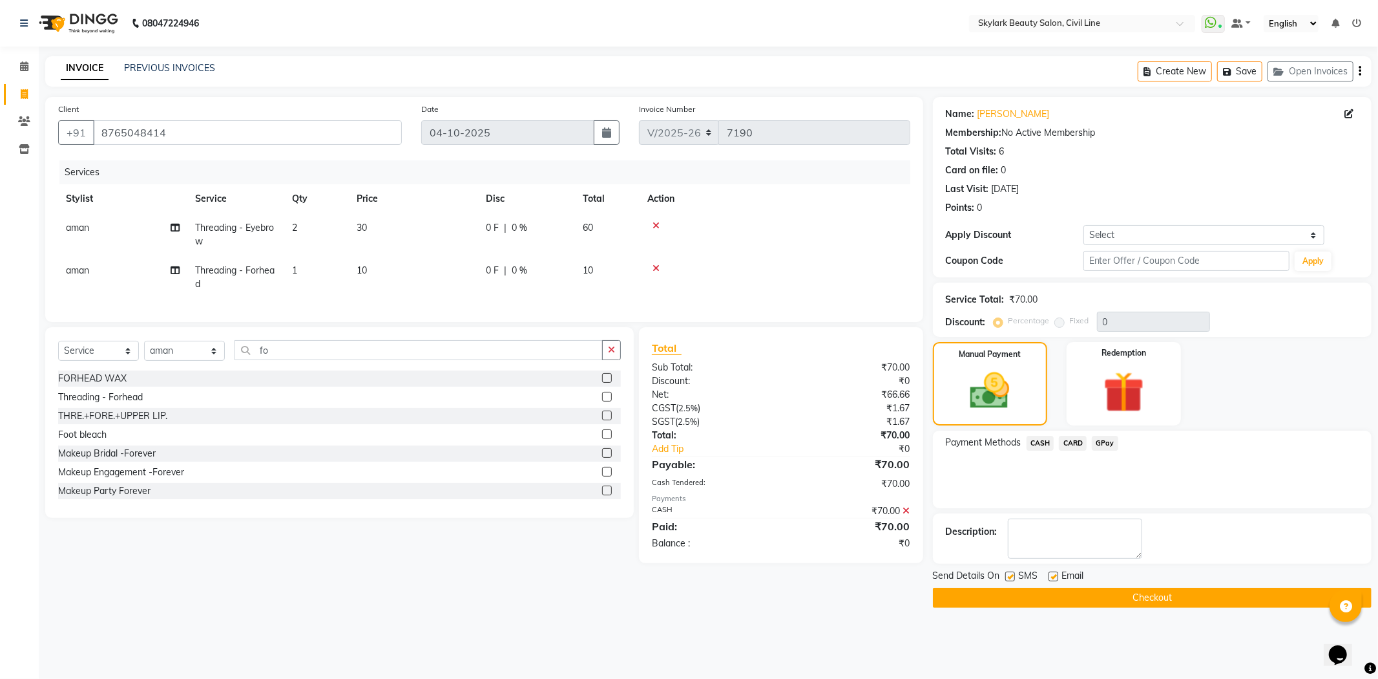
click at [1113, 599] on button "Checkout" at bounding box center [1152, 597] width 439 height 20
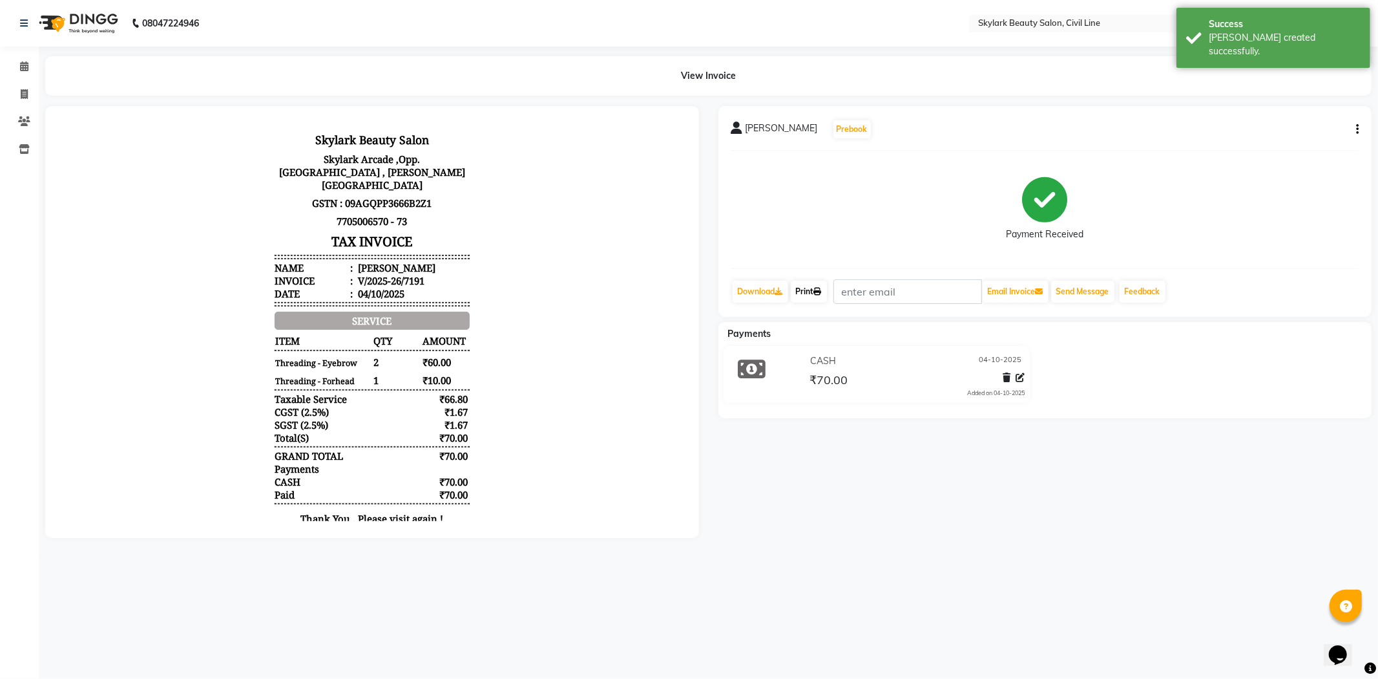
click at [818, 298] on link "Print" at bounding box center [809, 291] width 36 height 22
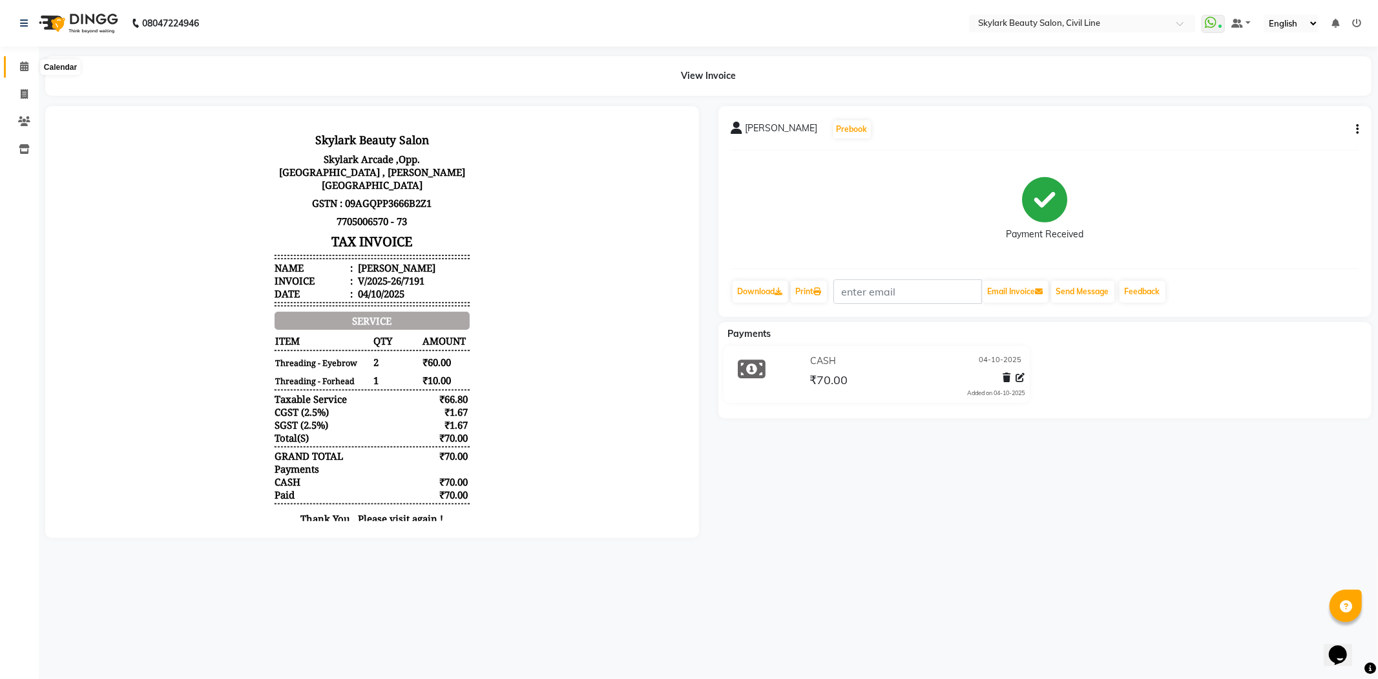
click at [23, 65] on icon at bounding box center [24, 66] width 8 height 10
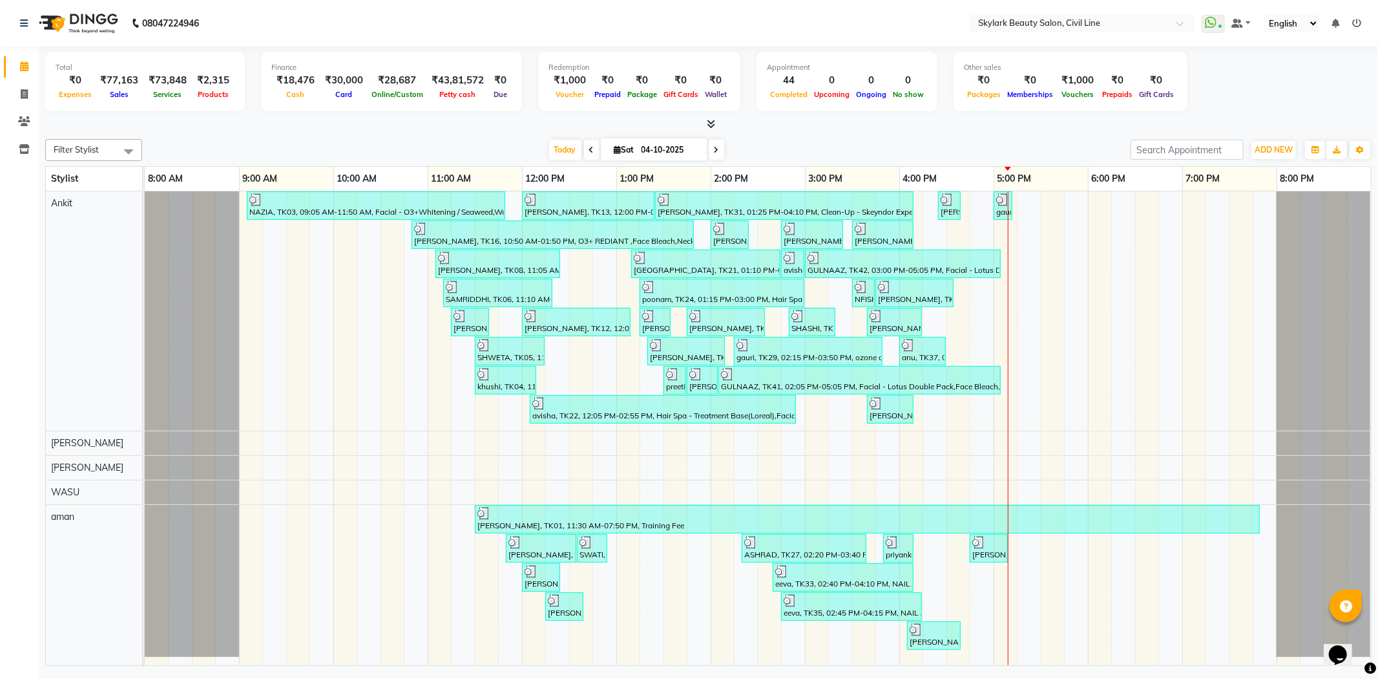
click at [114, 151] on span "Filter Stylist" at bounding box center [93, 150] width 97 height 22
click at [57, 208] on div "aman" at bounding box center [93, 210] width 83 height 14
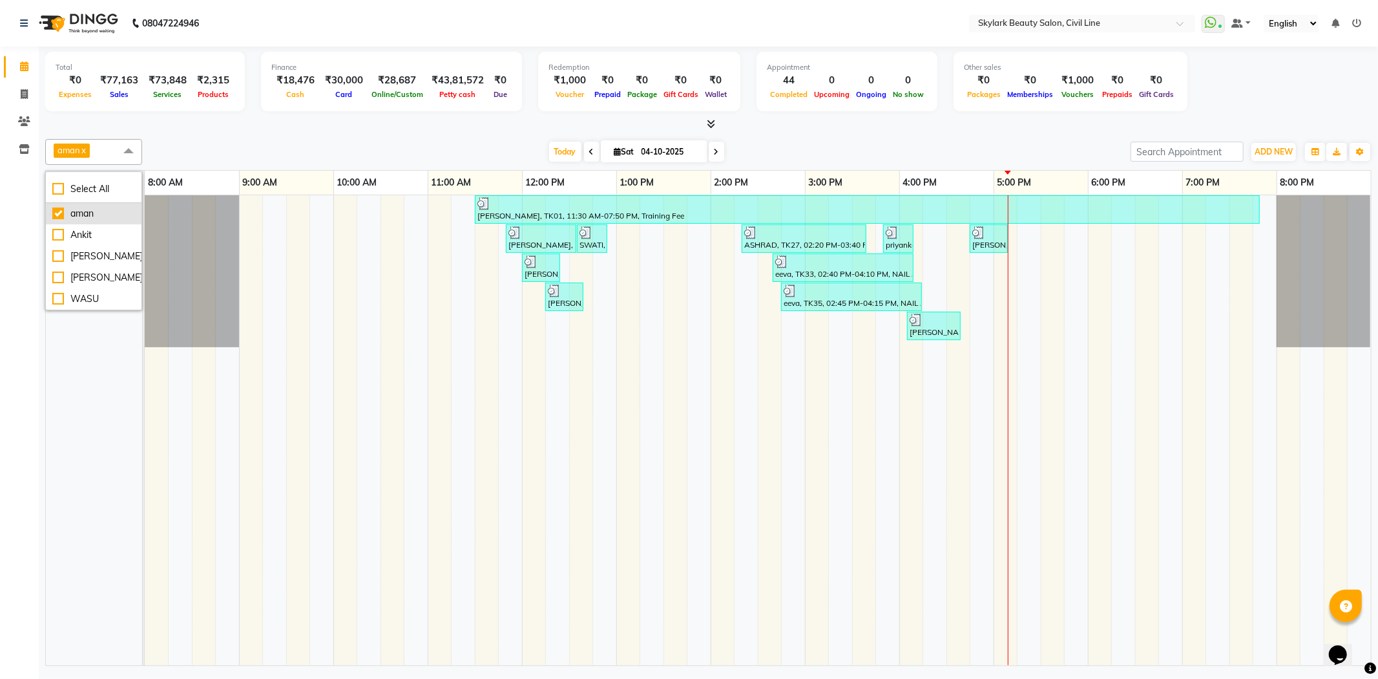
click at [56, 213] on div "aman" at bounding box center [93, 214] width 83 height 14
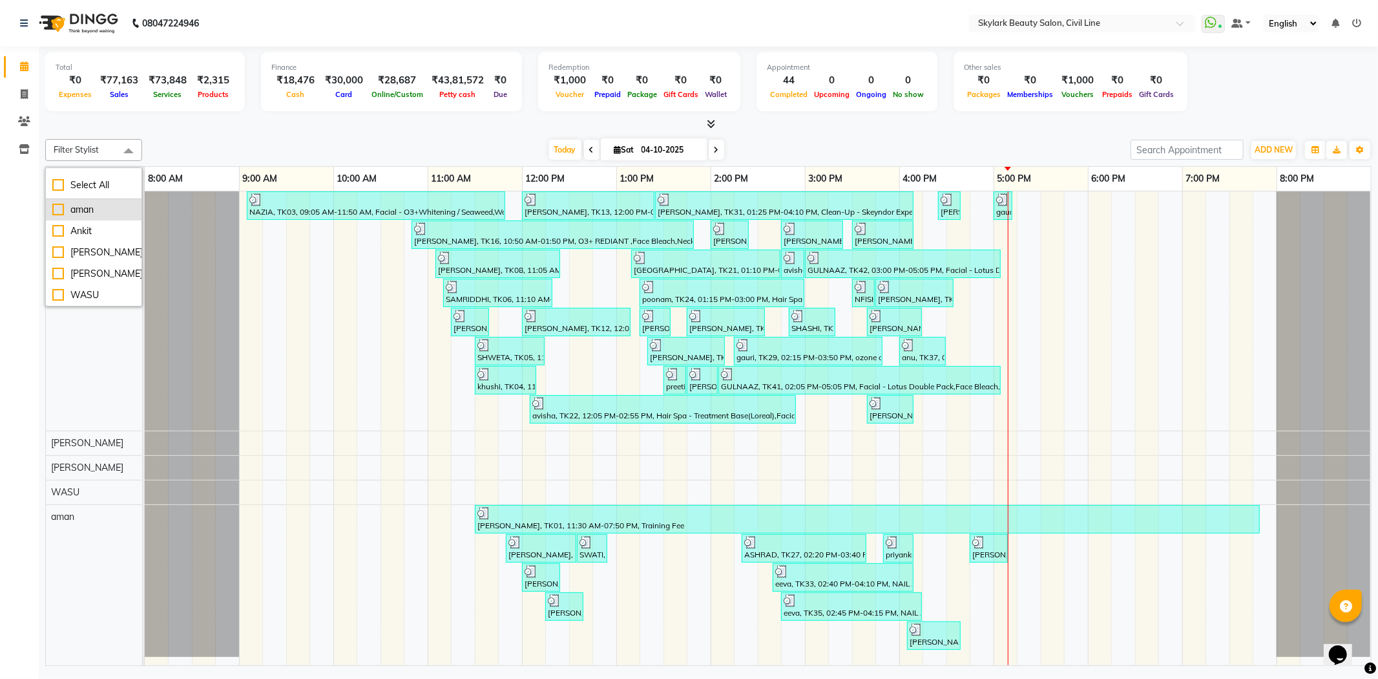
click at [57, 204] on div "aman" at bounding box center [93, 210] width 83 height 14
checkbox input "true"
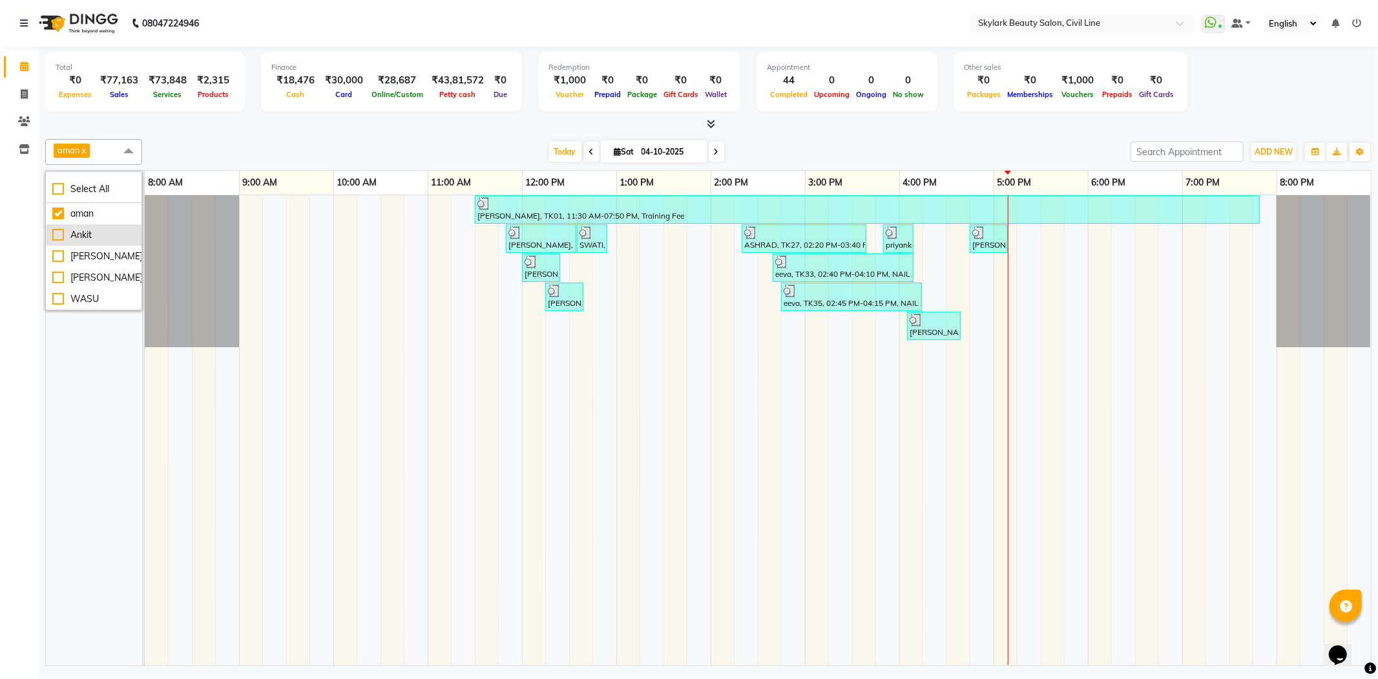
click at [56, 231] on div "Ankit" at bounding box center [93, 235] width 83 height 14
checkbox input "true"
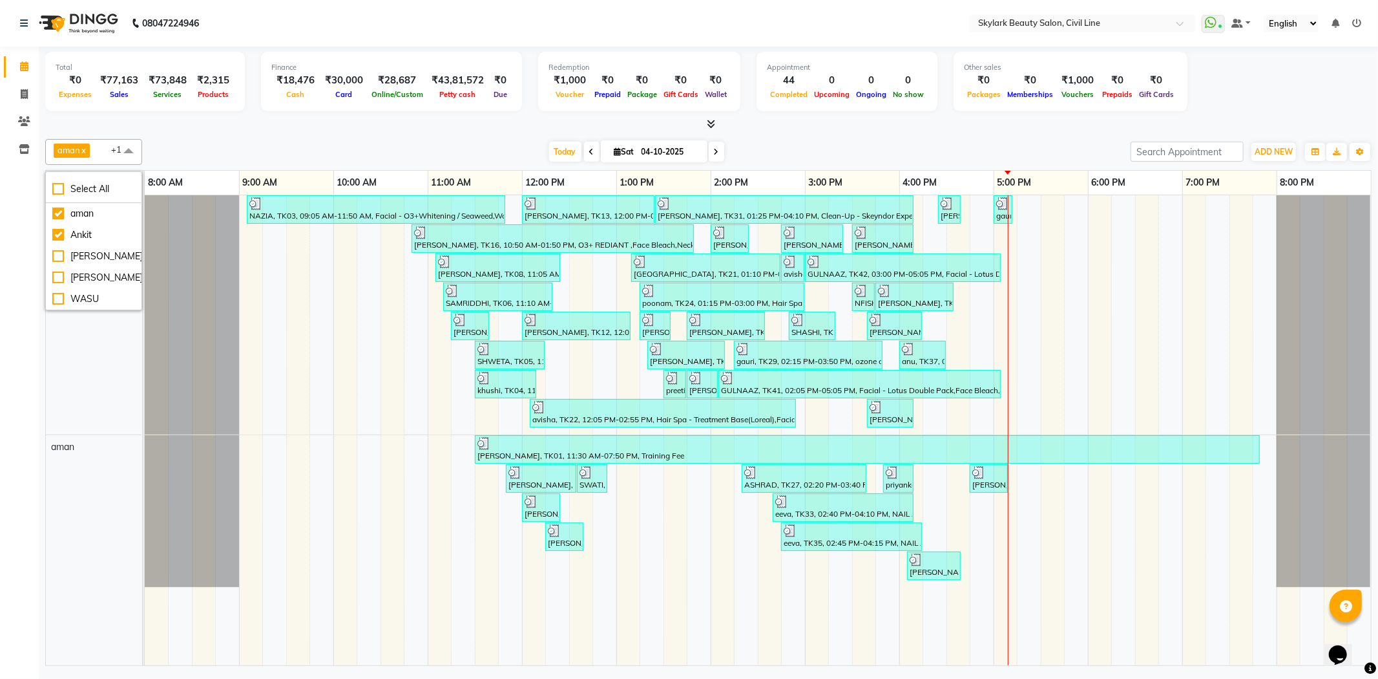
click at [337, 139] on div "aman x Ankit x +1 Select All aman Ankit GAGAN WAHLA GURWINDER SINGH WASU Today …" at bounding box center [708, 152] width 1327 height 26
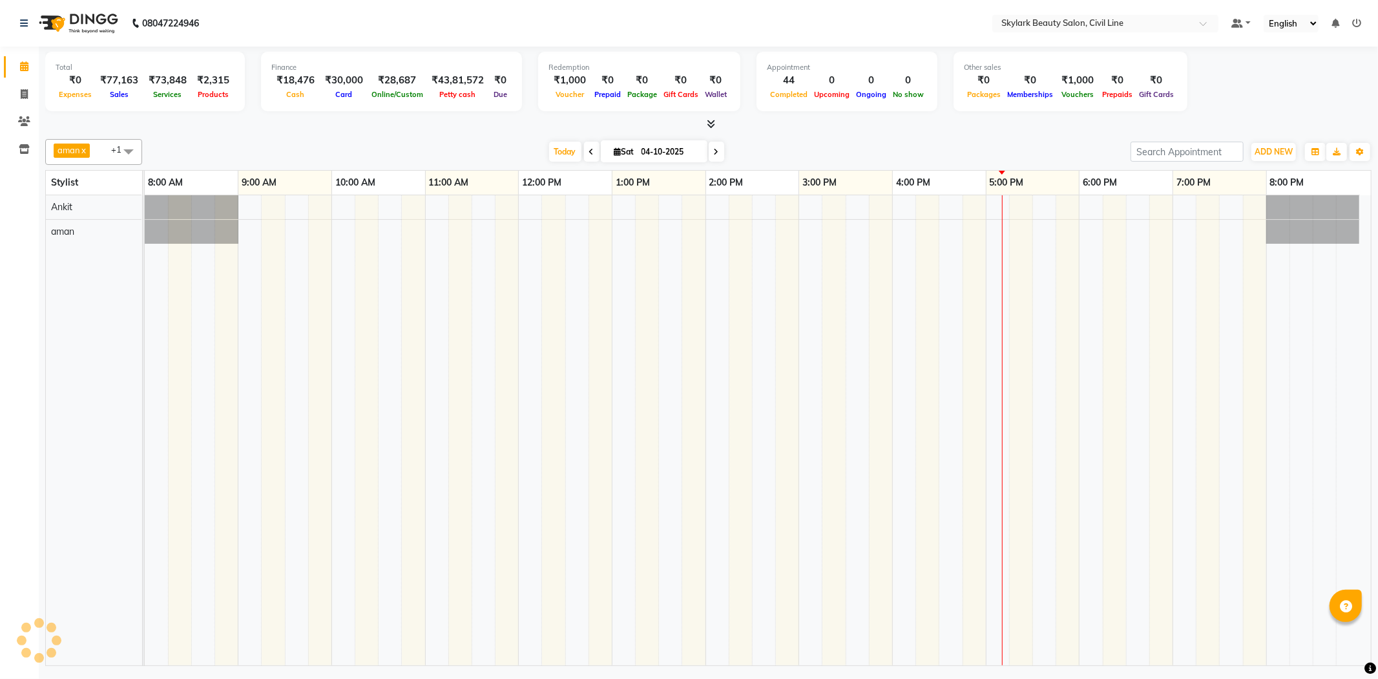
select select "en"
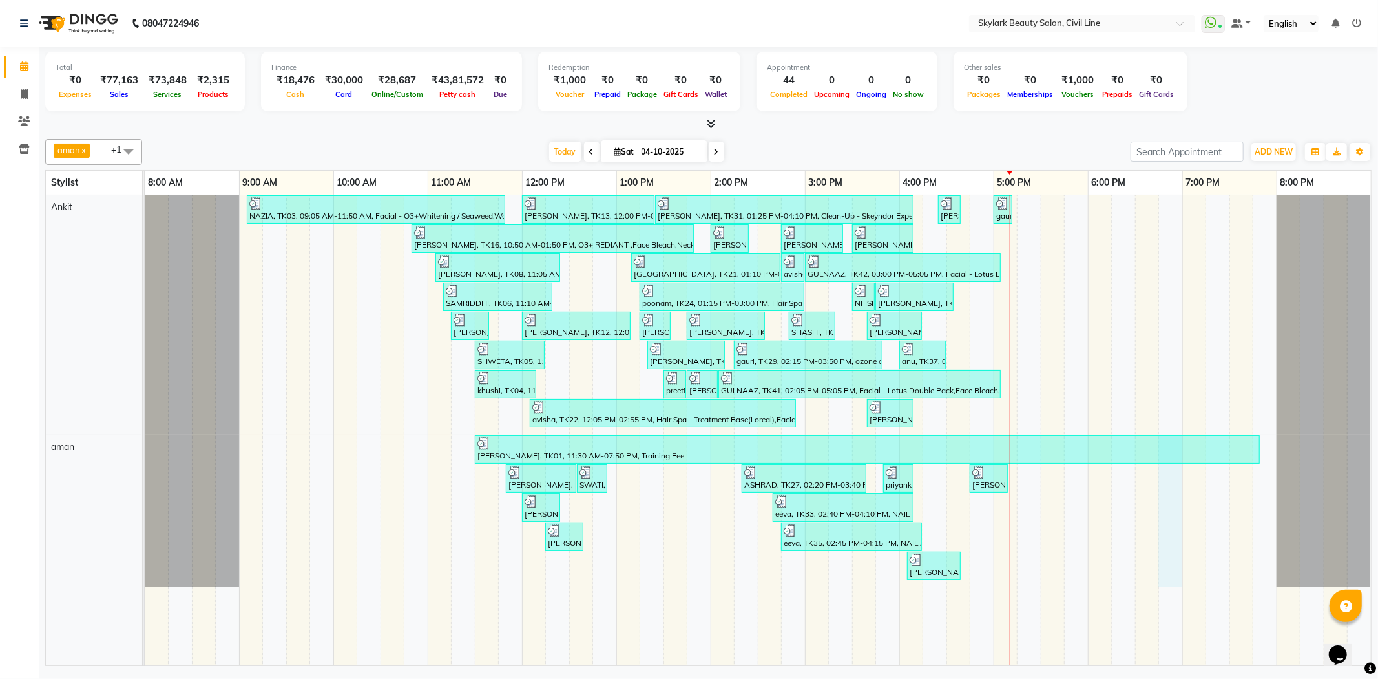
click at [1168, 553] on div "NAZIA, TK03, 09:05 AM-11:50 AM, Facial - O3+[MEDICAL_DATA] / Seaweed,Waxing - U…" at bounding box center [758, 430] width 1227 height 470
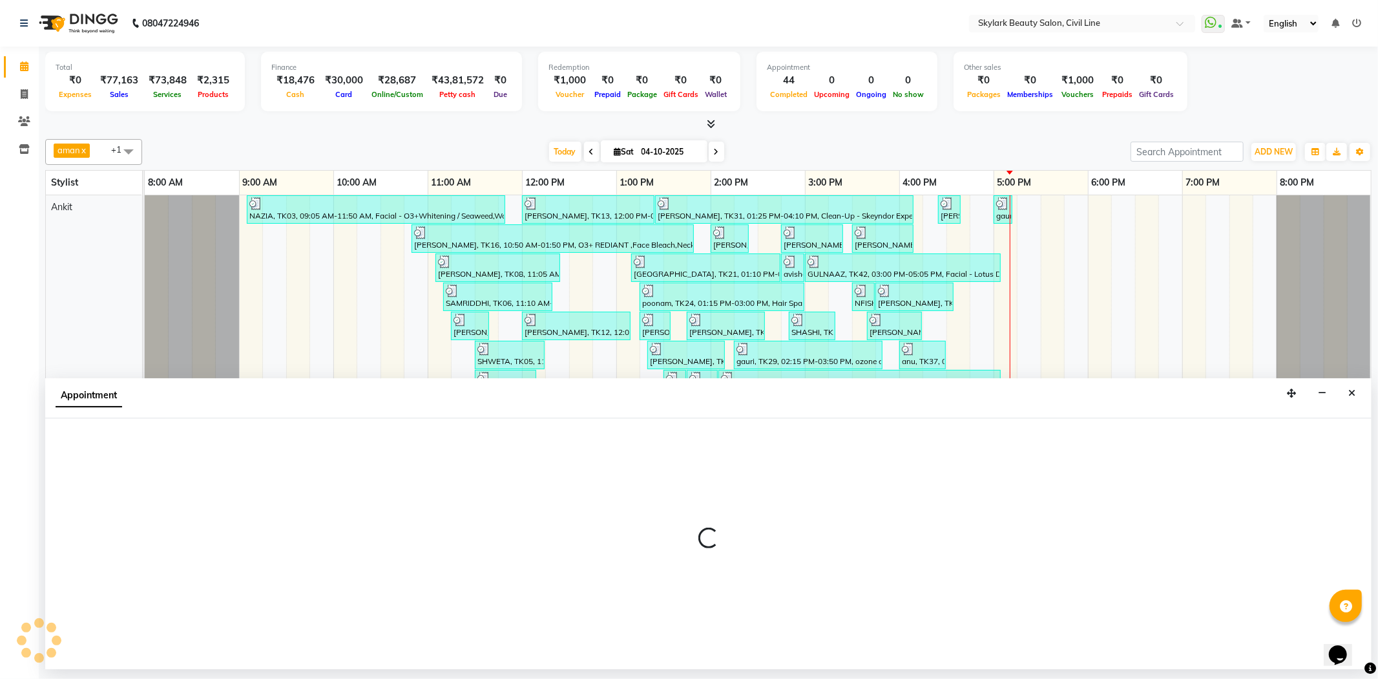
select select "85071"
select select "1125"
select select "tentative"
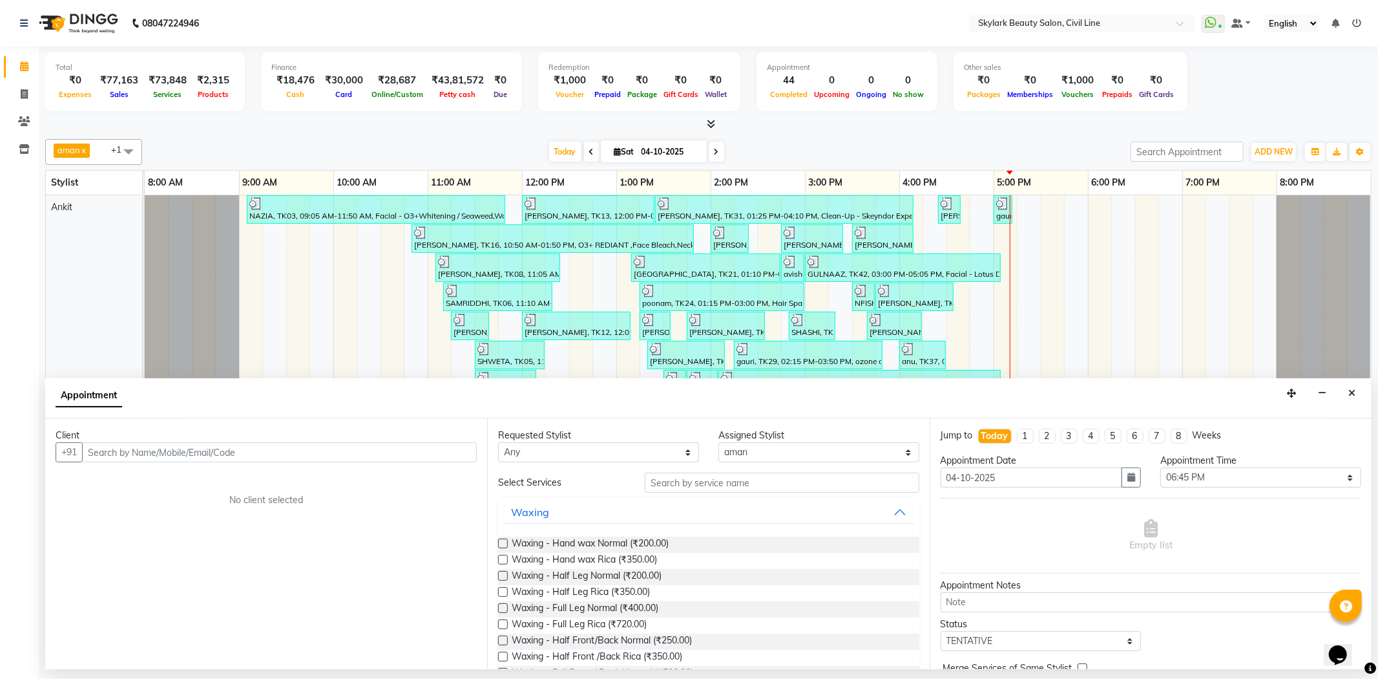
click at [1295, 61] on div "Total ₹0 Expenses ₹77,163 Sales ₹73,848 Services ₹2,315 Products Finance ₹18,47…" at bounding box center [708, 83] width 1327 height 63
click at [1293, 85] on div "Total ₹0 Expenses ₹77,163 Sales ₹73,848 Services ₹2,315 Products Finance ₹18,47…" at bounding box center [708, 83] width 1327 height 63
click at [1353, 391] on icon "Close" at bounding box center [1352, 392] width 7 height 9
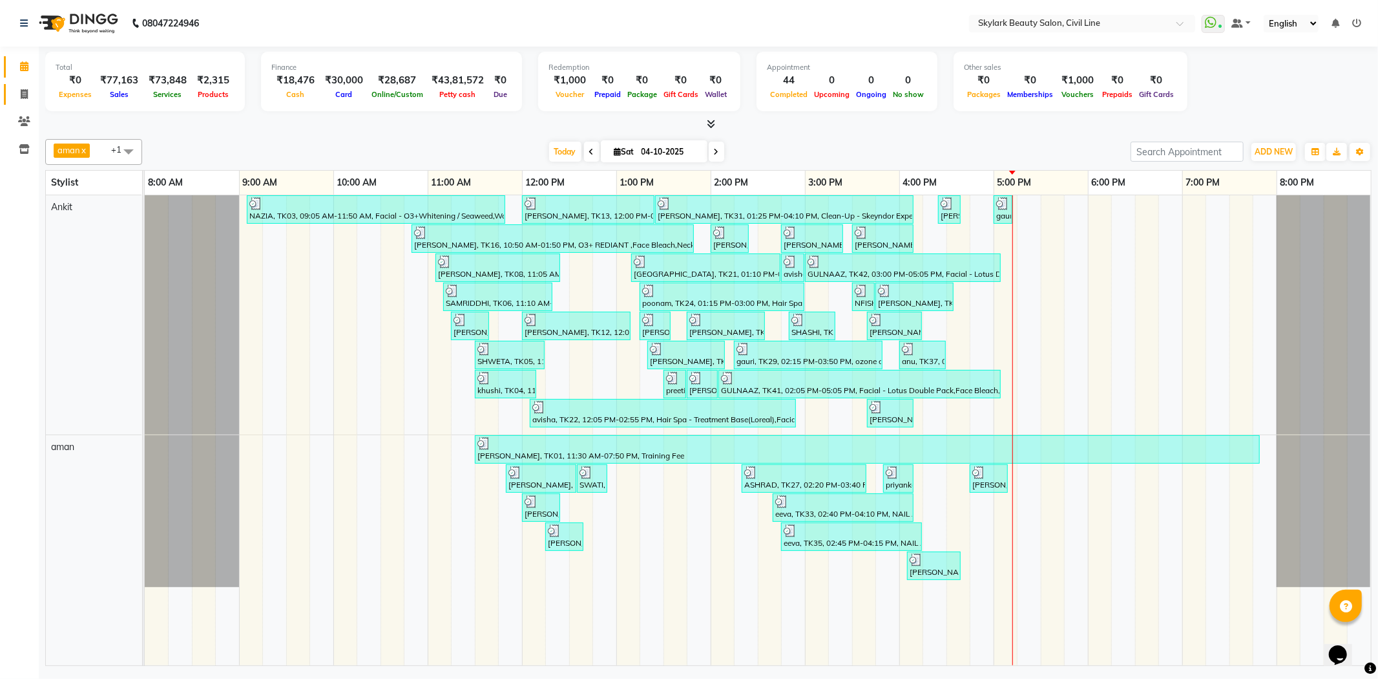
click at [21, 86] on link "Invoice" at bounding box center [19, 94] width 31 height 21
select select "service"
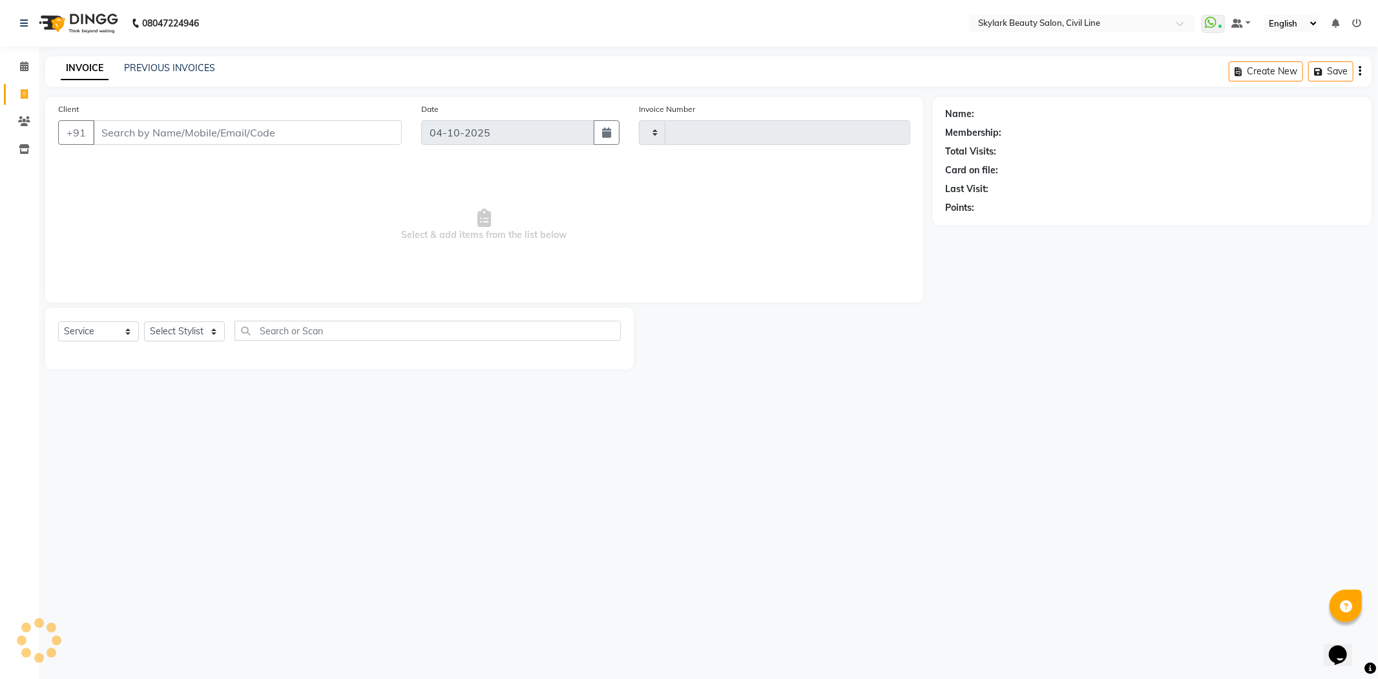
type input "7192"
select select "4588"
click at [102, 334] on select "Select Service Product Membership Package Voucher Prepaid Gift Card" at bounding box center [98, 331] width 81 height 20
click at [58, 322] on select "Select Service Product Membership Package Voucher Prepaid Gift Card" at bounding box center [98, 331] width 81 height 20
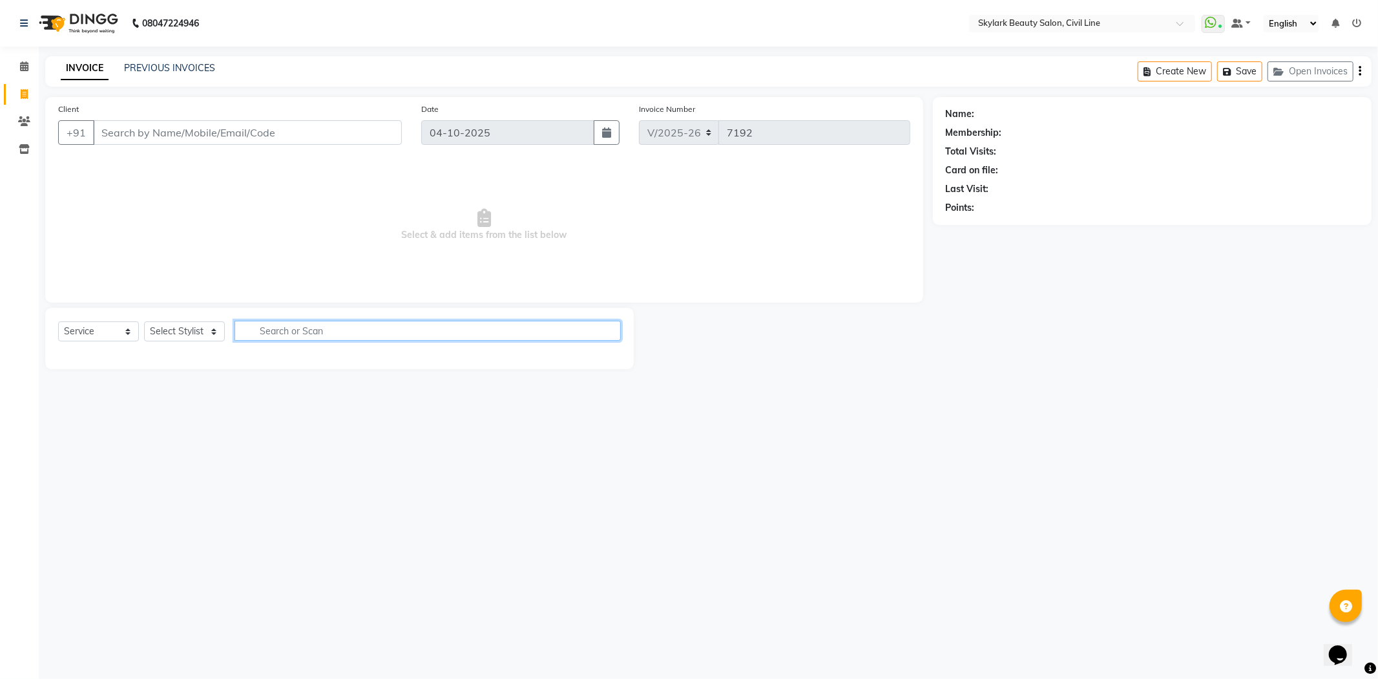
click at [285, 328] on input "text" at bounding box center [428, 331] width 386 height 20
type input "eye"
click at [215, 333] on select "Select Stylist aman Ankit GAGAN WAHLA GURWINDER SINGH WASU" at bounding box center [184, 331] width 81 height 20
select select "85071"
click at [144, 322] on select "Select Stylist aman Ankit GAGAN WAHLA GURWINDER SINGH WASU" at bounding box center [184, 331] width 81 height 20
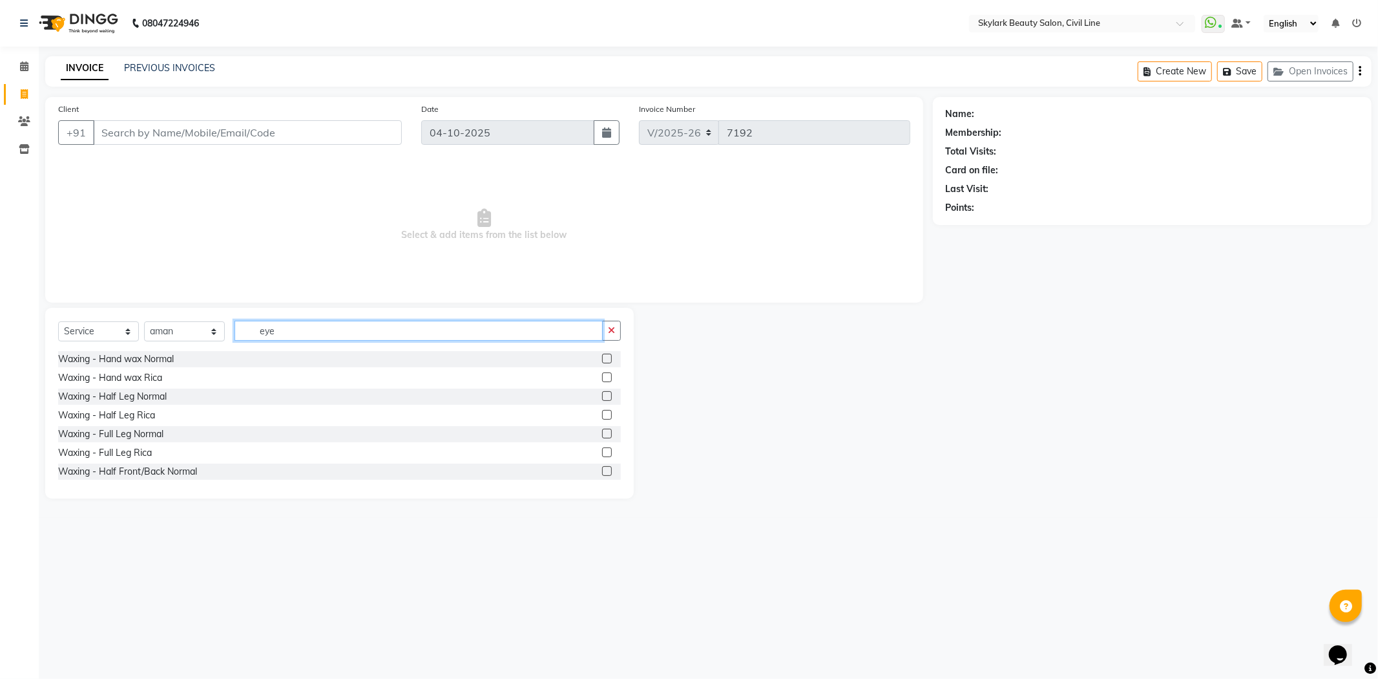
click at [409, 337] on input "eye" at bounding box center [419, 331] width 368 height 20
type input "ey"
click at [602, 360] on label at bounding box center [607, 358] width 10 height 10
click at [602, 360] on input "checkbox" at bounding box center [606, 359] width 8 height 8
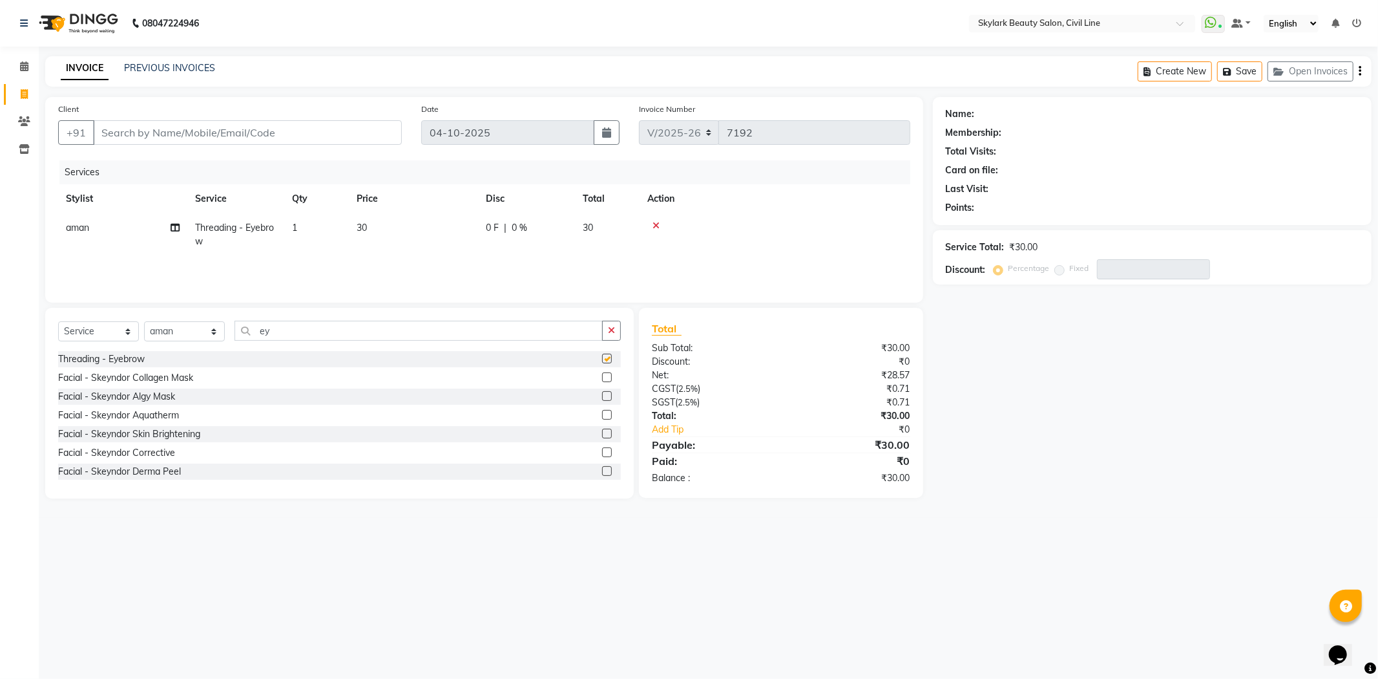
checkbox input "false"
click at [336, 136] on input "Client" at bounding box center [247, 132] width 309 height 25
type input "7"
type input "0"
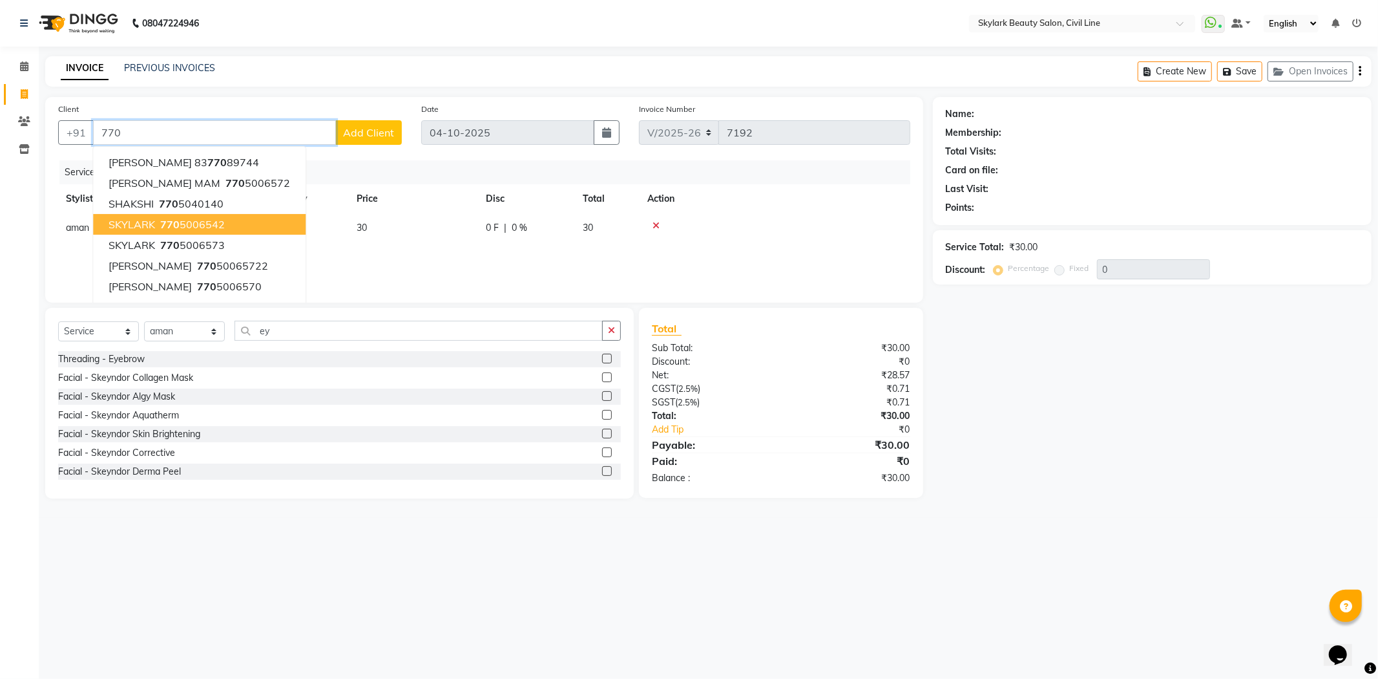
click at [182, 222] on ngb-highlight "770 5006542" at bounding box center [191, 224] width 67 height 13
type input "7705006542"
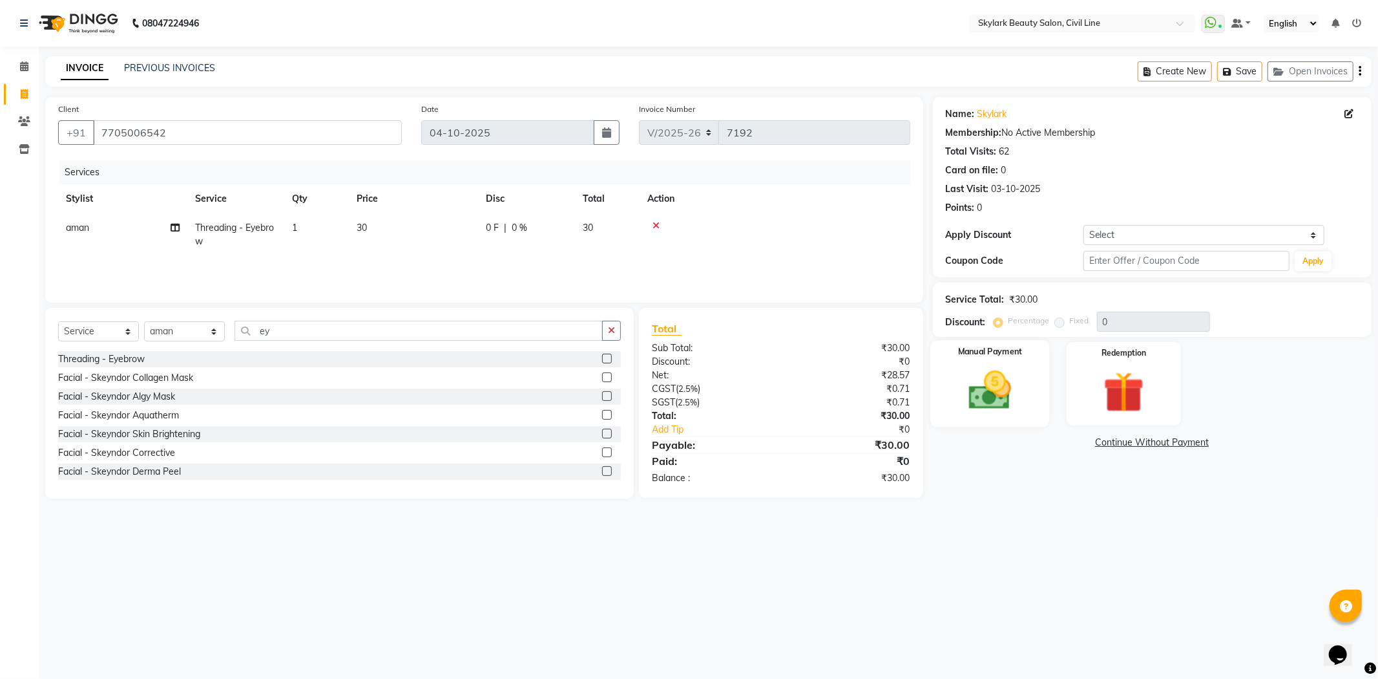
click at [992, 363] on div "Manual Payment" at bounding box center [990, 383] width 119 height 87
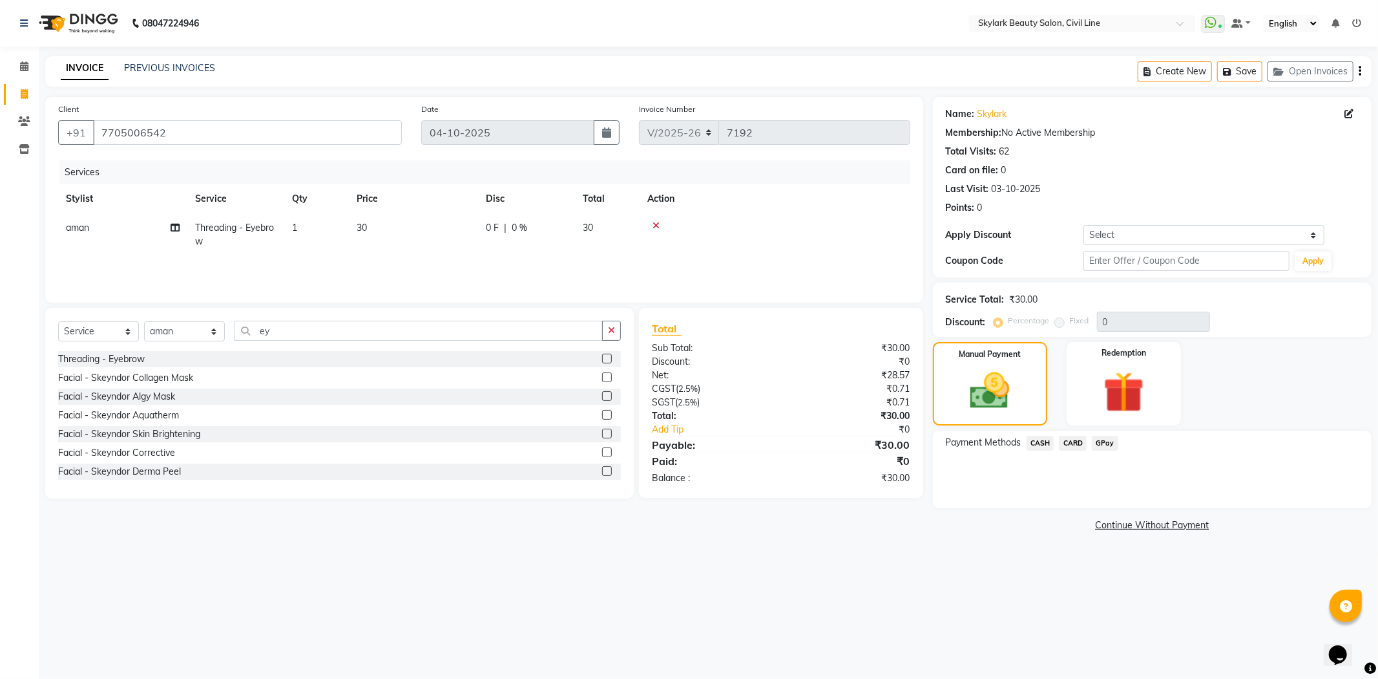
click at [1041, 444] on span "CASH" at bounding box center [1041, 443] width 28 height 15
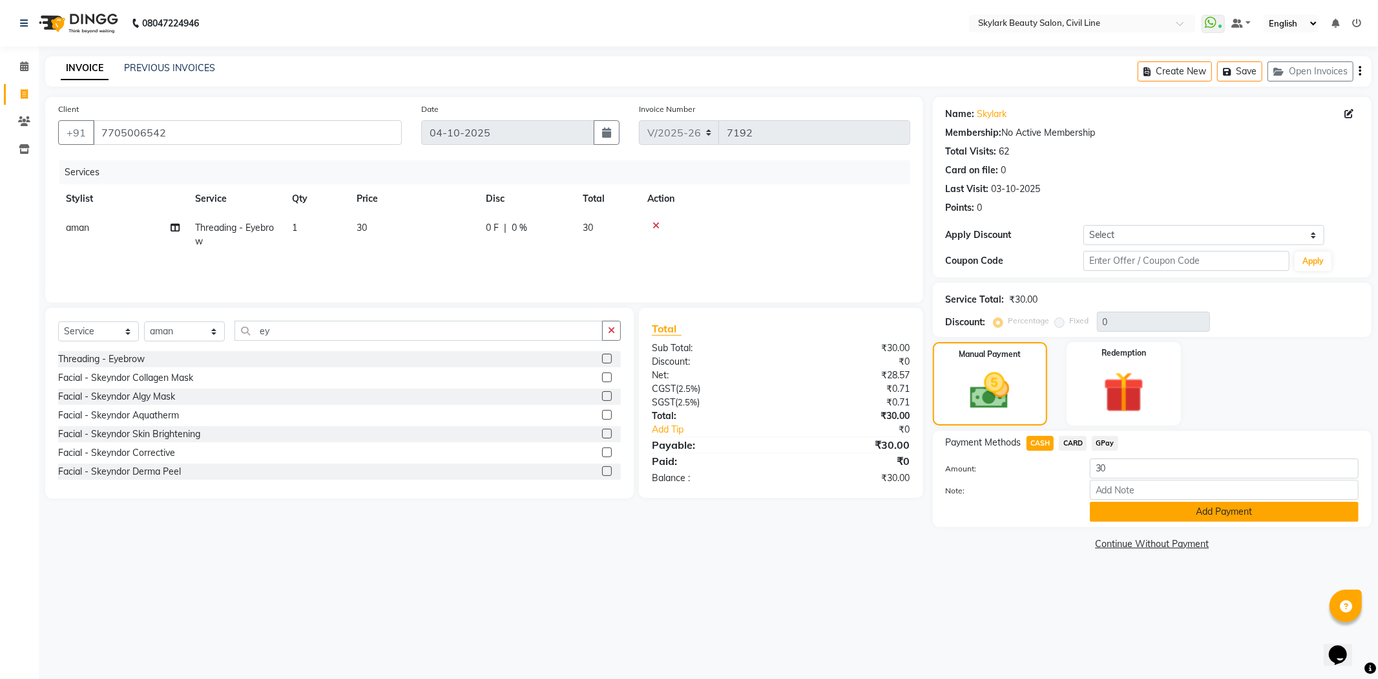
click at [1128, 520] on button "Add Payment" at bounding box center [1224, 511] width 269 height 20
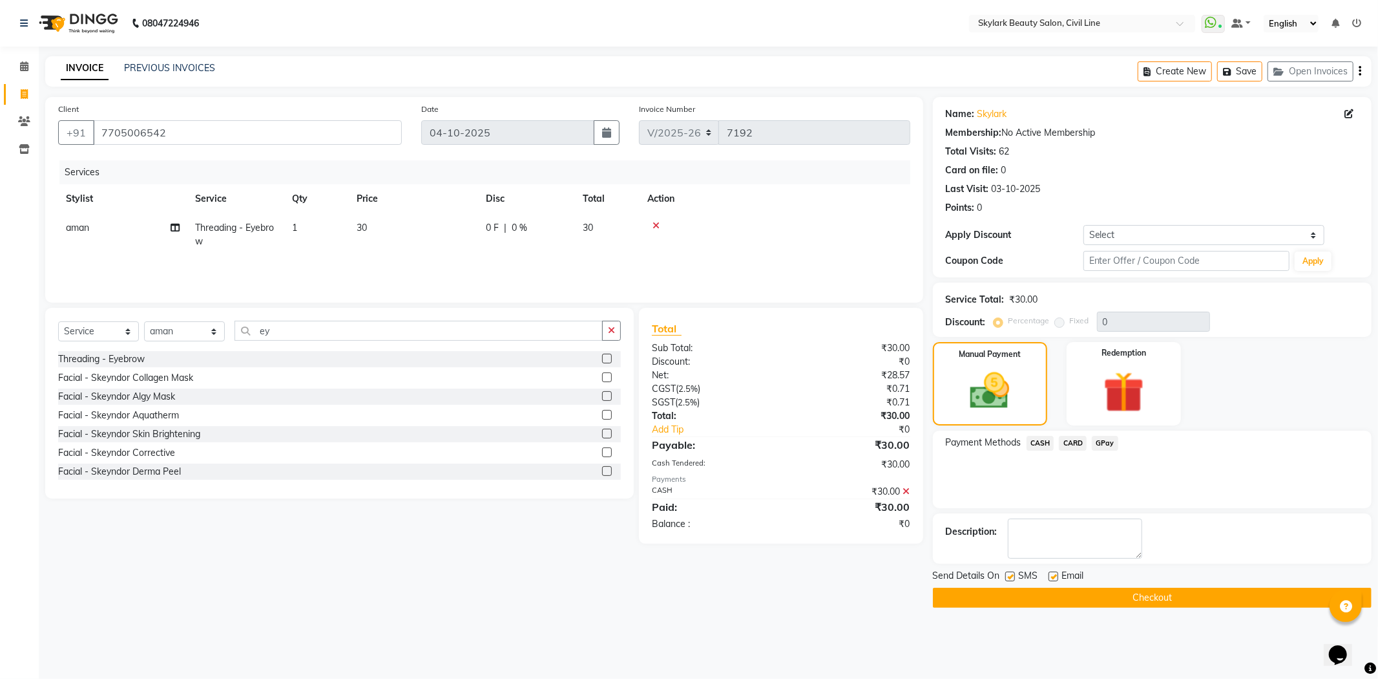
click at [1107, 596] on button "Checkout" at bounding box center [1152, 597] width 439 height 20
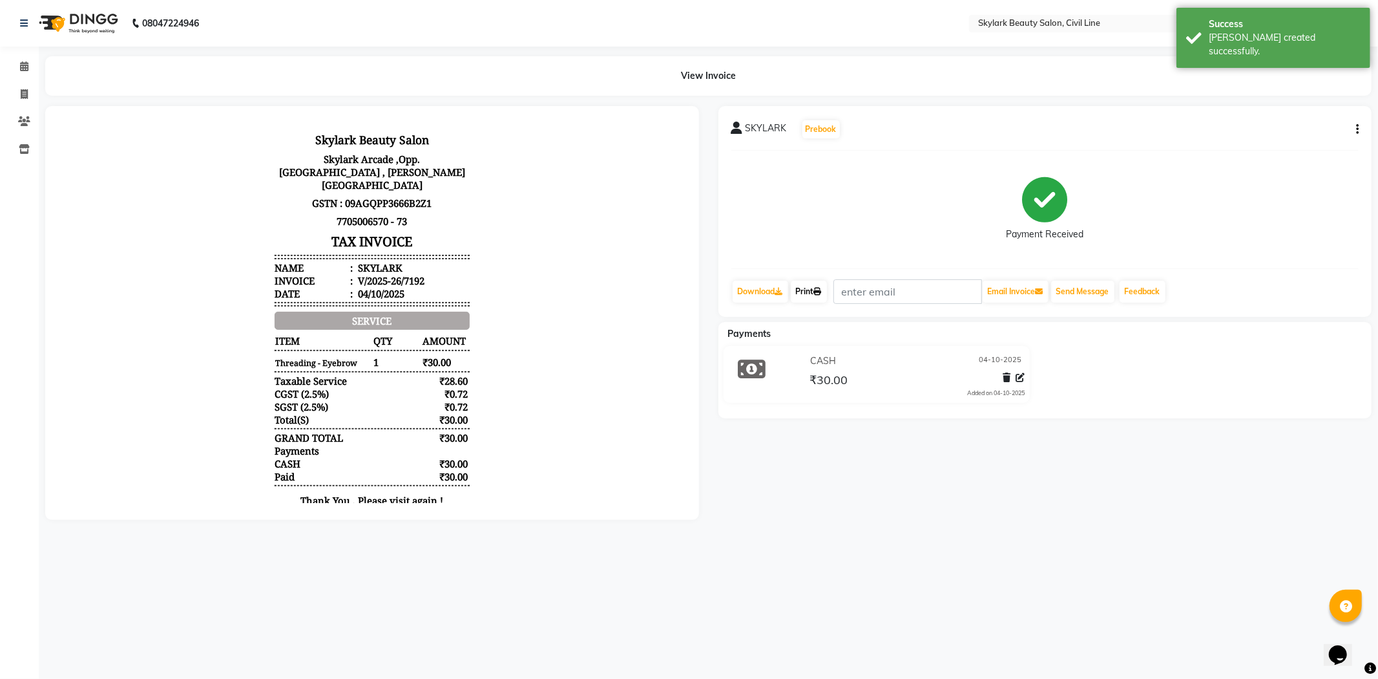
click at [819, 290] on icon at bounding box center [818, 292] width 8 height 8
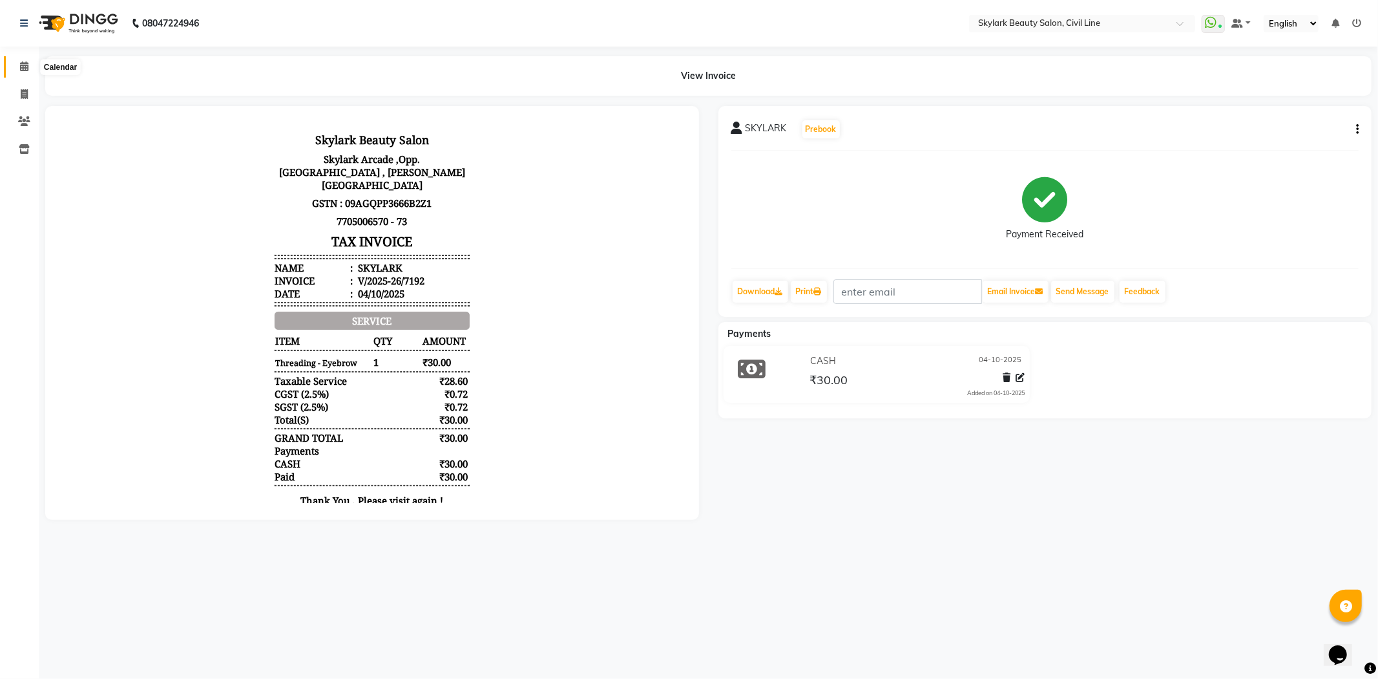
click at [15, 62] on span at bounding box center [24, 66] width 23 height 15
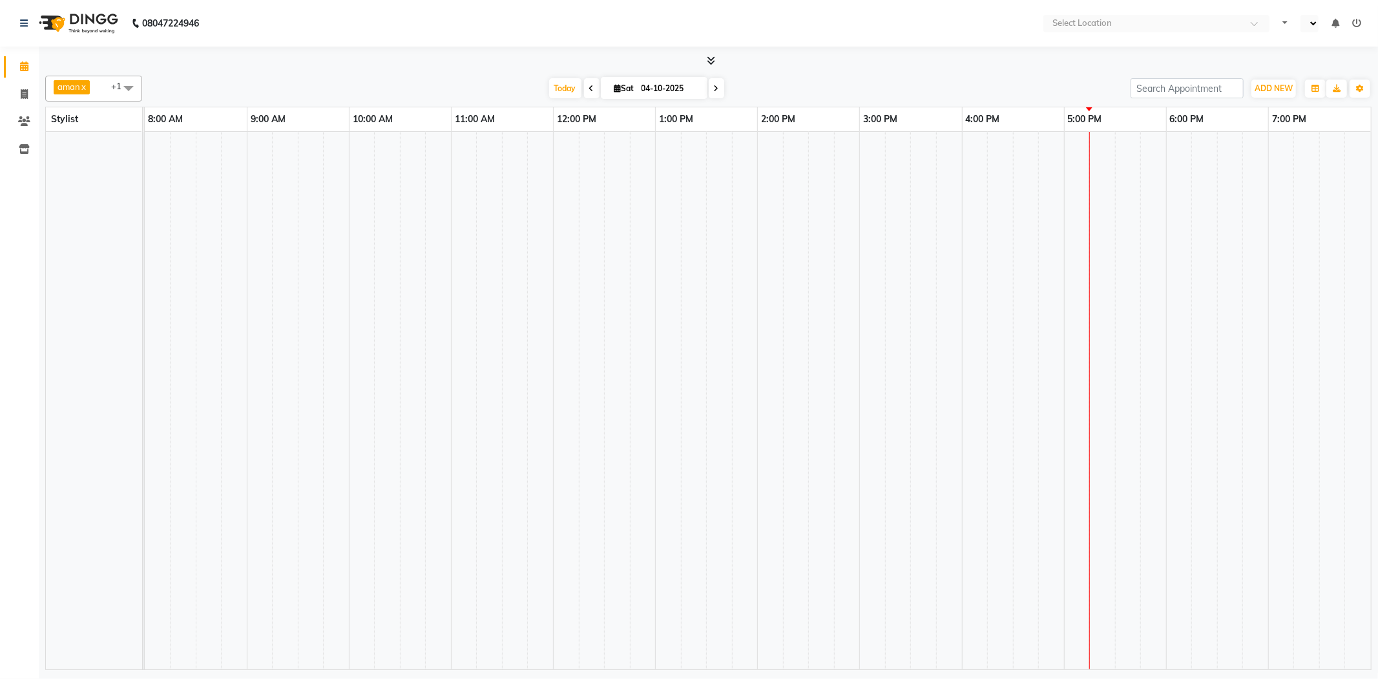
select select "en"
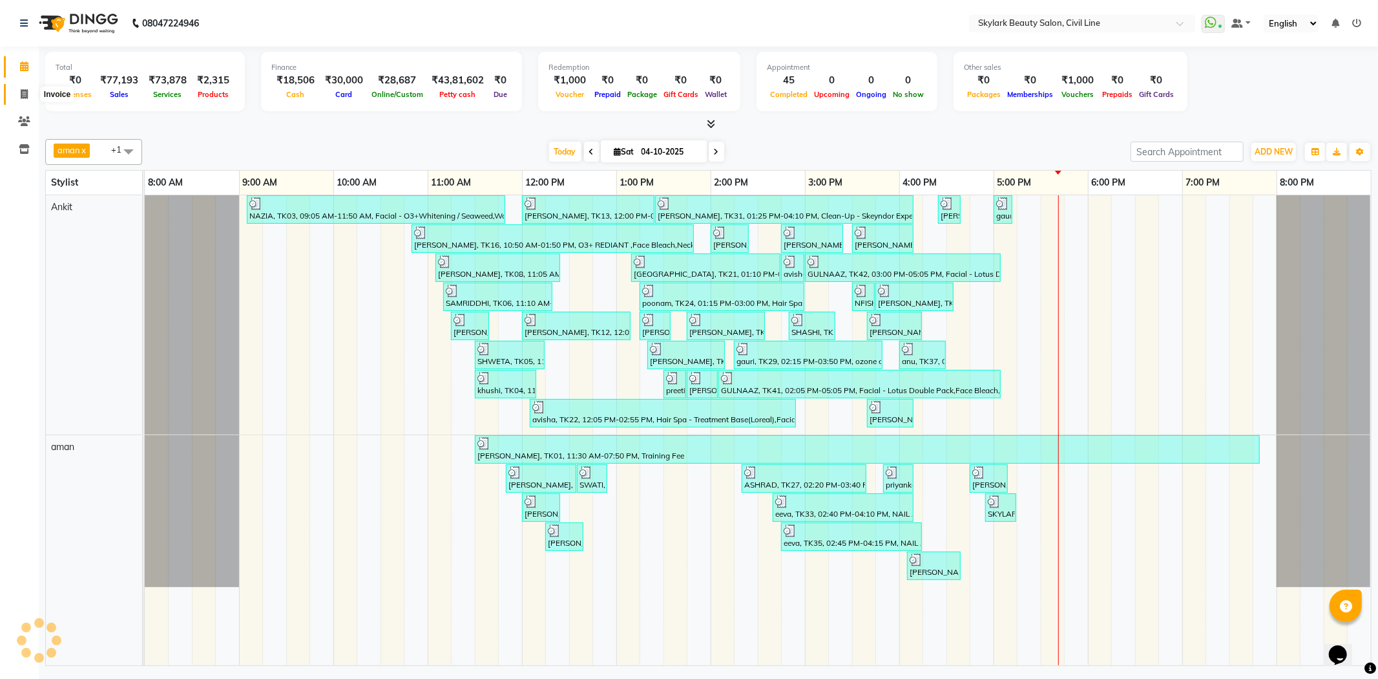
click at [18, 94] on span at bounding box center [24, 94] width 23 height 15
select select "4588"
select select "service"
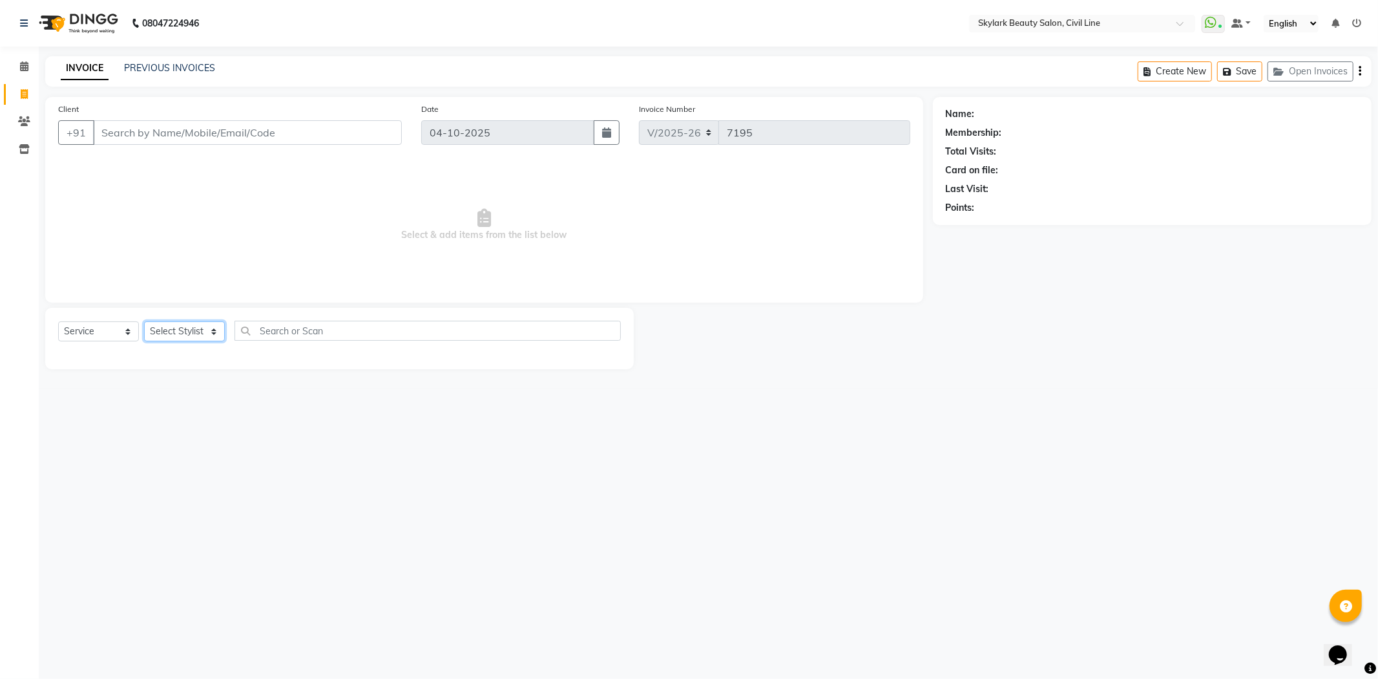
drag, startPoint x: 204, startPoint y: 330, endPoint x: 197, endPoint y: 340, distance: 11.7
click at [204, 330] on select "Select Stylist [PERSON_NAME] [PERSON_NAME] [PERSON_NAME] WASU" at bounding box center [184, 331] width 81 height 20
select select "85071"
click at [144, 322] on select "Select Stylist [PERSON_NAME] [PERSON_NAME] [PERSON_NAME] WASU" at bounding box center [184, 331] width 81 height 20
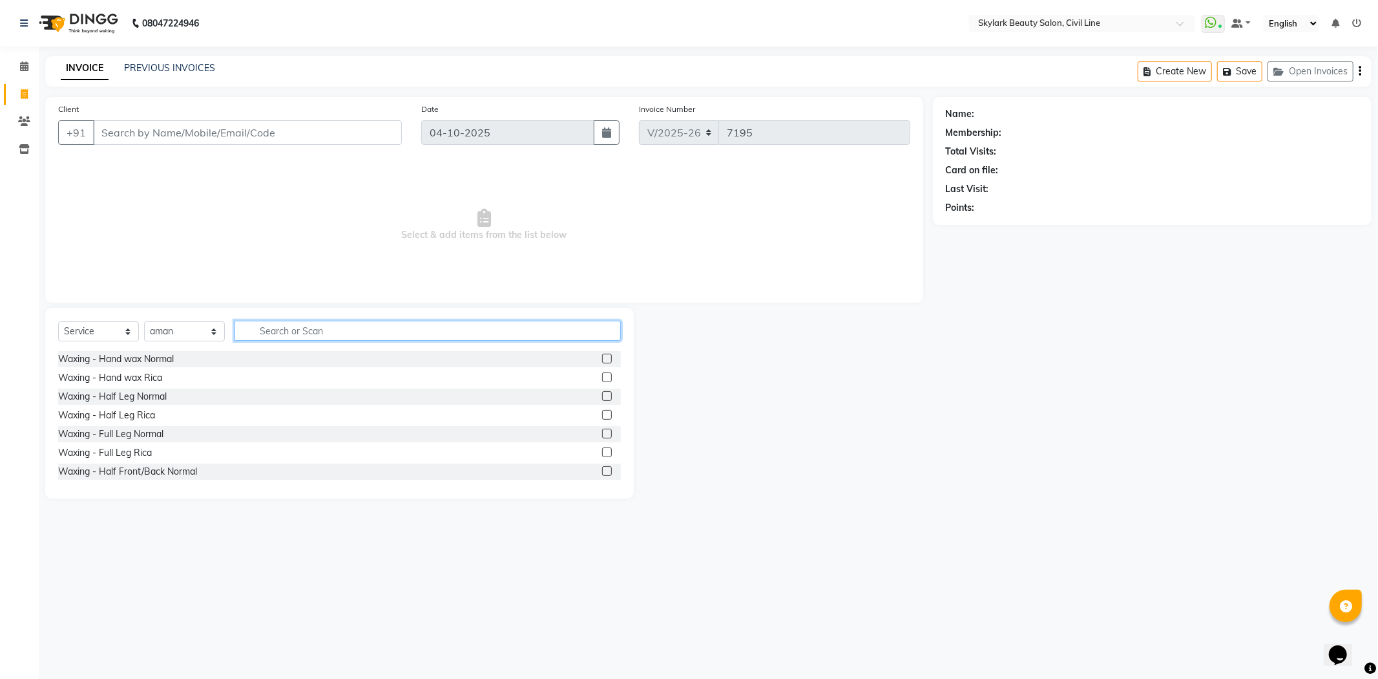
click at [294, 324] on input "text" at bounding box center [428, 331] width 386 height 20
type input "hand"
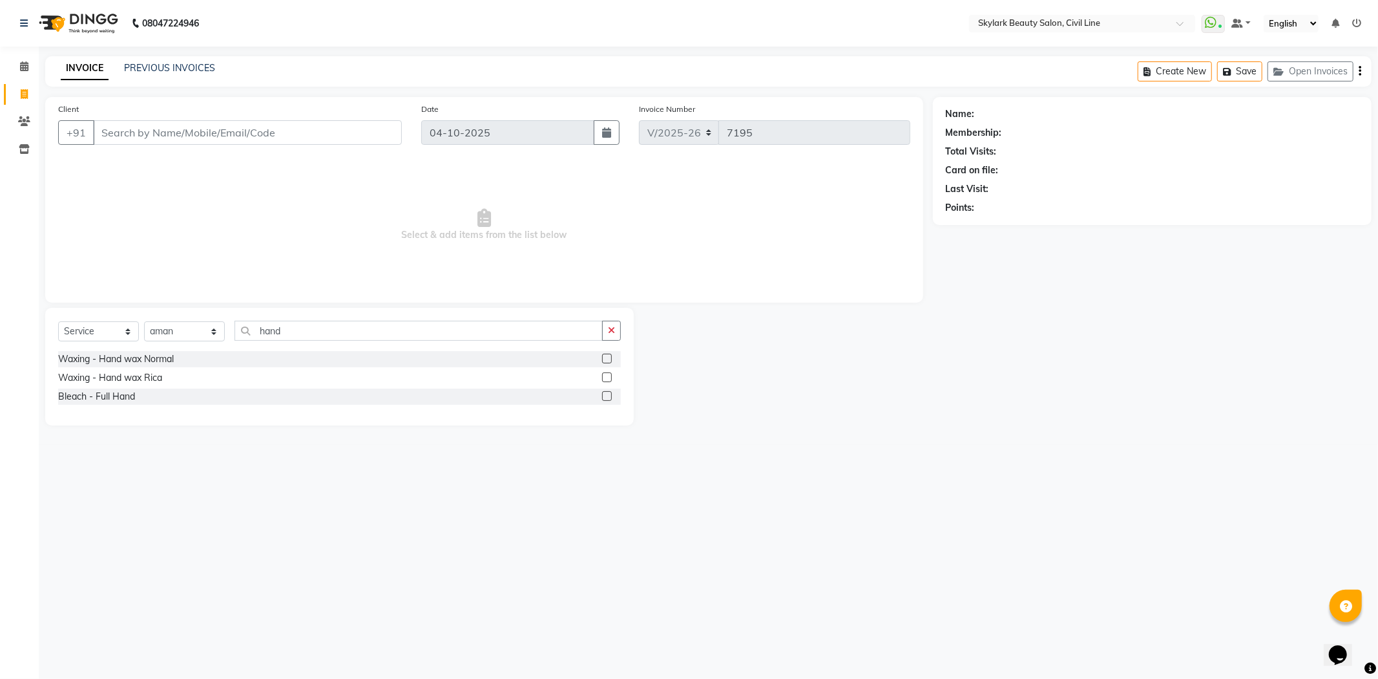
drag, startPoint x: 609, startPoint y: 377, endPoint x: 603, endPoint y: 373, distance: 7.5
click at [607, 376] on label at bounding box center [607, 377] width 10 height 10
click at [607, 376] on input "checkbox" at bounding box center [606, 378] width 8 height 8
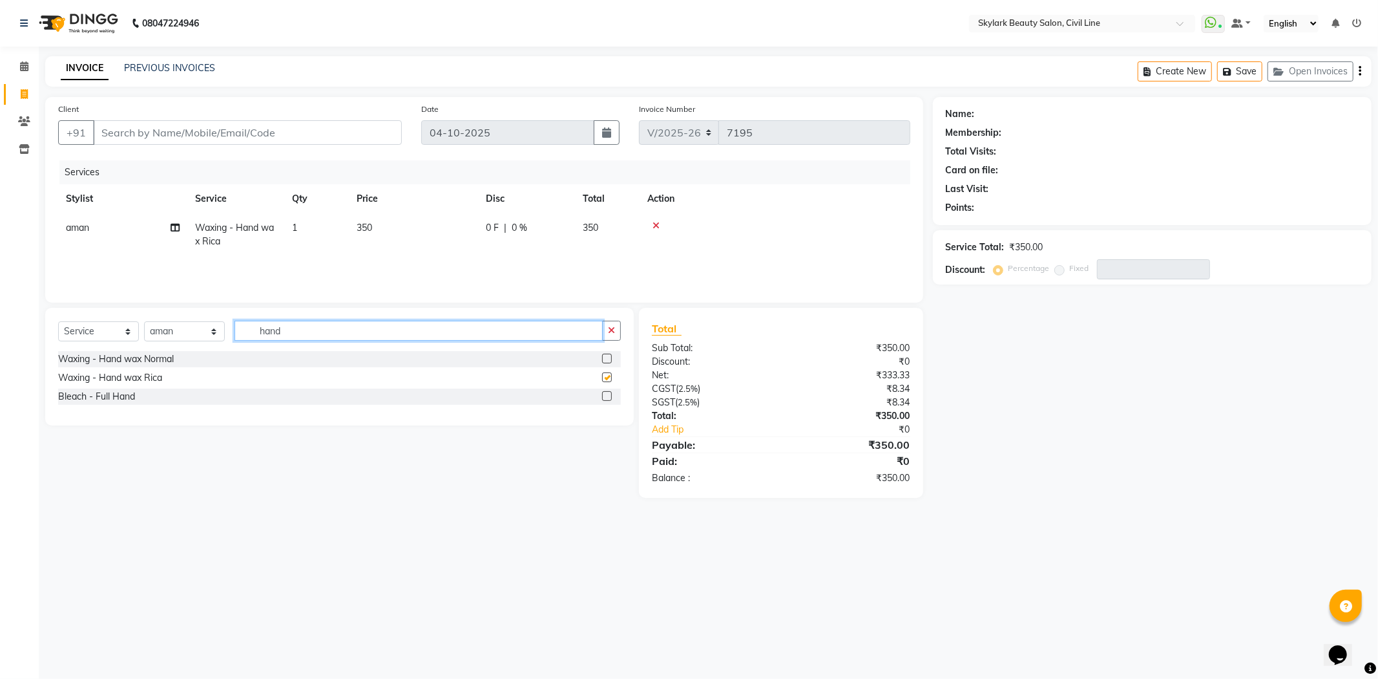
click at [558, 333] on input "hand" at bounding box center [419, 331] width 368 height 20
checkbox input "false"
type input "h"
type input "under"
click at [606, 373] on label at bounding box center [607, 377] width 10 height 10
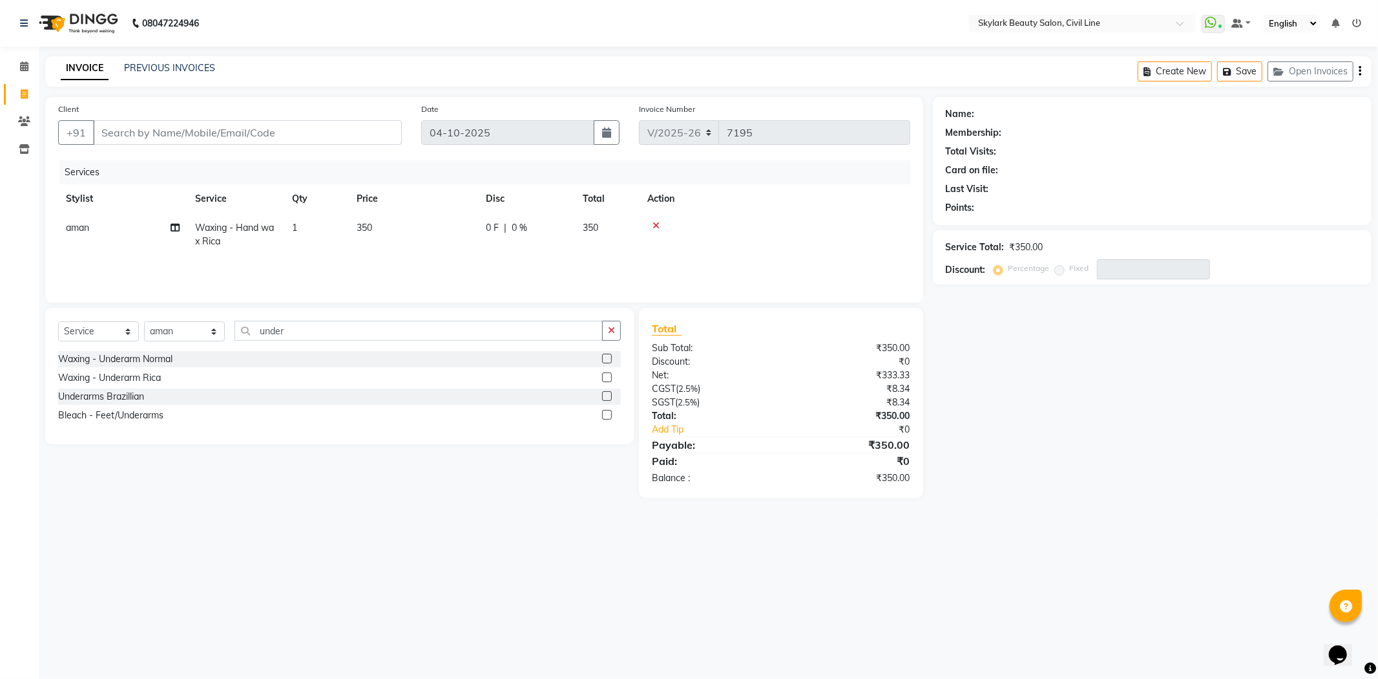
click at [606, 374] on input "checkbox" at bounding box center [606, 378] width 8 height 8
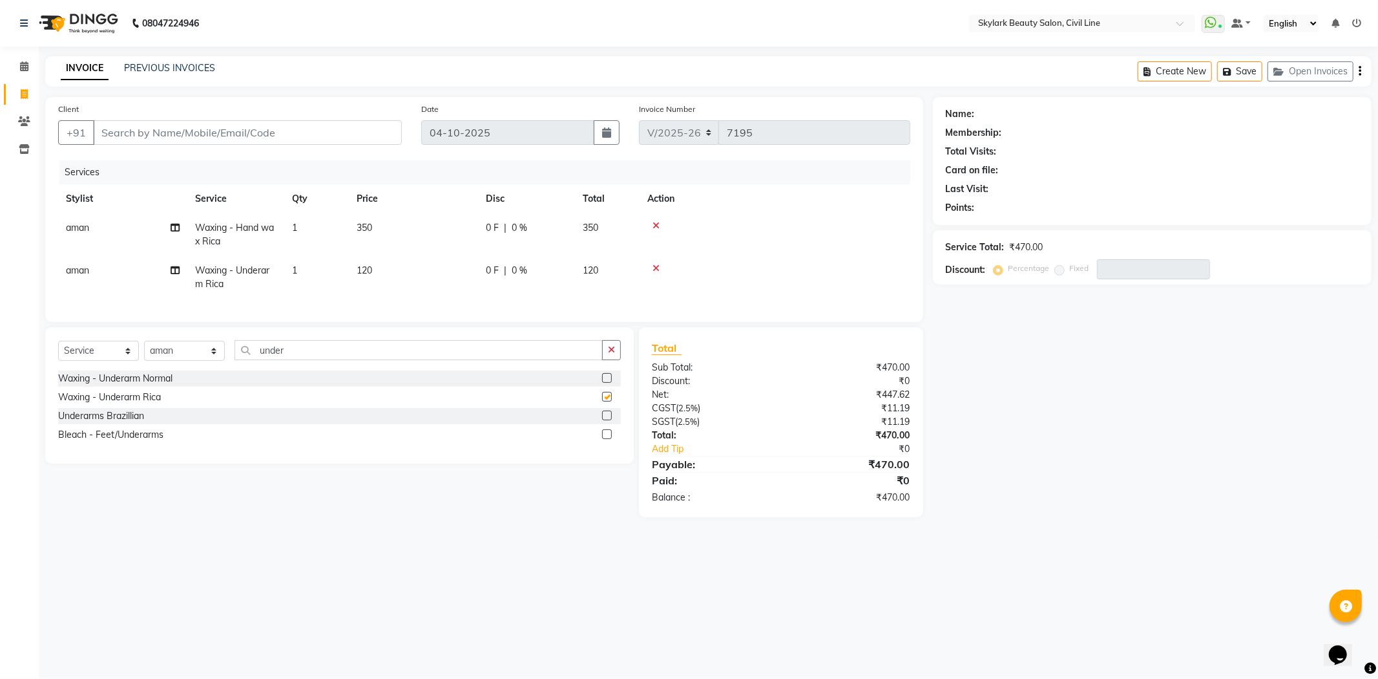
checkbox input "false"
click at [279, 139] on input "Client" at bounding box center [247, 132] width 309 height 25
type input "9"
type input "0"
click at [165, 162] on span "95196416" at bounding box center [182, 162] width 52 height 13
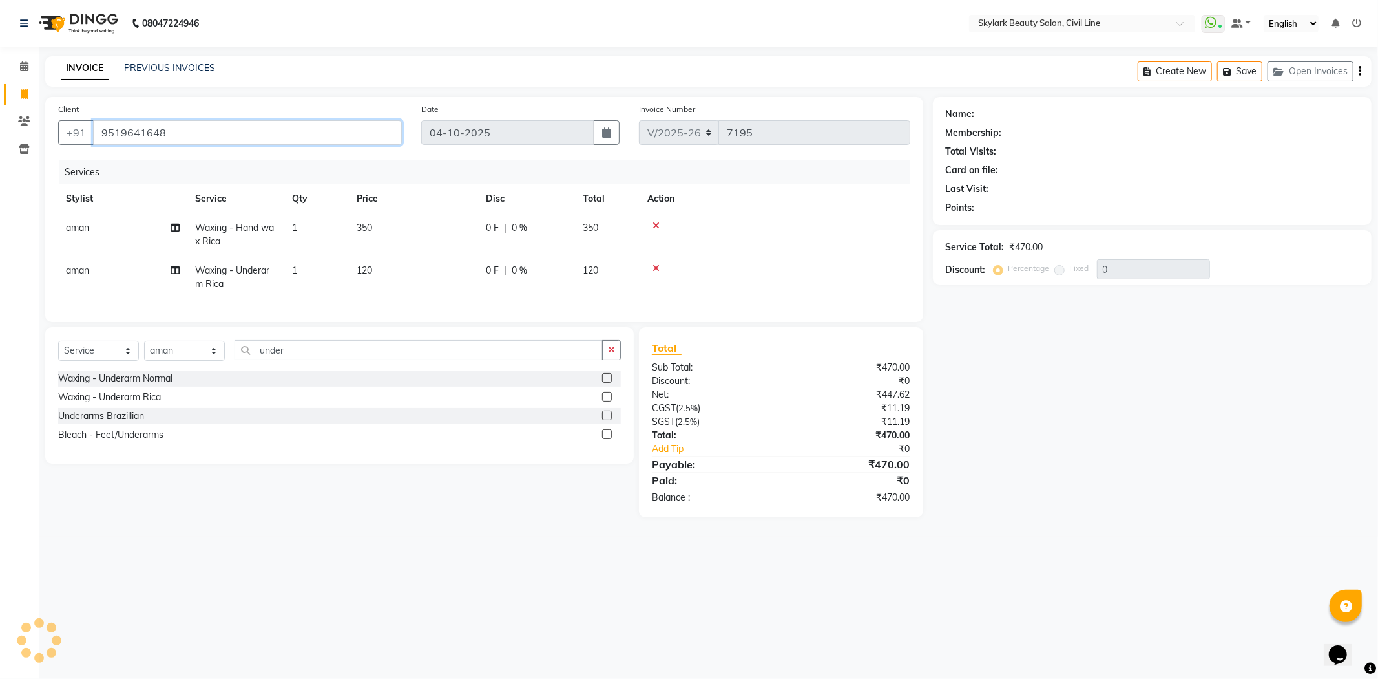
type input "9519641648"
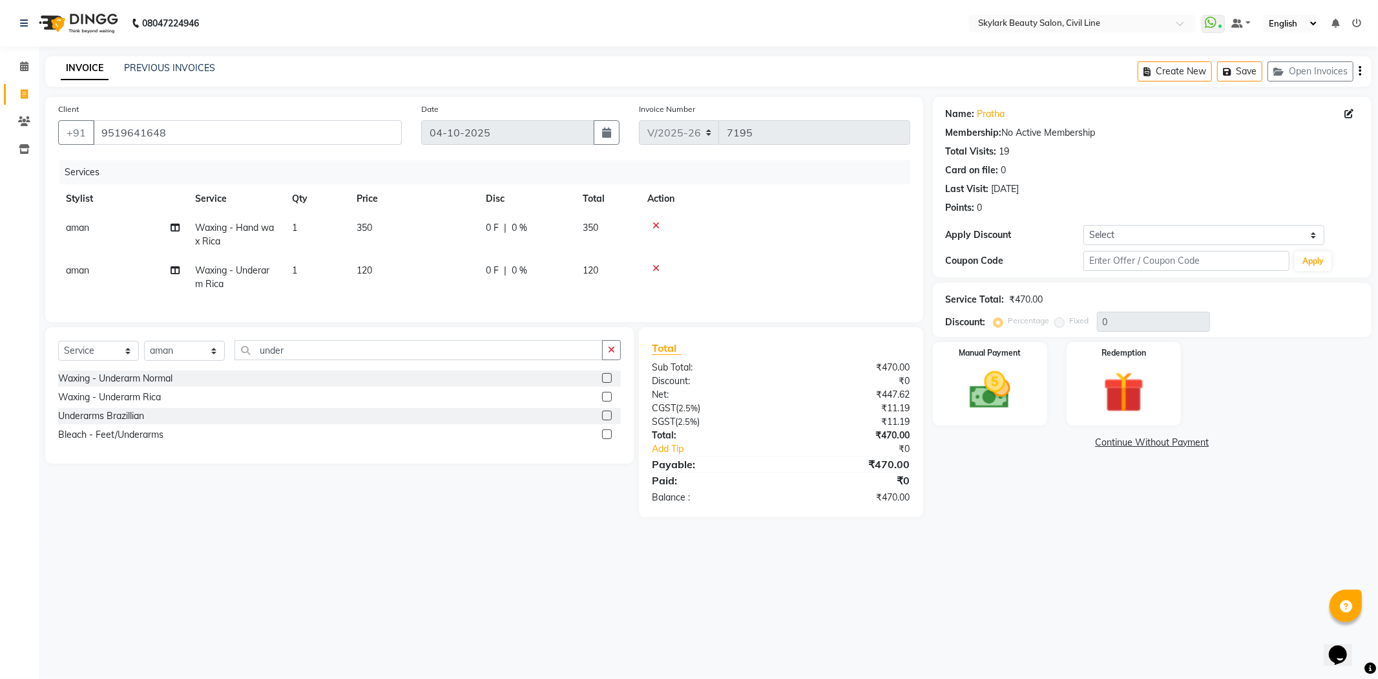
click at [606, 420] on label at bounding box center [607, 415] width 10 height 10
click at [606, 420] on input "checkbox" at bounding box center [606, 416] width 8 height 8
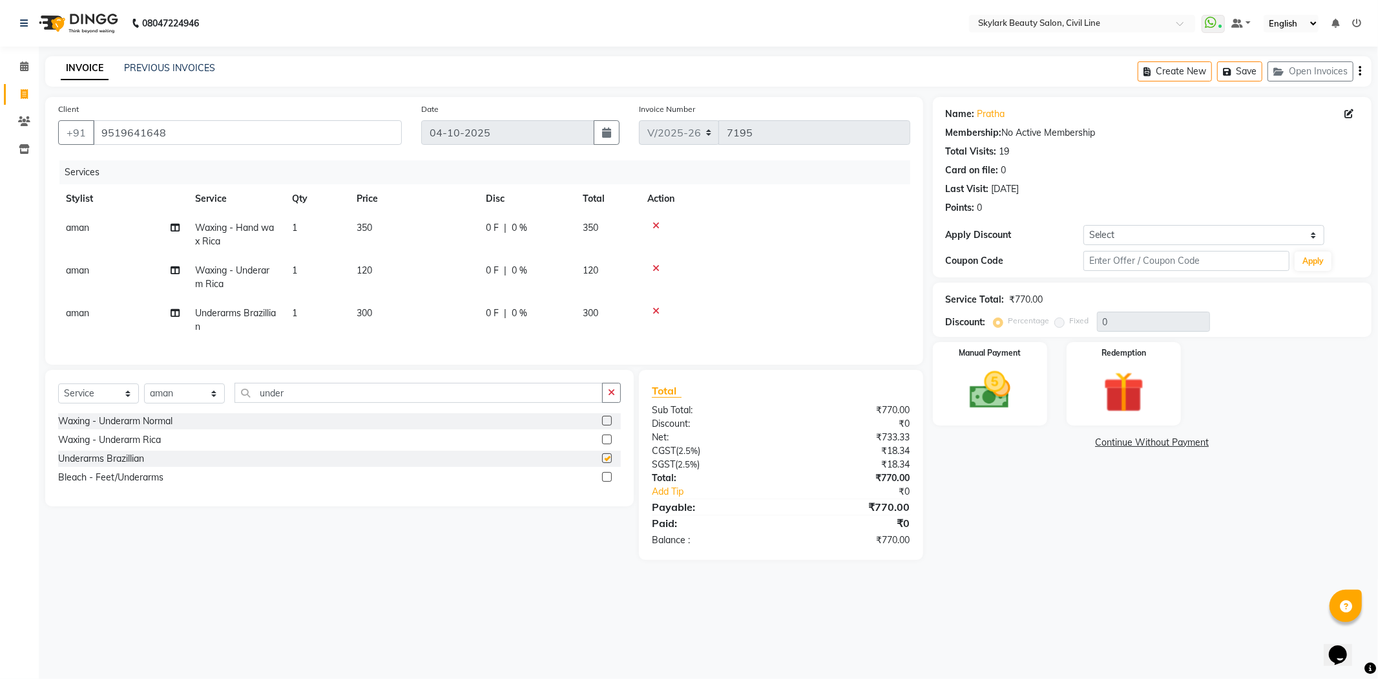
checkbox input "false"
click at [653, 307] on icon at bounding box center [656, 310] width 7 height 9
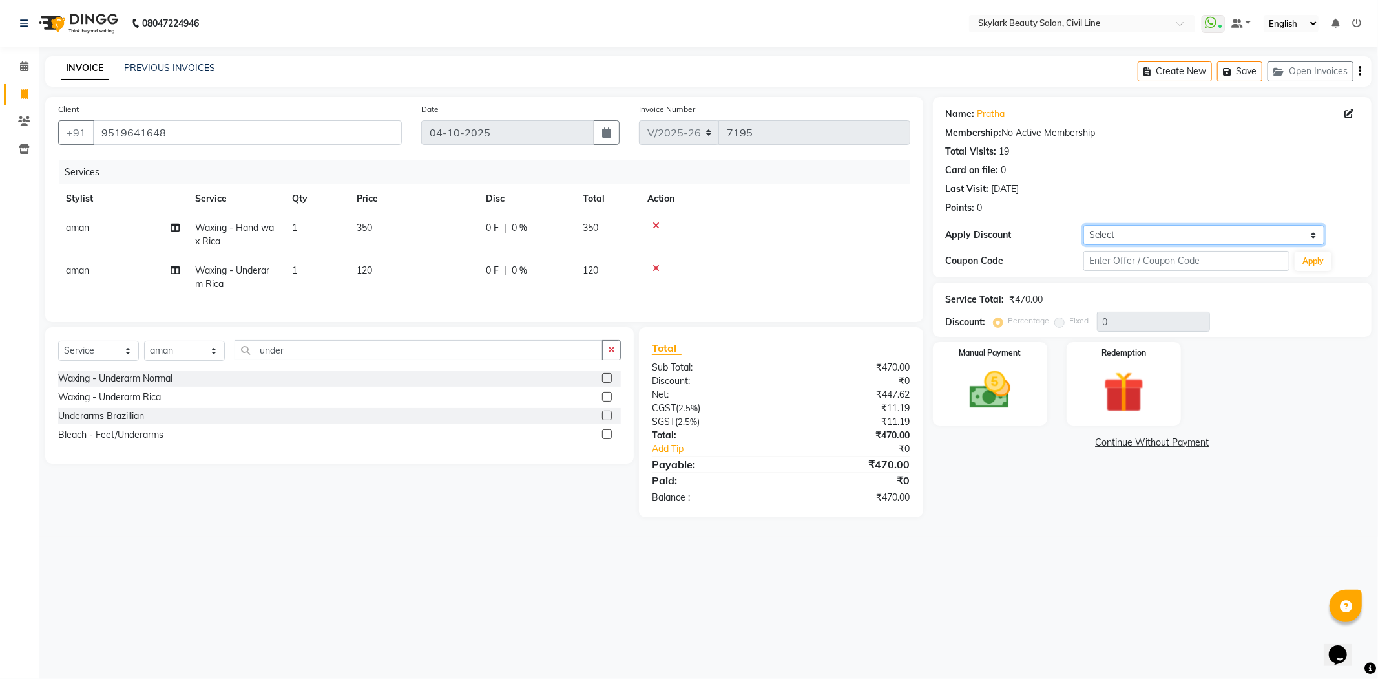
click at [1160, 228] on select "Select Coupon → Karwa 10 Coupon → Karwa 20 Coupon → Karwa 30 Coupon → Package 1…" at bounding box center [1204, 235] width 241 height 20
select select "1: Object"
click at [1084, 225] on select "Select Coupon → Karwa 10 Coupon → Karwa 20 Coupon → Karwa 30 Coupon → Package 1…" at bounding box center [1204, 235] width 241 height 20
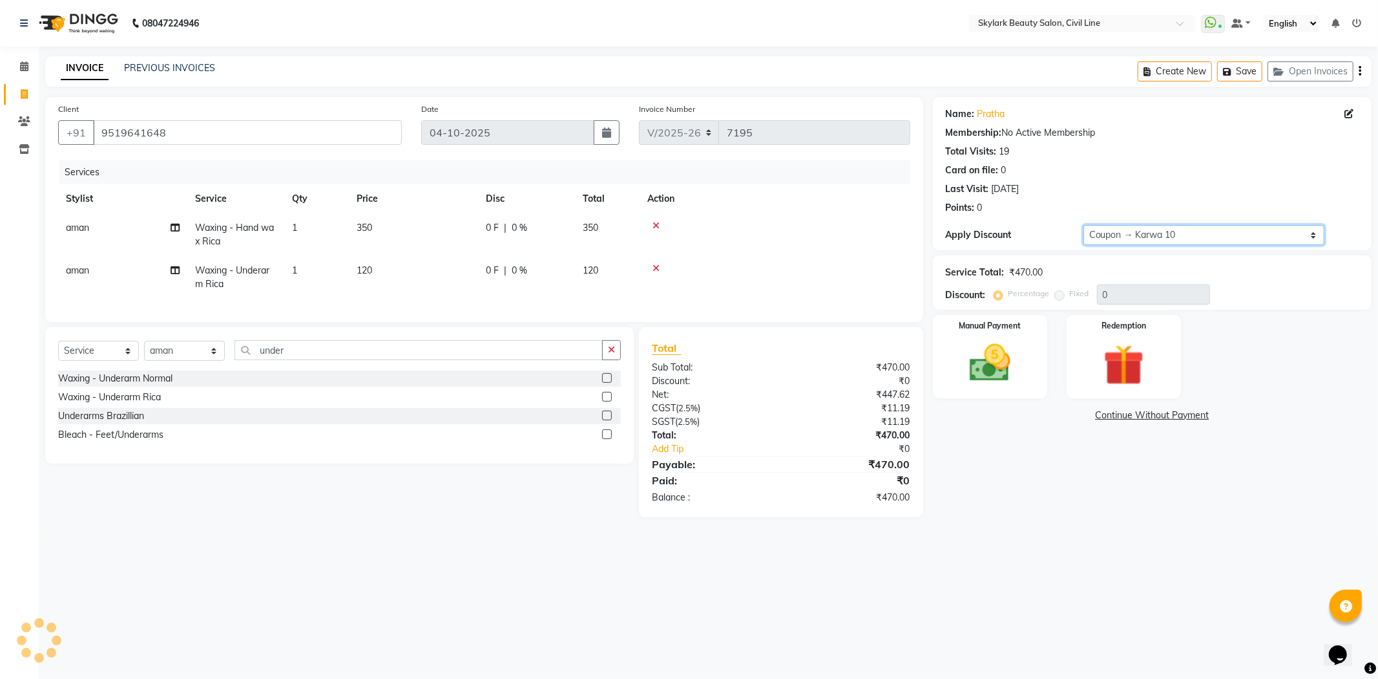
type input "10"
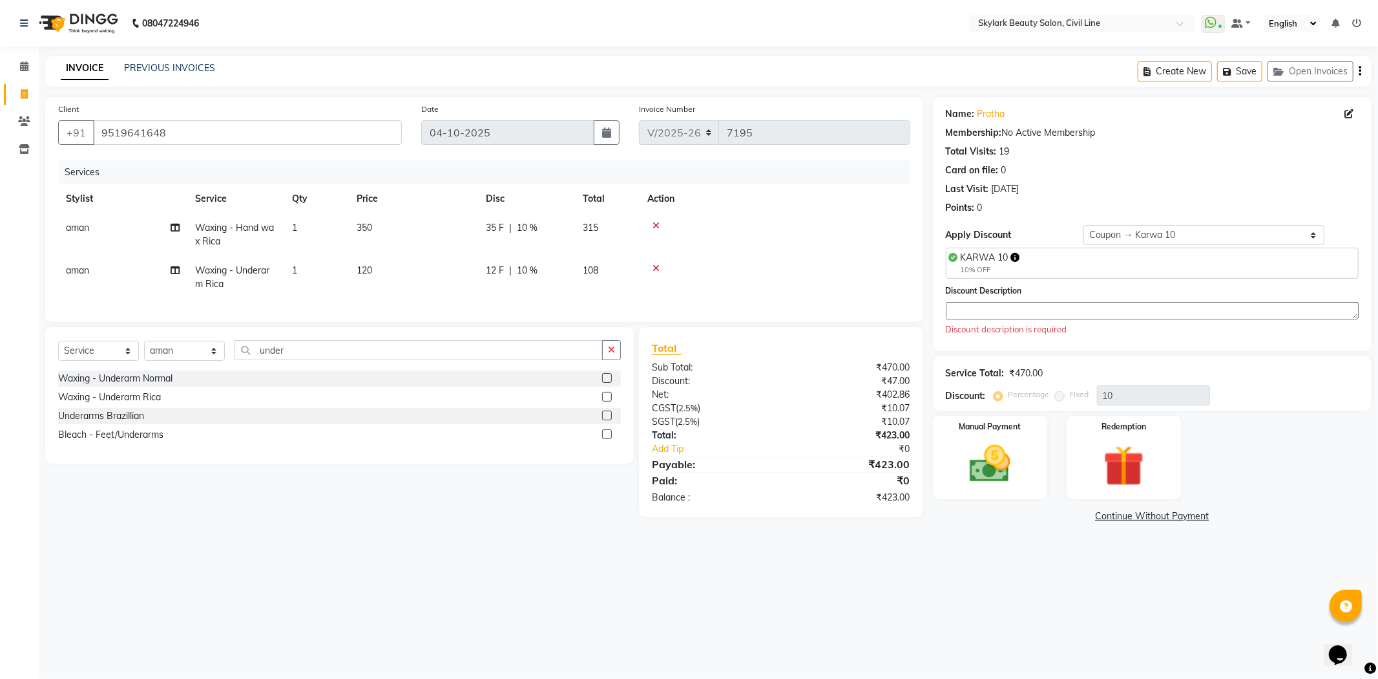
click at [1083, 306] on textarea at bounding box center [1152, 310] width 413 height 17
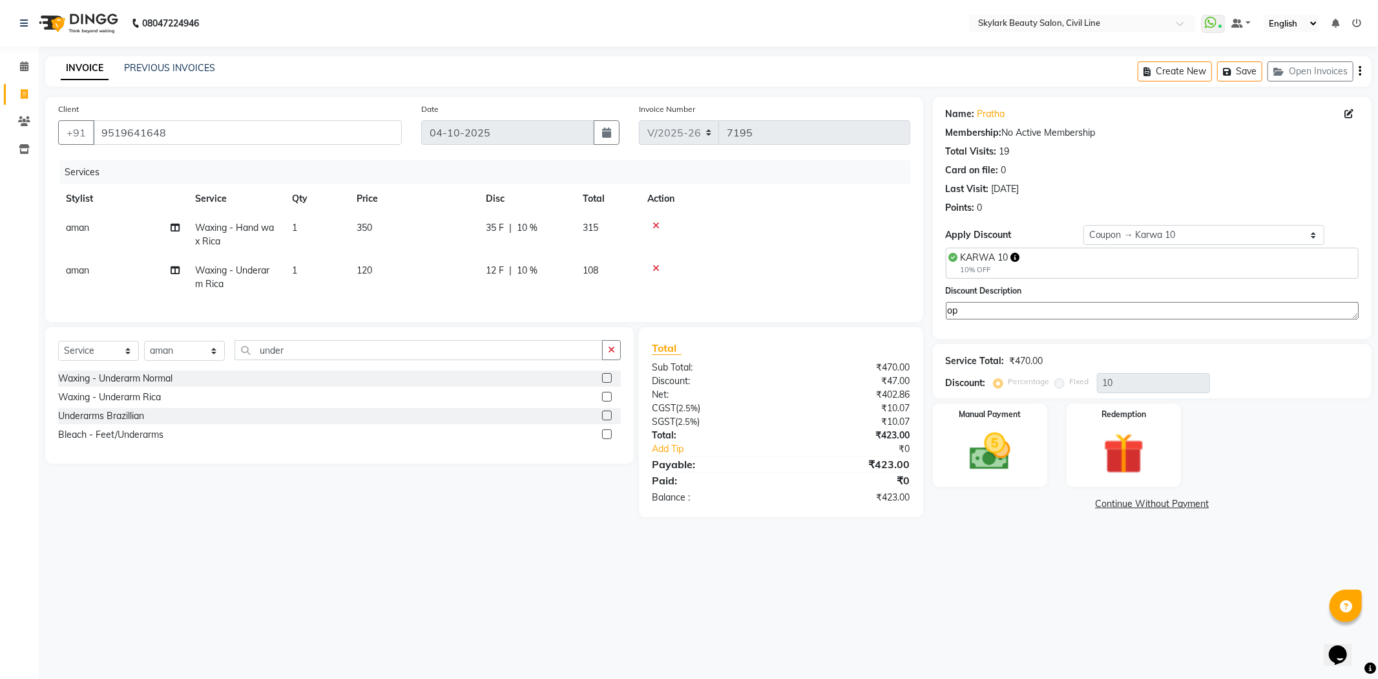
type textarea "o"
type textarea "offer"
click at [1271, 332] on div "Discount Description offer" at bounding box center [1152, 309] width 432 height 50
click at [1006, 457] on img at bounding box center [990, 451] width 69 height 49
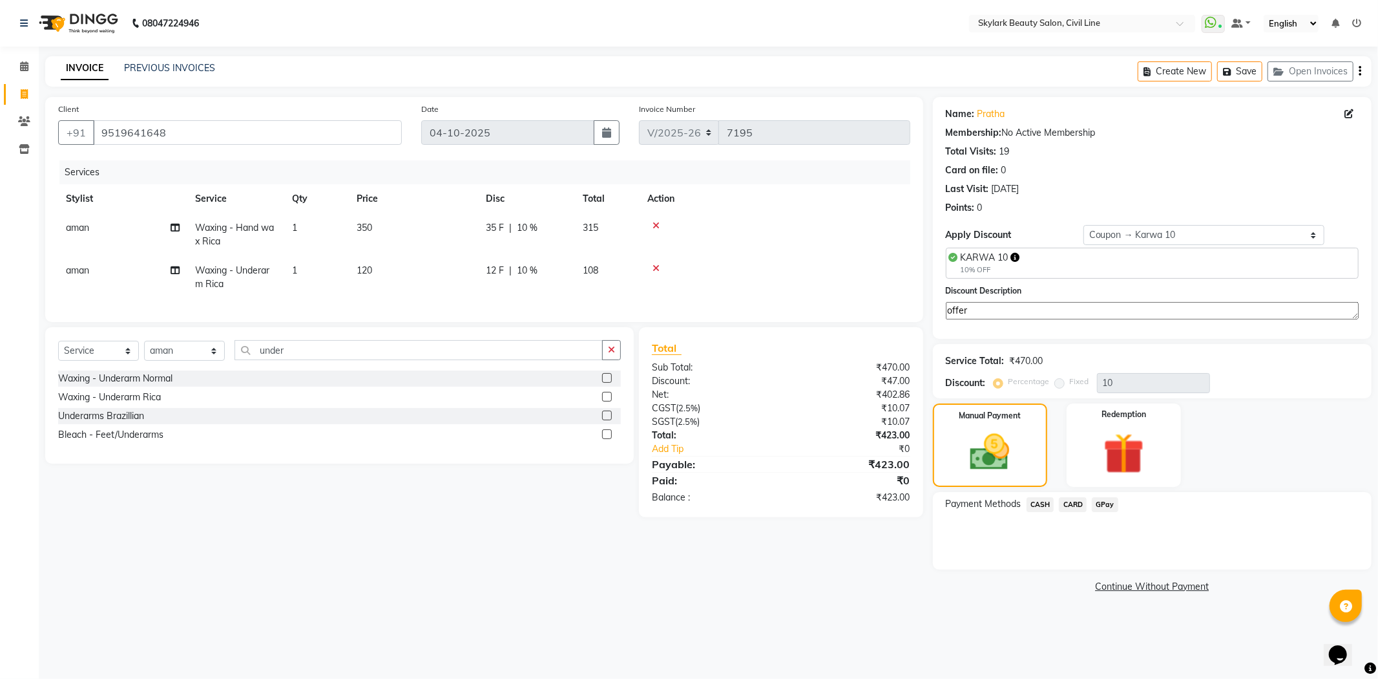
click at [1042, 501] on span "CASH" at bounding box center [1041, 504] width 28 height 15
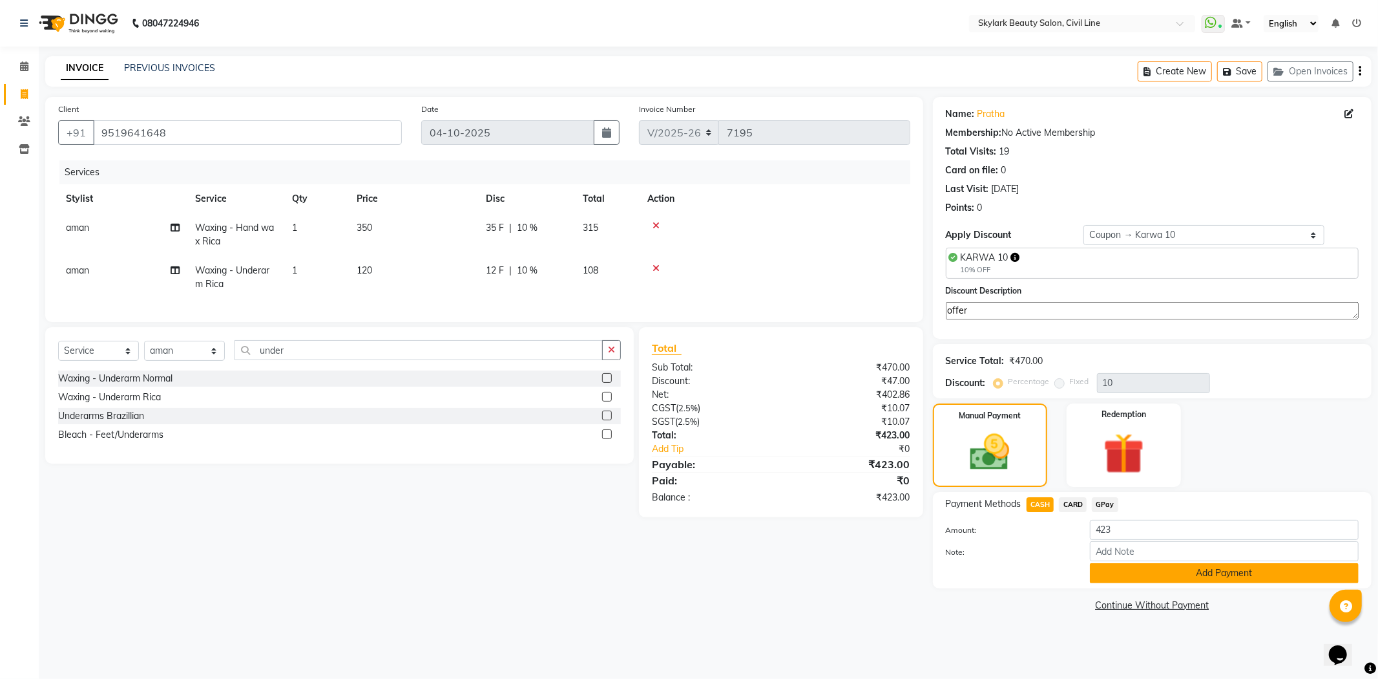
click at [1243, 573] on button "Add Payment" at bounding box center [1224, 573] width 269 height 20
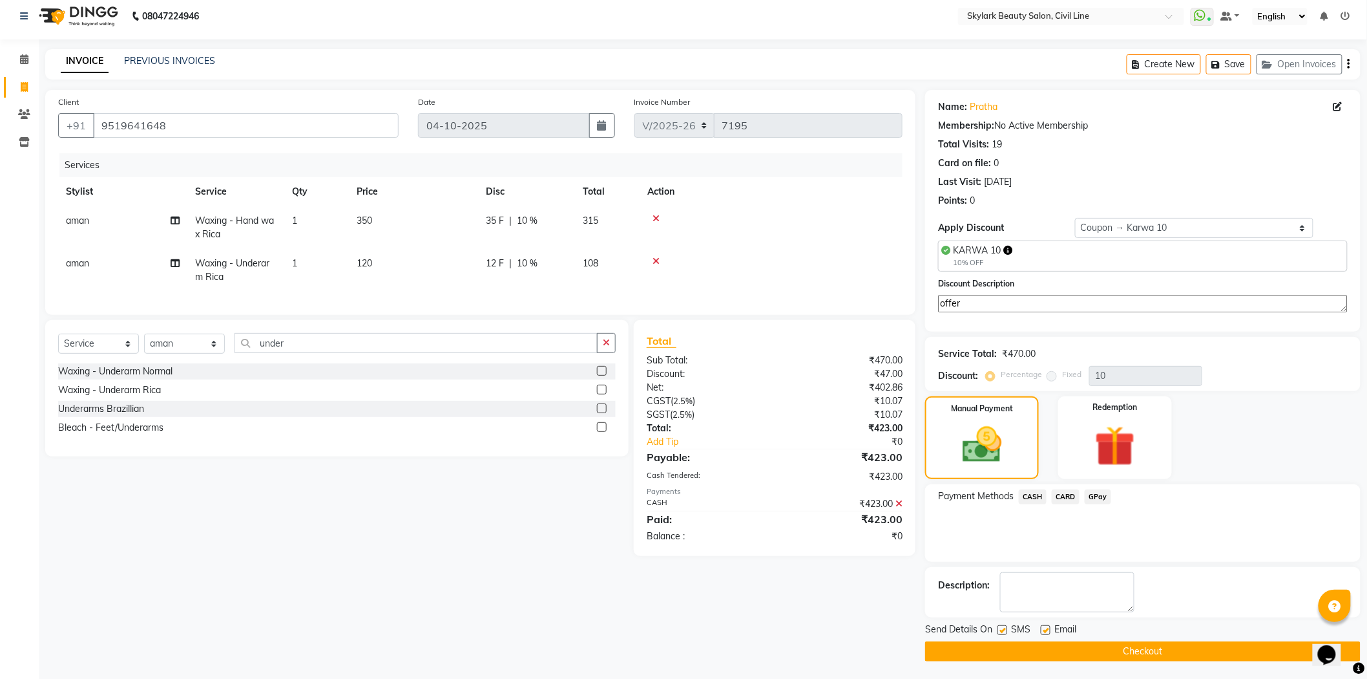
scroll to position [8, 0]
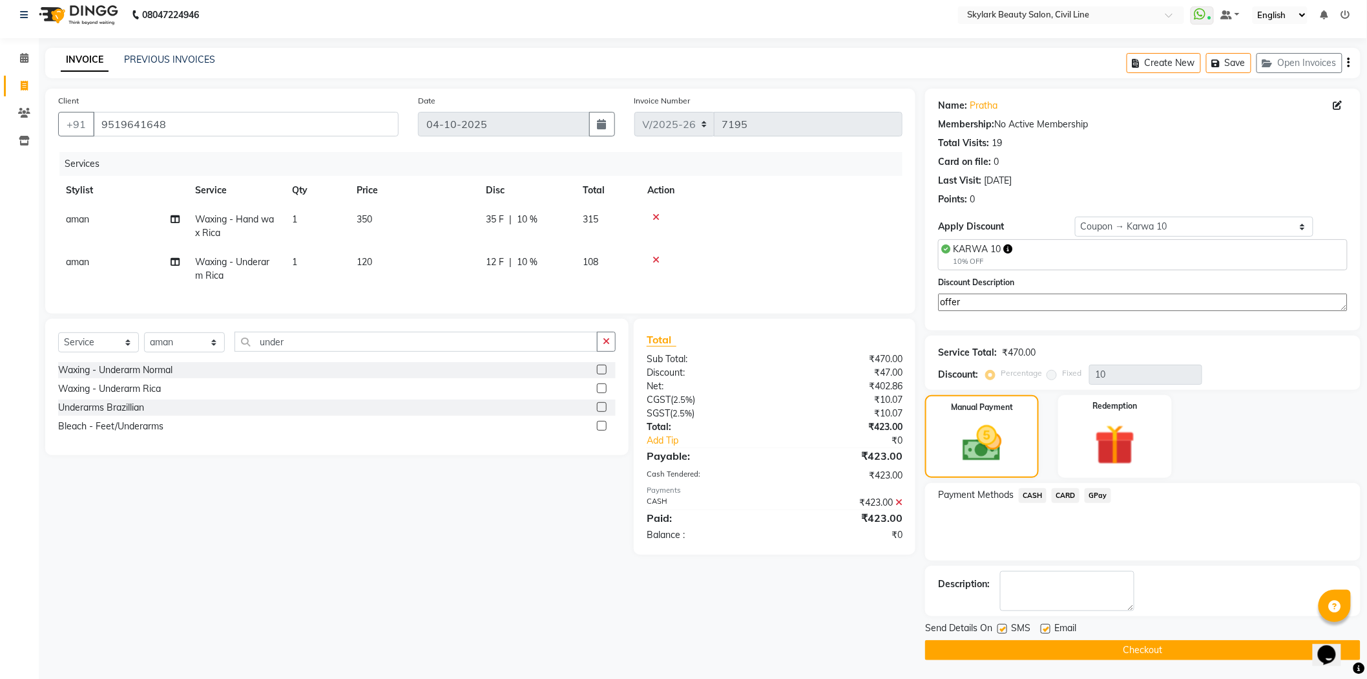
click at [1150, 646] on button "Checkout" at bounding box center [1143, 650] width 436 height 20
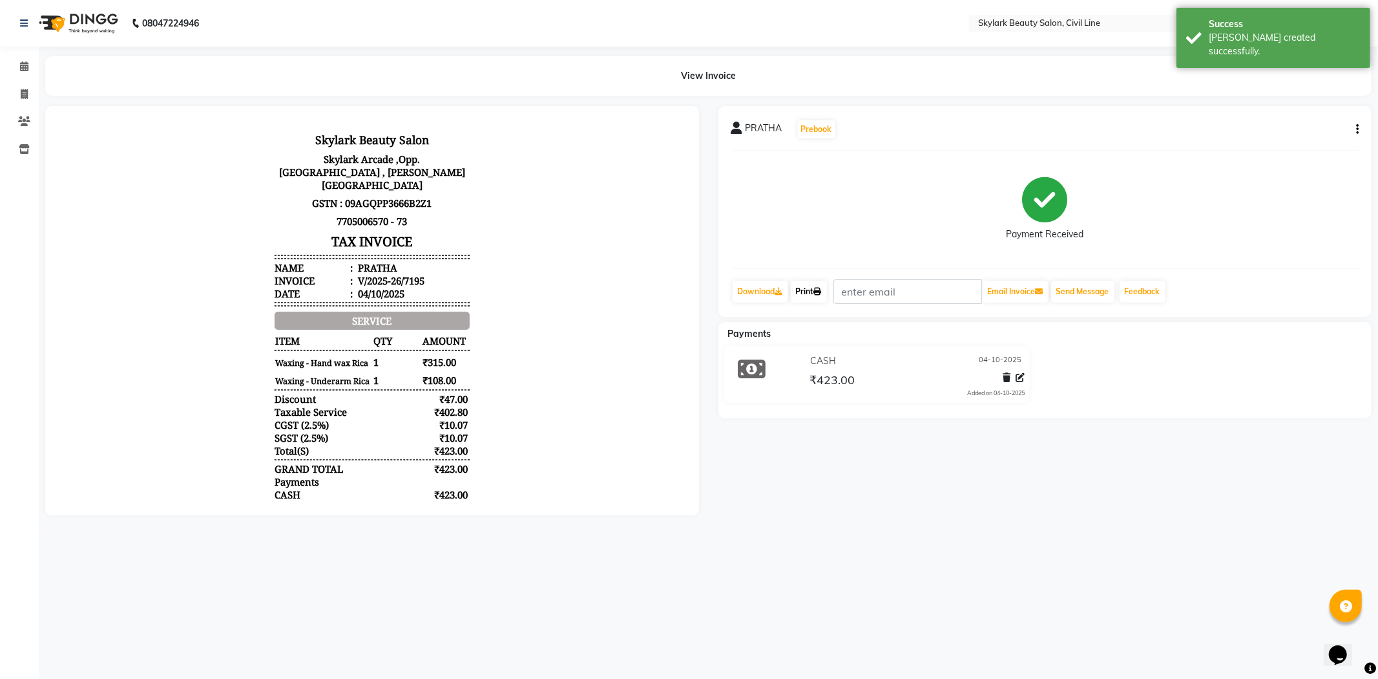
click at [805, 287] on link "Print" at bounding box center [809, 291] width 36 height 22
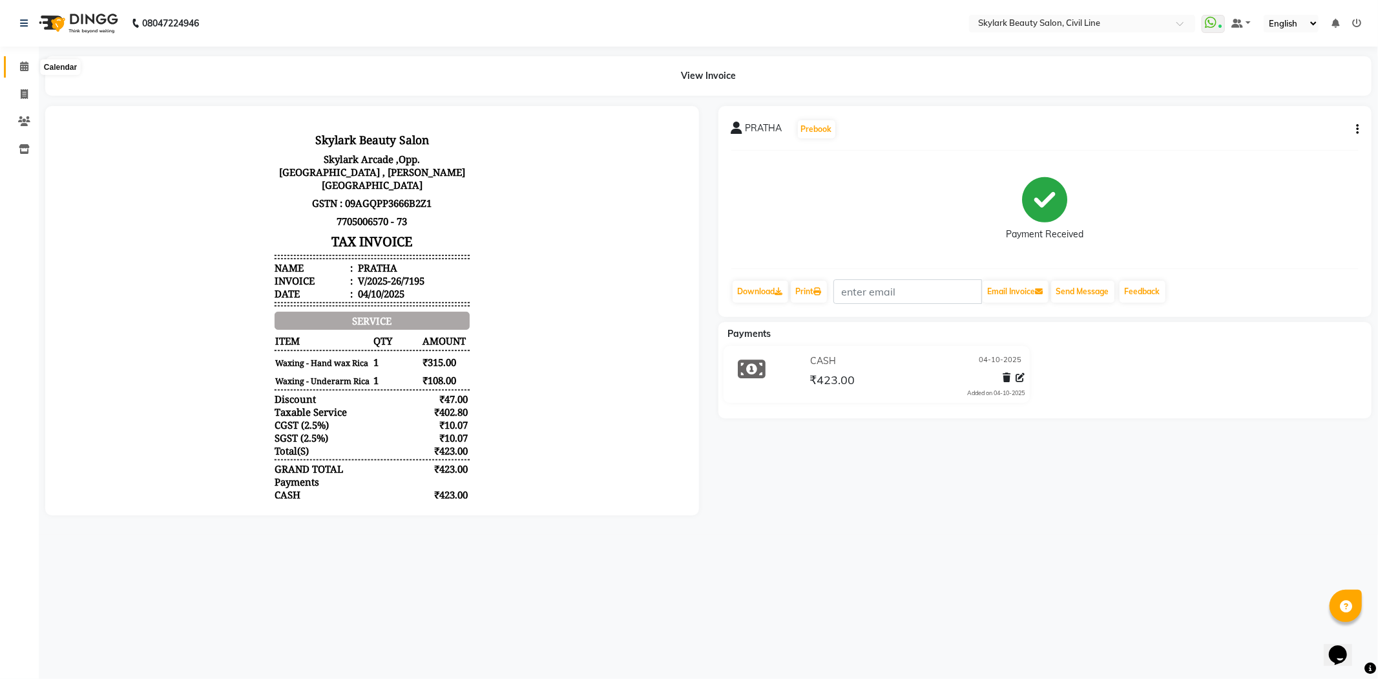
click at [20, 63] on icon at bounding box center [24, 66] width 8 height 10
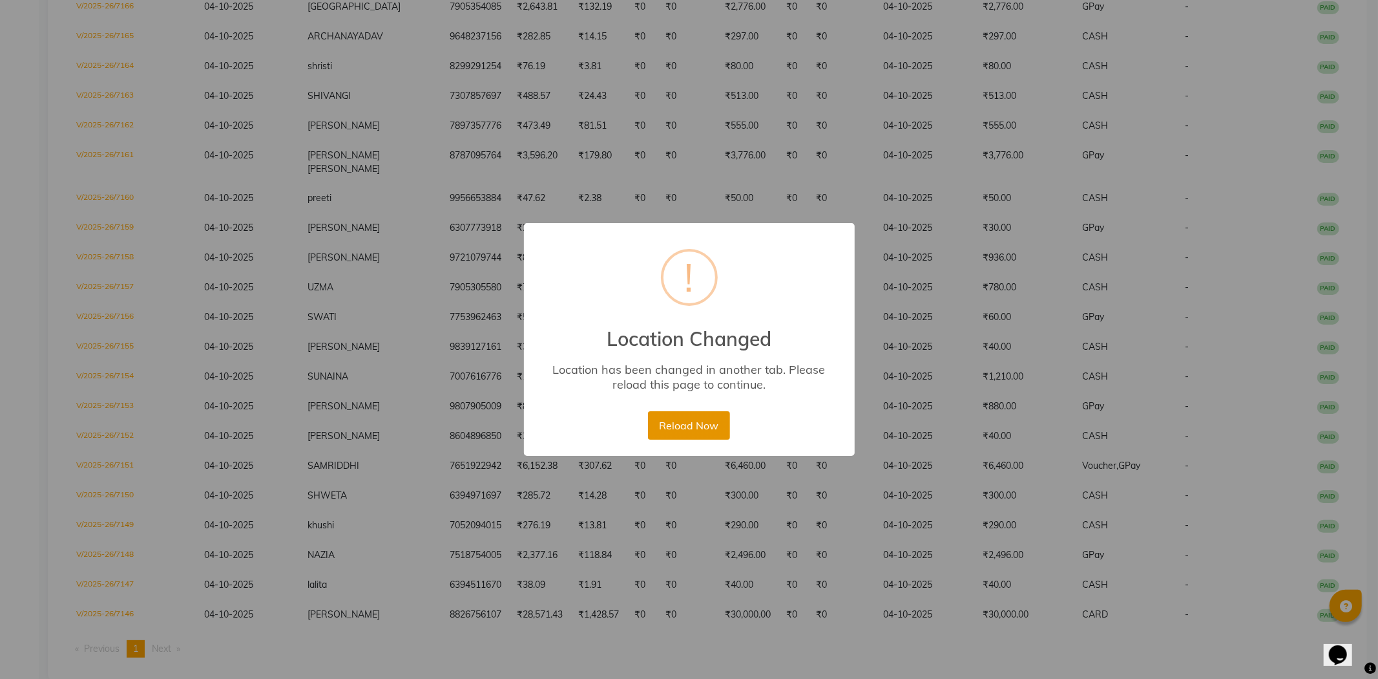
click at [701, 427] on button "Reload Now" at bounding box center [689, 425] width 82 height 28
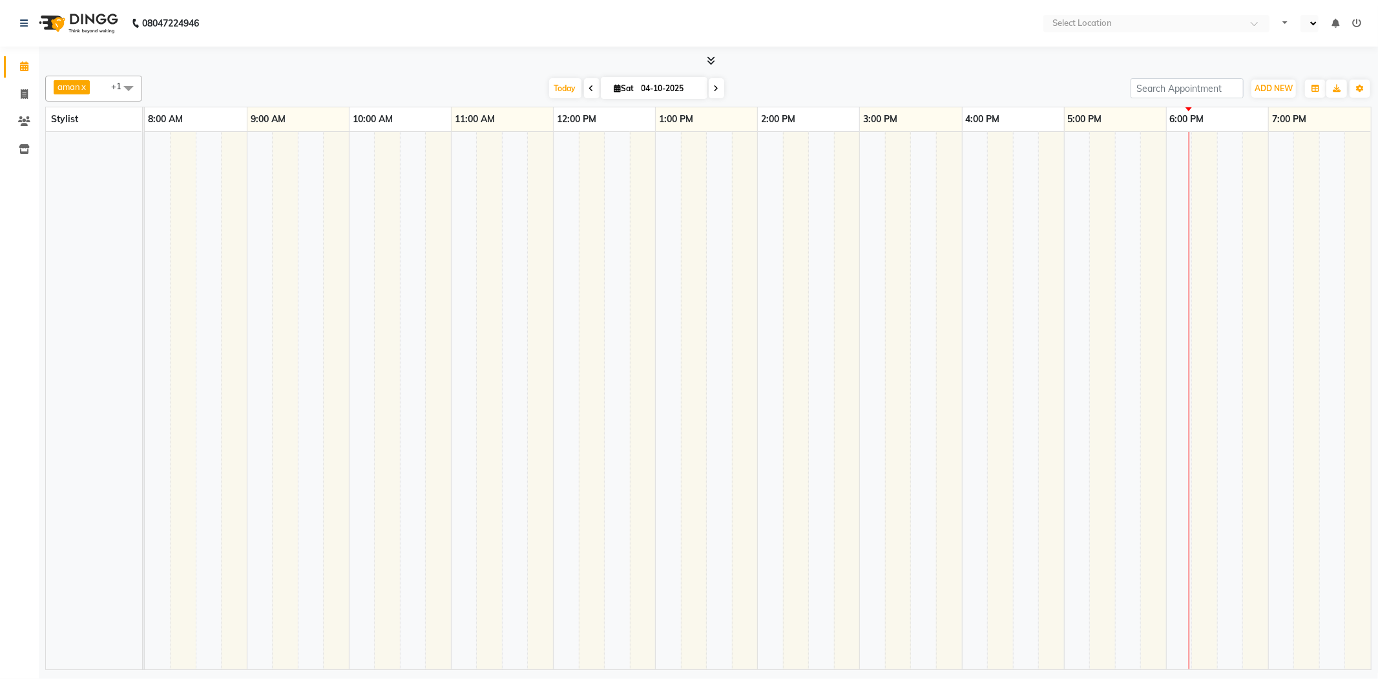
select select "en"
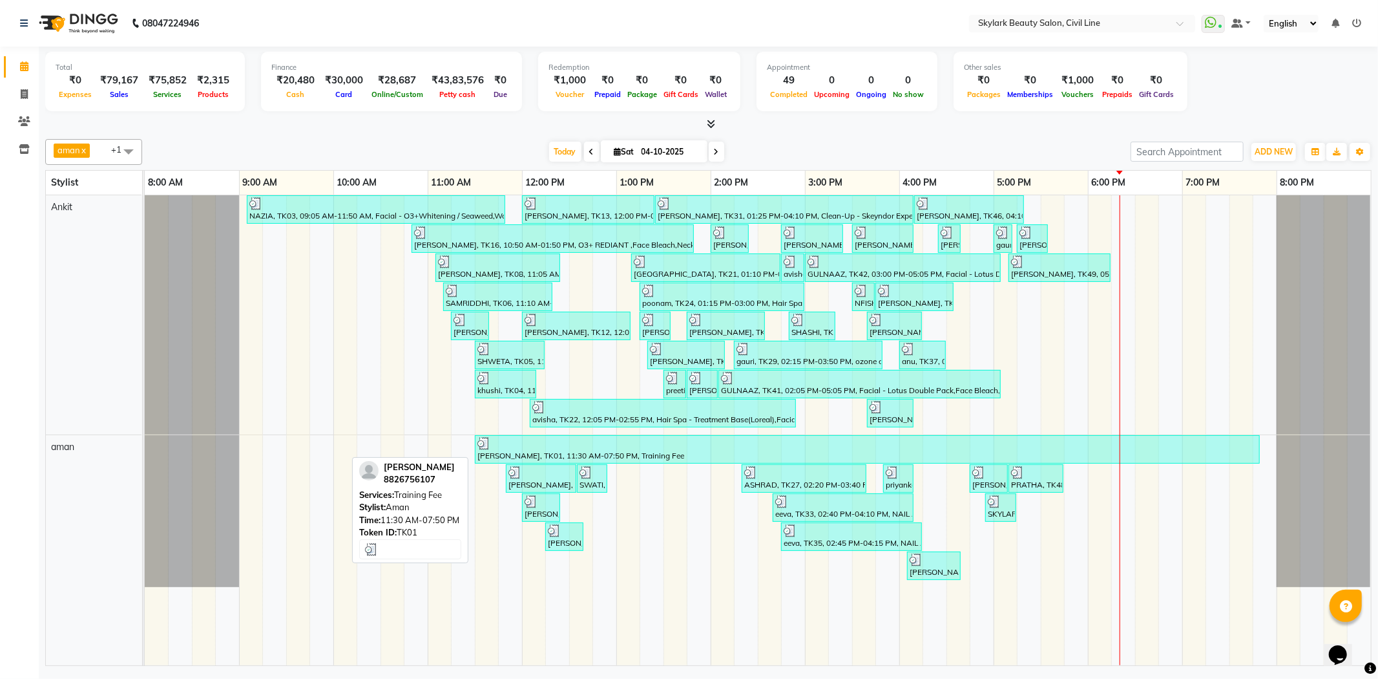
click at [541, 441] on div at bounding box center [868, 443] width 780 height 13
select select "3"
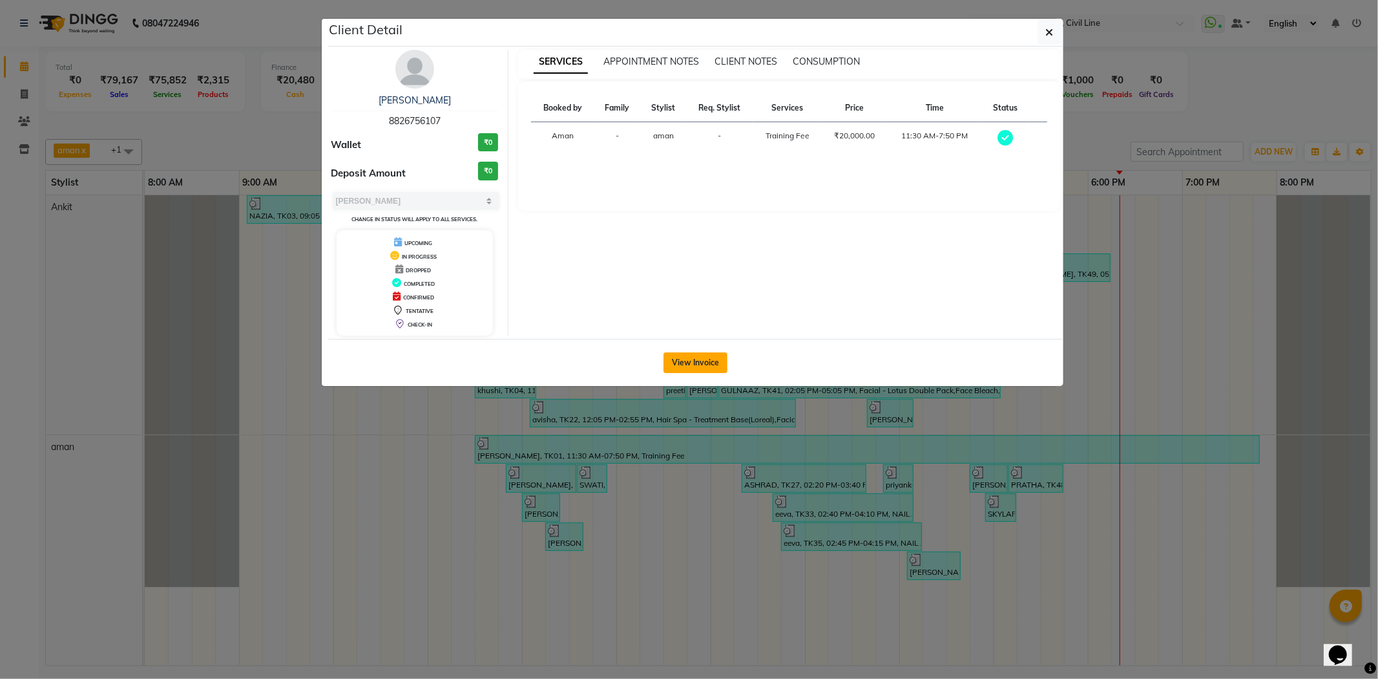
click at [695, 357] on button "View Invoice" at bounding box center [696, 362] width 64 height 21
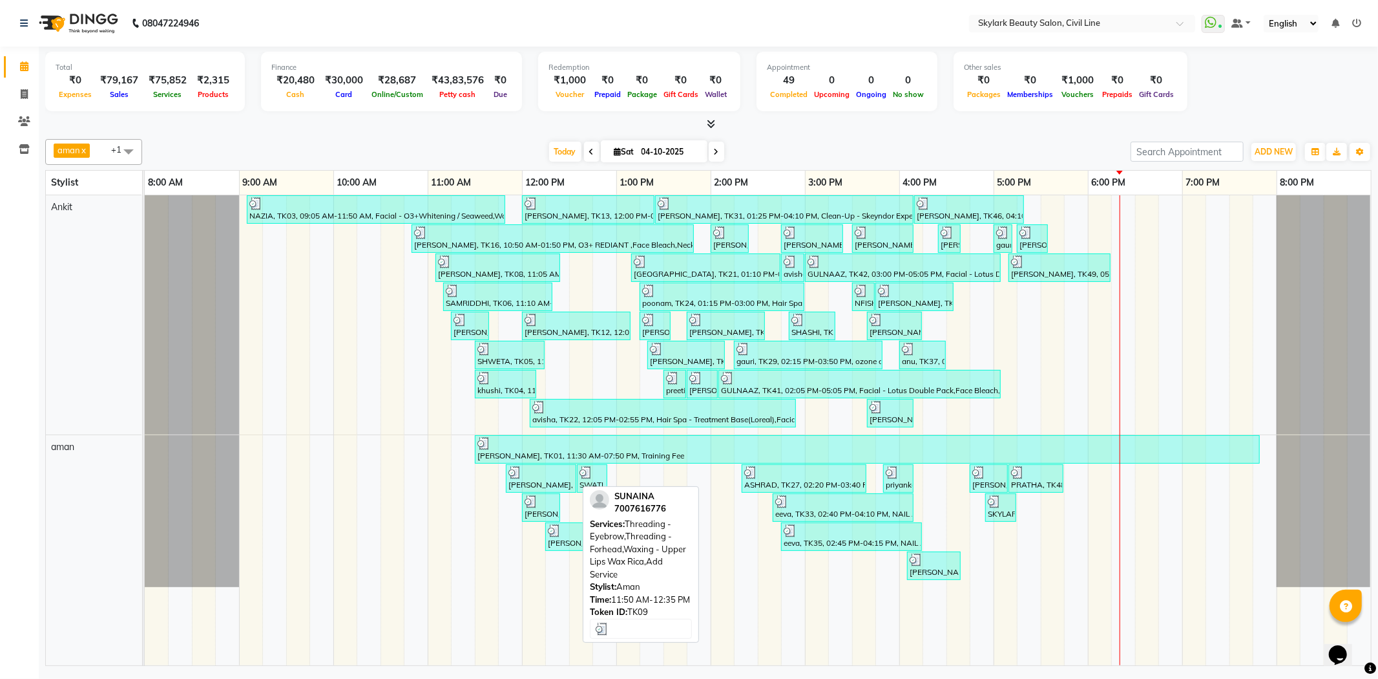
click at [542, 475] on div at bounding box center [541, 472] width 65 height 13
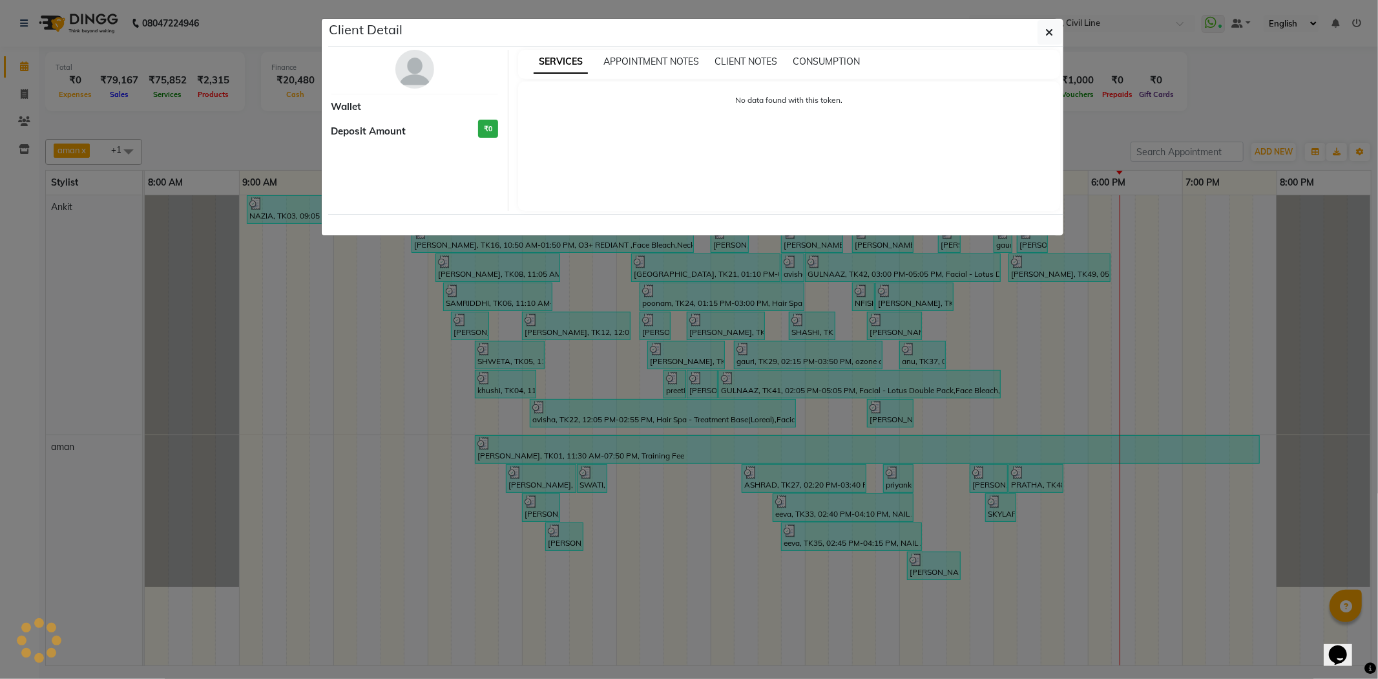
select select "3"
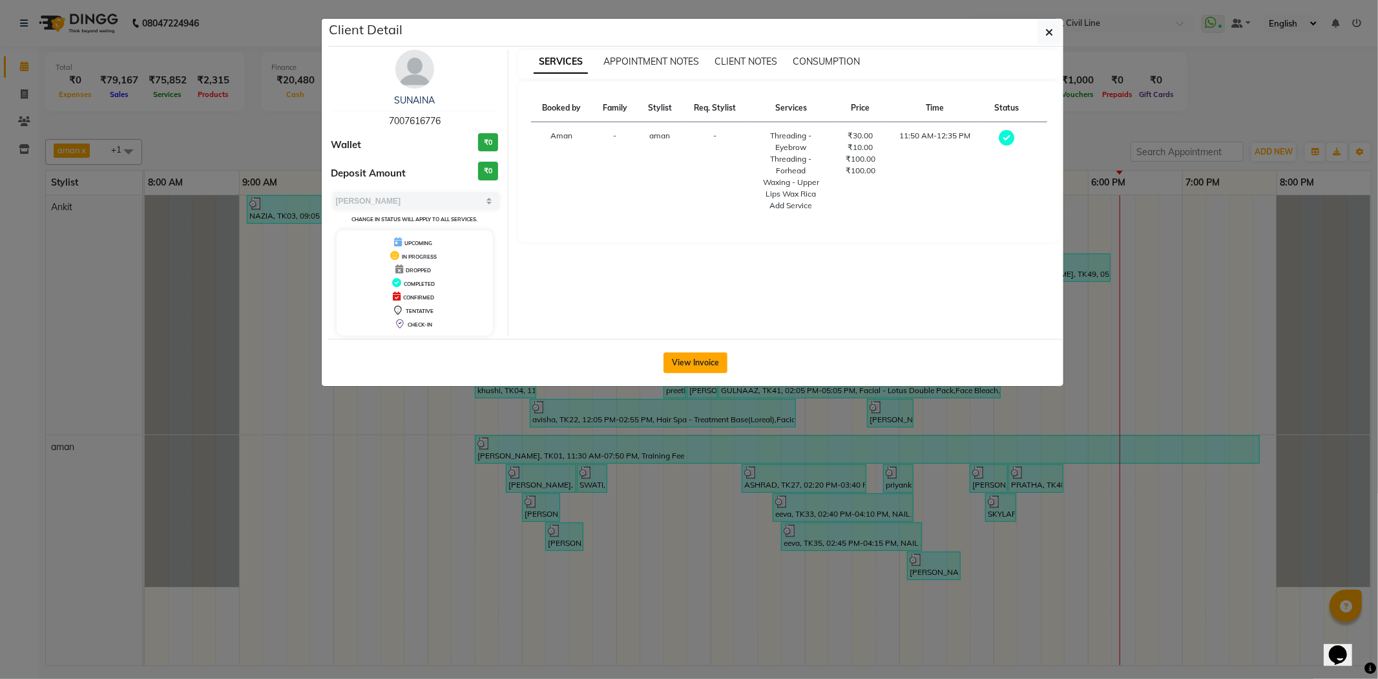
click at [690, 363] on button "View Invoice" at bounding box center [696, 362] width 64 height 21
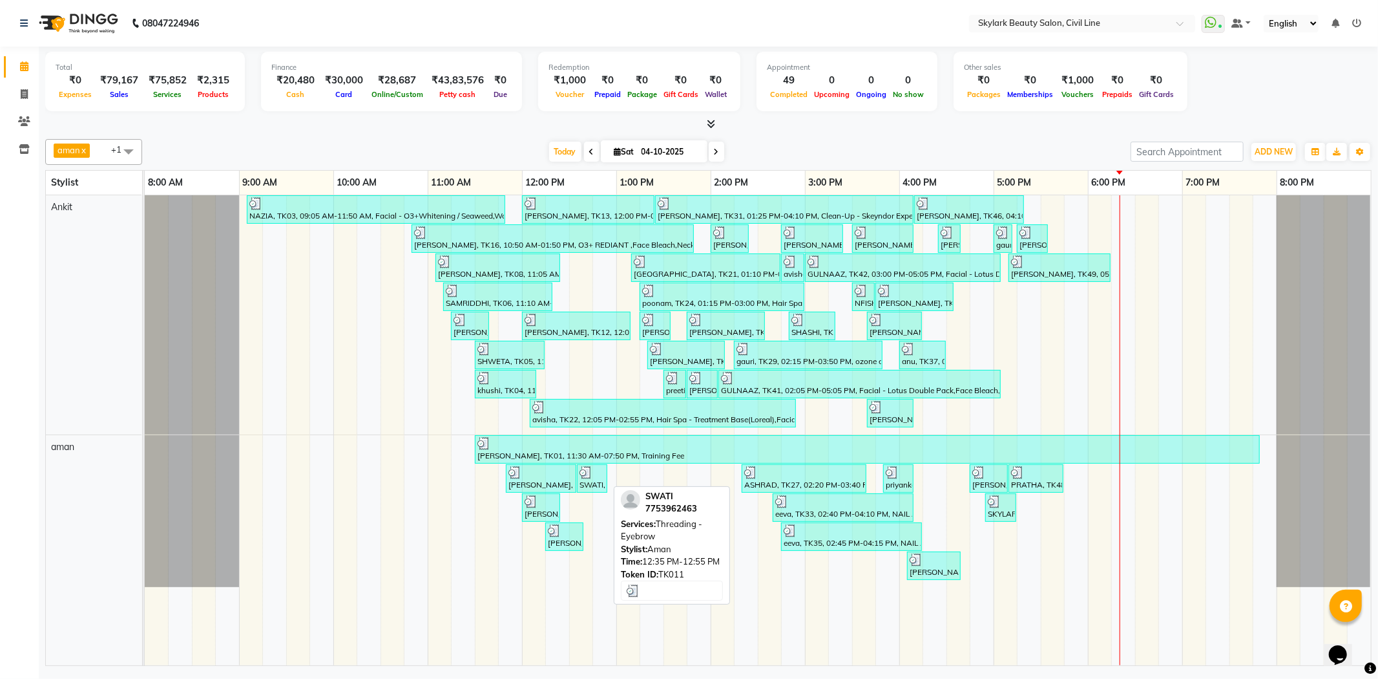
click at [591, 470] on img at bounding box center [586, 472] width 13 height 13
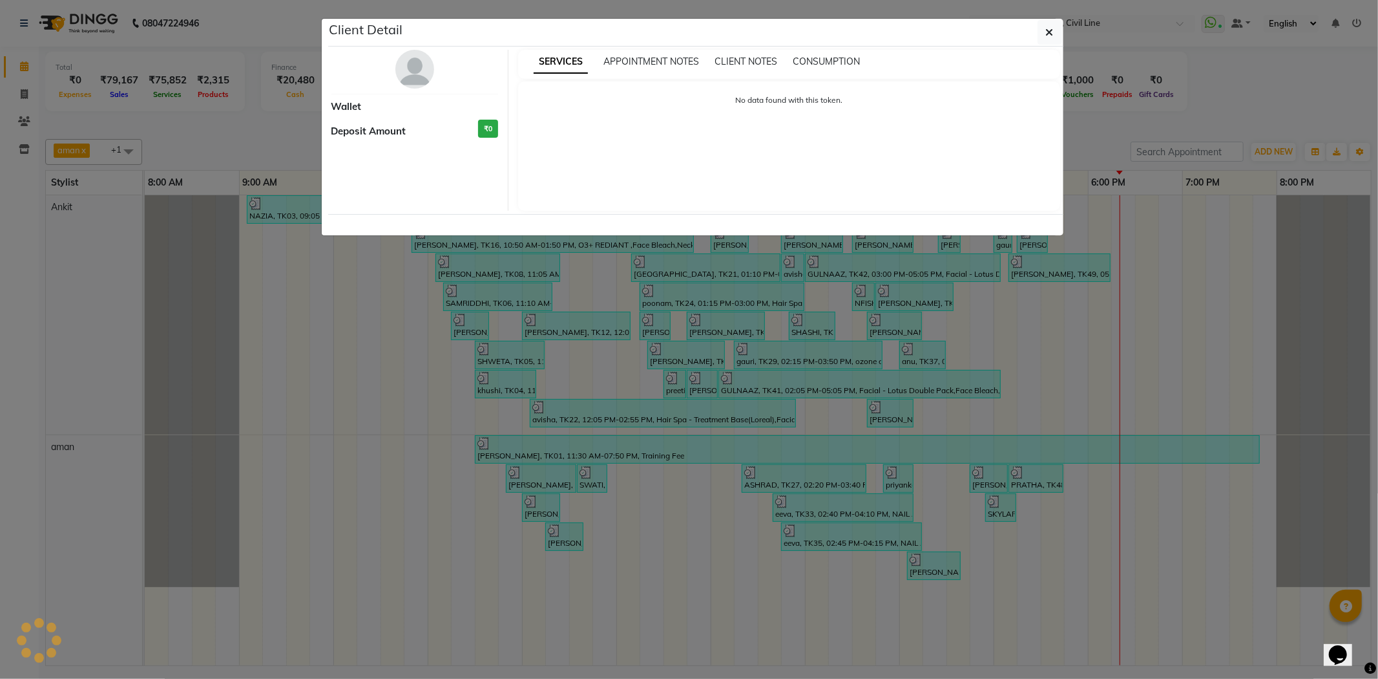
select select "3"
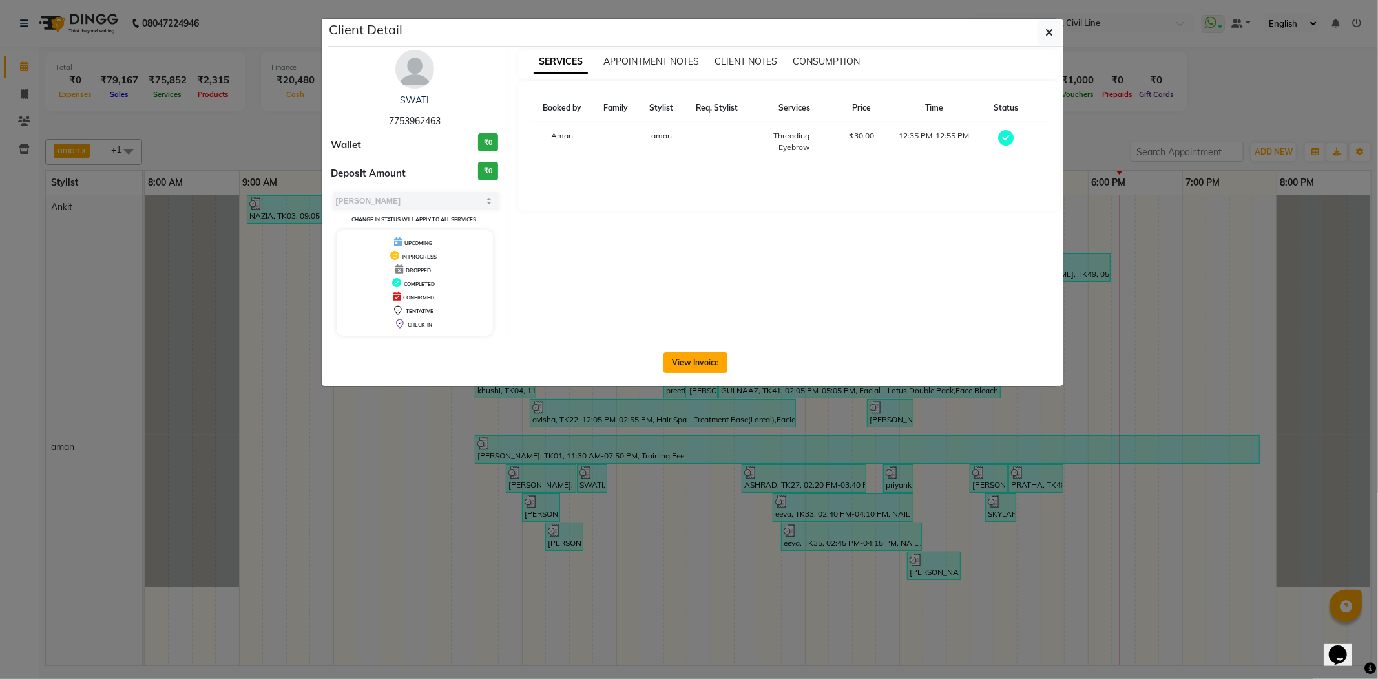
click at [688, 361] on button "View Invoice" at bounding box center [696, 362] width 64 height 21
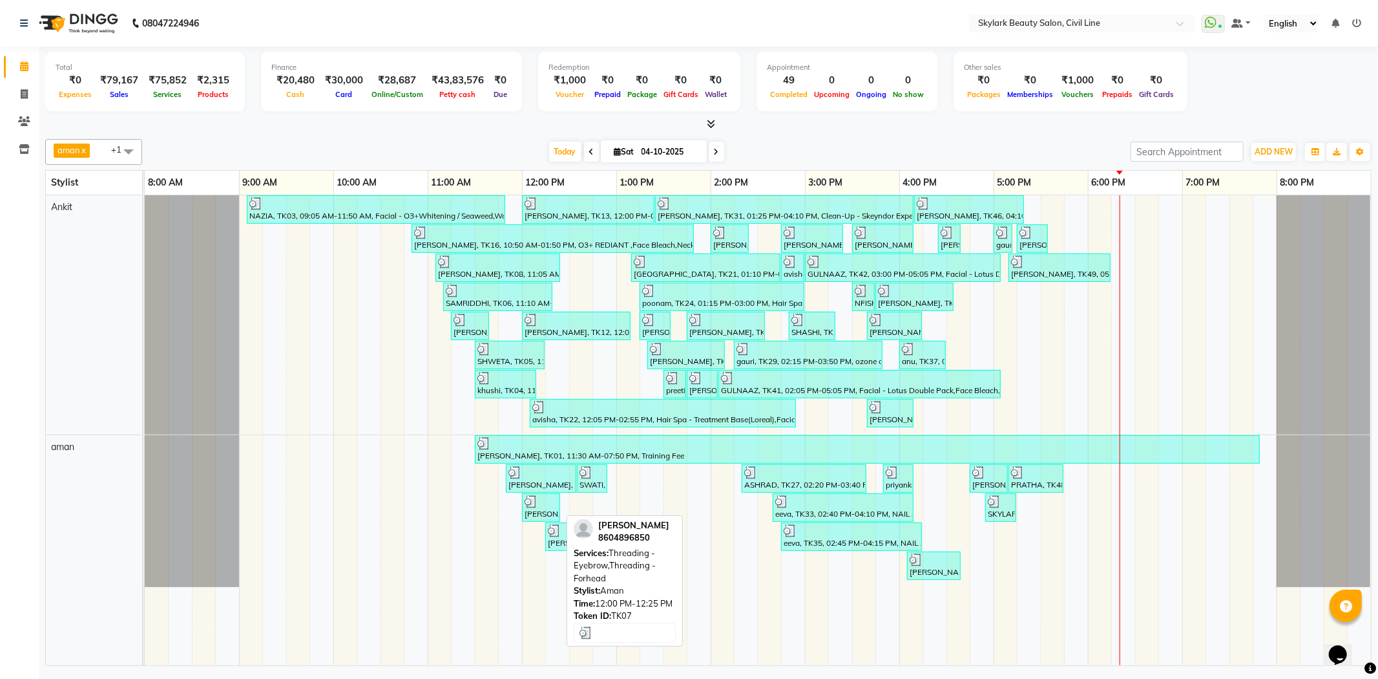
click at [540, 503] on div at bounding box center [541, 501] width 33 height 13
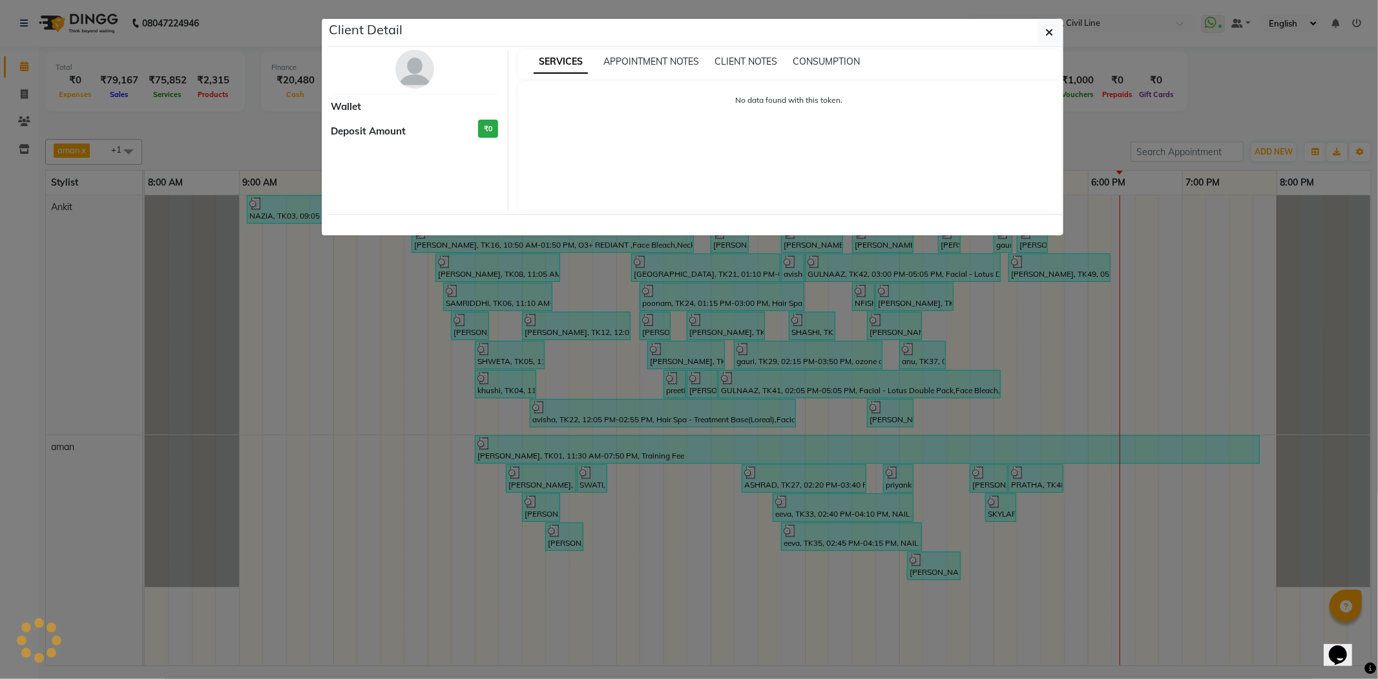
select select "3"
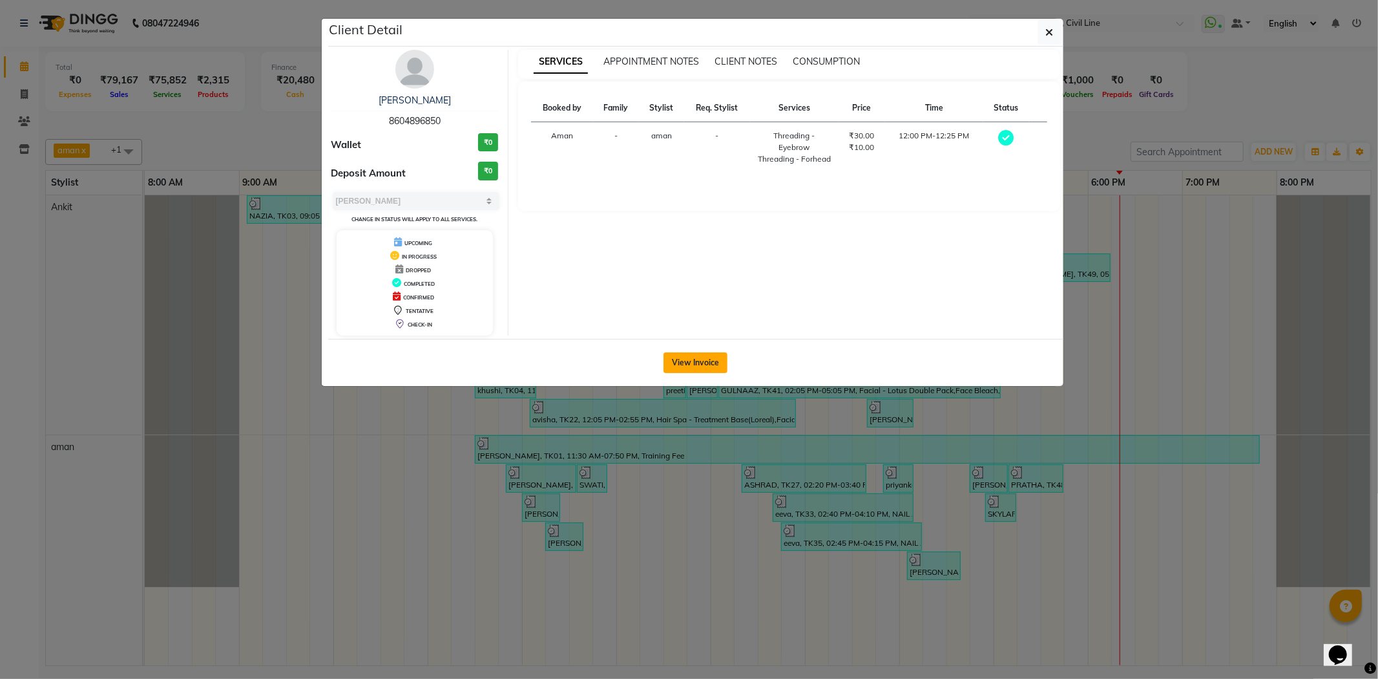
click at [690, 359] on button "View Invoice" at bounding box center [696, 362] width 64 height 21
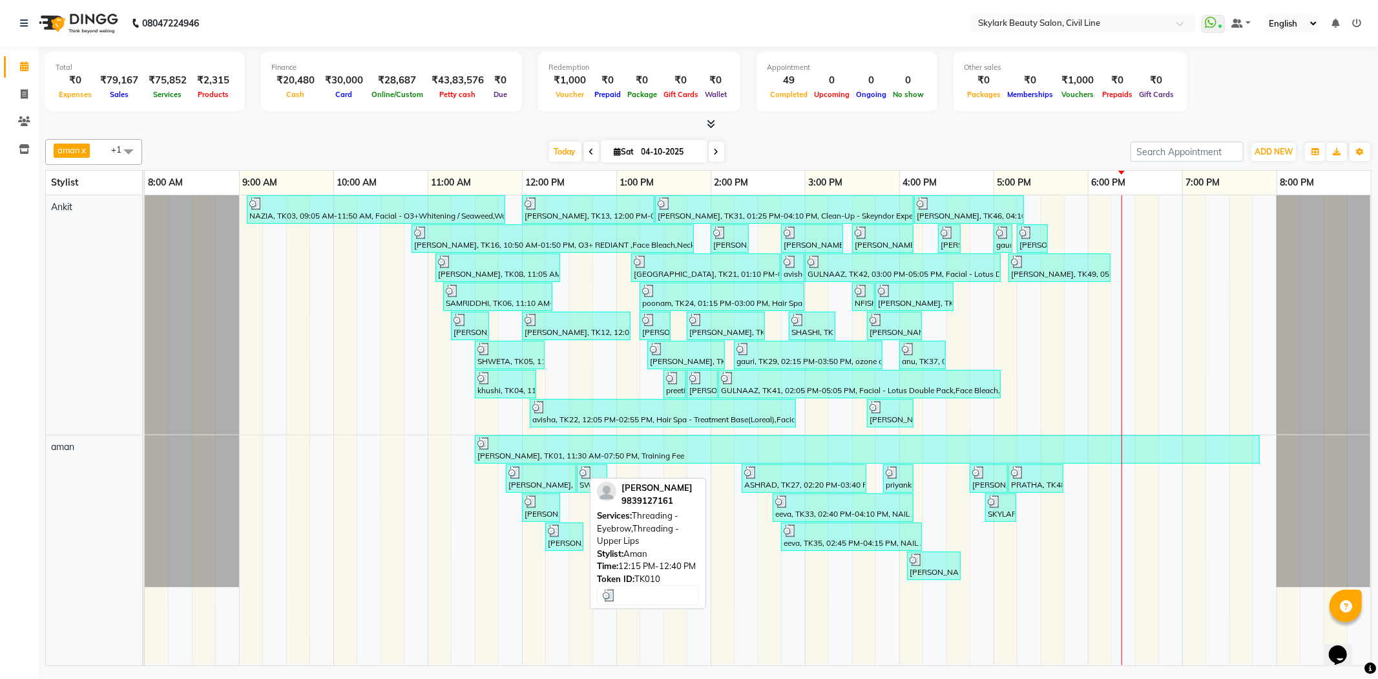
click at [567, 526] on div at bounding box center [564, 530] width 33 height 13
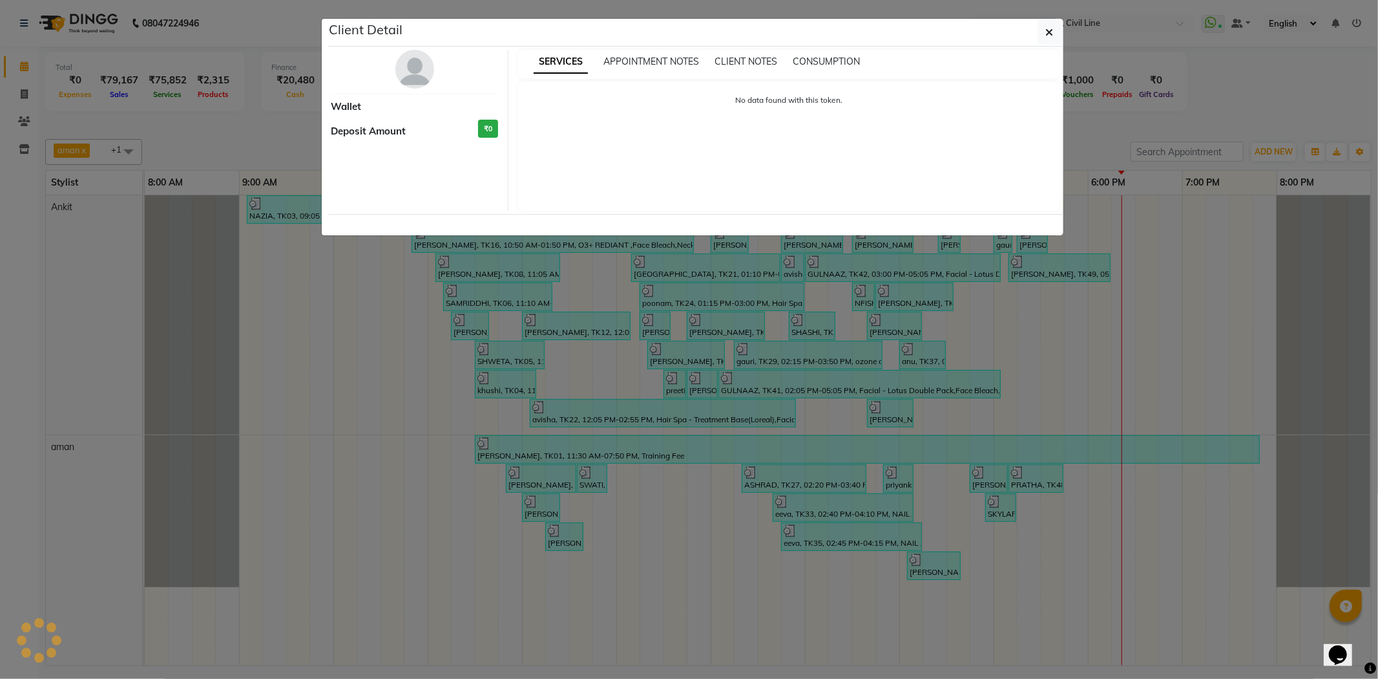
select select "3"
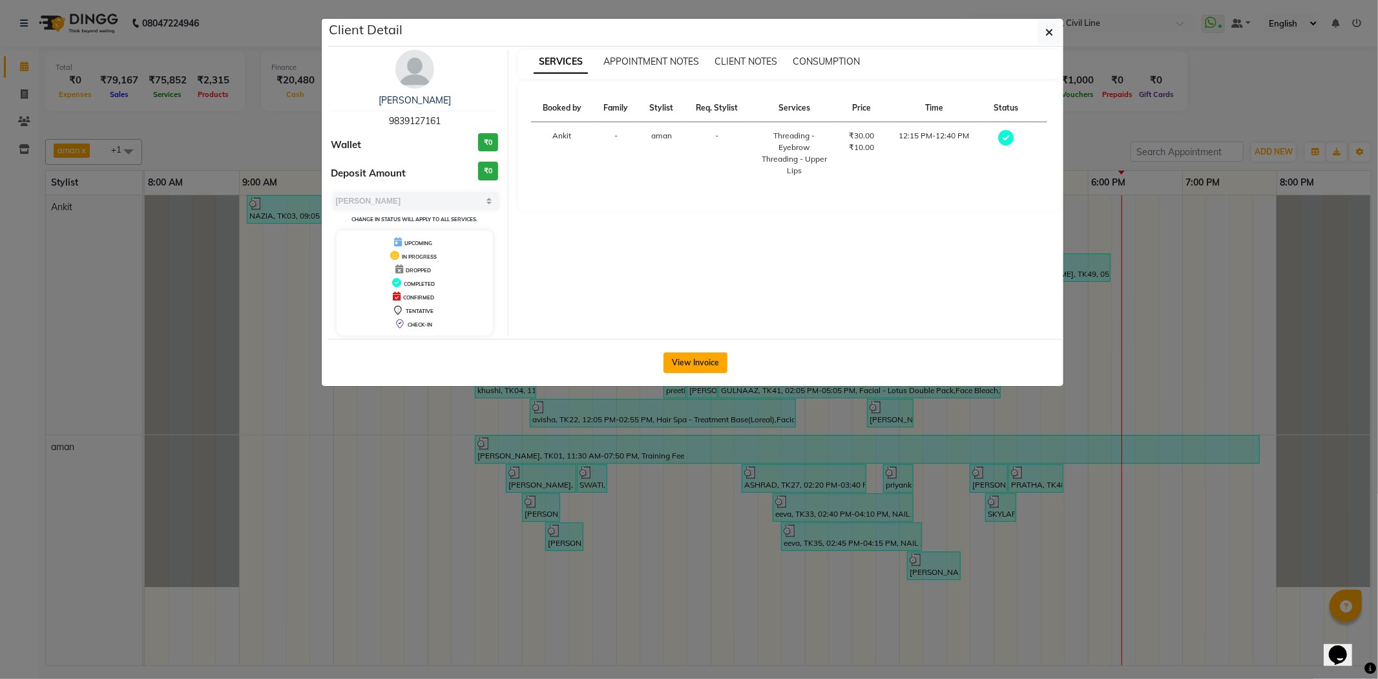
click at [680, 359] on button "View Invoice" at bounding box center [696, 362] width 64 height 21
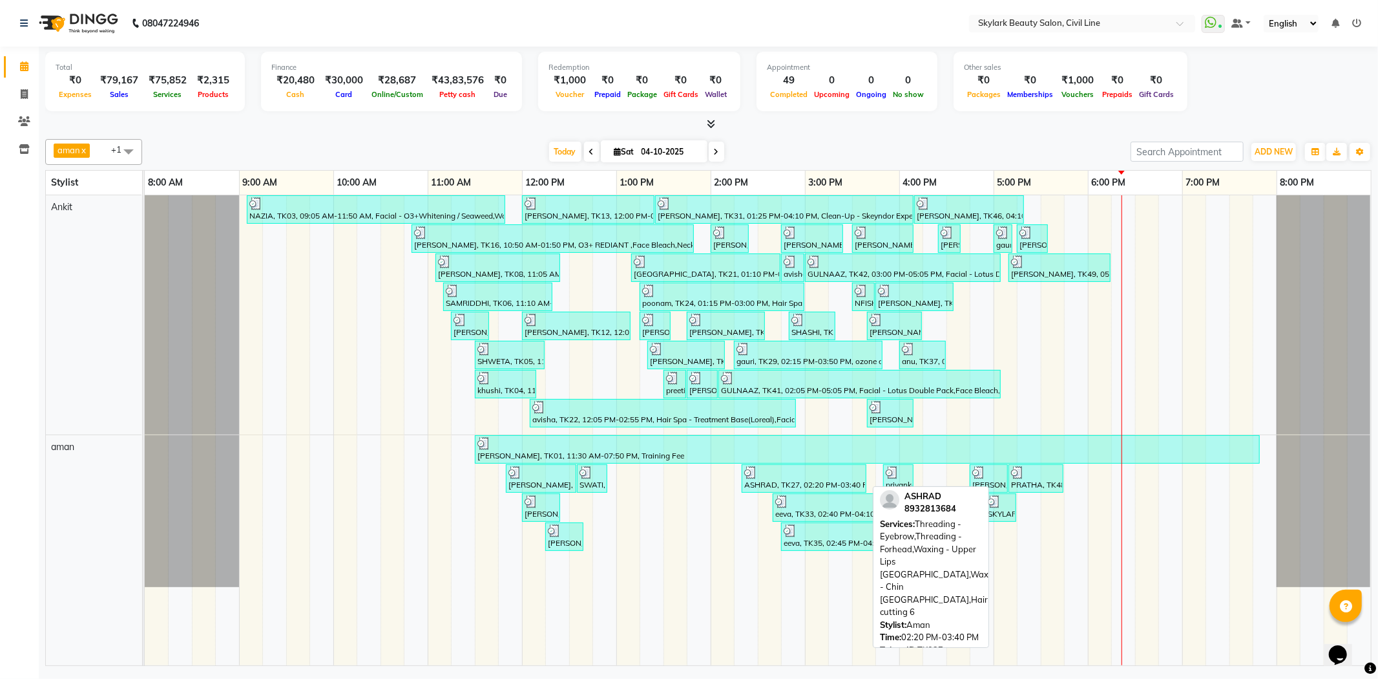
click at [843, 472] on div at bounding box center [804, 472] width 120 height 13
select select "3"
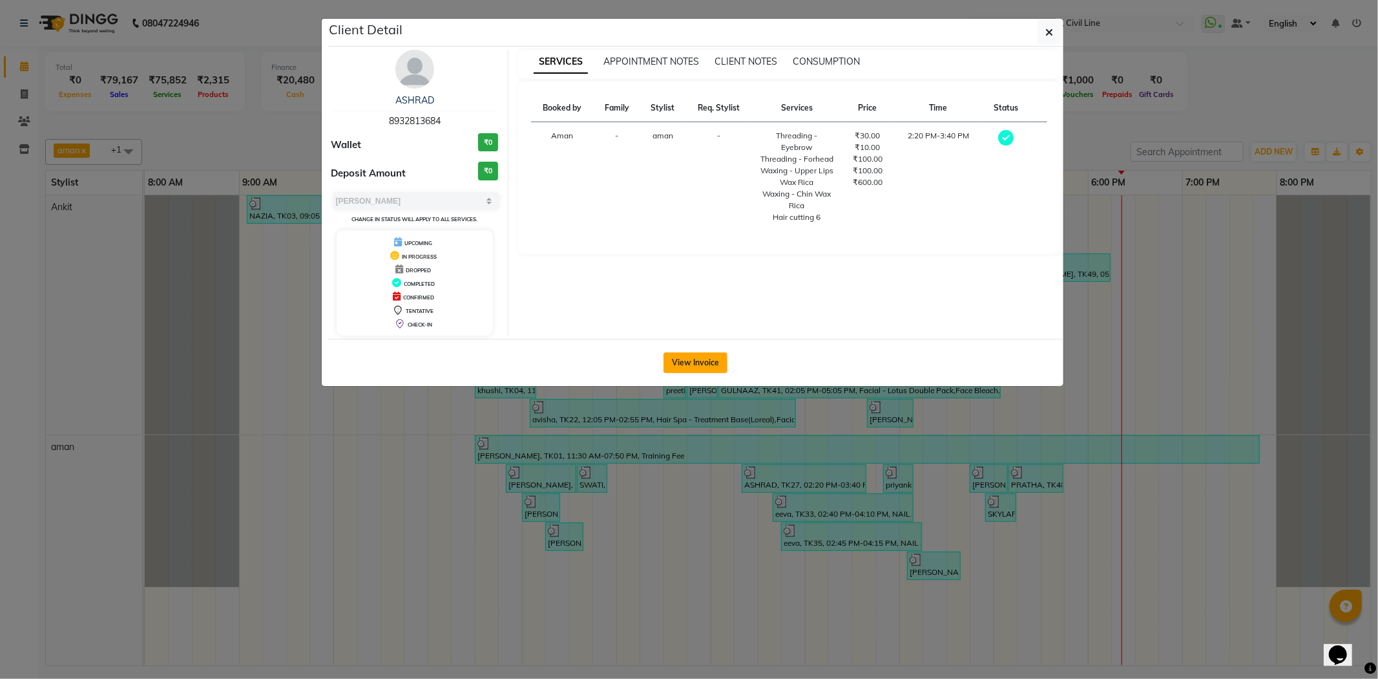
click at [690, 363] on button "View Invoice" at bounding box center [696, 362] width 64 height 21
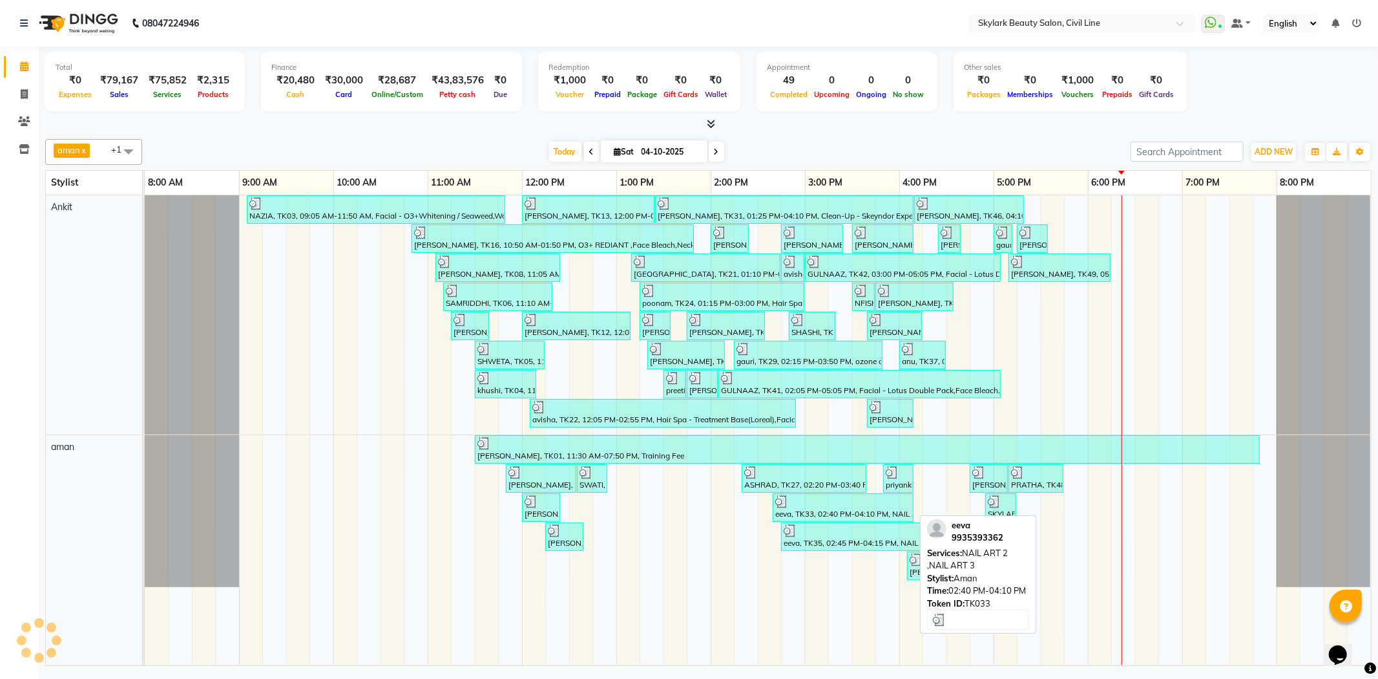
click at [806, 507] on div at bounding box center [843, 501] width 136 height 13
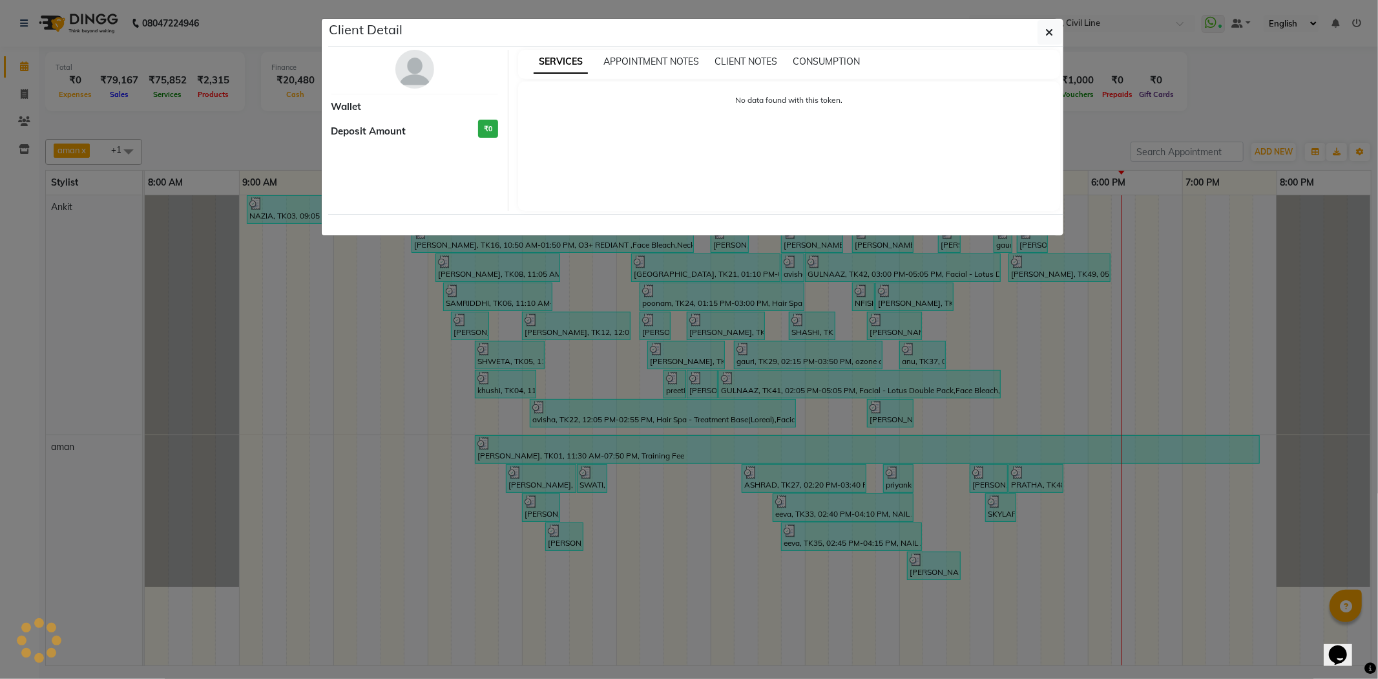
select select "3"
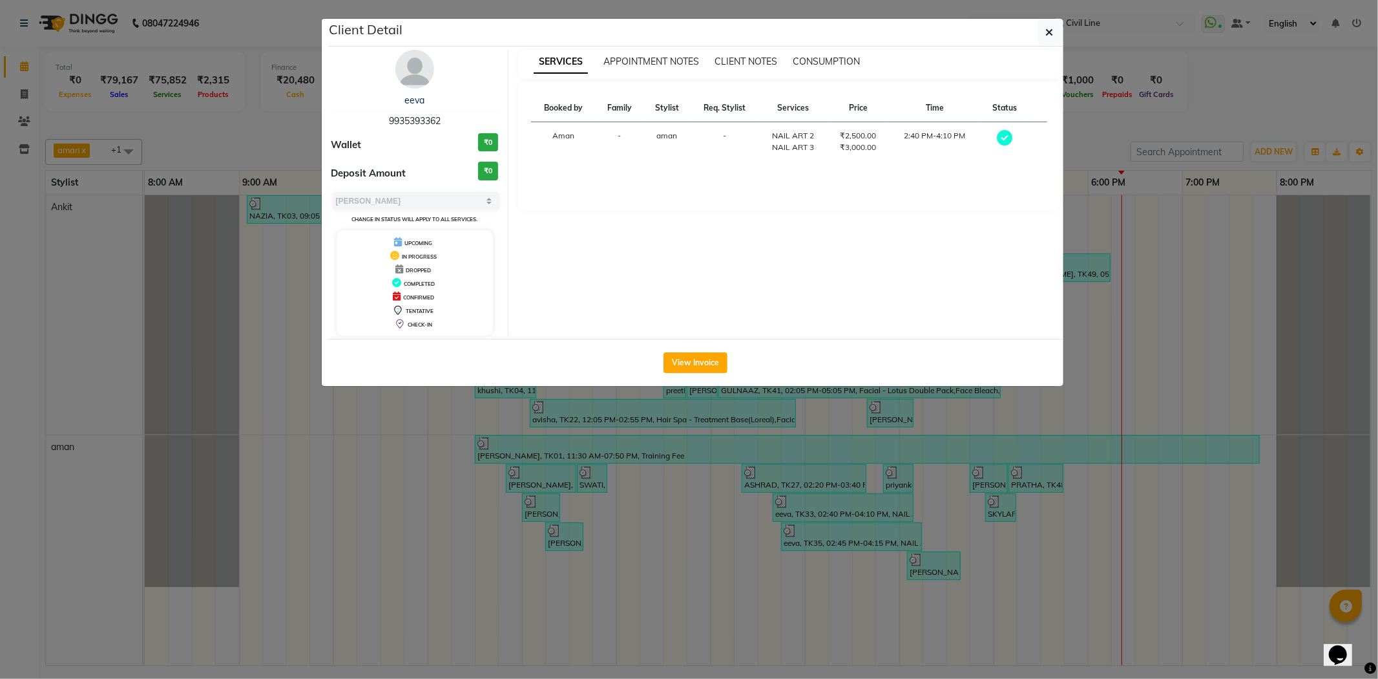
click at [1310, 121] on ngb-modal-window "Client Detail eeva 9935393362 Wallet ₹0 Deposit Amount ₹0 Select MARK DONE UPCO…" at bounding box center [689, 339] width 1378 height 679
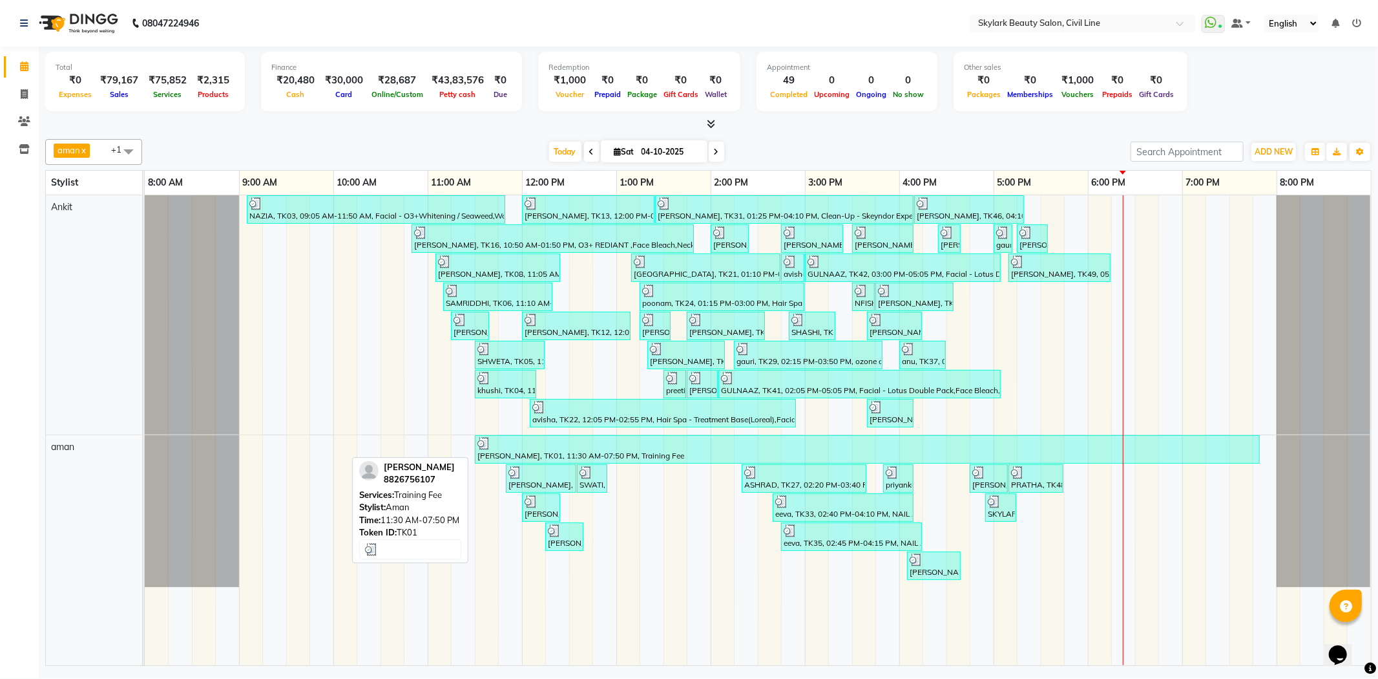
click at [540, 447] on div at bounding box center [868, 443] width 780 height 13
select select "3"
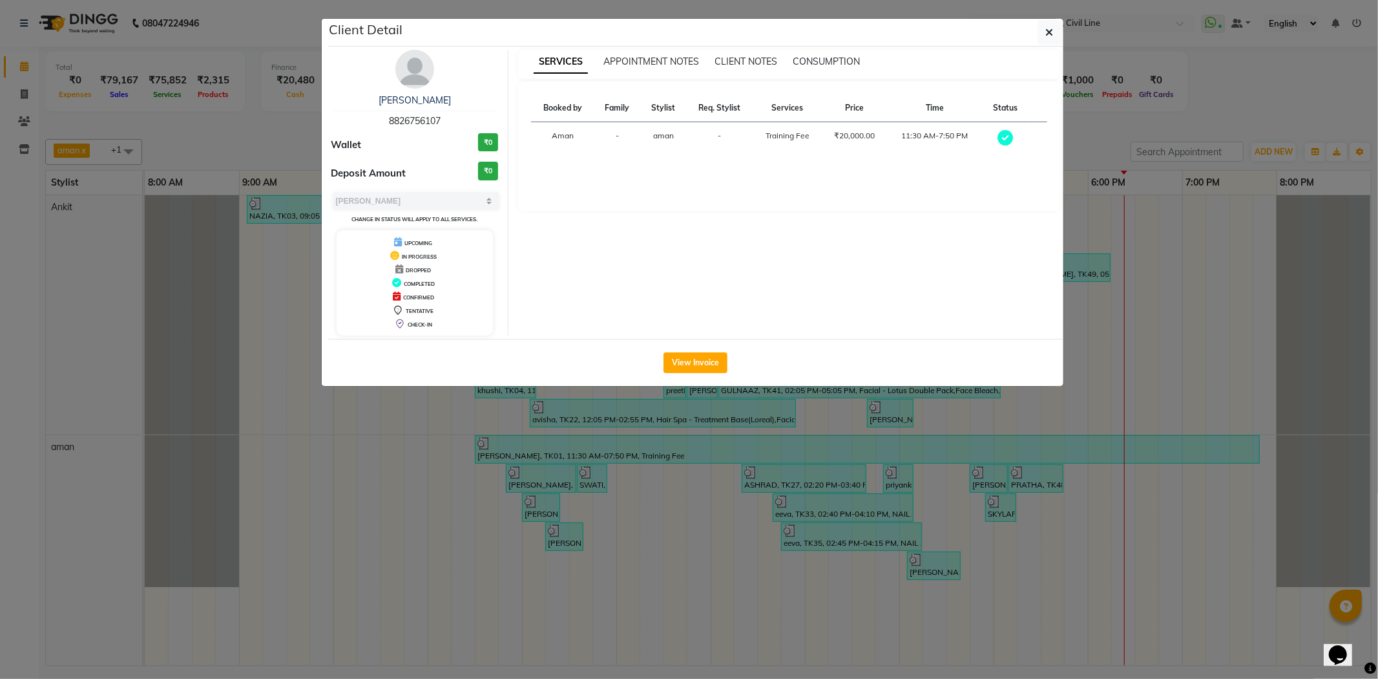
click at [1358, 118] on ngb-modal-window "Client Detail EKTA SINGH 8826756107 Wallet ₹0 Deposit Amount ₹0 Select MARK DON…" at bounding box center [689, 339] width 1378 height 679
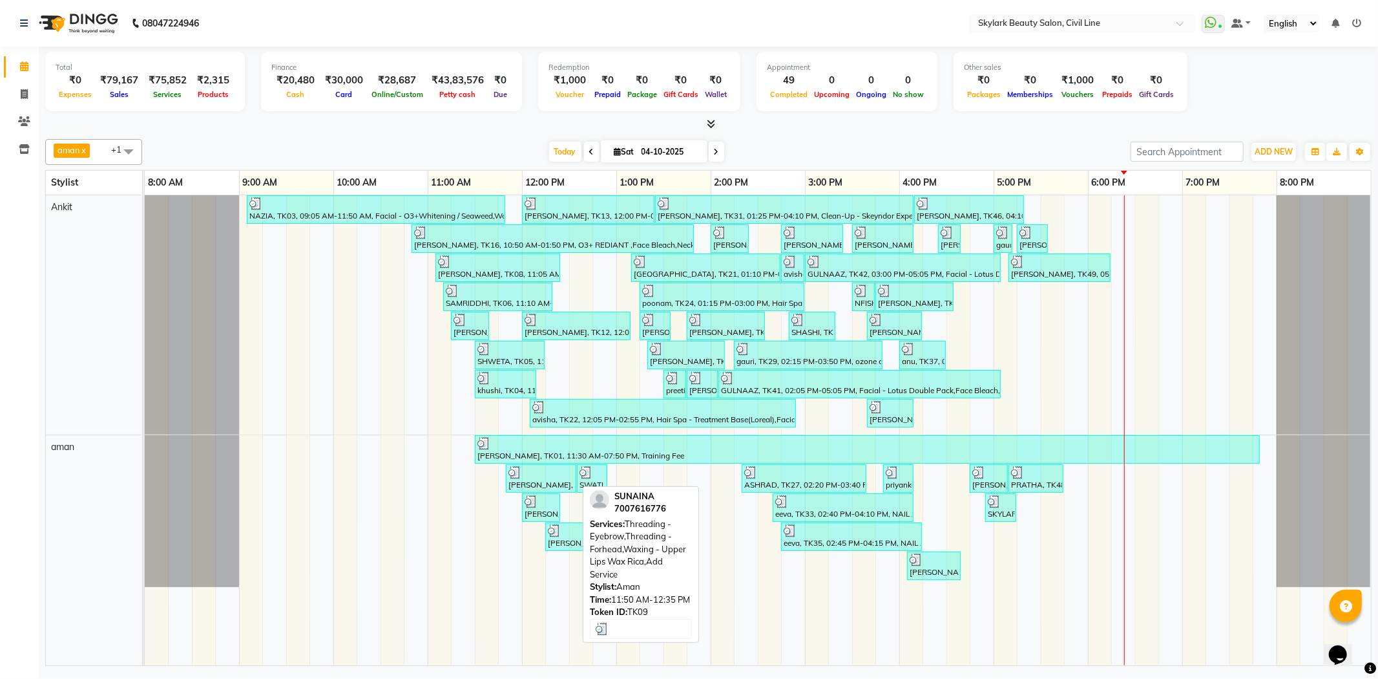
click at [543, 480] on div "[PERSON_NAME], TK09, 11:50 AM-12:35 PM, Threading - Eyebrow,Threading - Forhead…" at bounding box center [541, 478] width 68 height 25
select select "3"
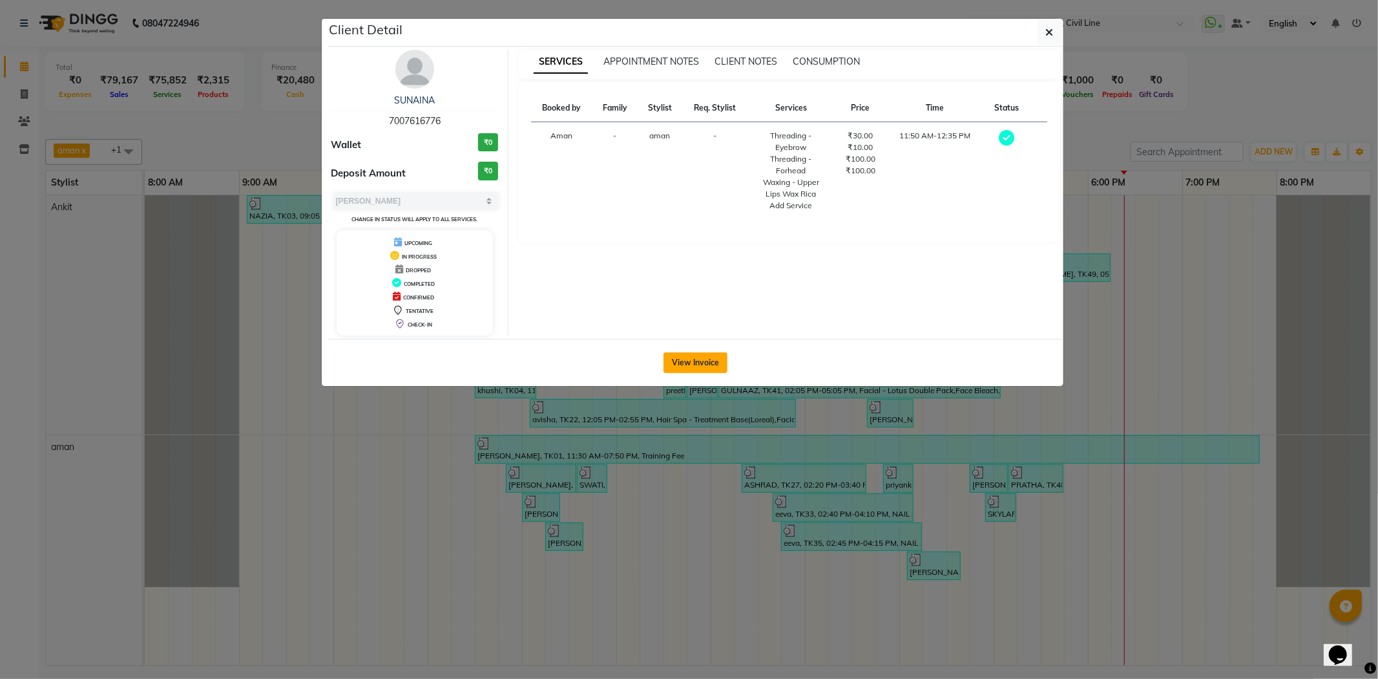
click at [712, 363] on button "View Invoice" at bounding box center [696, 362] width 64 height 21
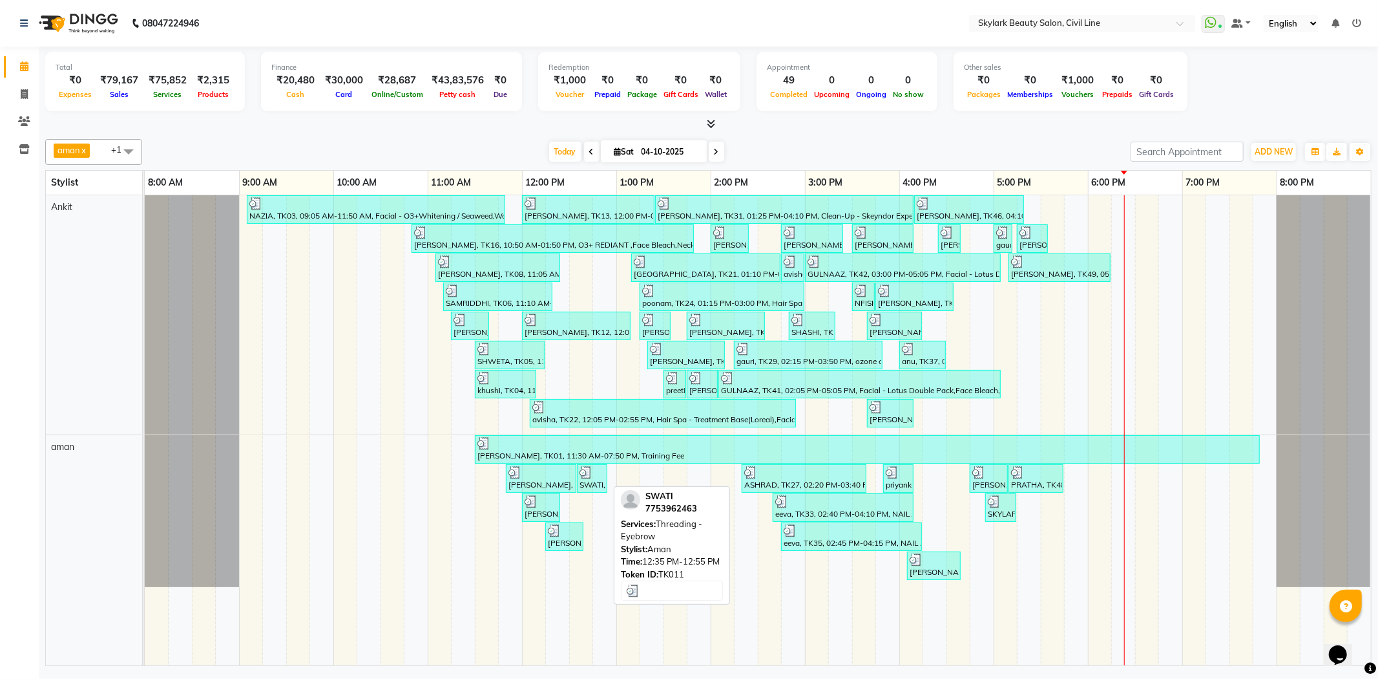
click at [587, 485] on div "SWATI, TK11, 12:35 PM-12:55 PM, Threading - Eyebrow" at bounding box center [592, 478] width 28 height 25
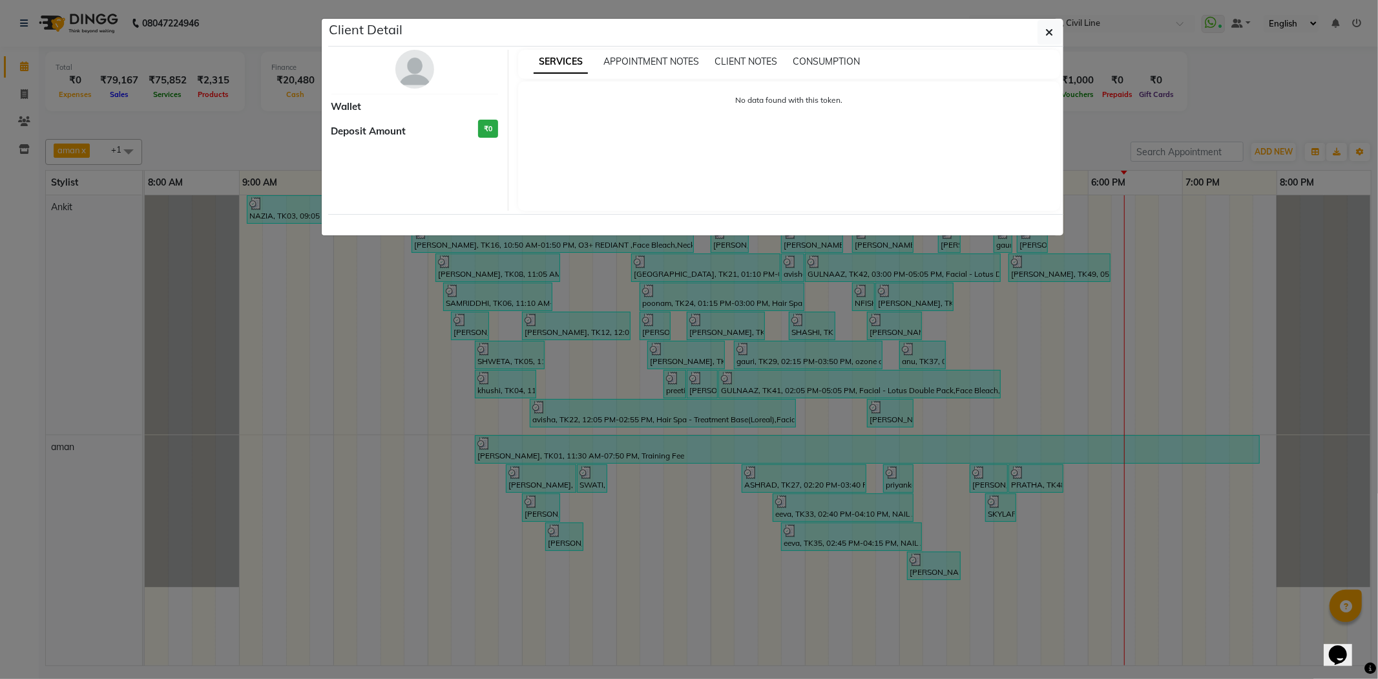
select select "3"
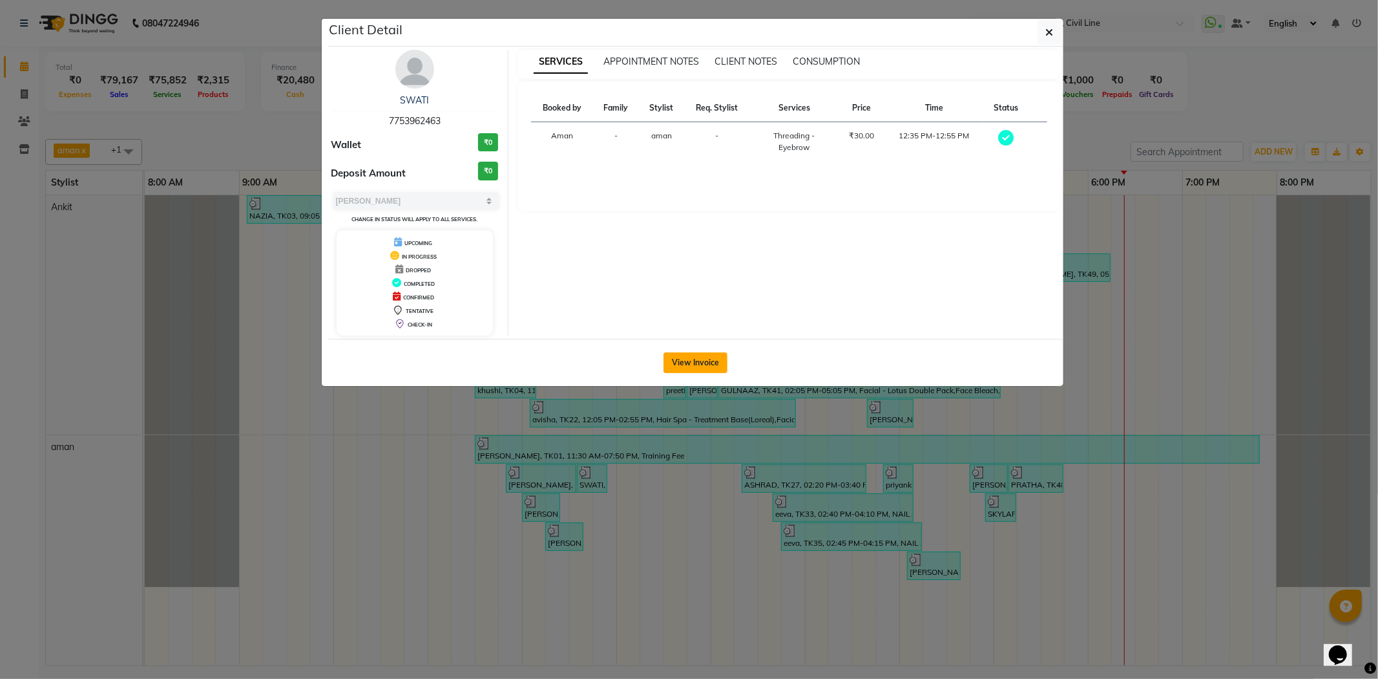
click at [702, 355] on button "View Invoice" at bounding box center [696, 362] width 64 height 21
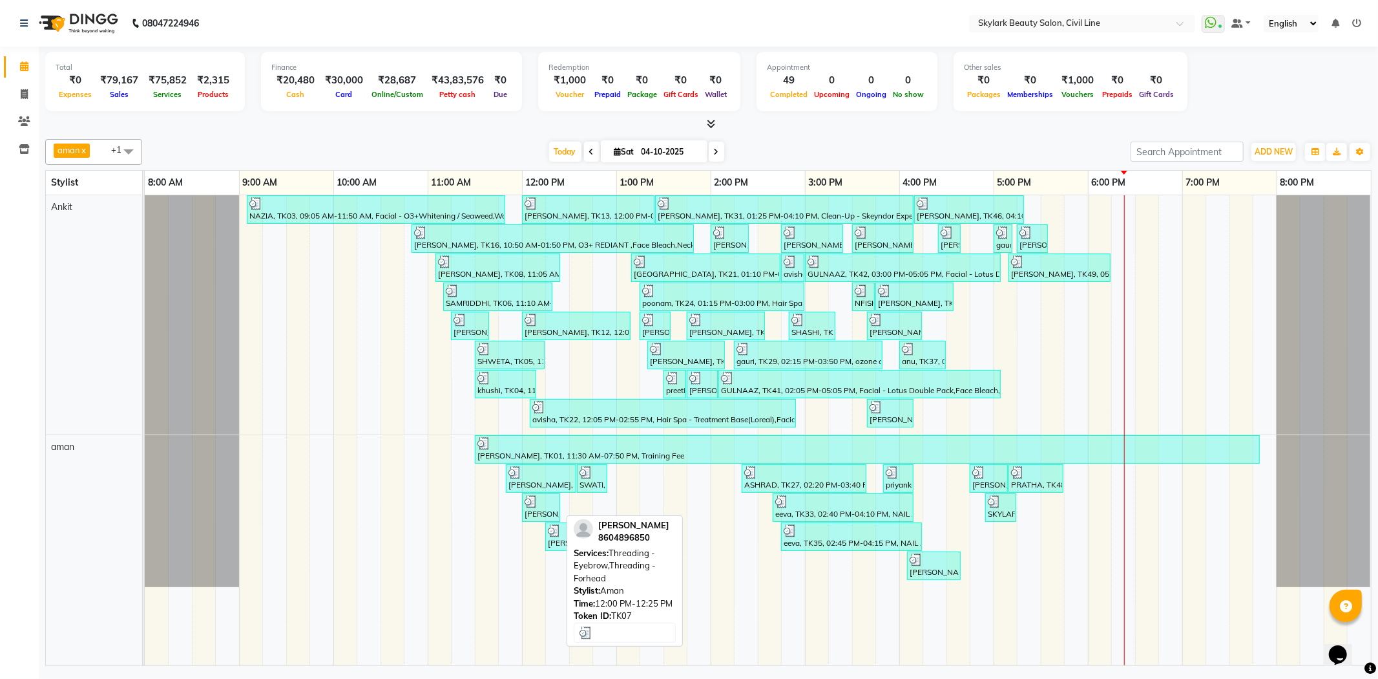
click at [543, 507] on div at bounding box center [541, 501] width 33 height 13
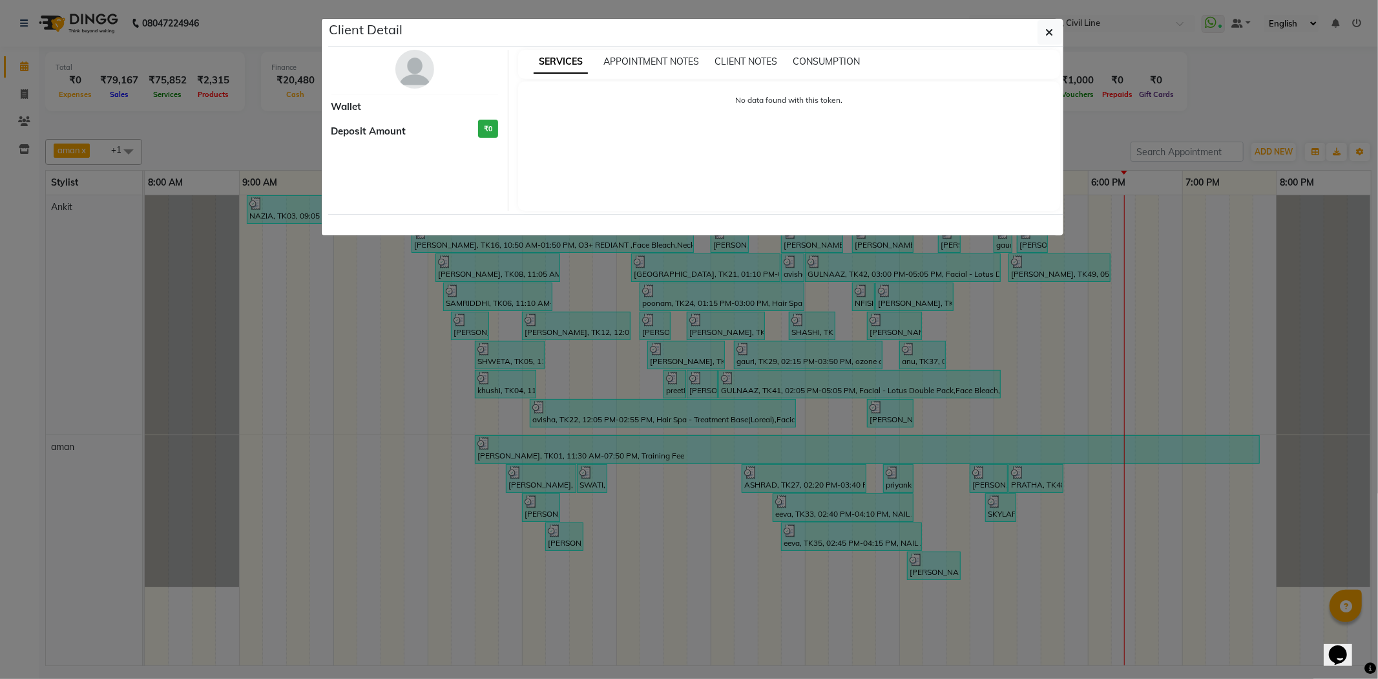
select select "3"
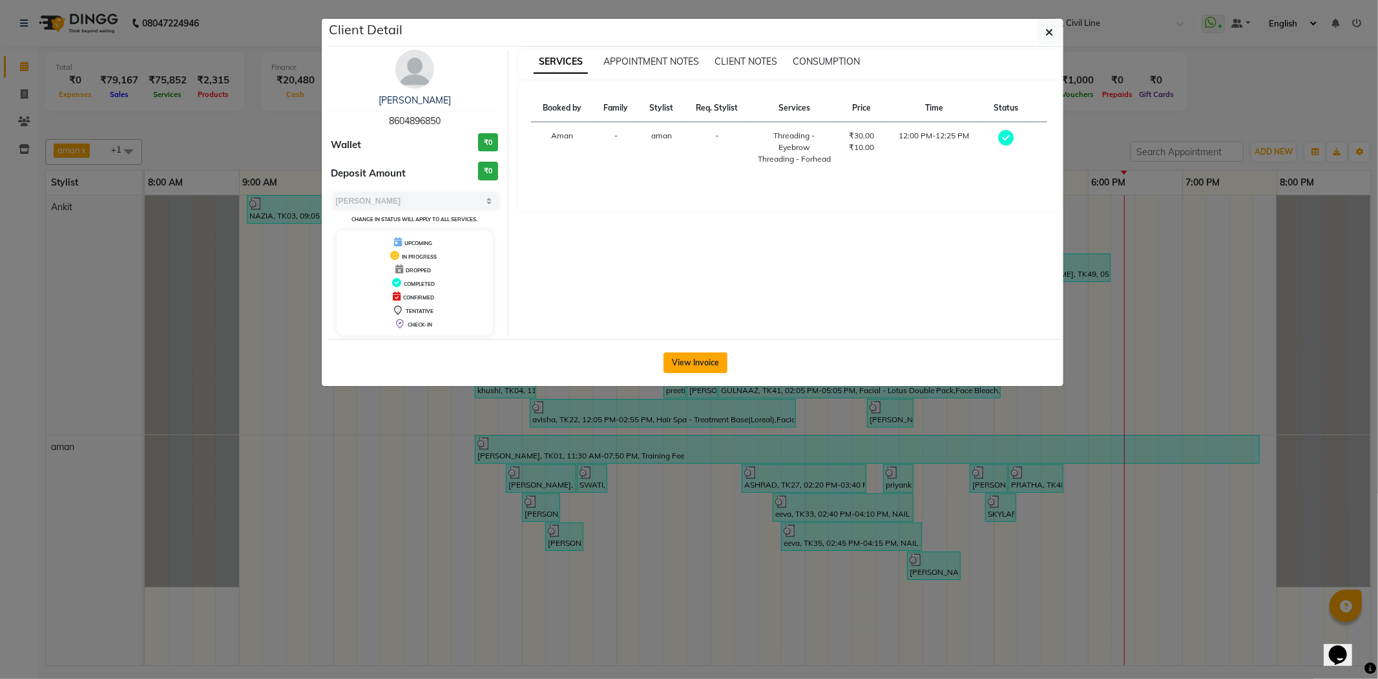
click at [714, 352] on button "View Invoice" at bounding box center [696, 362] width 64 height 21
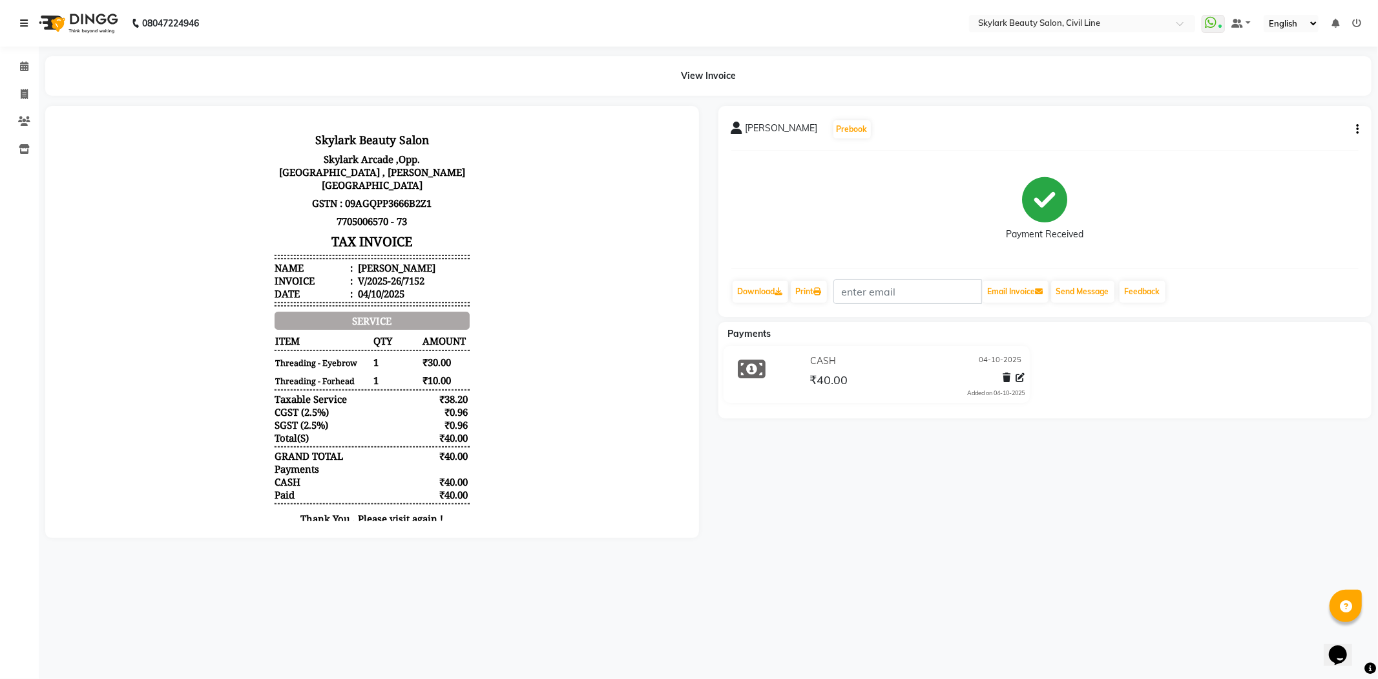
click at [23, 22] on icon at bounding box center [24, 23] width 8 height 9
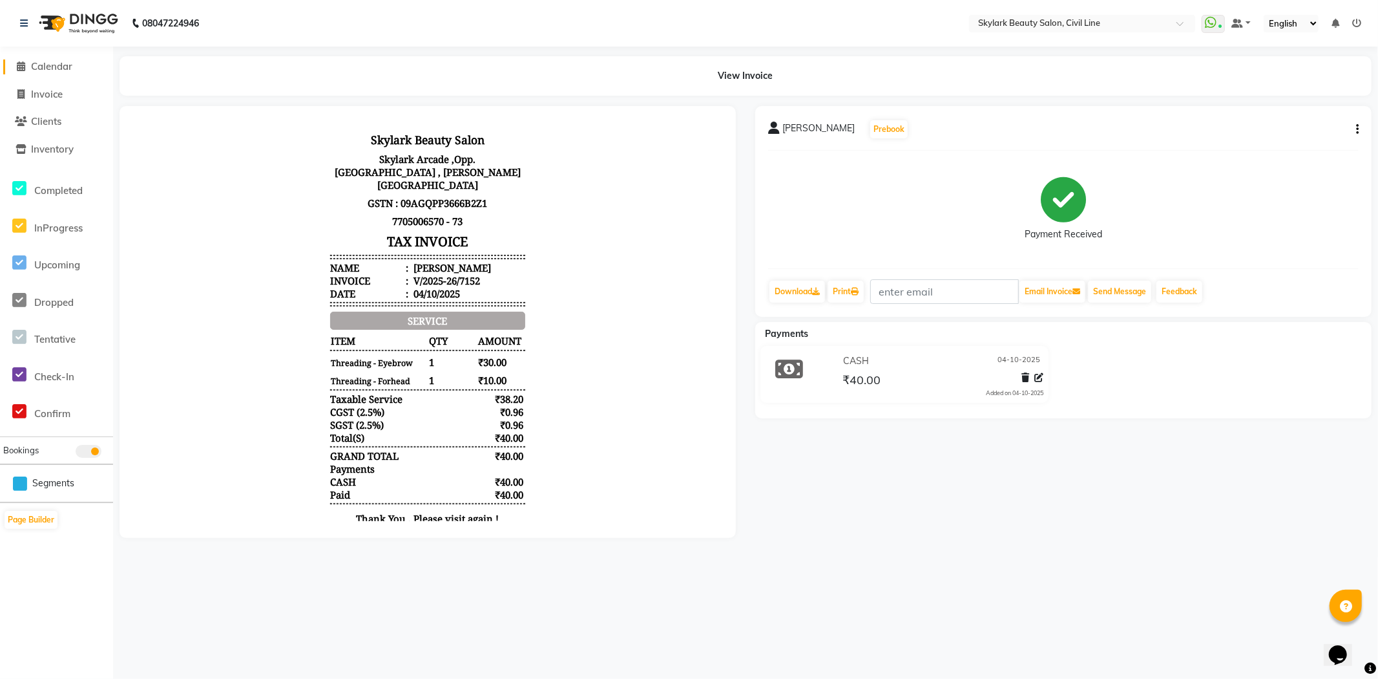
click at [57, 65] on span "Calendar" at bounding box center [51, 66] width 41 height 12
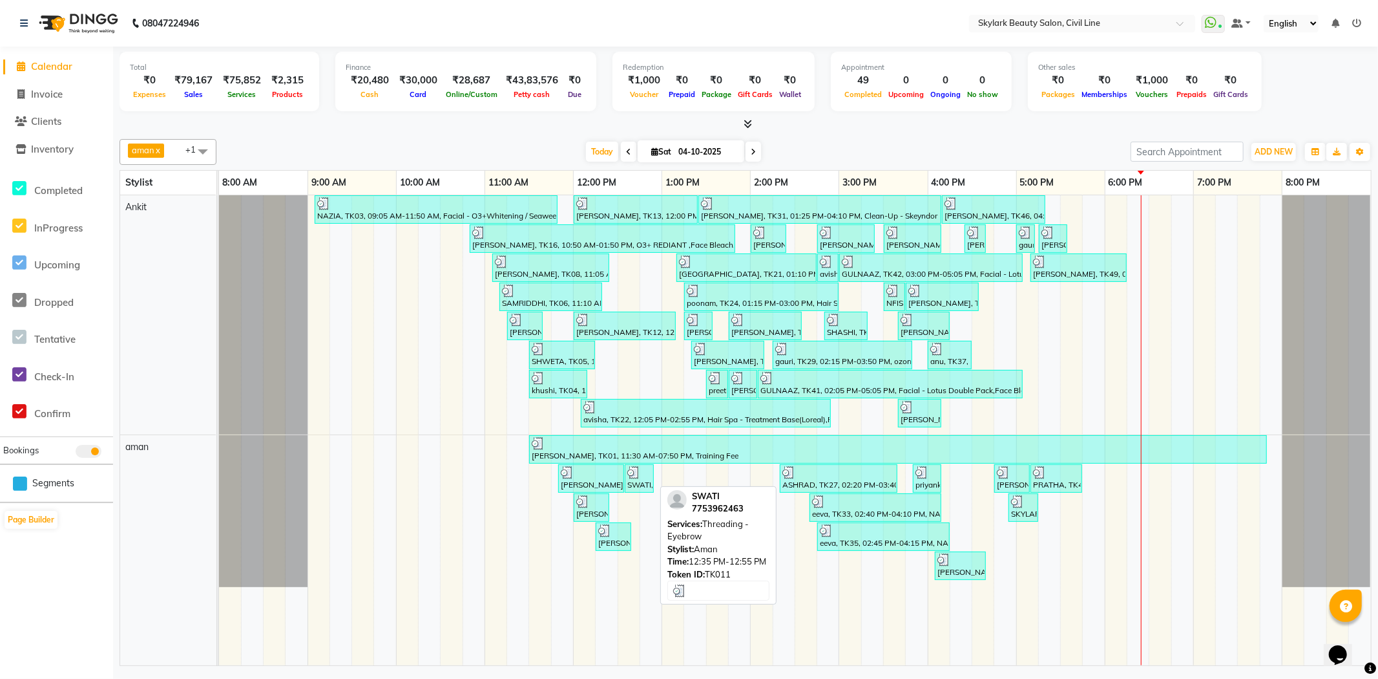
click at [648, 474] on div at bounding box center [639, 472] width 24 height 13
select select "3"
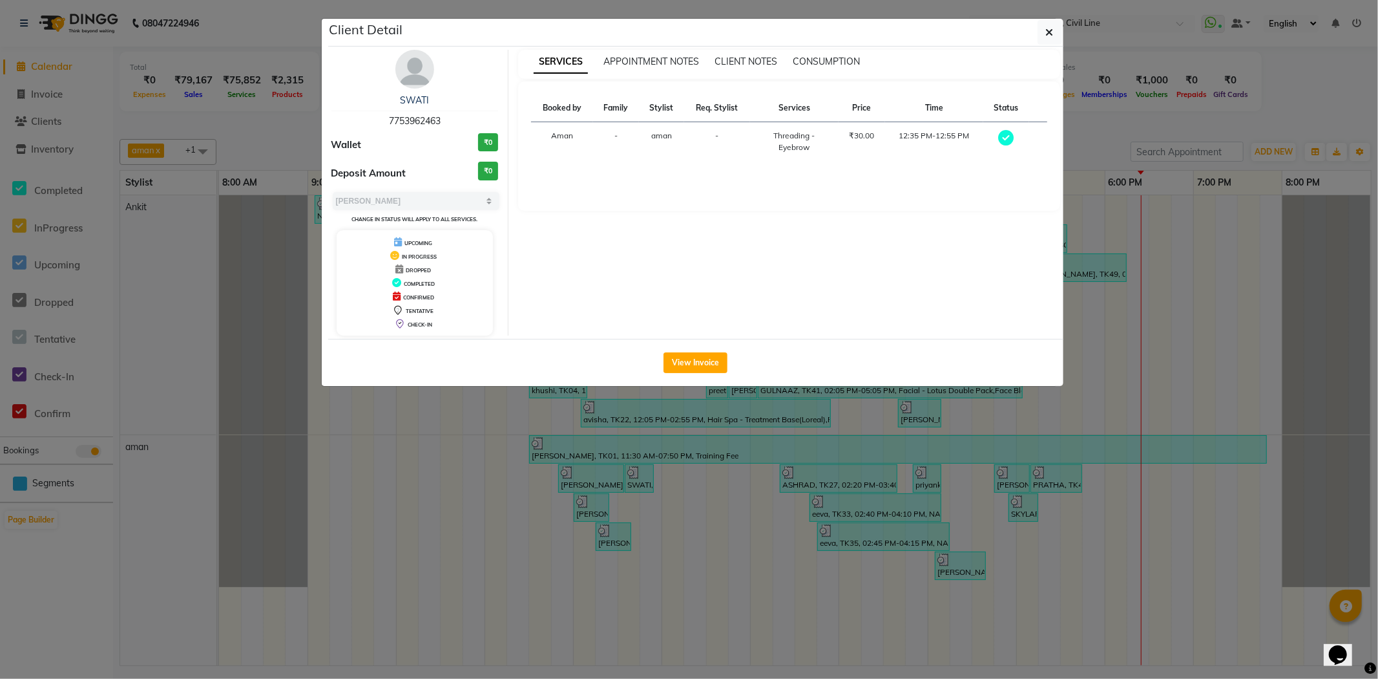
click at [1281, 63] on ngb-modal-window "Client Detail SWATI 7753962463 Wallet ₹0 Deposit Amount ₹0 Select MARK DONE UPC…" at bounding box center [689, 339] width 1378 height 679
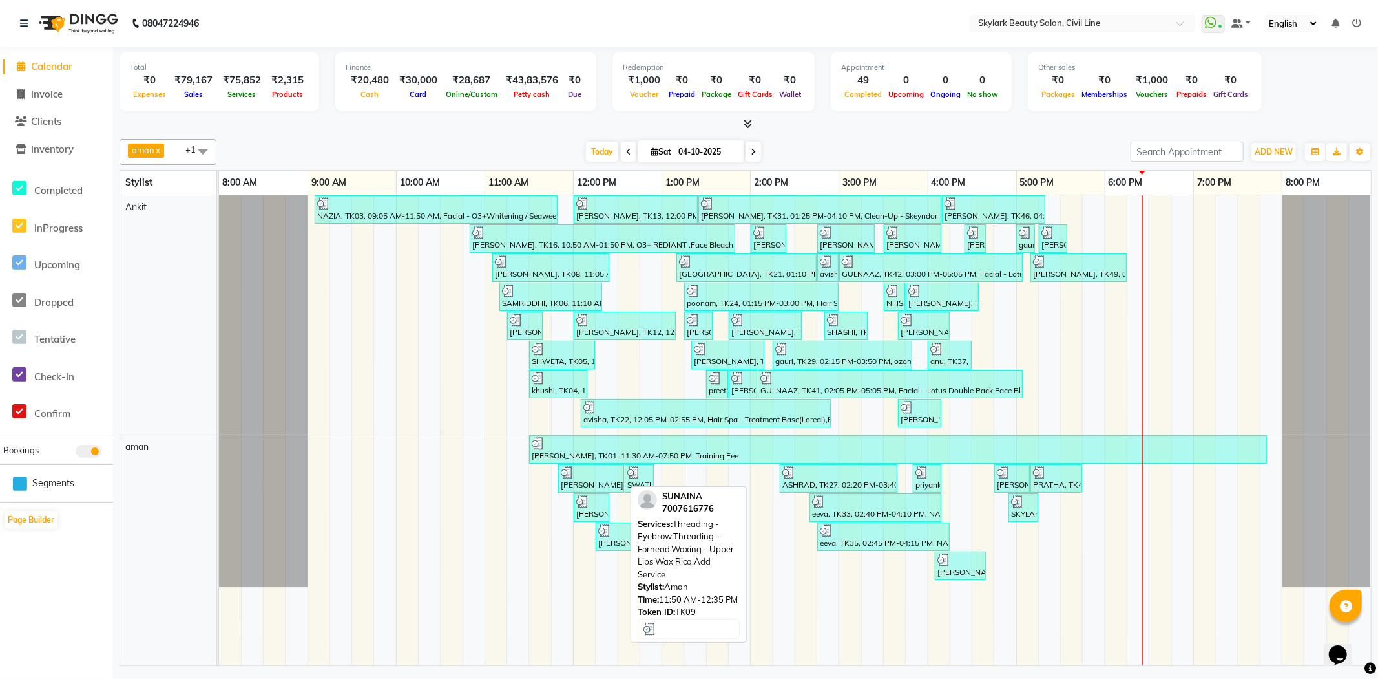
click at [606, 478] on div "[PERSON_NAME], TK09, 11:50 AM-12:35 PM, Threading - Eyebrow,Threading - Forhead…" at bounding box center [591, 478] width 63 height 25
select select "3"
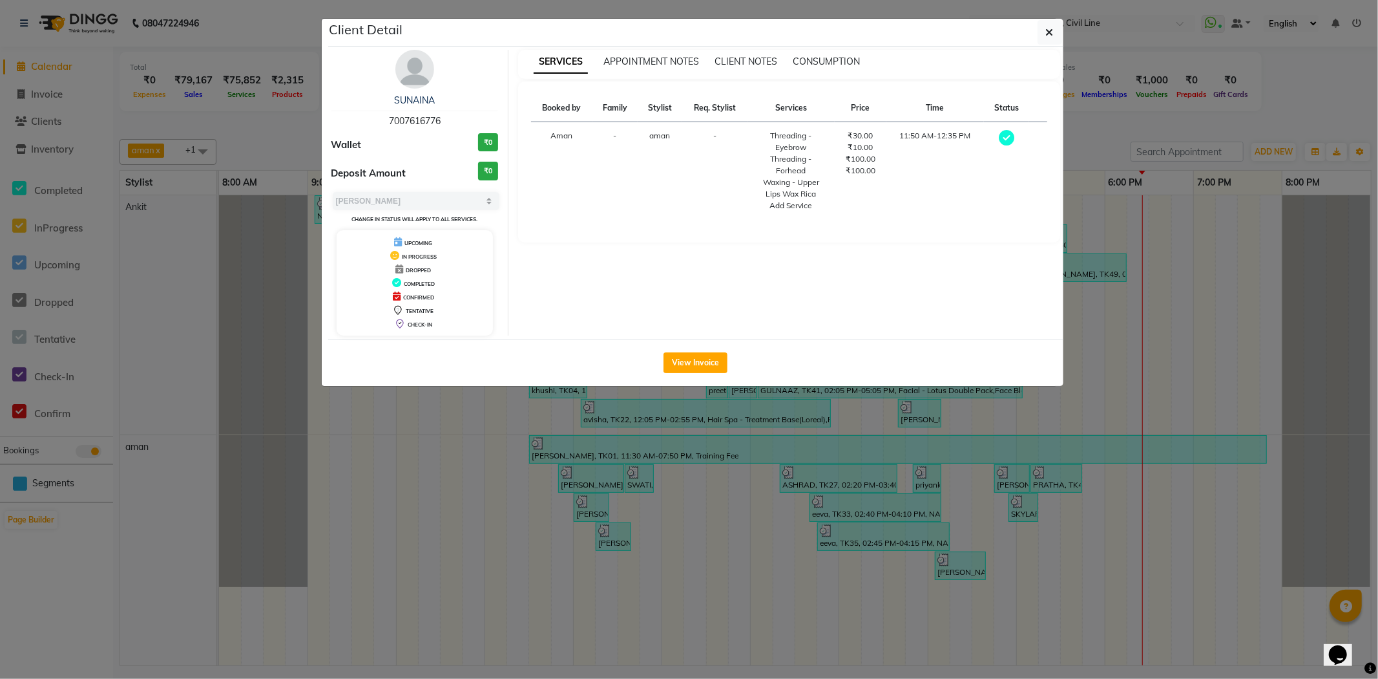
click at [1281, 102] on ngb-modal-window "Client Detail [PERSON_NAME] 7007616776 Wallet ₹0 Deposit Amount ₹0 Select MARK …" at bounding box center [689, 339] width 1378 height 679
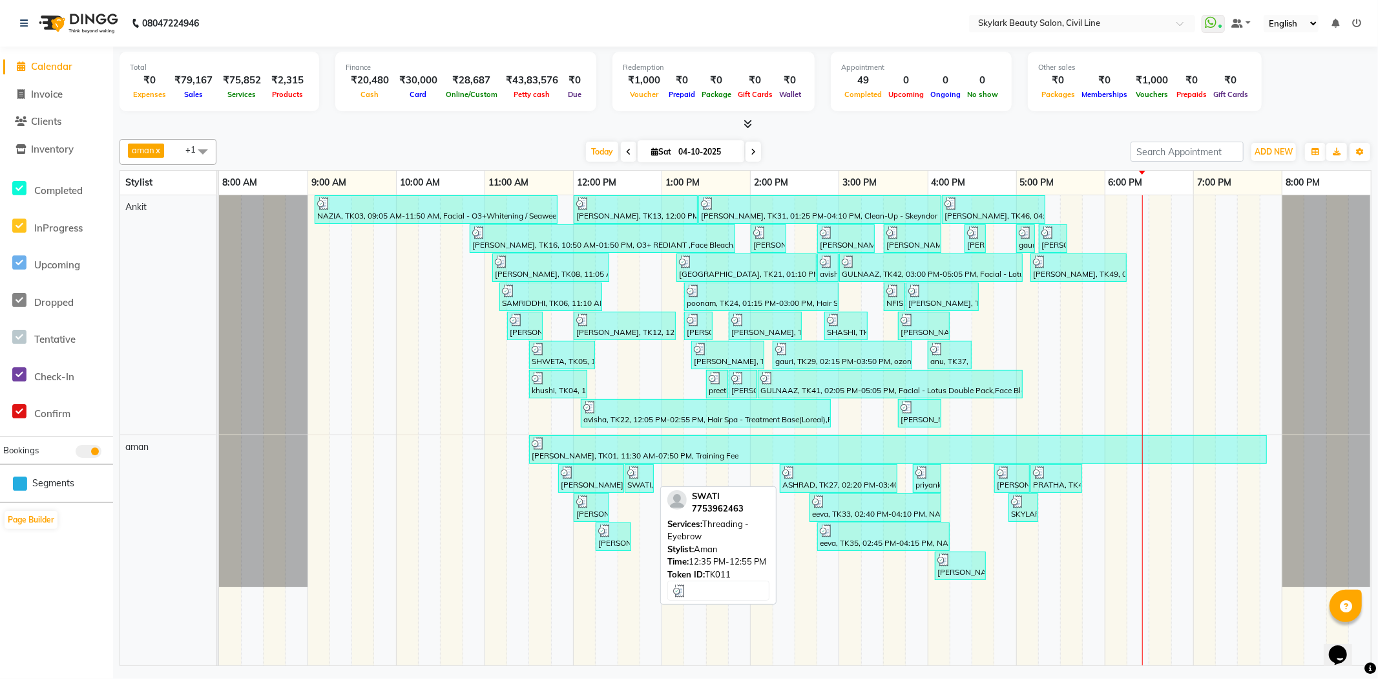
click at [640, 477] on img at bounding box center [633, 472] width 13 height 13
select select "3"
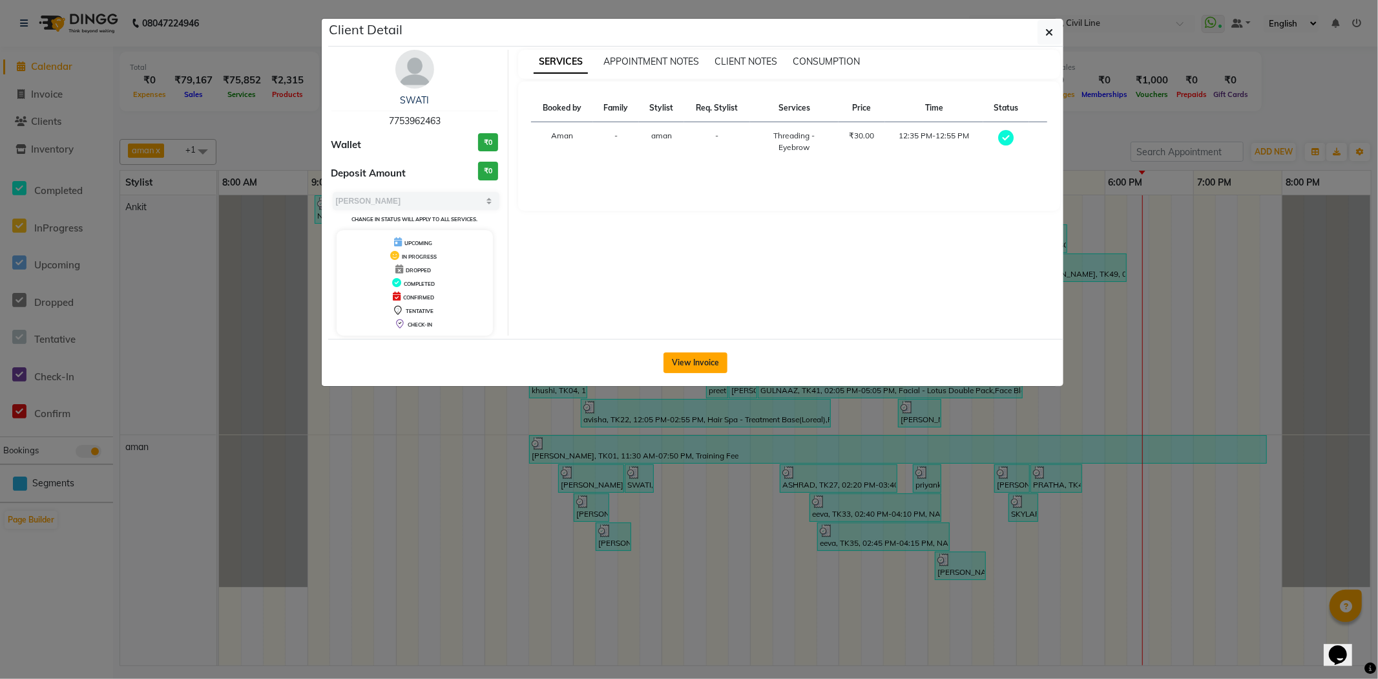
click at [706, 360] on button "View Invoice" at bounding box center [696, 362] width 64 height 21
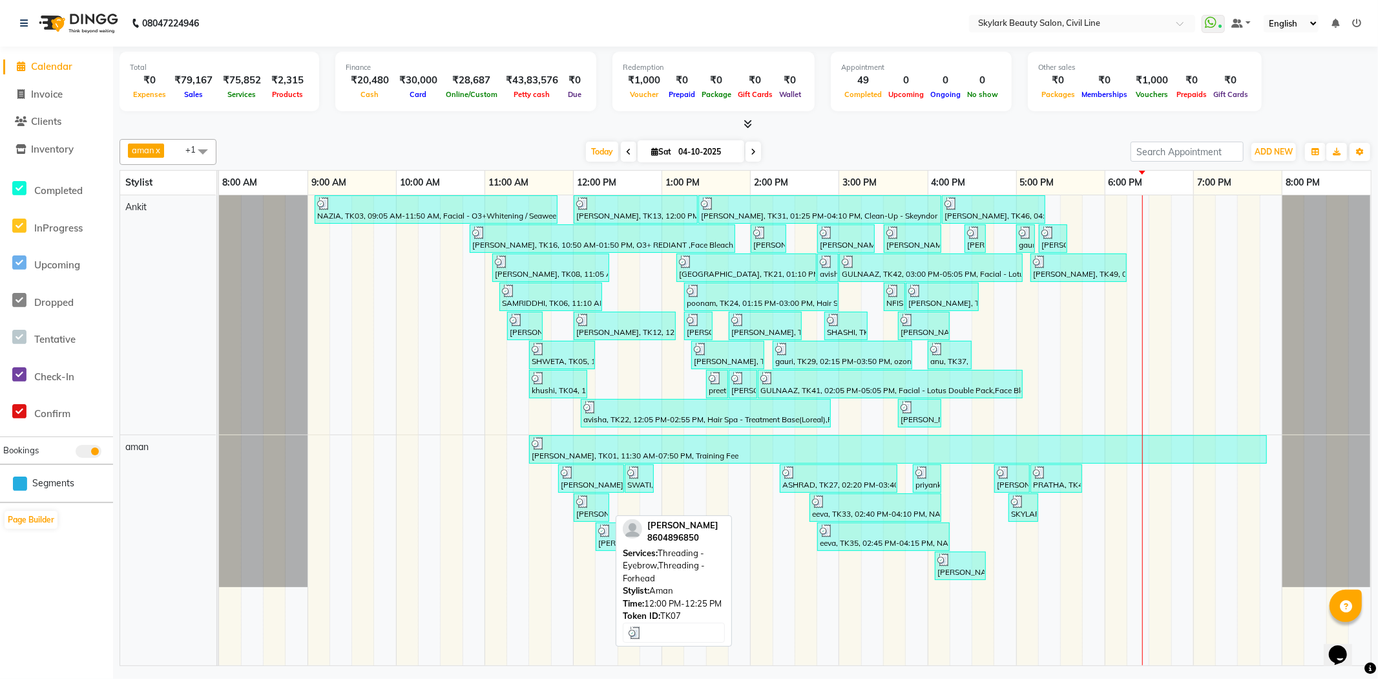
click at [595, 507] on div "[PERSON_NAME], TK07, 12:00 PM-12:25 PM, Threading - Eyebrow,Threading - Forhead" at bounding box center [591, 507] width 33 height 25
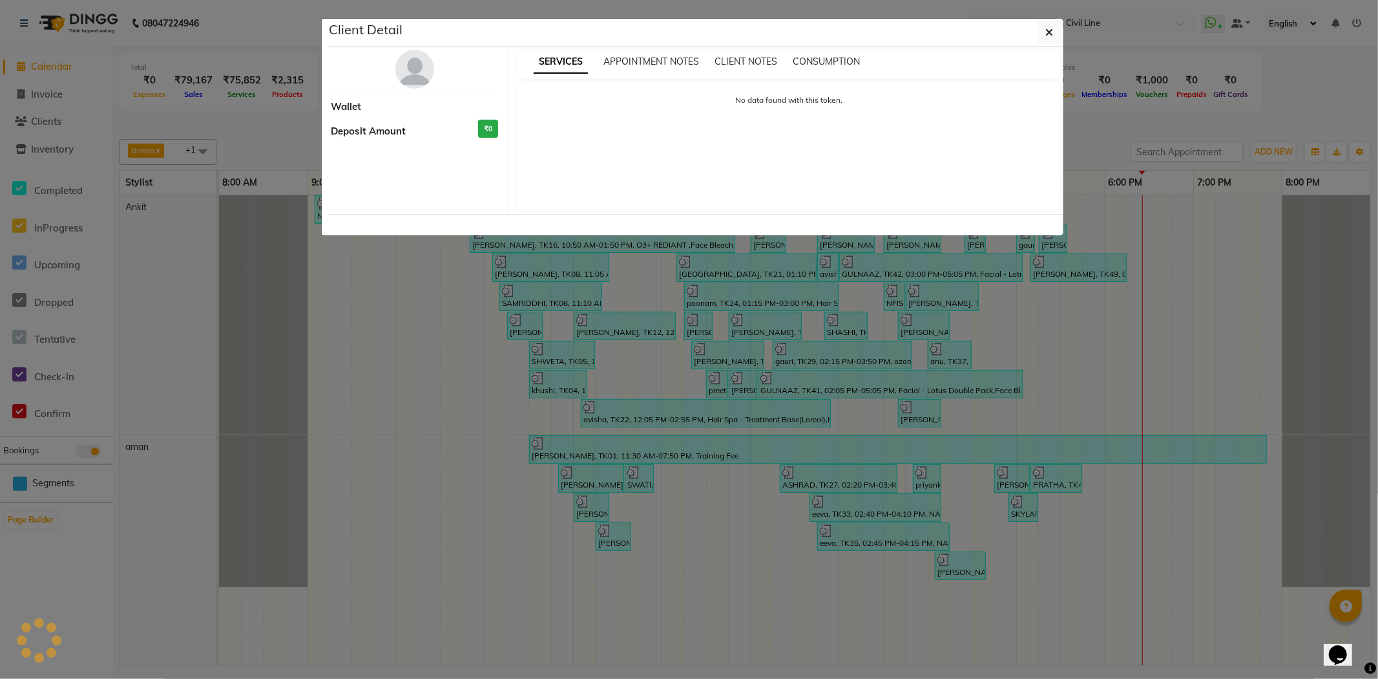
select select "3"
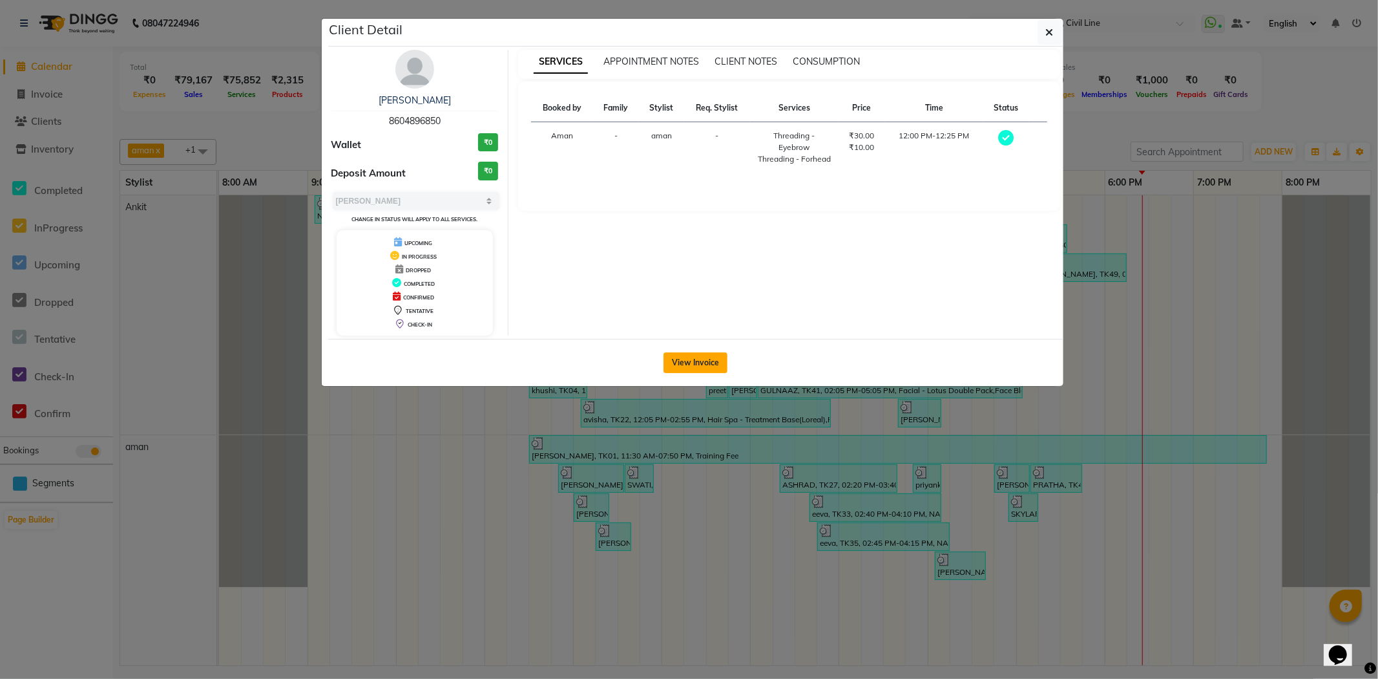
click at [702, 359] on button "View Invoice" at bounding box center [696, 362] width 64 height 21
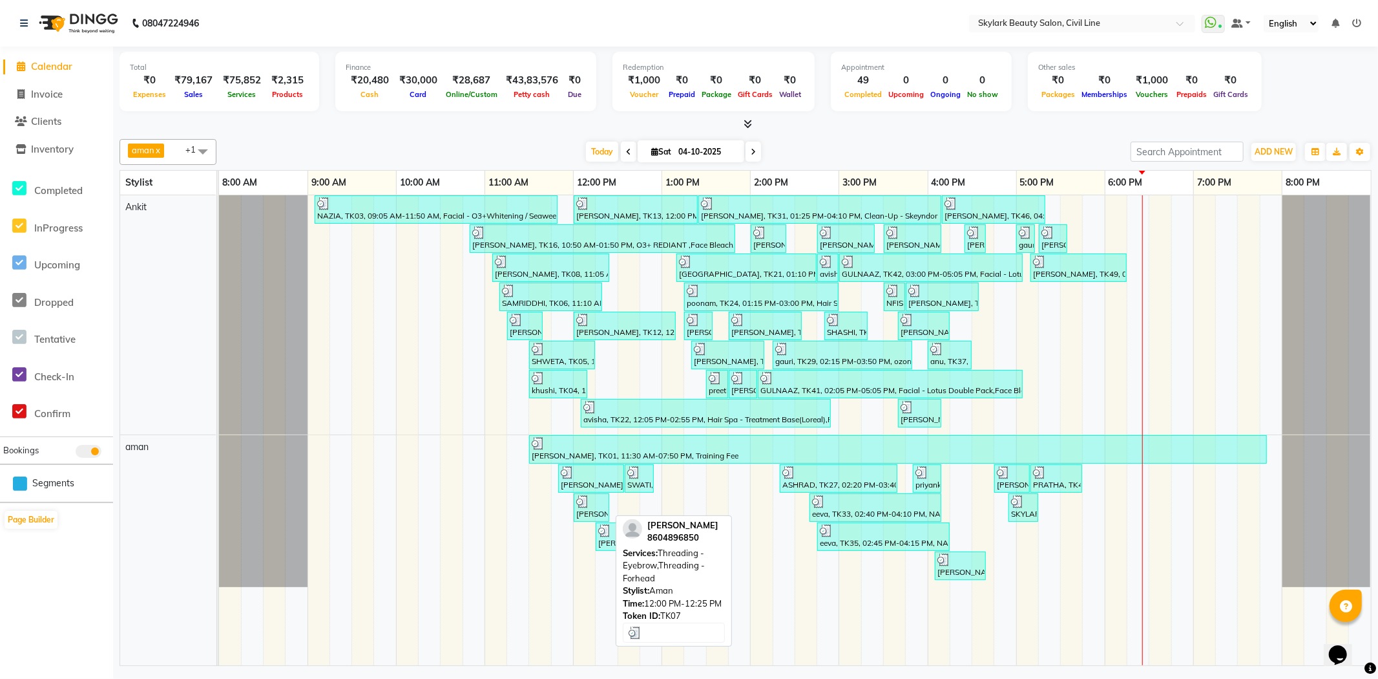
click at [590, 508] on div "[PERSON_NAME], TK07, 12:00 PM-12:25 PM, Threading - Eyebrow,Threading - Forhead" at bounding box center [591, 507] width 33 height 25
select select "3"
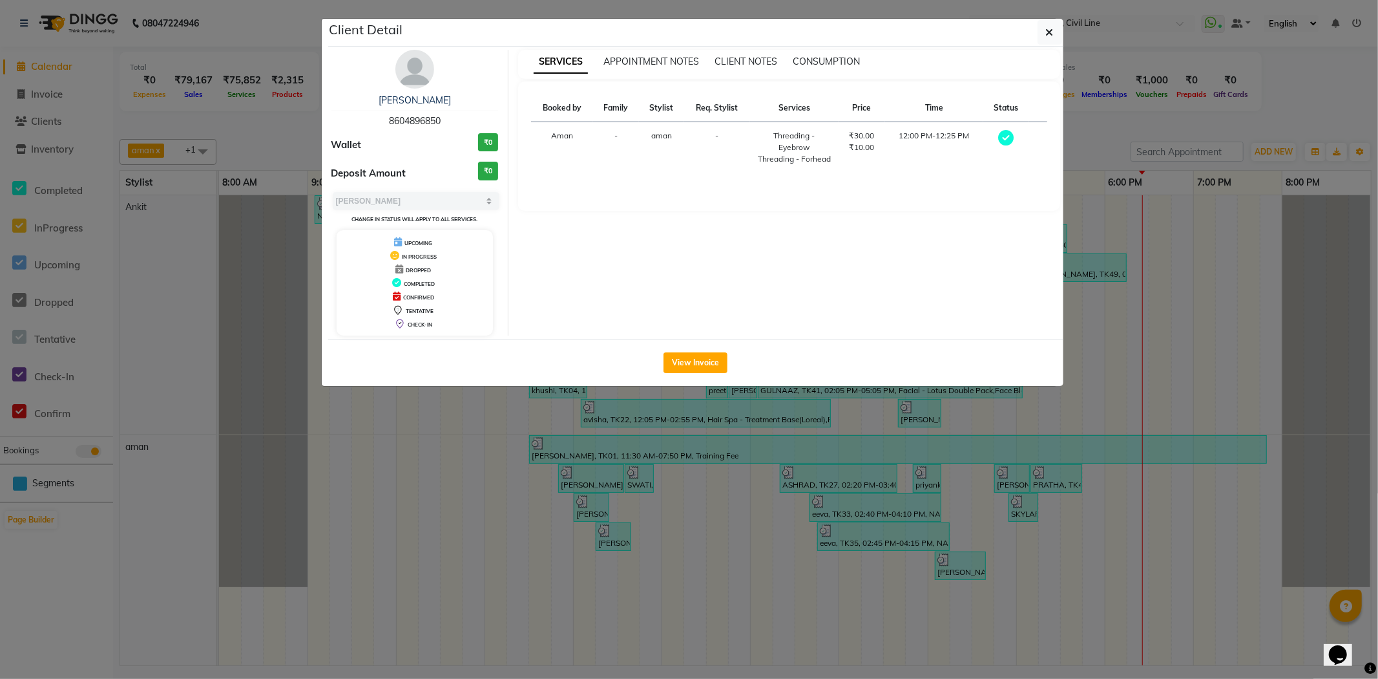
click at [1315, 90] on ngb-modal-window "Client Detail [PERSON_NAME] DEVI 8604896850 Wallet ₹0 Deposit Amount ₹0 Select …" at bounding box center [689, 339] width 1378 height 679
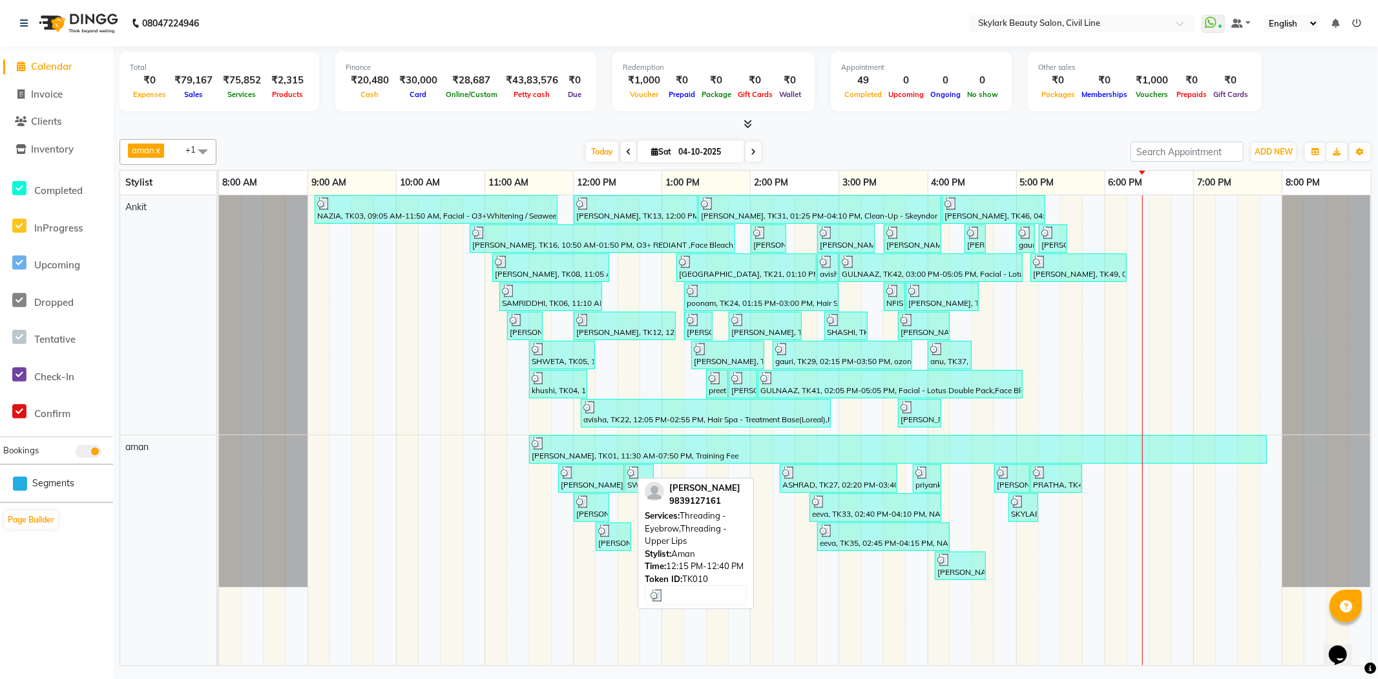
click at [627, 543] on div "[PERSON_NAME], TK10, 12:15 PM-12:40 PM, Threading - Eyebrow,Threading - Upper L…" at bounding box center [613, 536] width 33 height 25
select select "3"
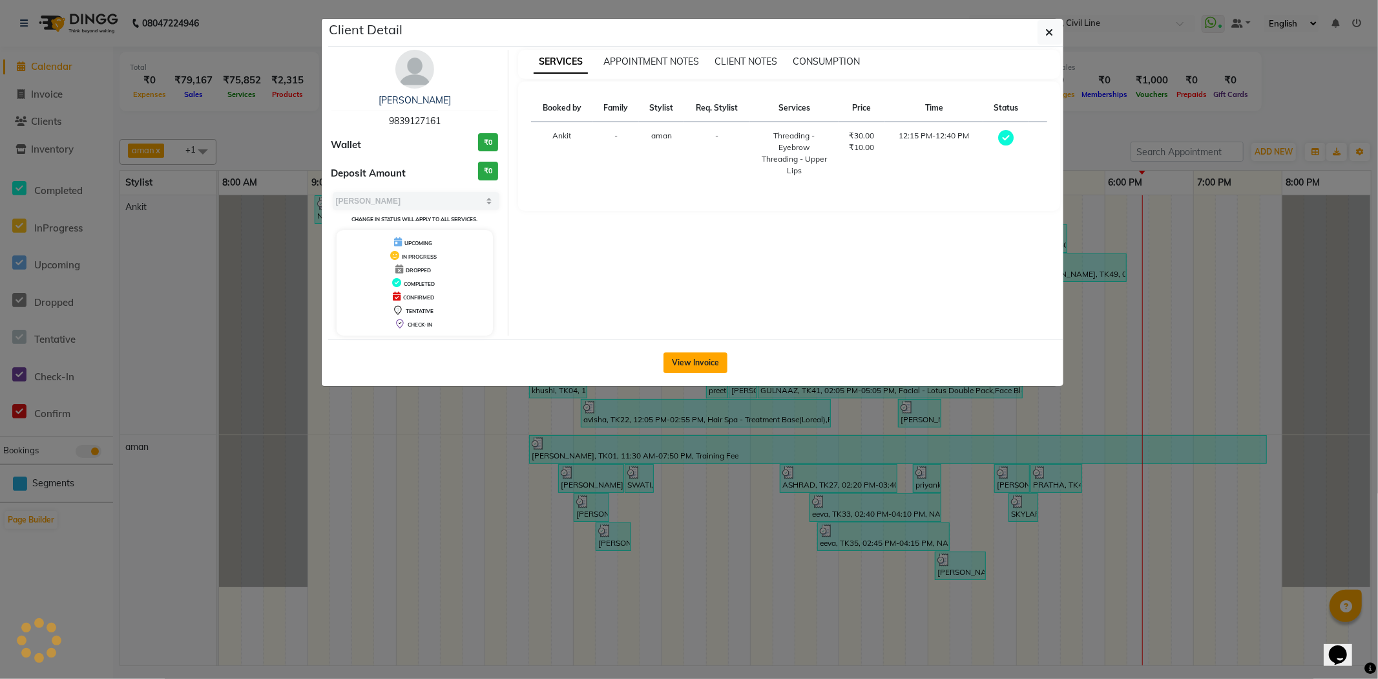
click at [695, 362] on button "View Invoice" at bounding box center [696, 362] width 64 height 21
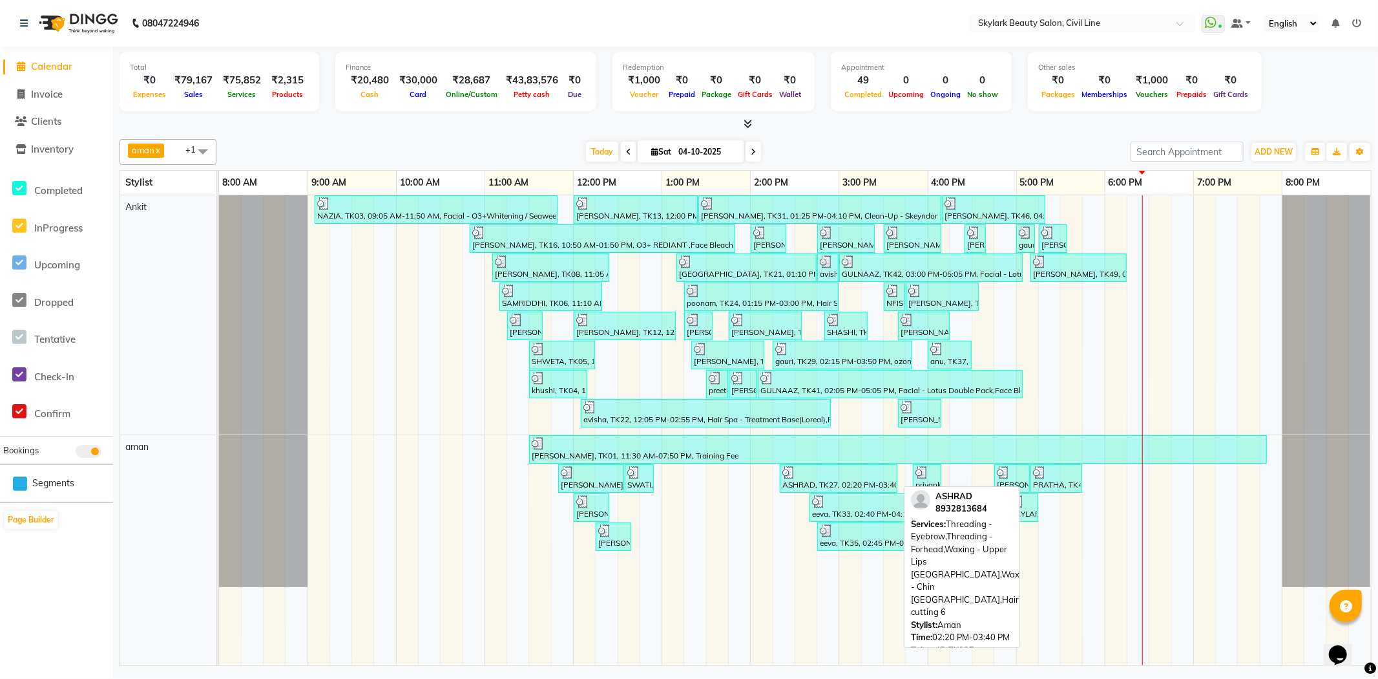
click at [848, 483] on div "ASHRAD, TK27, 02:20 PM-03:40 PM, Threading - Eyebrow,Threading - Forhead,Waxing…" at bounding box center [838, 478] width 115 height 25
select select "3"
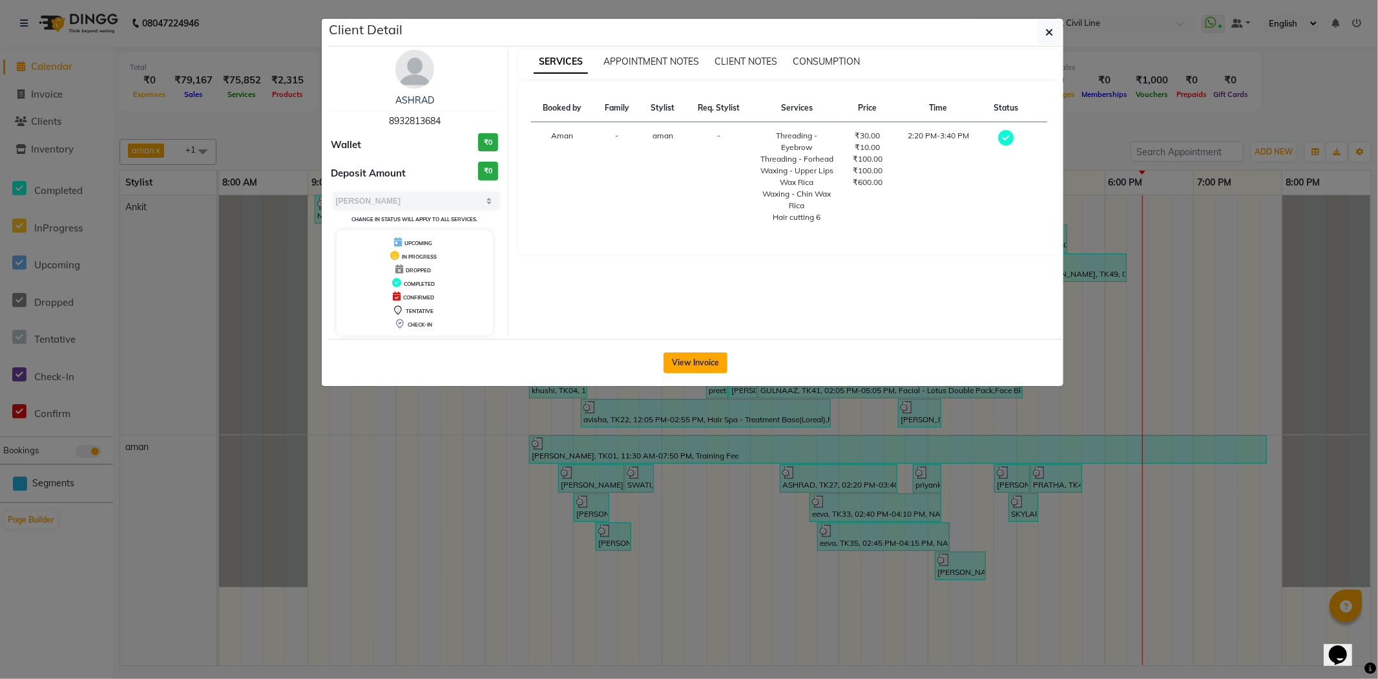
click at [703, 352] on button "View Invoice" at bounding box center [696, 362] width 64 height 21
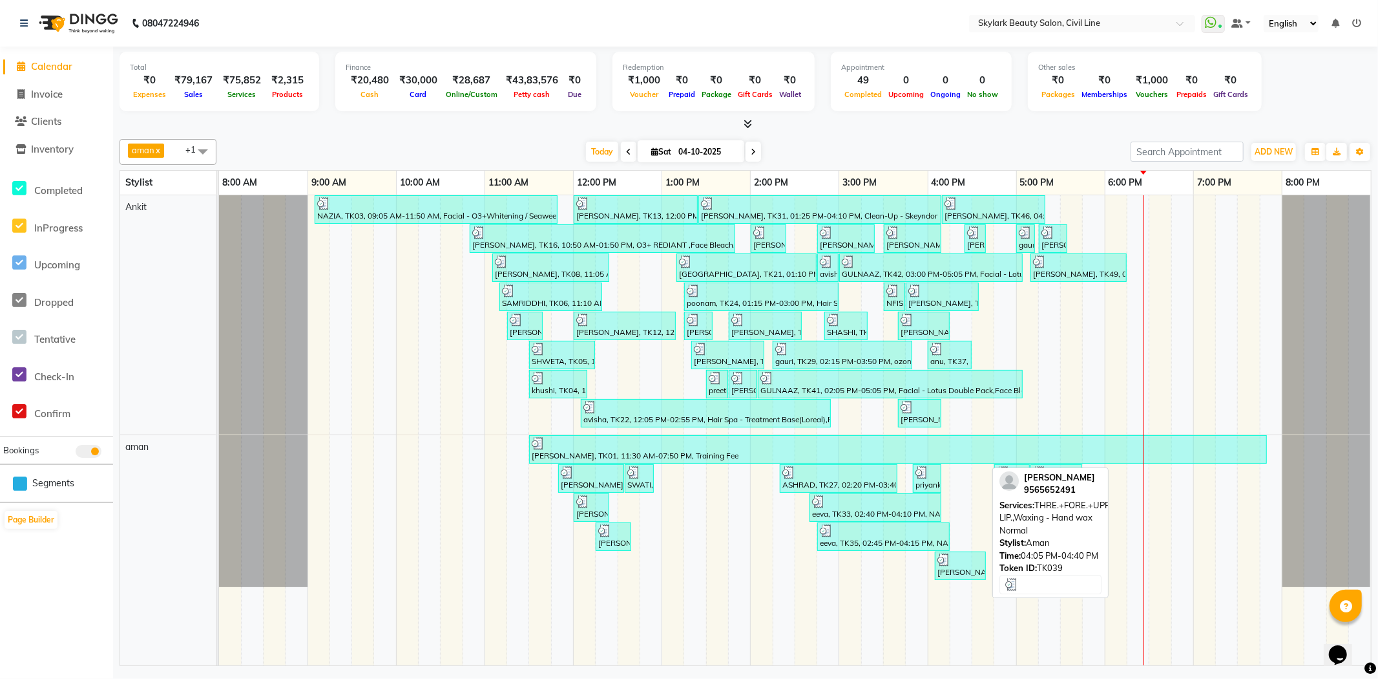
click at [959, 565] on div at bounding box center [961, 559] width 46 height 13
select select "3"
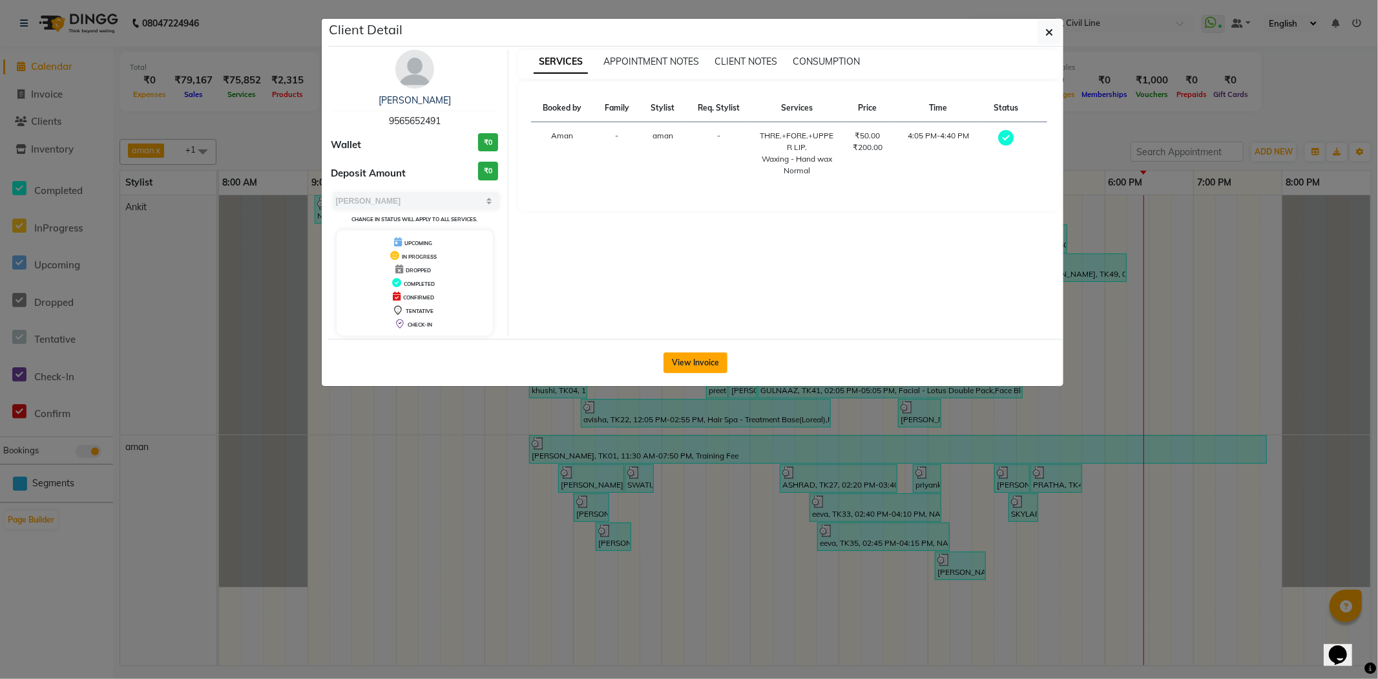
click at [698, 361] on button "View Invoice" at bounding box center [696, 362] width 64 height 21
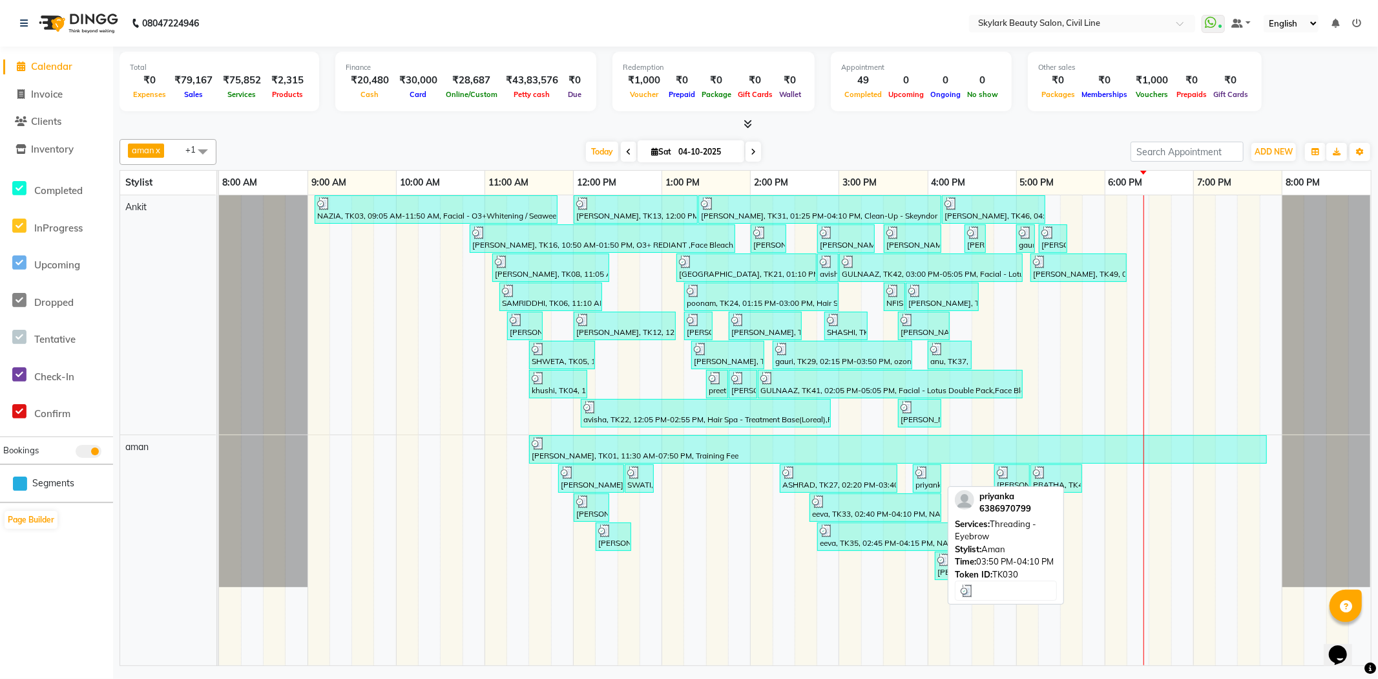
click at [927, 476] on img at bounding box center [922, 472] width 13 height 13
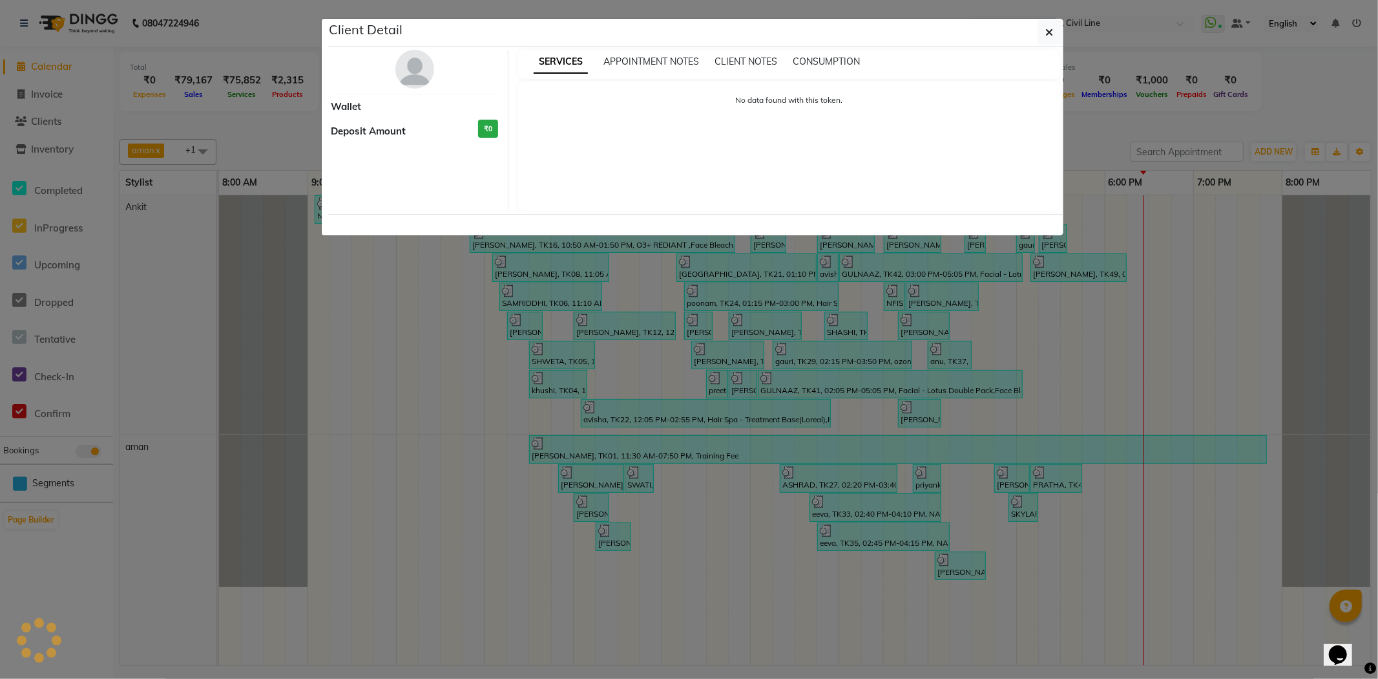
select select "3"
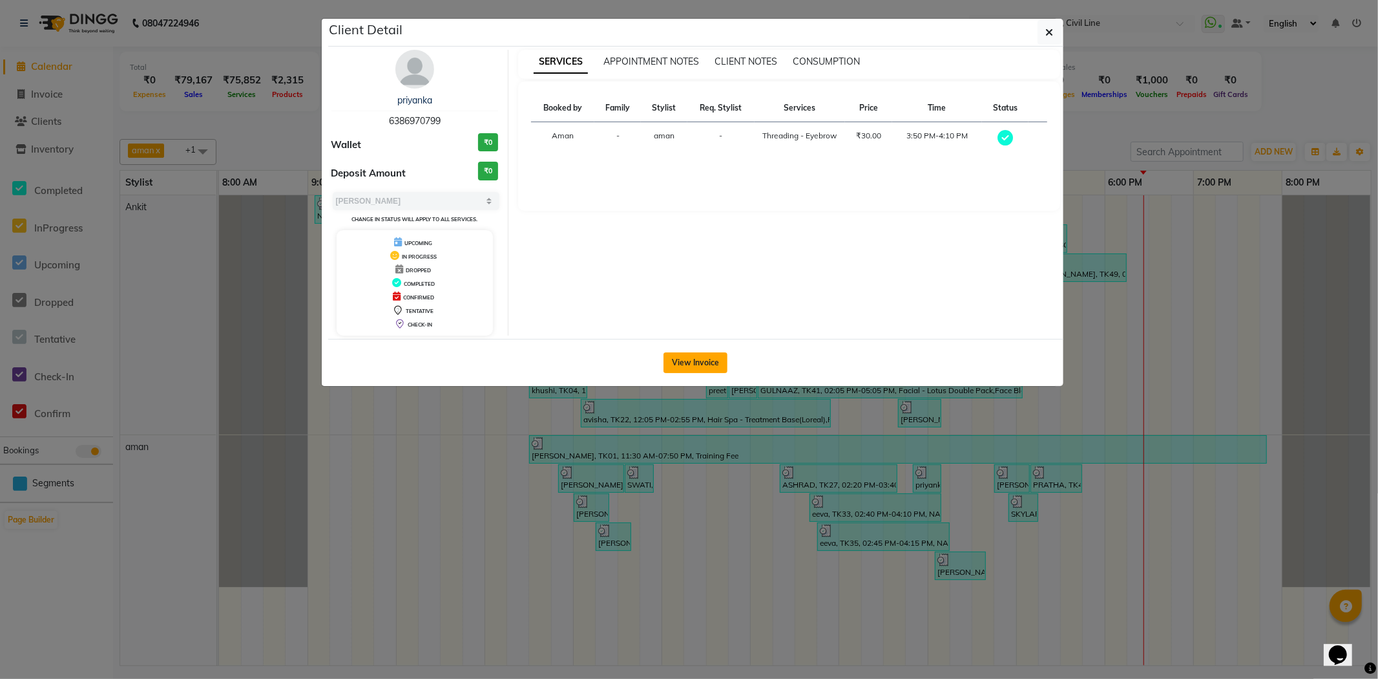
click at [715, 358] on button "View Invoice" at bounding box center [696, 362] width 64 height 21
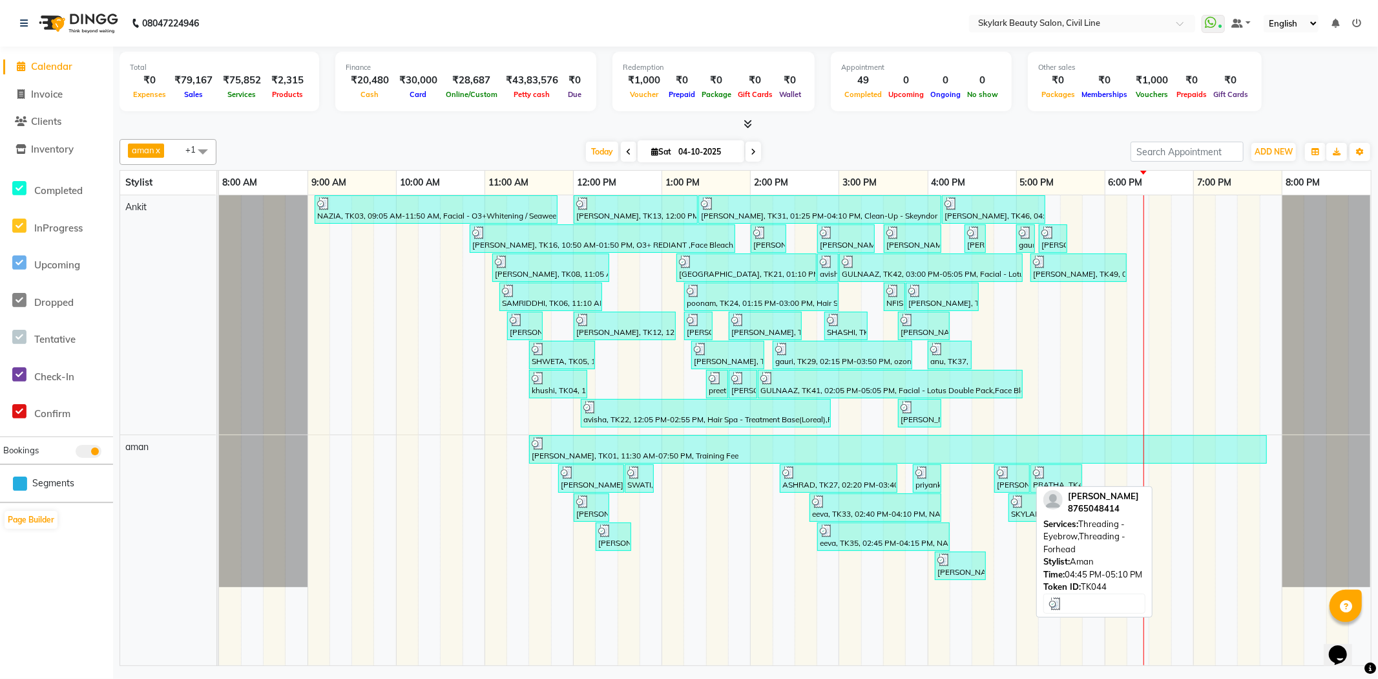
click at [1016, 469] on div at bounding box center [1012, 472] width 30 height 13
select select "3"
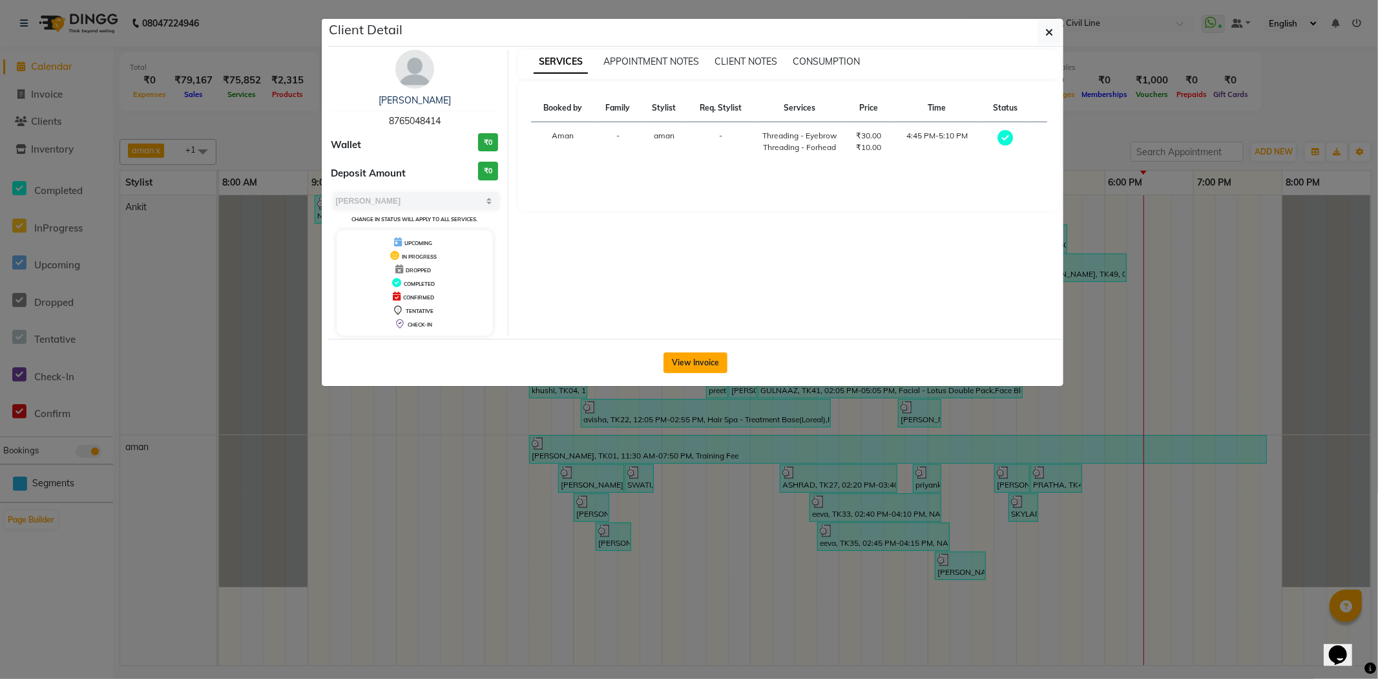
click at [690, 363] on button "View Invoice" at bounding box center [696, 362] width 64 height 21
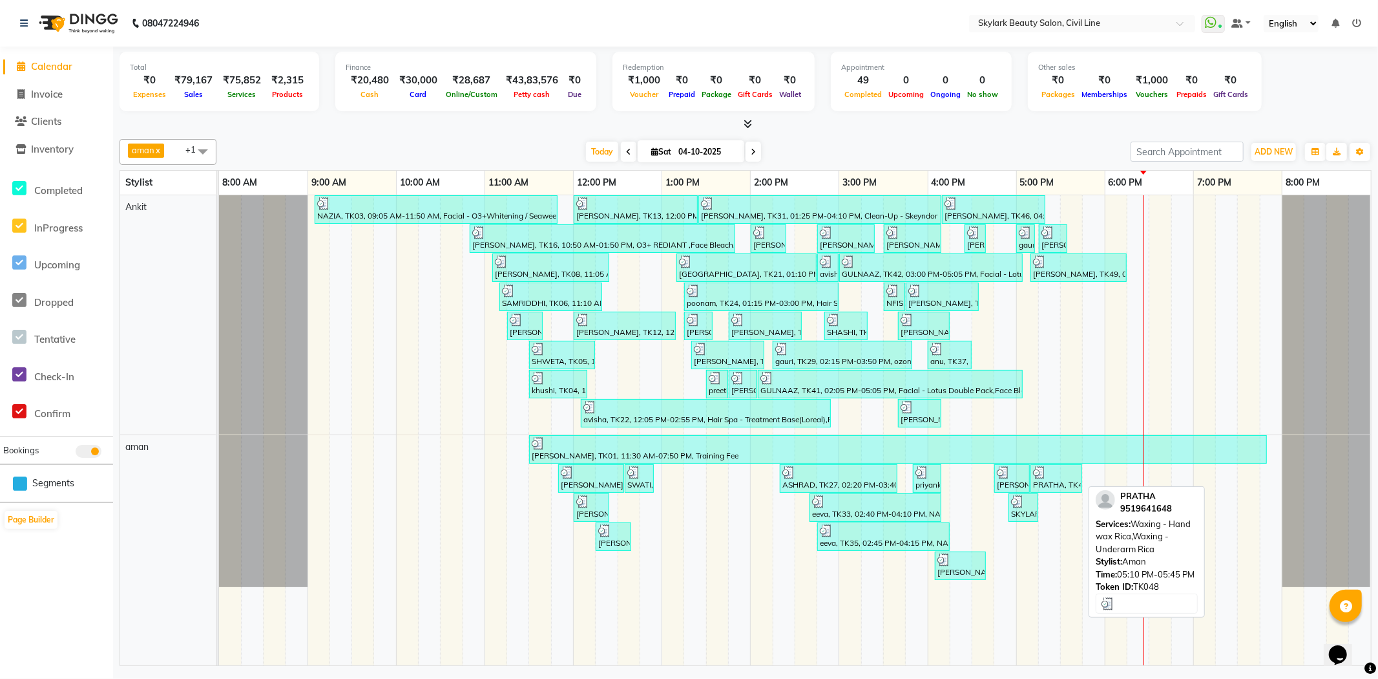
click at [1050, 474] on div at bounding box center [1056, 472] width 47 height 13
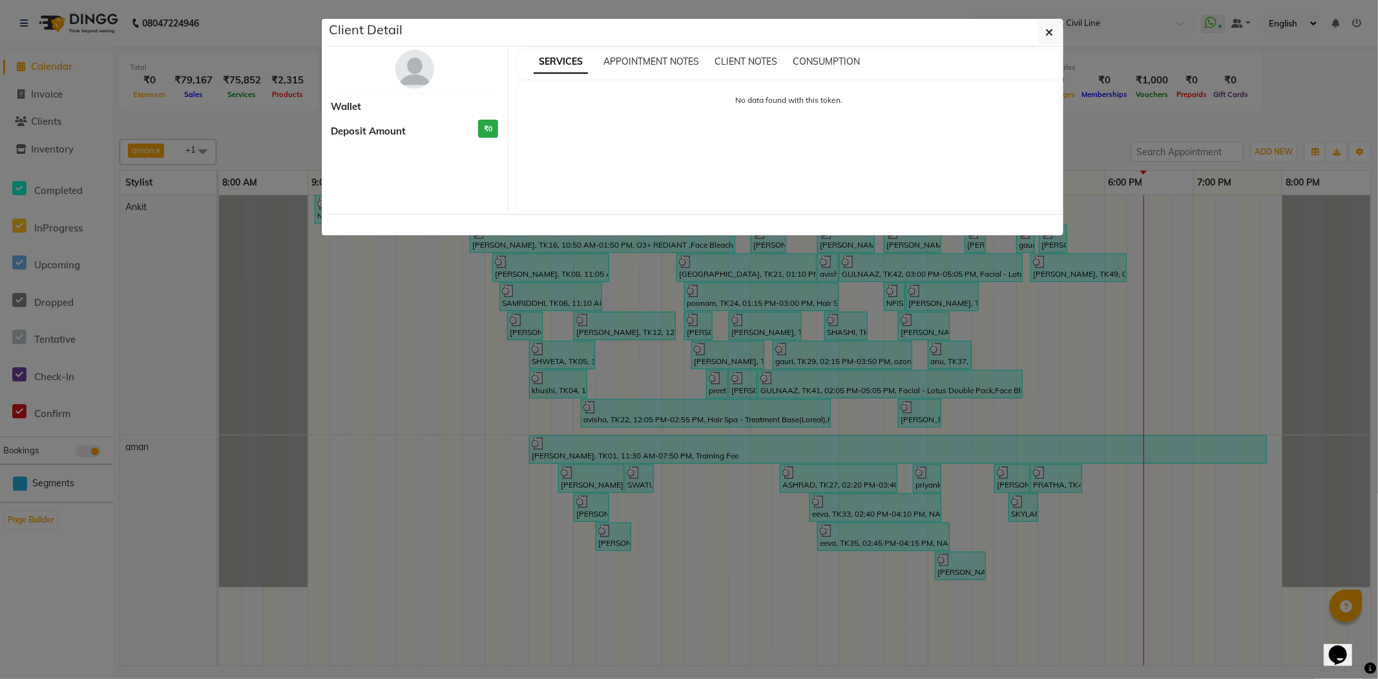
select select "3"
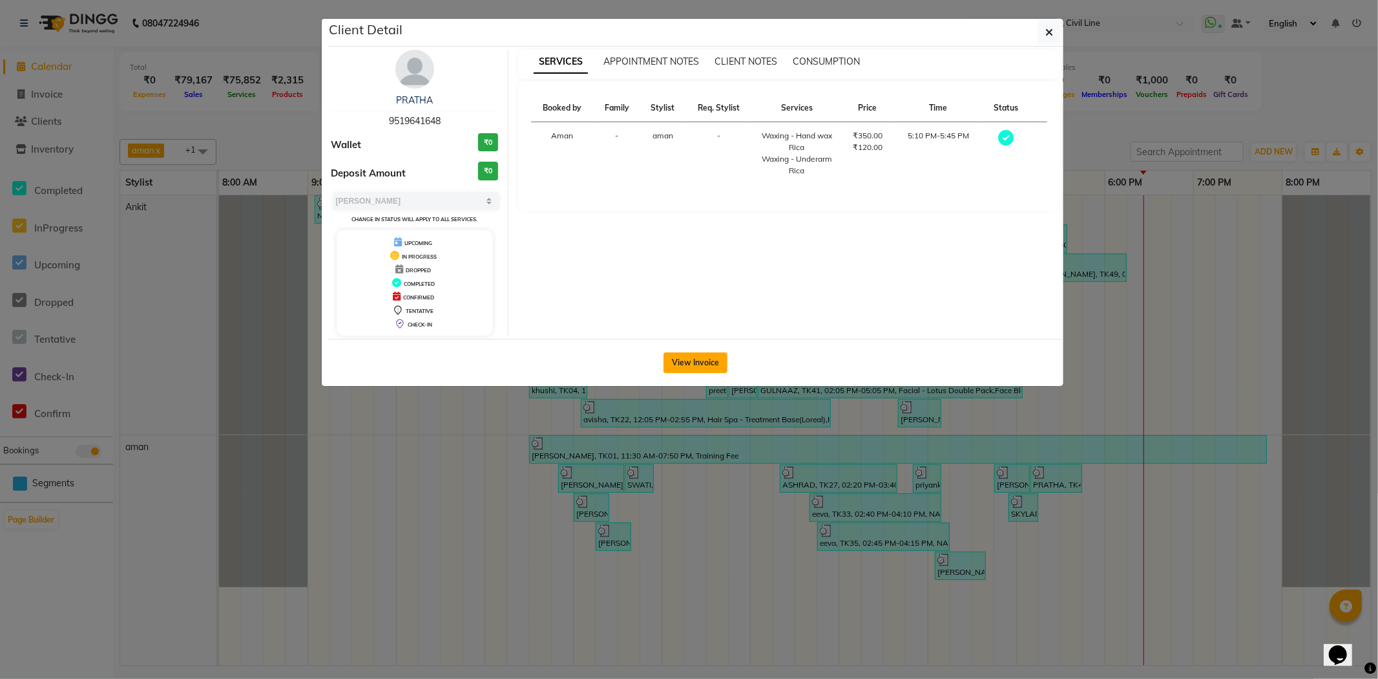
click at [690, 366] on button "View Invoice" at bounding box center [696, 362] width 64 height 21
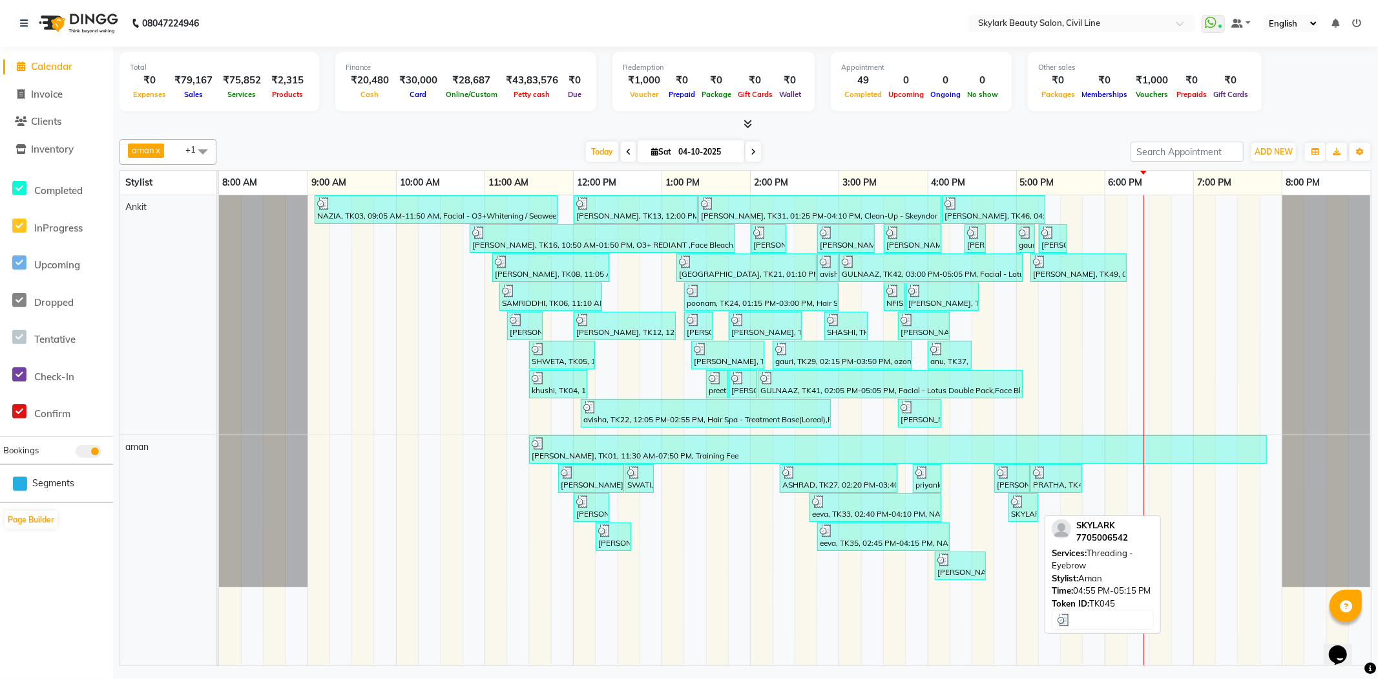
click at [1021, 507] on img at bounding box center [1017, 501] width 13 height 13
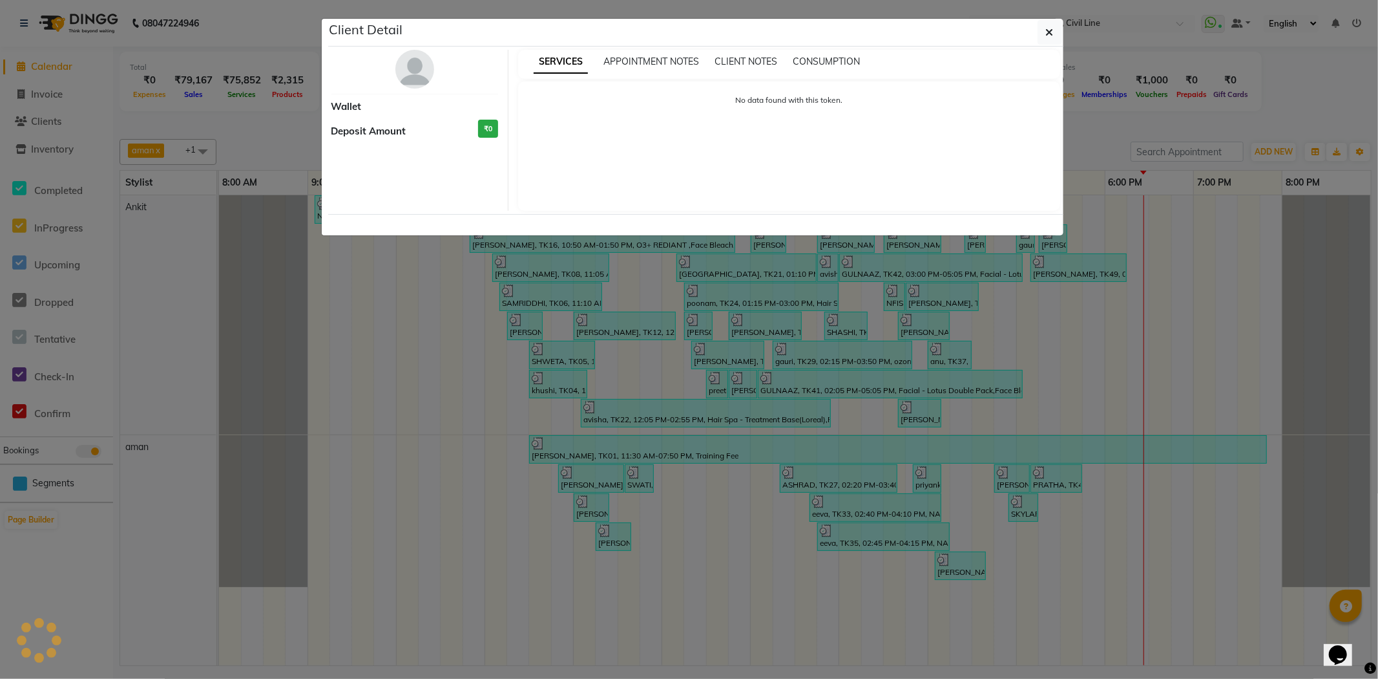
select select "3"
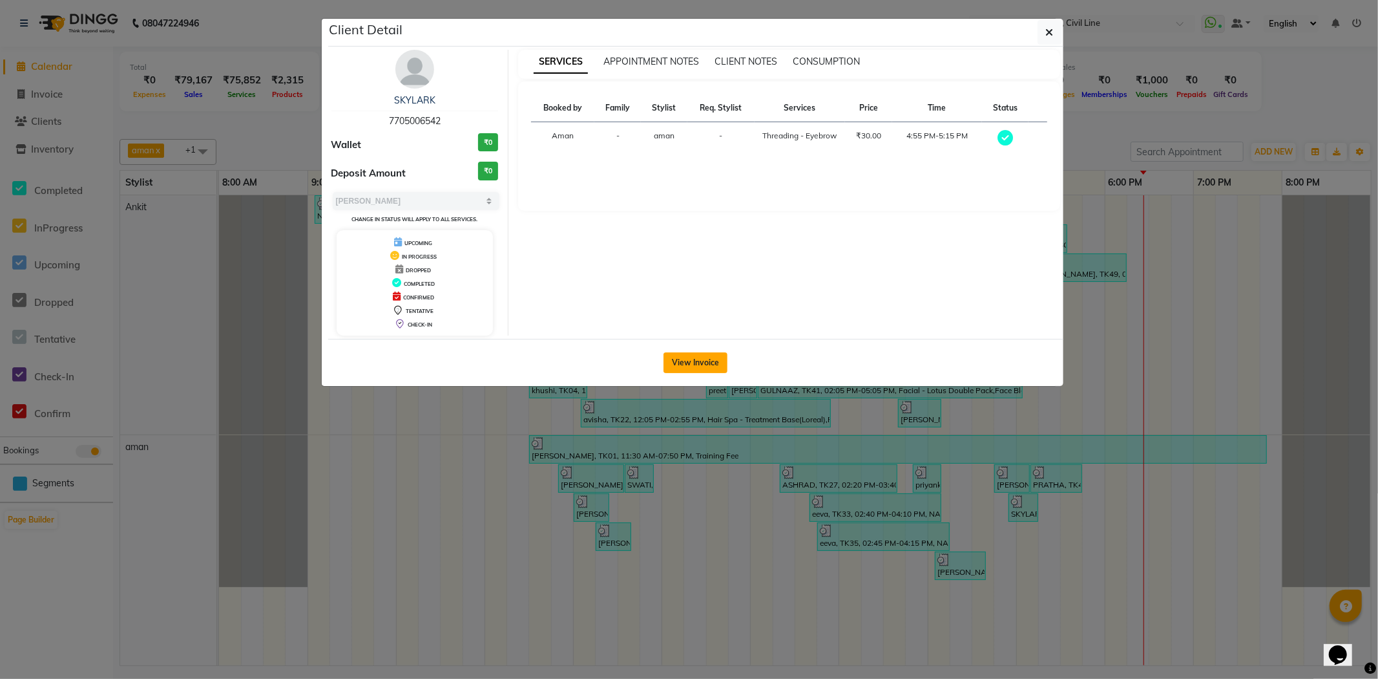
click at [680, 359] on button "View Invoice" at bounding box center [696, 362] width 64 height 21
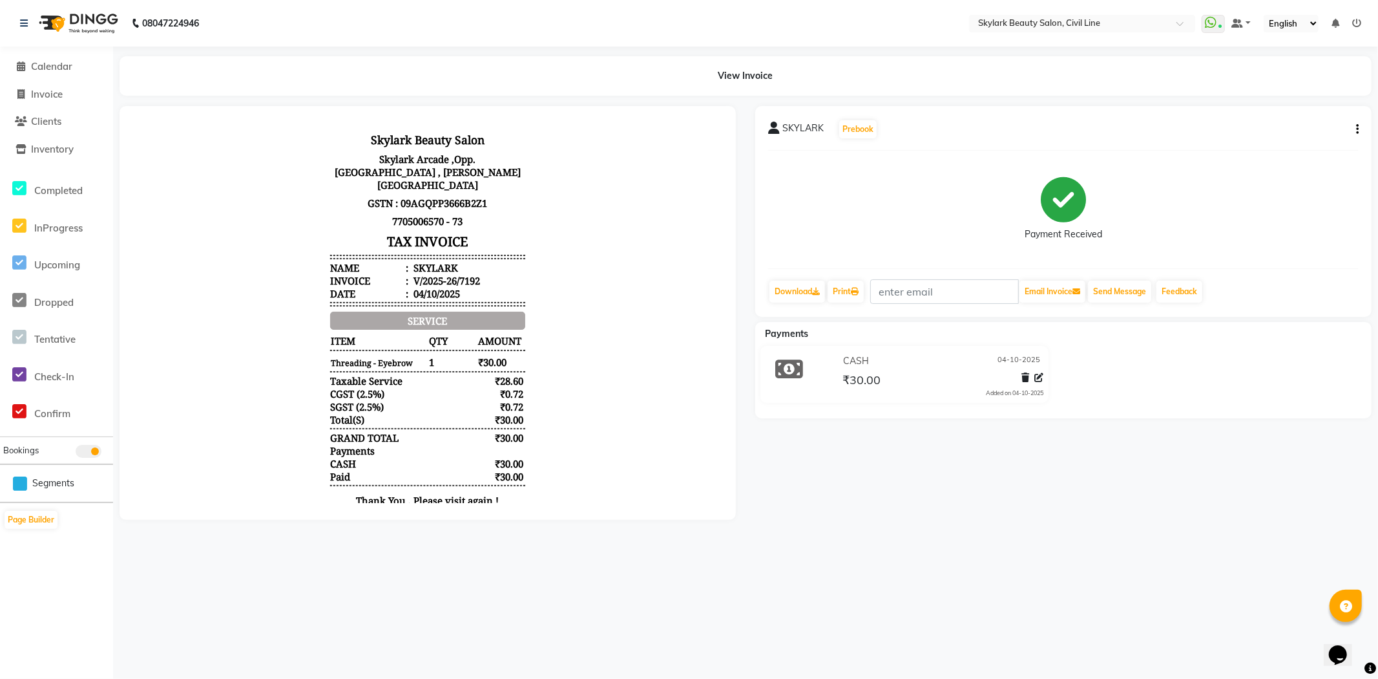
click at [49, 56] on li "Calendar" at bounding box center [56, 67] width 113 height 28
click at [69, 61] on span "Calendar" at bounding box center [51, 66] width 41 height 12
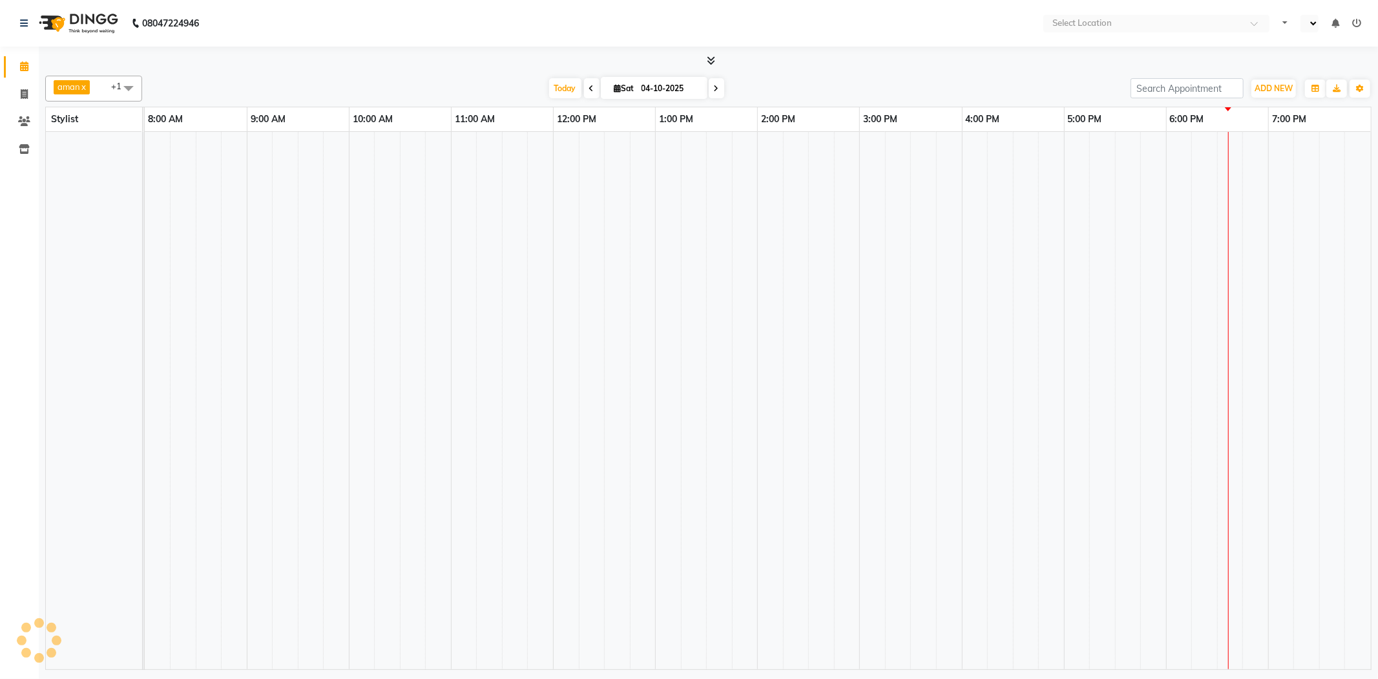
select select "en"
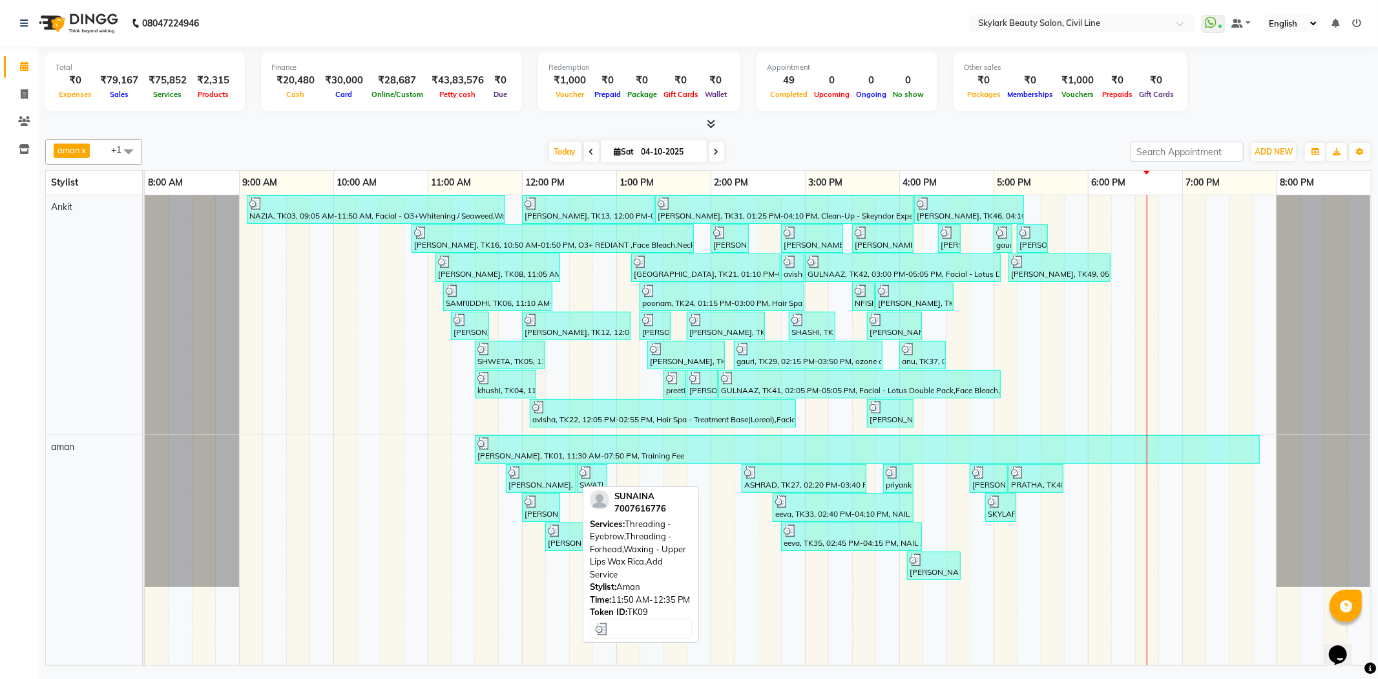
click at [547, 474] on div at bounding box center [541, 472] width 65 height 13
select select "3"
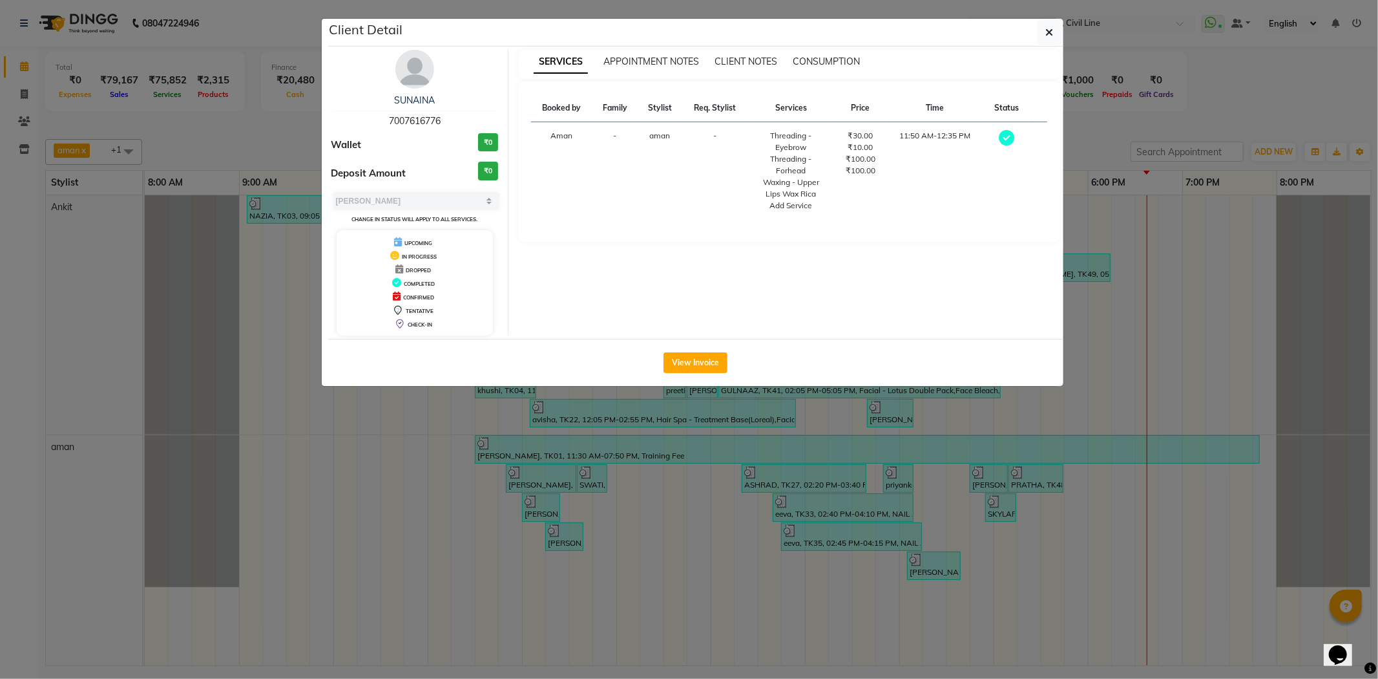
click at [1257, 69] on ngb-modal-window "Client Detail [PERSON_NAME] 7007616776 Wallet ₹0 Deposit Amount ₹0 Select MARK …" at bounding box center [689, 339] width 1378 height 679
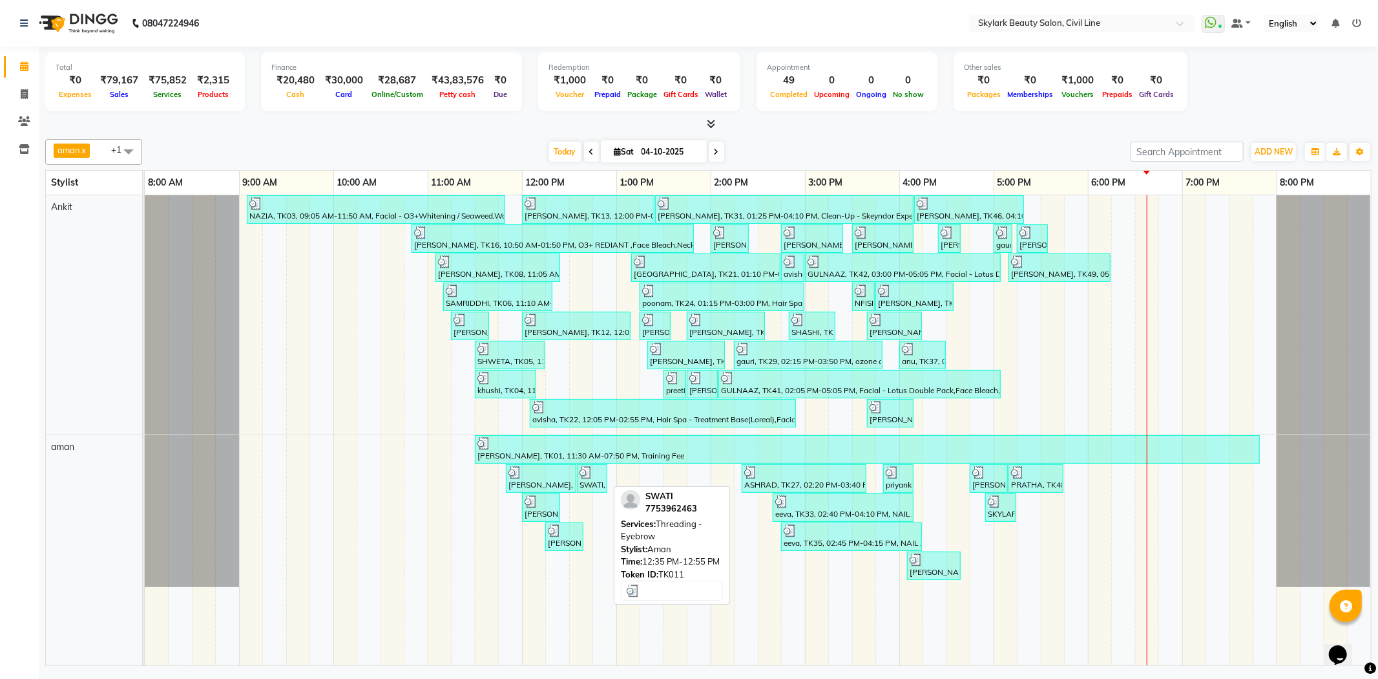
click at [603, 477] on div at bounding box center [592, 472] width 25 height 13
select select "3"
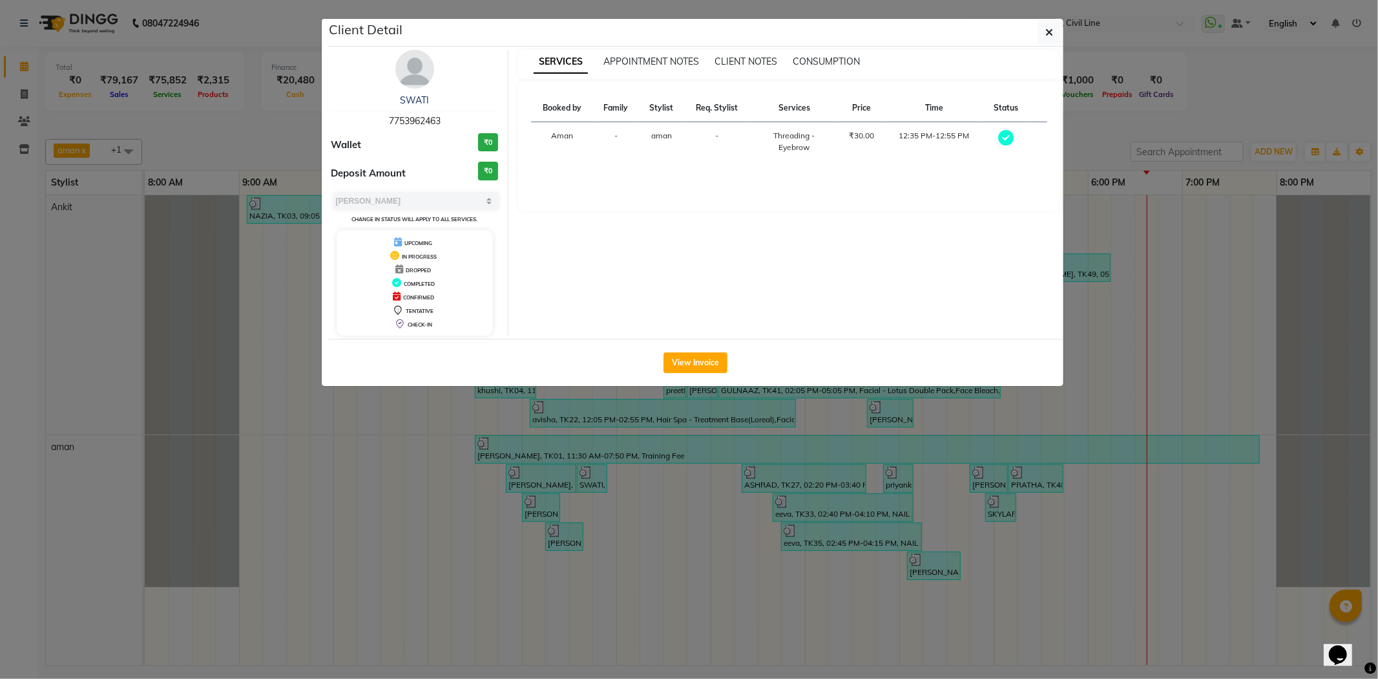
click at [1238, 73] on ngb-modal-window "Client Detail SWATI 7753962463 Wallet ₹0 Deposit Amount ₹0 Select MARK DONE UPC…" at bounding box center [689, 339] width 1378 height 679
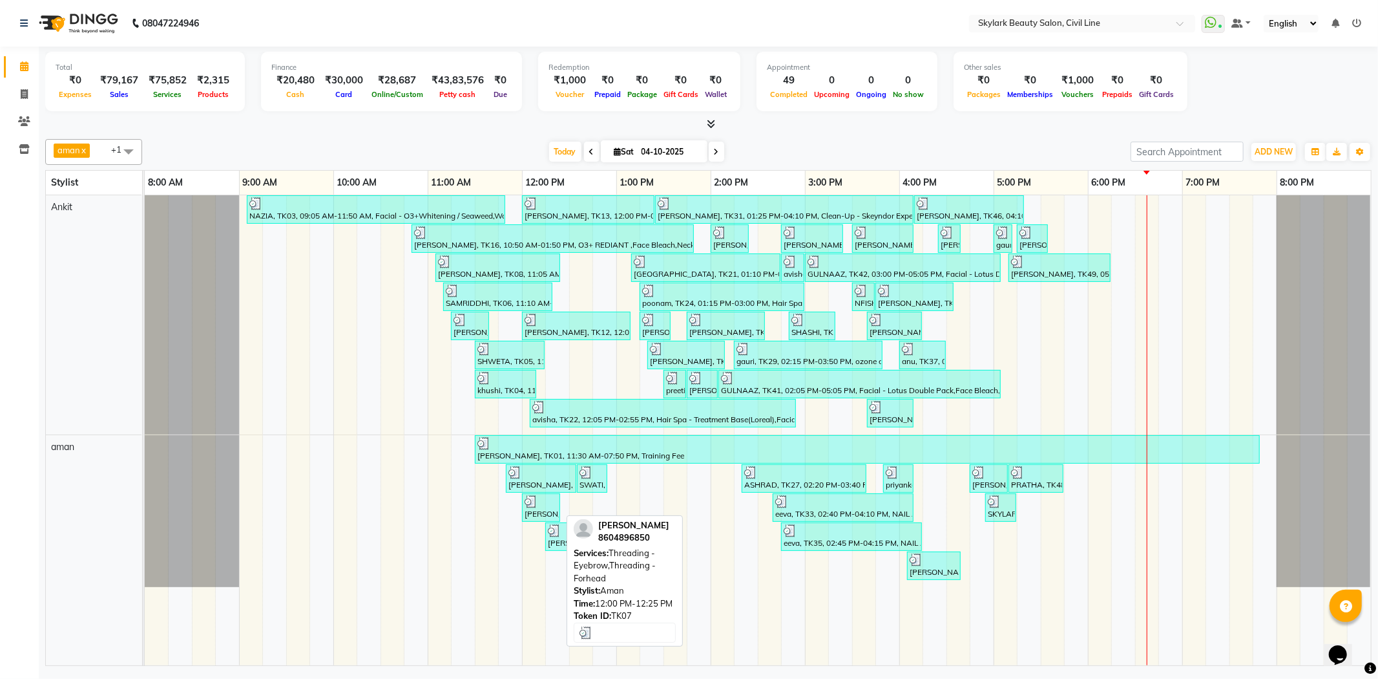
click at [538, 509] on div "[PERSON_NAME], TK07, 12:00 PM-12:25 PM, Threading - Eyebrow,Threading - Forhead" at bounding box center [541, 507] width 36 height 25
select select "3"
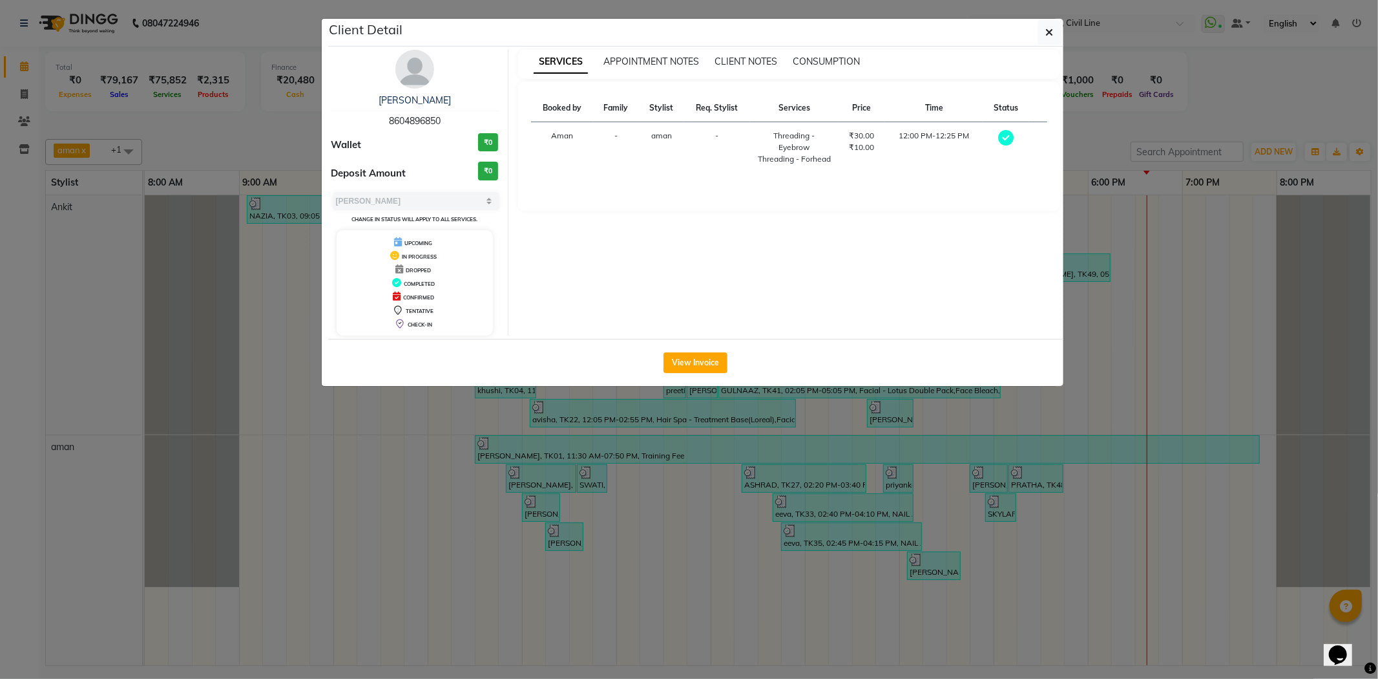
click at [1281, 106] on ngb-modal-window "Client Detail [PERSON_NAME] DEVI 8604896850 Wallet ₹0 Deposit Amount ₹0 Select …" at bounding box center [689, 339] width 1378 height 679
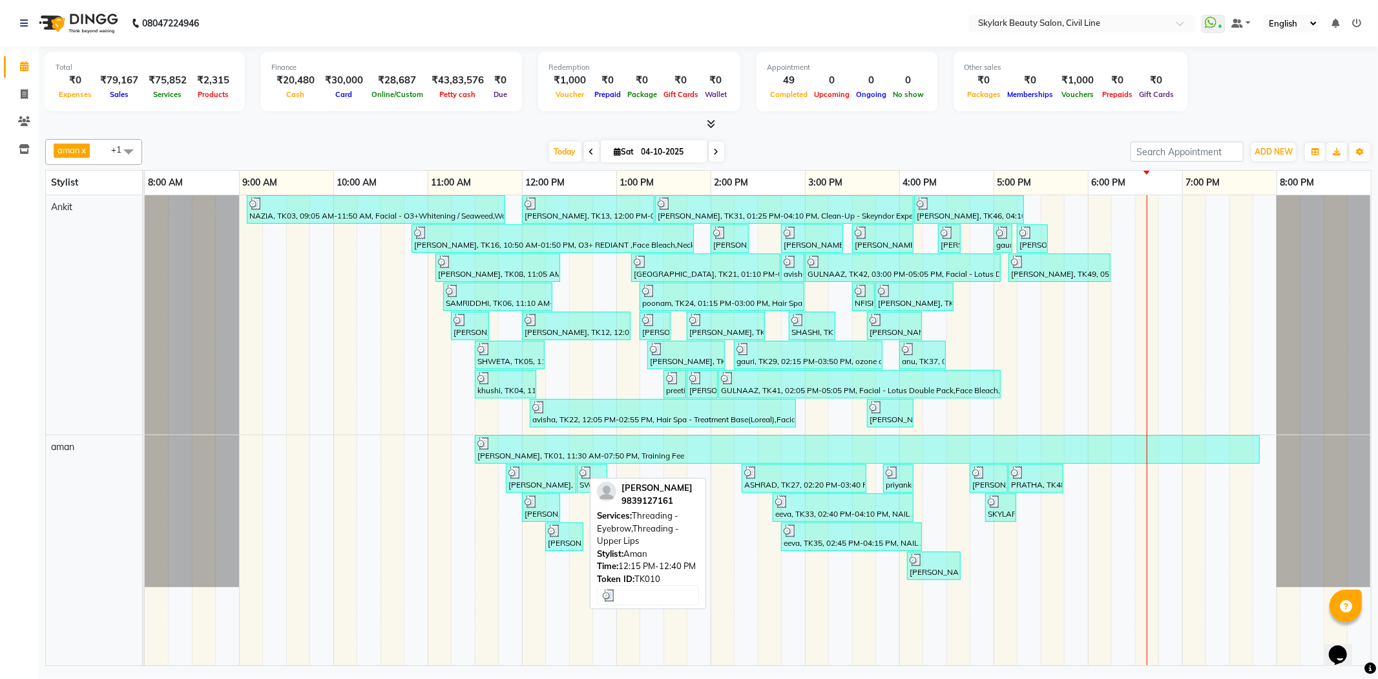
click at [572, 529] on div at bounding box center [564, 530] width 33 height 13
select select "3"
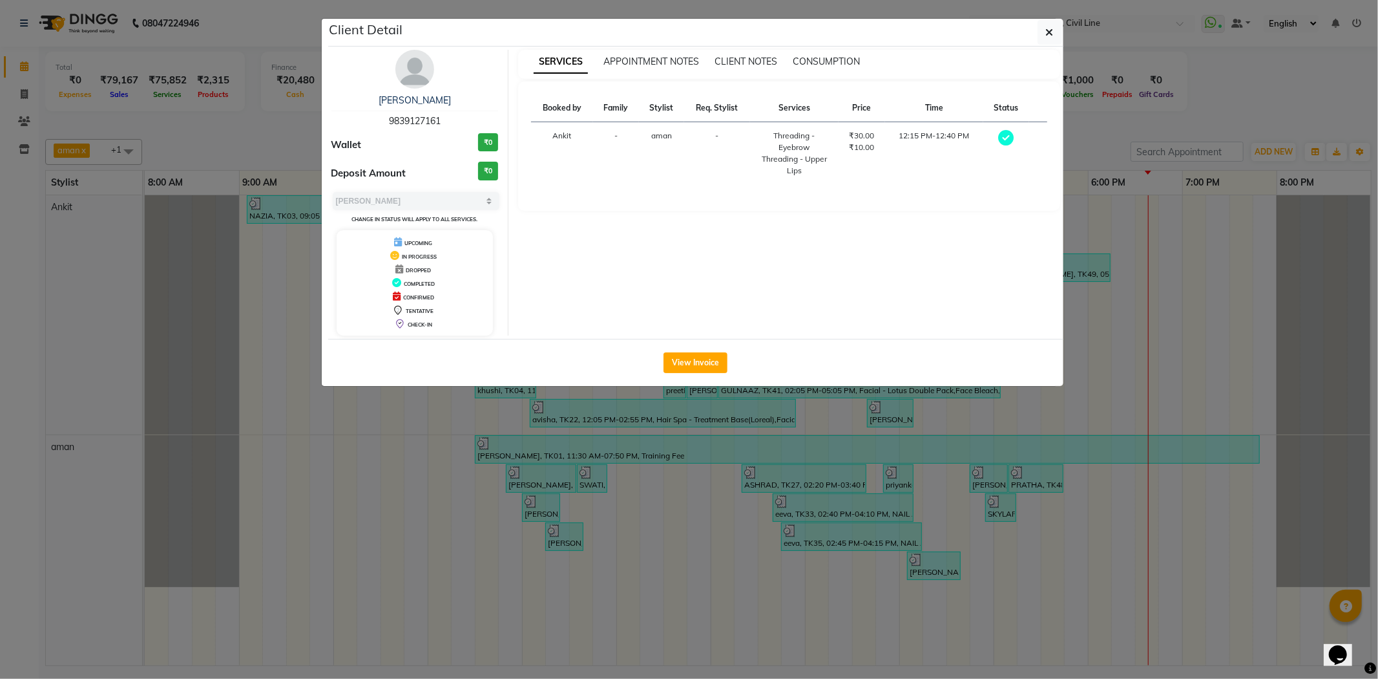
click at [1302, 96] on ngb-modal-window "Client Detail [PERSON_NAME] 9839127161 Wallet ₹0 Deposit Amount ₹0 Select MARK …" at bounding box center [689, 339] width 1378 height 679
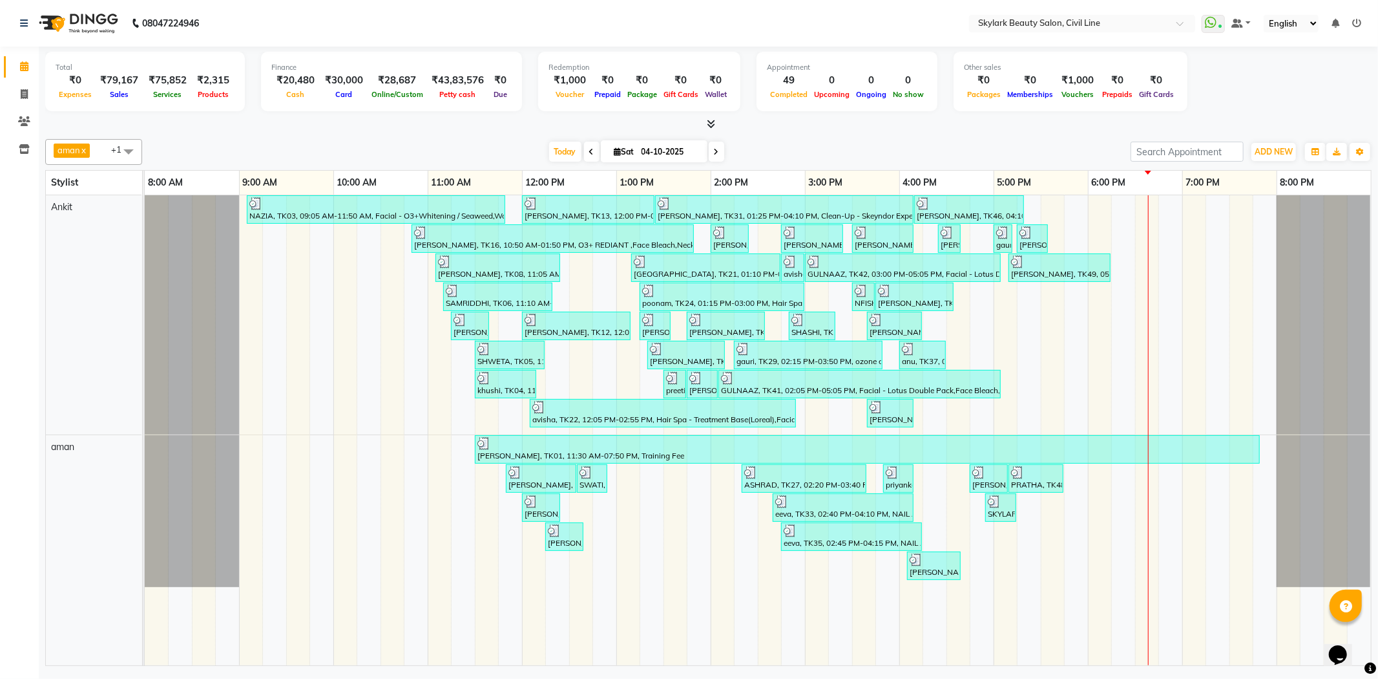
click at [1236, 98] on div "Total ₹0 Expenses ₹79,167 Sales ₹75,852 Services ₹2,315 Products Finance ₹20,48…" at bounding box center [708, 83] width 1327 height 63
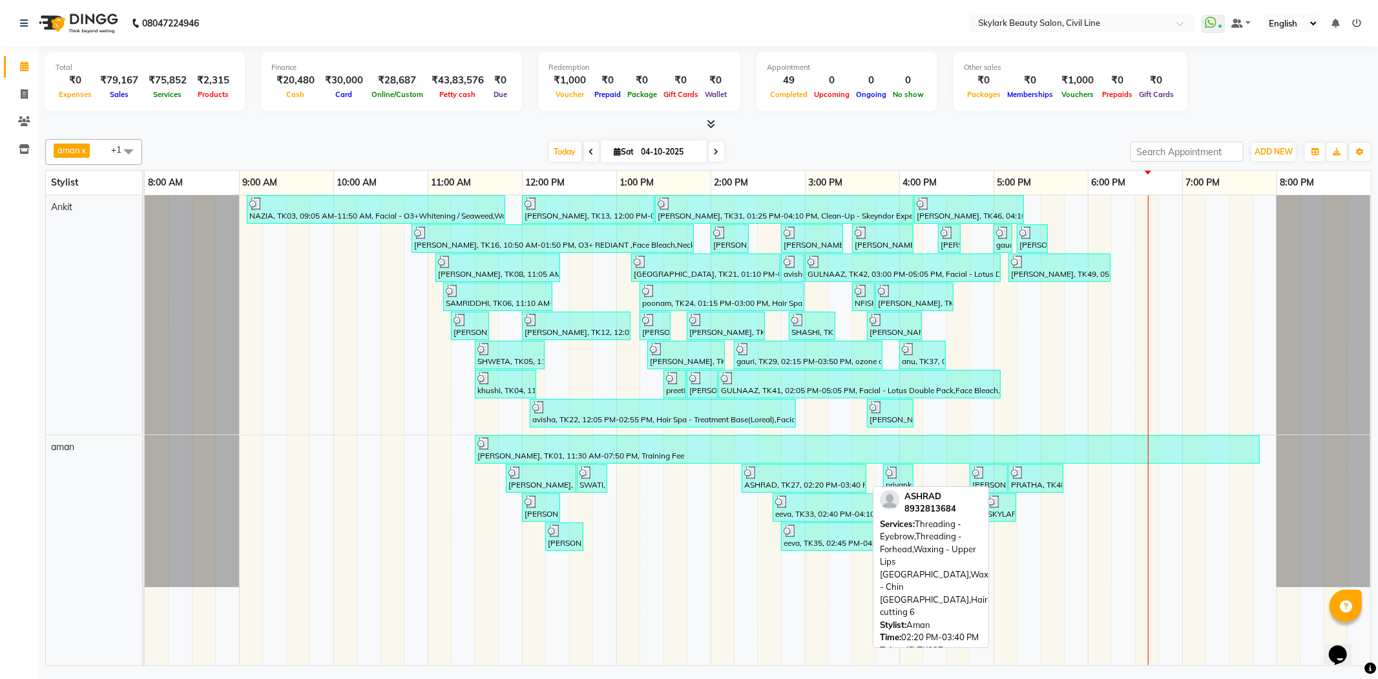
click at [786, 473] on div at bounding box center [804, 472] width 120 height 13
select select "3"
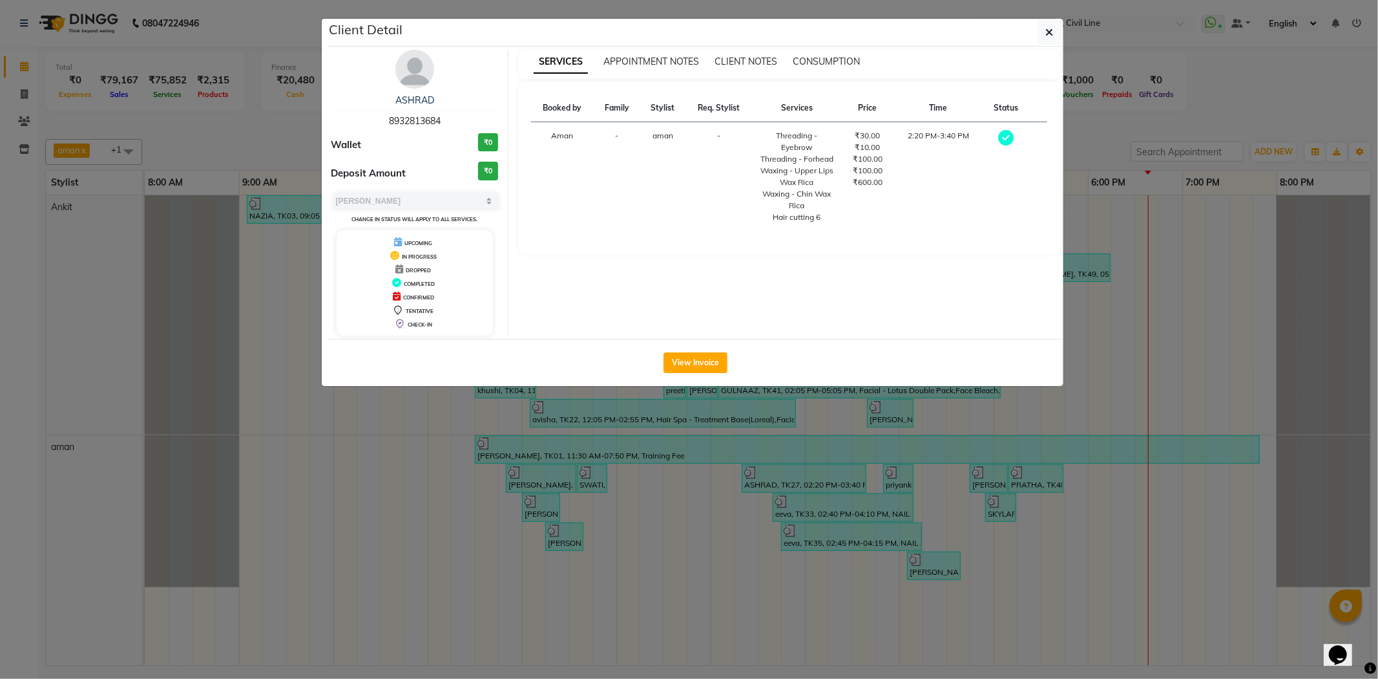
click at [1280, 73] on ngb-modal-window "Client Detail ASHRAD 8932813684 Wallet ₹0 Deposit Amount ₹0 Select MARK DONE UP…" at bounding box center [689, 339] width 1378 height 679
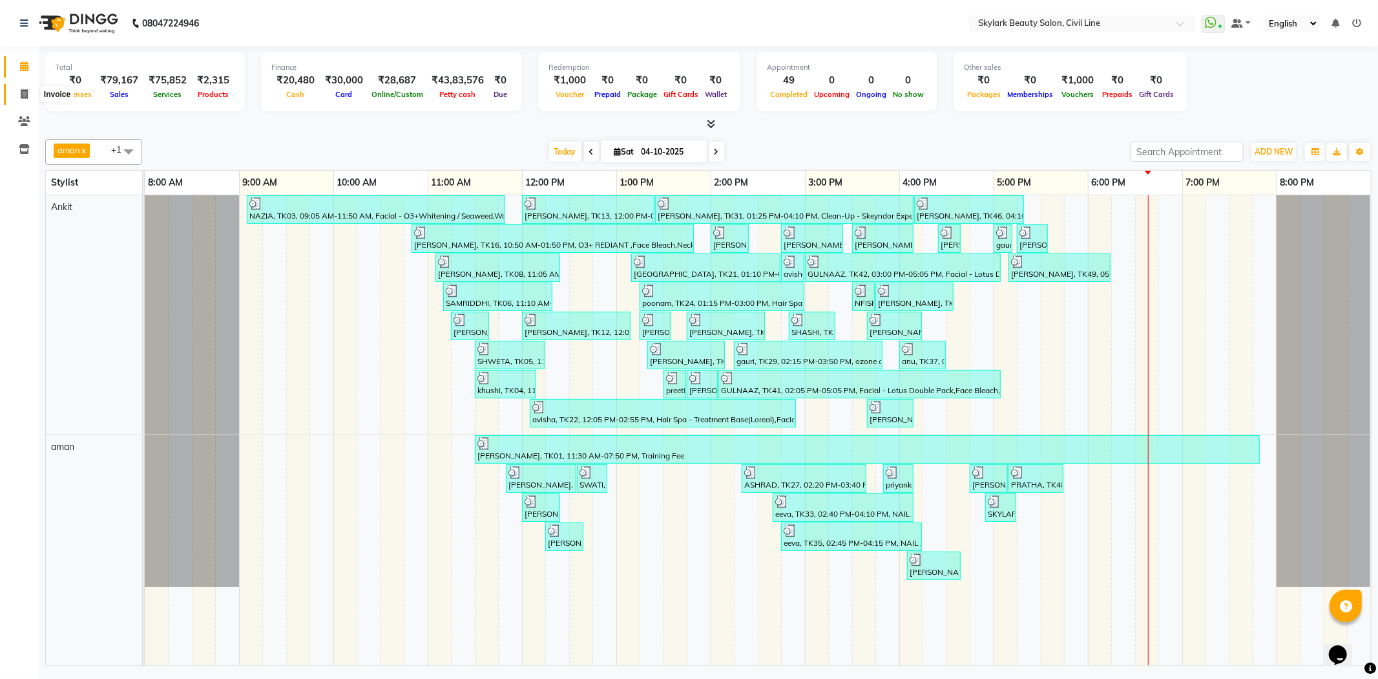
click at [21, 92] on icon at bounding box center [24, 94] width 7 height 10
select select "service"
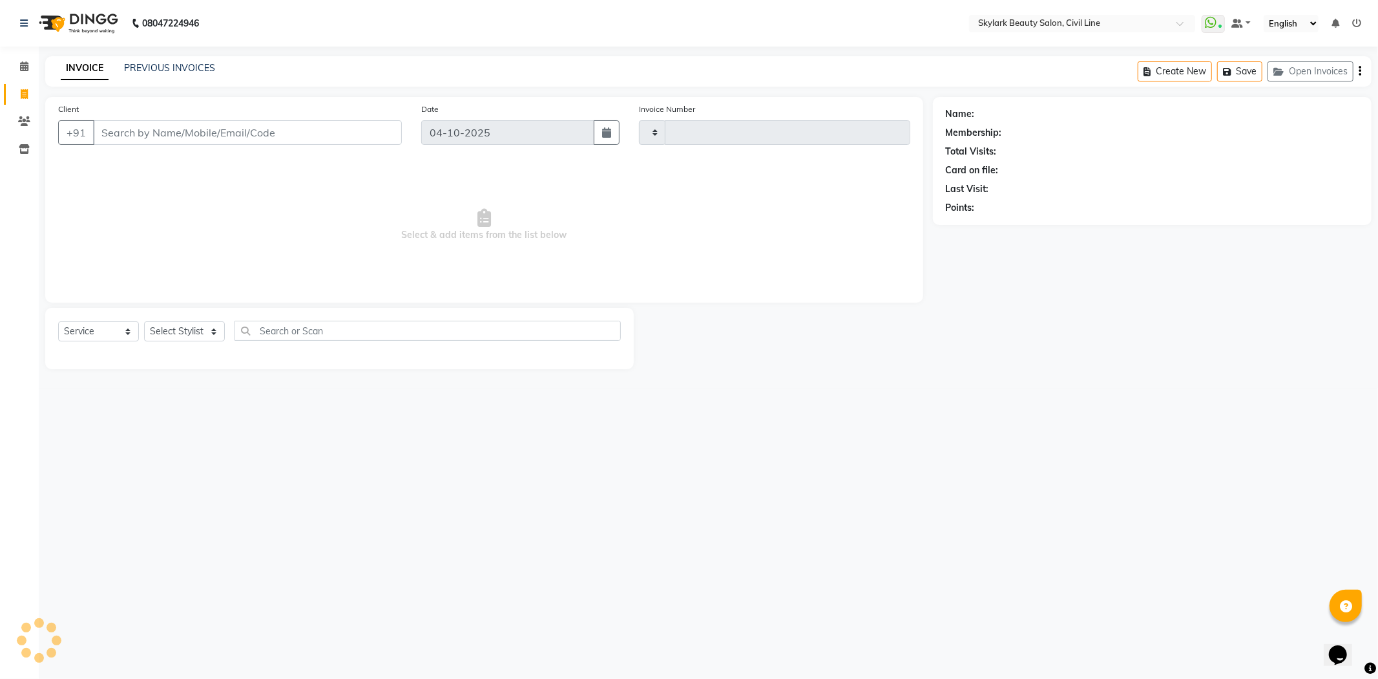
type input "7197"
select select "4588"
click at [20, 67] on icon at bounding box center [24, 66] width 8 height 10
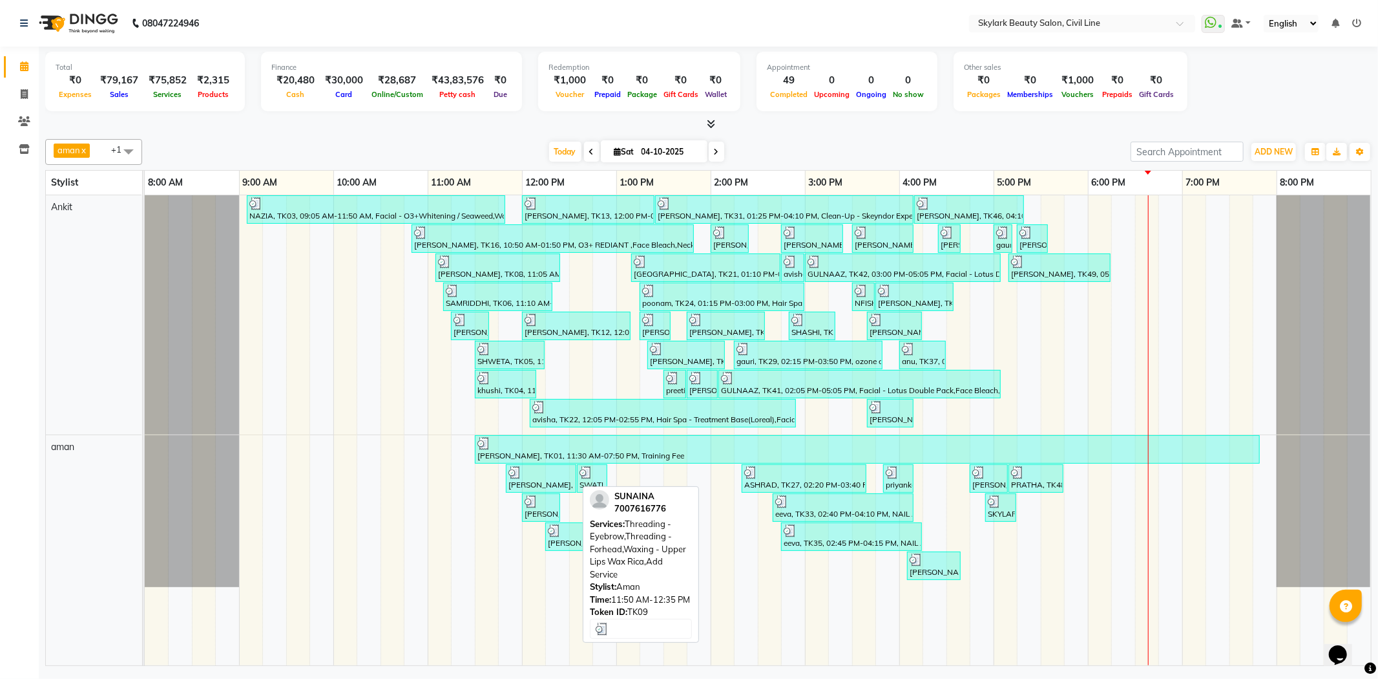
click at [540, 472] on div at bounding box center [541, 472] width 65 height 13
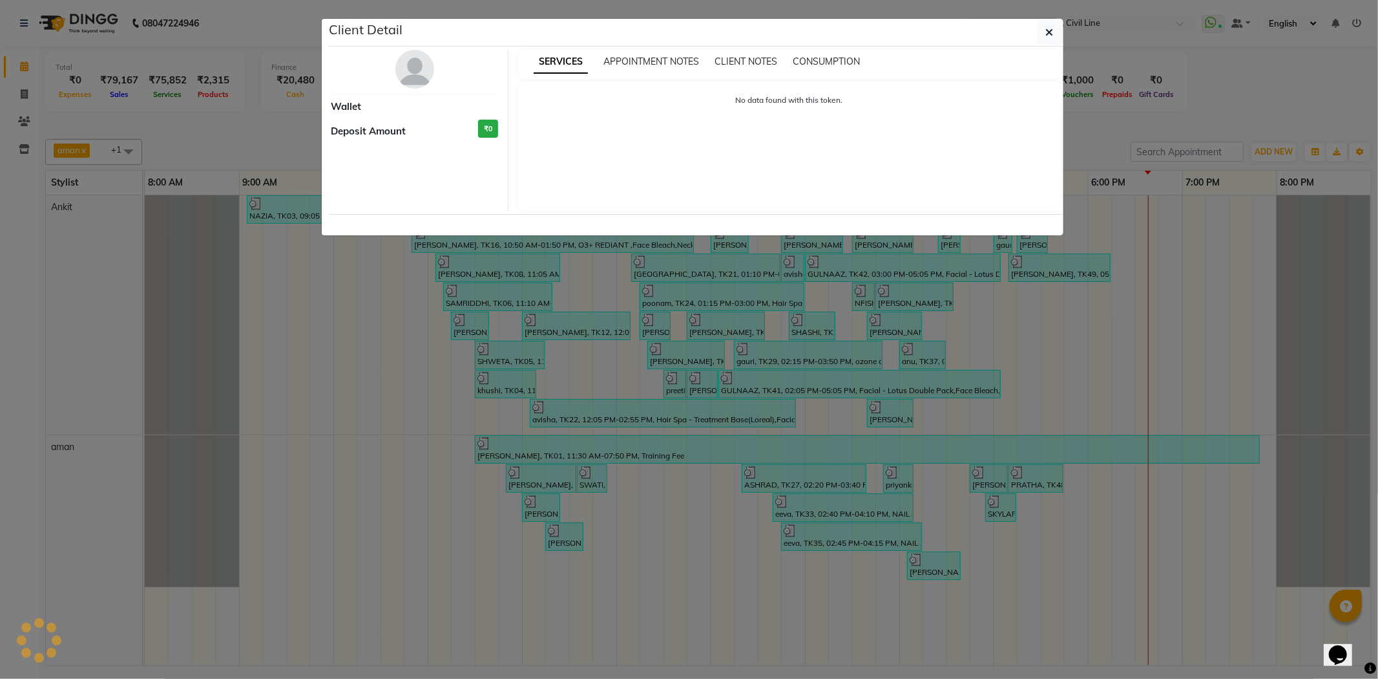
select select "3"
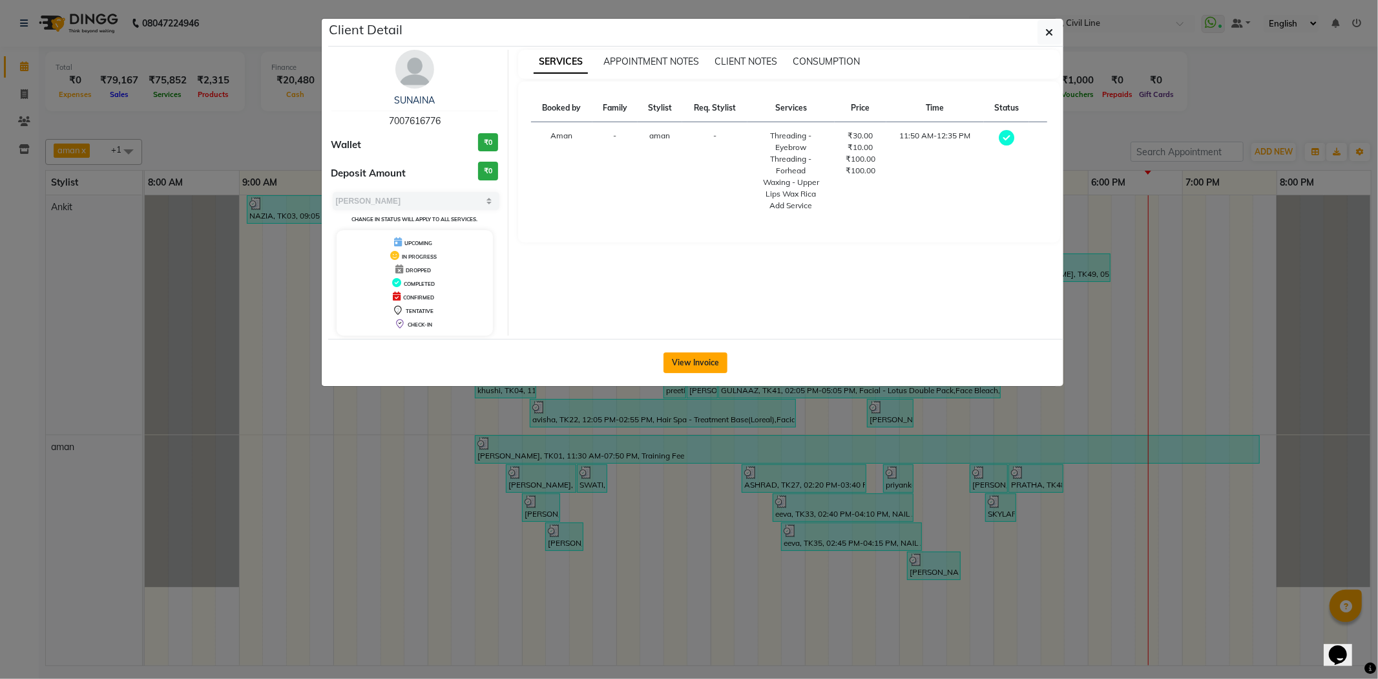
click at [693, 361] on button "View Invoice" at bounding box center [696, 362] width 64 height 21
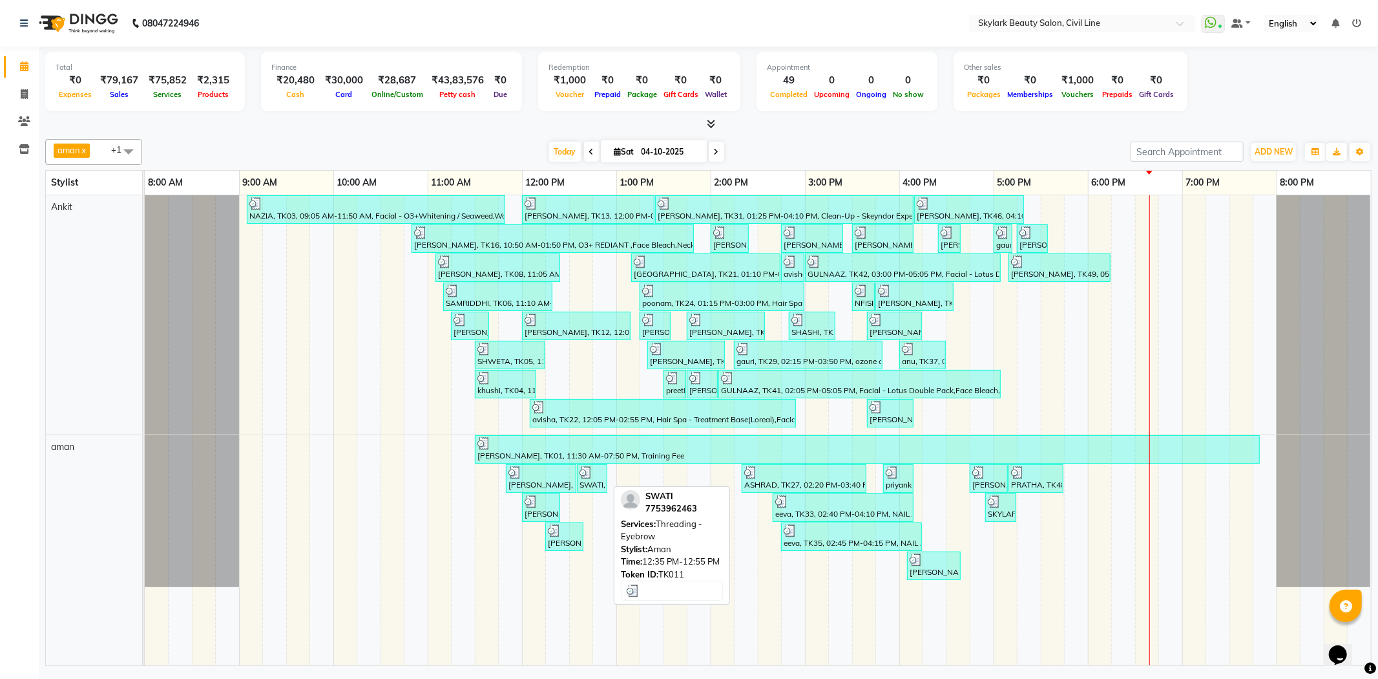
click at [596, 479] on div "SWATI, TK11, 12:35 PM-12:55 PM, Threading - Eyebrow" at bounding box center [592, 478] width 28 height 25
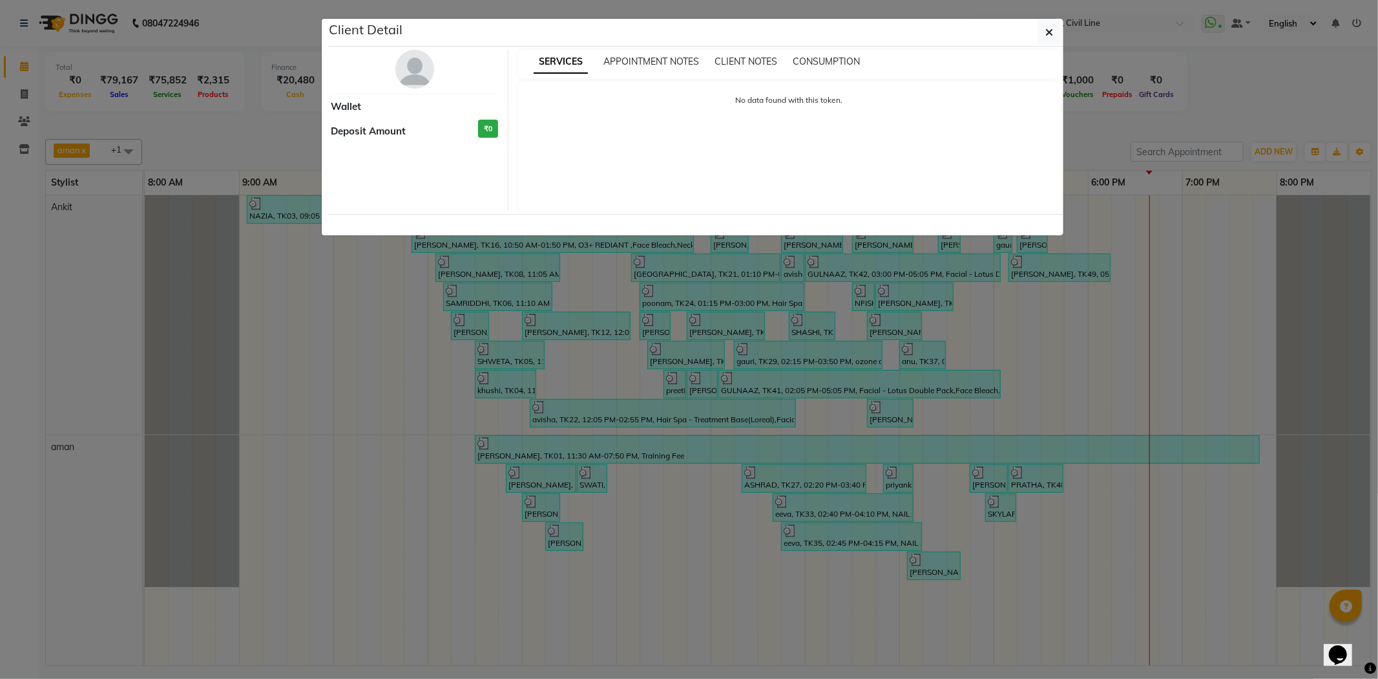
select select "3"
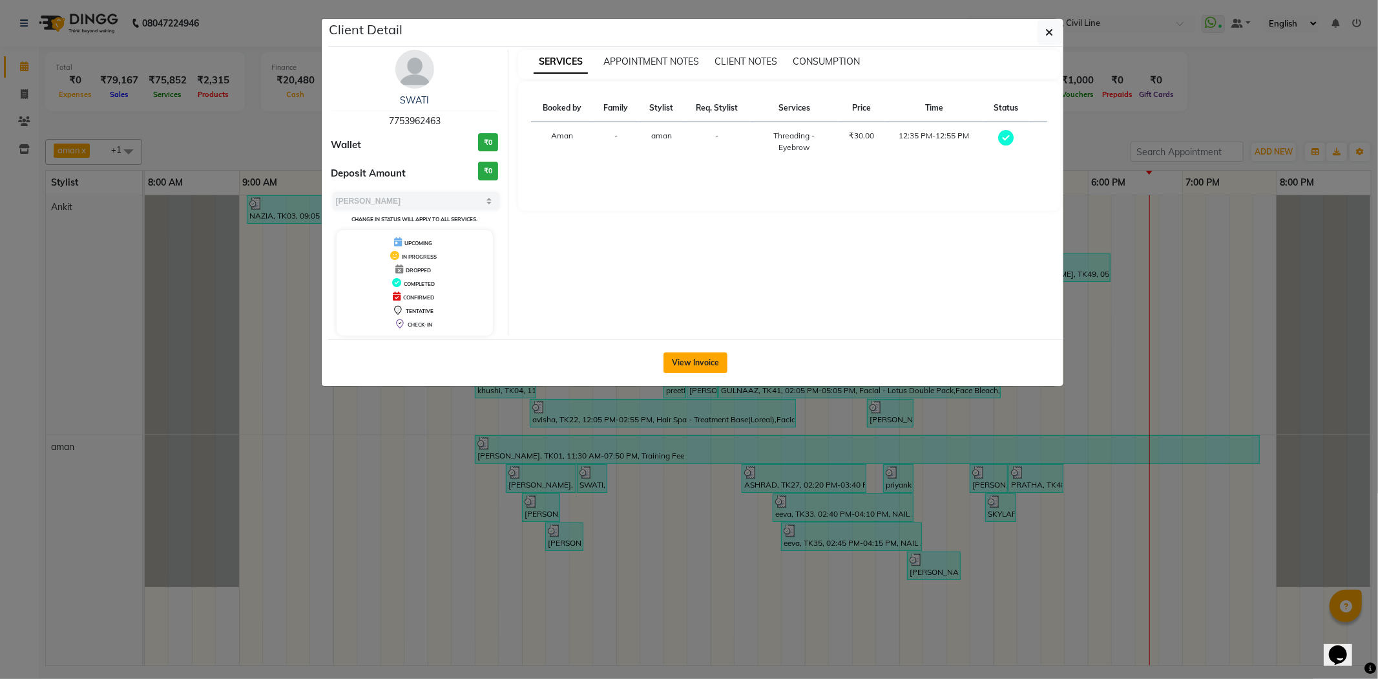
click at [688, 362] on button "View Invoice" at bounding box center [696, 362] width 64 height 21
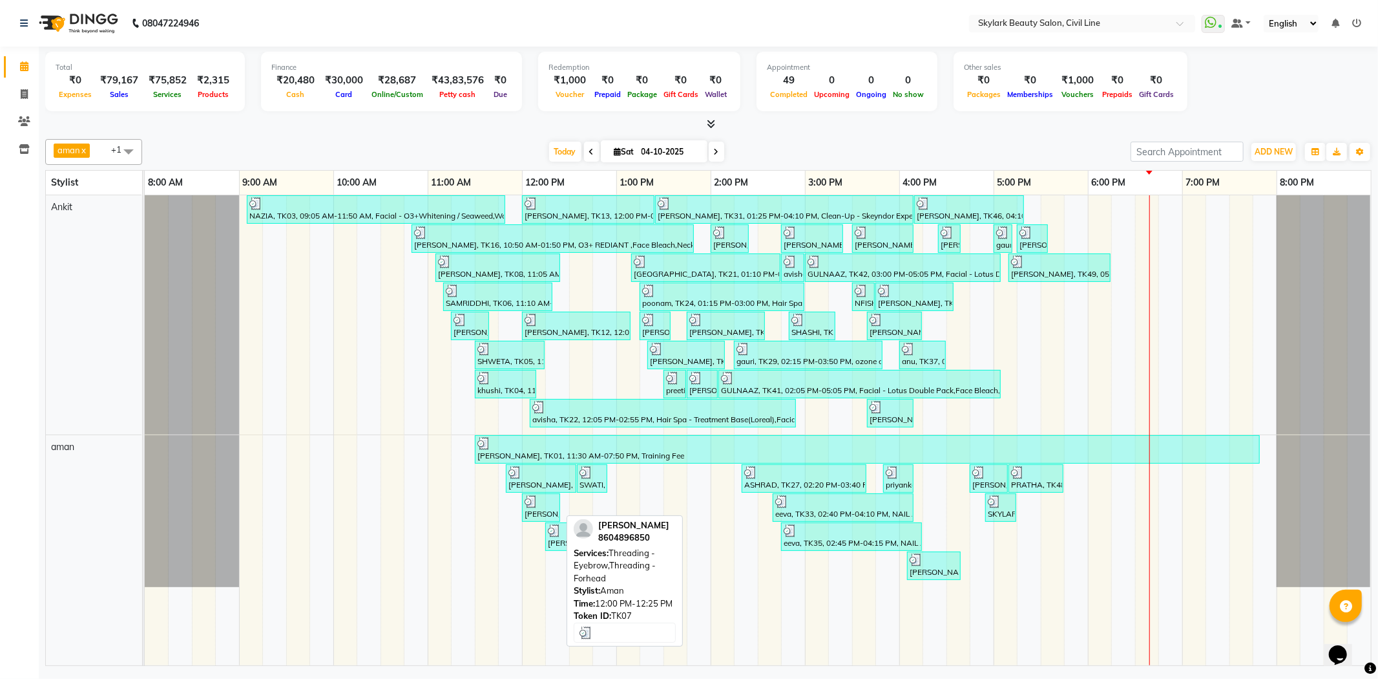
click at [534, 507] on div "[PERSON_NAME], TK07, 12:00 PM-12:25 PM, Threading - Eyebrow,Threading - Forhead" at bounding box center [541, 507] width 36 height 25
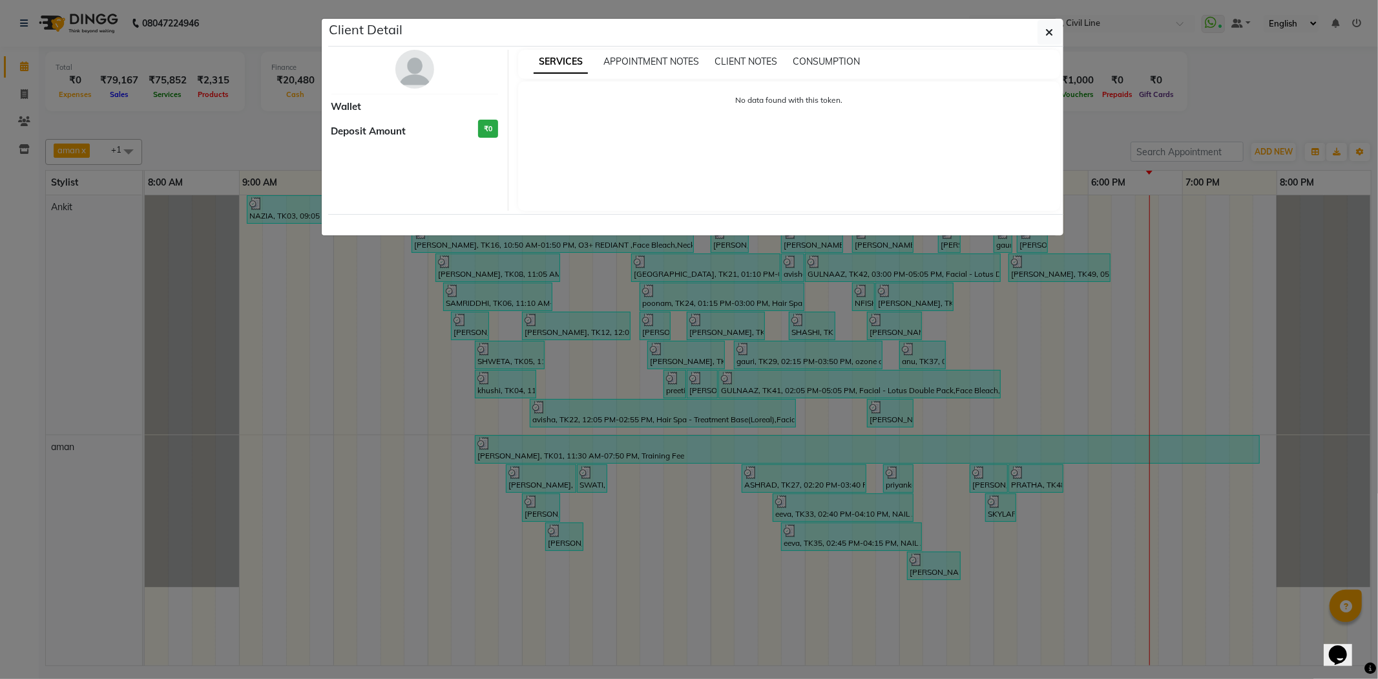
select select "3"
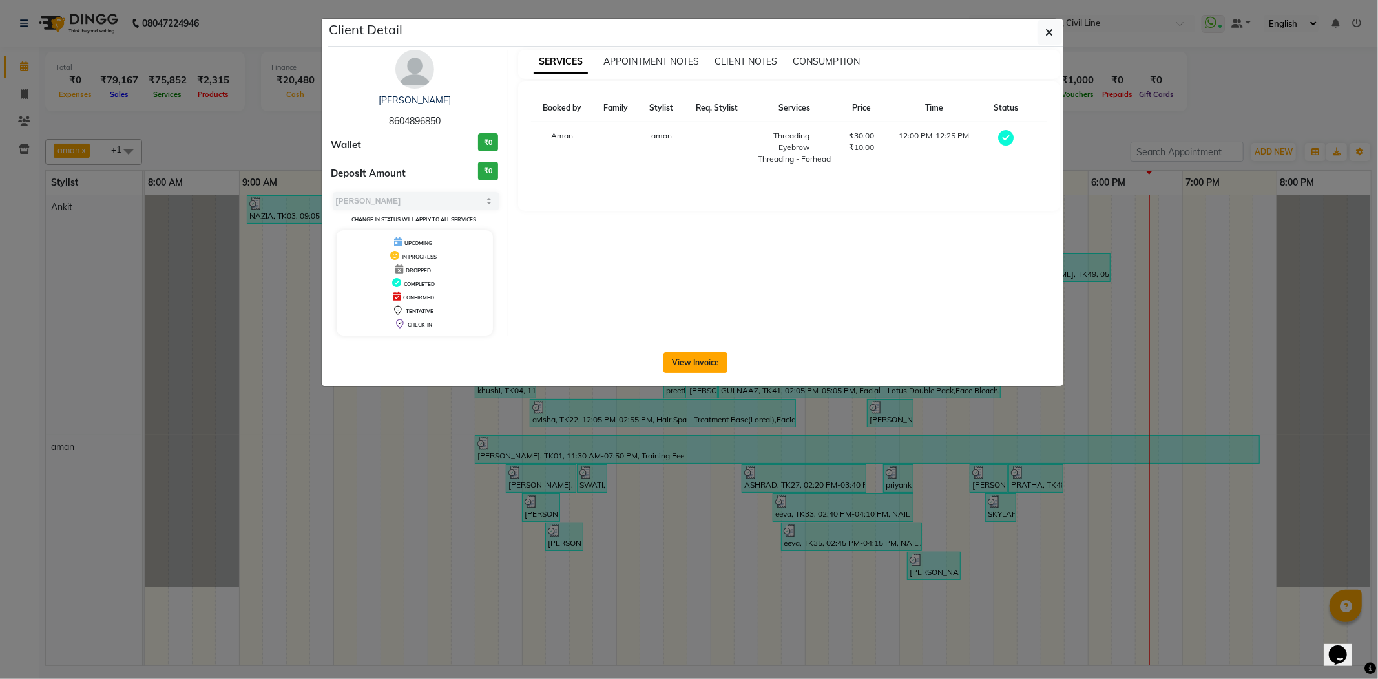
click at [682, 357] on button "View Invoice" at bounding box center [696, 362] width 64 height 21
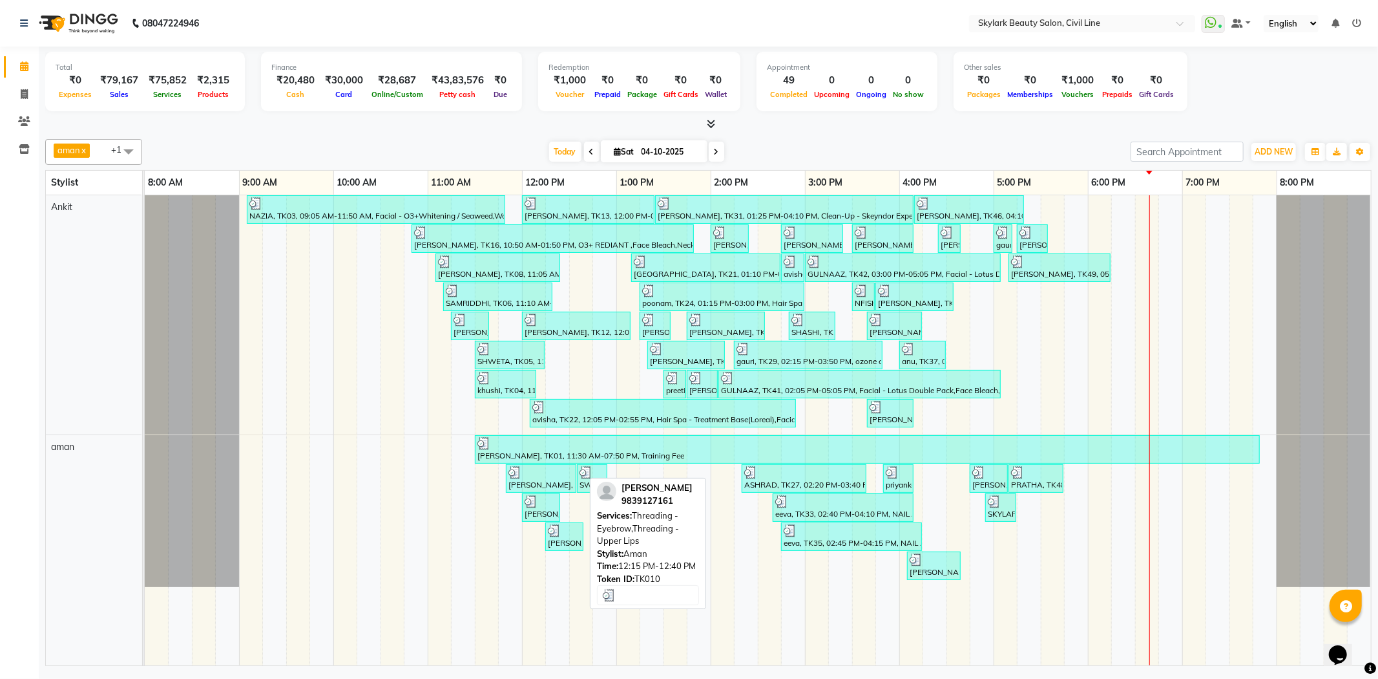
click at [569, 533] on div at bounding box center [564, 530] width 33 height 13
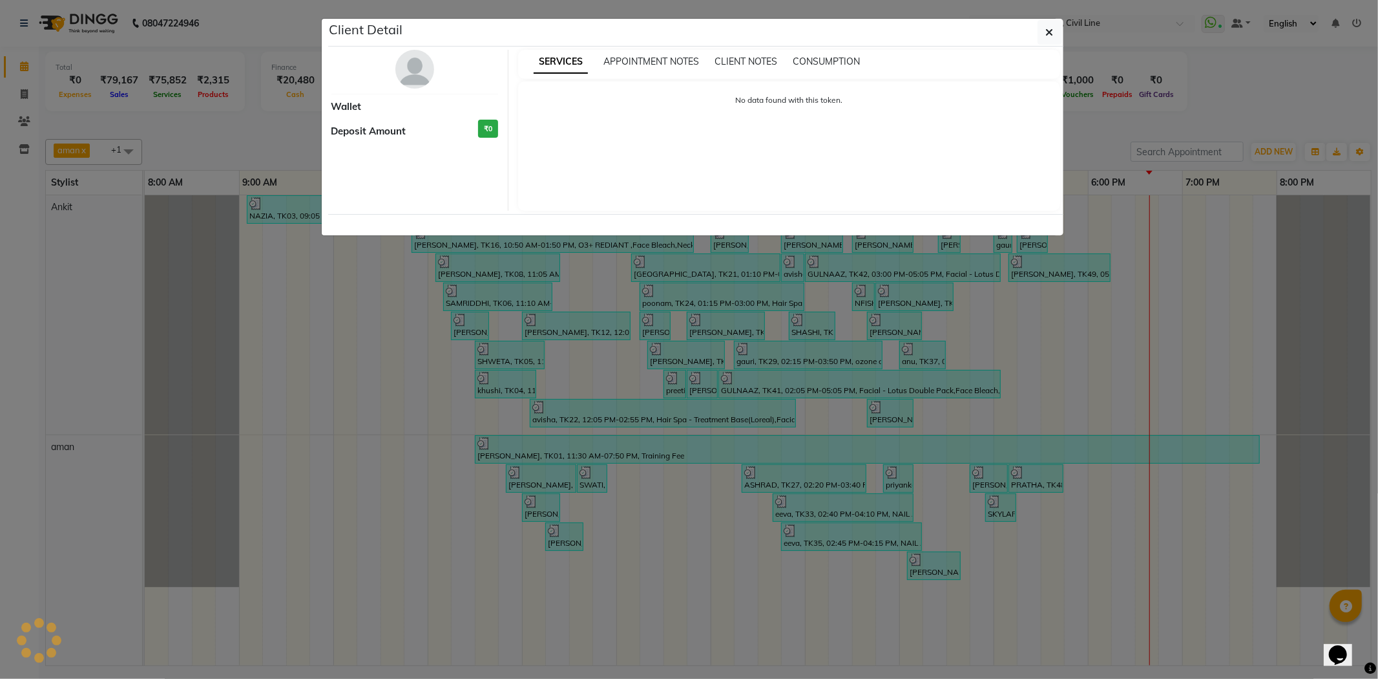
select select "3"
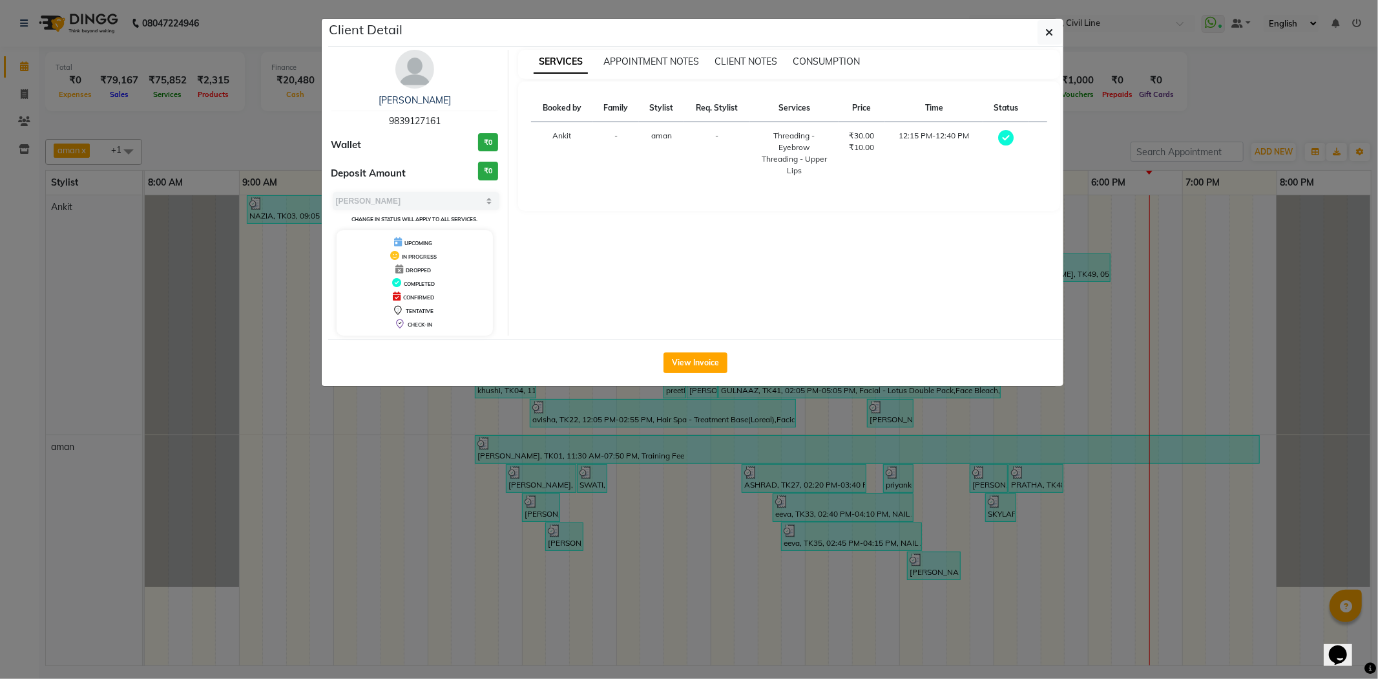
click at [1256, 65] on ngb-modal-window "Client Detail [PERSON_NAME] 9839127161 Wallet ₹0 Deposit Amount ₹0 Select MARK …" at bounding box center [689, 339] width 1378 height 679
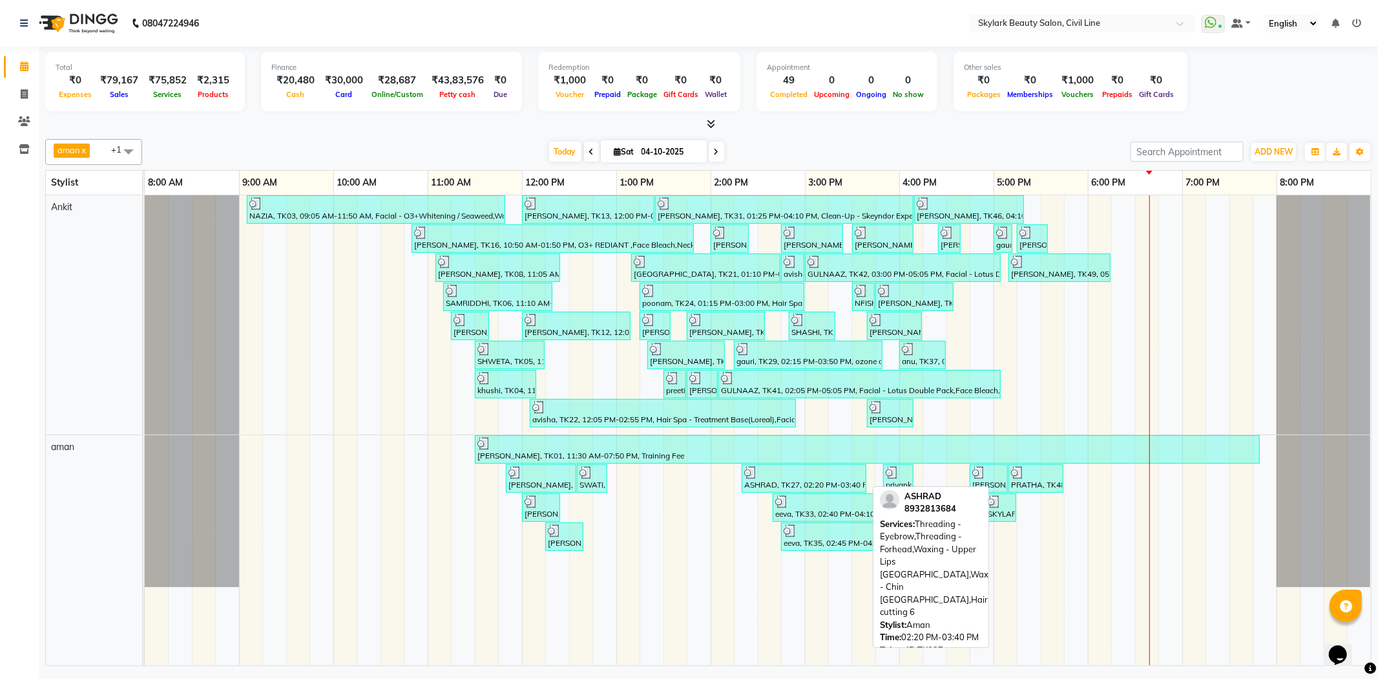
click at [773, 476] on div at bounding box center [804, 472] width 120 height 13
select select "3"
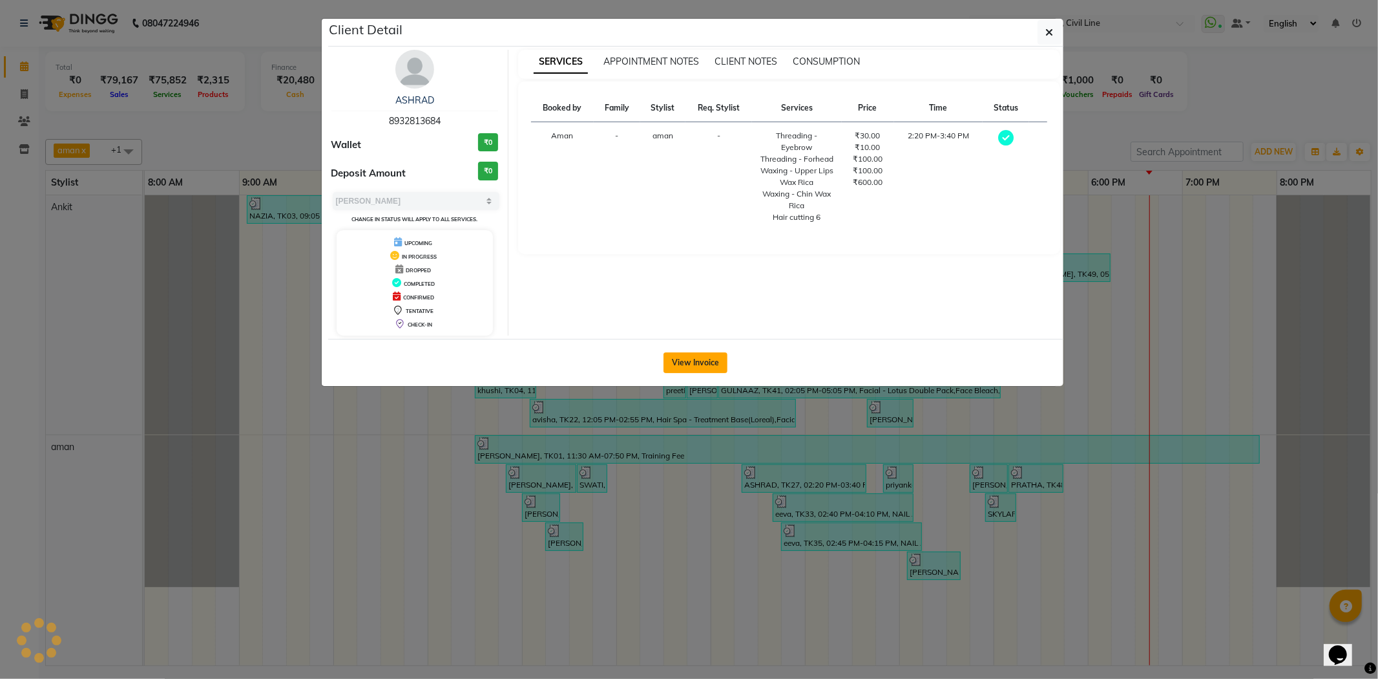
click at [696, 366] on button "View Invoice" at bounding box center [696, 362] width 64 height 21
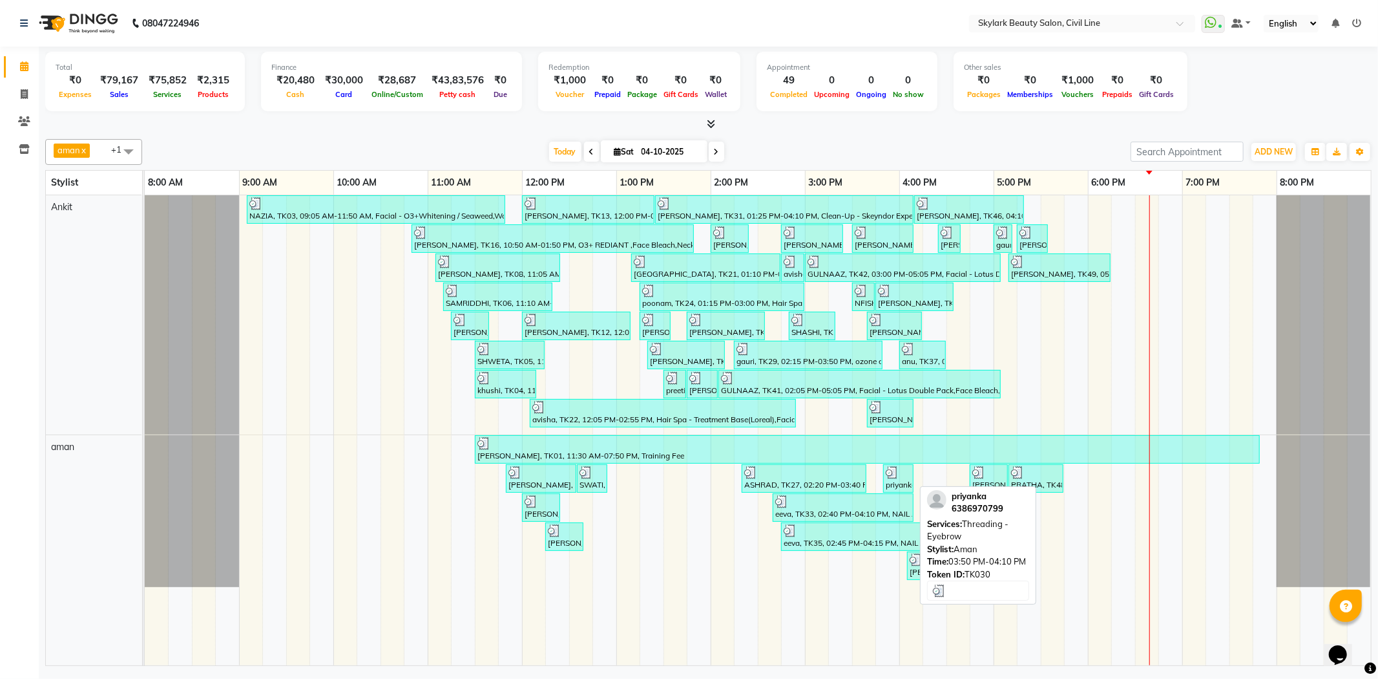
click at [899, 475] on img at bounding box center [892, 472] width 13 height 13
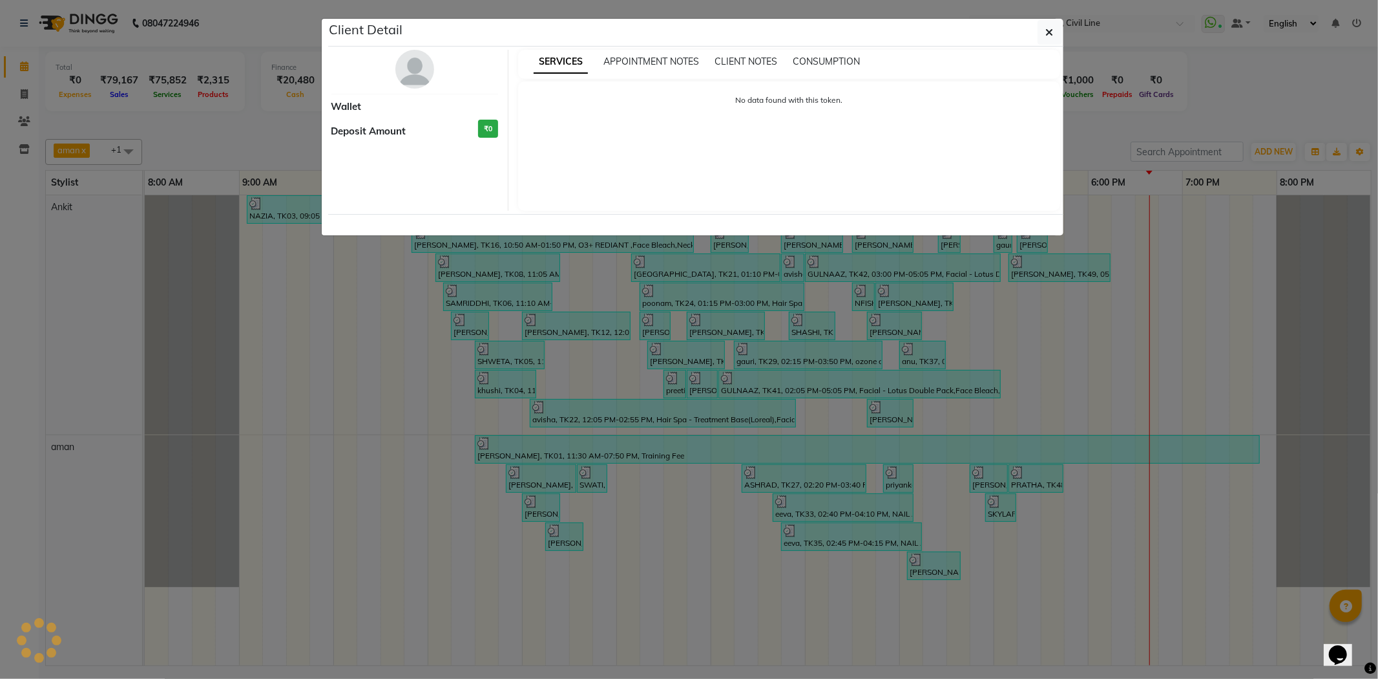
select select "3"
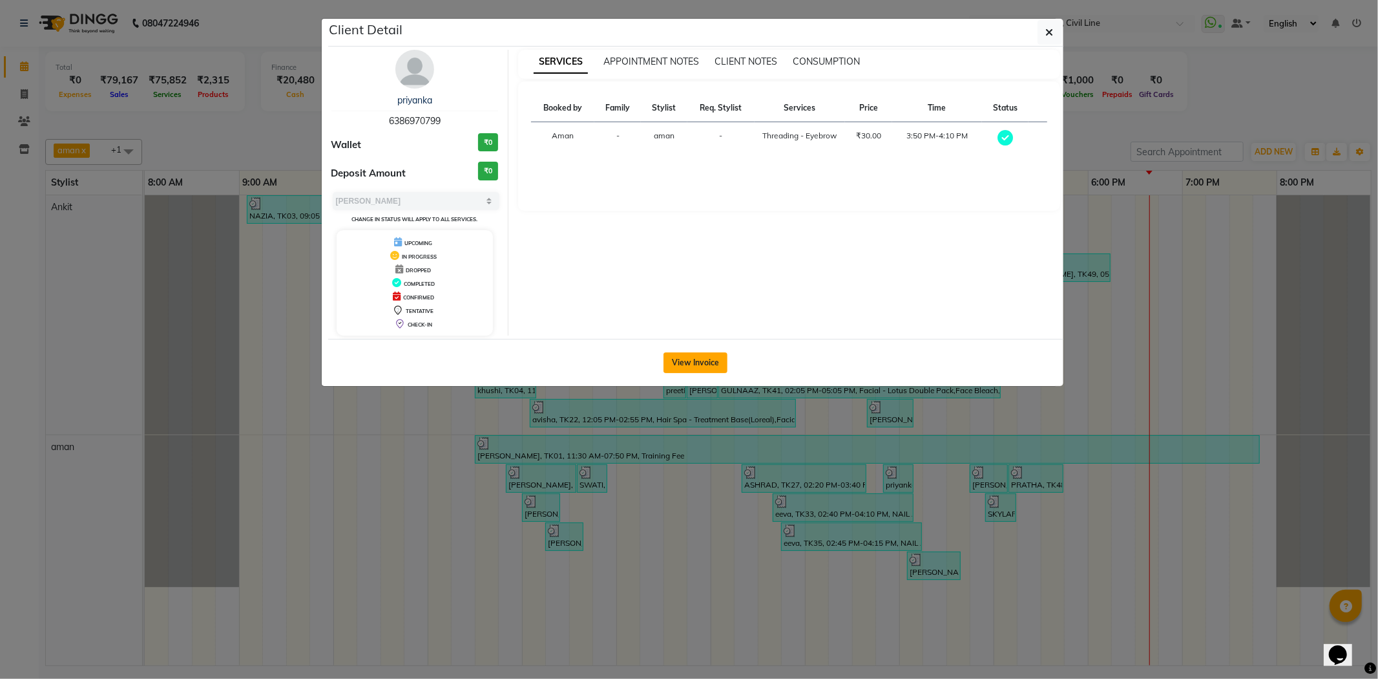
click at [709, 364] on button "View Invoice" at bounding box center [696, 362] width 64 height 21
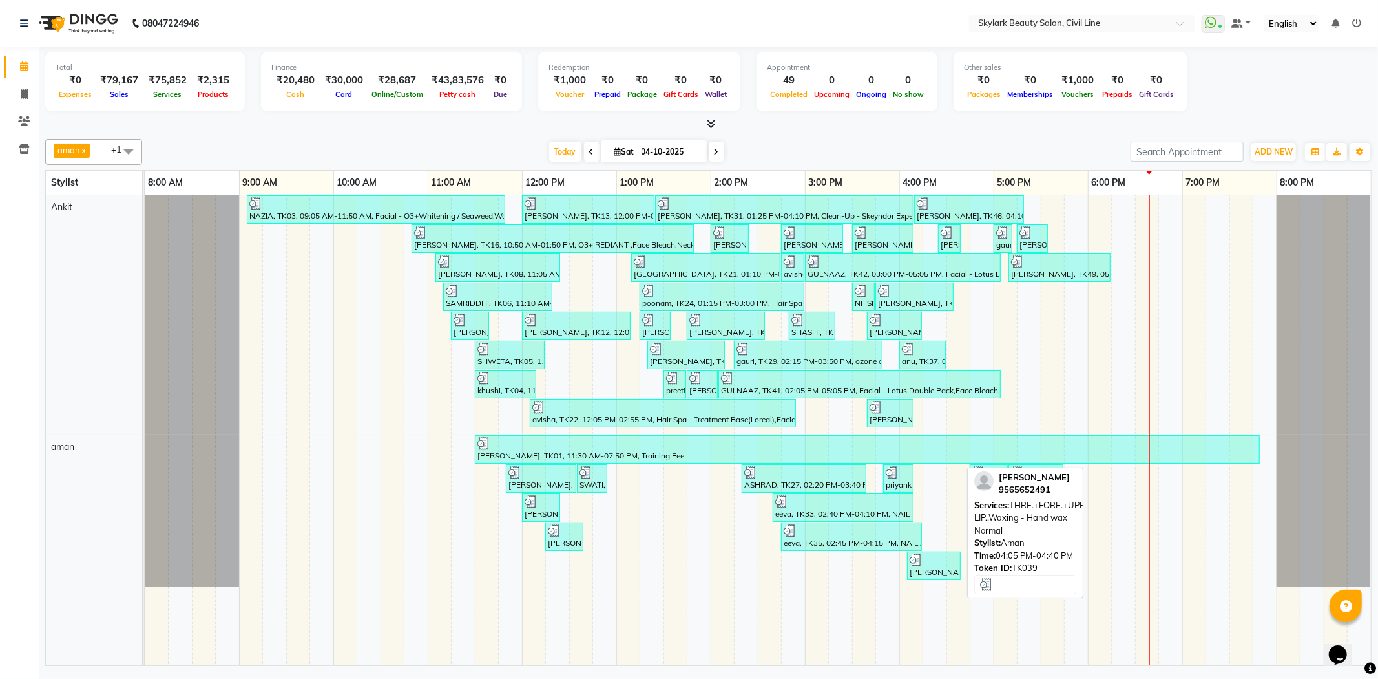
click at [925, 569] on div "[PERSON_NAME], TK39, 04:05 PM-04:40 PM, THRE.+FORE.+UPPER LIP.,Waxing - Hand wa…" at bounding box center [934, 565] width 51 height 25
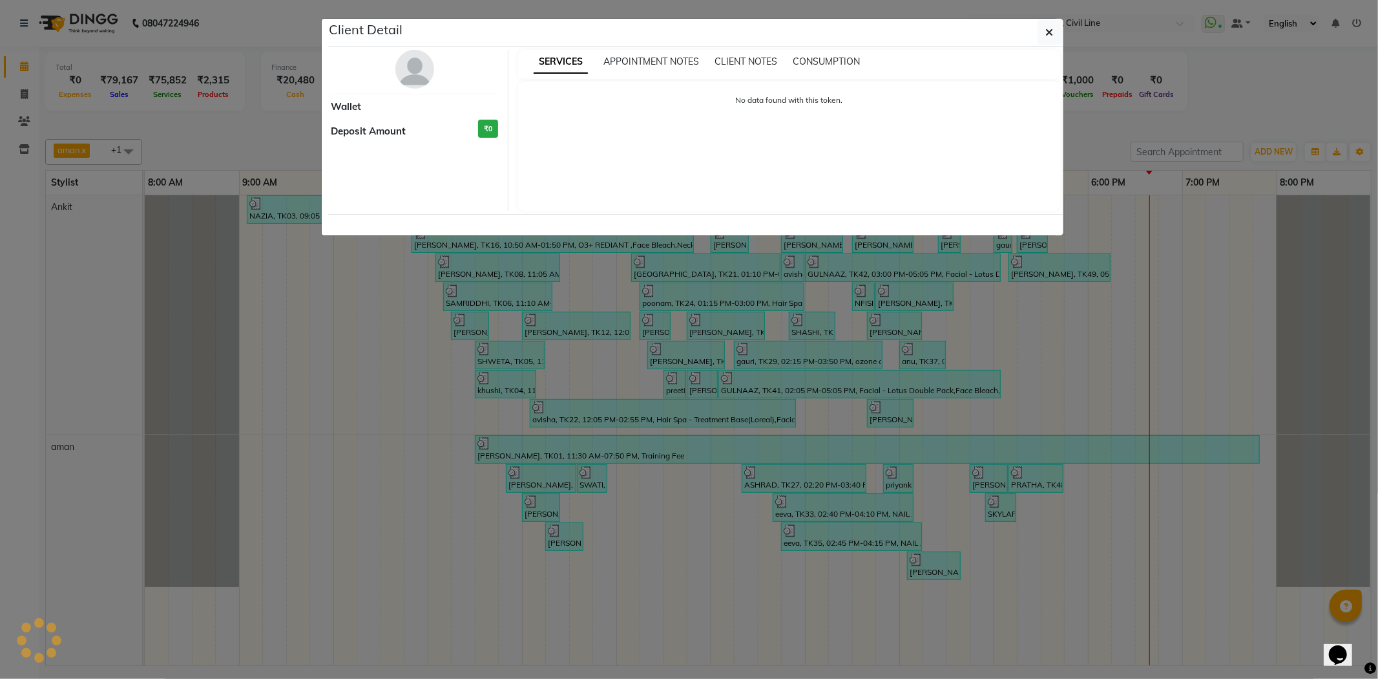
select select "3"
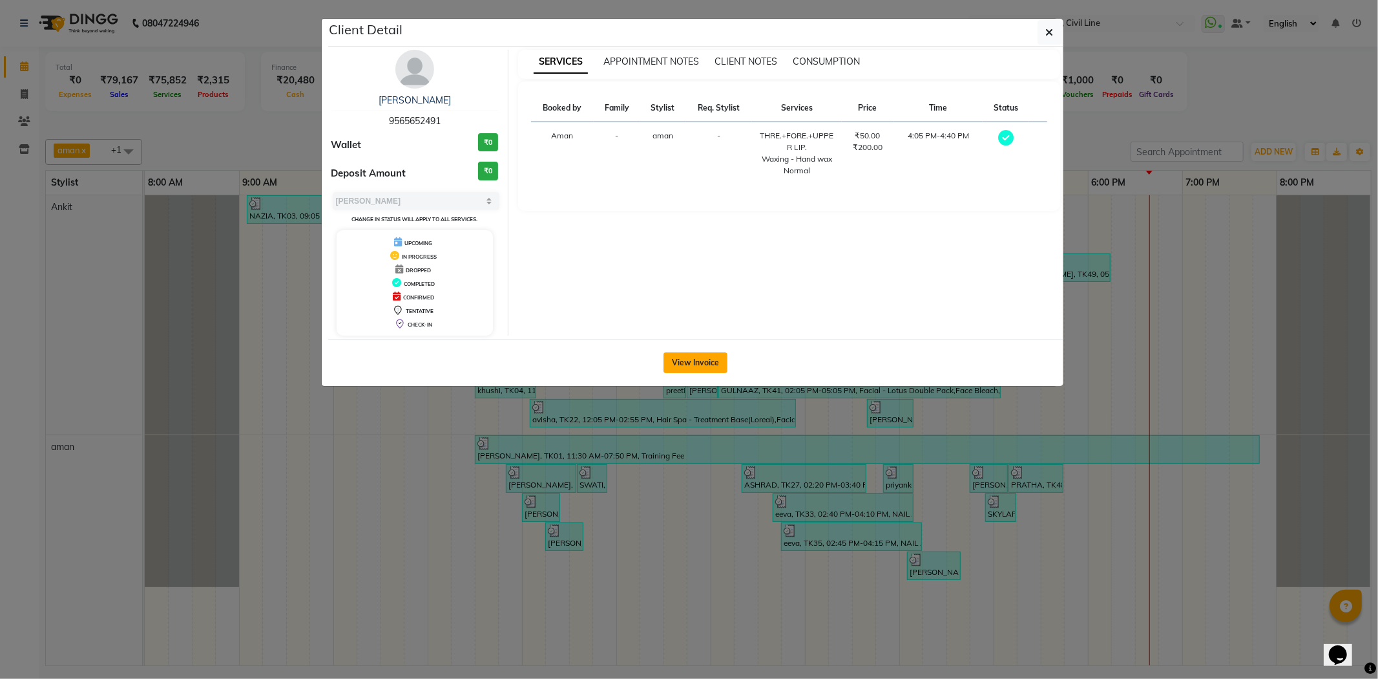
click at [686, 361] on button "View Invoice" at bounding box center [696, 362] width 64 height 21
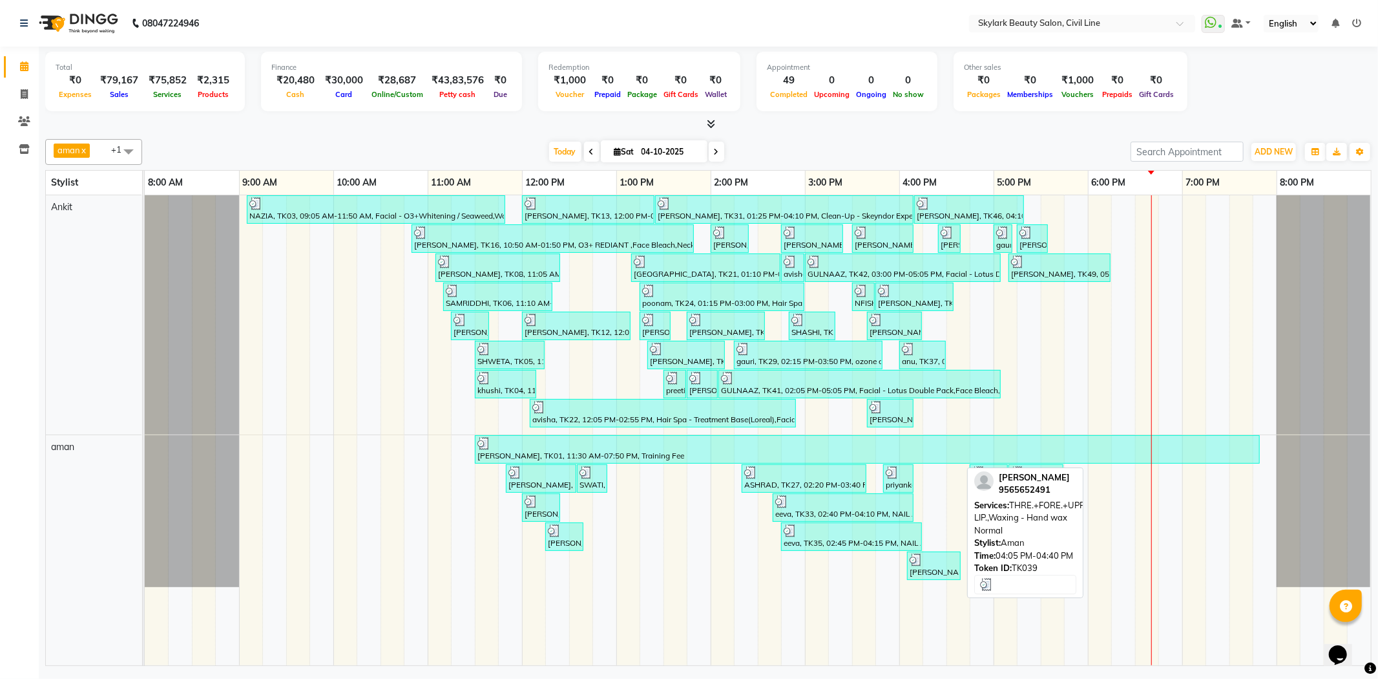
click at [939, 554] on div at bounding box center [934, 559] width 48 height 13
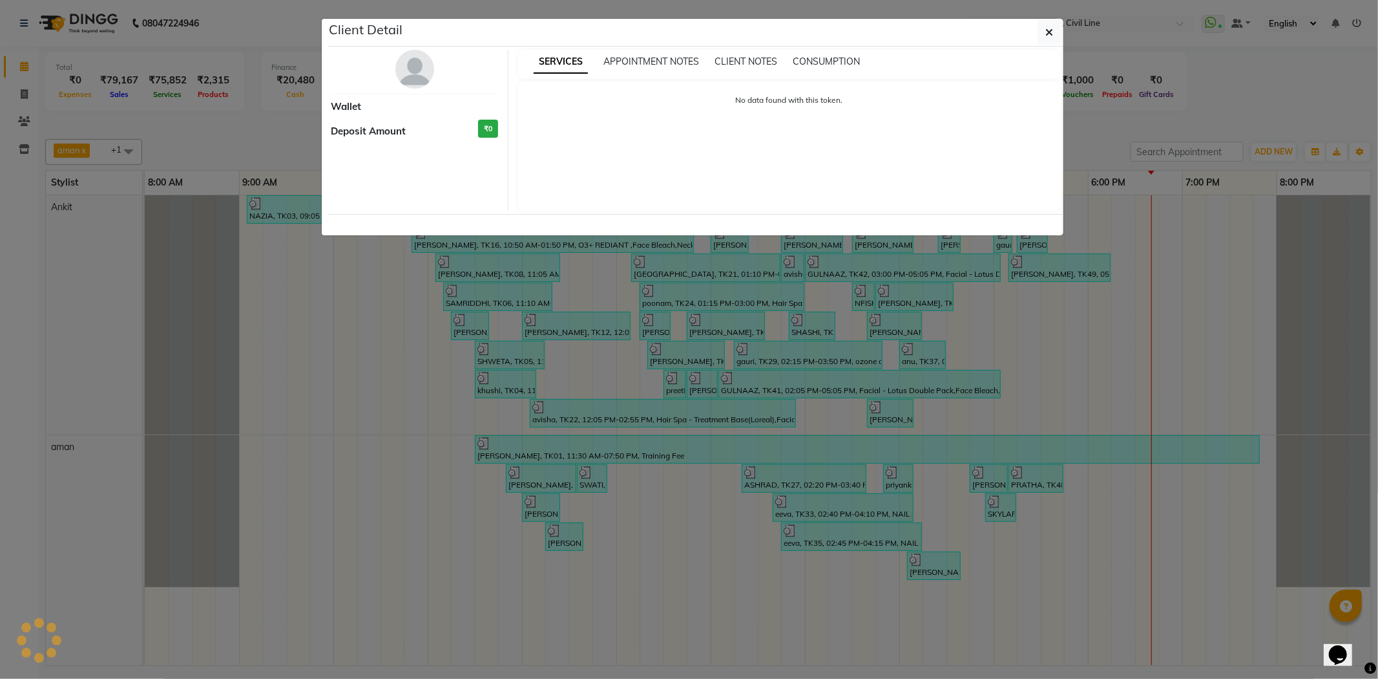
select select "3"
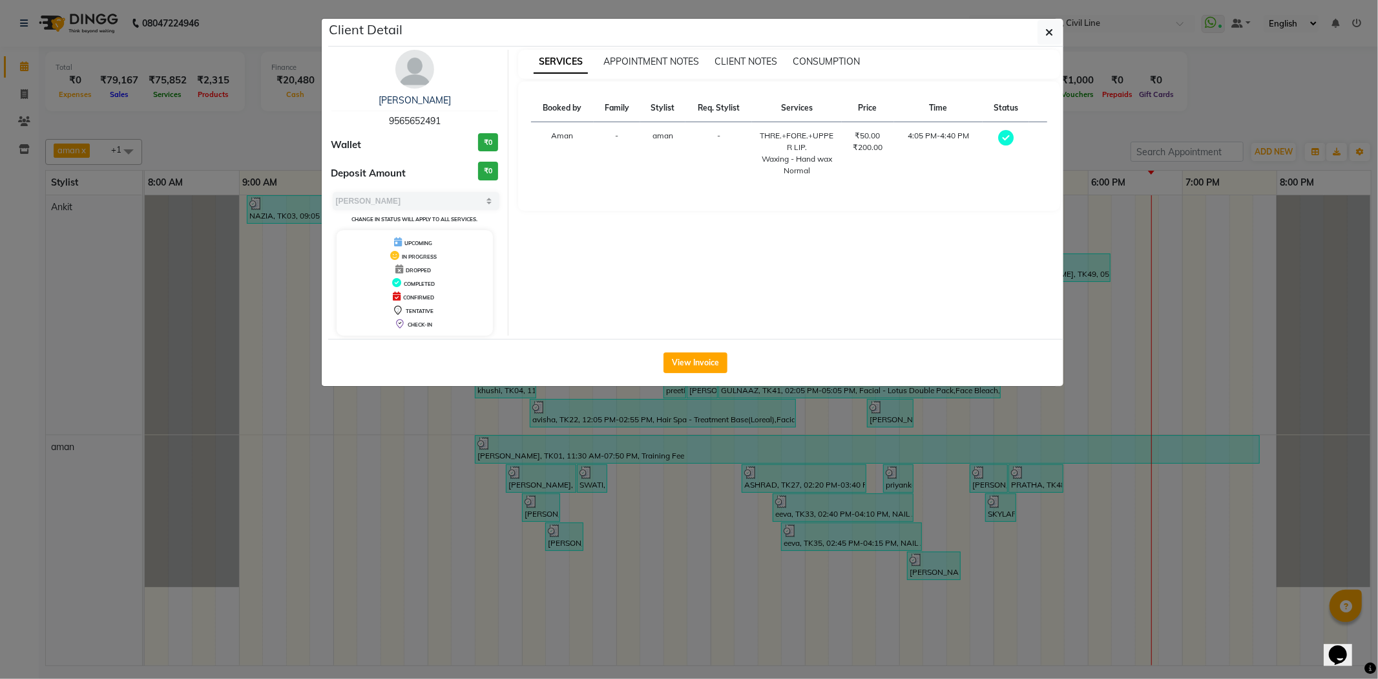
click at [1207, 87] on ngb-modal-window "Client Detail [PERSON_NAME] 9565652491 Wallet ₹0 Deposit Amount ₹0 Select MARK …" at bounding box center [689, 339] width 1378 height 679
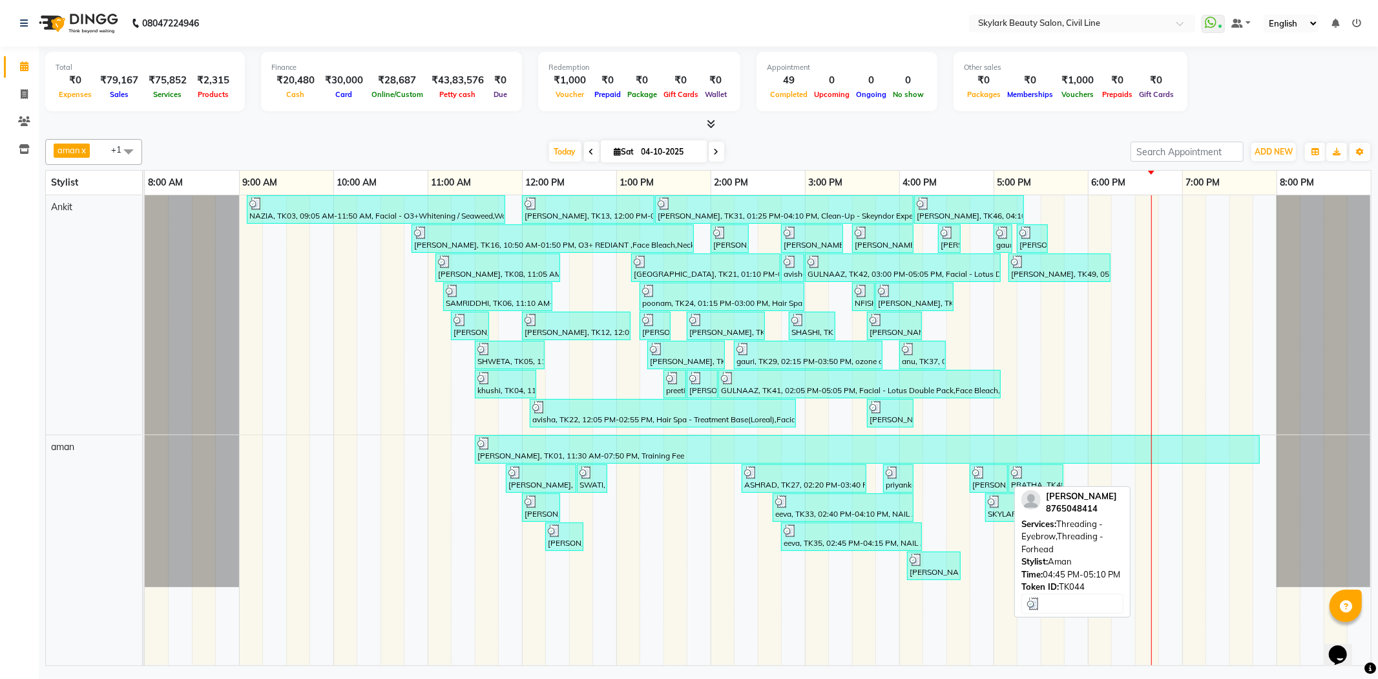
click at [989, 478] on div "[PERSON_NAME], TK44, 04:45 PM-05:10 PM, Threading - Eyebrow,Threading - Forhead" at bounding box center [989, 478] width 36 height 25
select select "3"
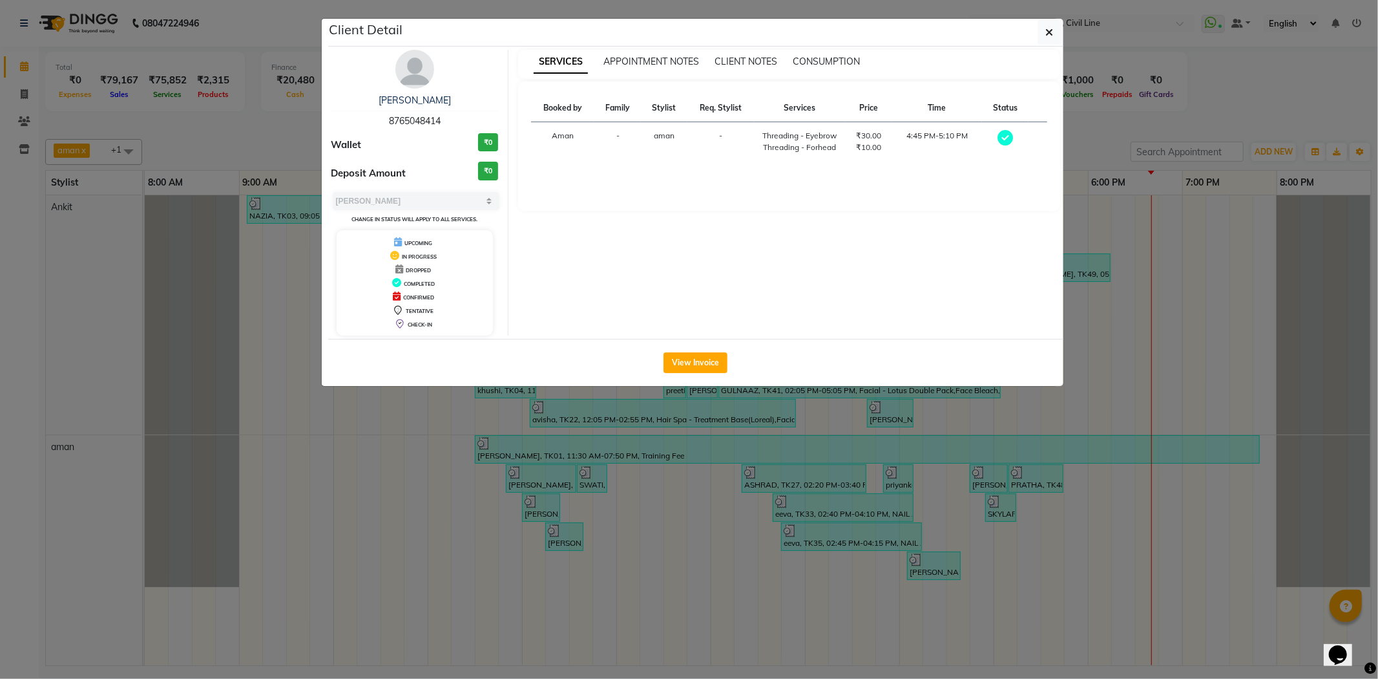
click at [1213, 101] on ngb-modal-window "Client Detail [PERSON_NAME] 8765048414 Wallet ₹0 Deposit Amount ₹0 Select MARK …" at bounding box center [689, 339] width 1378 height 679
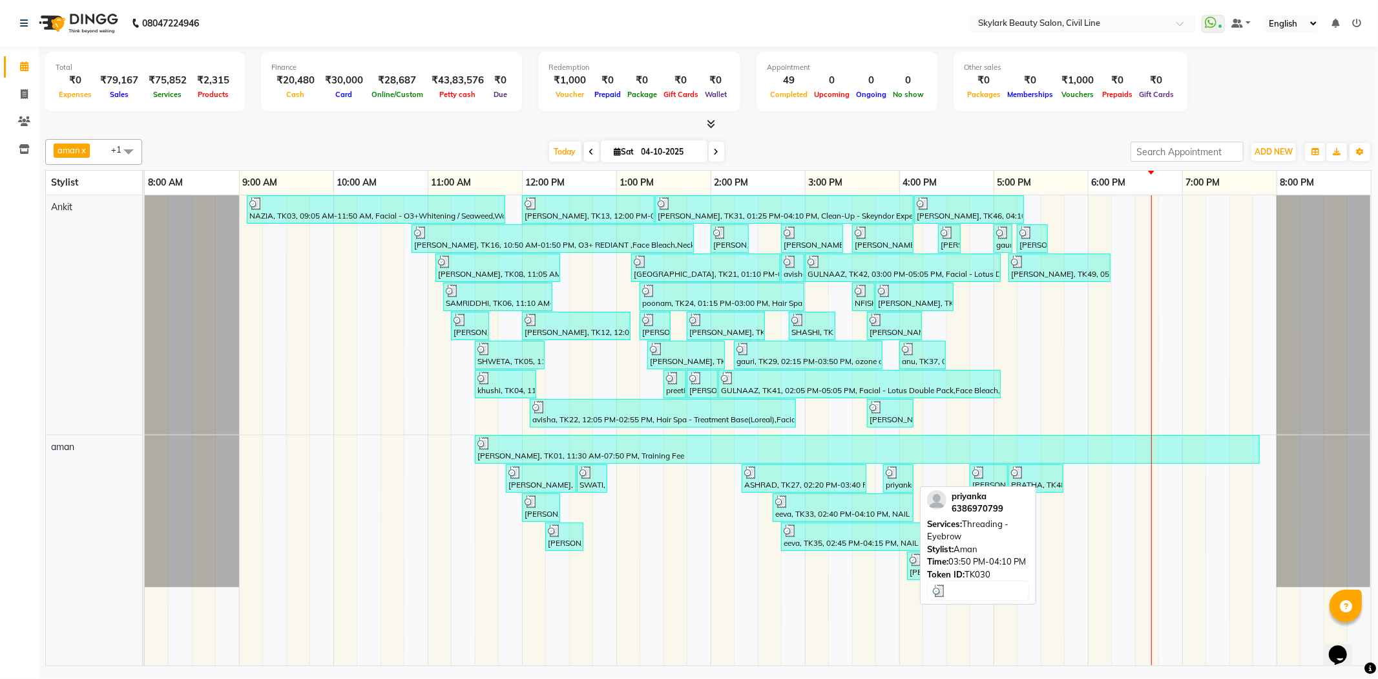
click at [905, 473] on div at bounding box center [898, 472] width 25 height 13
select select "3"
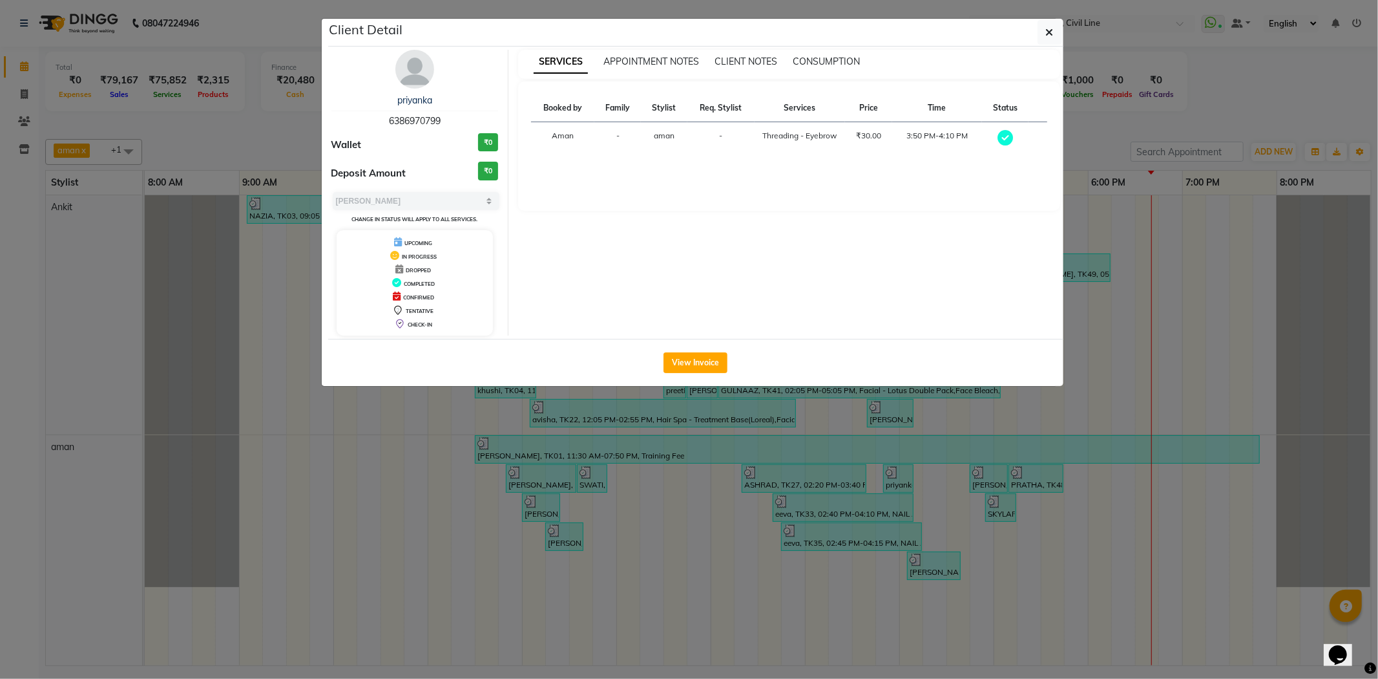
click at [1007, 514] on ngb-modal-window "Client Detail priyanka 6386970799 Wallet ₹0 Deposit Amount ₹0 Select MARK DONE …" at bounding box center [689, 339] width 1378 height 679
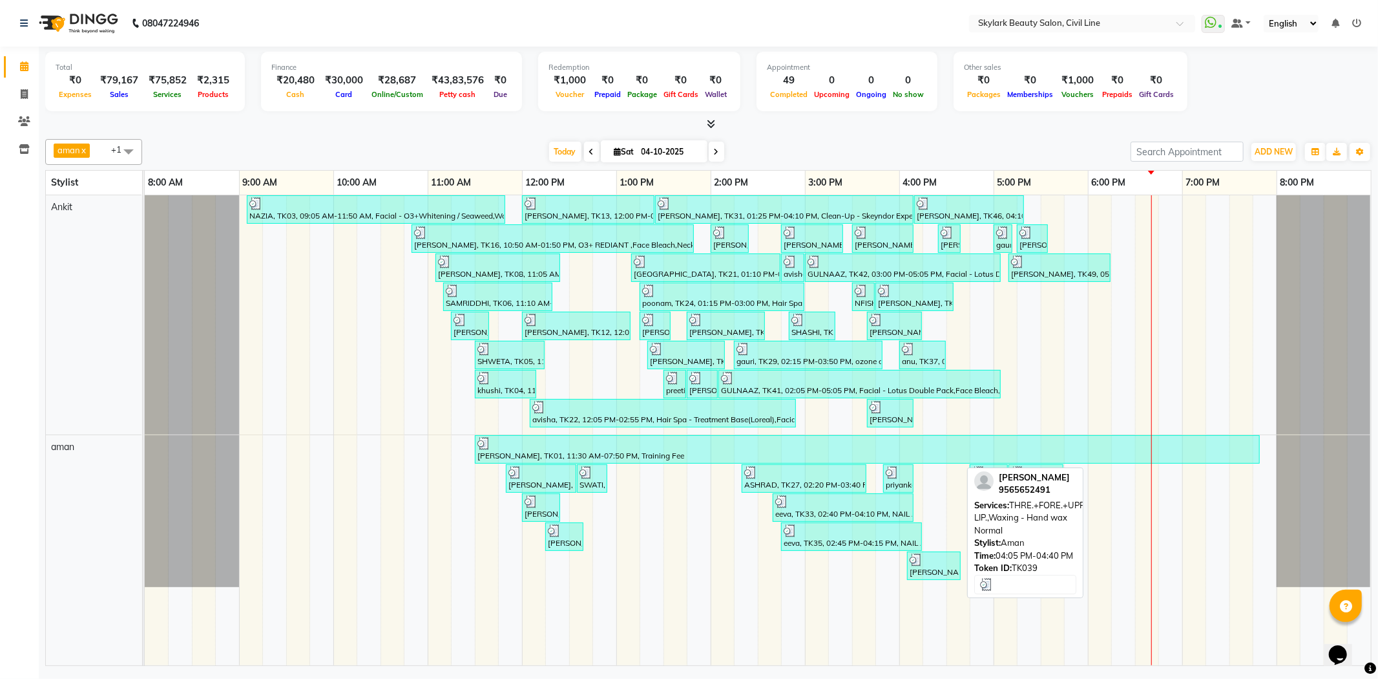
click at [941, 551] on link "[PERSON_NAME], TK39, 04:05 PM-04:40 PM, THRE.+FORE.+UPPER LIP.,Waxing - Hand wa…" at bounding box center [934, 565] width 54 height 28
select select "3"
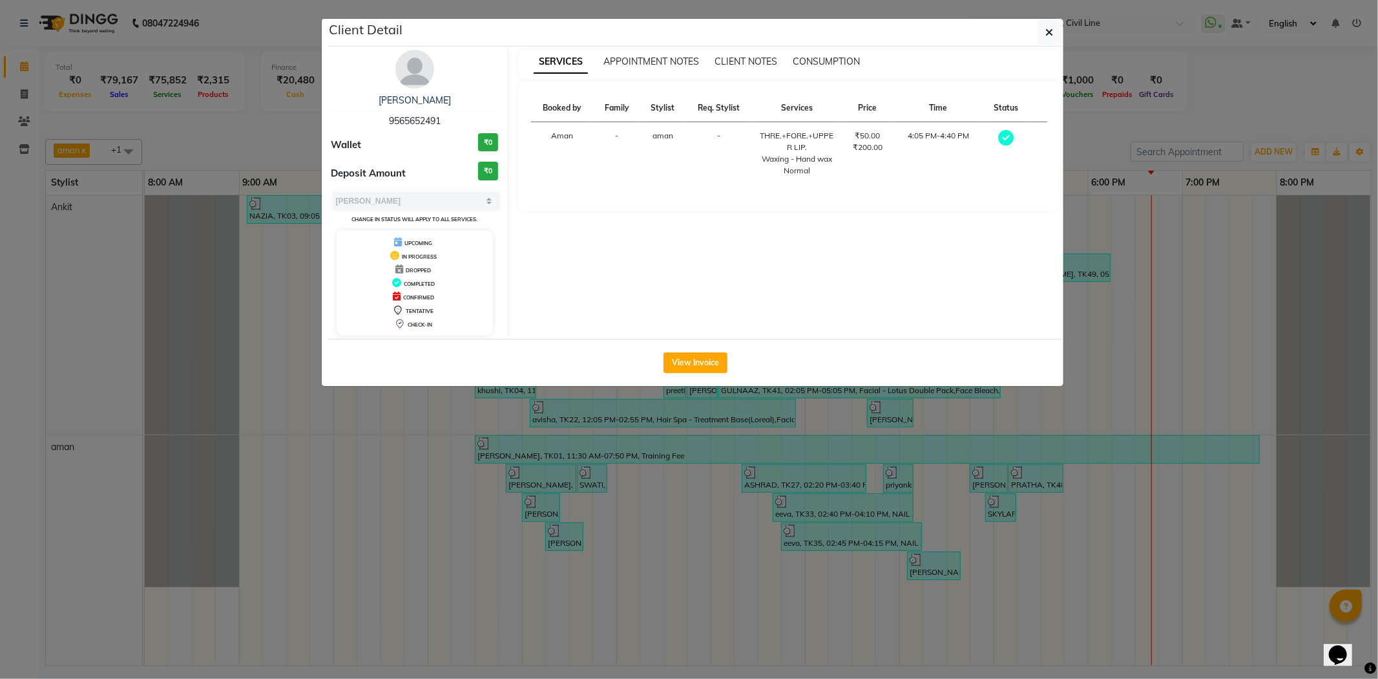
click at [1116, 611] on ngb-modal-window "Client Detail [PERSON_NAME] 9565652491 Wallet ₹0 Deposit Amount ₹0 Select MARK …" at bounding box center [689, 339] width 1378 height 679
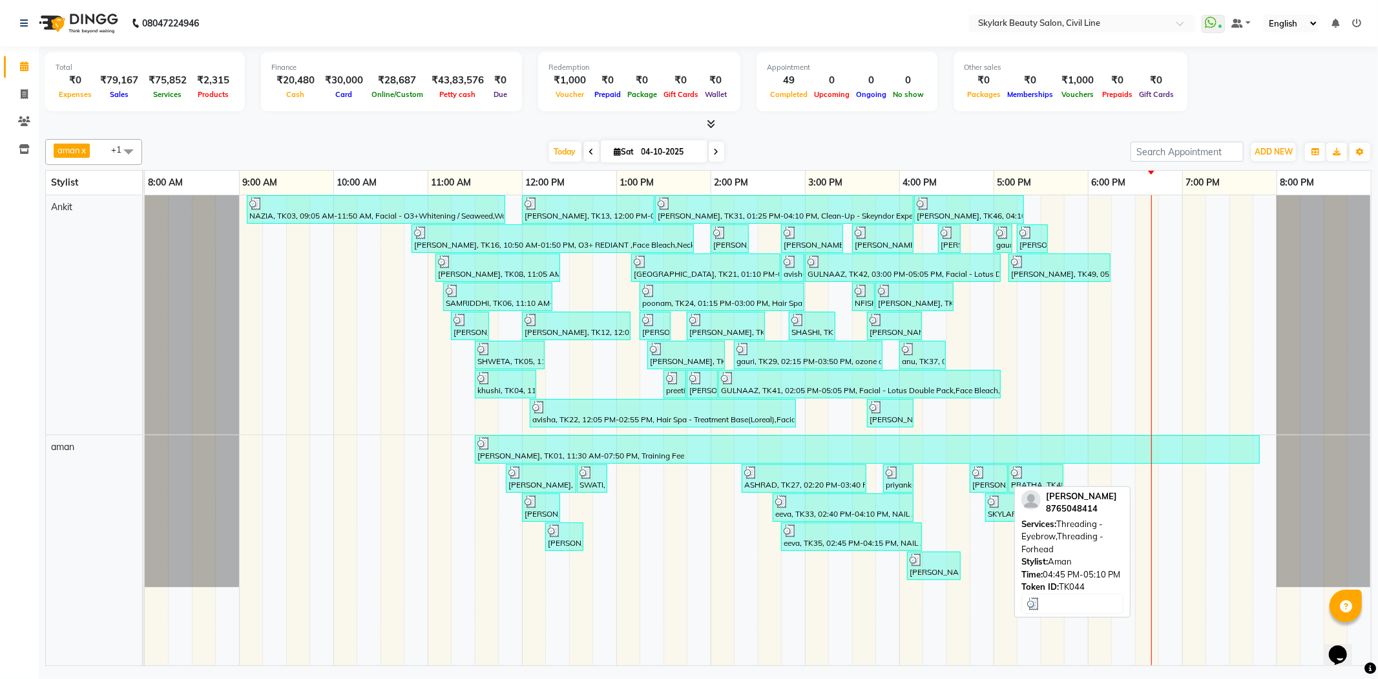
click at [991, 474] on div at bounding box center [989, 472] width 33 height 13
select select "3"
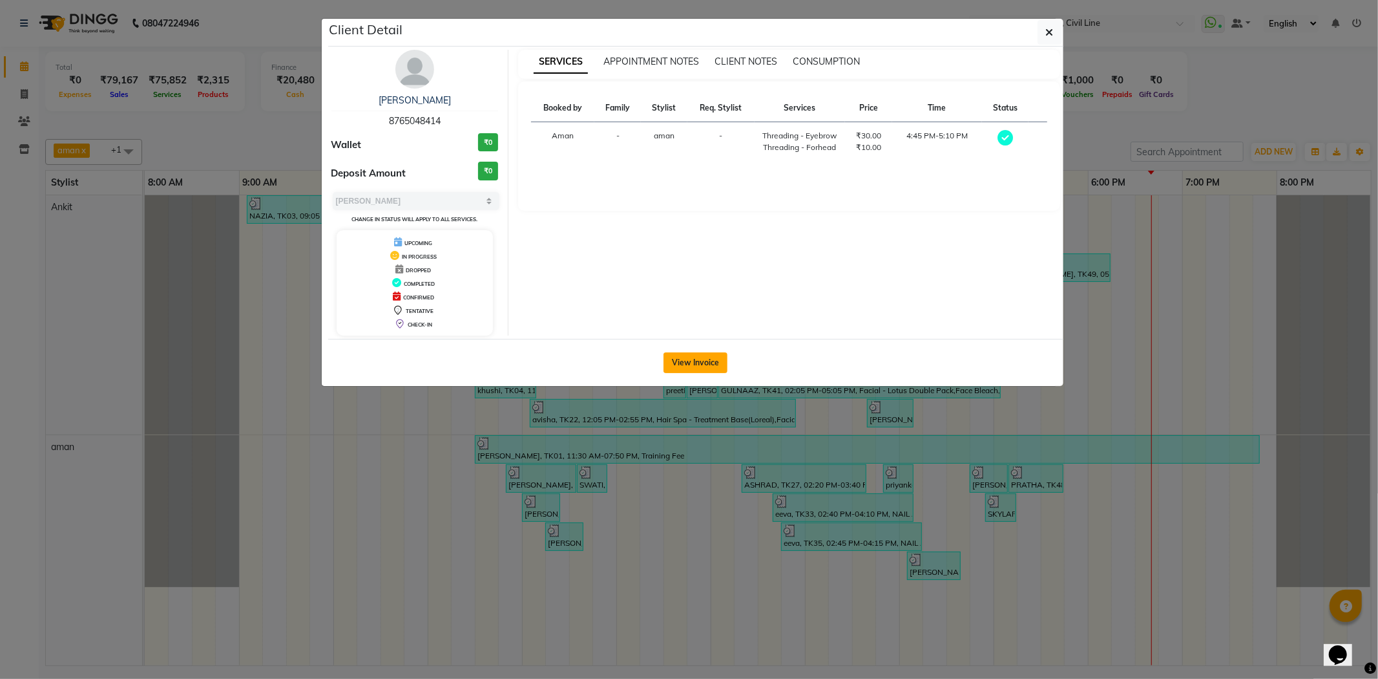
click at [725, 363] on button "View Invoice" at bounding box center [696, 362] width 64 height 21
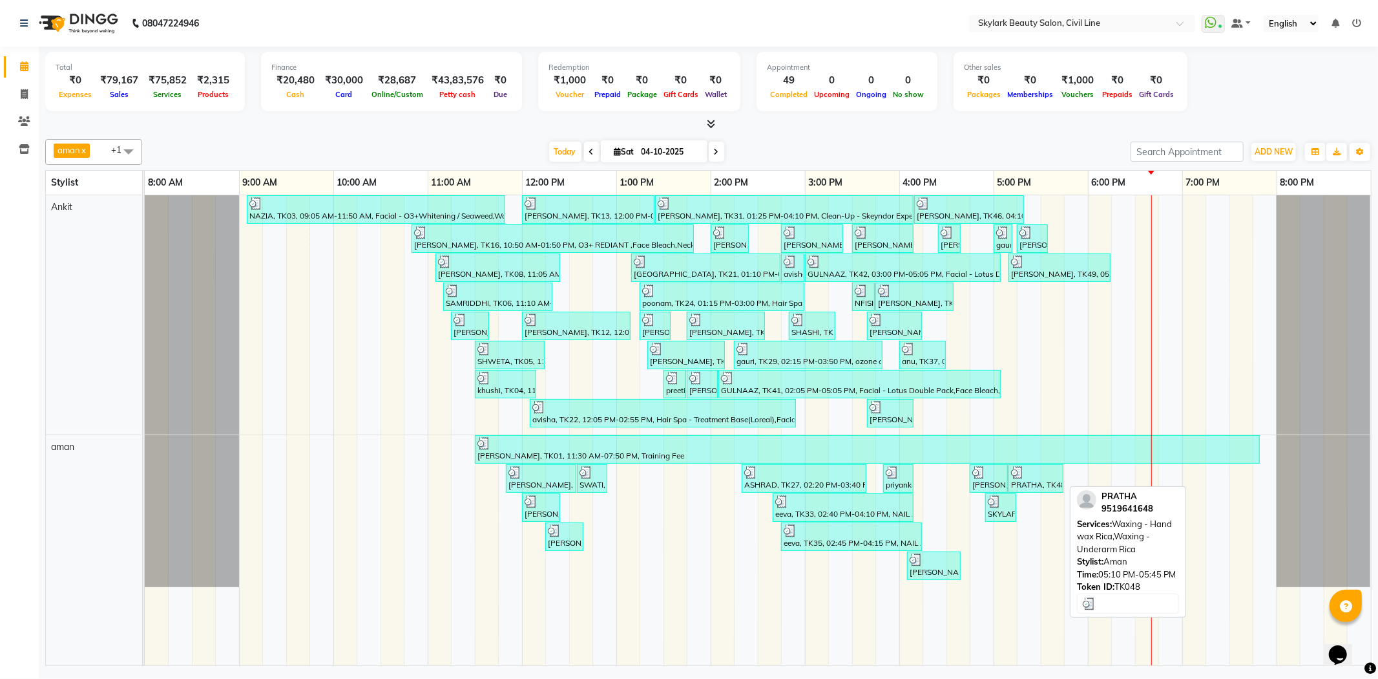
click at [1028, 478] on div "PRATHA, TK48, 05:10 PM-05:45 PM, Waxing - Hand wax Rica,Waxing - Underarm Rica" at bounding box center [1036, 478] width 52 height 25
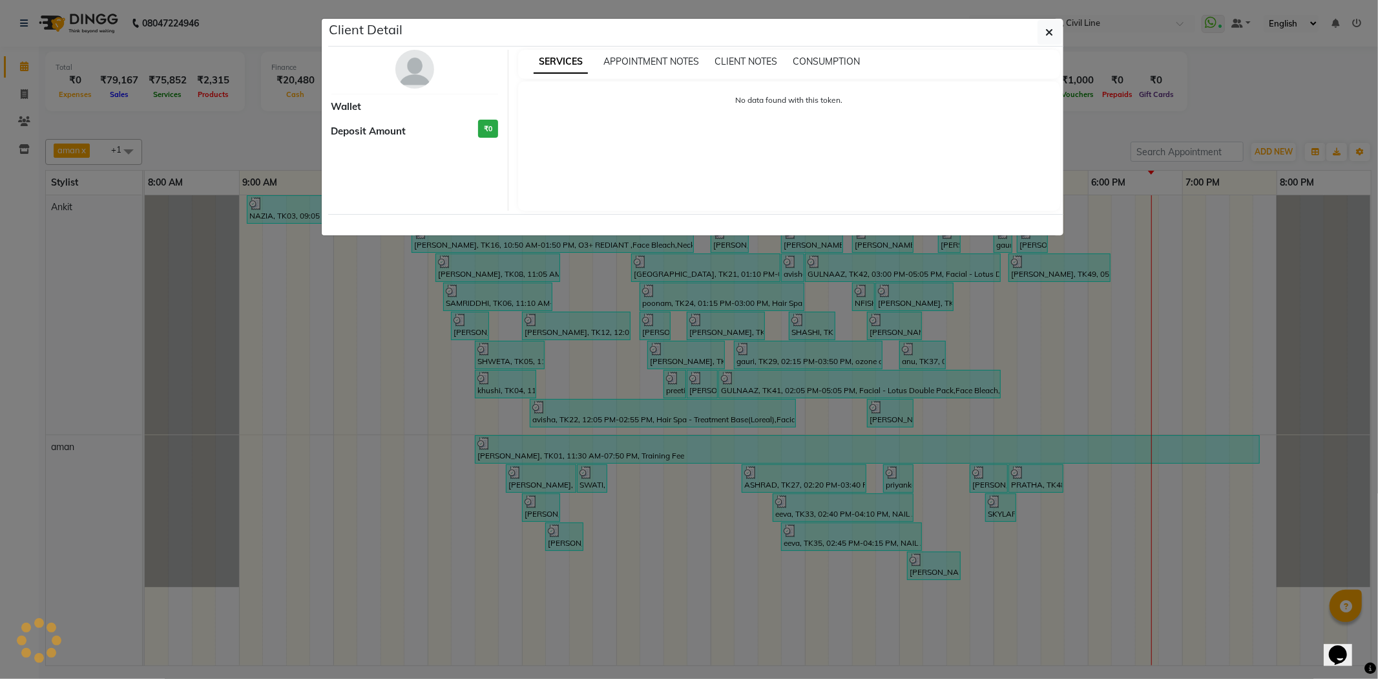
click at [1238, 81] on ngb-modal-window "Client Detail Wallet Deposit Amount ₹0 SERVICES APPOINTMENT NOTES CLIENT NOTES …" at bounding box center [689, 339] width 1378 height 679
select select "3"
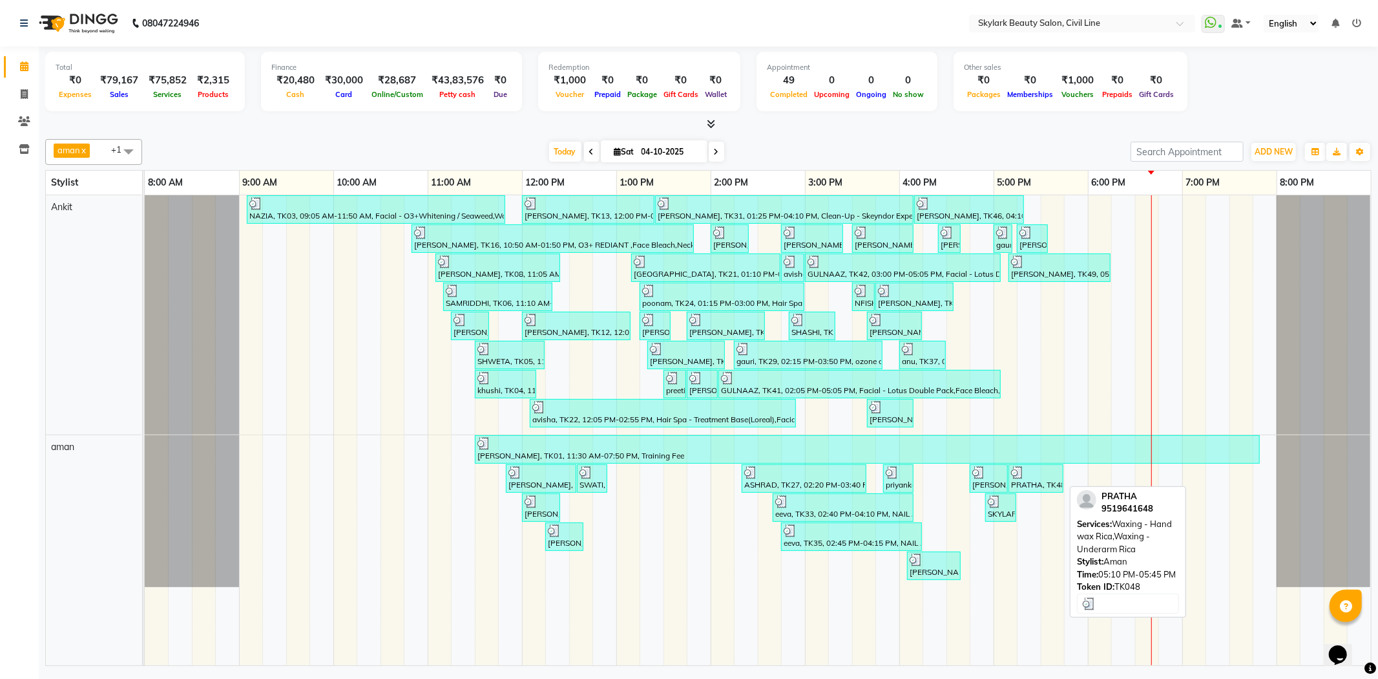
click at [1041, 468] on div at bounding box center [1036, 472] width 50 height 13
select select "3"
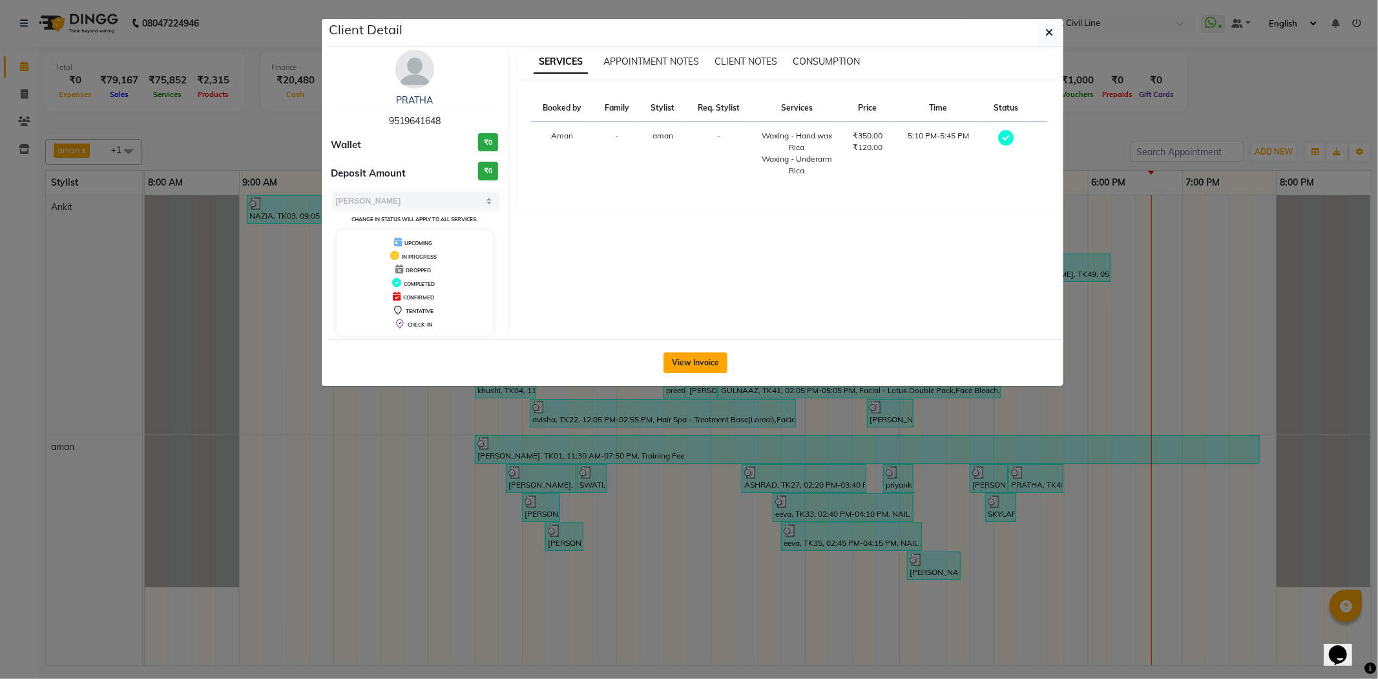
click at [702, 352] on button "View Invoice" at bounding box center [696, 362] width 64 height 21
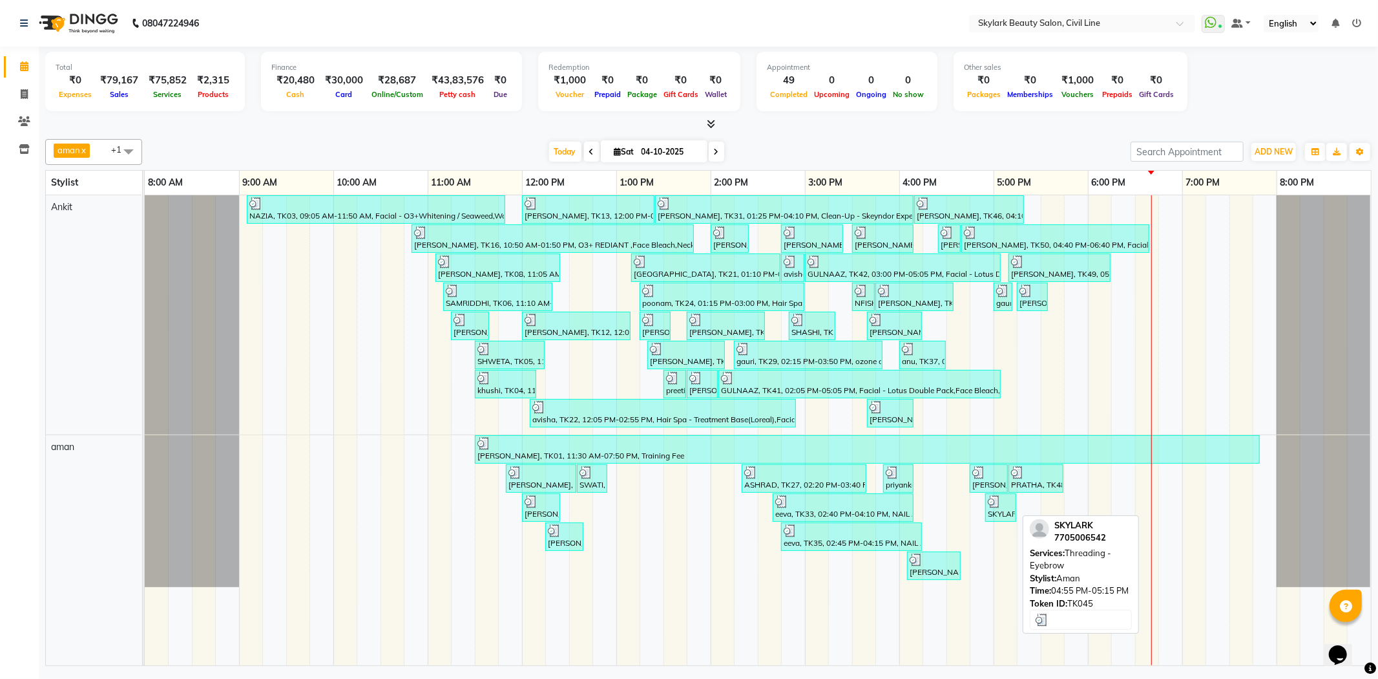
click at [993, 516] on div "SKYLARK, TK45, 04:55 PM-05:15 PM, Threading - Eyebrow" at bounding box center [1001, 507] width 28 height 25
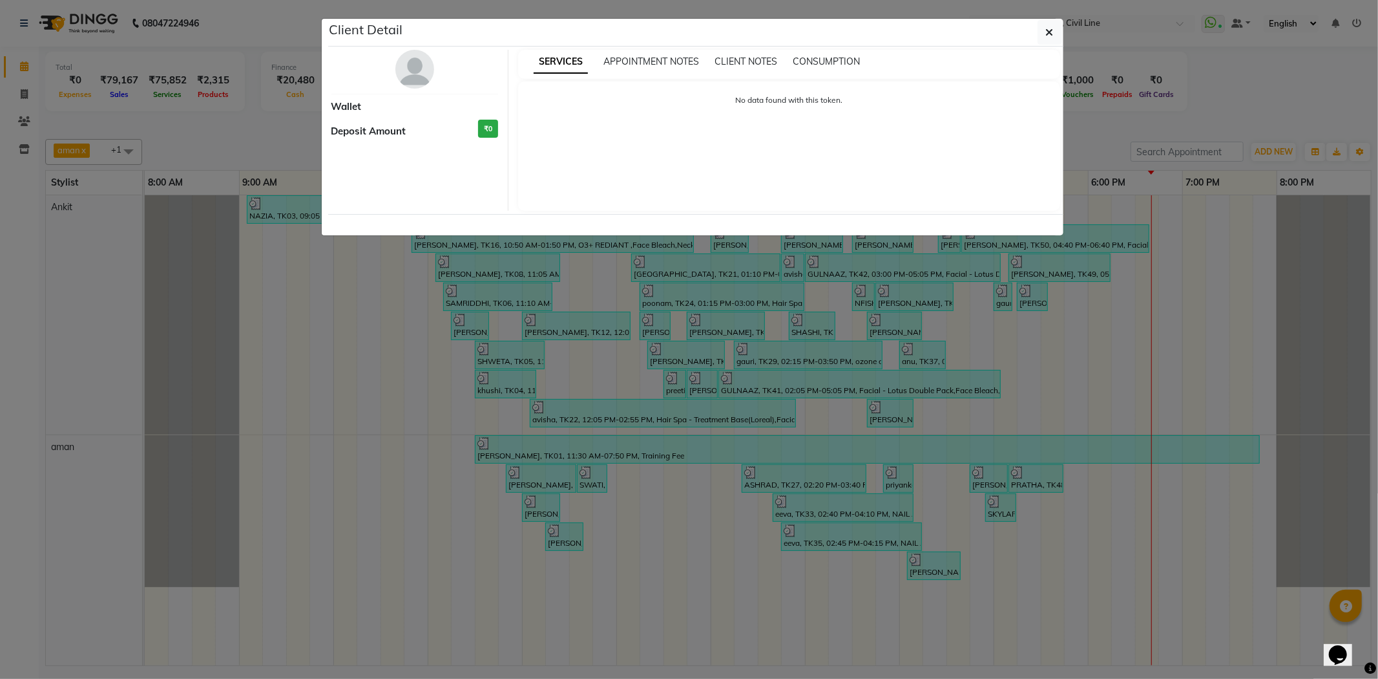
select select "3"
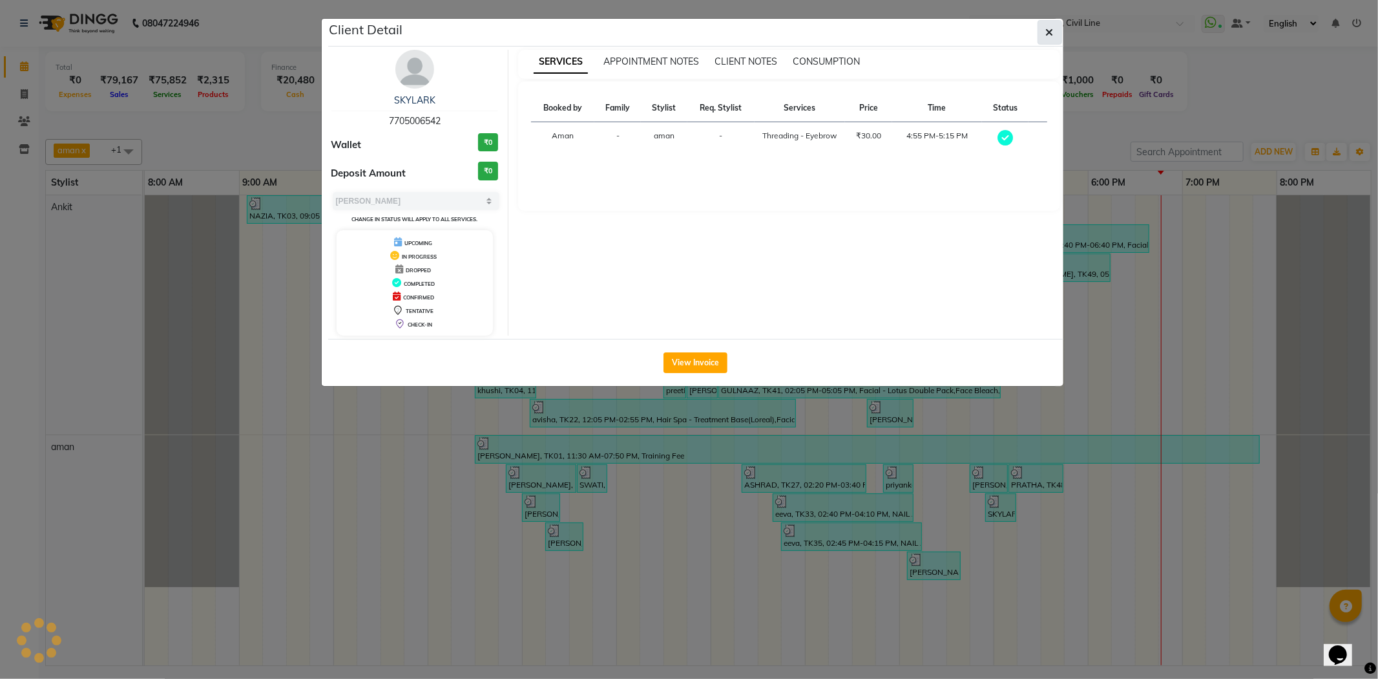
drag, startPoint x: 1037, startPoint y: 26, endPoint x: 1046, endPoint y: 30, distance: 10.1
click at [1043, 30] on button "button" at bounding box center [1050, 32] width 25 height 25
